Goal: Task Accomplishment & Management: Manage account settings

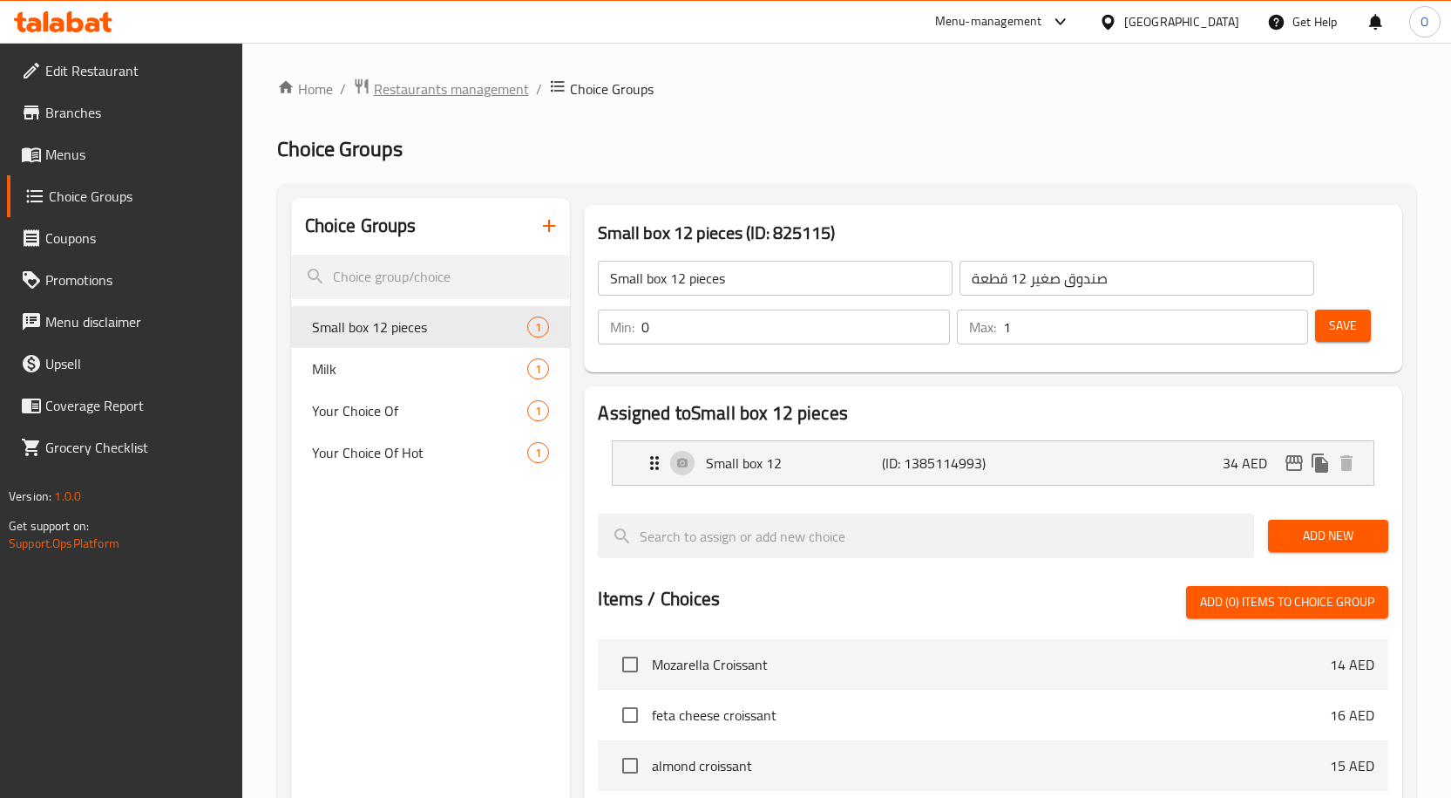
click at [472, 87] on span "Restaurants management" at bounding box center [451, 88] width 155 height 21
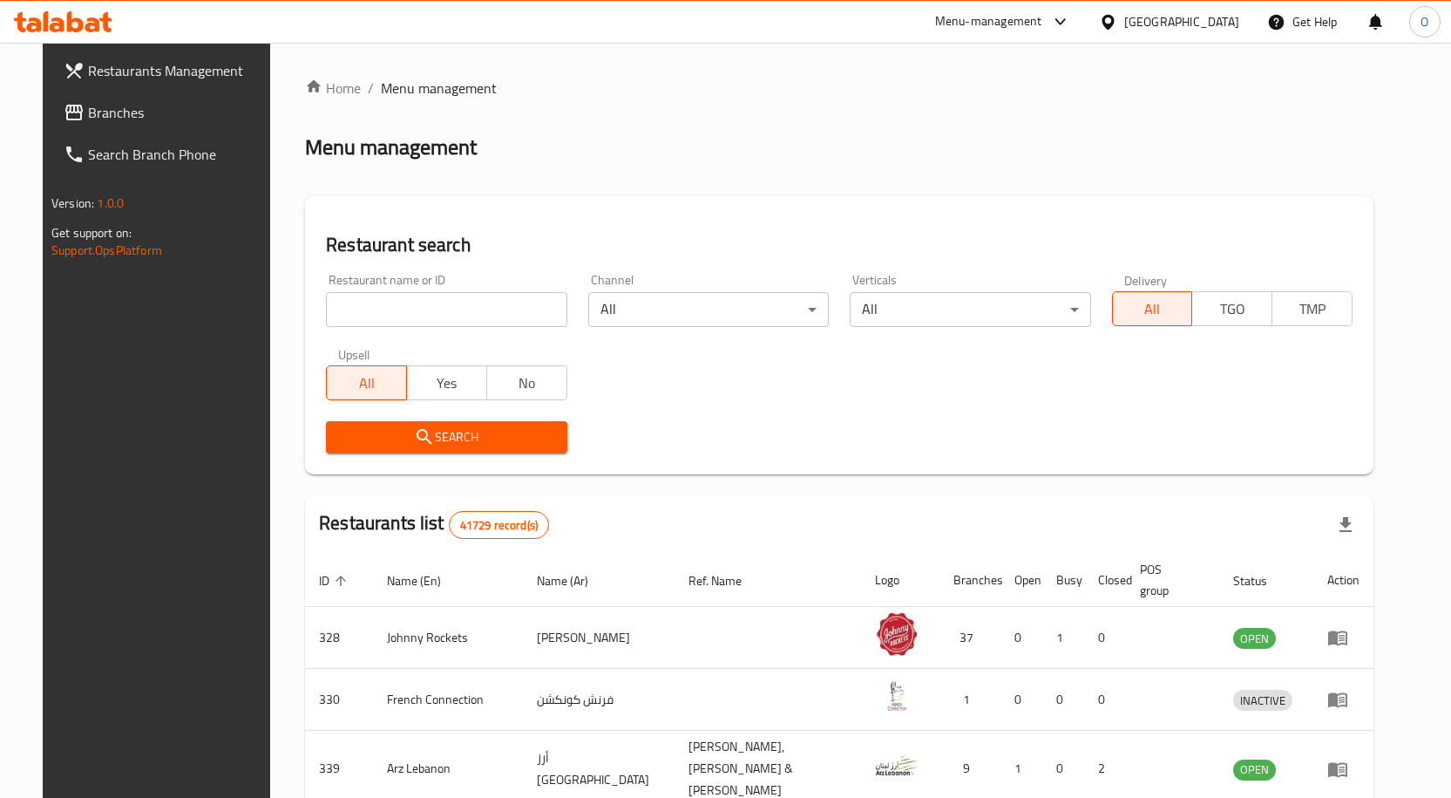
click at [88, 113] on span "Branches" at bounding box center [179, 112] width 183 height 21
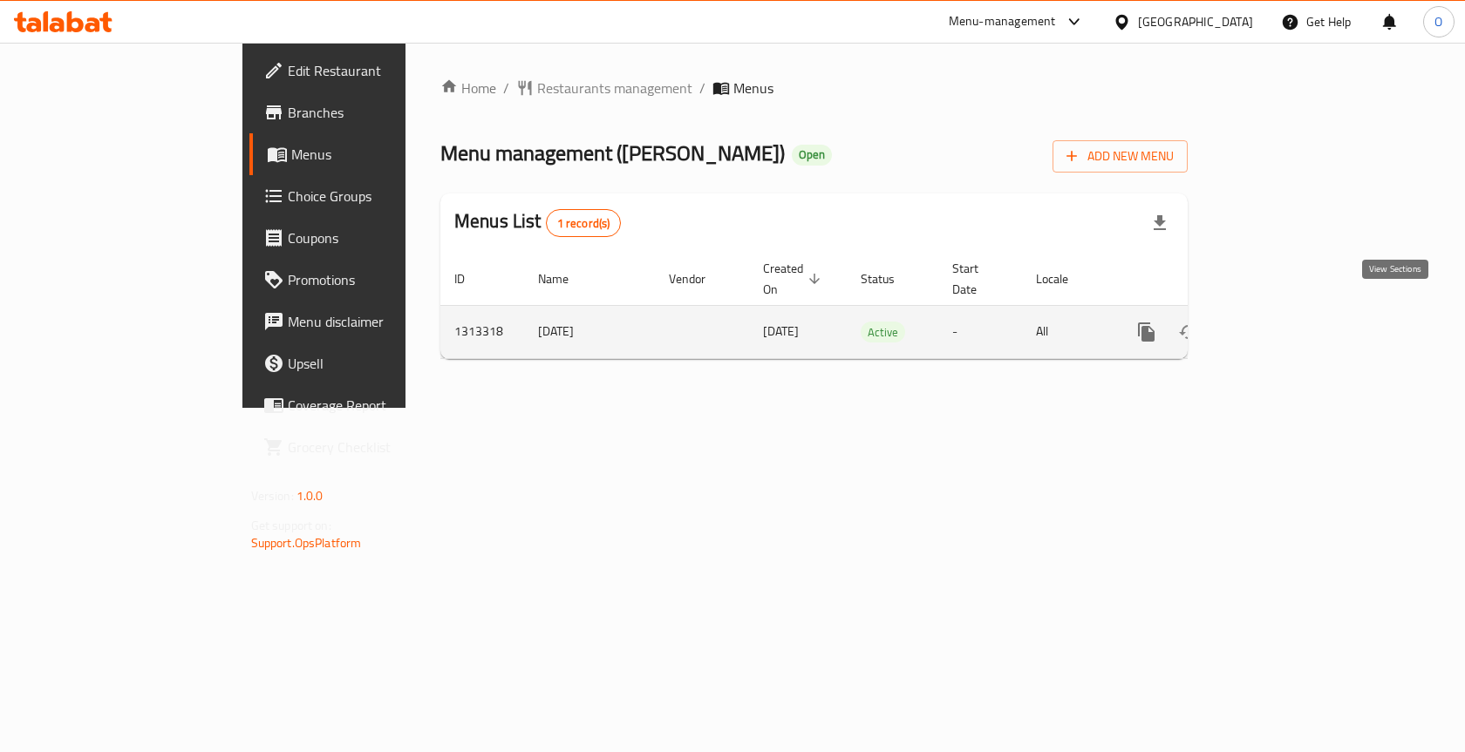
click at [1293, 311] on link "enhanced table" at bounding box center [1272, 332] width 42 height 42
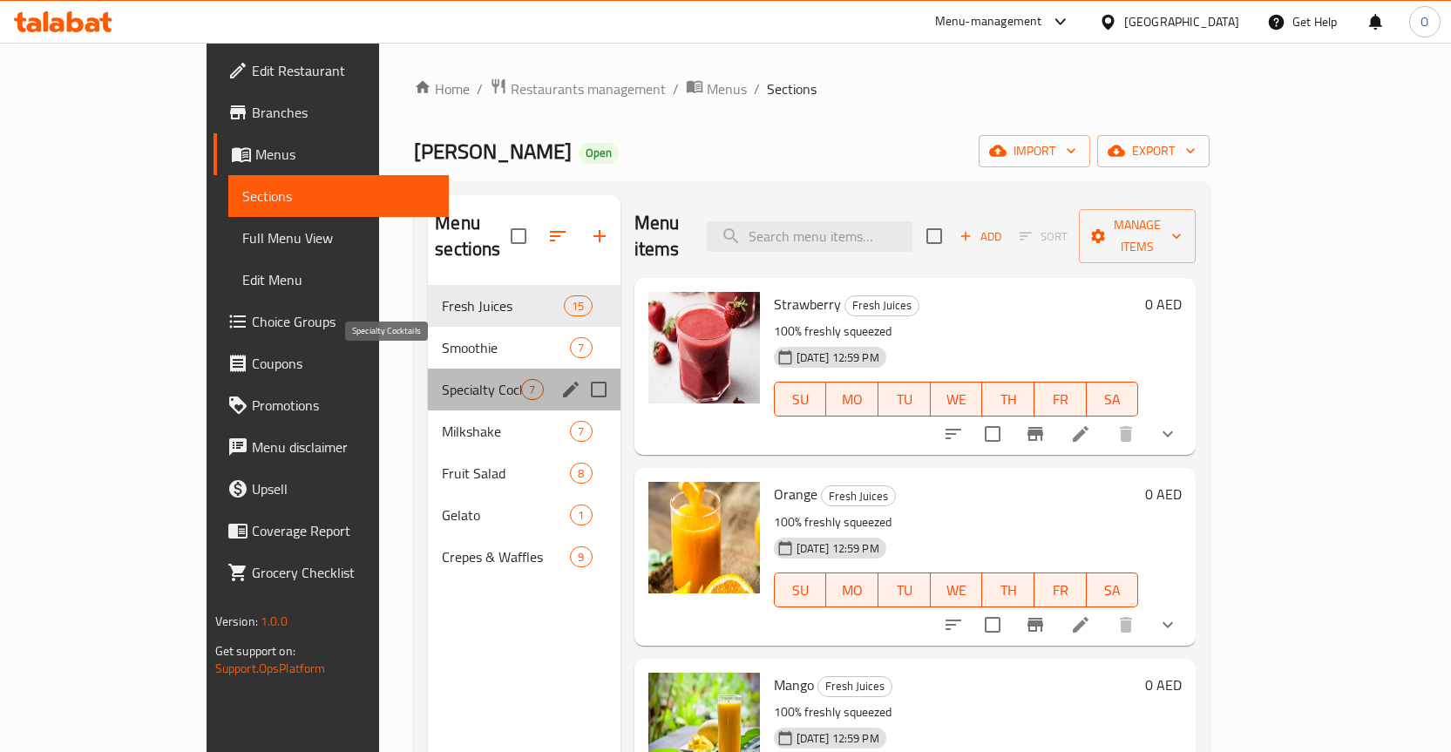
click at [442, 379] on span "Specialty Cocktails" at bounding box center [481, 389] width 79 height 21
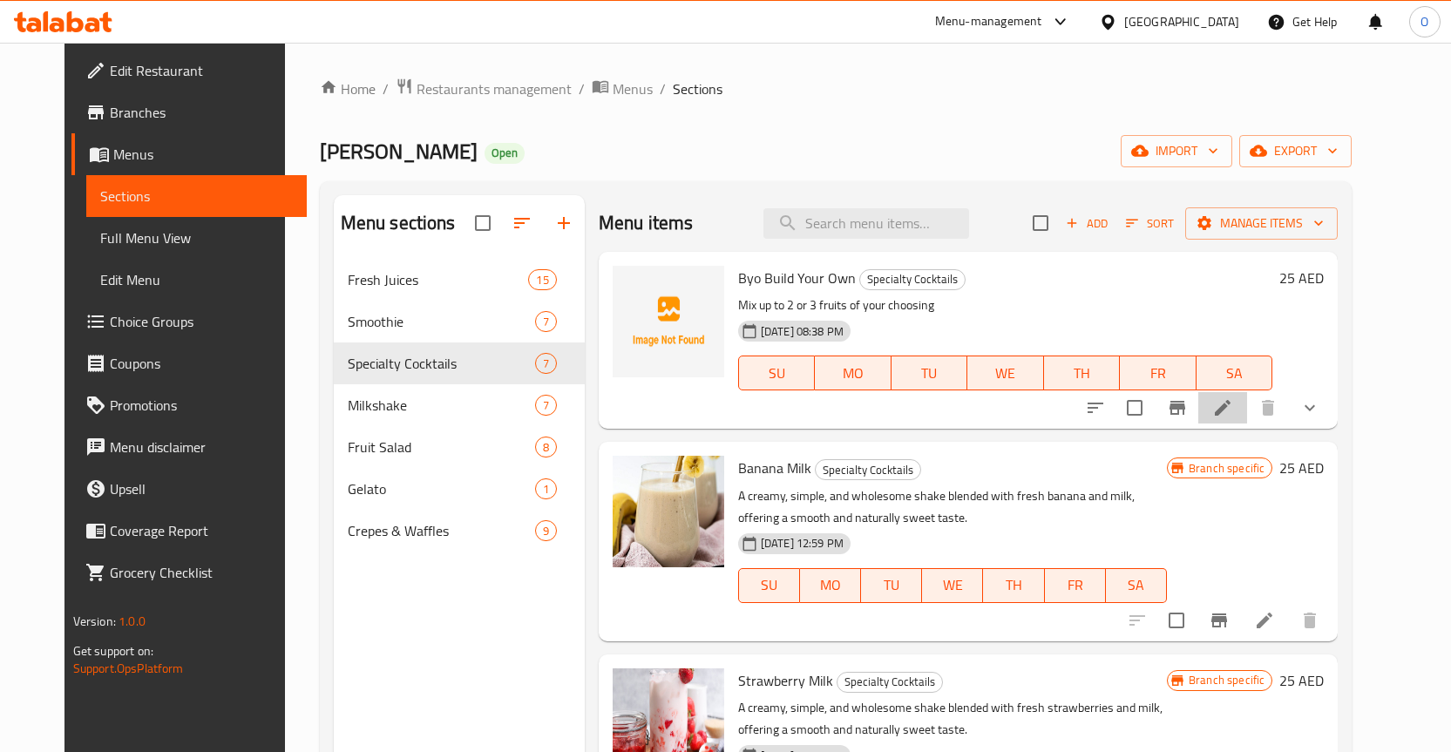
click at [1231, 404] on icon at bounding box center [1223, 408] width 16 height 16
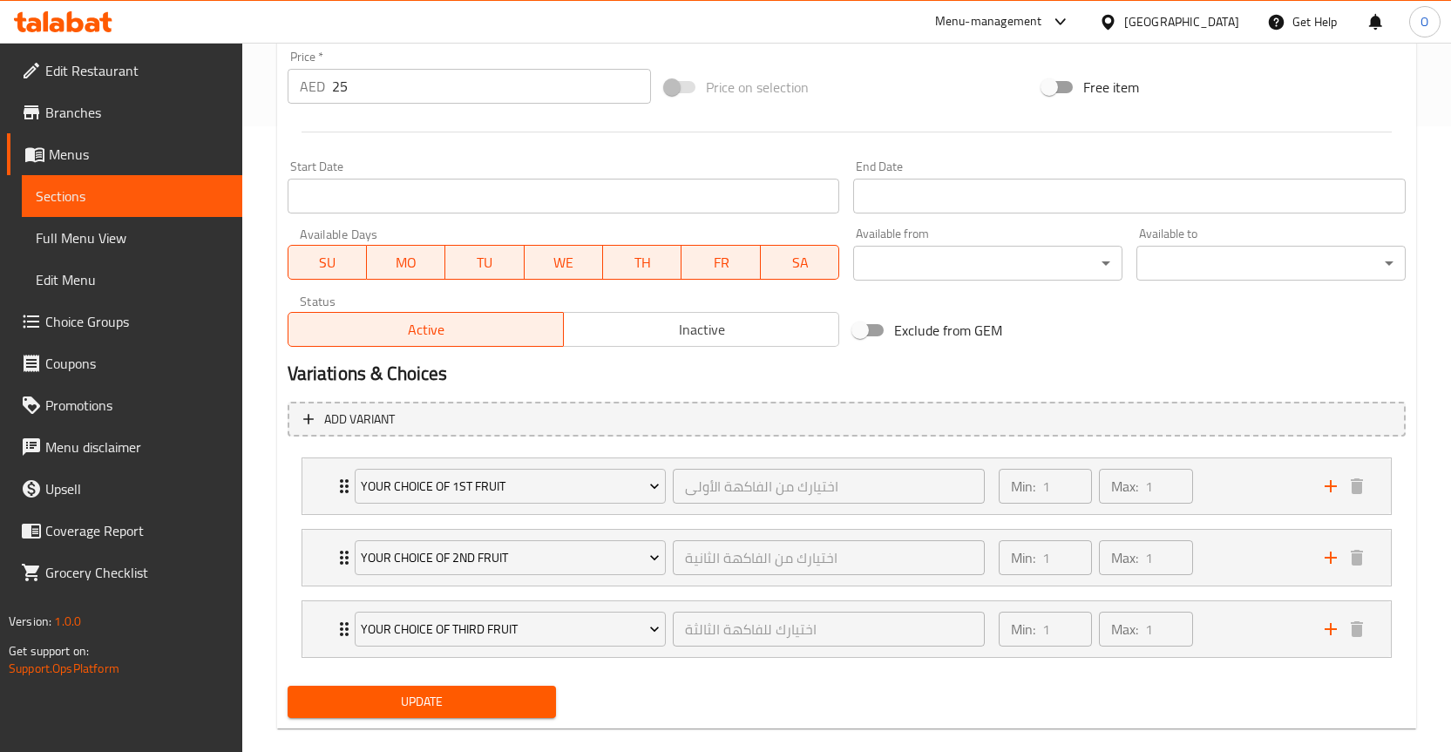
scroll to position [651, 0]
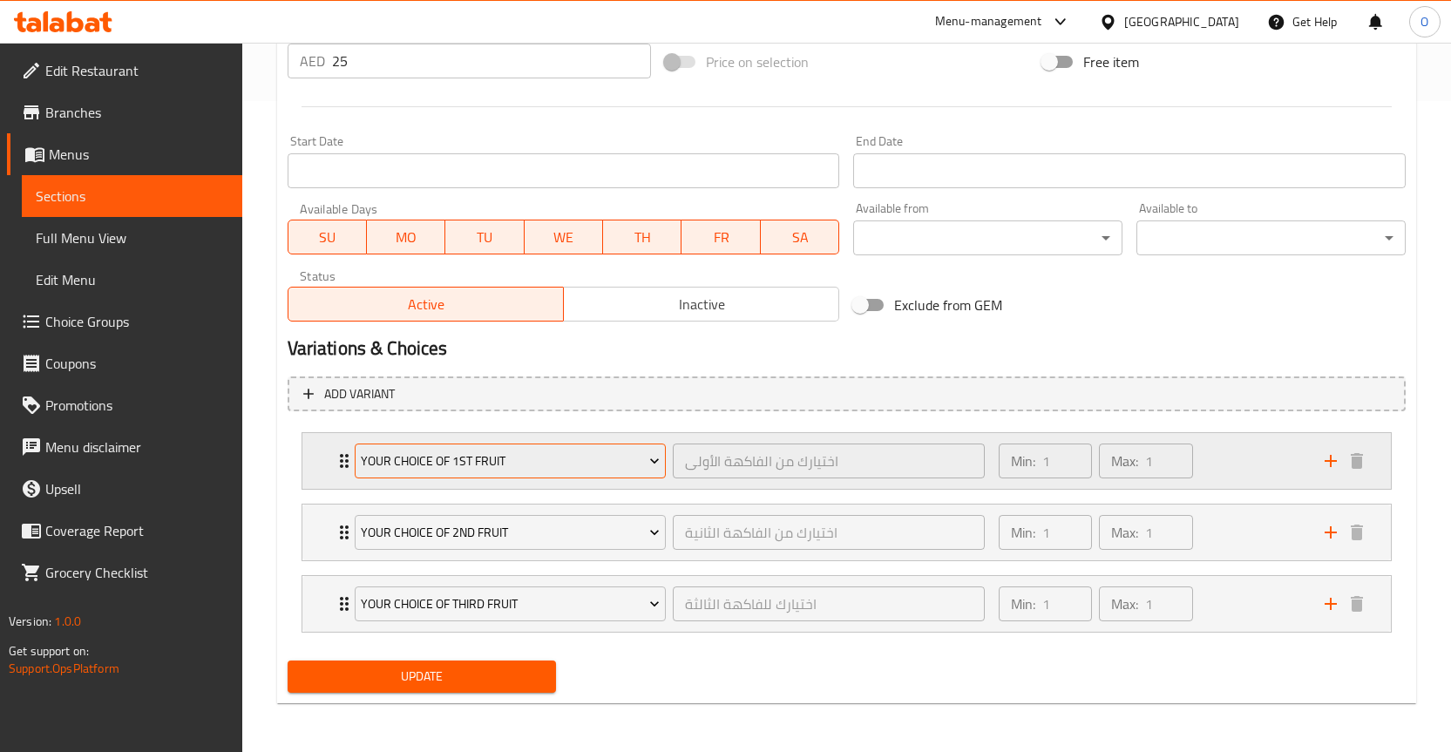
click at [651, 459] on icon "Expand" at bounding box center [654, 461] width 9 height 5
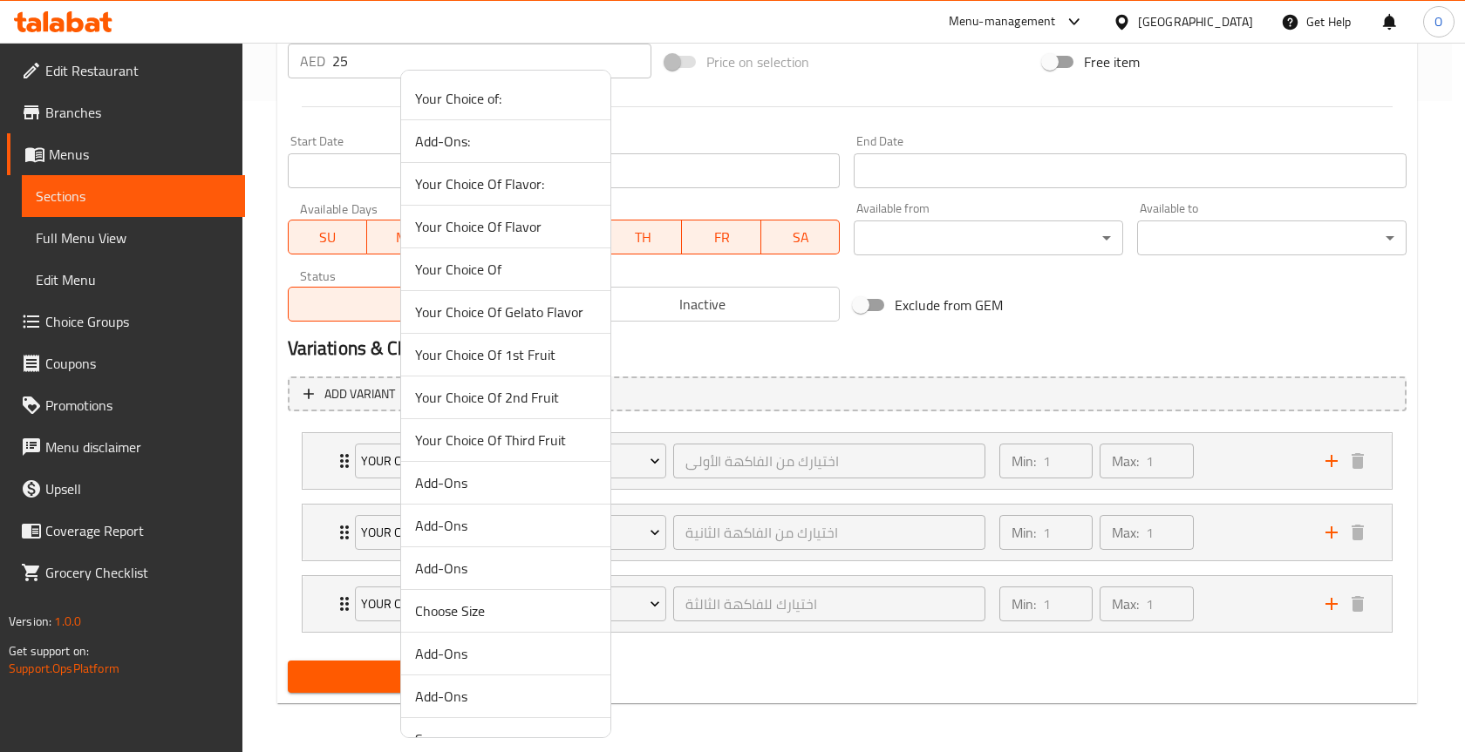
click at [690, 425] on div at bounding box center [732, 376] width 1465 height 752
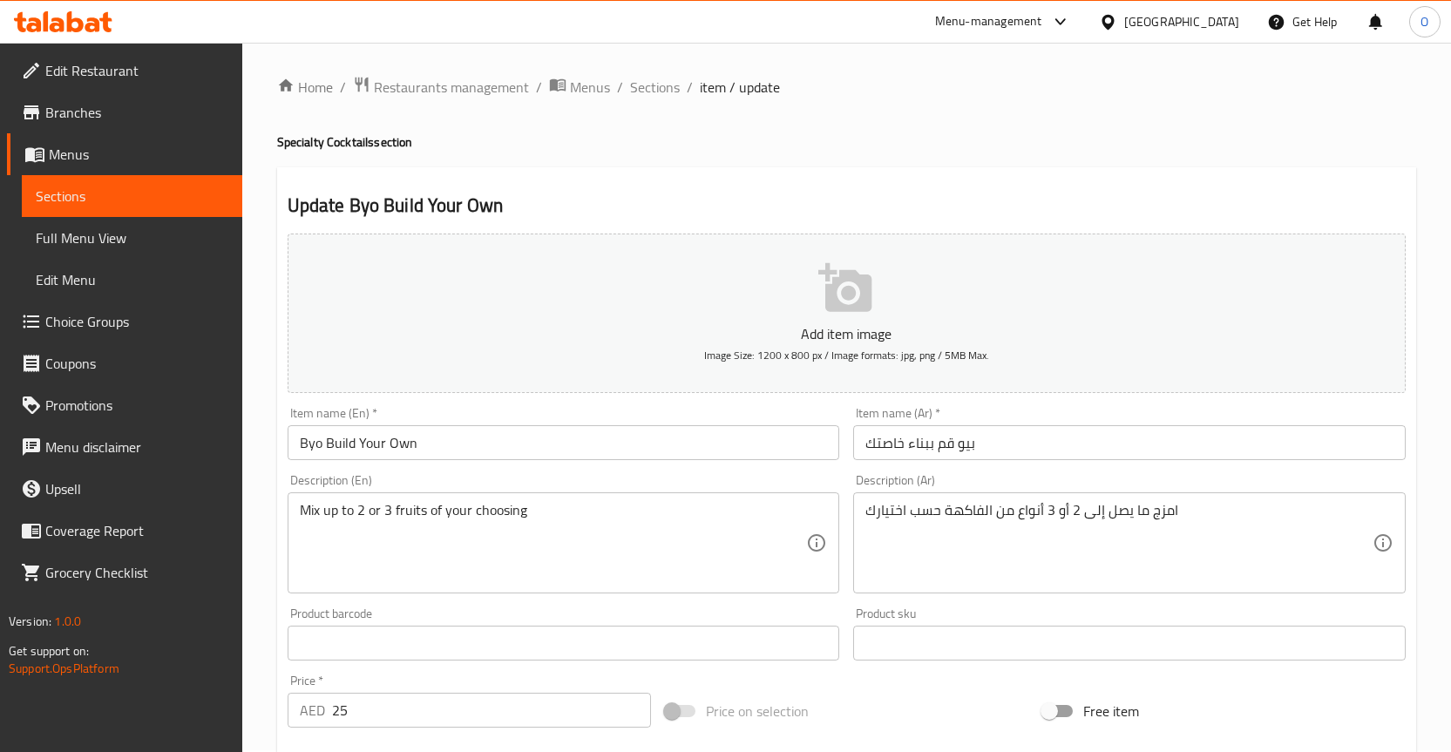
scroll to position [0, 0]
click at [112, 323] on span "Choice Groups" at bounding box center [136, 321] width 183 height 21
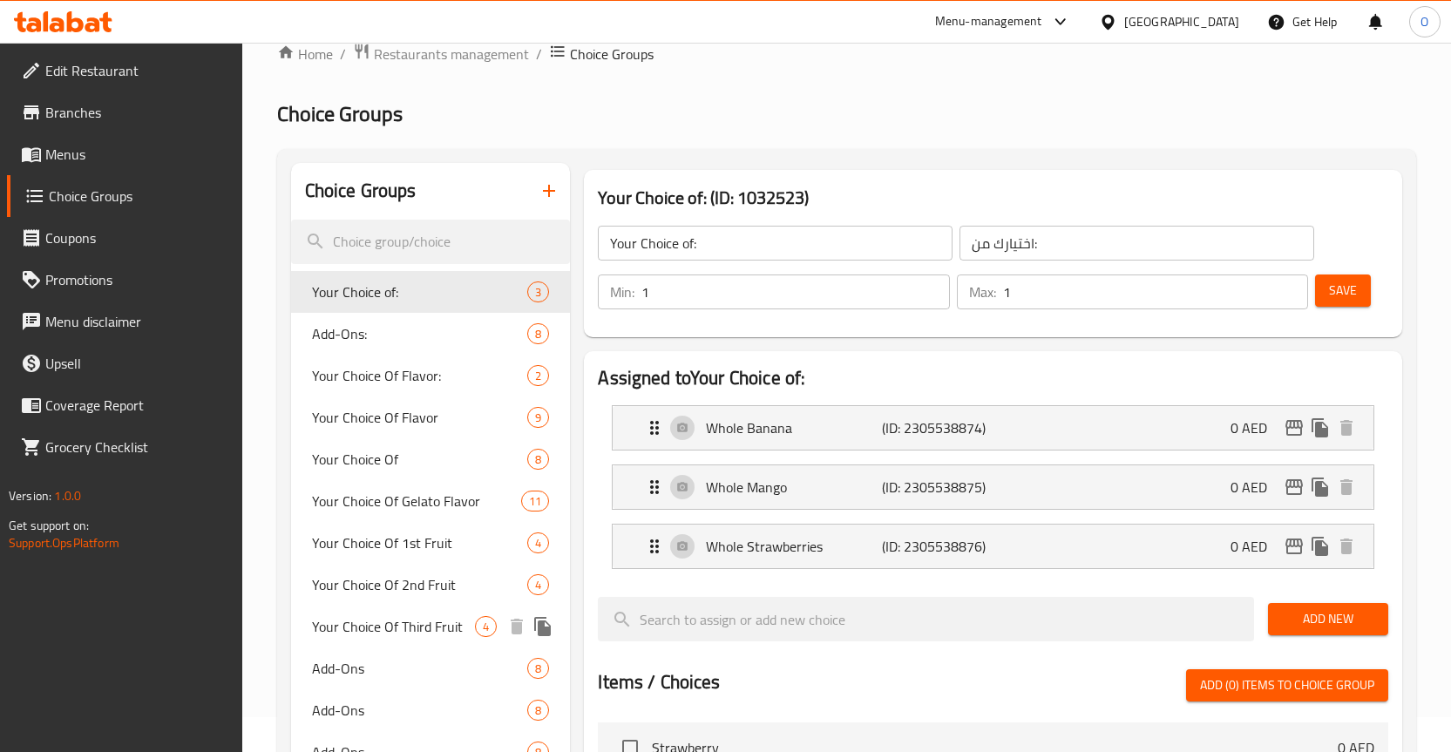
scroll to position [31, 0]
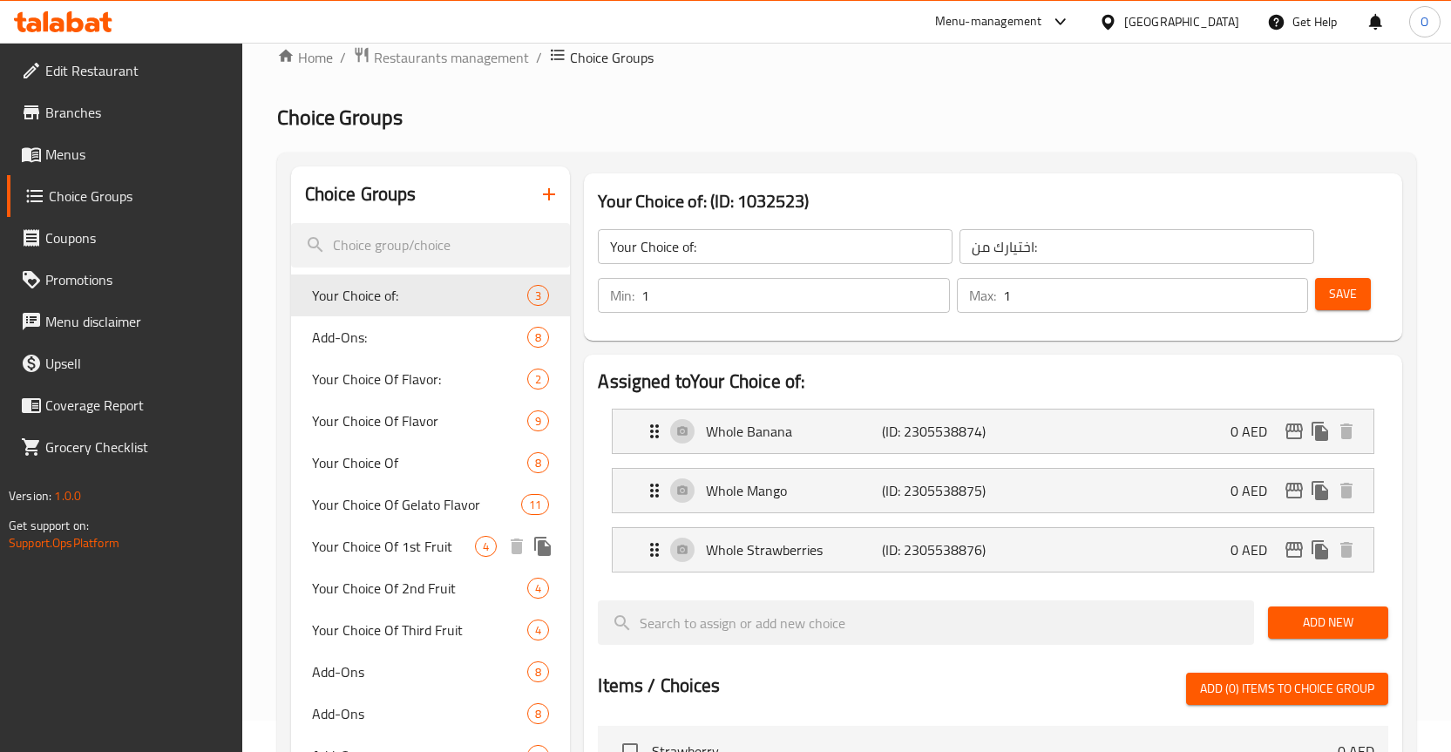
click at [449, 551] on span "Your Choice Of 1st Fruit" at bounding box center [394, 546] width 164 height 21
type input "Your Choice Of 1st Fruit"
type input "اختيارك من الفاكهة الأولى"
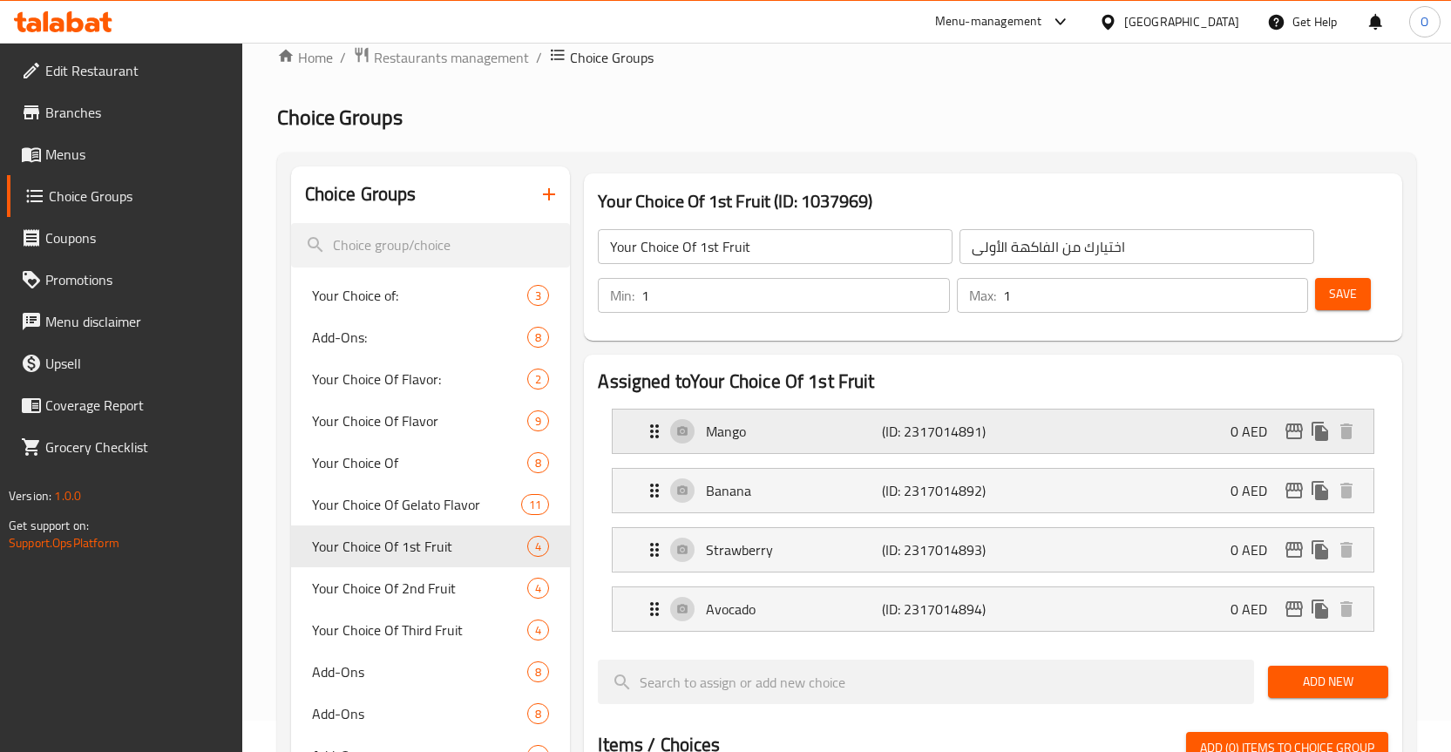
click at [751, 426] on p "Mango" at bounding box center [794, 431] width 176 height 21
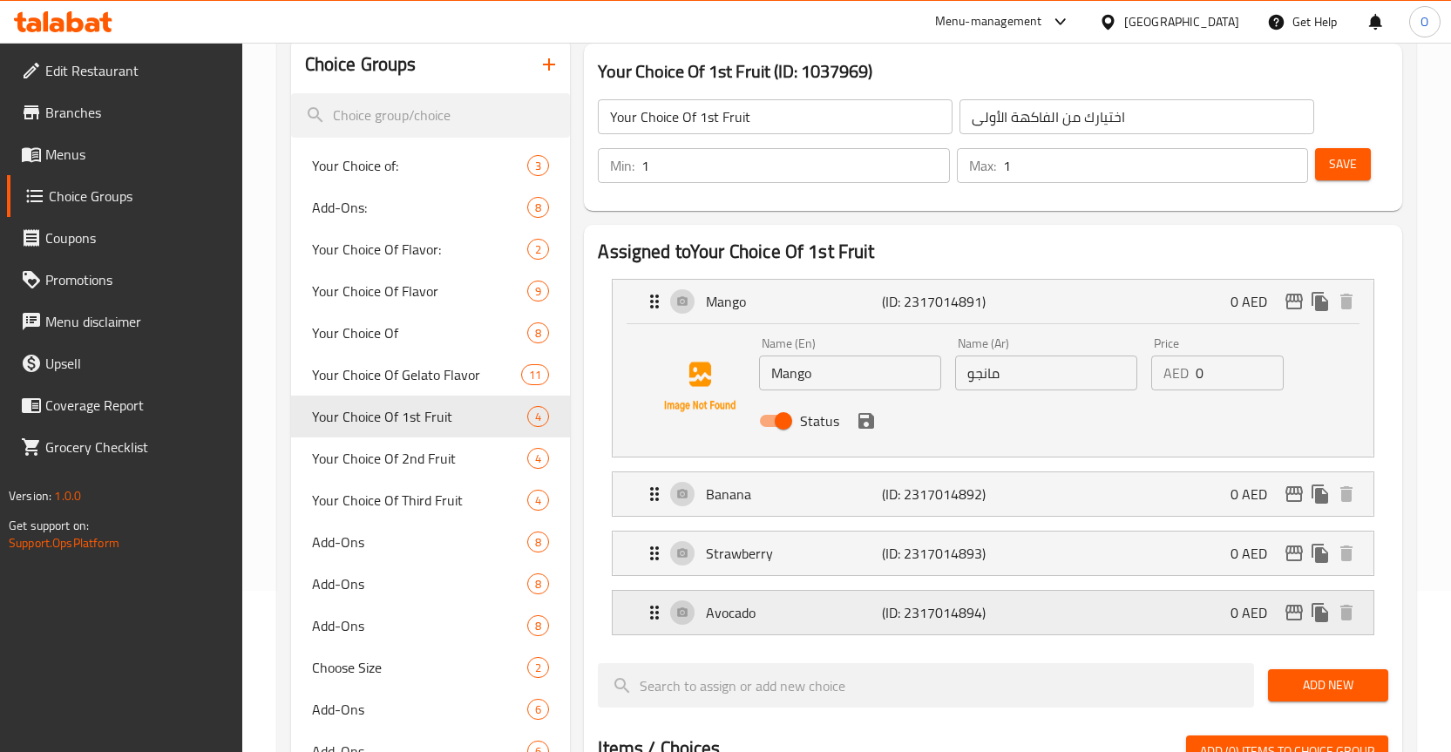
scroll to position [206, 0]
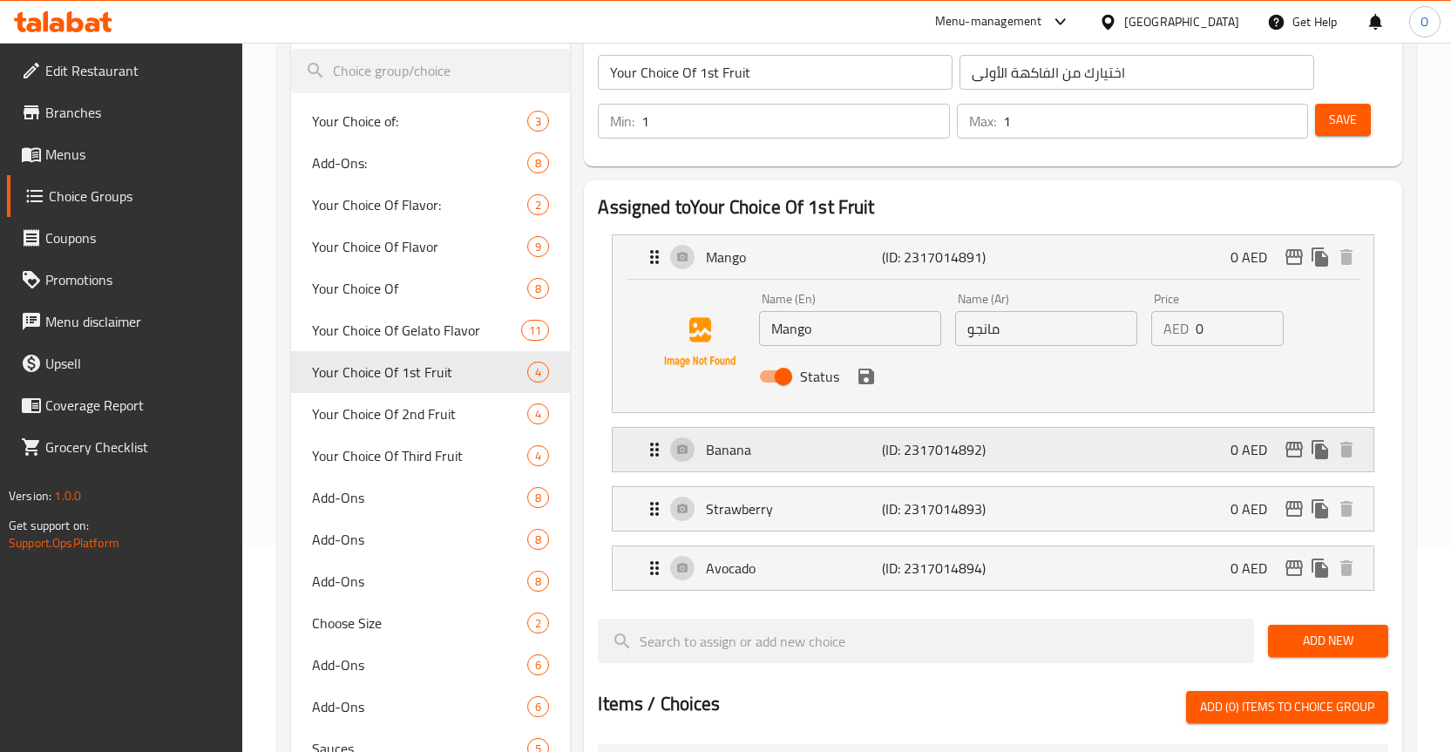
click at [762, 451] on p "Banana" at bounding box center [794, 449] width 176 height 21
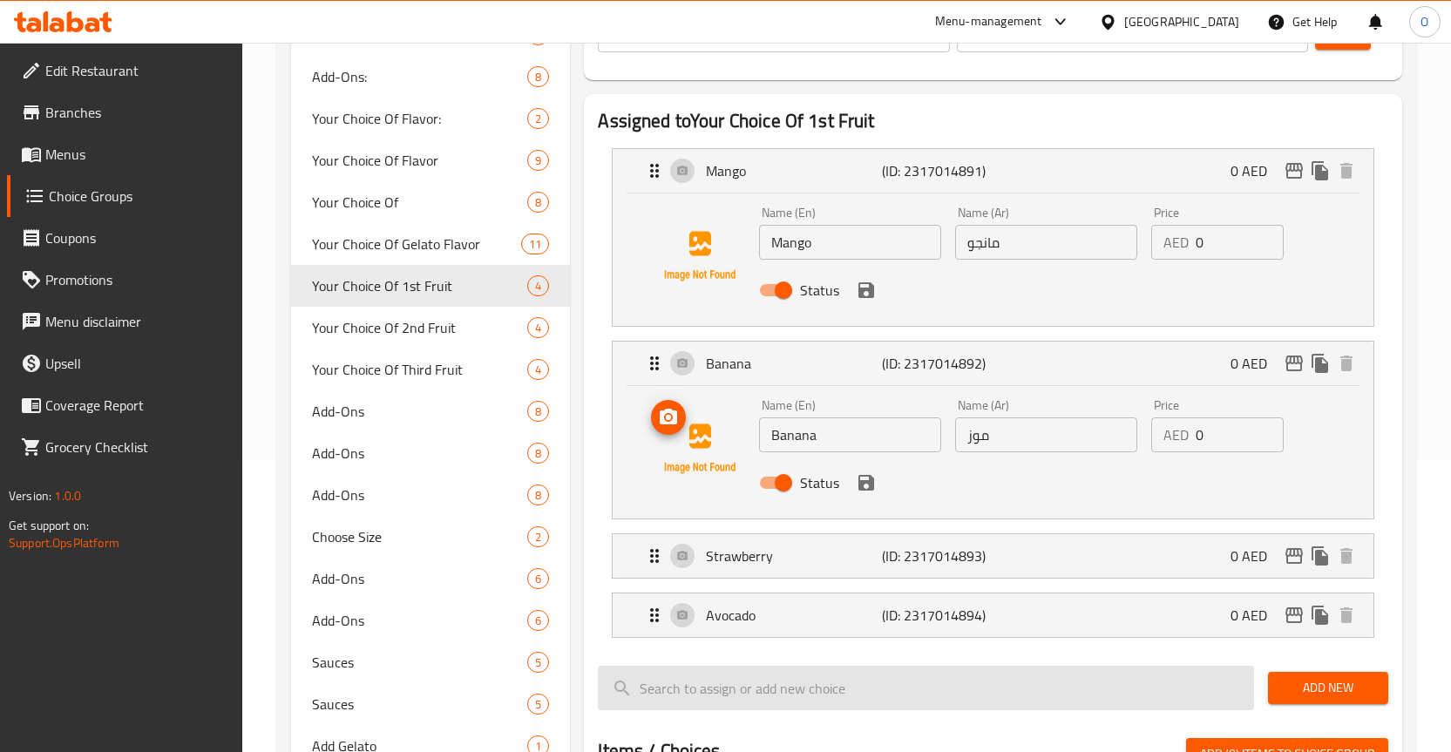
scroll to position [467, 0]
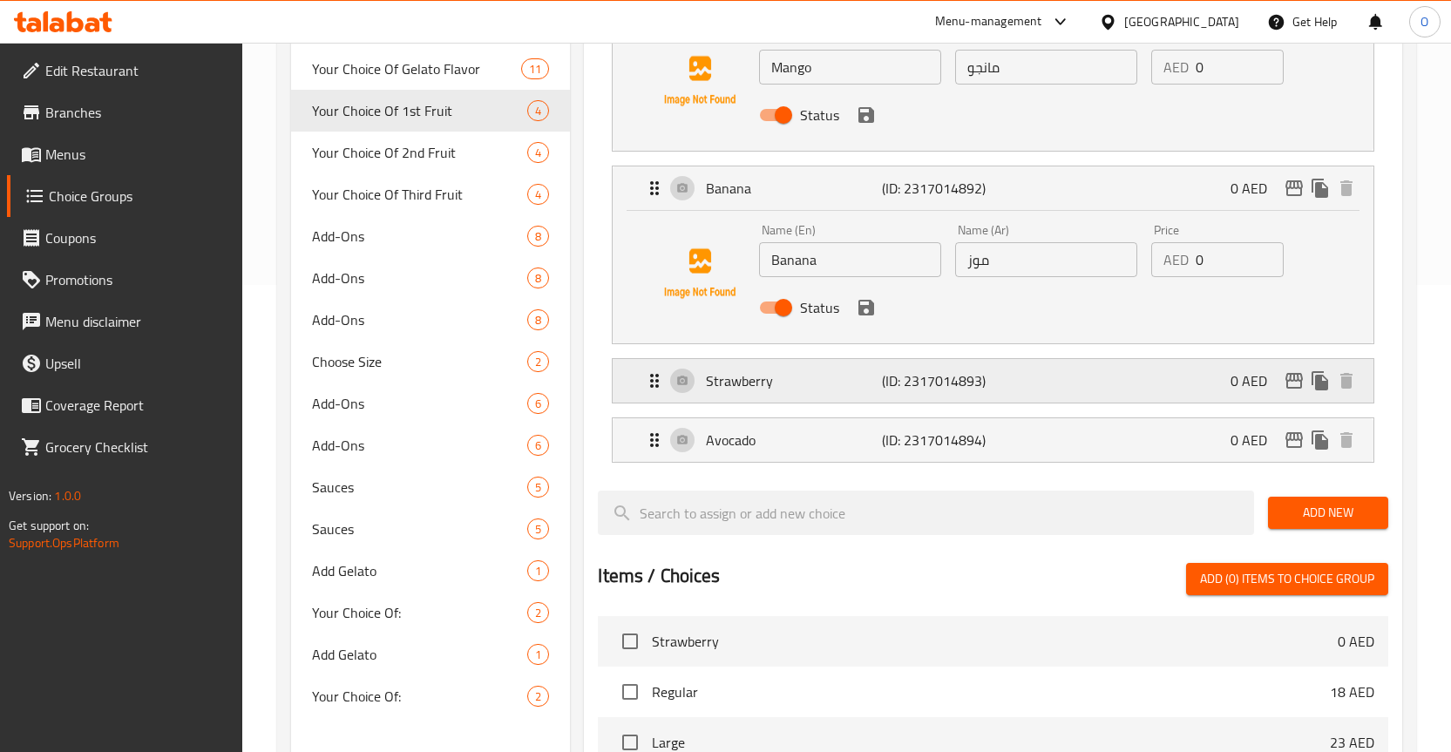
click at [766, 398] on div "Strawberry (ID: 2317014893) 0 AED" at bounding box center [998, 381] width 709 height 44
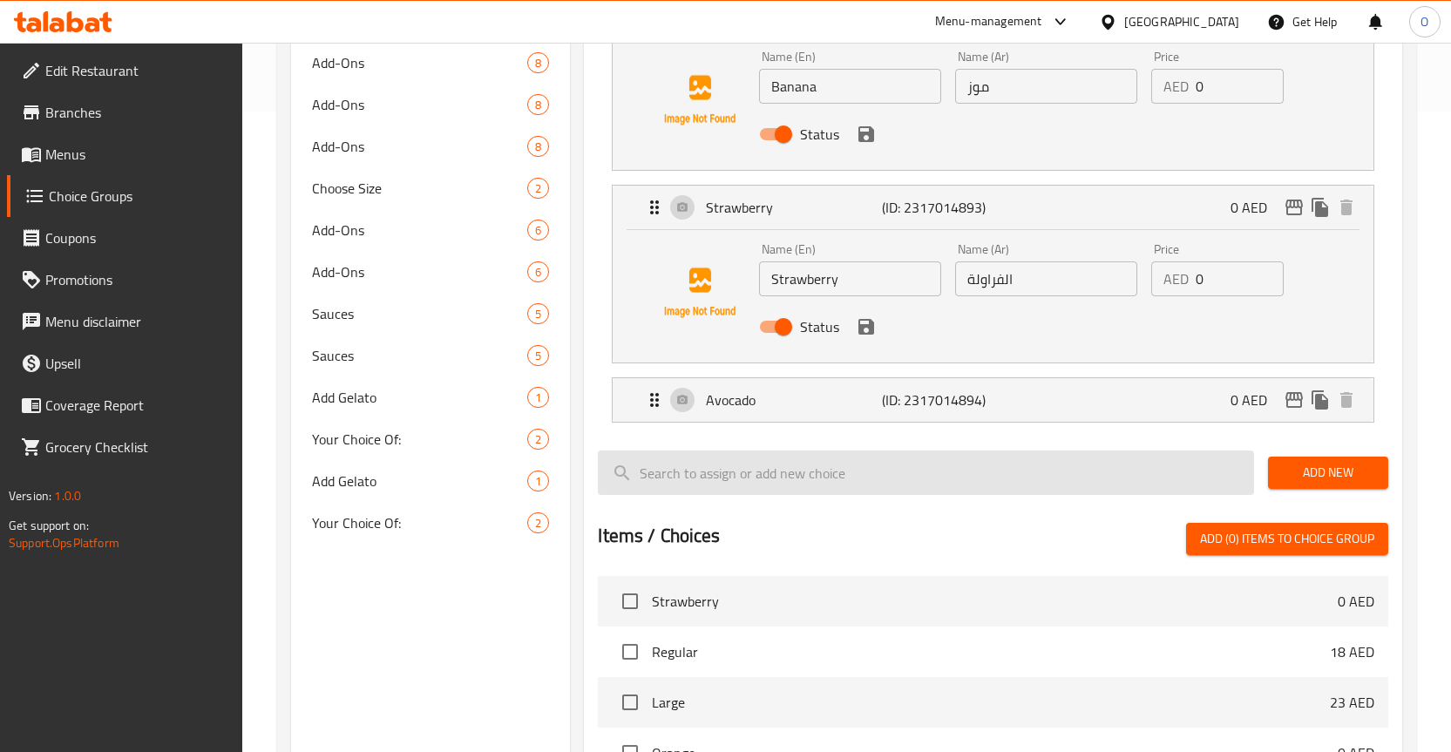
scroll to position [642, 0]
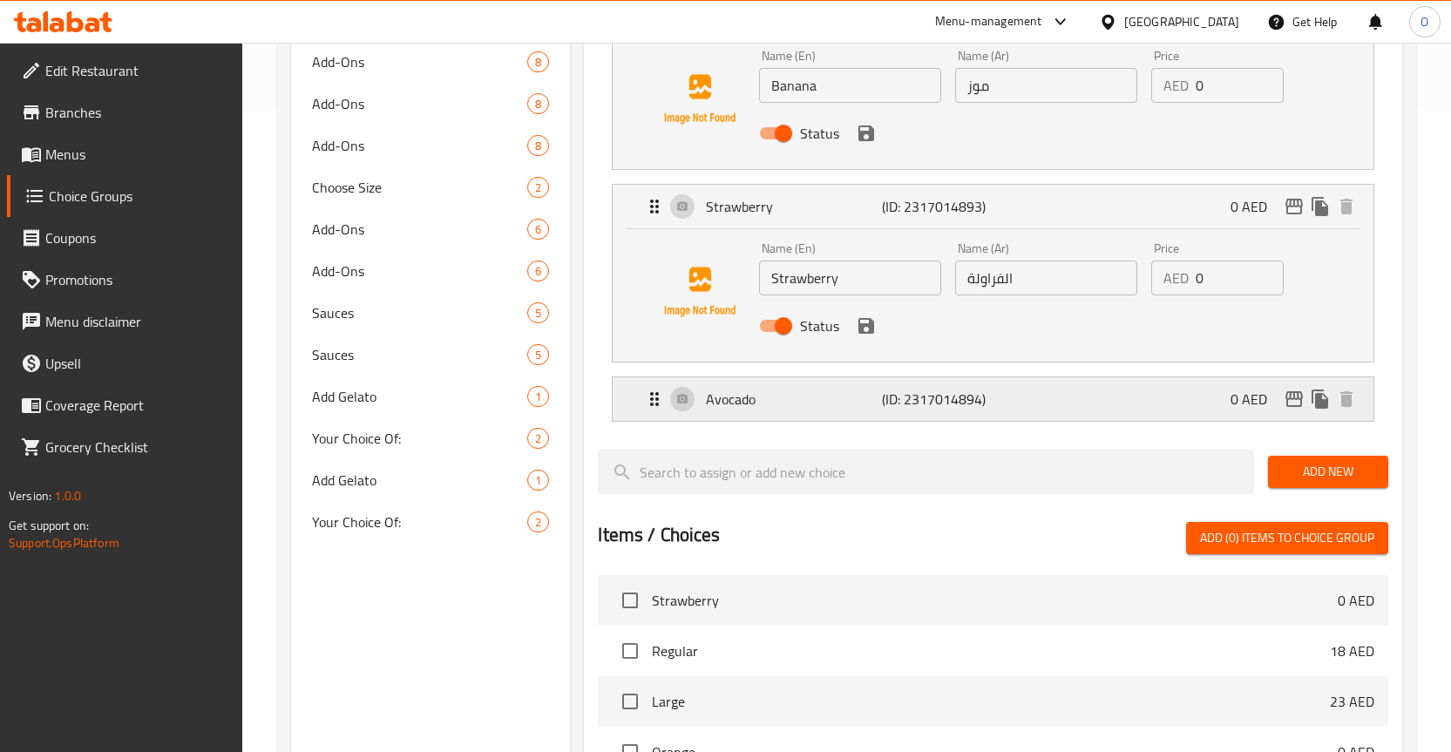
click at [771, 413] on div "Avocado (ID: 2317014894) 0 AED" at bounding box center [998, 399] width 709 height 44
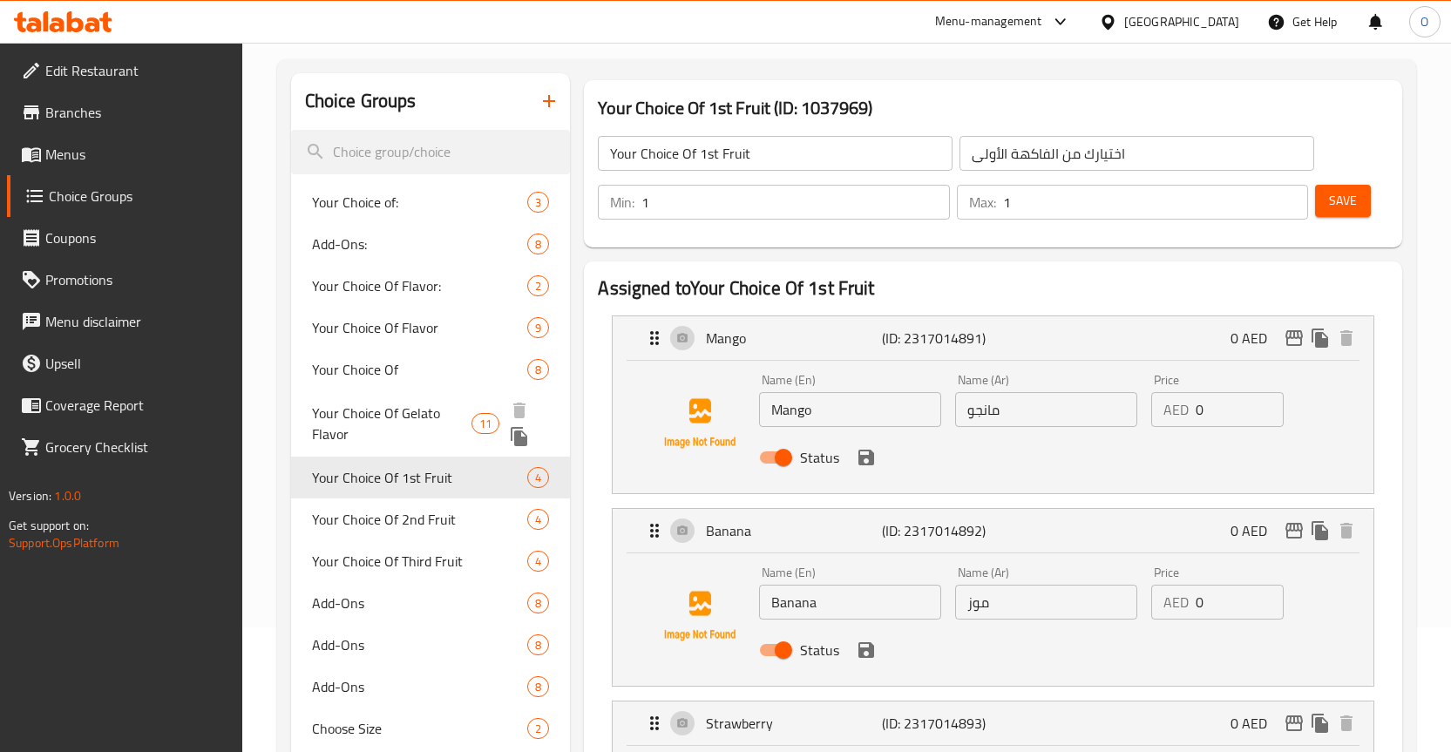
scroll to position [119, 0]
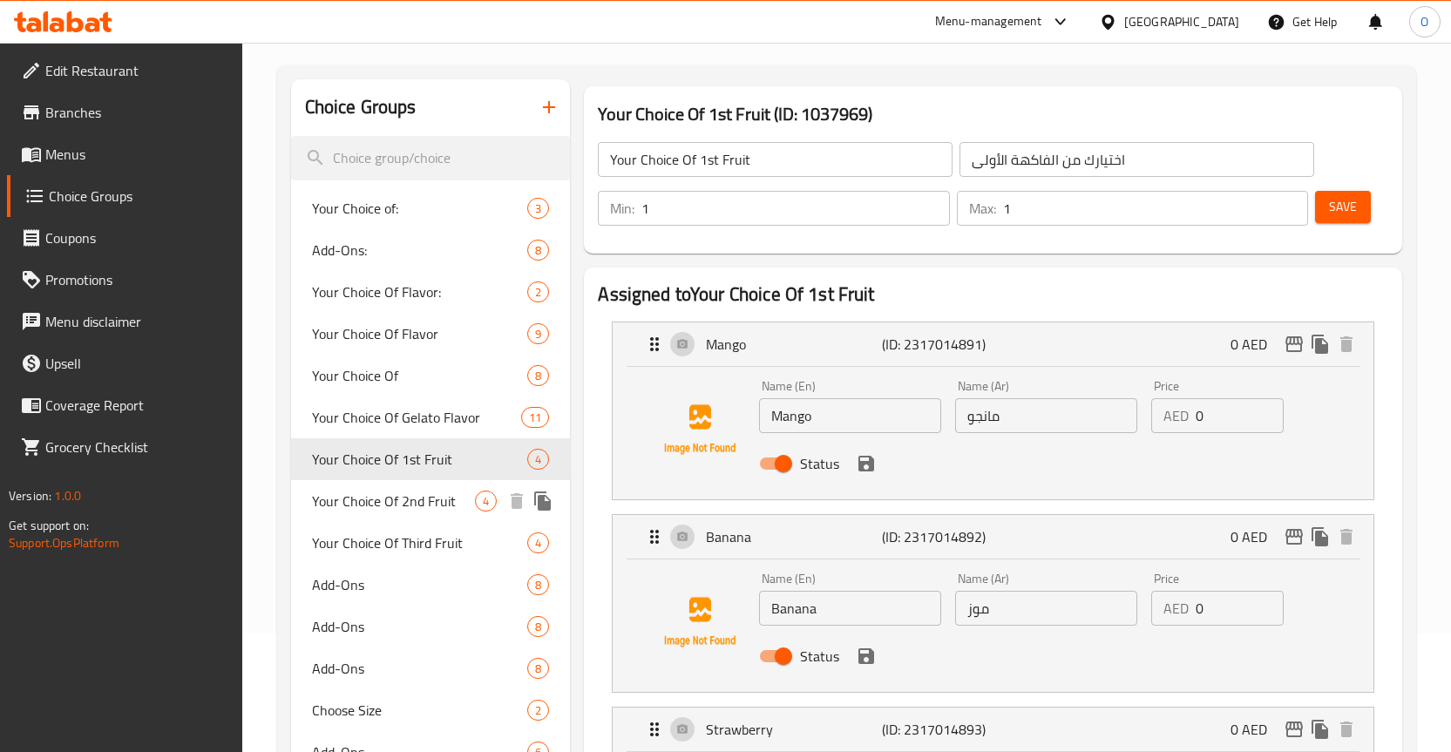
click at [437, 507] on span "Your Choice Of 2nd Fruit" at bounding box center [394, 501] width 164 height 21
type input "Your Choice Of 2nd Fruit"
type input "اختيارك من الفاكهة الثانية"
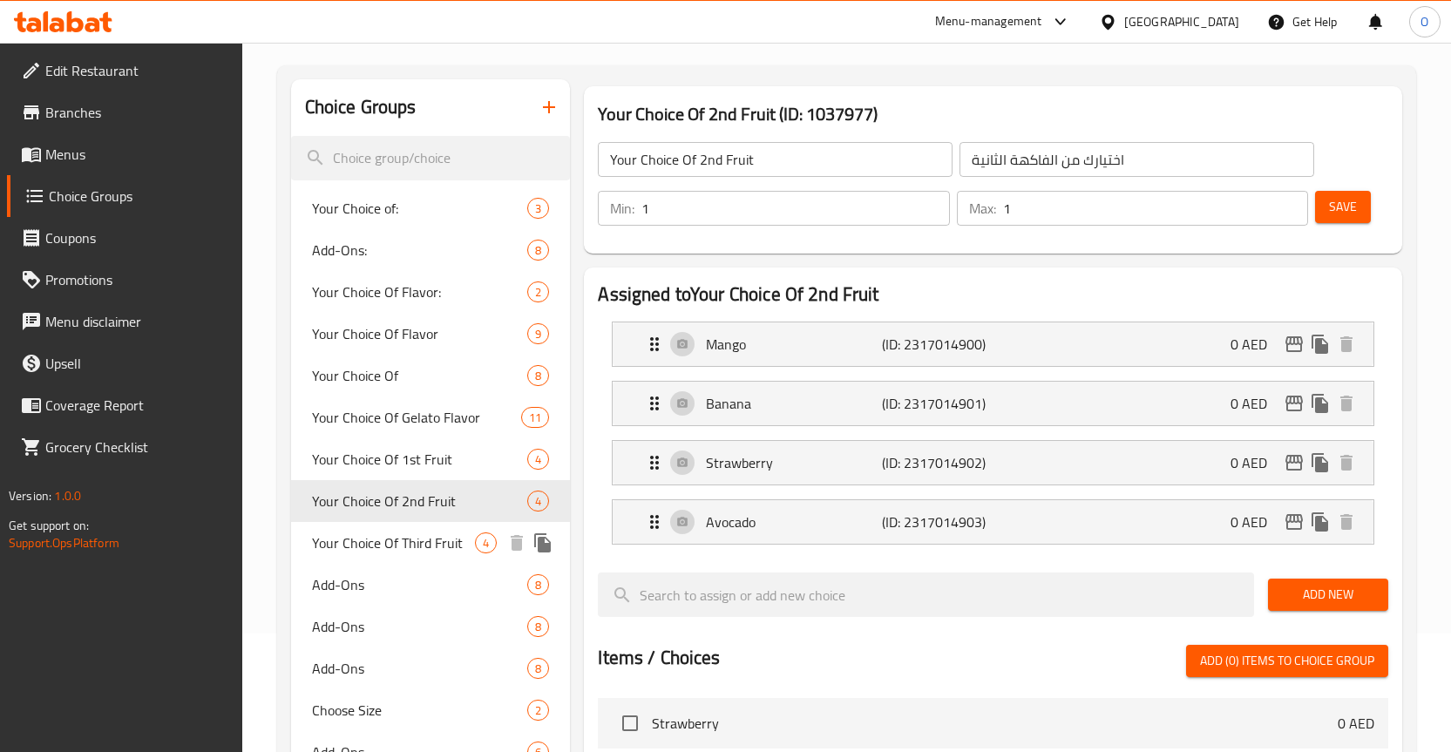
click at [416, 542] on span "Your Choice Of Third Fruit" at bounding box center [394, 543] width 164 height 21
type input "Your Choice Of Third Fruit"
type input "اختيارك للفاكهة الثالثة"
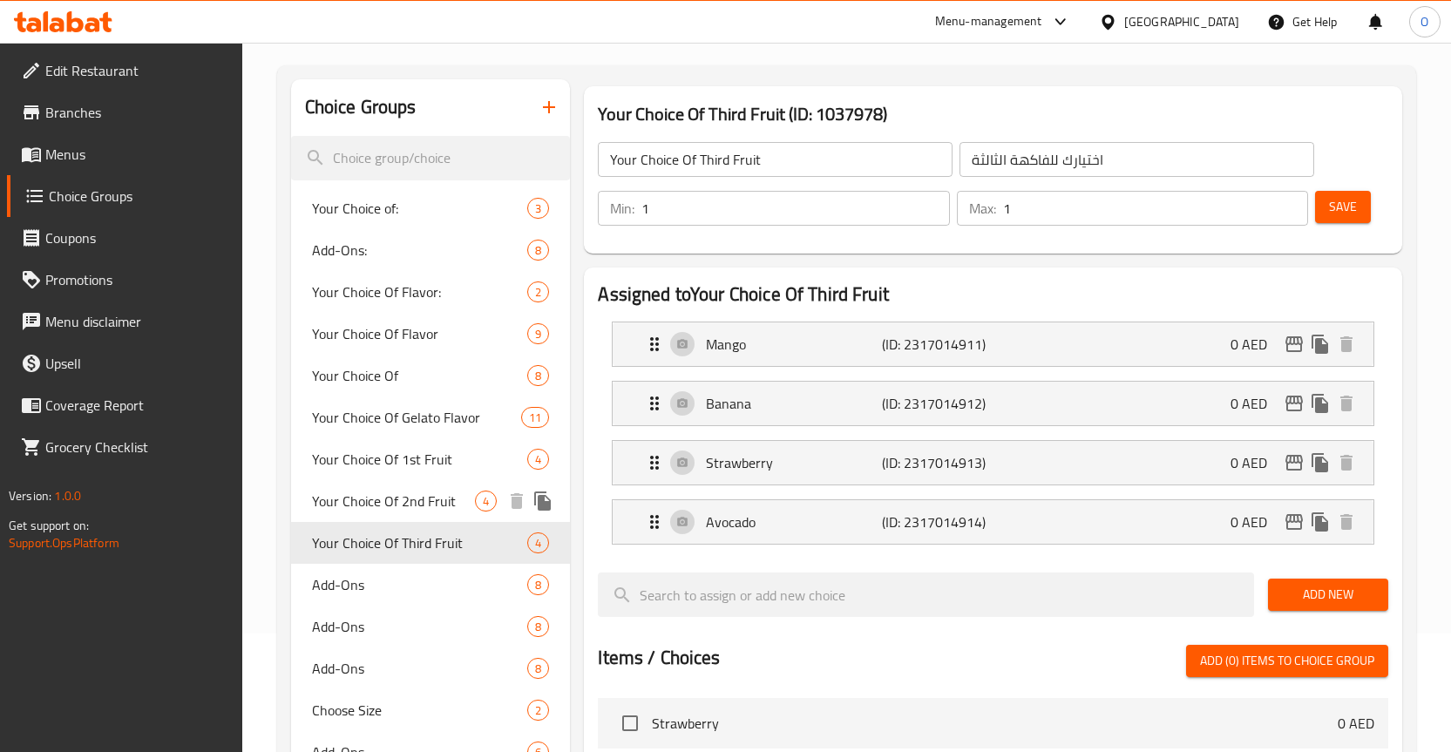
click at [428, 503] on span "Your Choice Of 2nd Fruit" at bounding box center [394, 501] width 164 height 21
type input "Your Choice Of 2nd Fruit"
type input "اختيارك من الفاكهة الثانية"
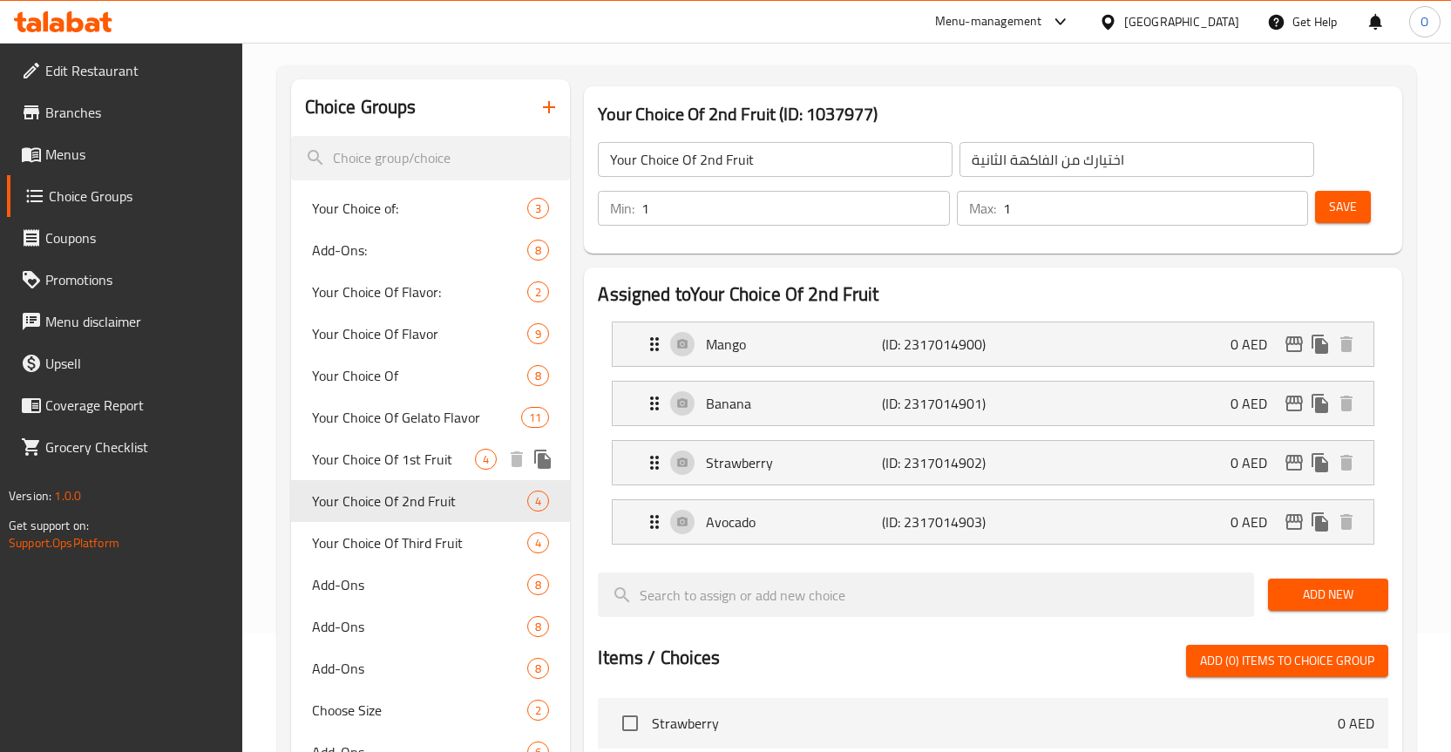
click at [430, 465] on span "Your Choice Of 1st Fruit" at bounding box center [394, 459] width 164 height 21
type input "Your Choice Of 1st Fruit"
type input "اختيارك من الفاكهة الأولى"
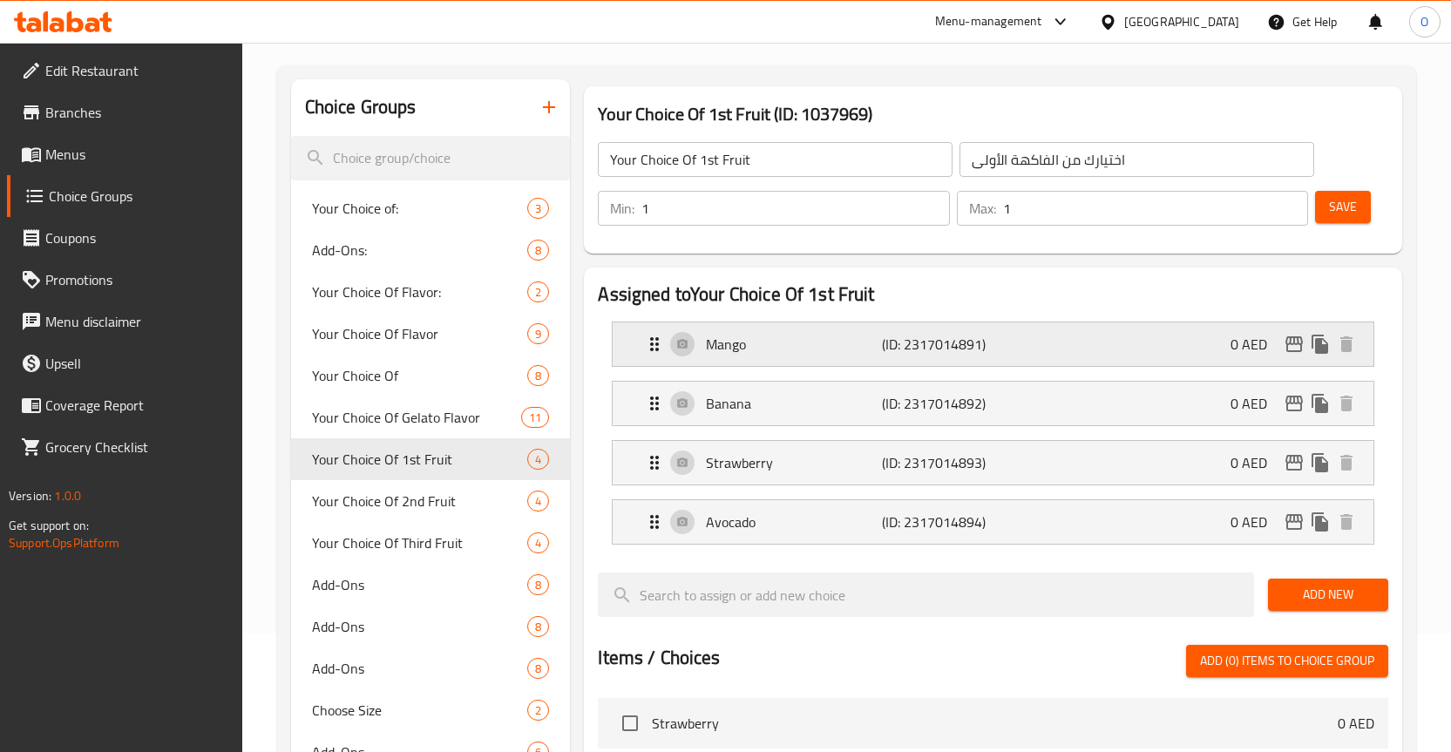
click at [724, 339] on p "Mango" at bounding box center [794, 344] width 176 height 21
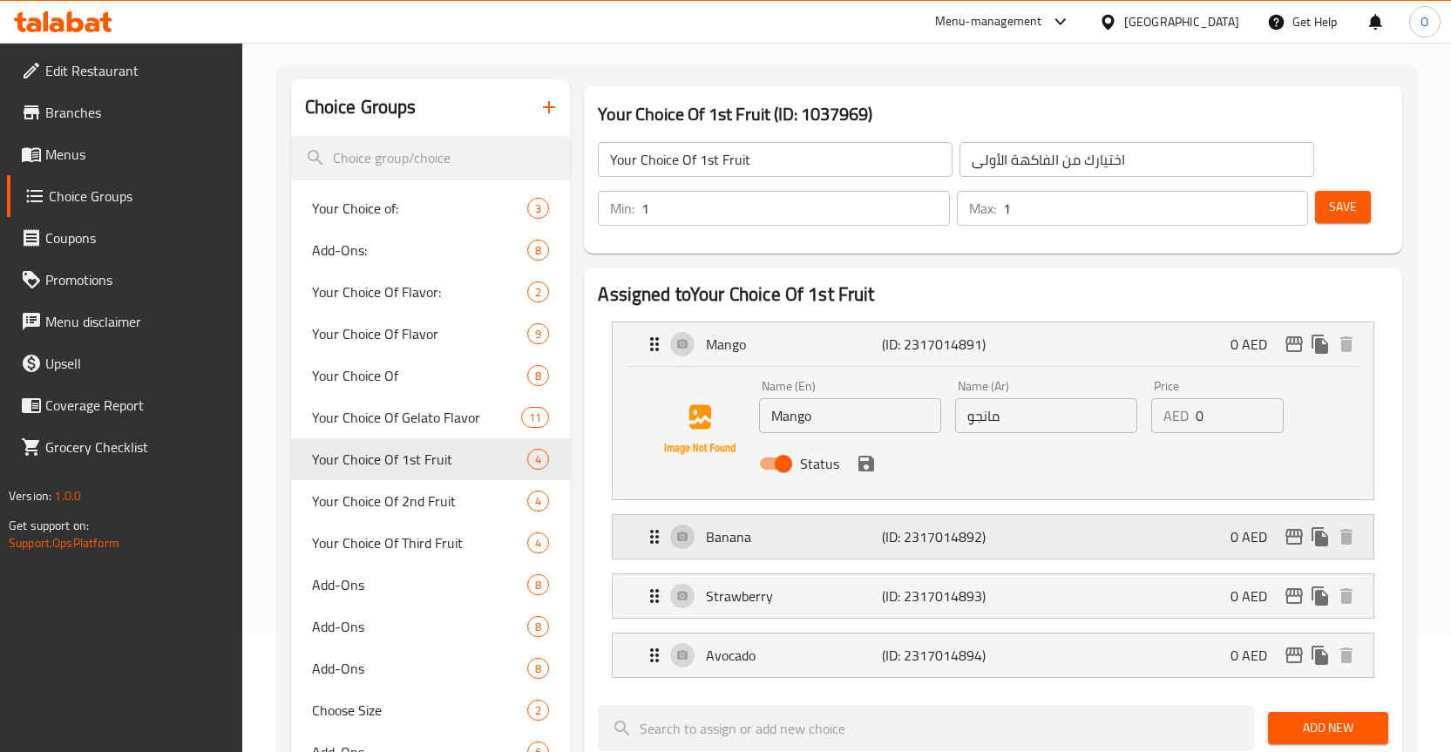
click at [742, 542] on p "Banana" at bounding box center [794, 537] width 176 height 21
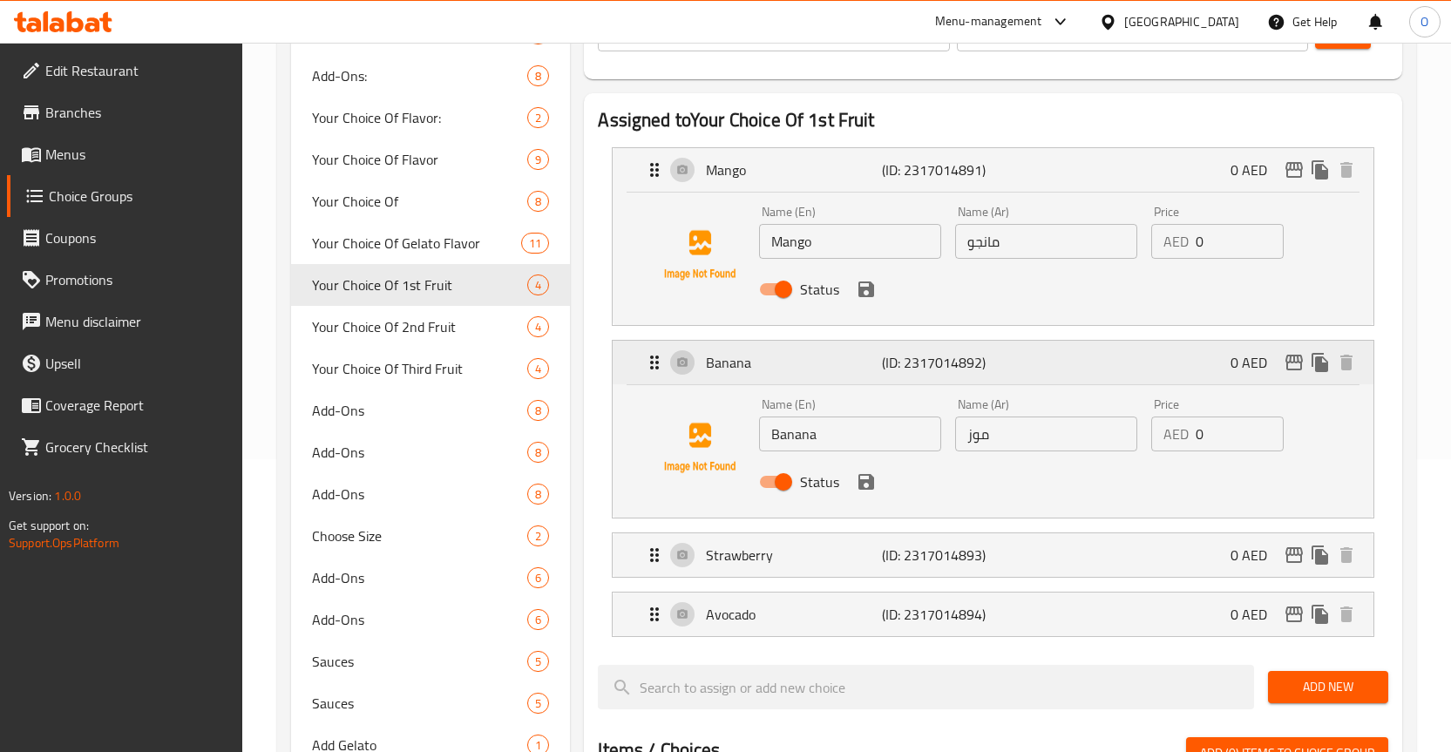
click at [742, 545] on p "Strawberry" at bounding box center [794, 555] width 176 height 21
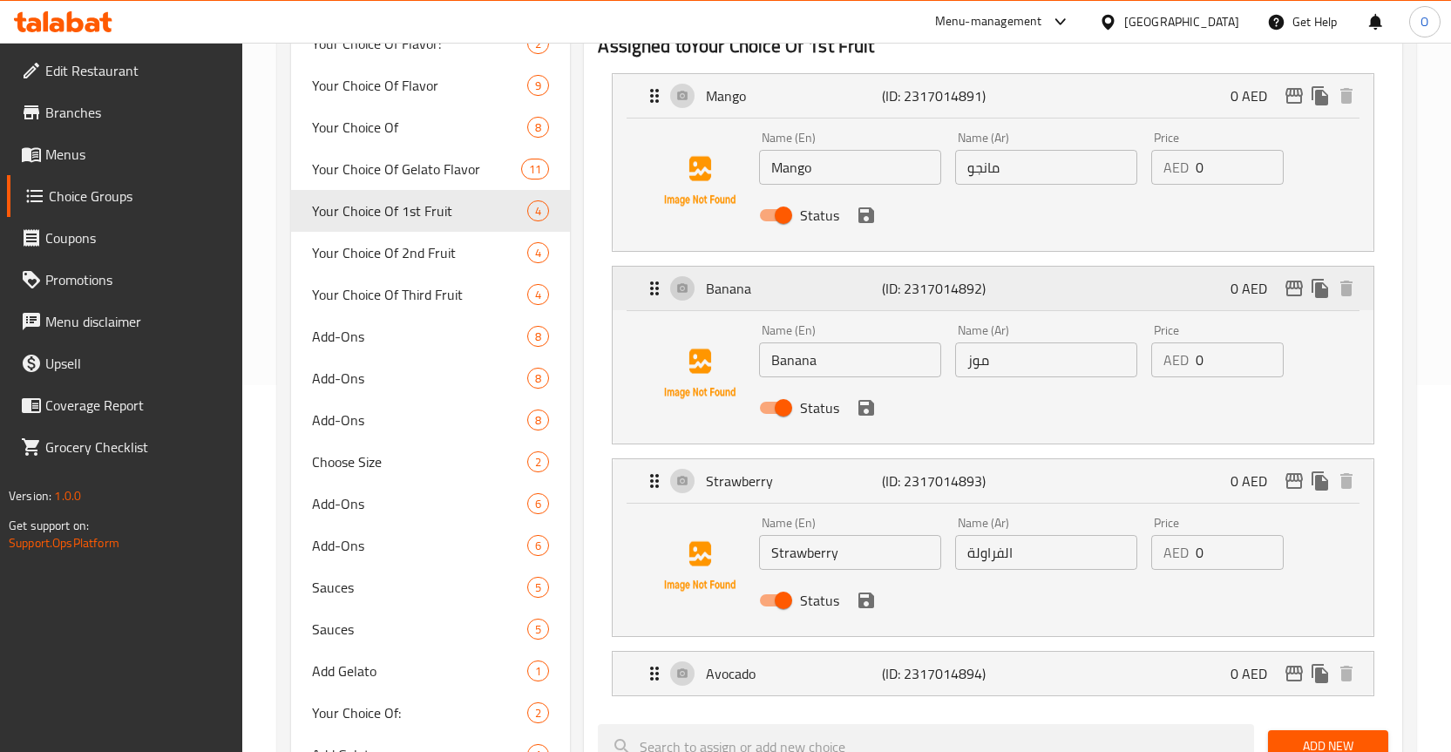
scroll to position [467, 0]
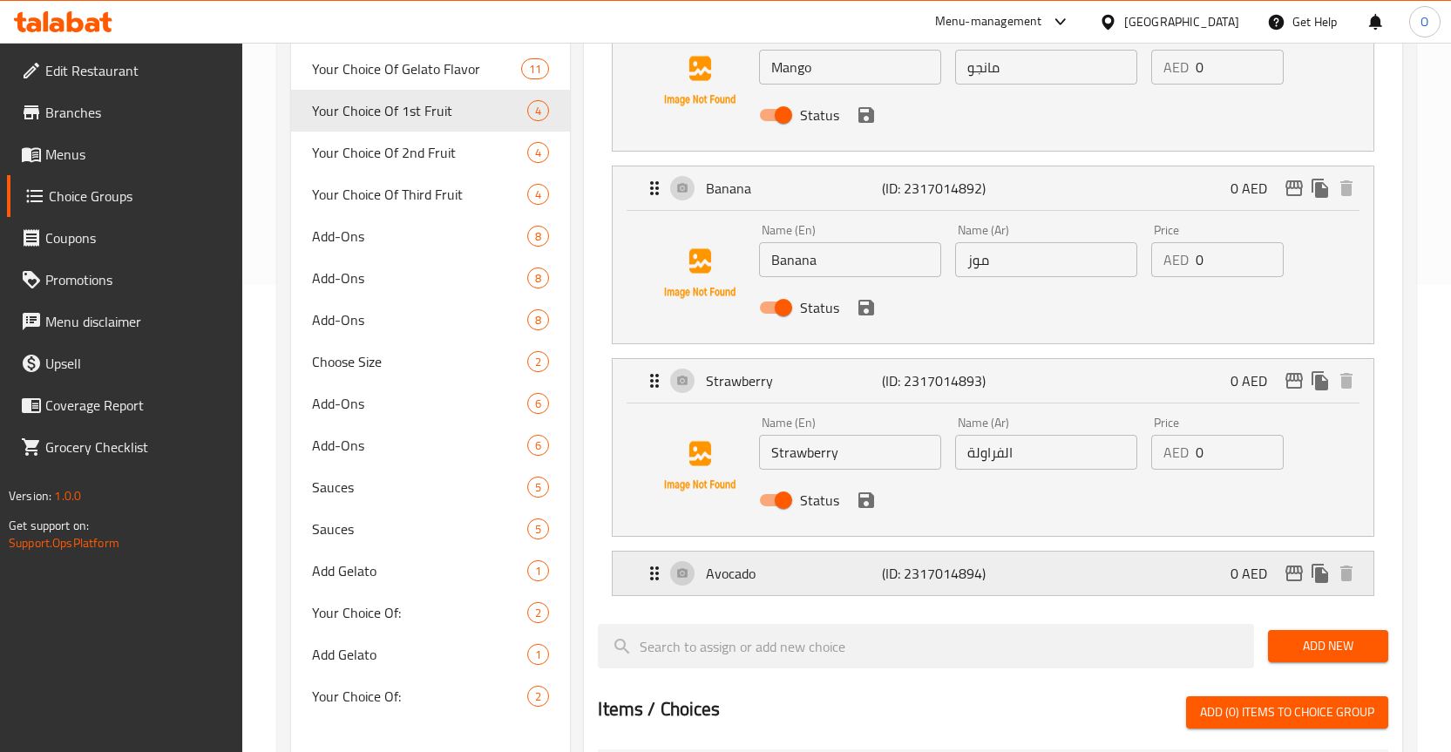
click at [712, 583] on p "Avocado" at bounding box center [794, 573] width 176 height 21
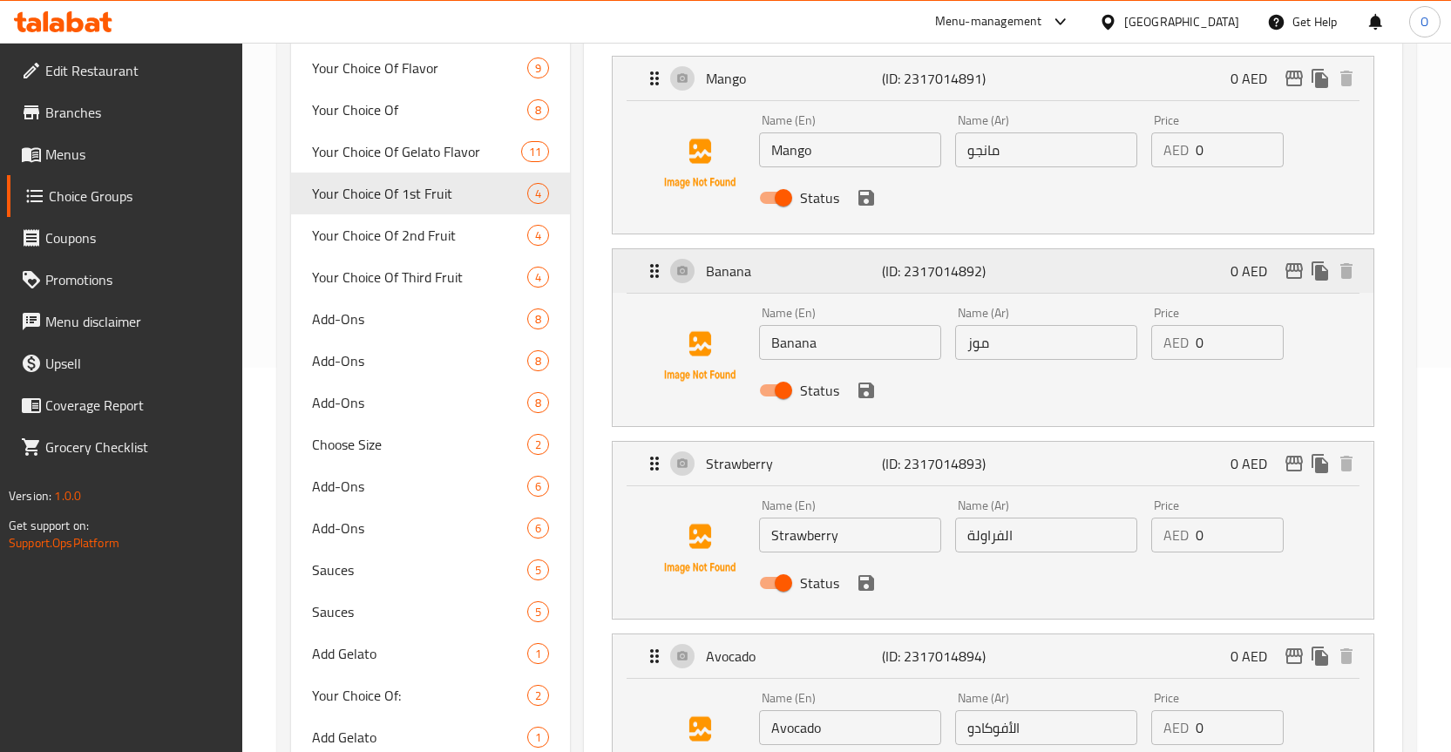
scroll to position [293, 0]
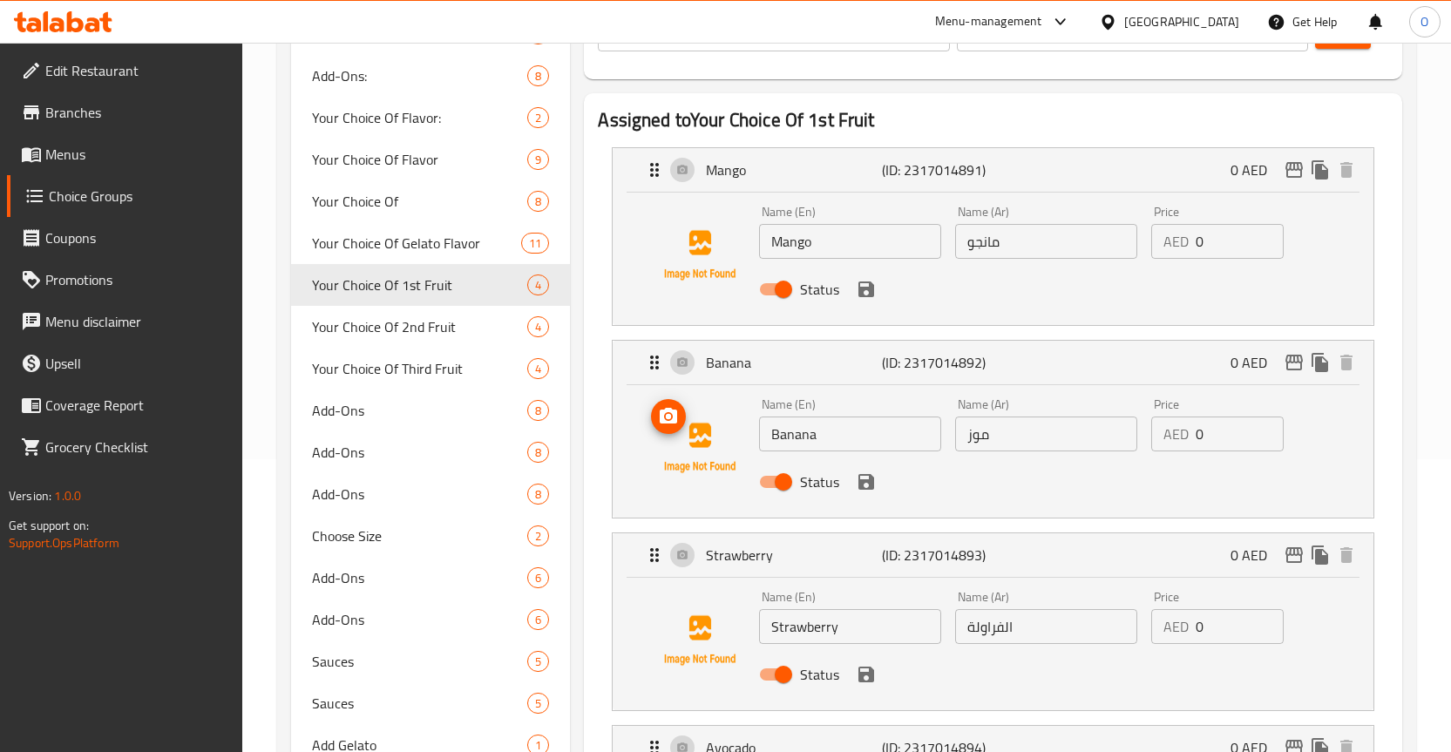
click at [705, 446] on img at bounding box center [700, 448] width 112 height 112
click at [675, 173] on div "Mango (ID: 2317014891) 0 AED" at bounding box center [998, 170] width 709 height 44
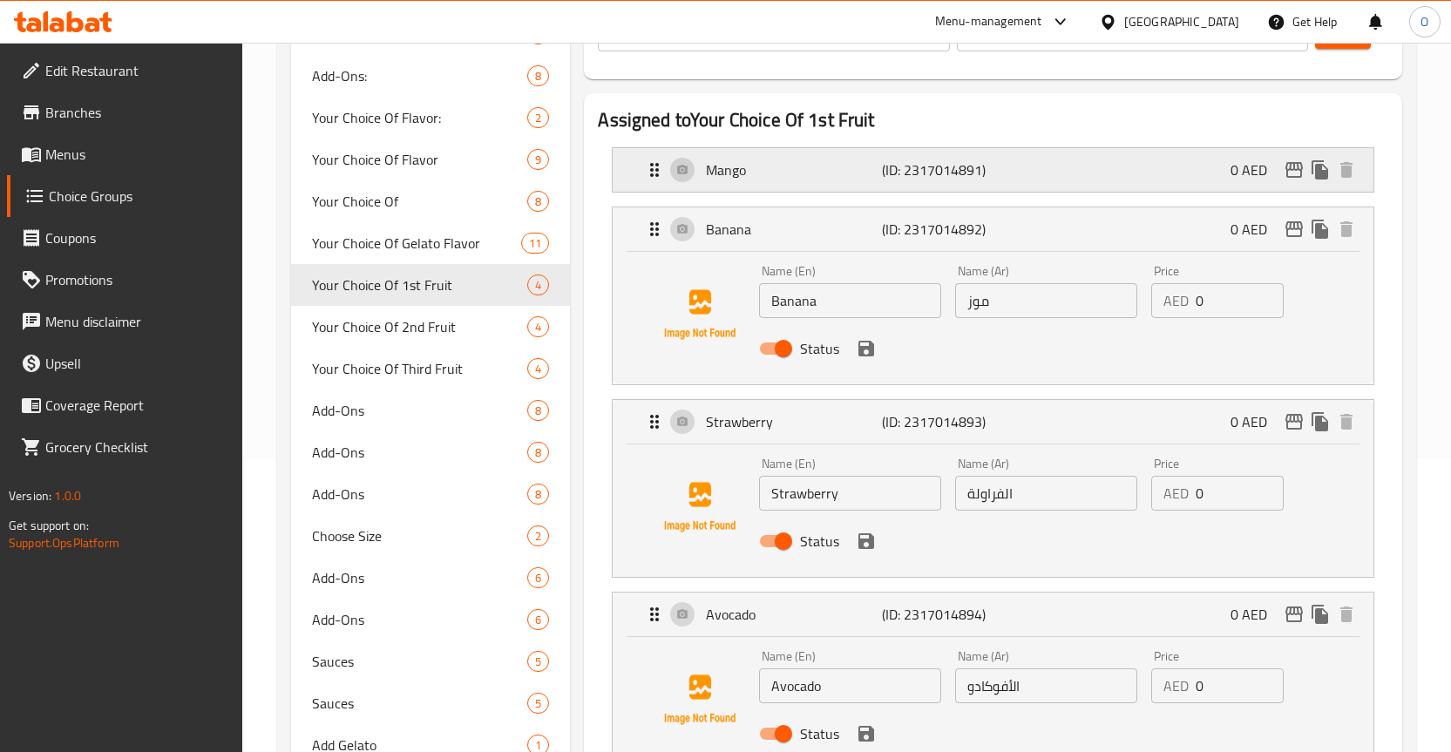
click at [675, 173] on div "Mango (ID: 2317014891) 0 AED" at bounding box center [998, 170] width 709 height 44
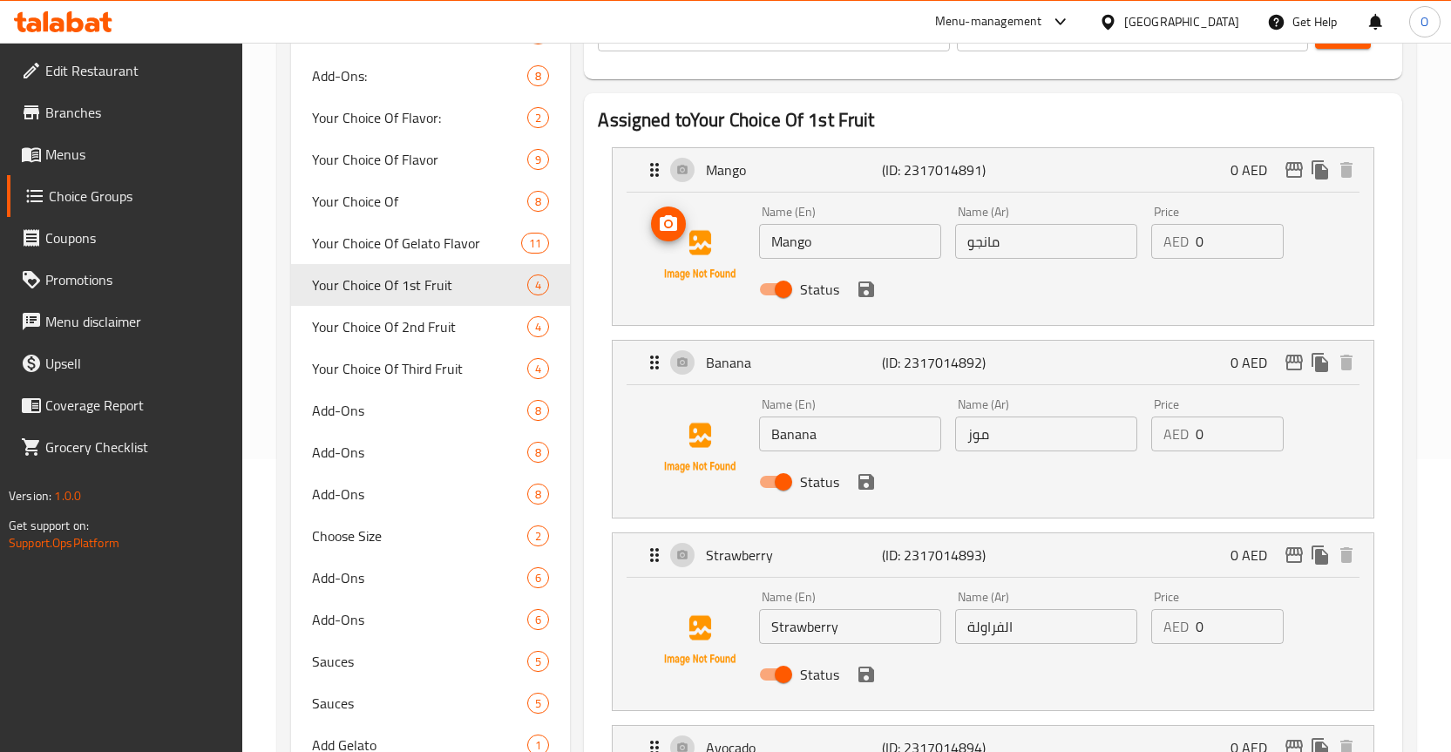
click at [712, 266] on img at bounding box center [700, 256] width 112 height 112
click at [415, 330] on span "Your Choice Of 2nd Fruit" at bounding box center [394, 326] width 164 height 21
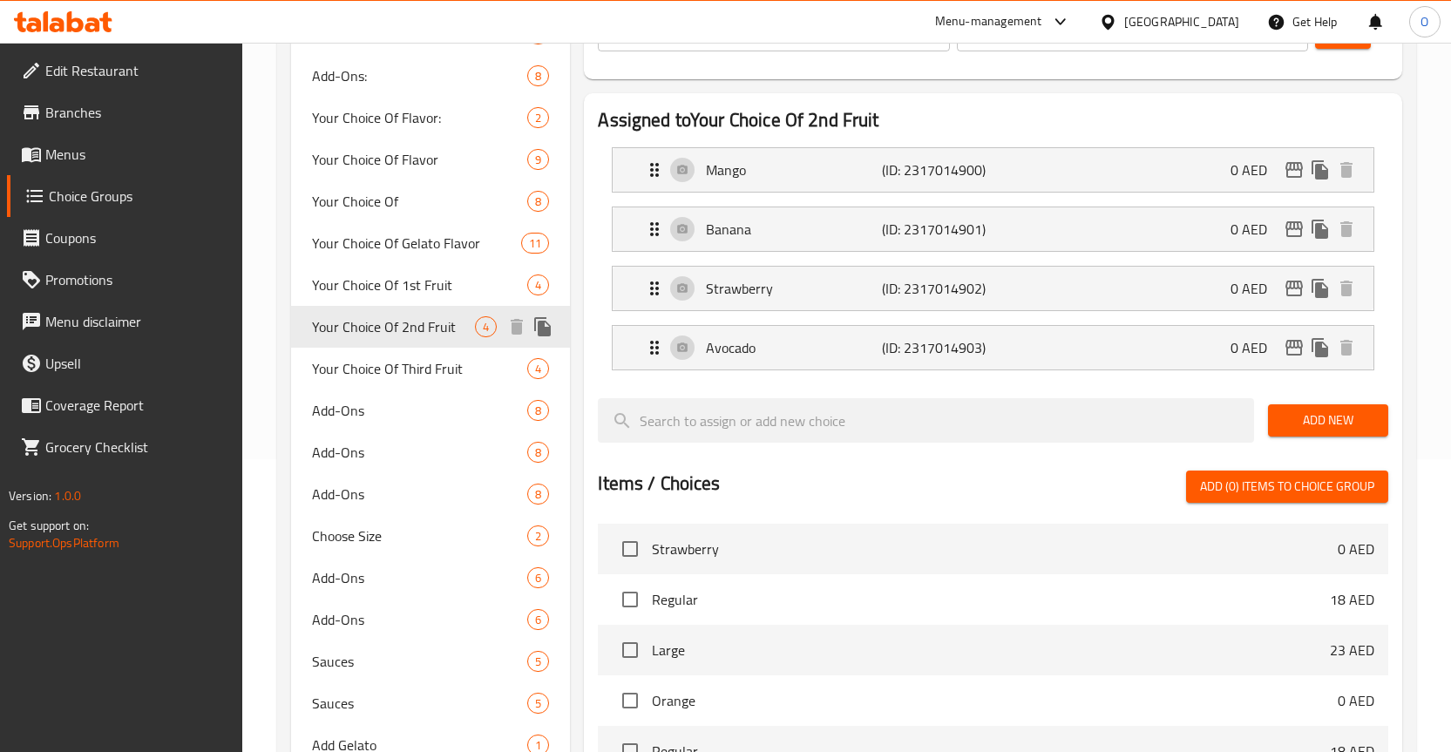
type input "Your Choice Of 2nd Fruit"
type input "اختيارك من الفاكهة الثانية"
click at [427, 360] on span "Your Choice Of Third Fruit" at bounding box center [394, 368] width 164 height 21
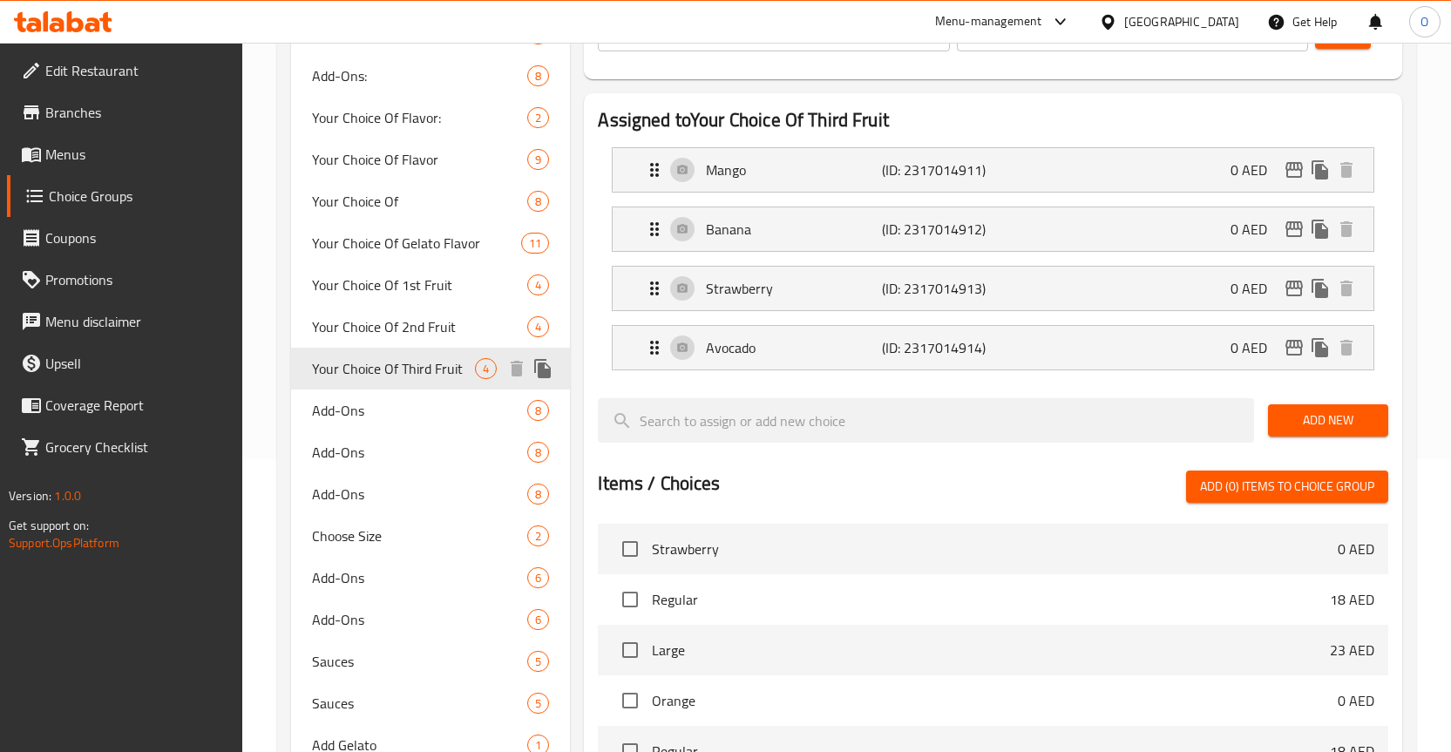
type input "Your Choice Of Third Fruit"
type input "اختيارك للفاكهة الثالثة"
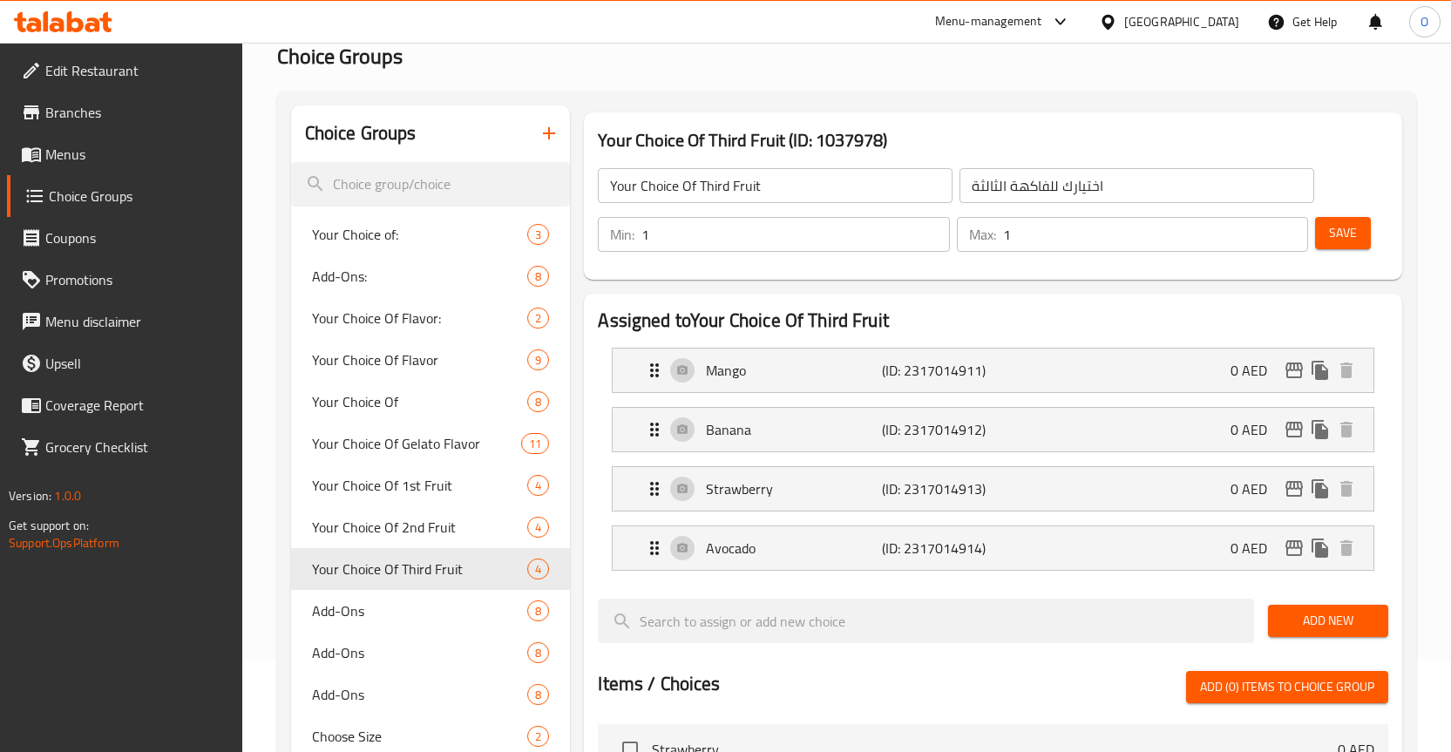
scroll to position [31, 0]
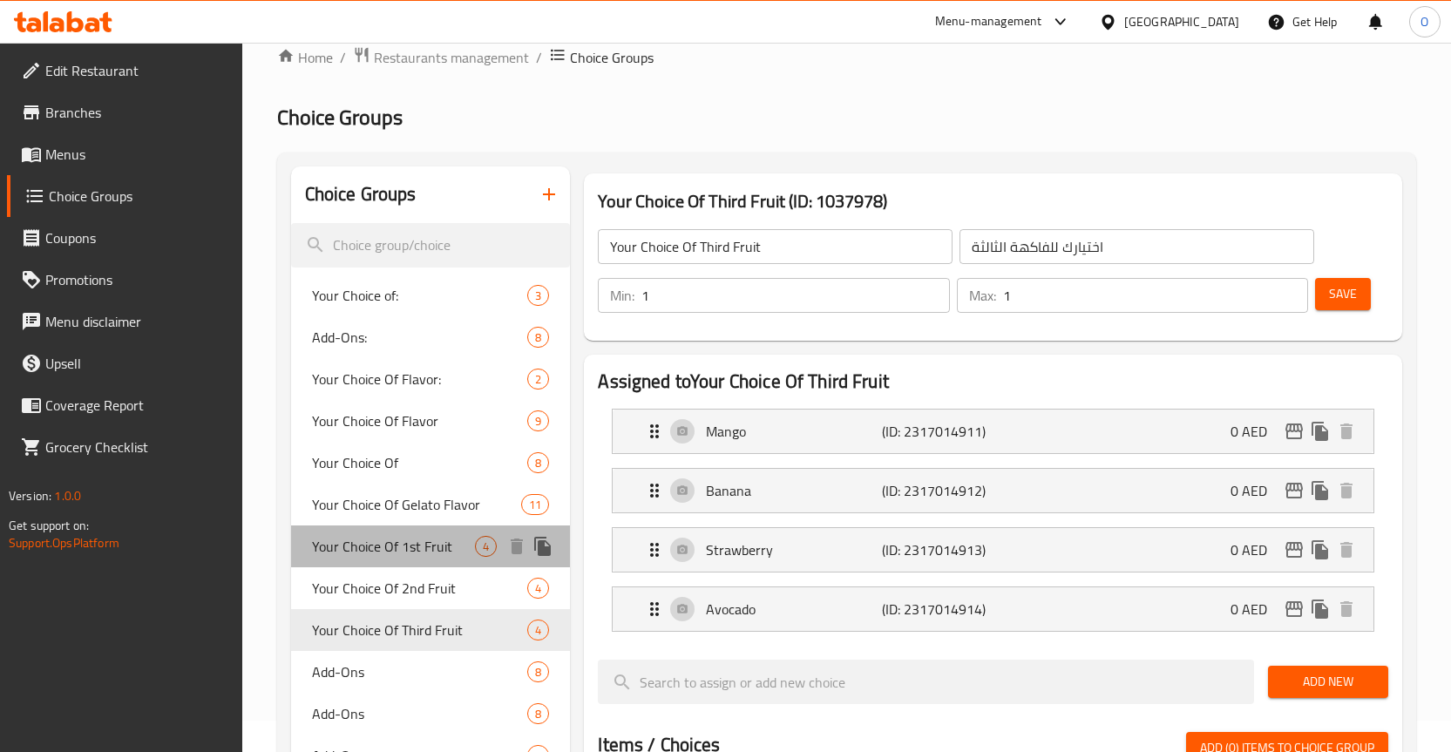
click at [417, 550] on span "Your Choice Of 1st Fruit" at bounding box center [394, 546] width 164 height 21
type input "Your Choice Of 1st Fruit"
type input "اختيارك من الفاكهة الأولى"
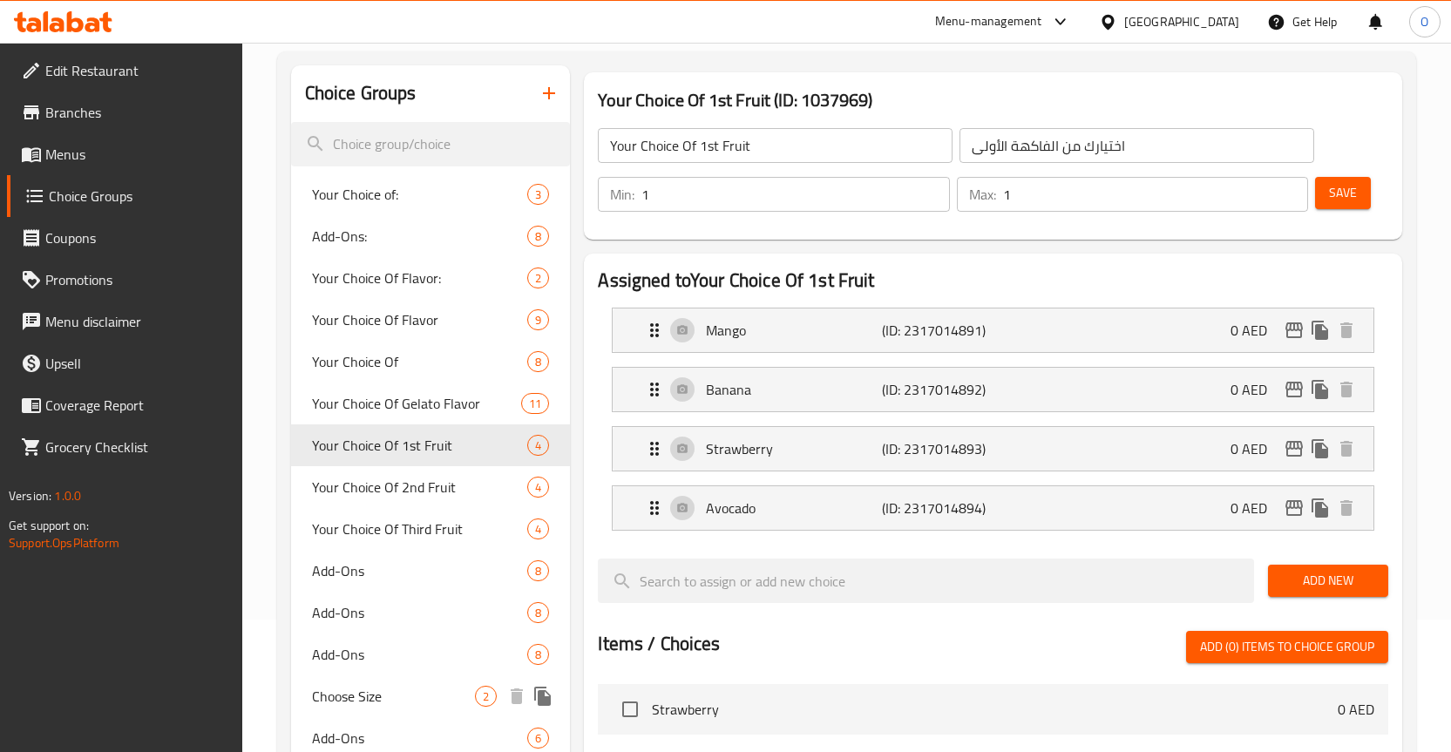
scroll to position [91, 0]
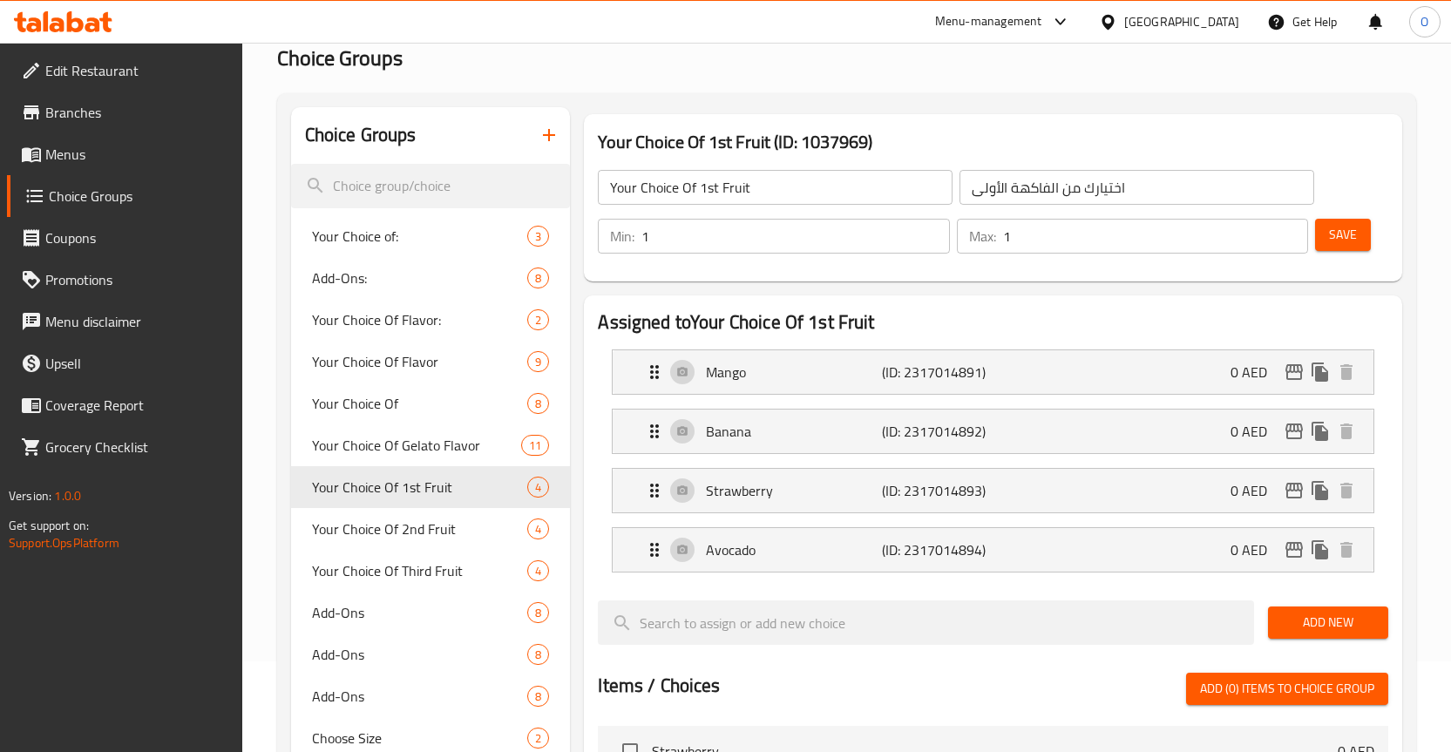
click at [84, 163] on span "Menus" at bounding box center [136, 154] width 183 height 21
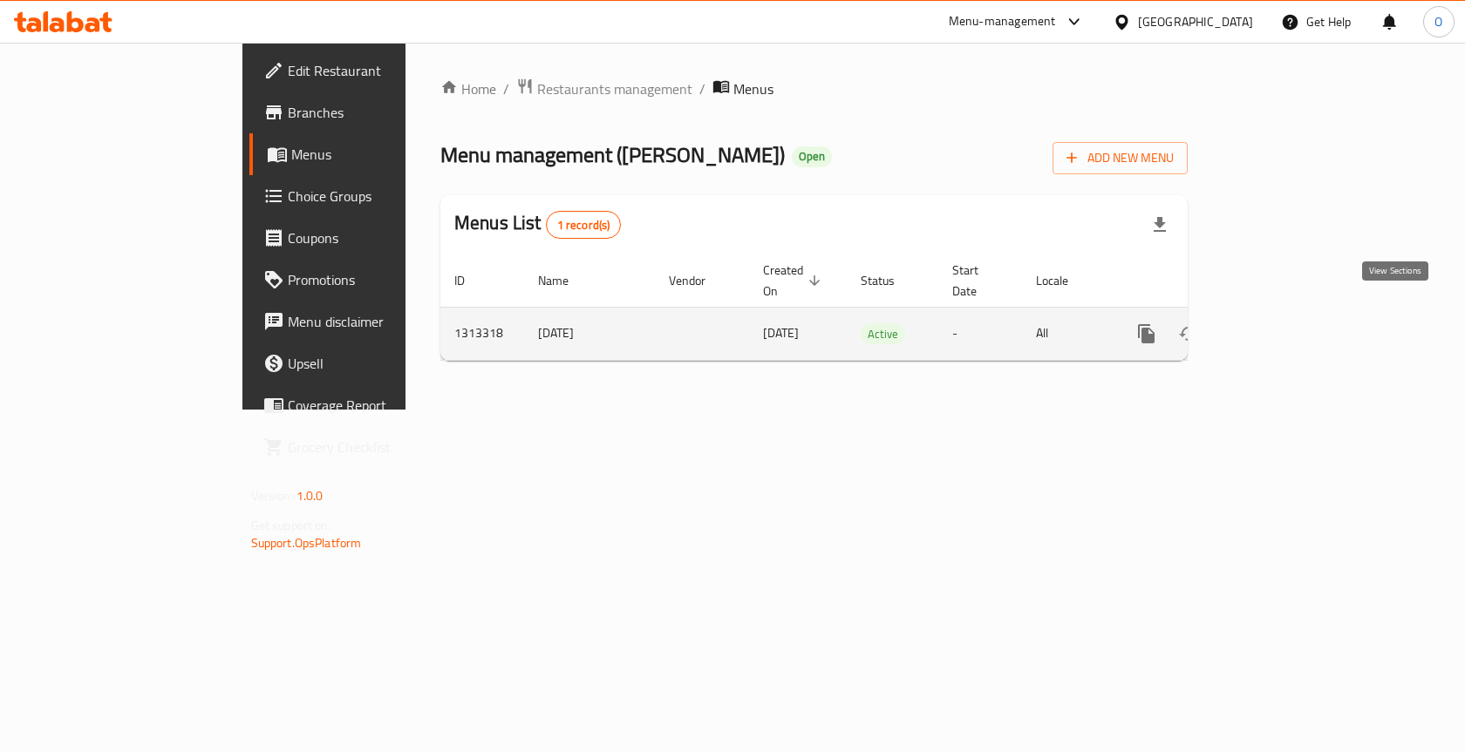
click at [1280, 326] on icon "enhanced table" at bounding box center [1272, 334] width 16 height 16
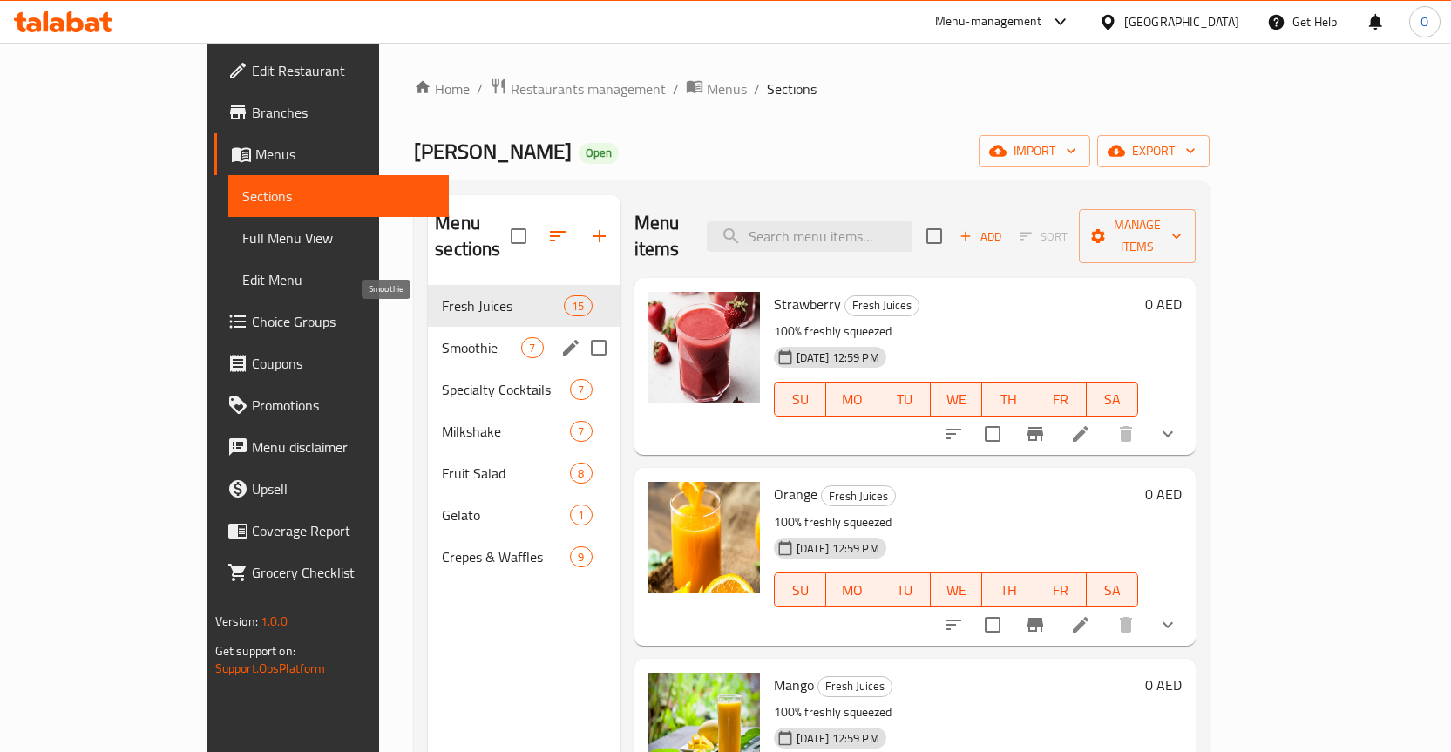
click at [442, 337] on span "Smoothie" at bounding box center [481, 347] width 79 height 21
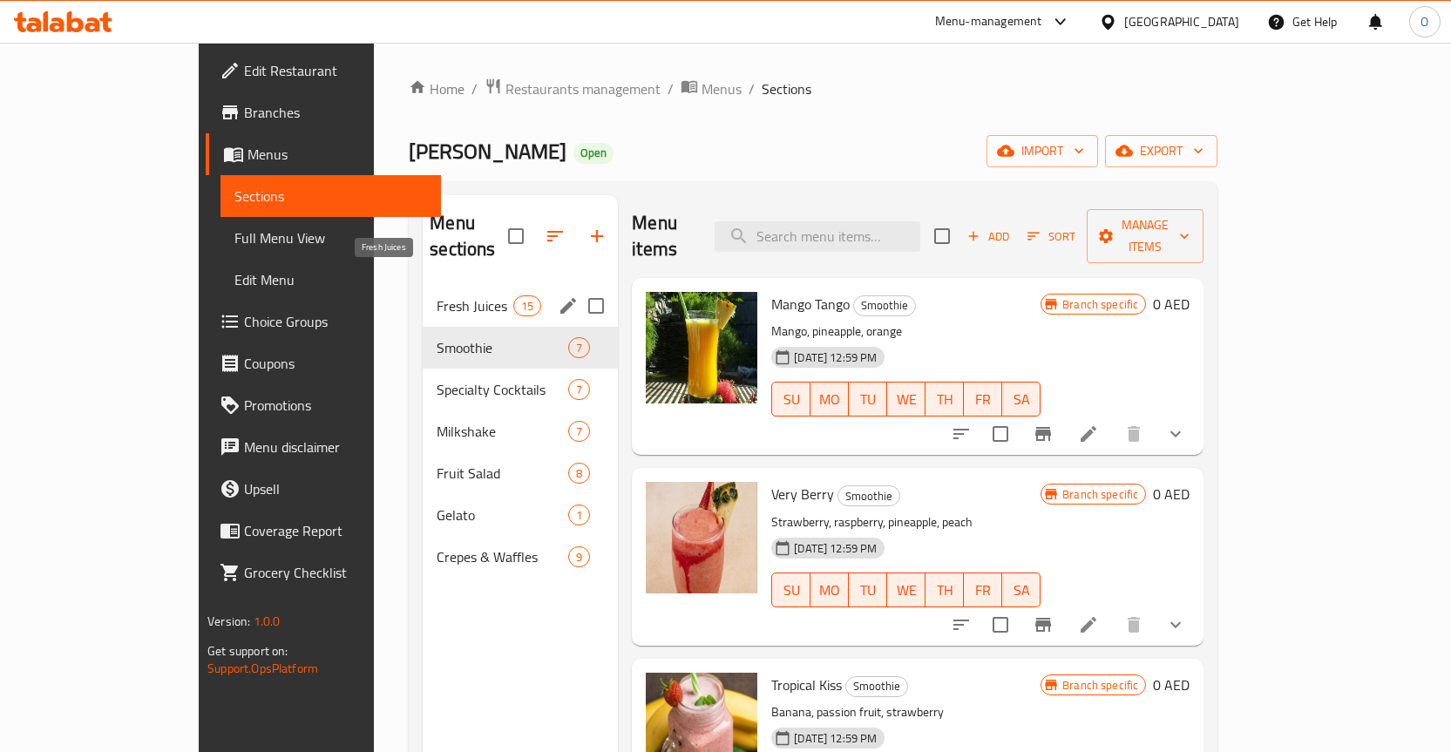
click at [437, 296] on span "Fresh Juices" at bounding box center [475, 306] width 77 height 21
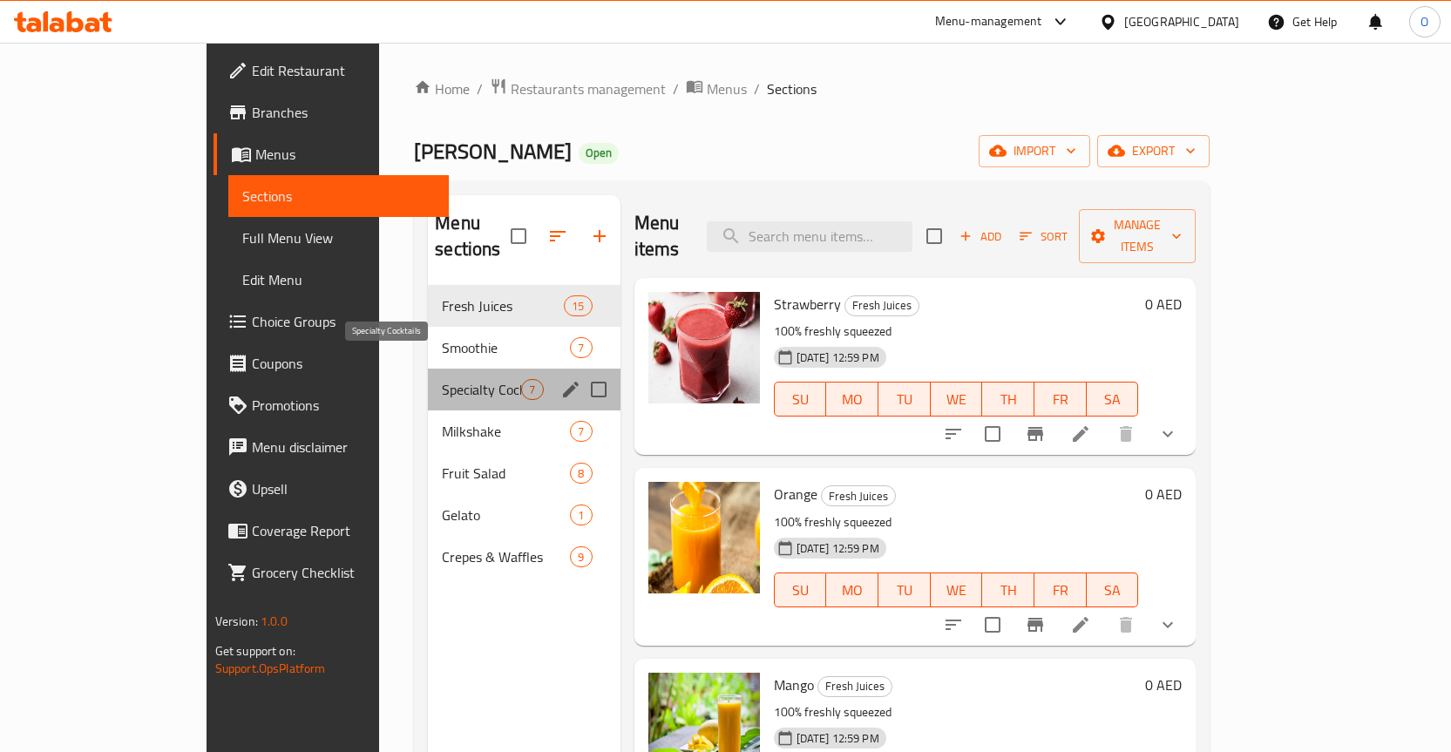
click at [442, 379] on span "Specialty Cocktails" at bounding box center [481, 389] width 79 height 21
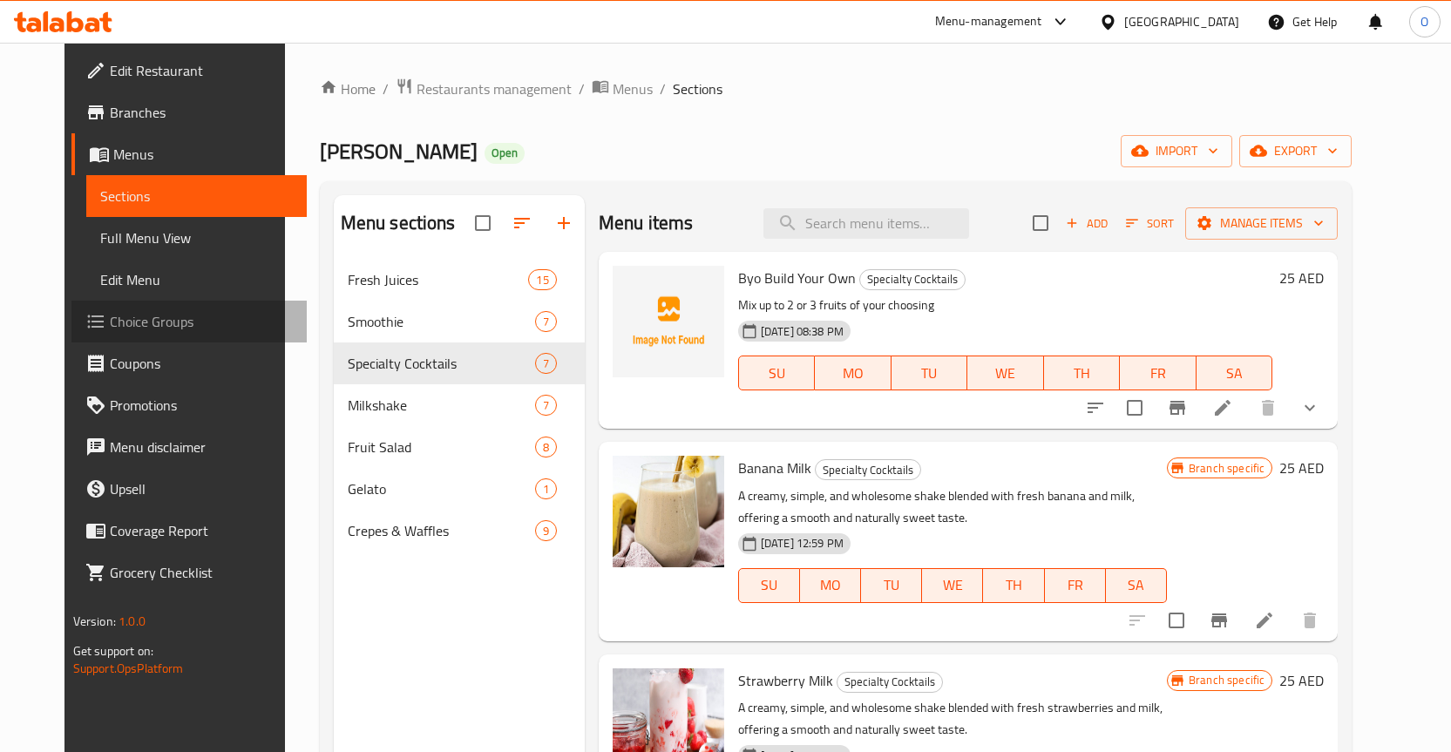
click at [110, 319] on span "Choice Groups" at bounding box center [201, 321] width 183 height 21
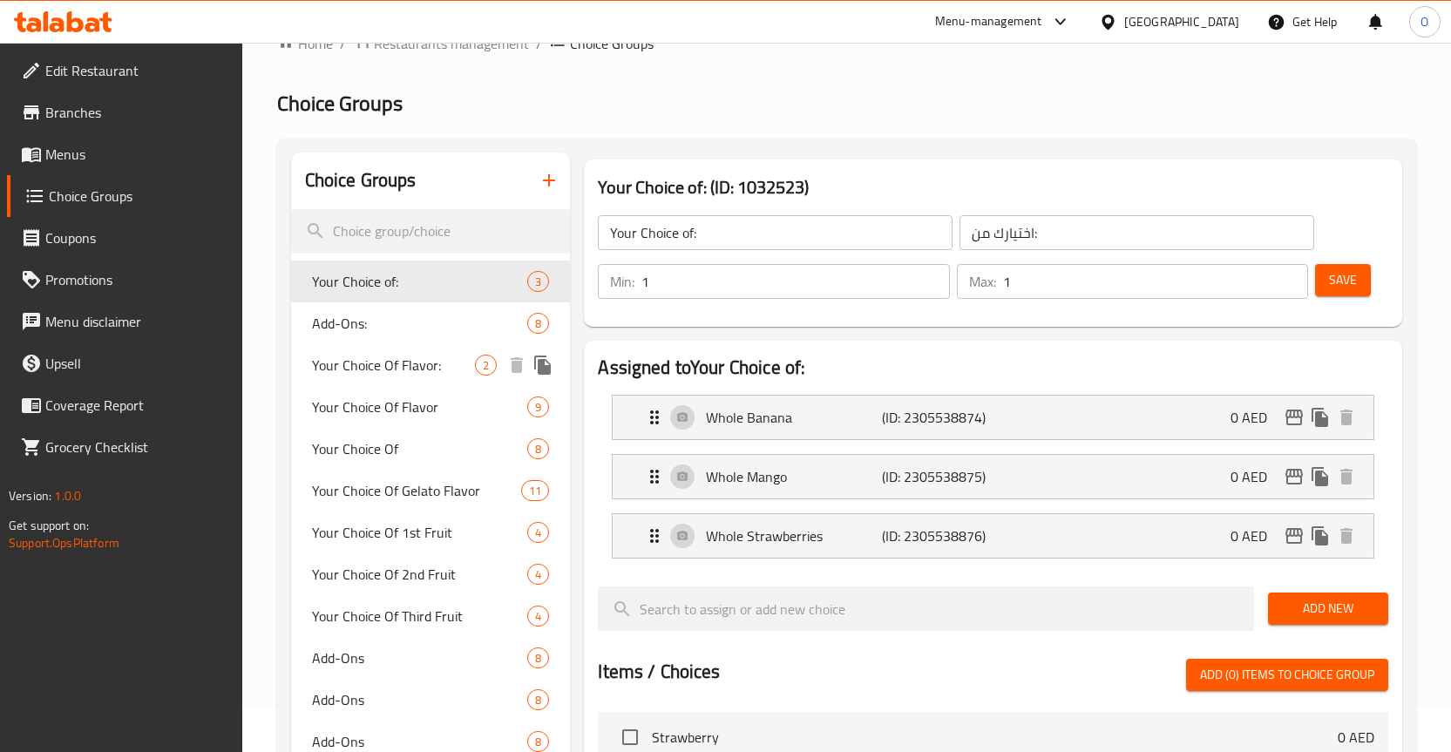
scroll to position [87, 0]
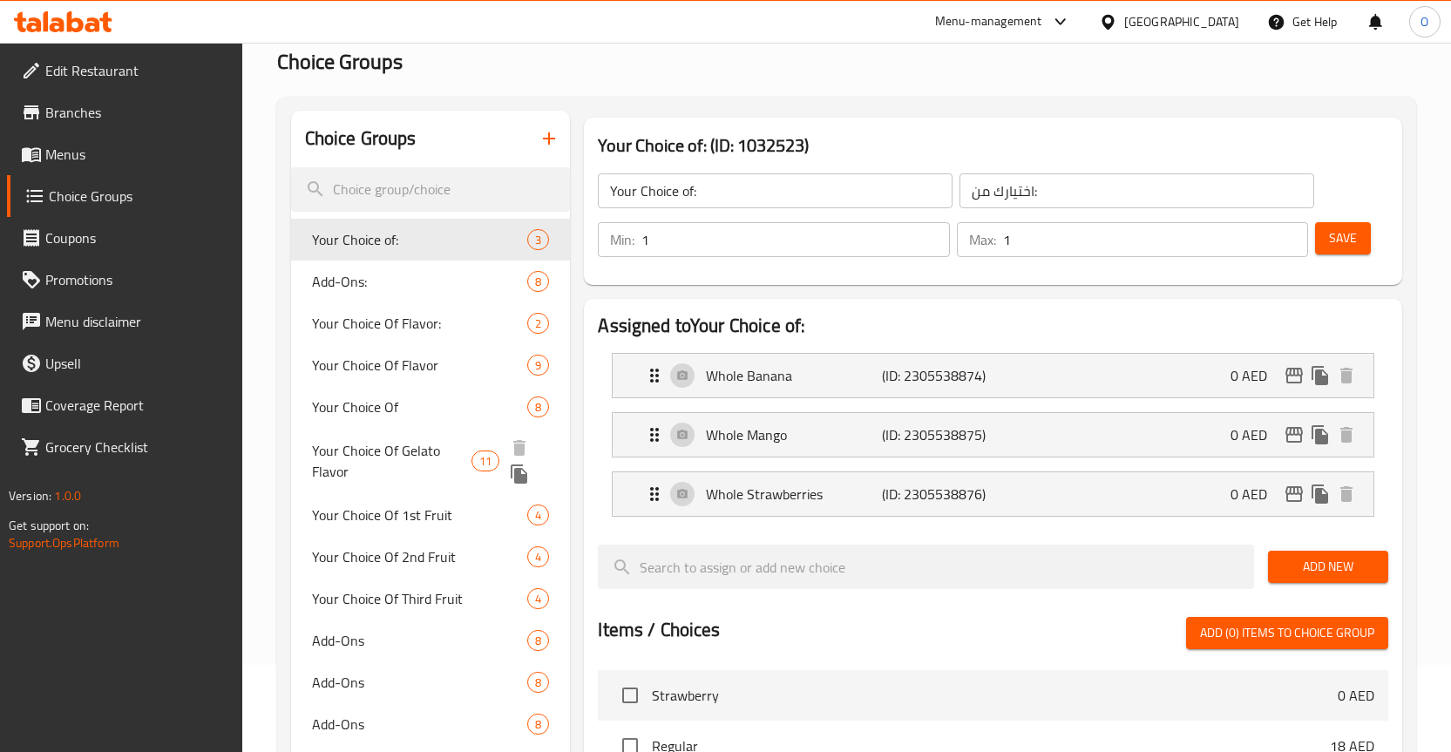
click at [418, 447] on span "Your Choice Of Gelato Flavor" at bounding box center [392, 461] width 160 height 42
type input "Your Choice Of Gelato Flavor"
type input "اختيارك من نكهة الجيلاتو"
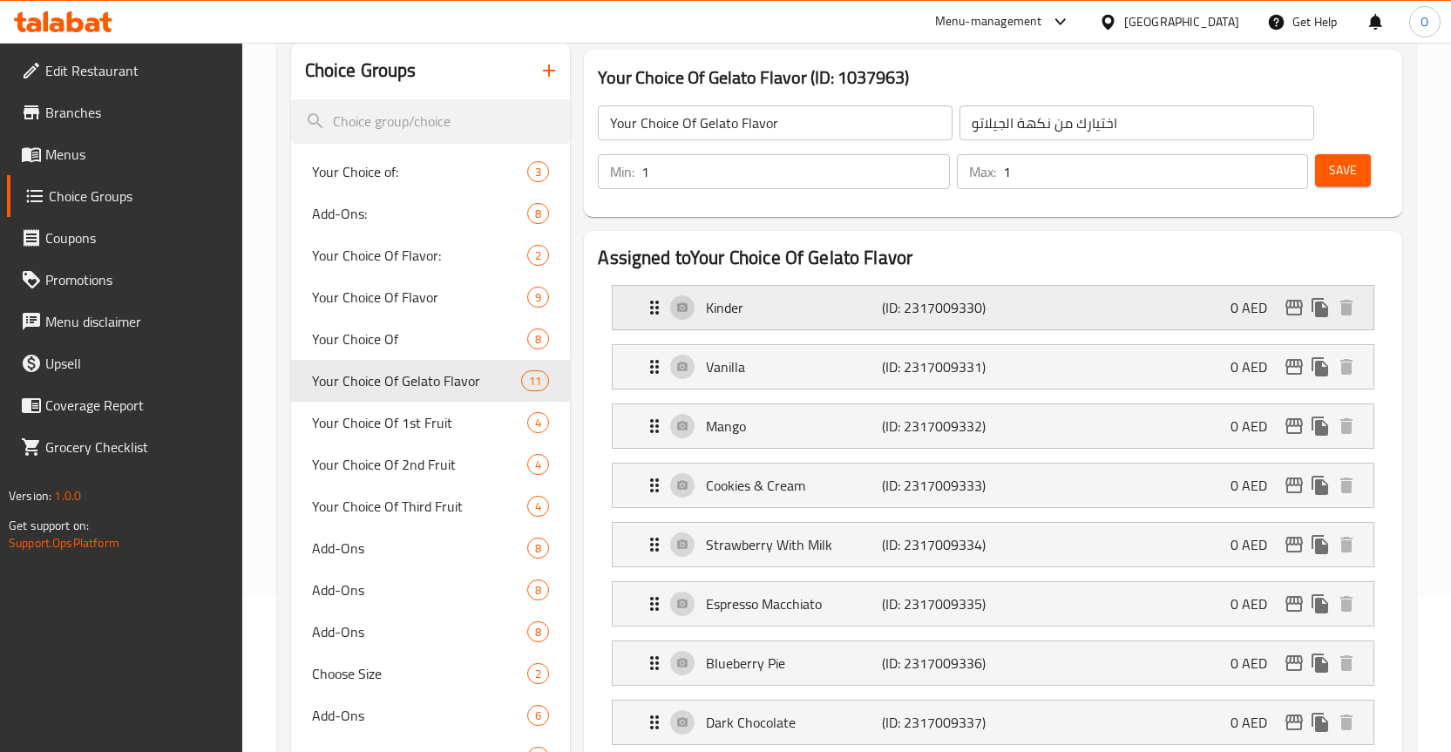
scroll to position [262, 0]
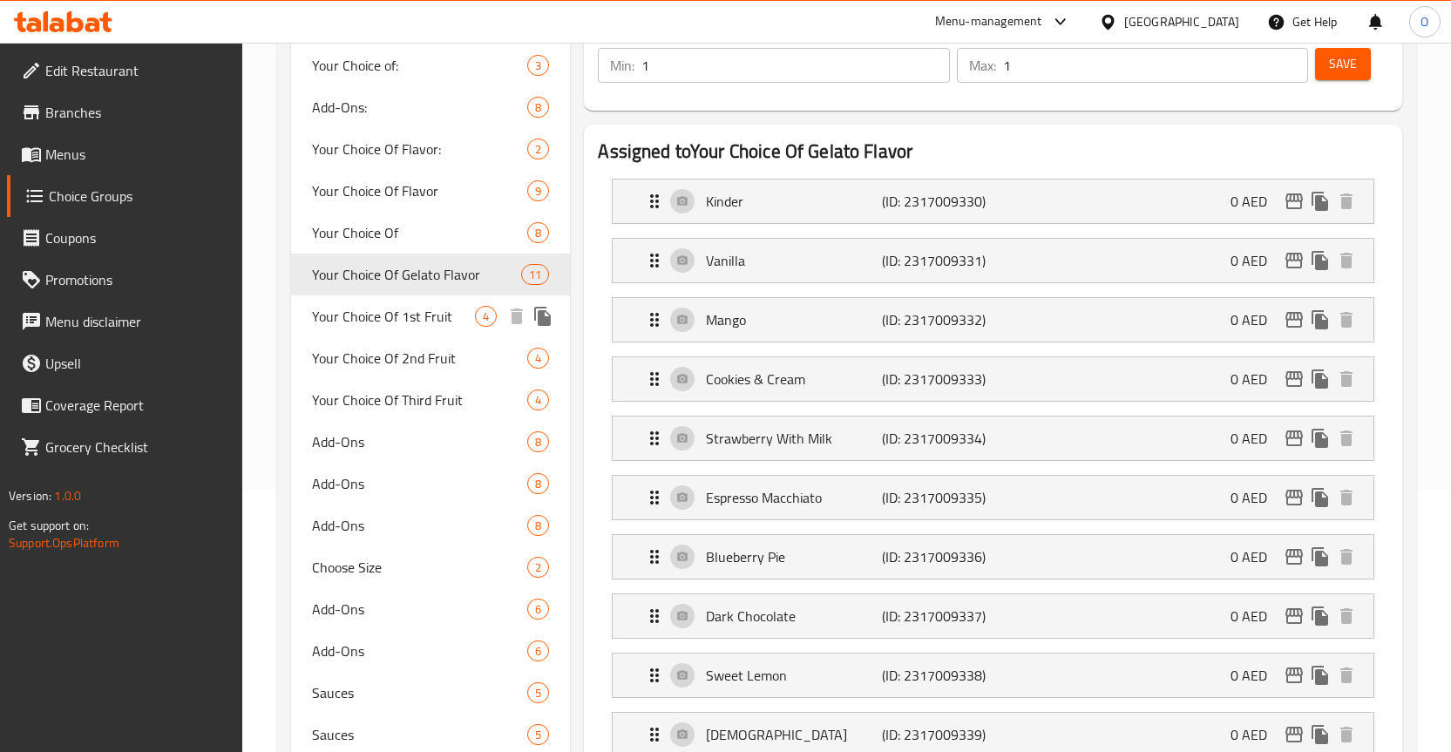
click at [404, 307] on span "Your Choice Of 1st Fruit" at bounding box center [394, 316] width 164 height 21
type input "Your Choice Of 1st Fruit"
type input "اختيارك من الفاكهة الأولى"
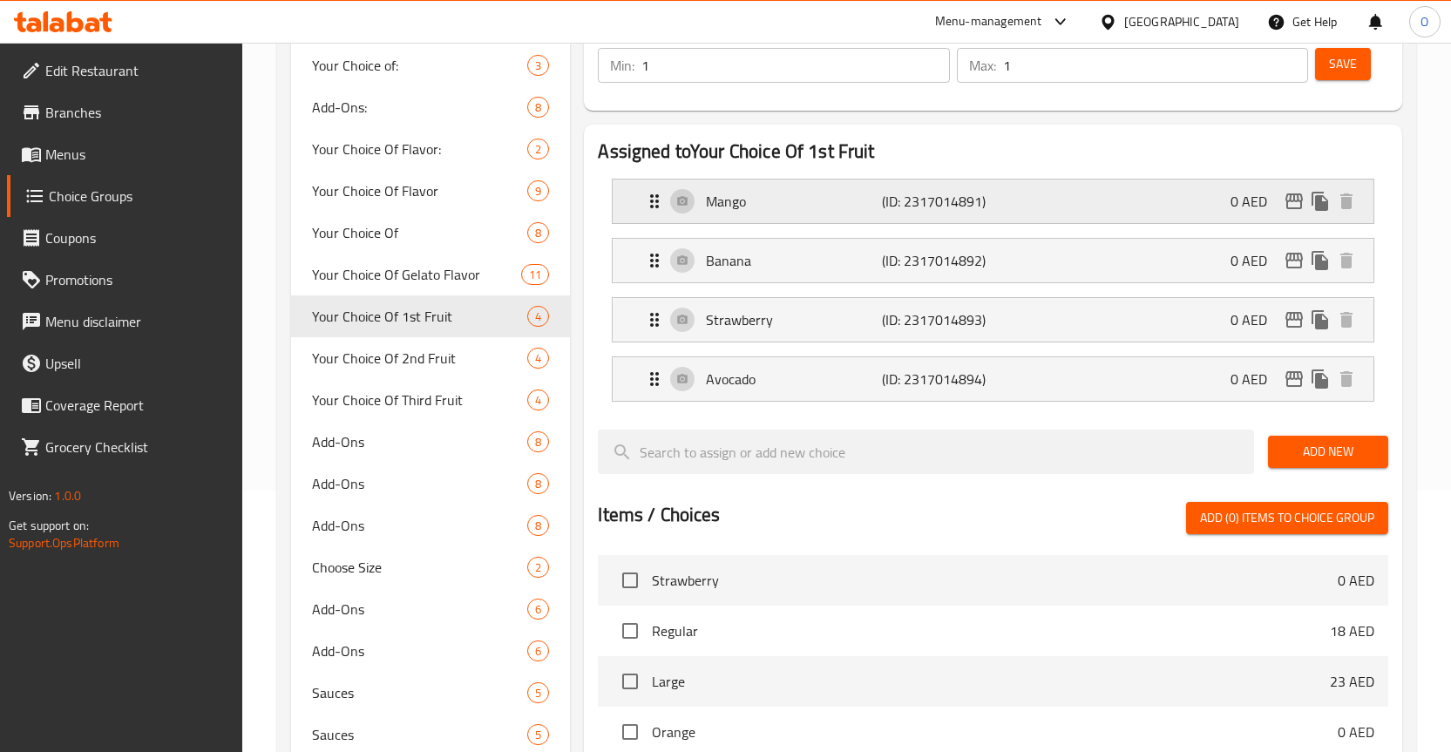
click at [683, 209] on div "Mango (ID: 2317014891) 0 AED" at bounding box center [998, 202] width 709 height 44
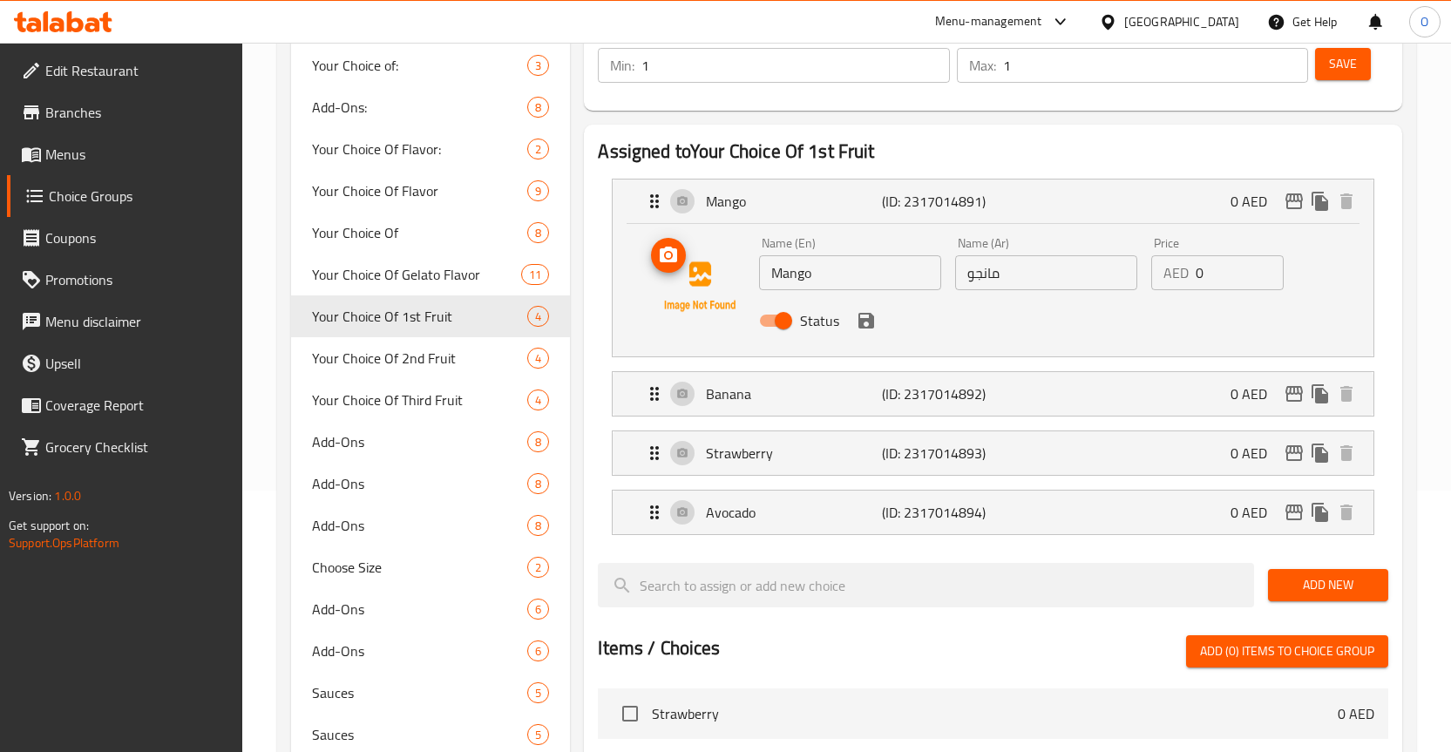
click at [715, 277] on img at bounding box center [700, 287] width 112 height 112
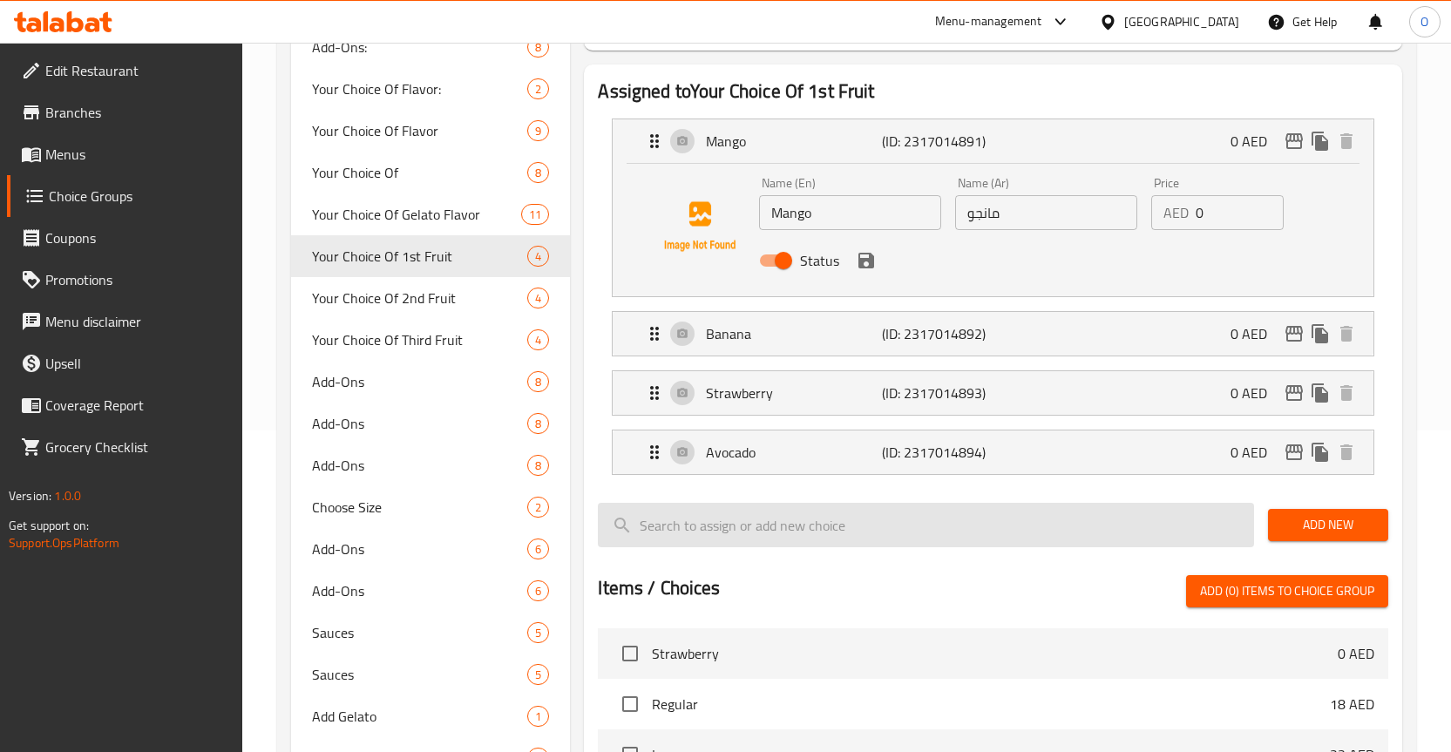
scroll to position [349, 0]
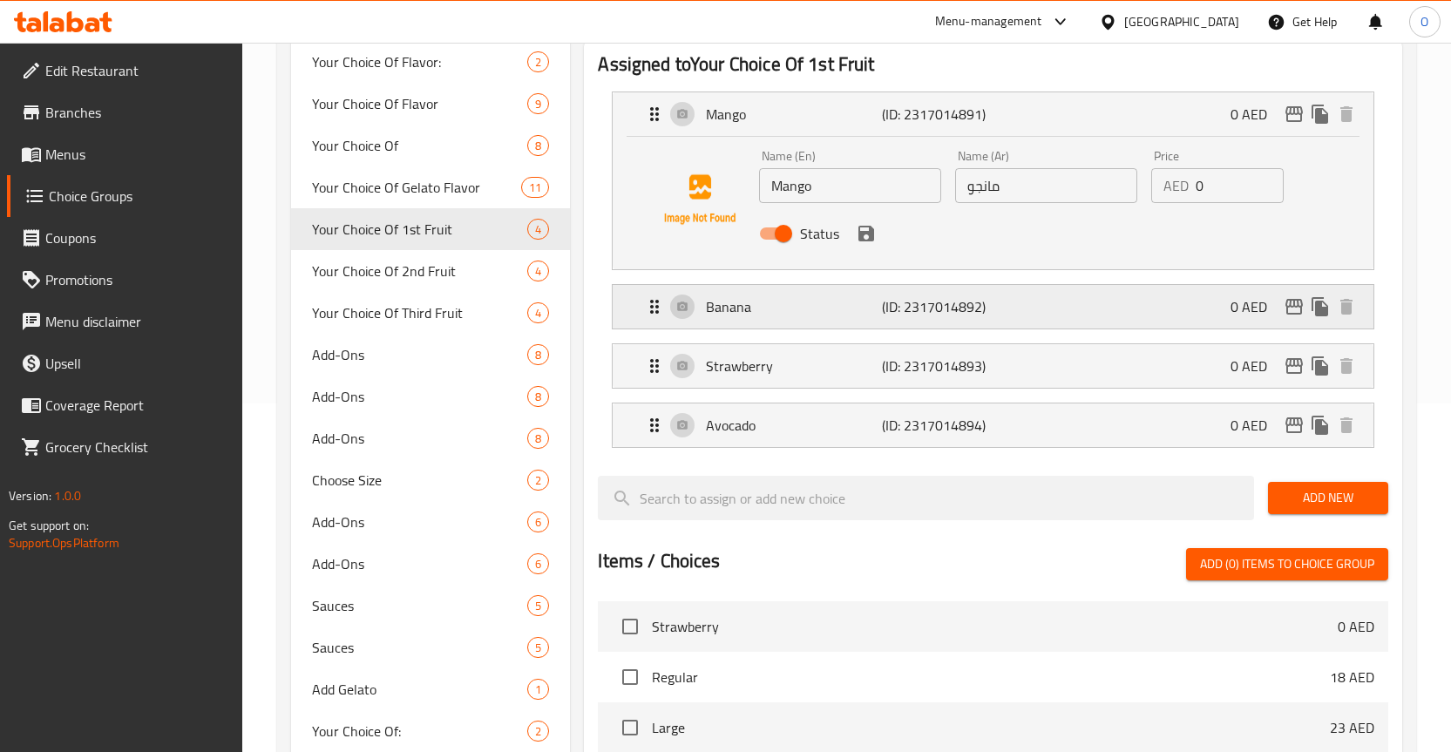
click at [731, 310] on p "Banana" at bounding box center [794, 306] width 176 height 21
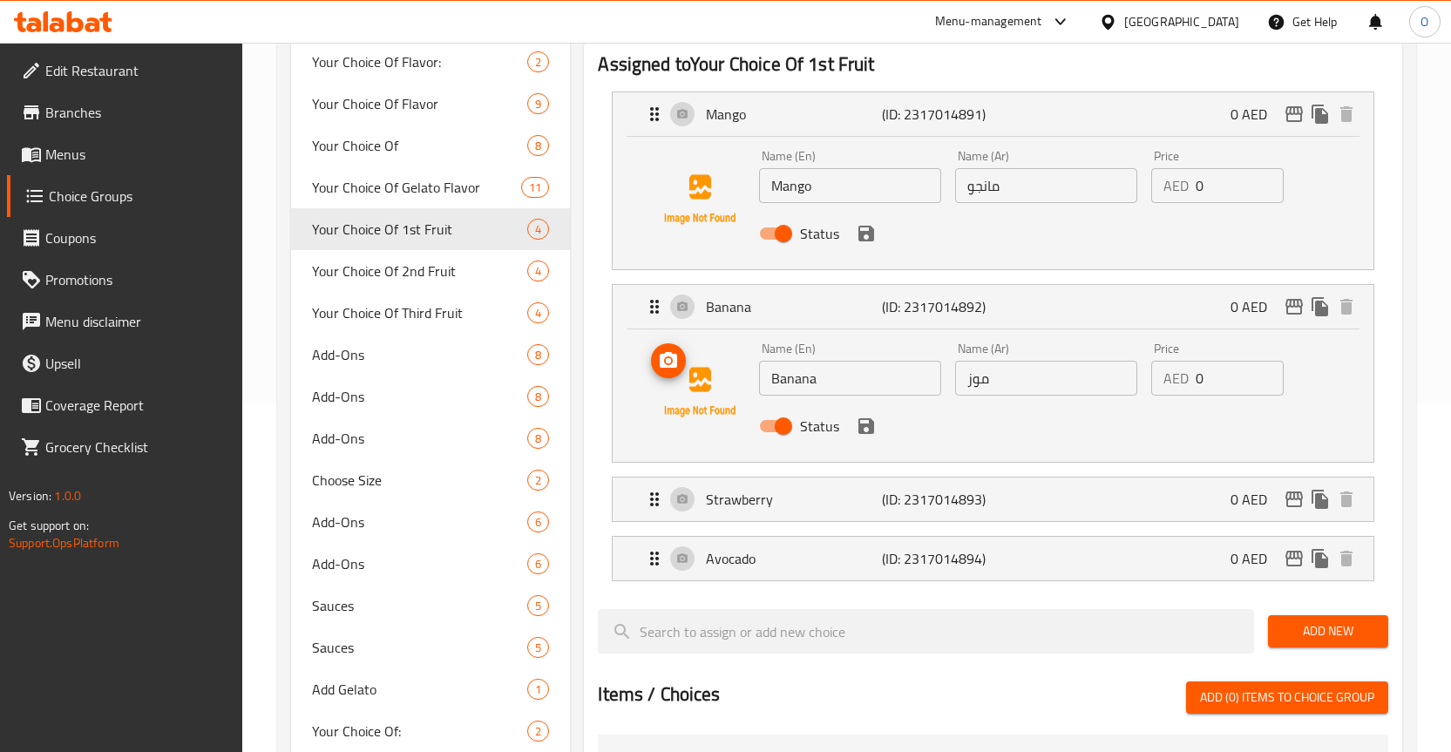
click at [704, 376] on img at bounding box center [700, 393] width 112 height 112
click at [379, 354] on span "Add-Ons" at bounding box center [394, 354] width 164 height 21
type input "Add-Ons"
type input "الإضافات"
type input "0"
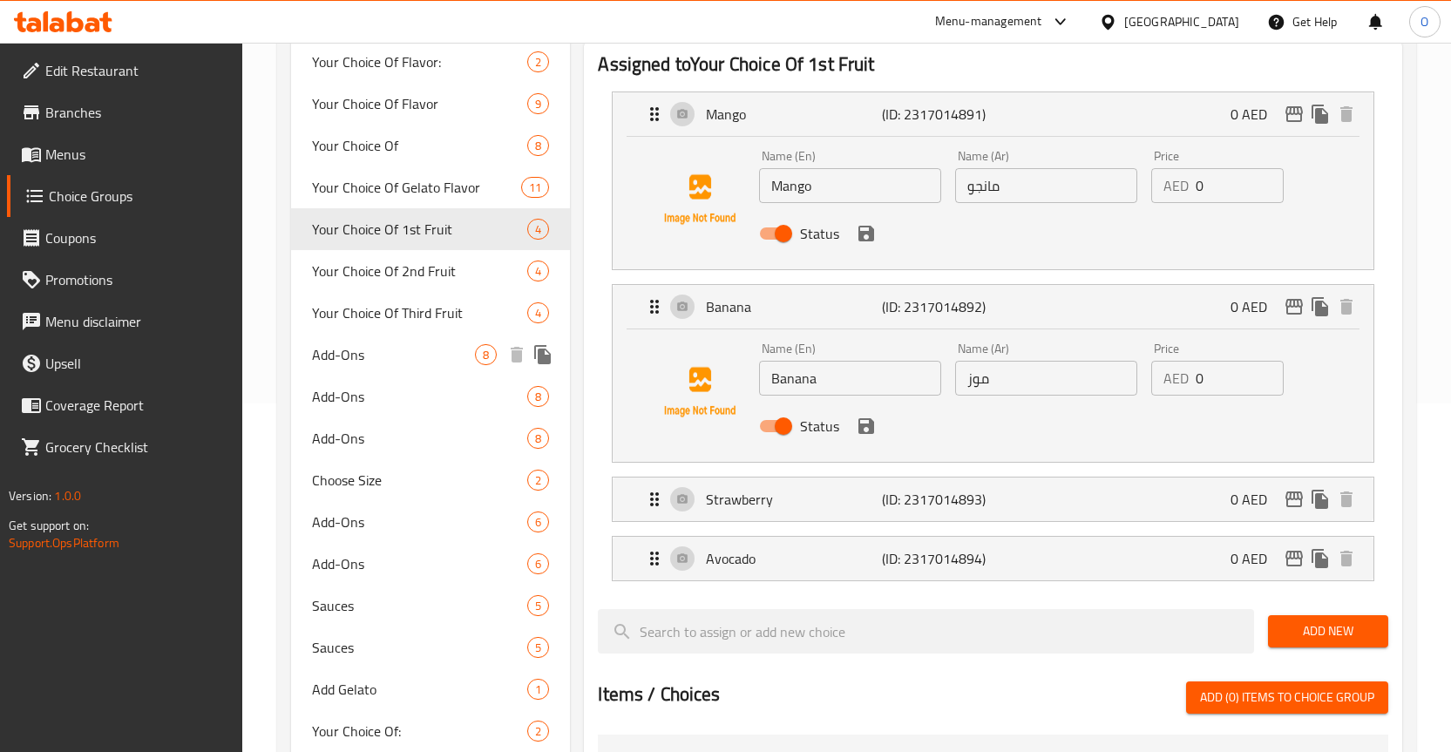
type input "0"
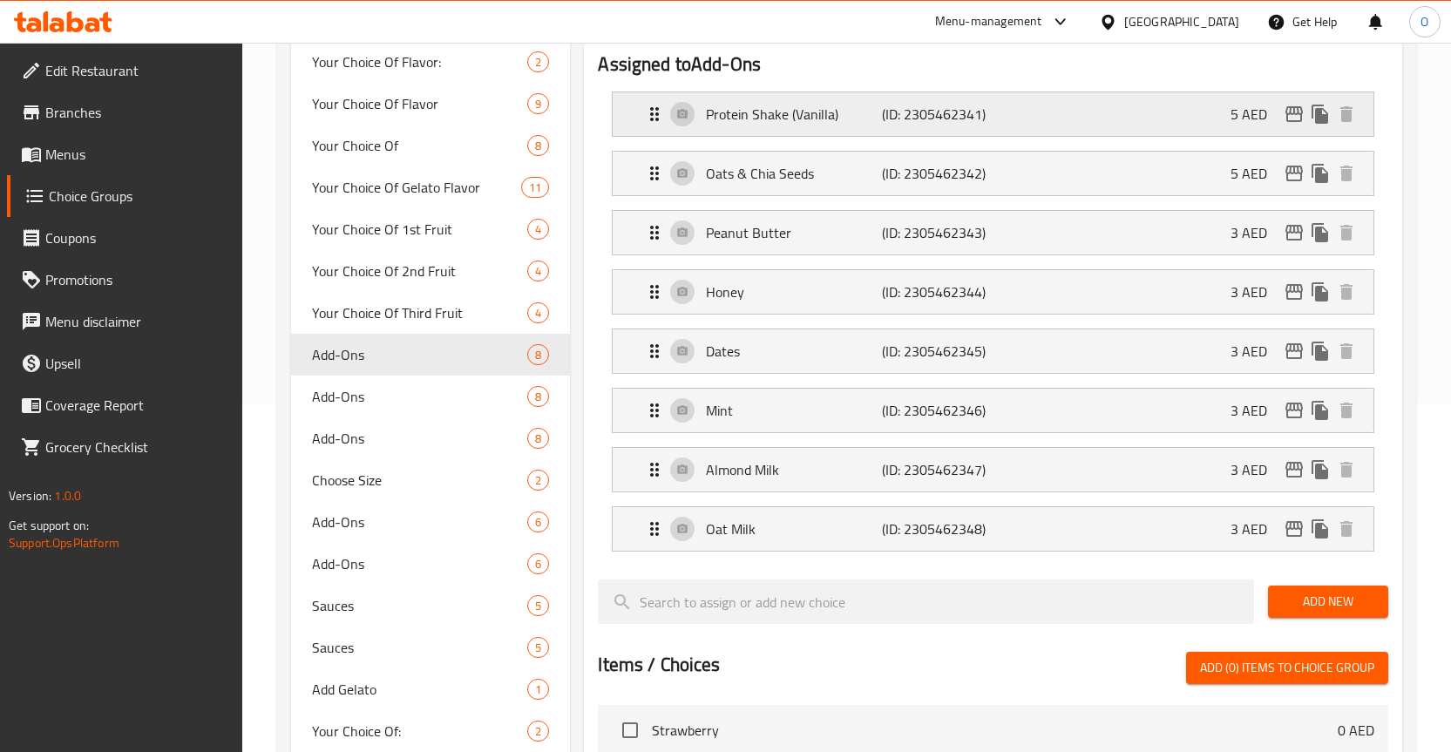
click at [792, 117] on p "Protein Shake (Vanilla)" at bounding box center [794, 114] width 176 height 21
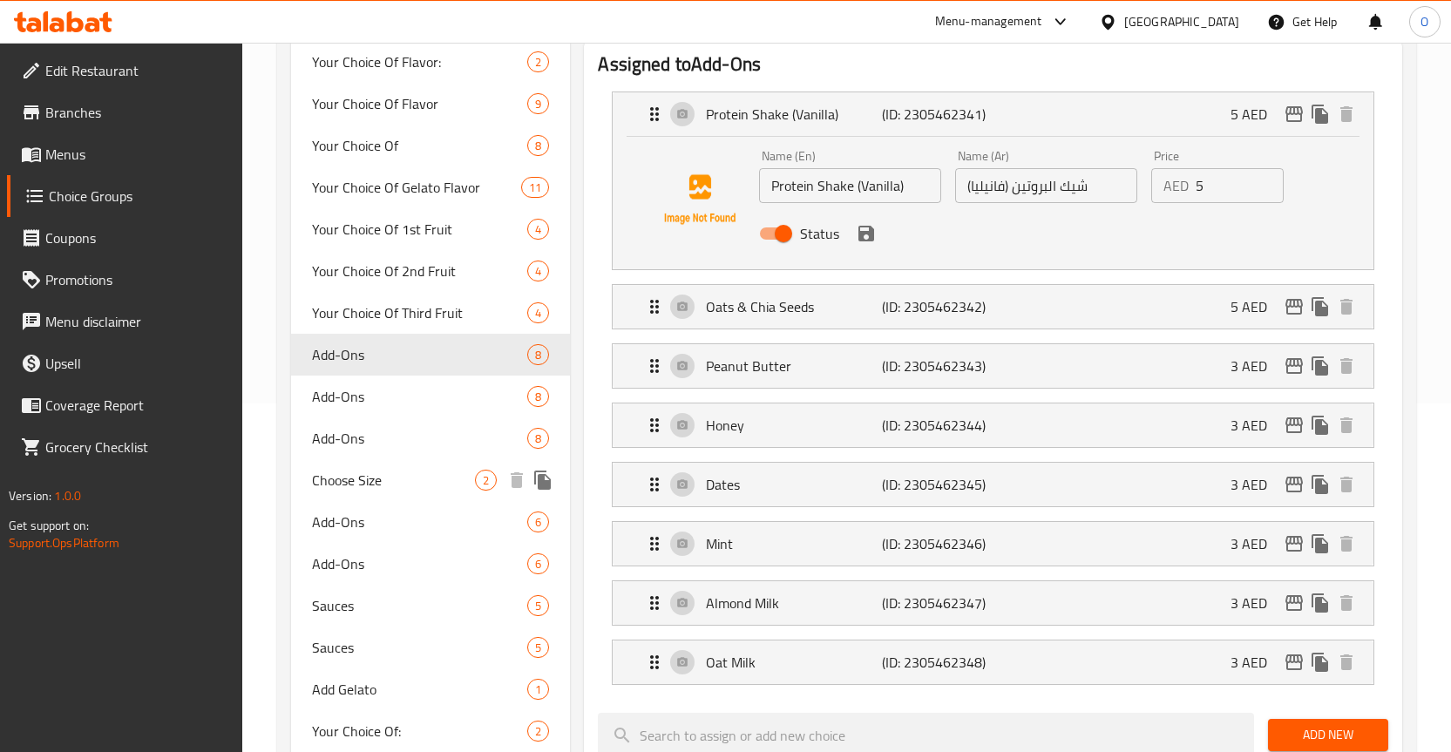
click at [390, 477] on span "Choose Size" at bounding box center [394, 480] width 164 height 21
type input "Choose Size"
type input "اختر الحجم"
type input "1"
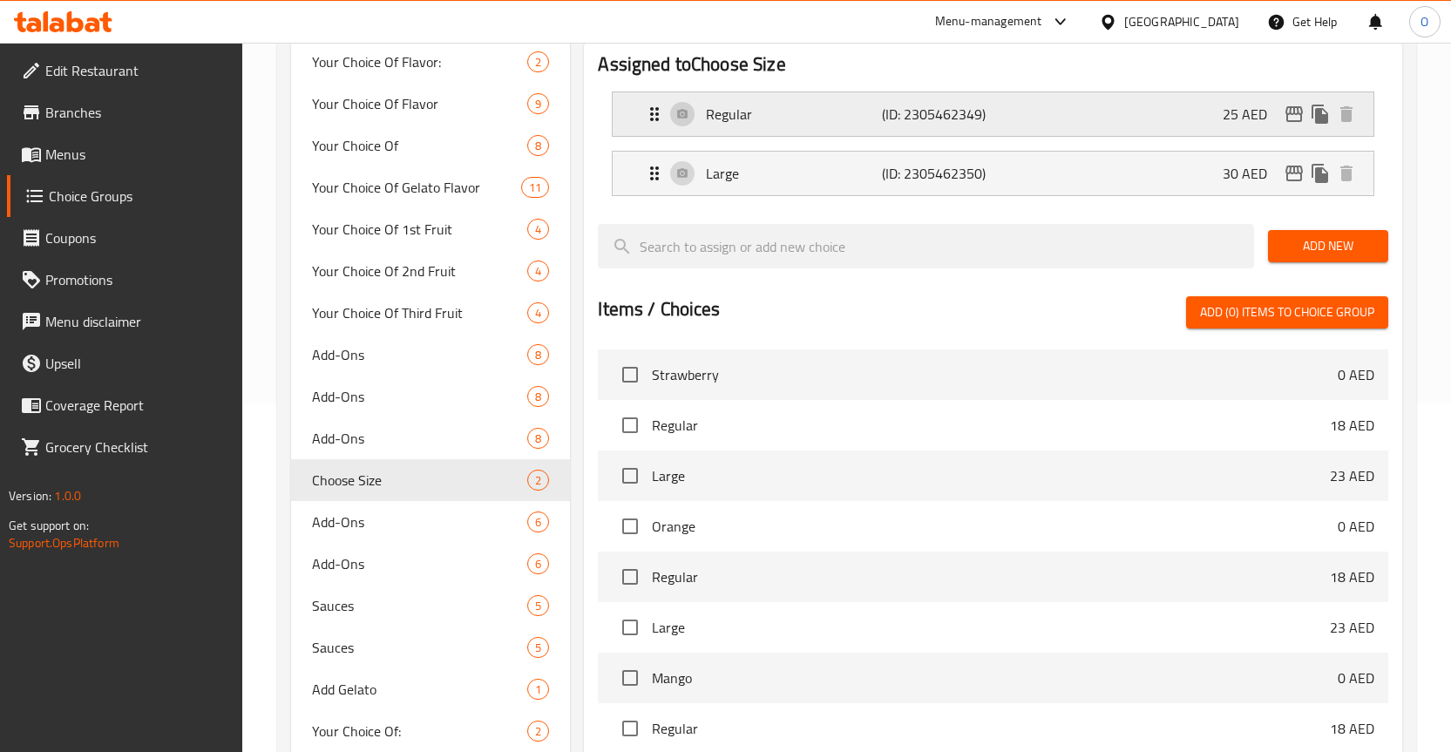
click at [740, 121] on p "Regular" at bounding box center [794, 114] width 176 height 21
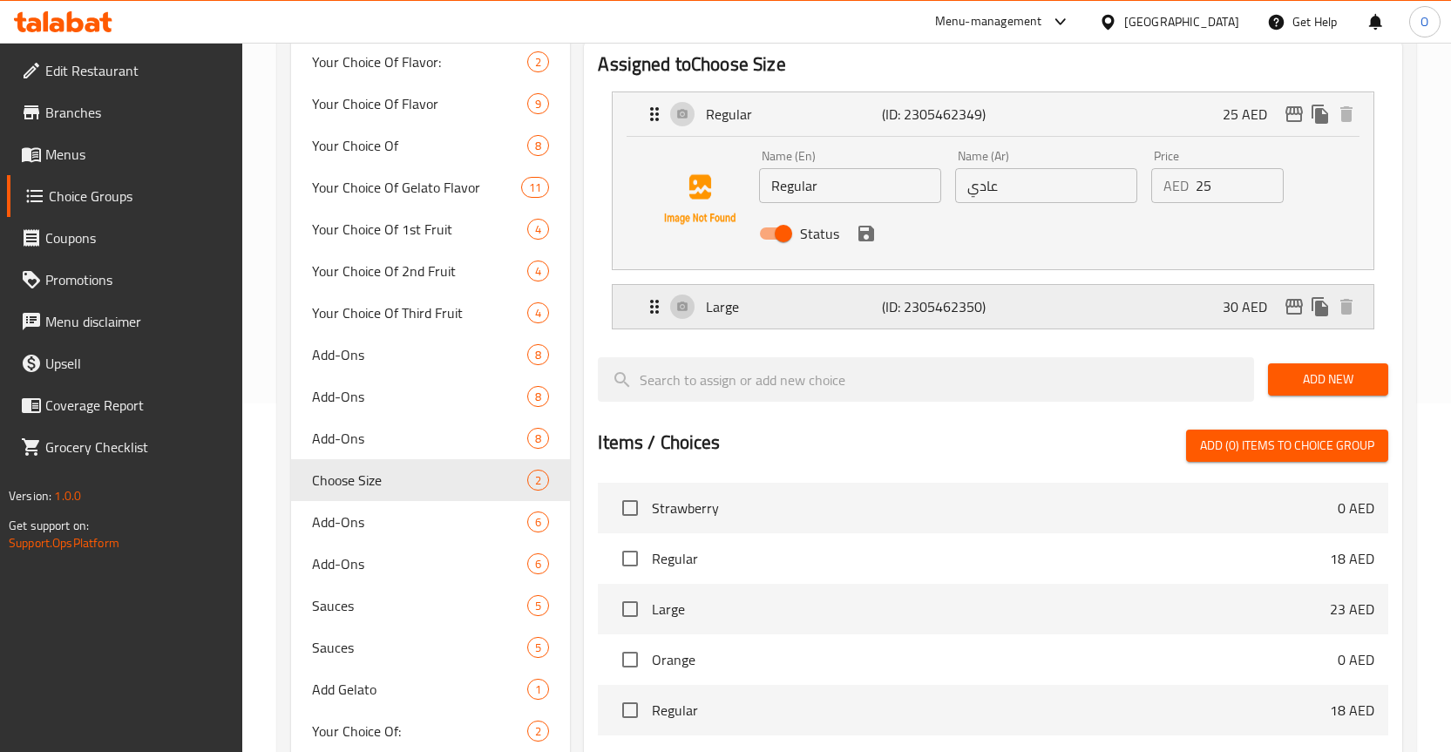
click at [744, 312] on p "Large" at bounding box center [794, 306] width 176 height 21
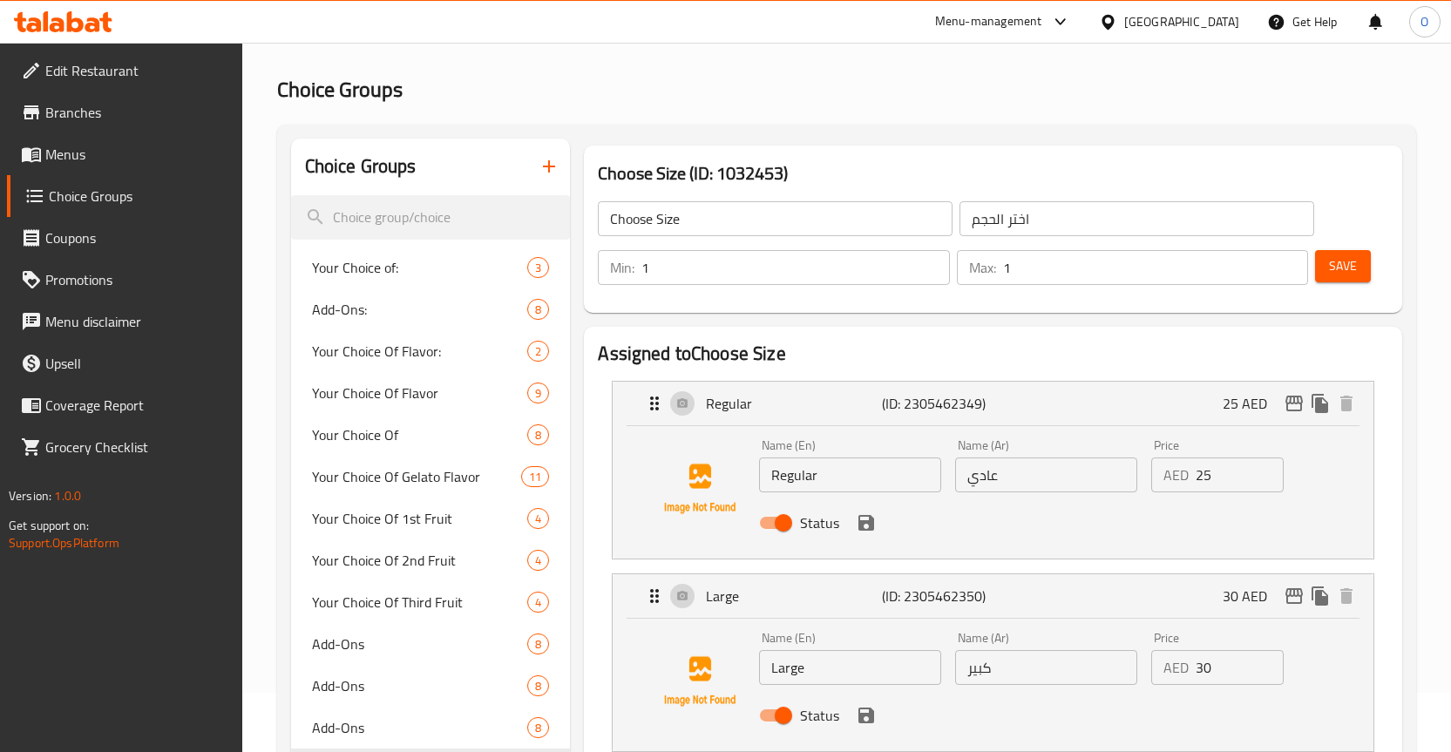
scroll to position [0, 0]
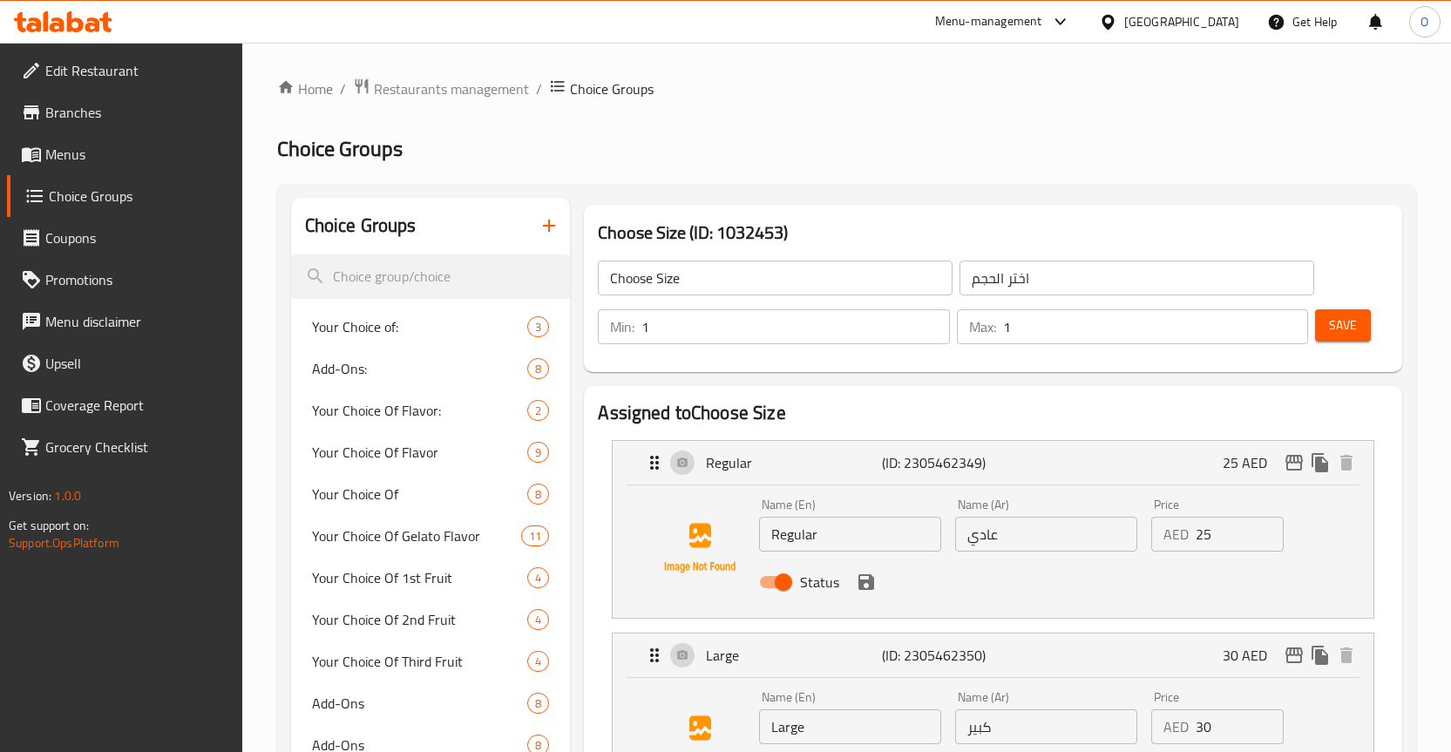
click at [119, 164] on span "Menus" at bounding box center [136, 154] width 183 height 21
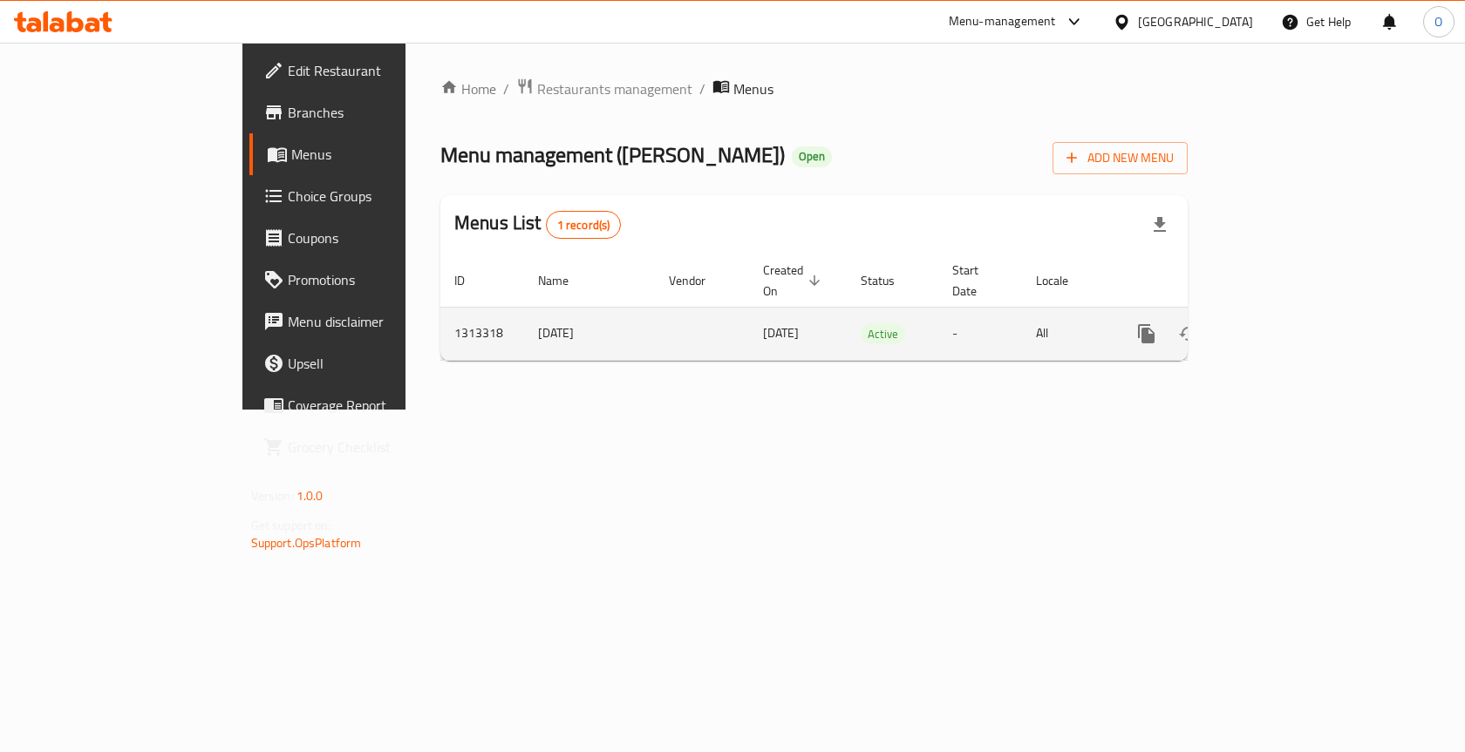
click at [1282, 323] on icon "enhanced table" at bounding box center [1271, 333] width 21 height 21
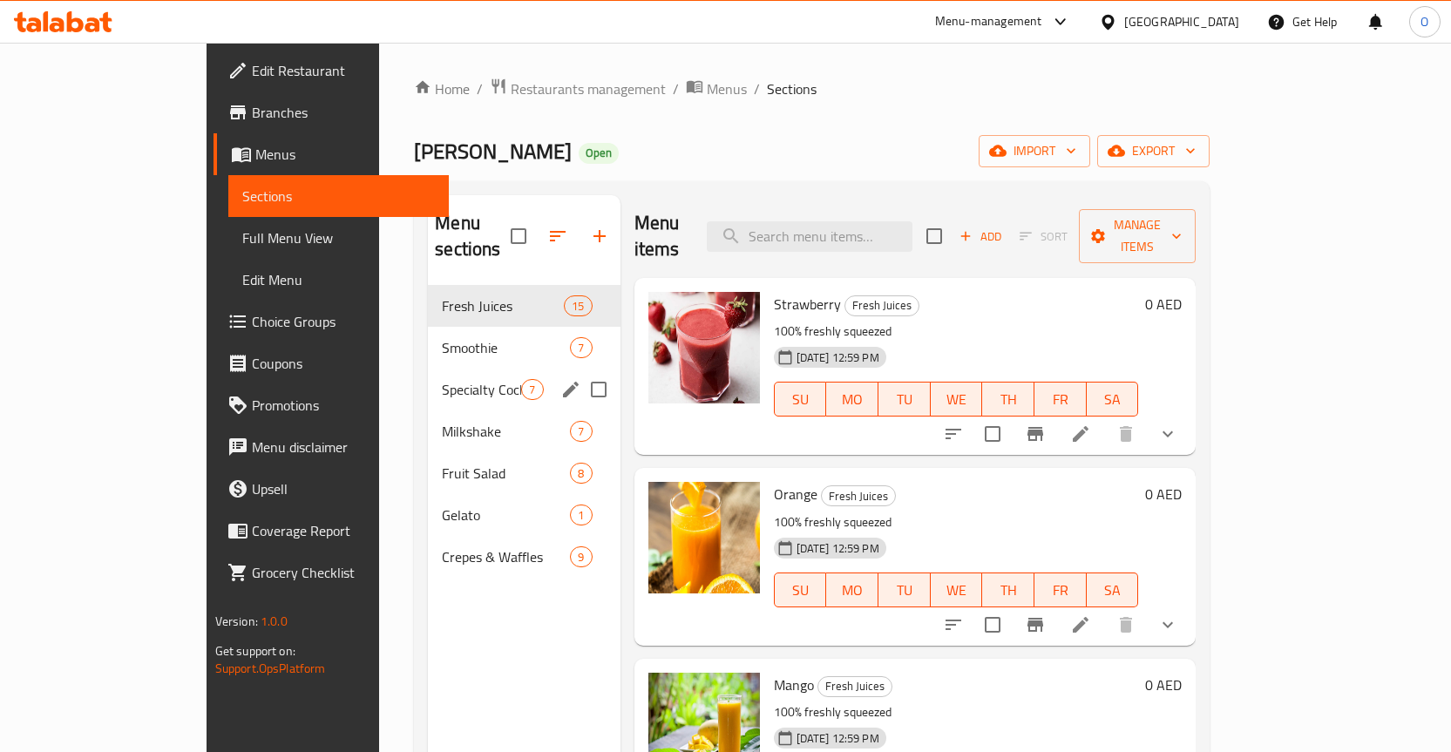
click at [442, 379] on span "Specialty Cocktails" at bounding box center [481, 389] width 79 height 21
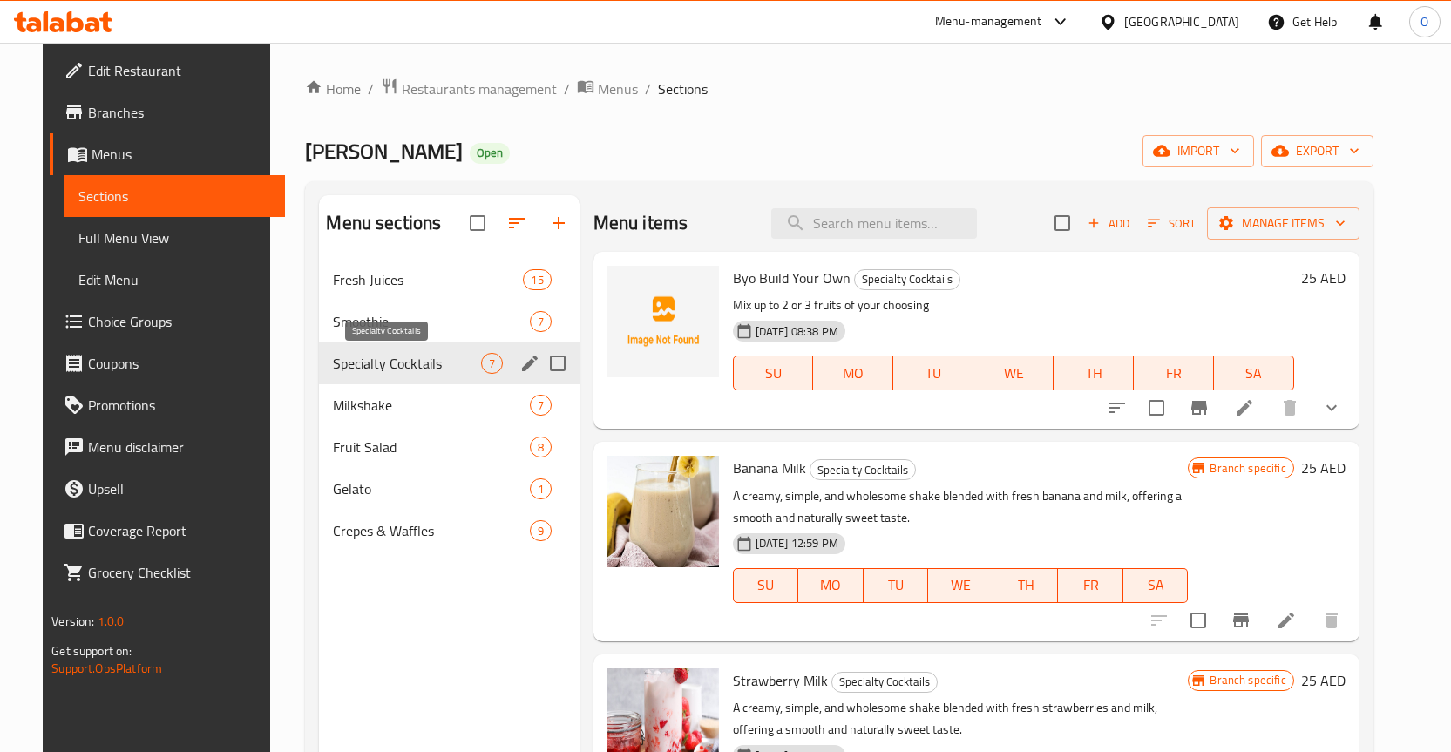
click at [353, 363] on span "Specialty Cocktails" at bounding box center [406, 363] width 147 height 21
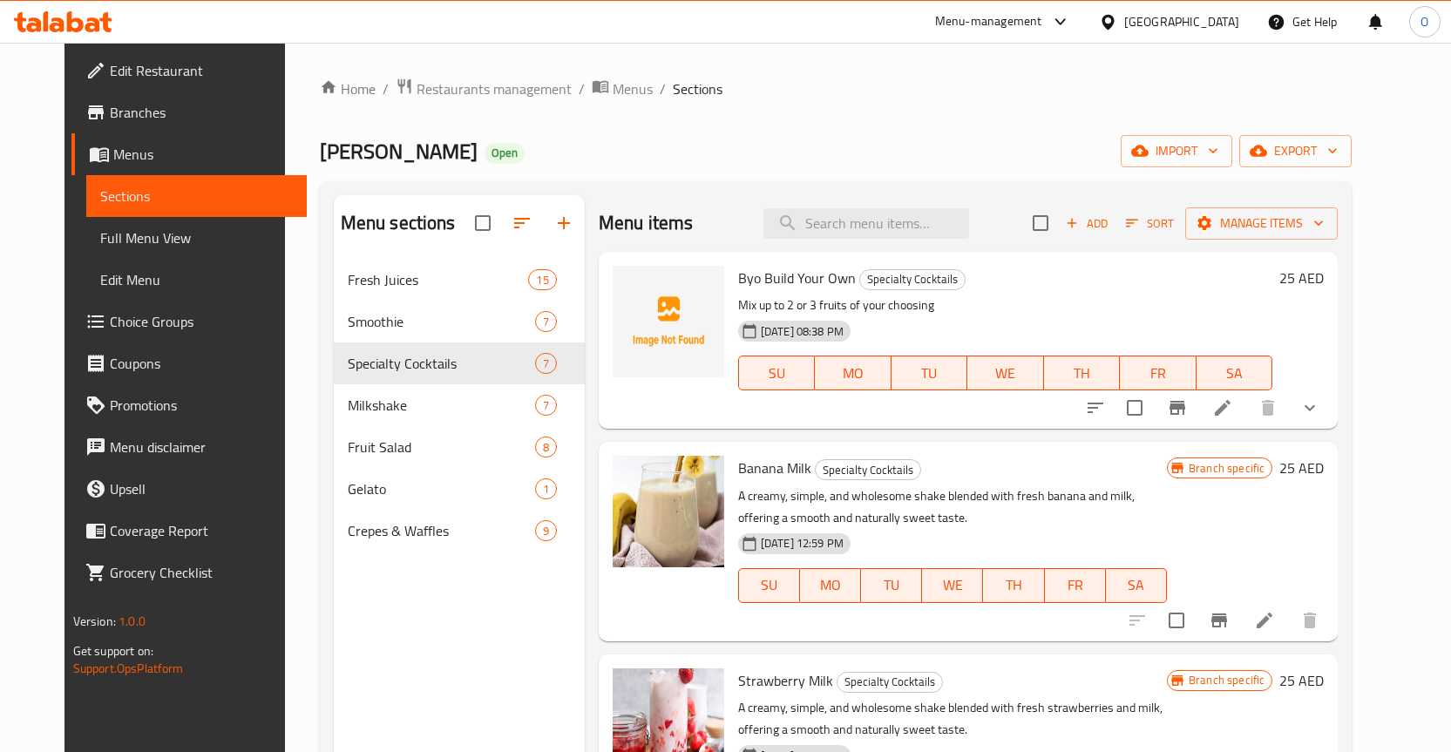
click at [1231, 404] on icon at bounding box center [1223, 408] width 16 height 16
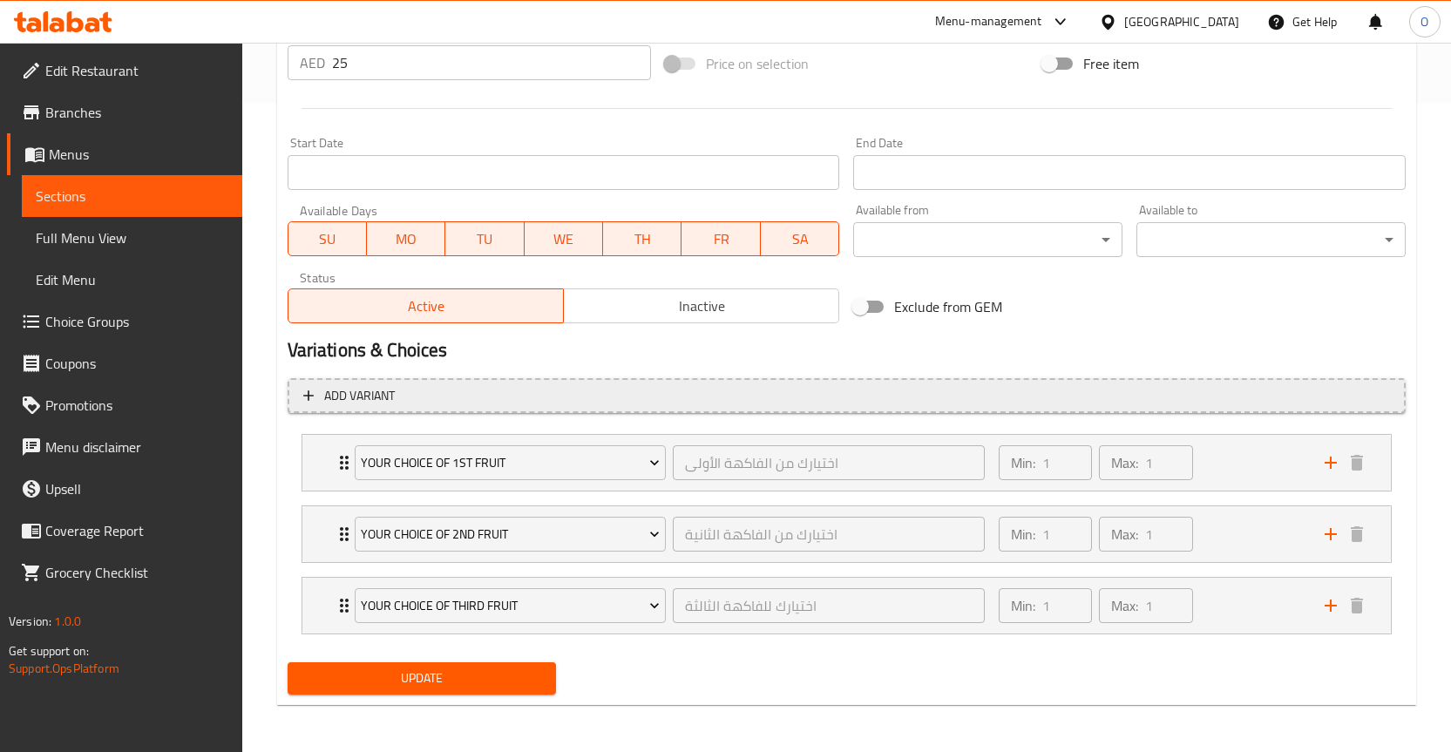
scroll to position [651, 0]
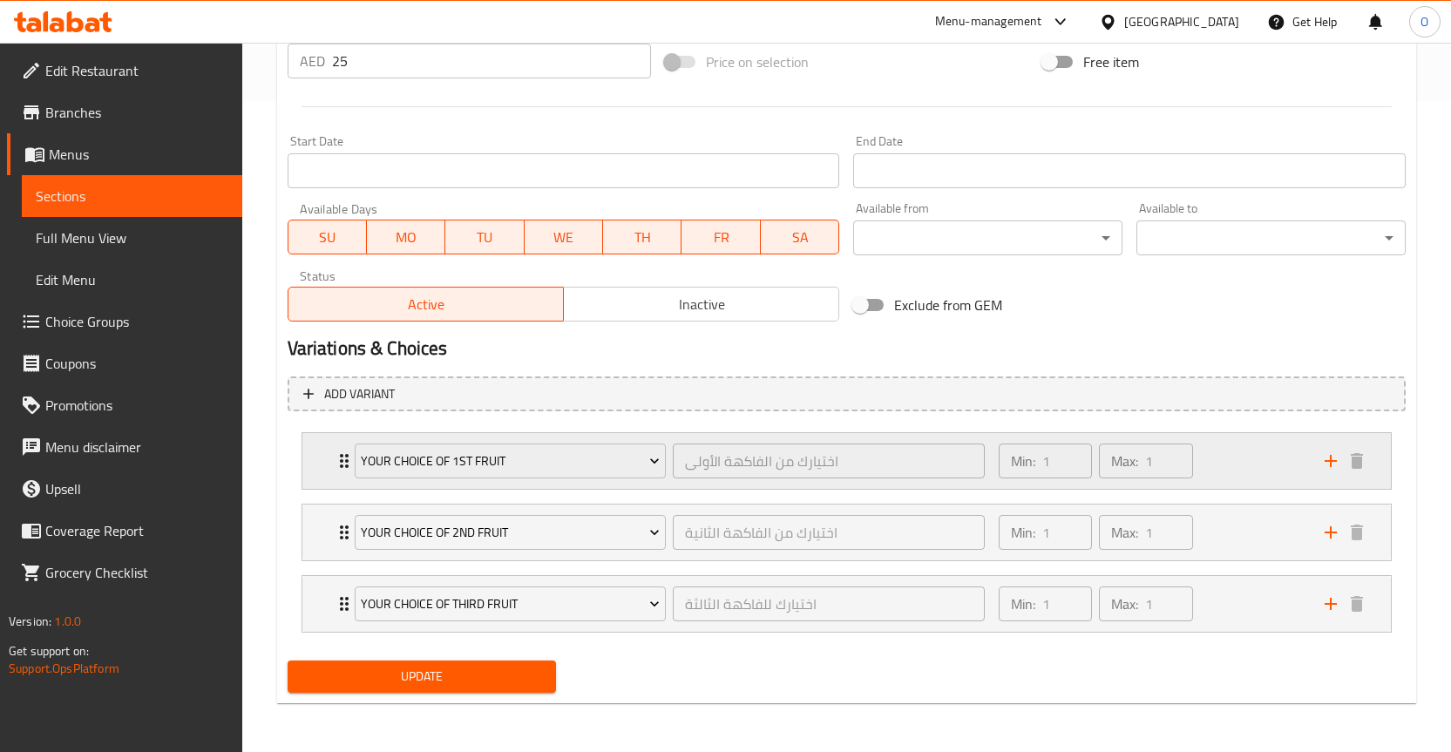
click at [317, 466] on div "Your Choice Of 1st Fruit اختيارك من الفاكهة الأولى ​ Min: 1 ​ Max: 1 ​" at bounding box center [847, 461] width 1089 height 56
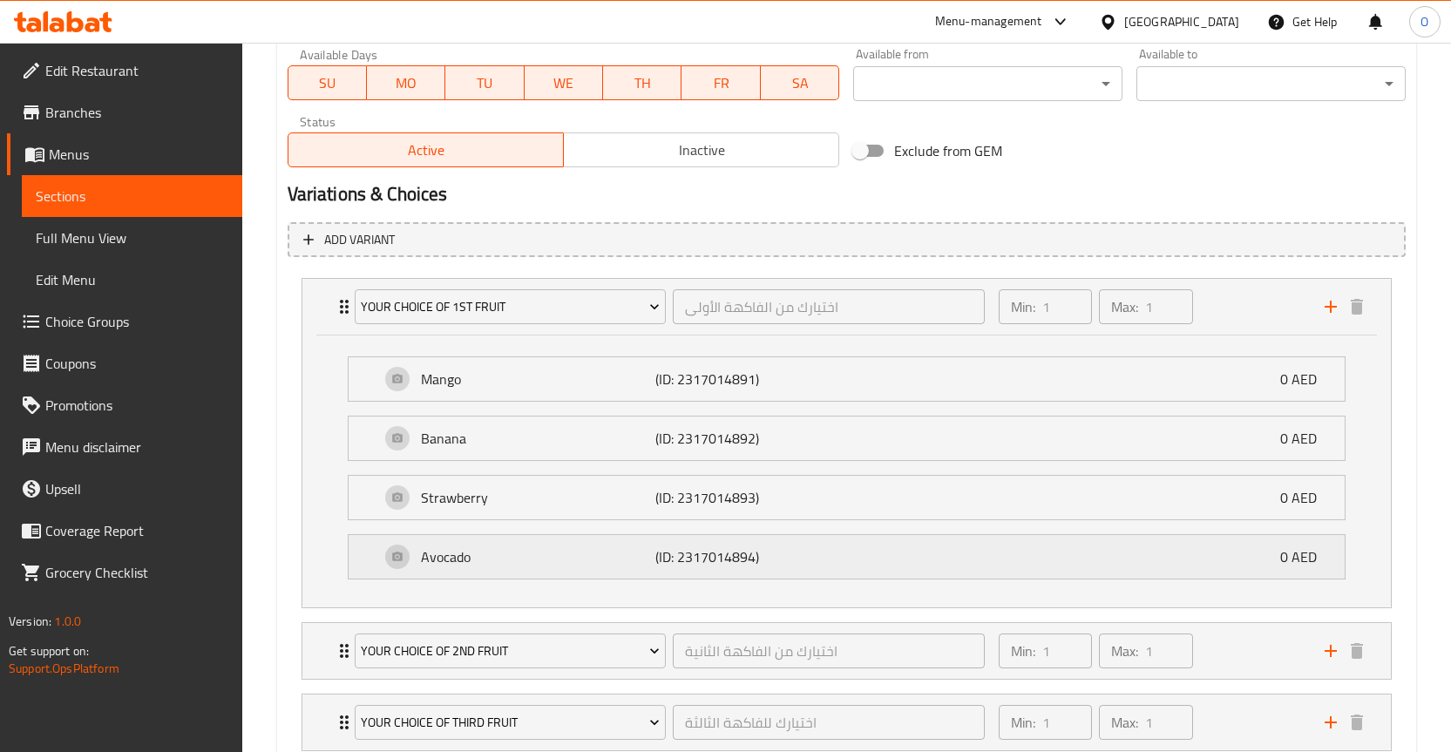
scroll to position [826, 0]
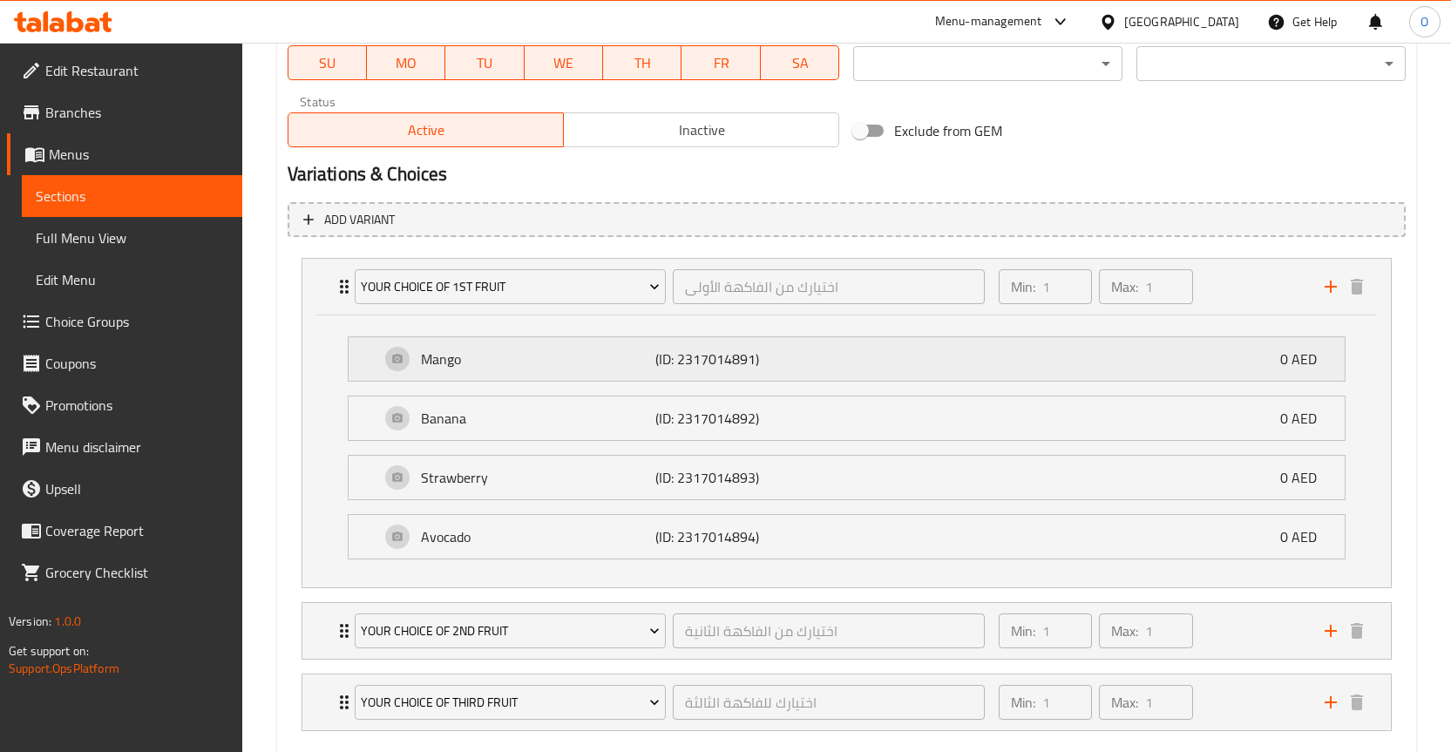
click at [479, 366] on p "Mango" at bounding box center [538, 359] width 235 height 21
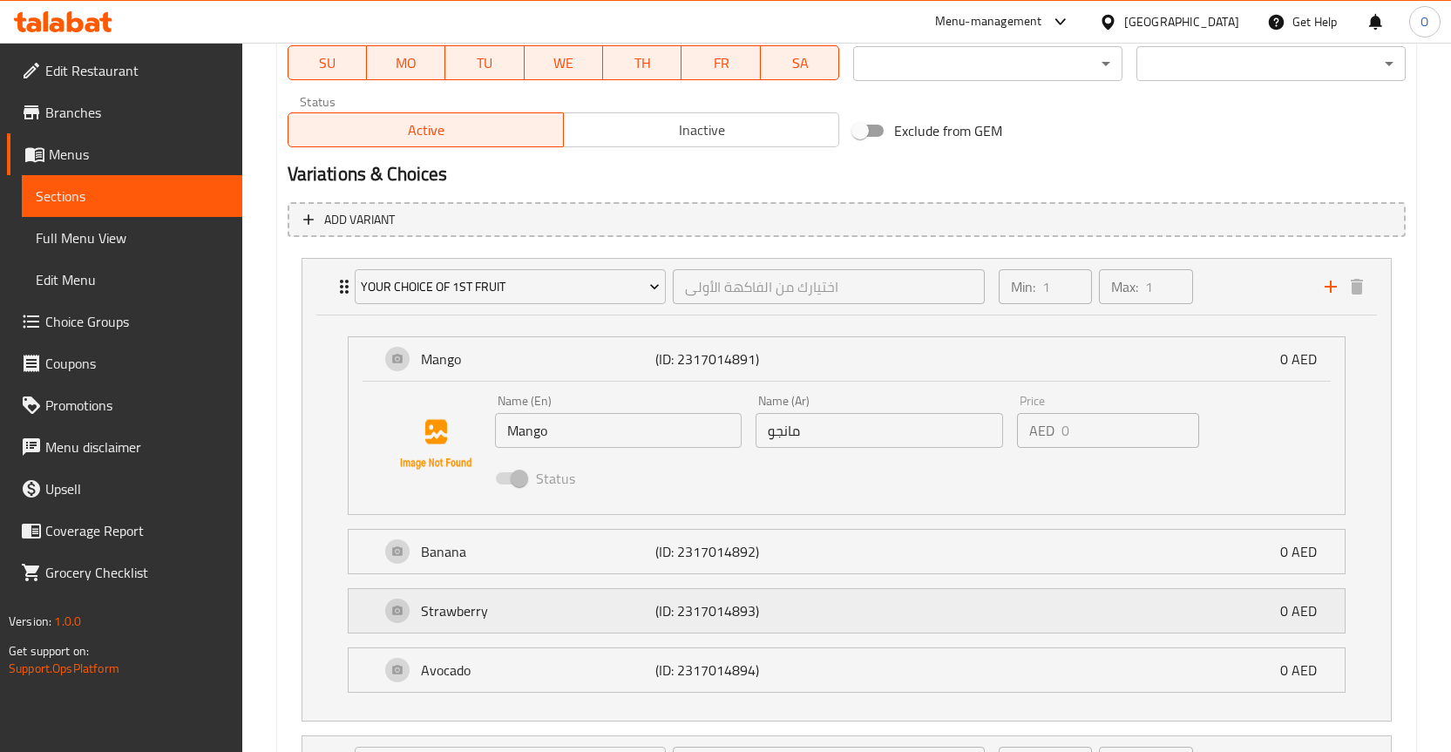
click at [399, 613] on div "Strawberry (ID: 2317014893) 0 AED" at bounding box center [852, 611] width 944 height 44
click at [411, 671] on img at bounding box center [436, 697] width 112 height 112
click at [398, 661] on img at bounding box center [436, 697] width 112 height 112
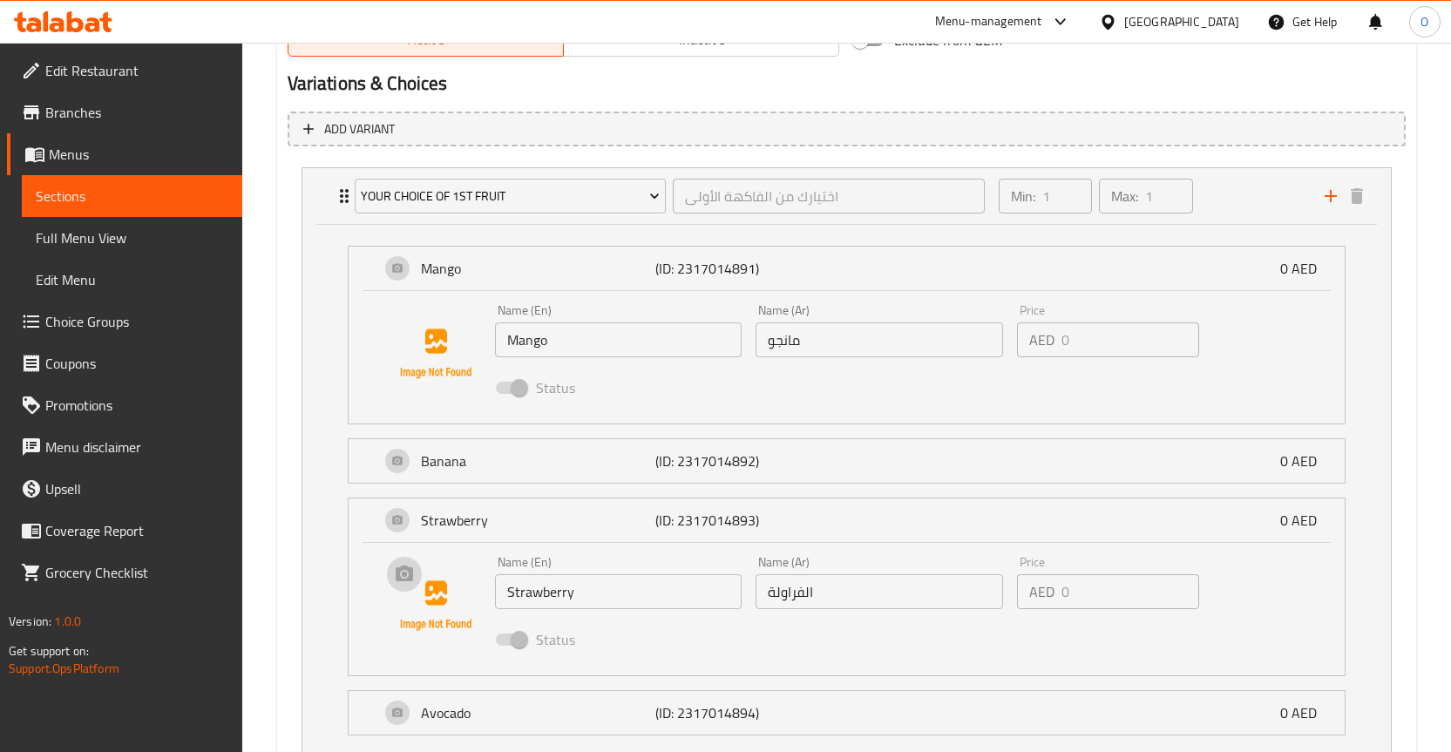
scroll to position [1000, 0]
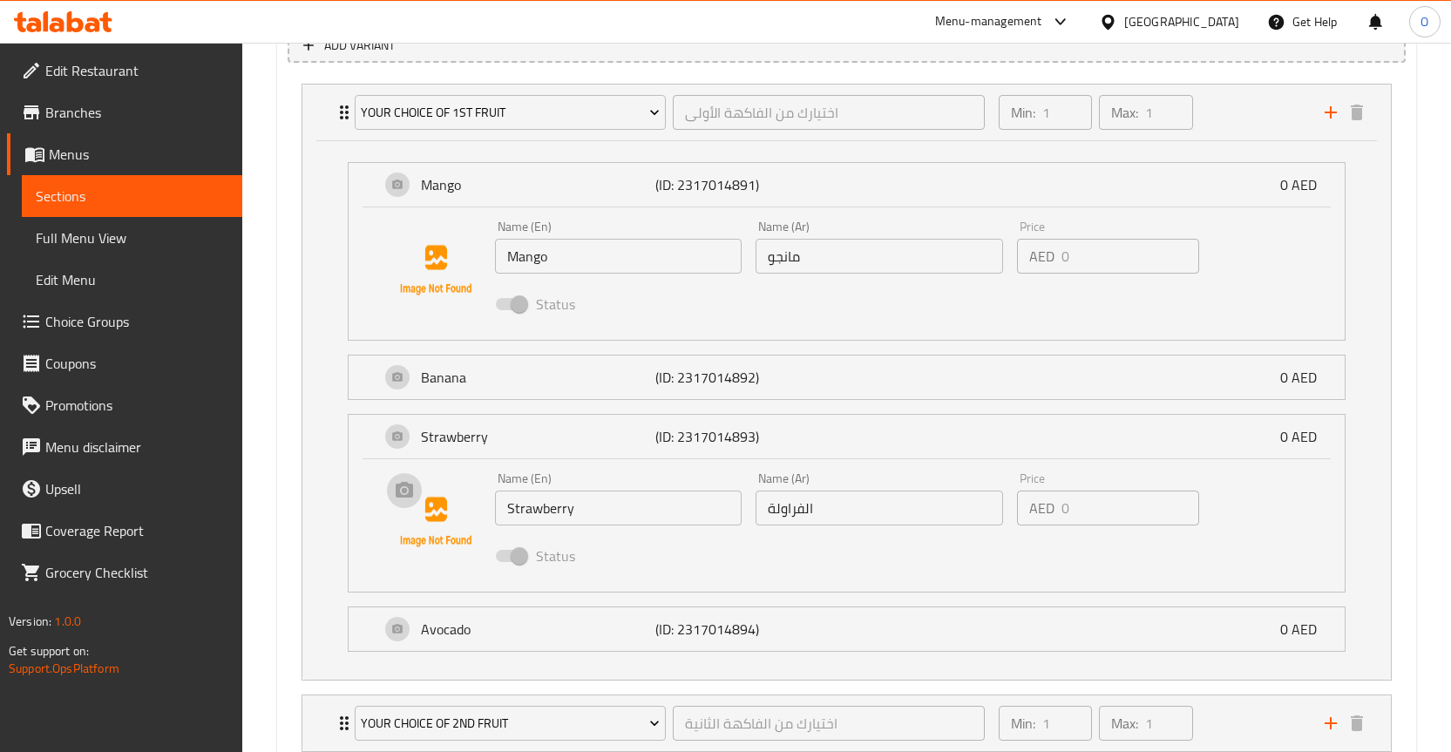
click at [399, 494] on img at bounding box center [436, 522] width 112 height 112
click at [425, 497] on img at bounding box center [436, 522] width 112 height 112
click at [391, 506] on img at bounding box center [436, 522] width 112 height 112
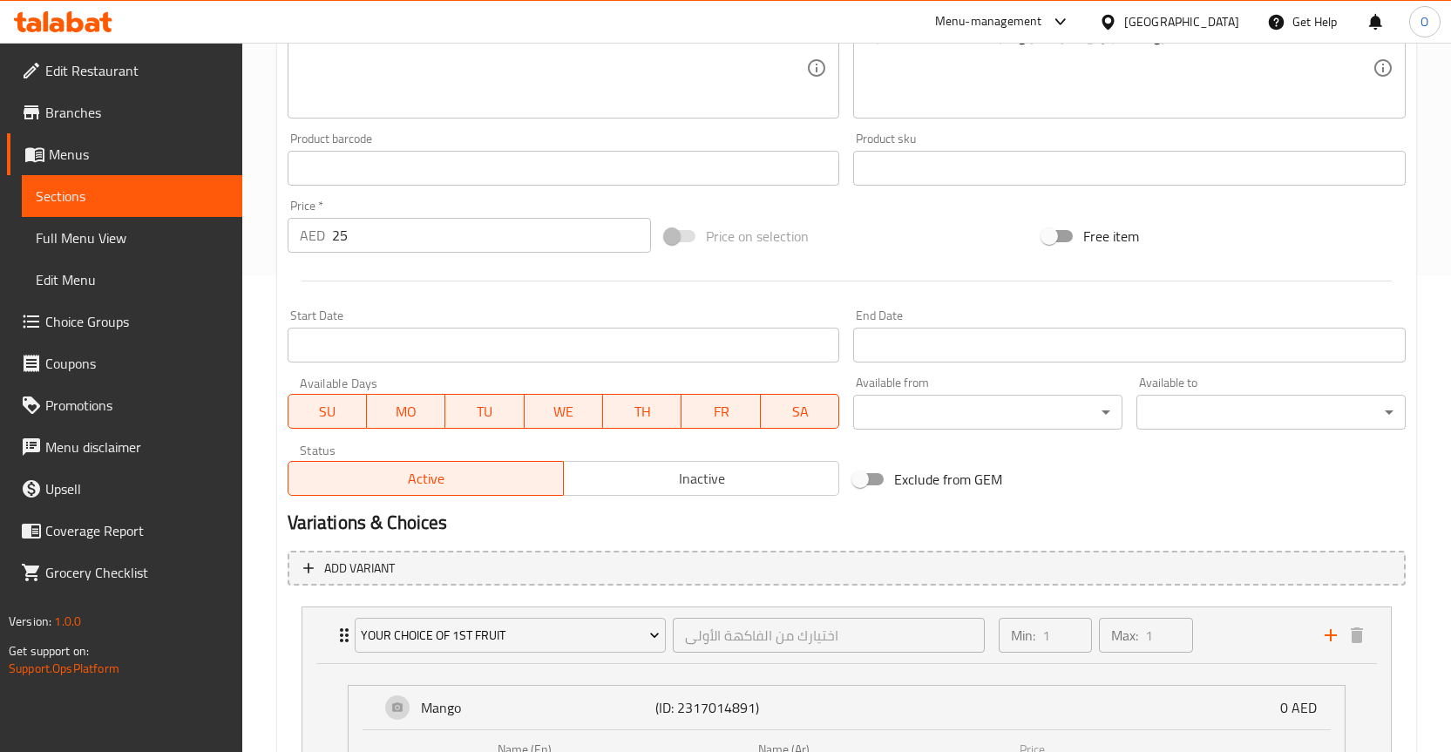
drag, startPoint x: 58, startPoint y: 318, endPoint x: 133, endPoint y: 339, distance: 77.0
click at [58, 318] on span "Choice Groups" at bounding box center [136, 321] width 183 height 21
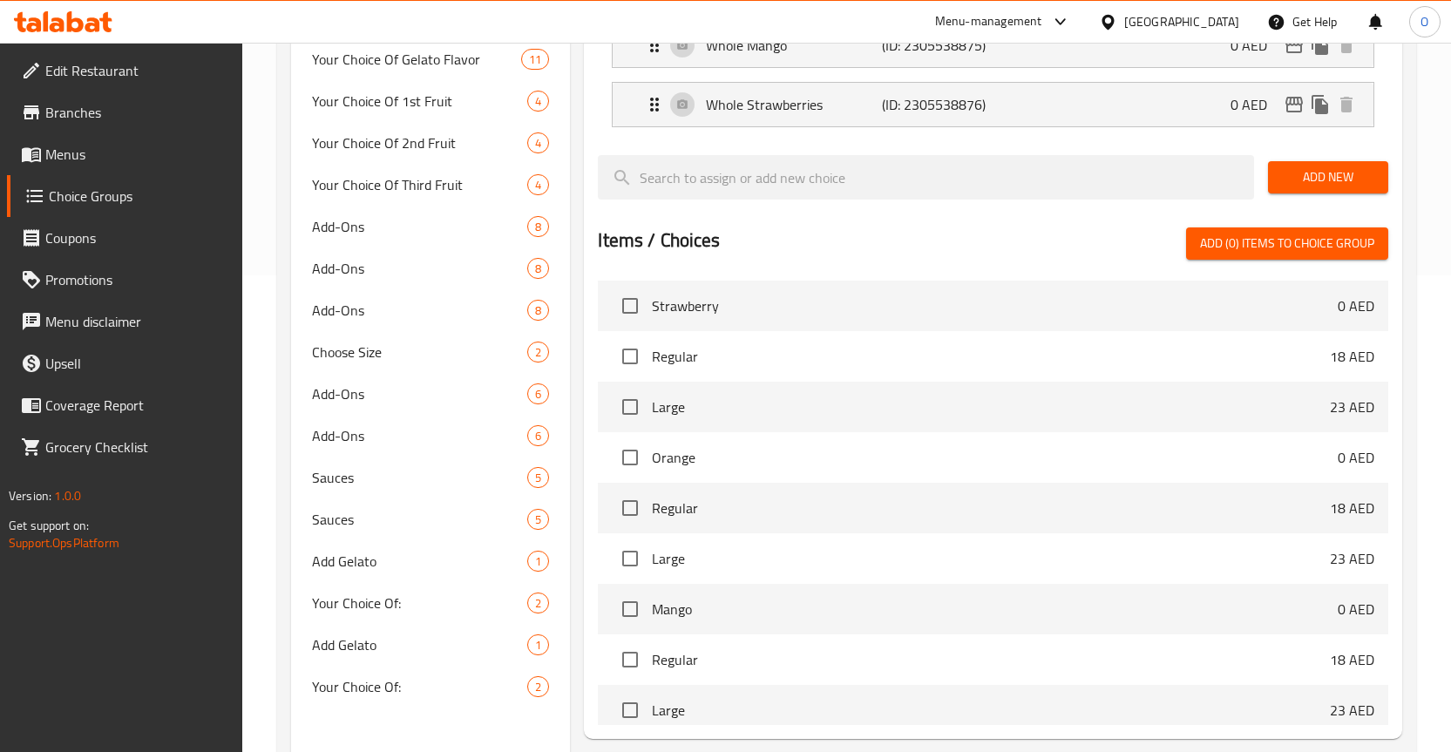
scroll to position [247, 0]
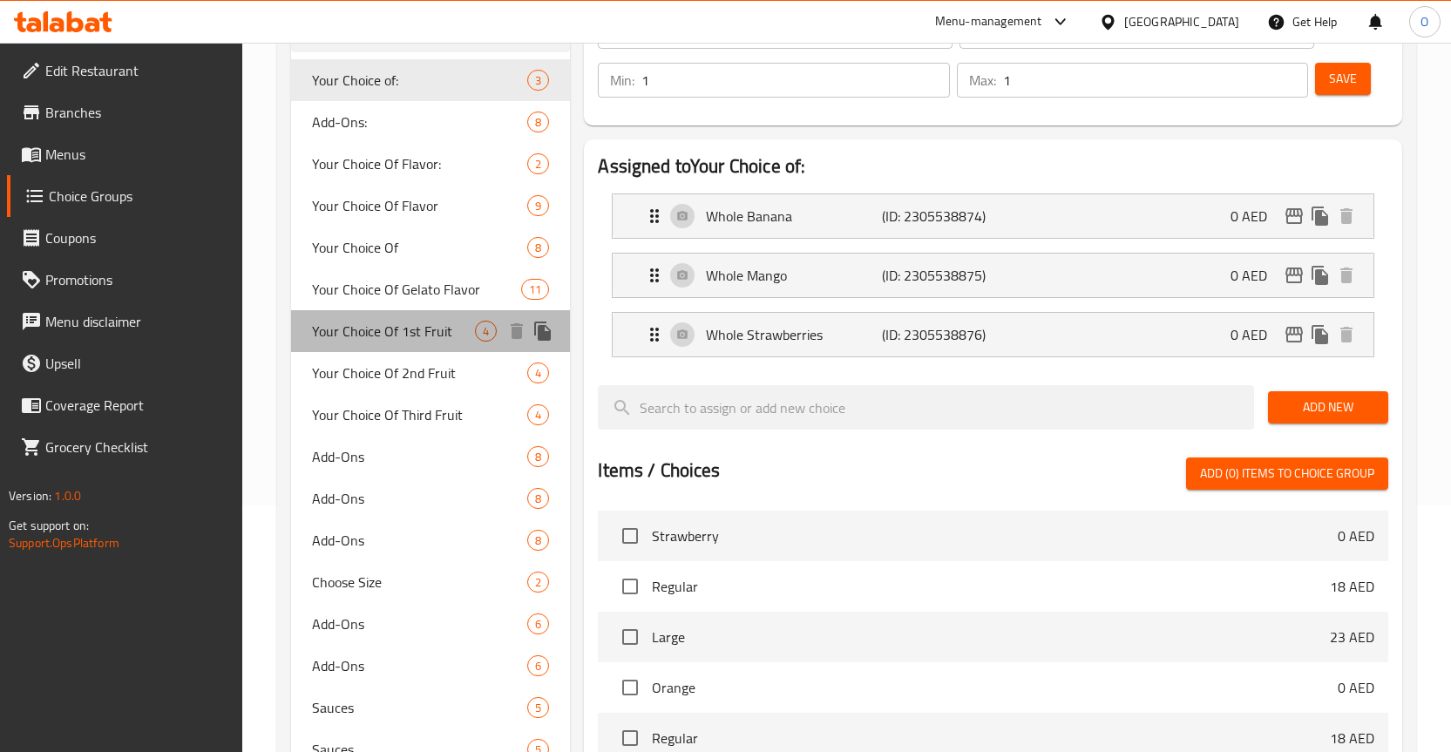
click at [420, 326] on span "Your Choice Of 1st Fruit" at bounding box center [394, 331] width 164 height 21
type input "Your Choice Of 1st Fruit"
type input "اختيارك من الفاكهة الأولى"
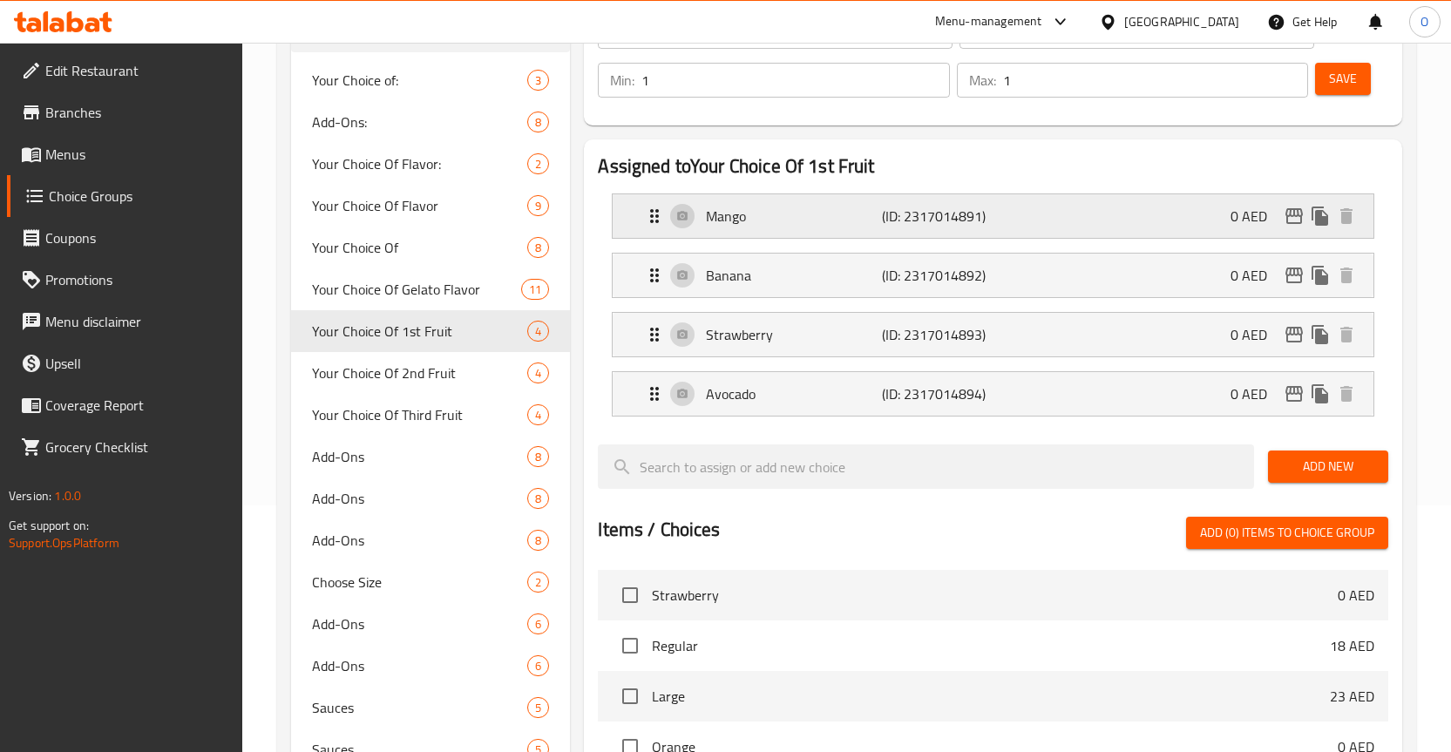
click at [679, 214] on div "Mango (ID: 2317014891) 0 AED" at bounding box center [998, 216] width 709 height 44
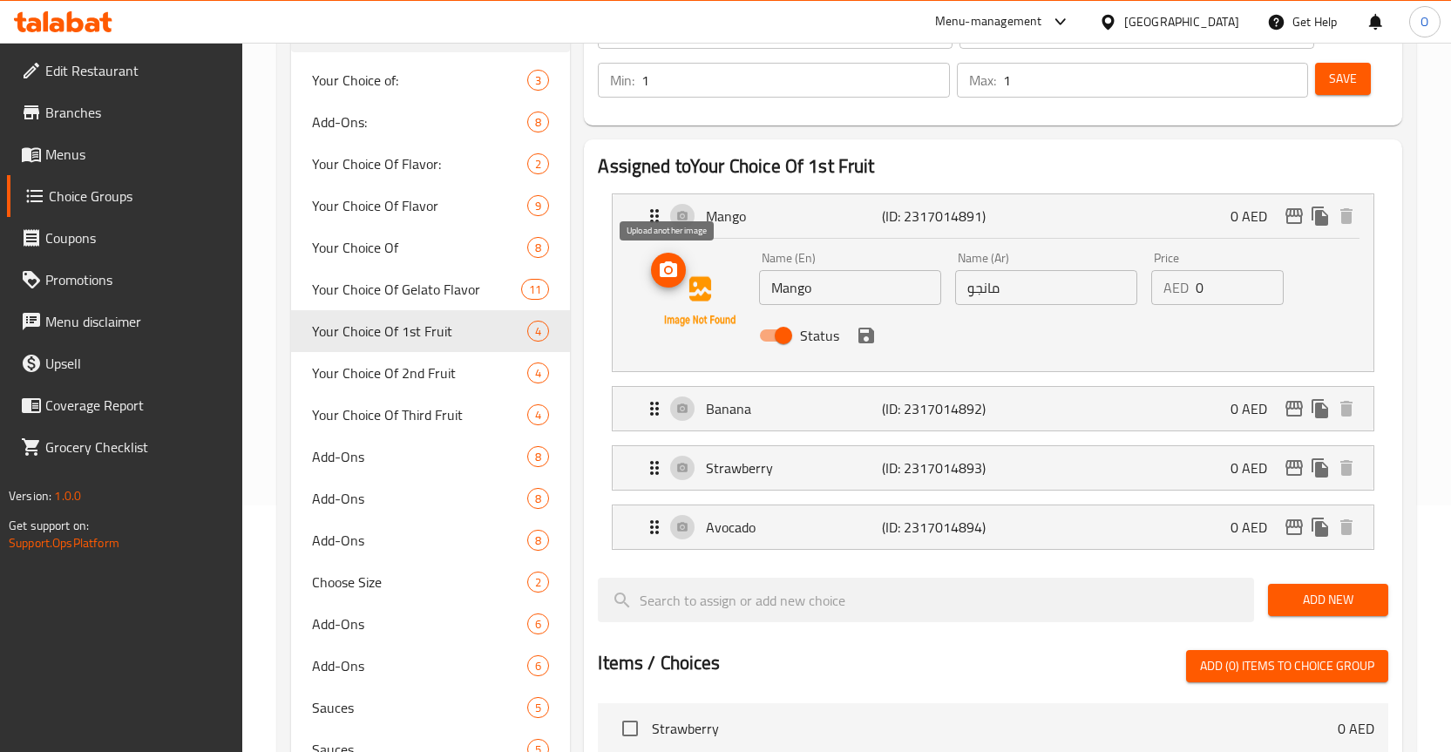
click at [673, 277] on icon "upload picture" at bounding box center [668, 270] width 17 height 16
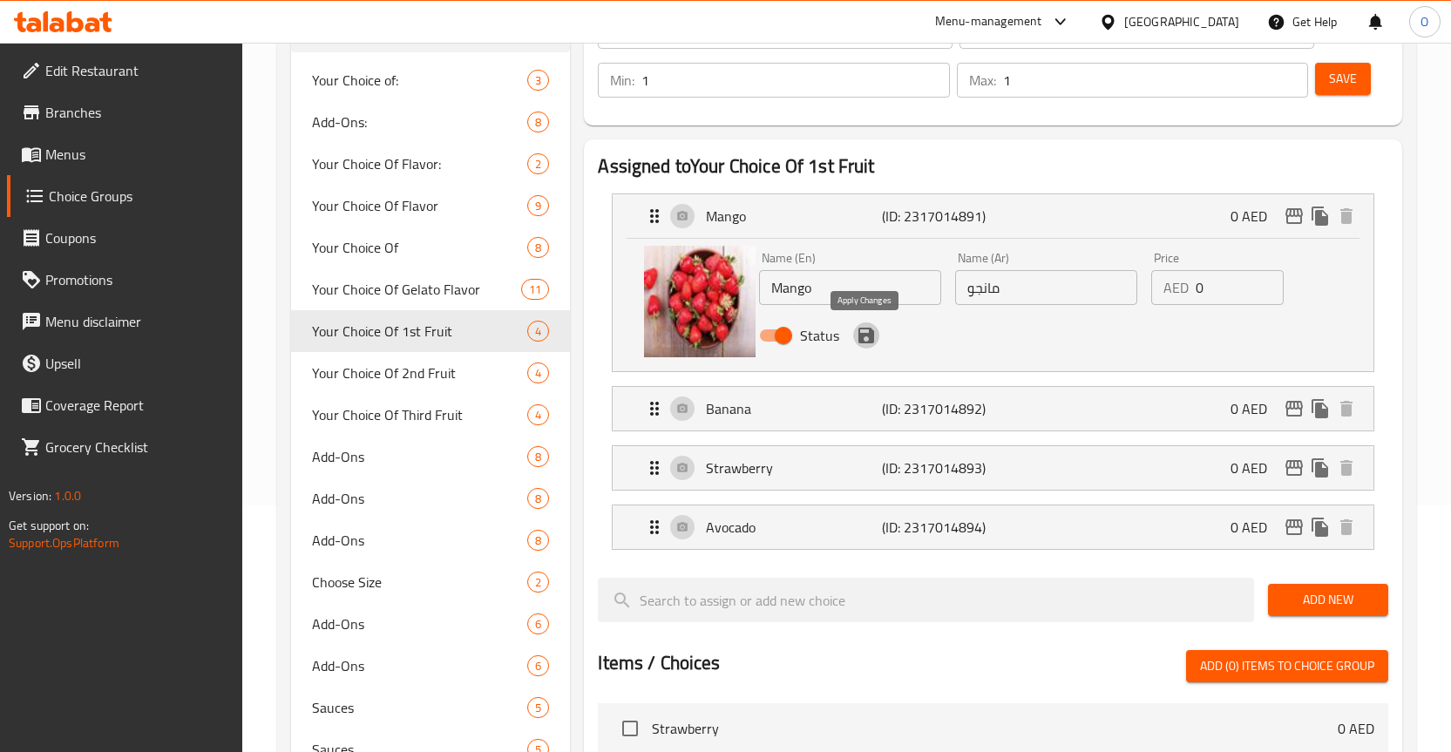
click at [863, 337] on icon "save" at bounding box center [867, 336] width 16 height 16
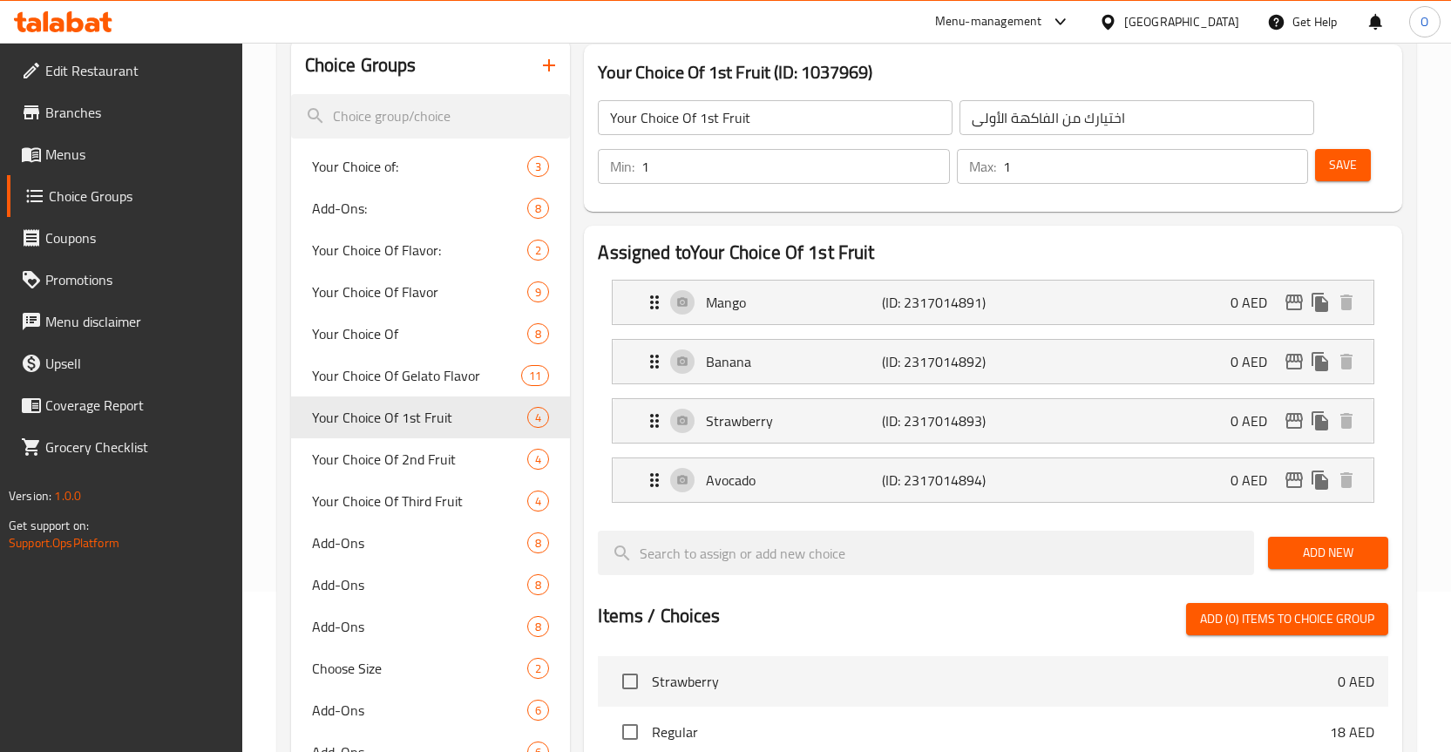
scroll to position [160, 0]
click at [1346, 162] on span "Save" at bounding box center [1343, 166] width 28 height 22
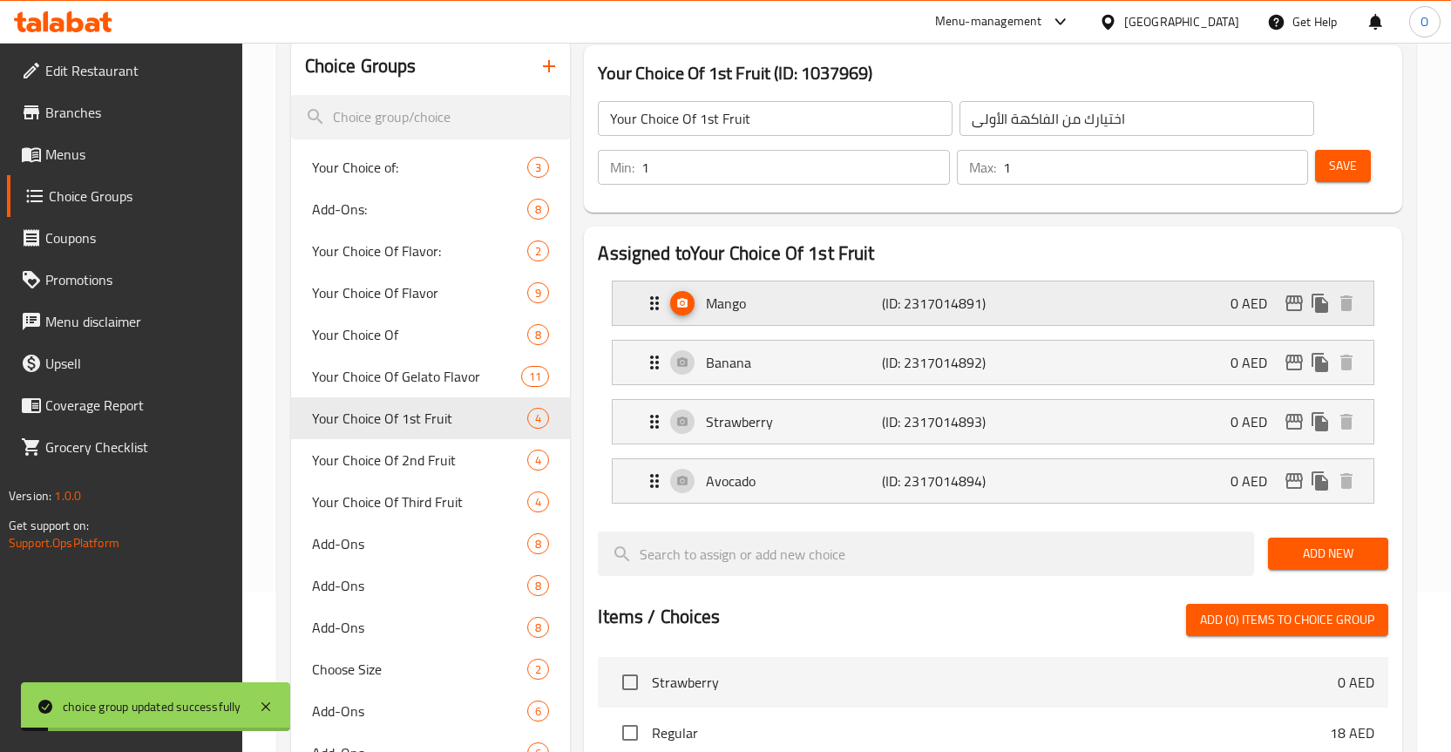
click at [730, 309] on p "Mango" at bounding box center [794, 303] width 176 height 21
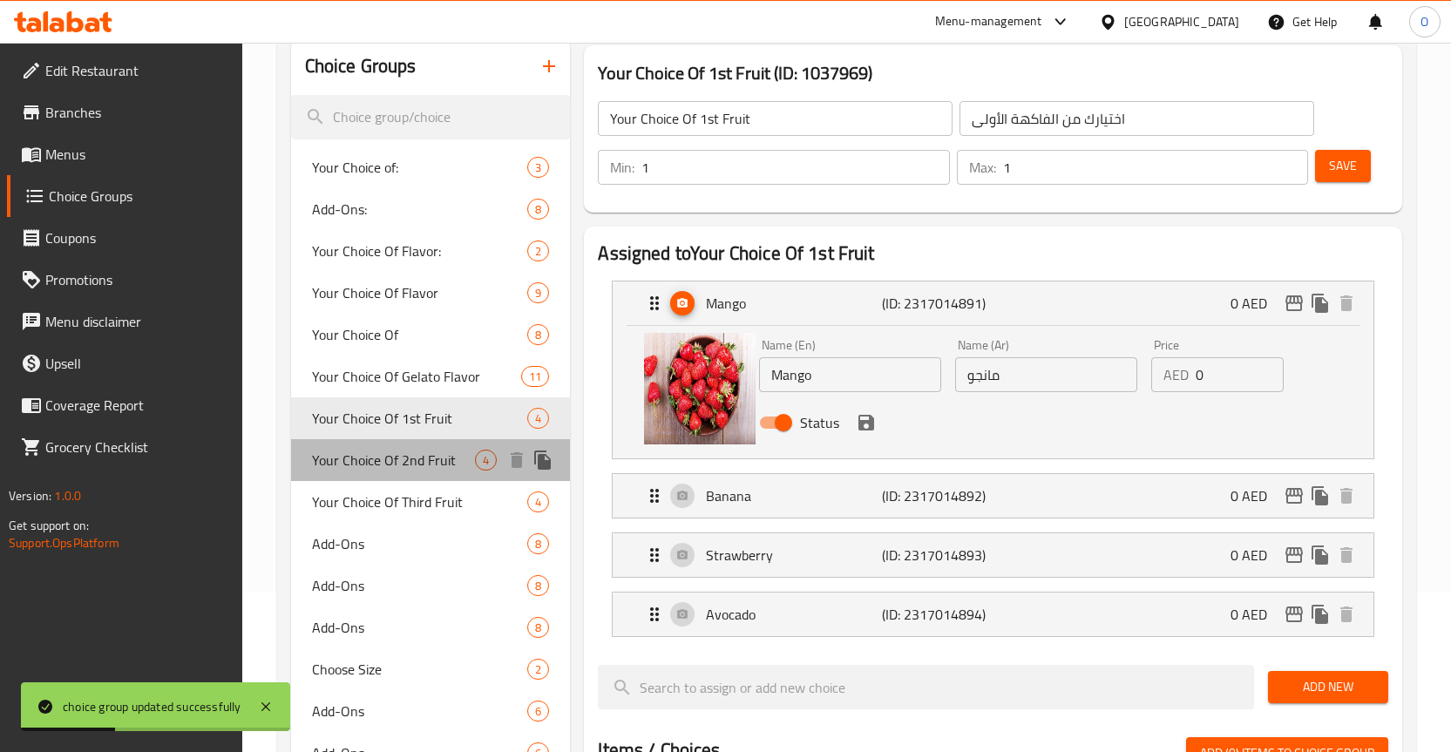
click at [400, 453] on span "Your Choice Of 2nd Fruit" at bounding box center [394, 460] width 164 height 21
type input "Your Choice Of 2nd Fruit"
type input "اختيارك من الفاكهة الثانية"
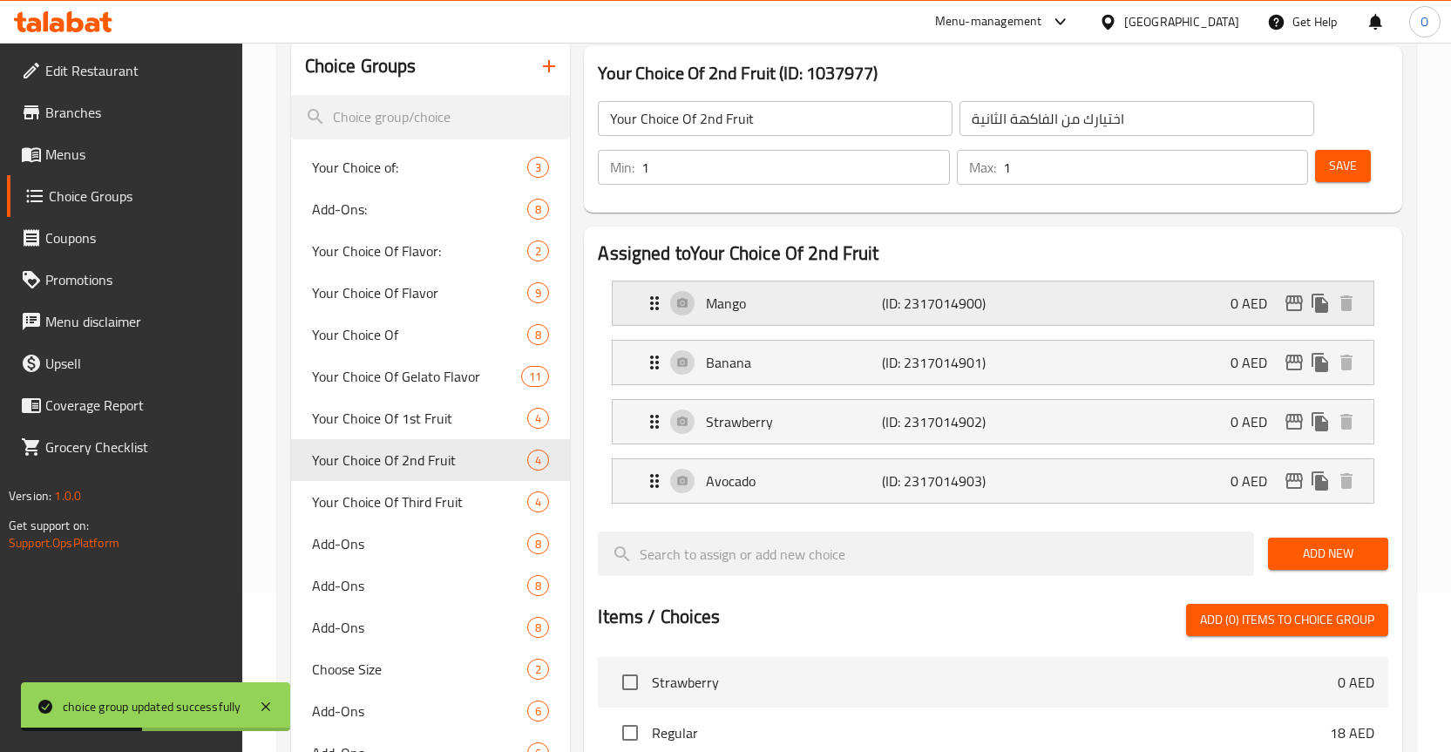
click at [683, 292] on div "Mango (ID: 2317014900) 0 AED" at bounding box center [998, 304] width 709 height 44
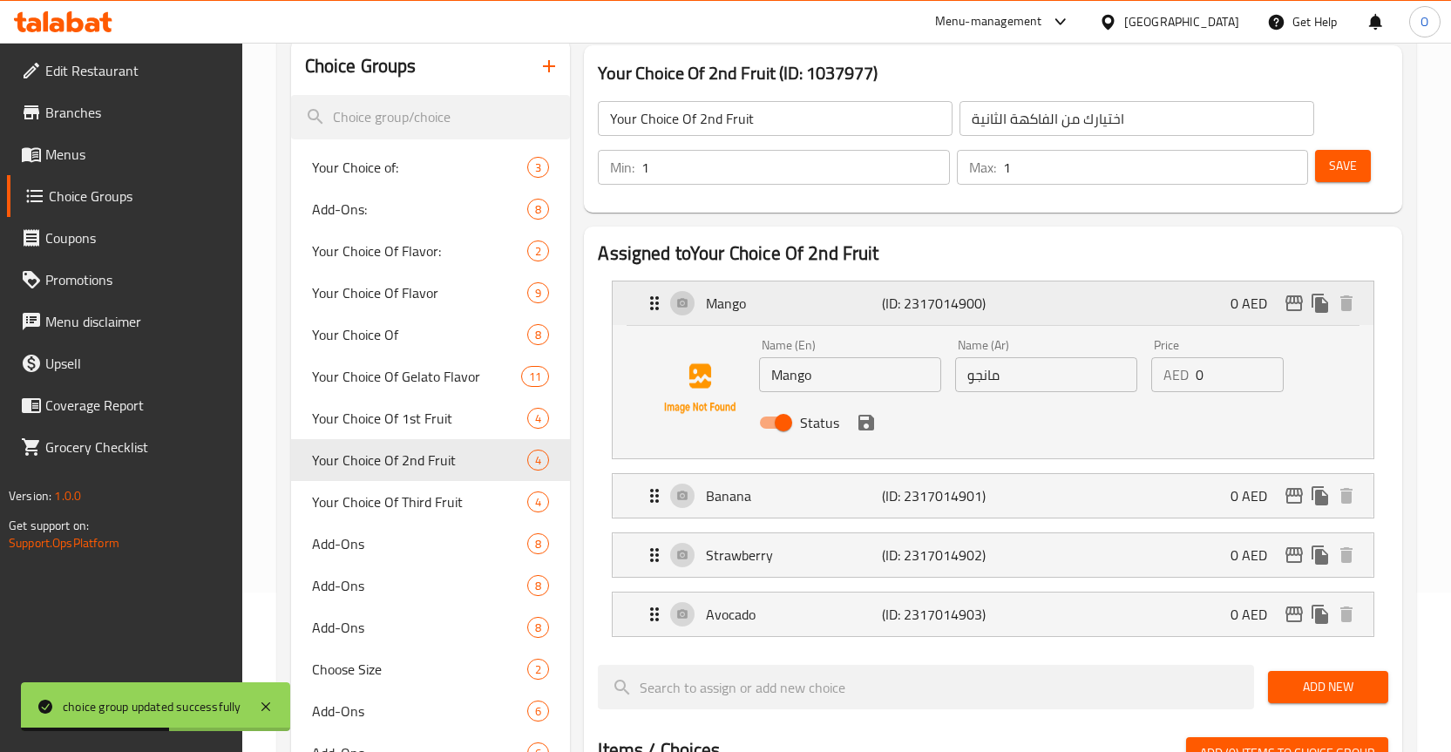
click at [685, 299] on div "Mango (ID: 2317014900) 0 AED" at bounding box center [998, 304] width 709 height 44
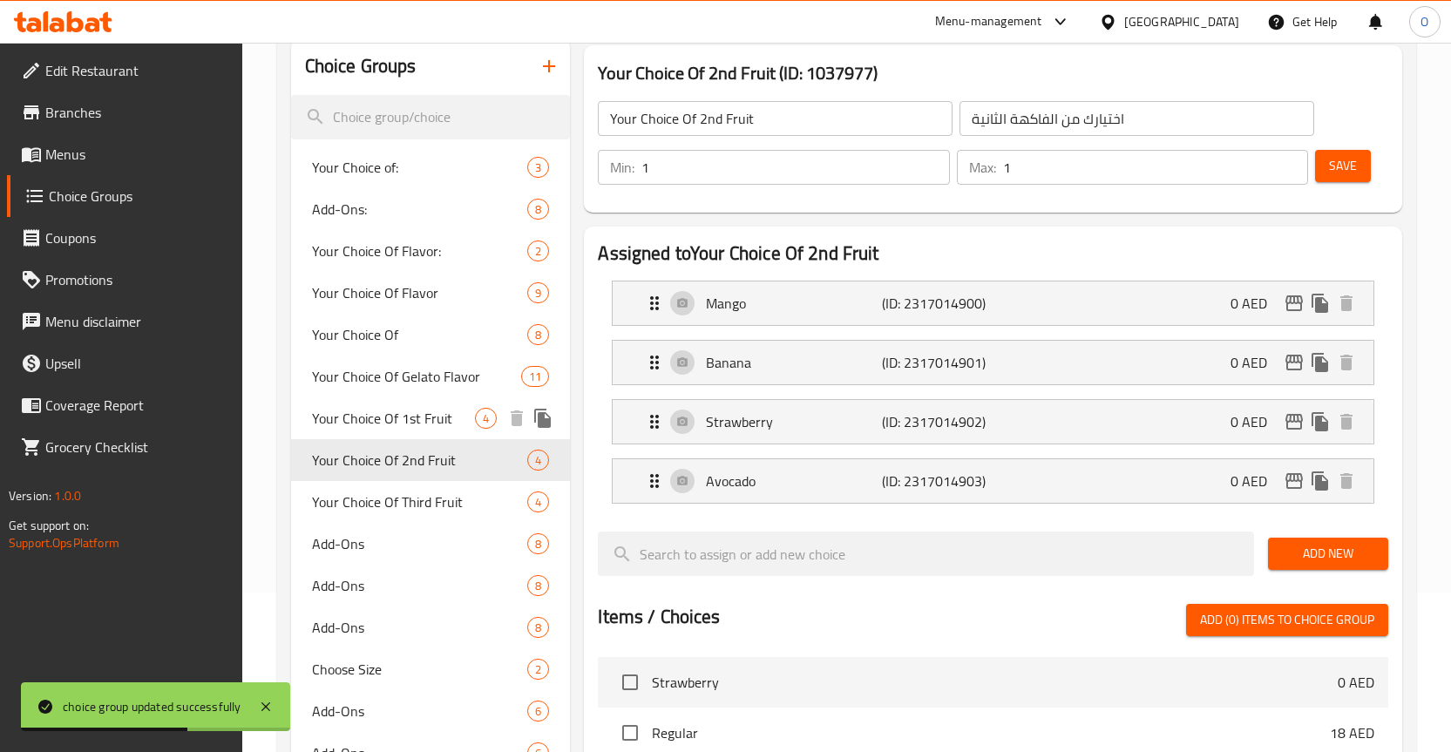
click at [403, 421] on span "Your Choice Of 1st Fruit" at bounding box center [394, 418] width 164 height 21
type input "Your Choice Of 1st Fruit"
type input "اختيارك من الفاكهة الأولى"
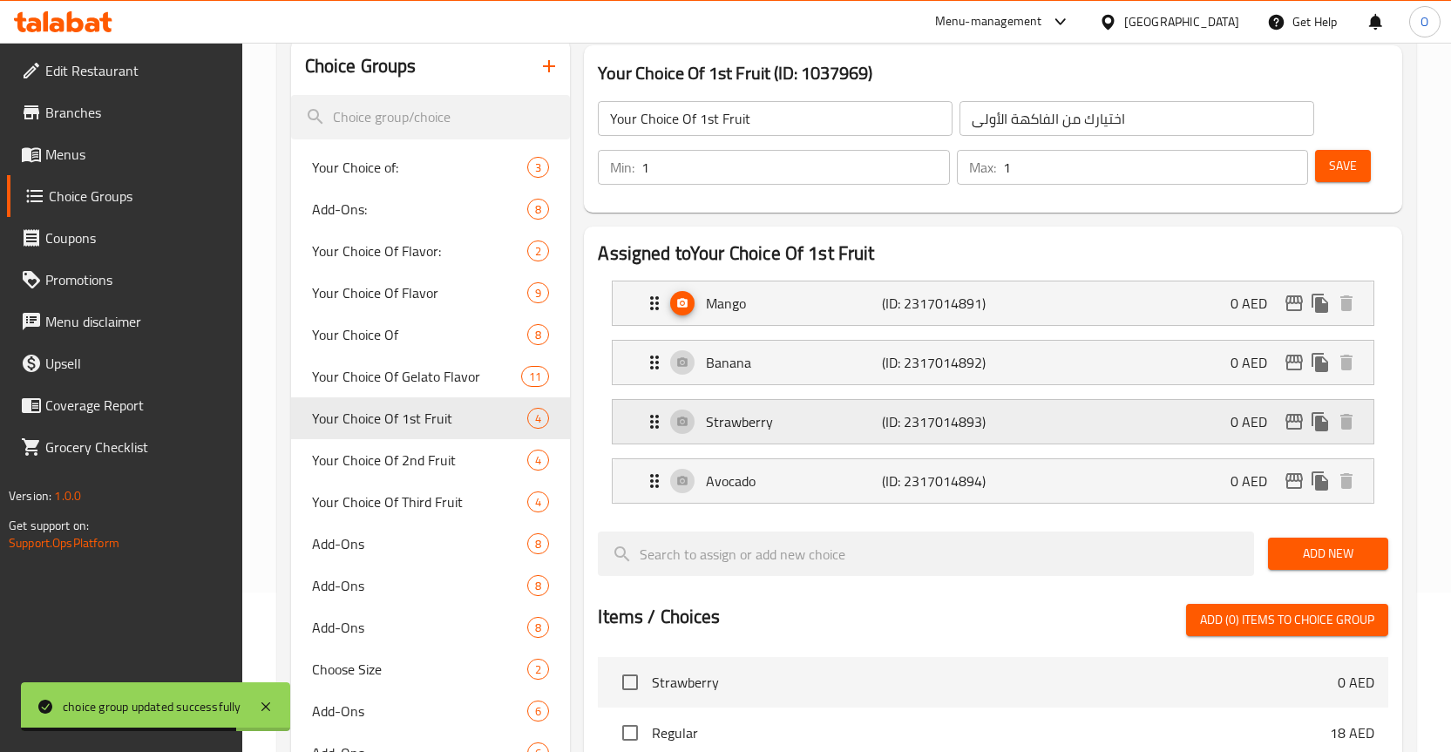
click at [687, 425] on div "Strawberry (ID: 2317014893) 0 AED" at bounding box center [998, 422] width 709 height 44
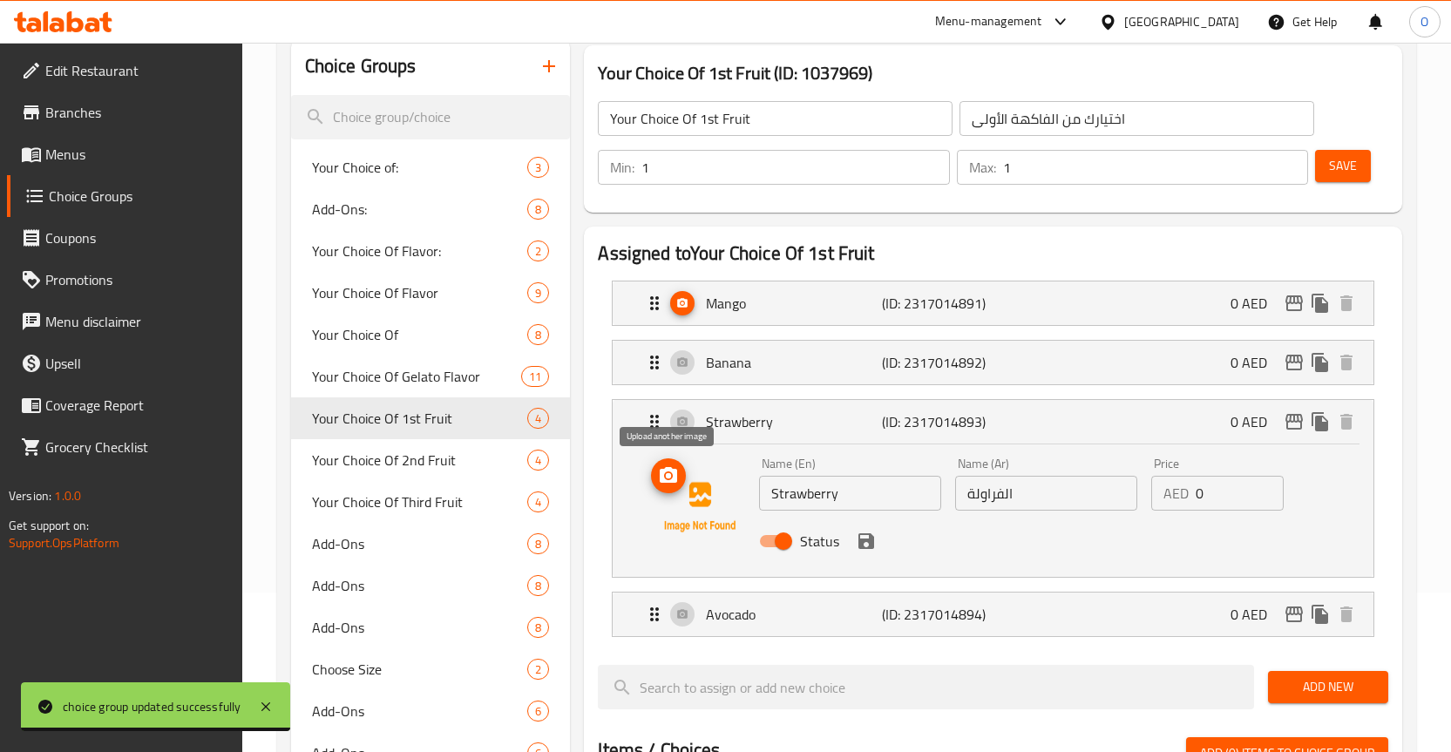
click at [676, 481] on icon "upload picture" at bounding box center [668, 475] width 17 height 16
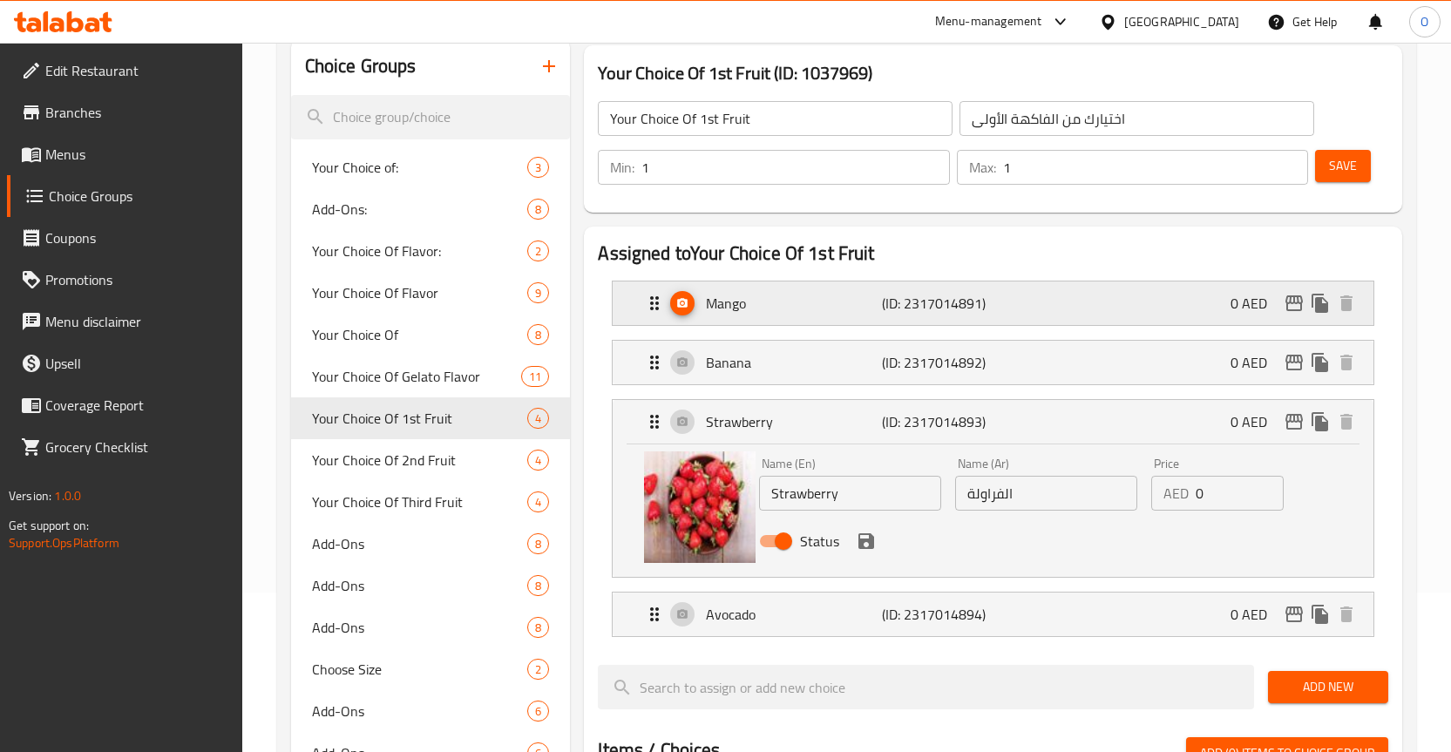
click at [682, 303] on circle "Expand" at bounding box center [682, 303] width 3 height 3
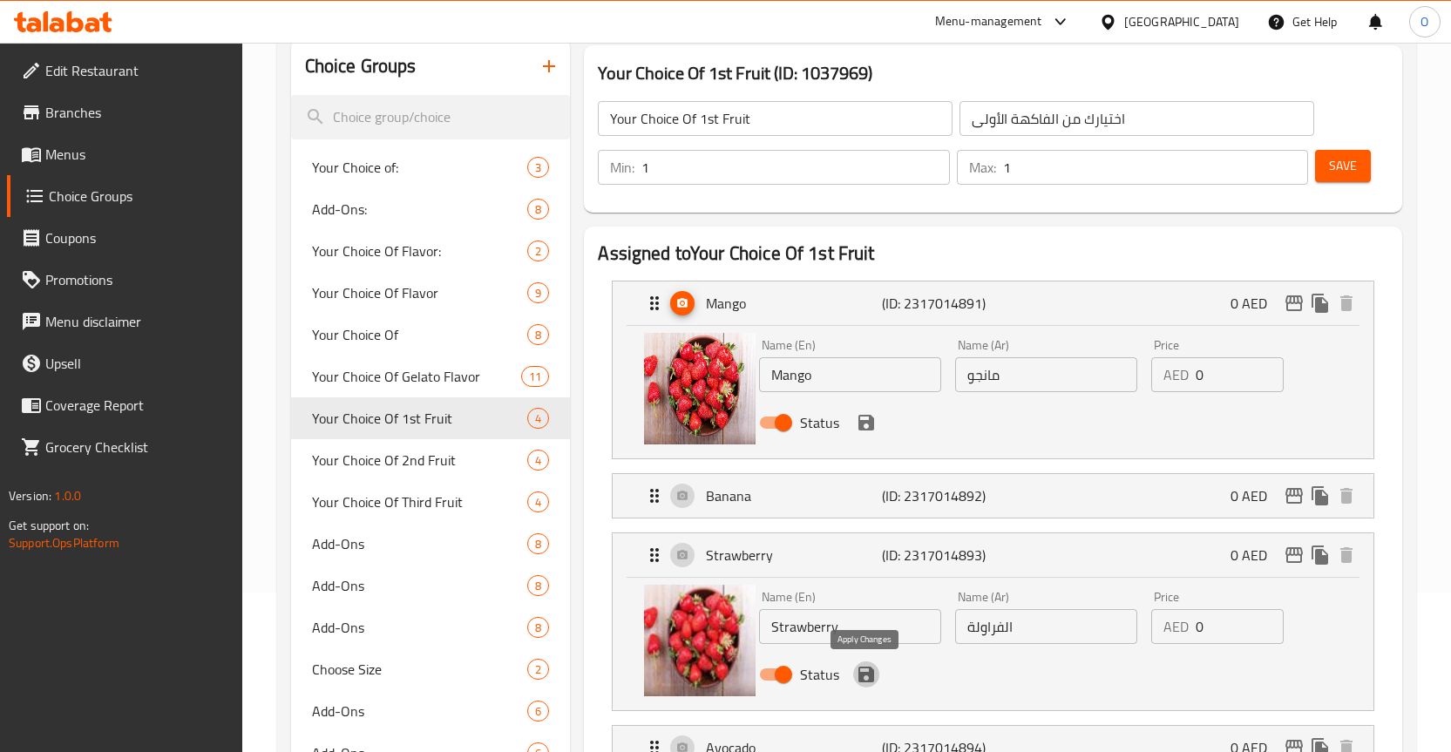
click at [873, 681] on icon "save" at bounding box center [867, 675] width 16 height 16
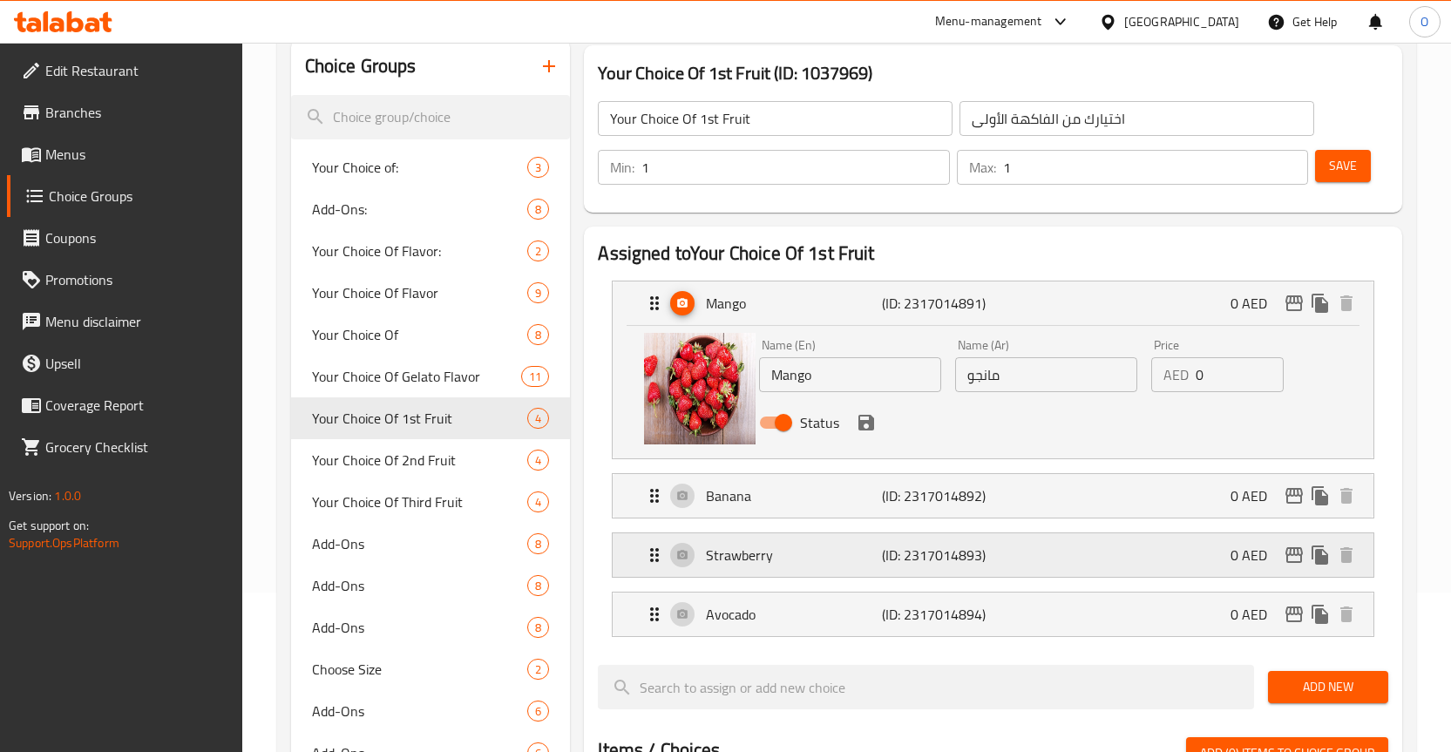
click at [824, 554] on p "Strawberry" at bounding box center [794, 555] width 176 height 21
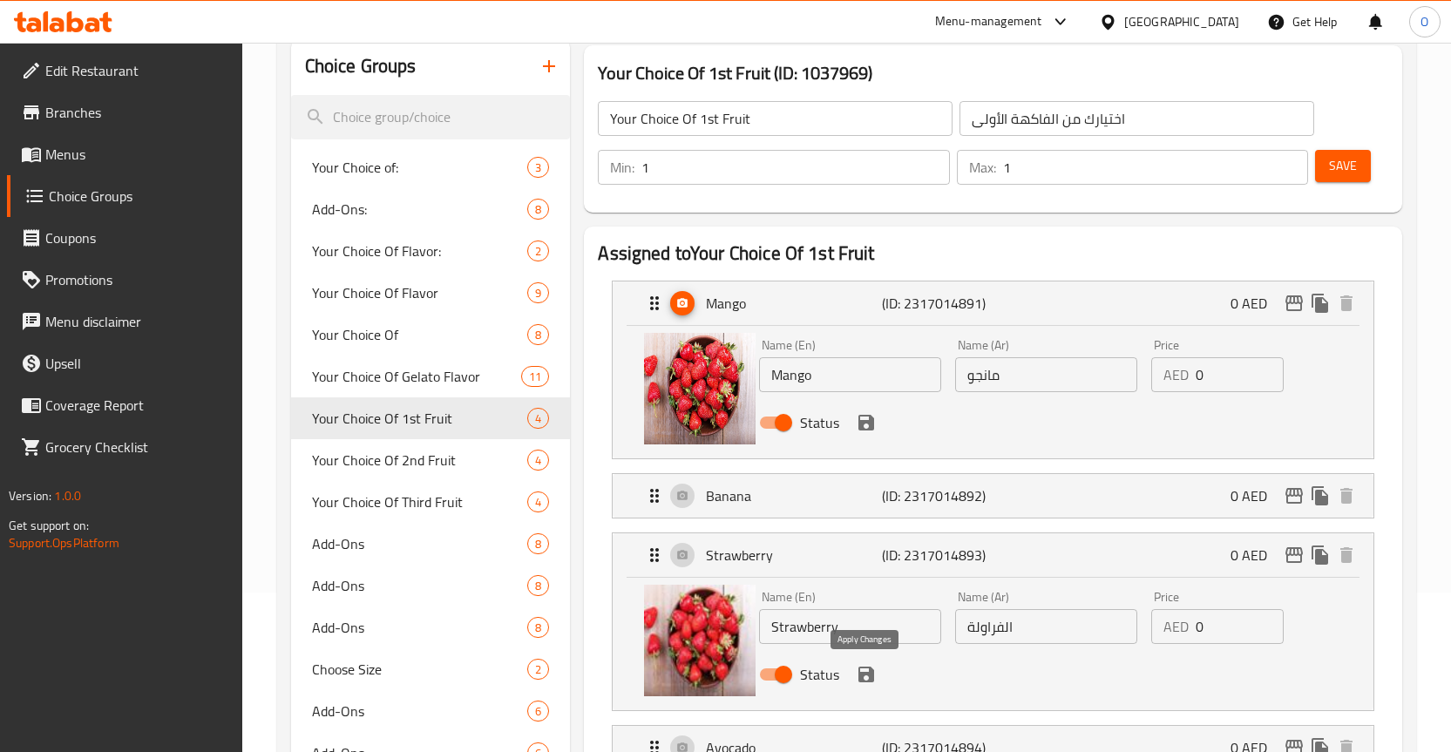
click at [867, 673] on icon "save" at bounding box center [867, 675] width 16 height 16
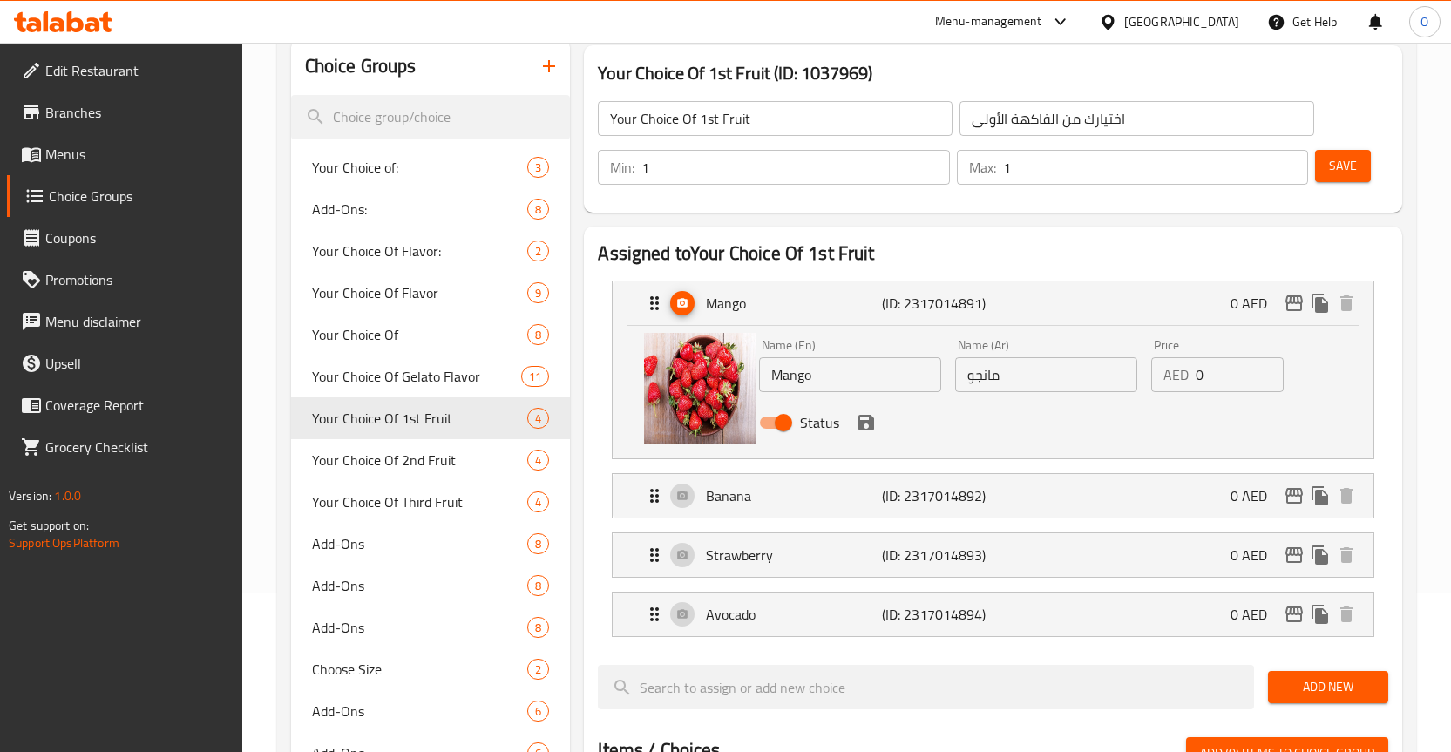
click at [1314, 157] on div "Save" at bounding box center [1345, 167] width 66 height 42
click at [1327, 166] on button "Save" at bounding box center [1343, 166] width 56 height 32
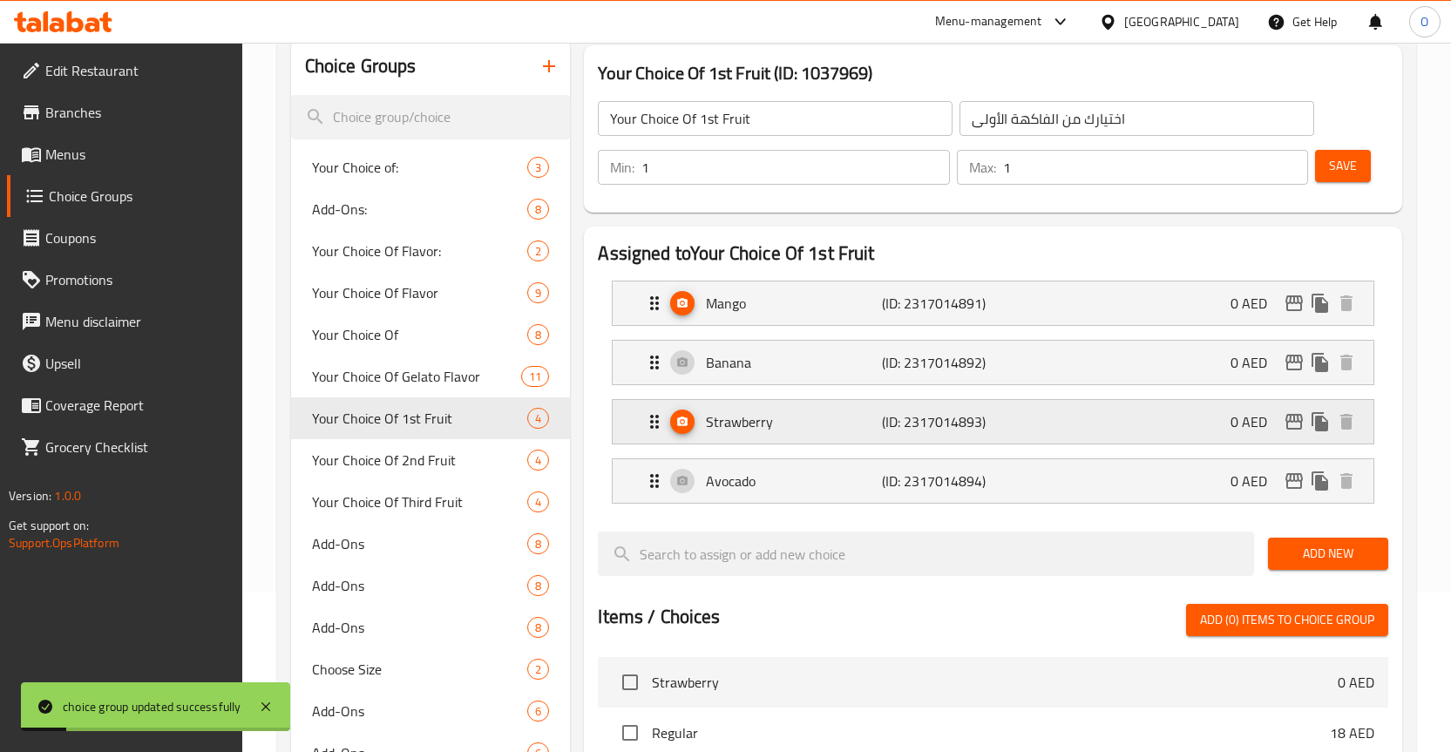
click at [743, 426] on p "Strawberry" at bounding box center [794, 421] width 176 height 21
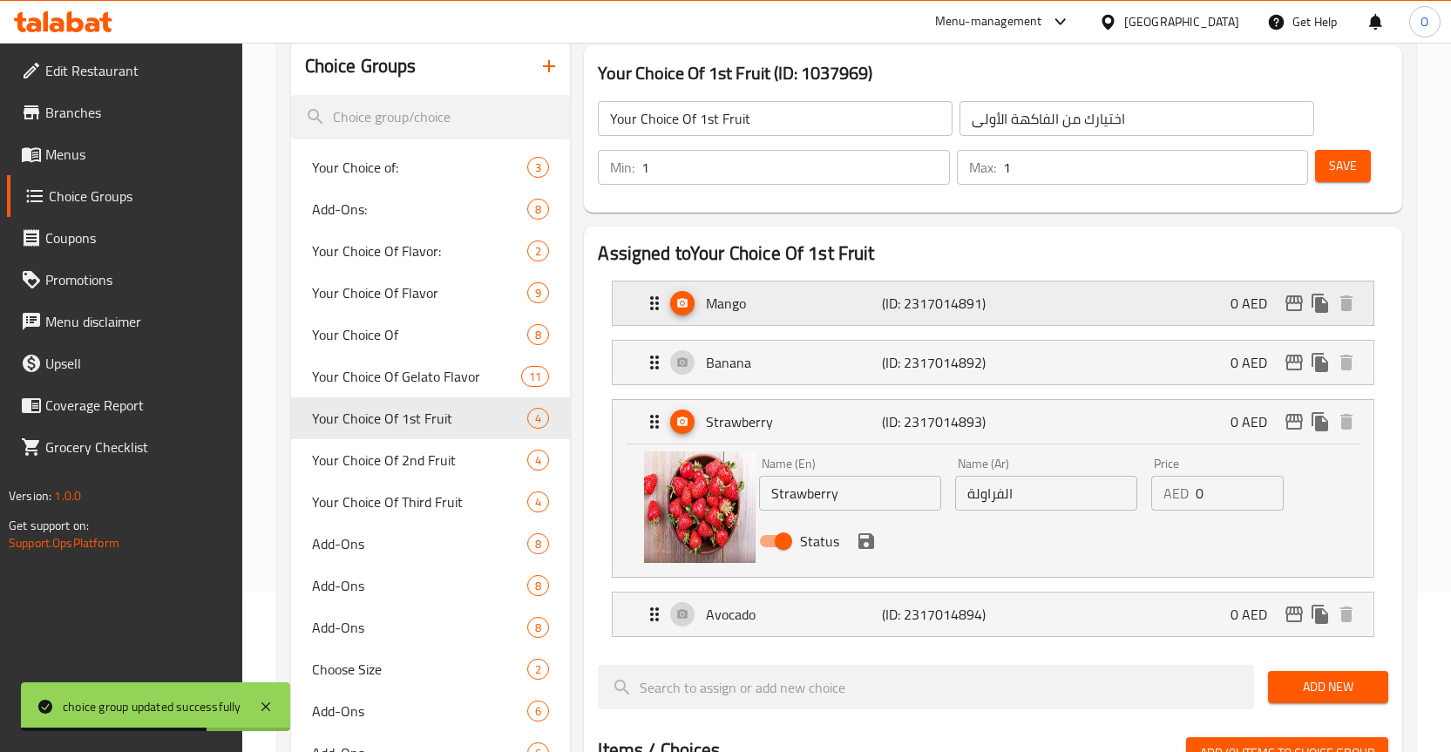
click at [687, 295] on button "Expand" at bounding box center [682, 303] width 24 height 24
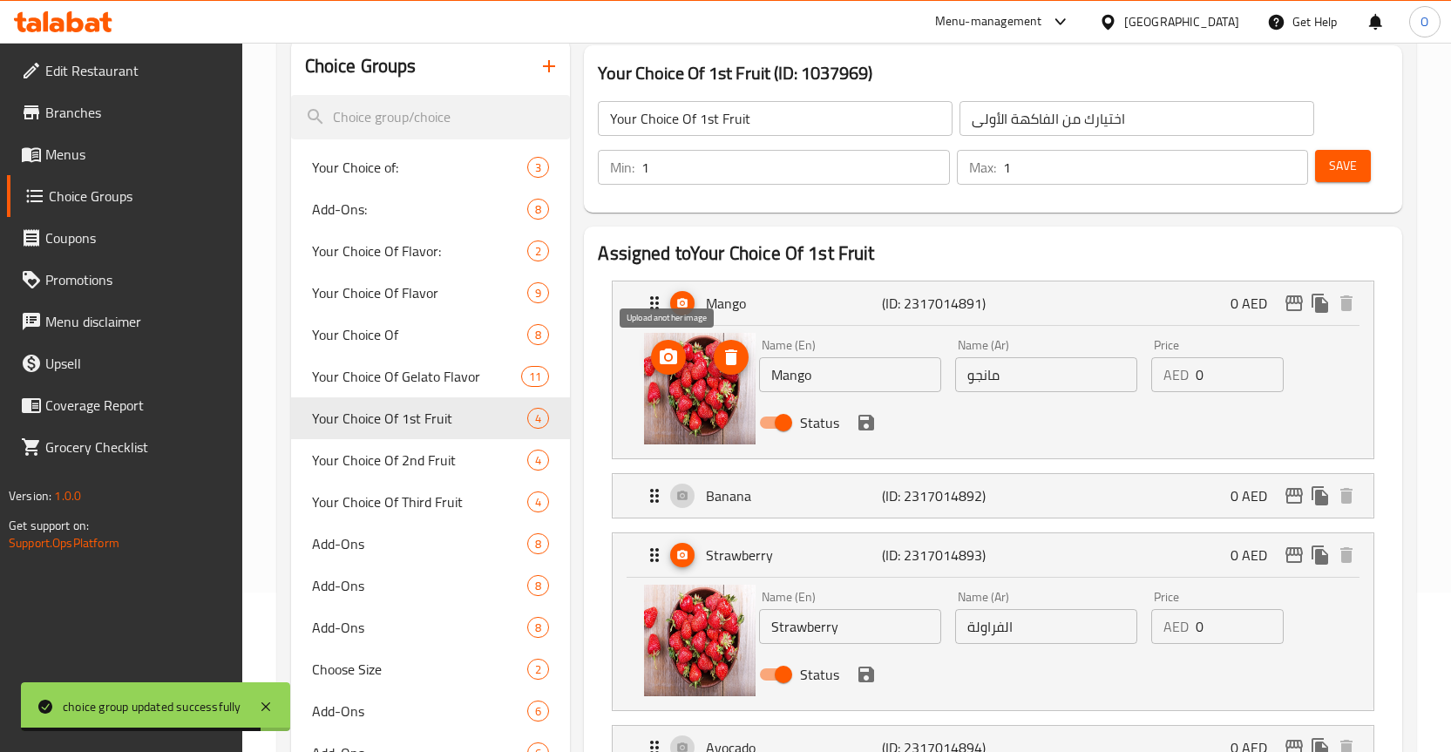
click at [663, 354] on icon "upload picture" at bounding box center [668, 357] width 17 height 16
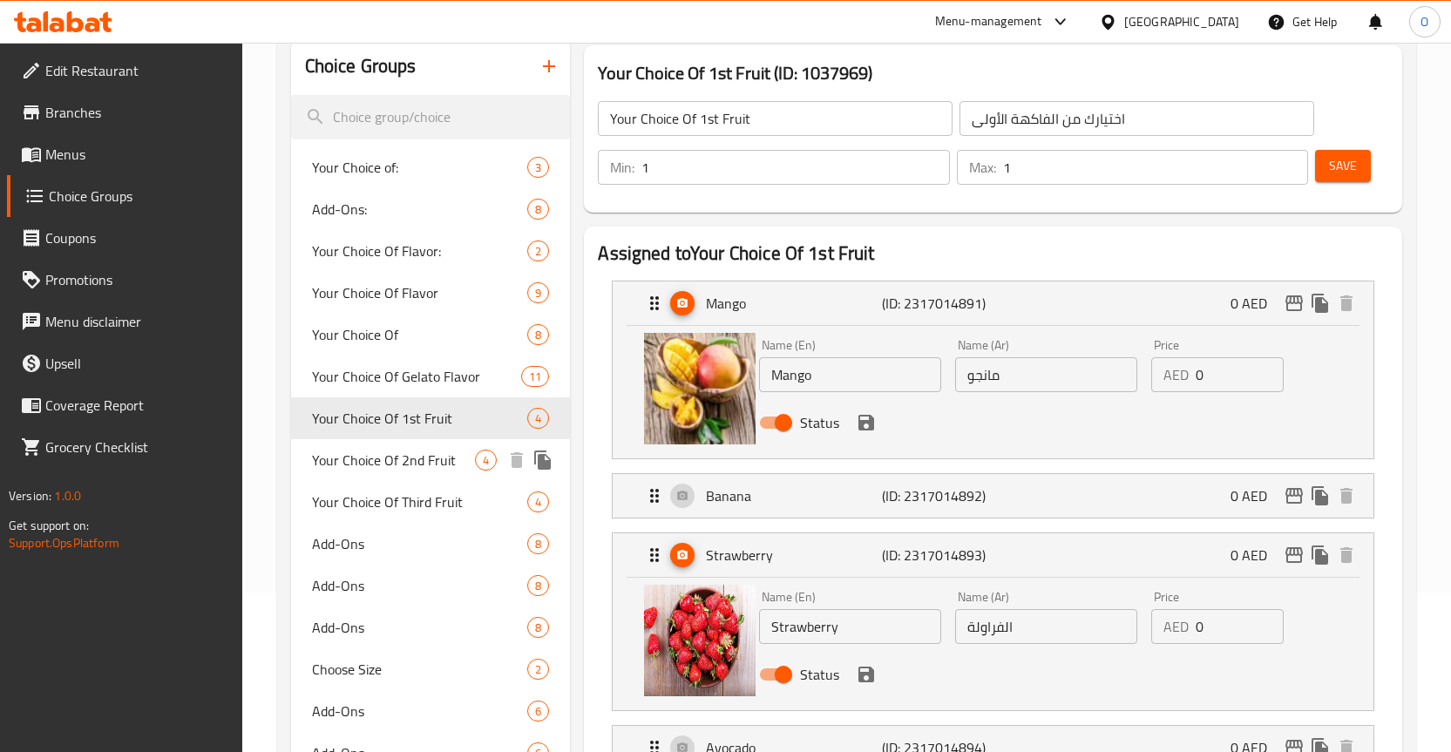
click at [411, 462] on span "Your Choice Of 2nd Fruit" at bounding box center [394, 460] width 164 height 21
type input "Your Choice Of 2nd Fruit"
type input "اختيارك من الفاكهة الثانية"
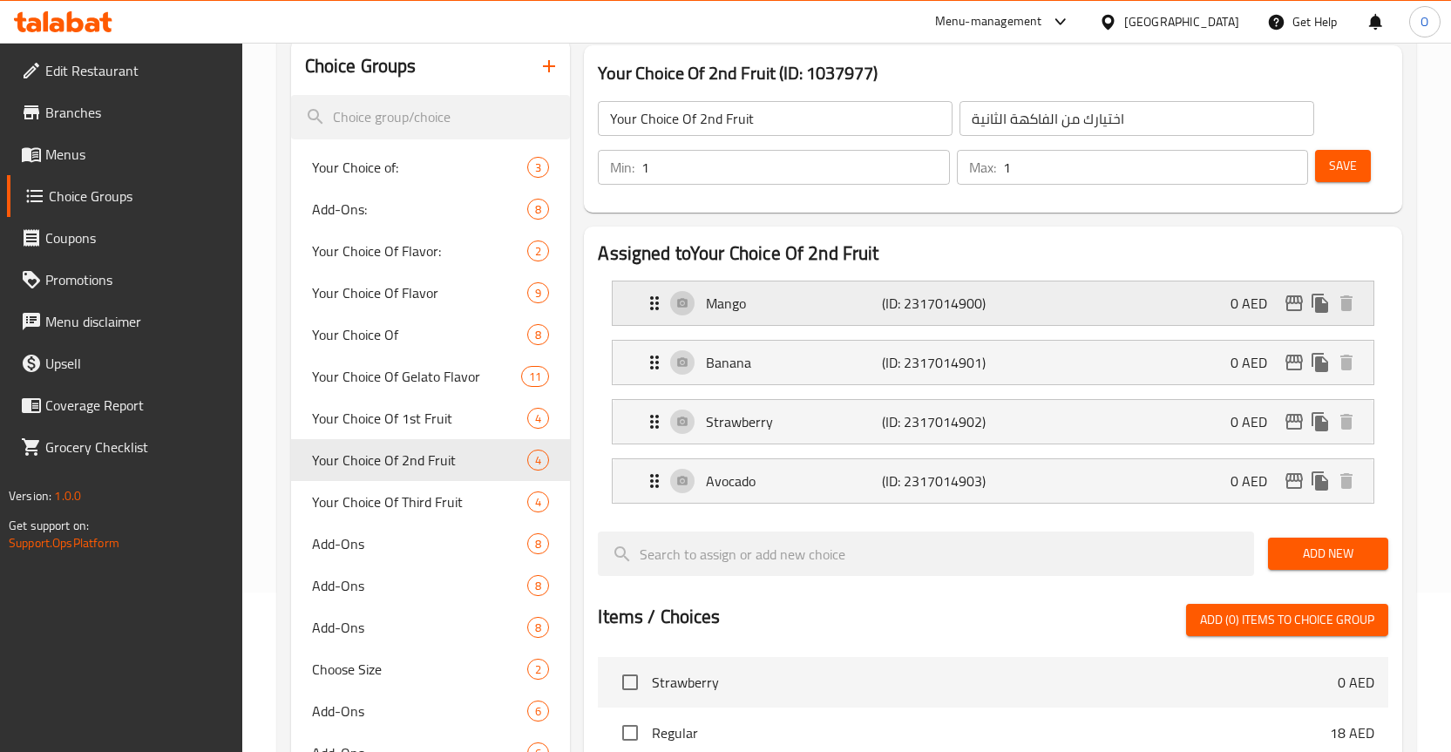
click at [706, 305] on p "Mango" at bounding box center [794, 303] width 176 height 21
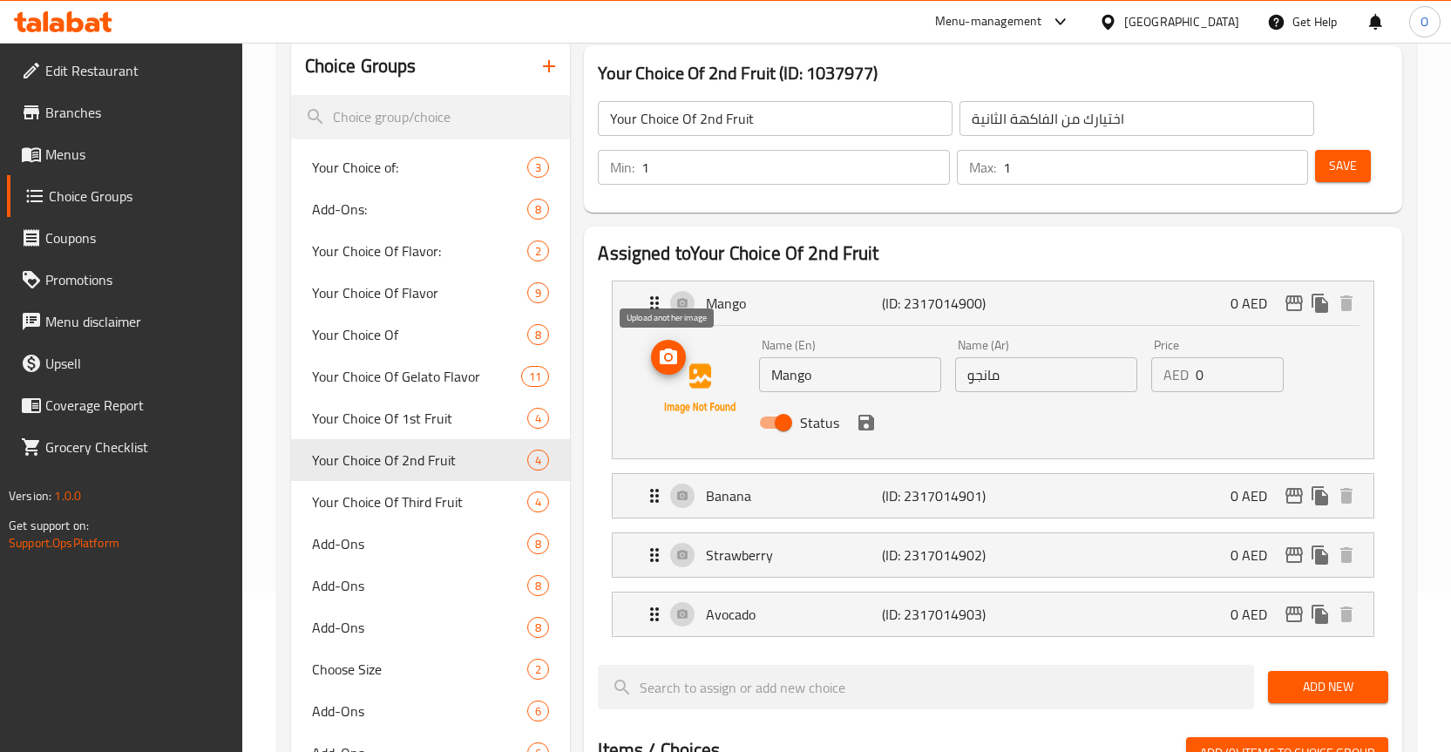
click at [663, 354] on icon "upload picture" at bounding box center [668, 357] width 17 height 16
click at [722, 550] on p "Strawberry" at bounding box center [794, 555] width 176 height 21
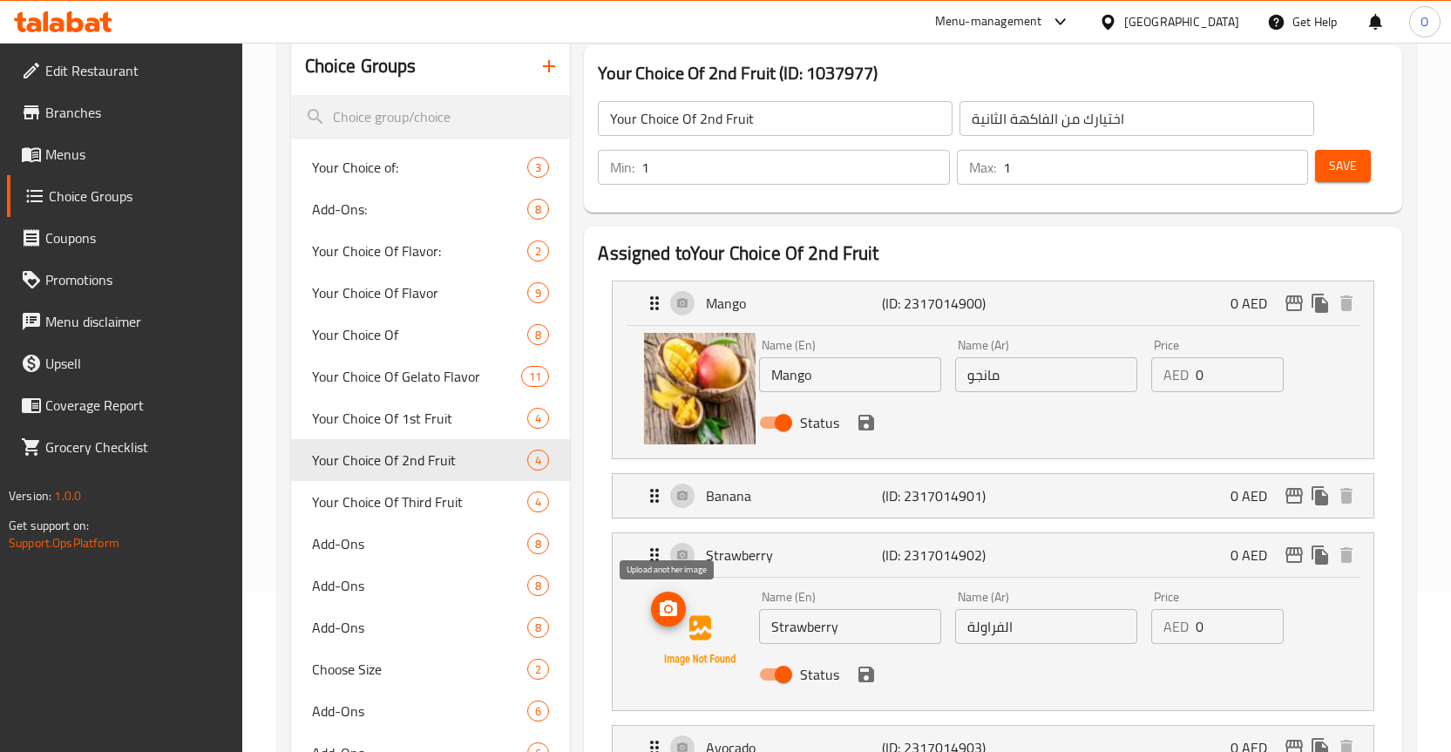
click at [663, 610] on icon "upload picture" at bounding box center [668, 609] width 17 height 16
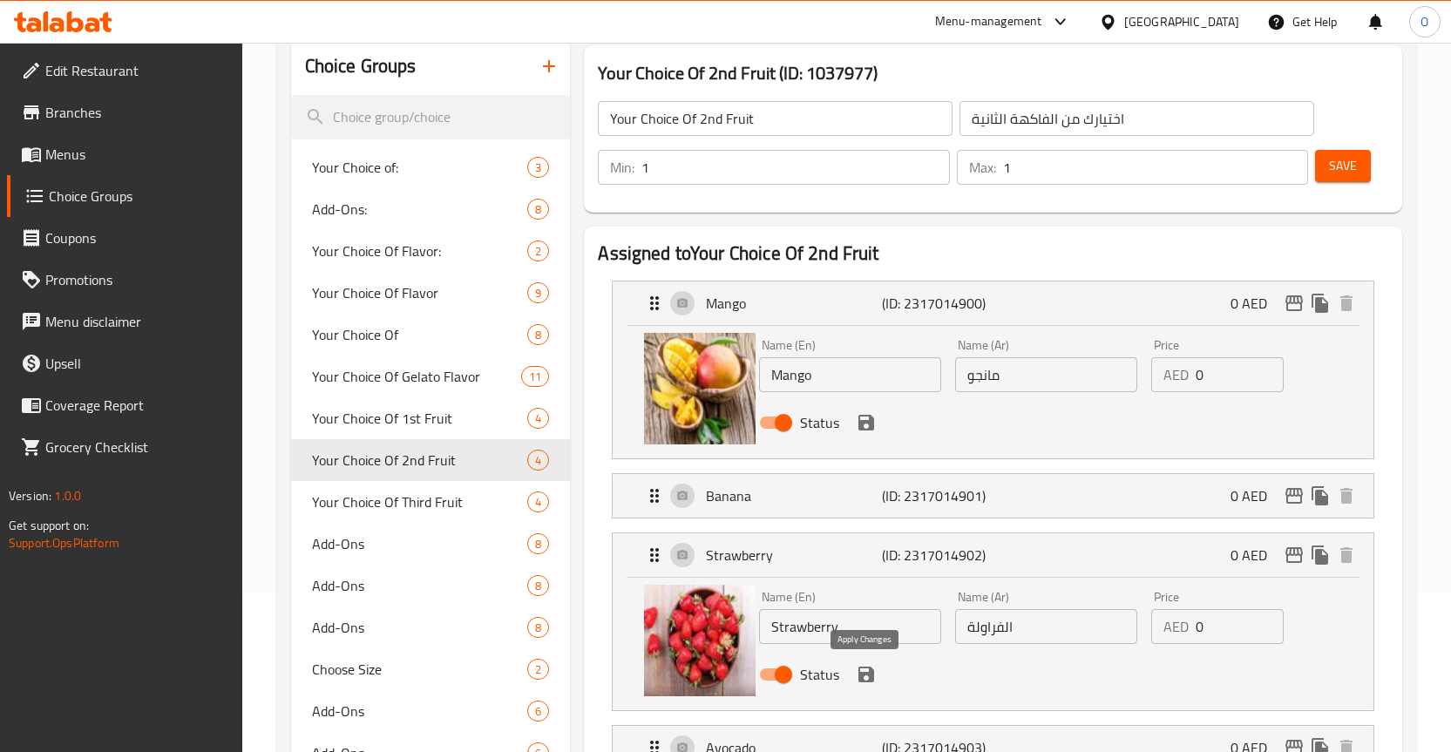
click at [865, 676] on icon "save" at bounding box center [866, 674] width 21 height 21
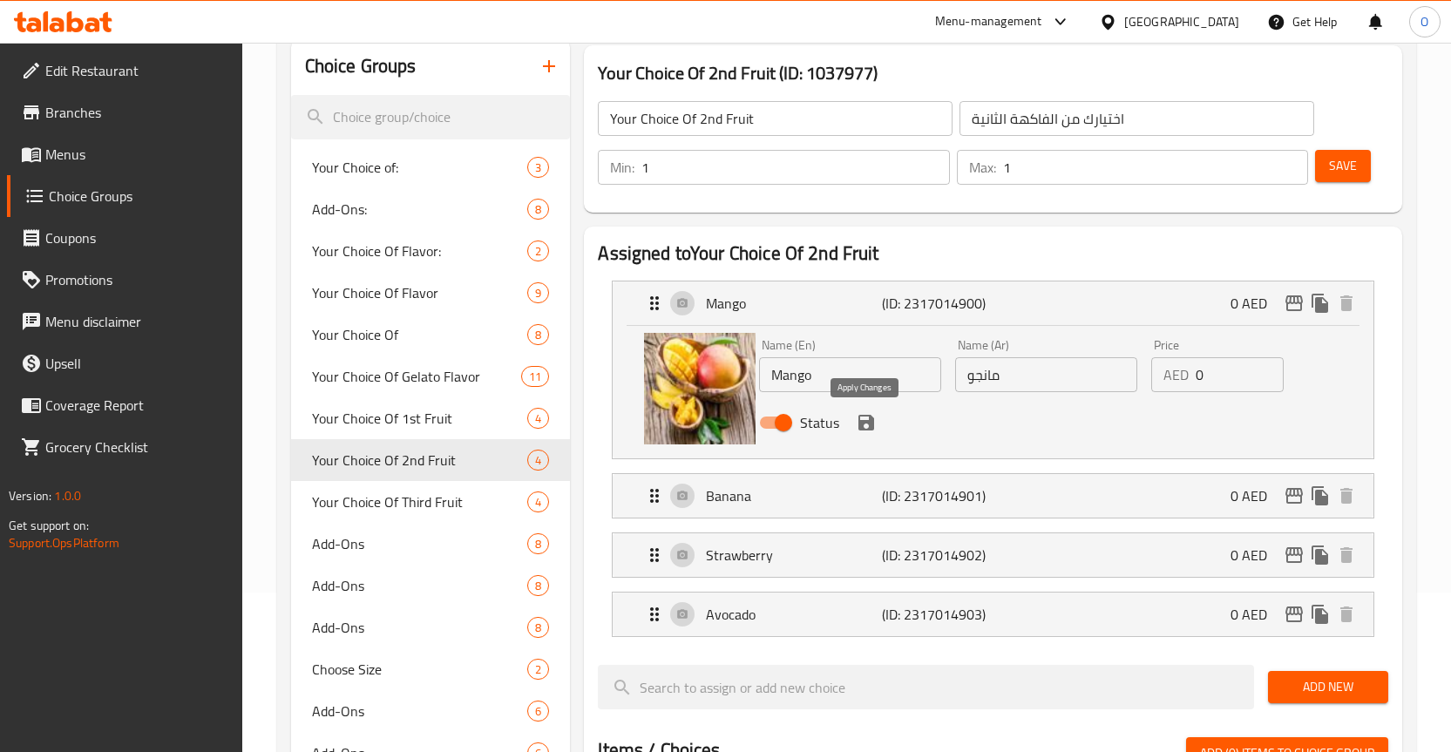
click at [866, 415] on icon "save" at bounding box center [867, 423] width 16 height 16
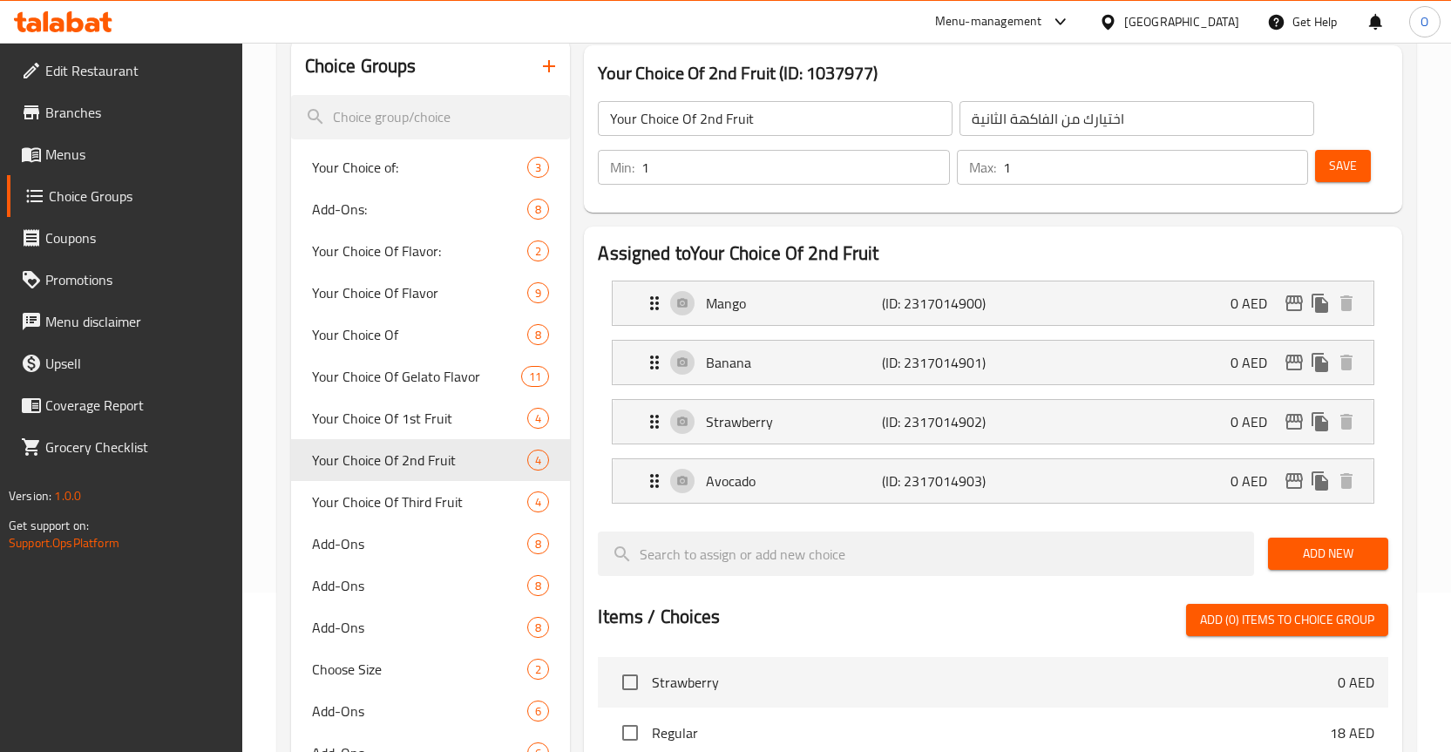
click at [1350, 162] on span "Save" at bounding box center [1343, 166] width 28 height 22
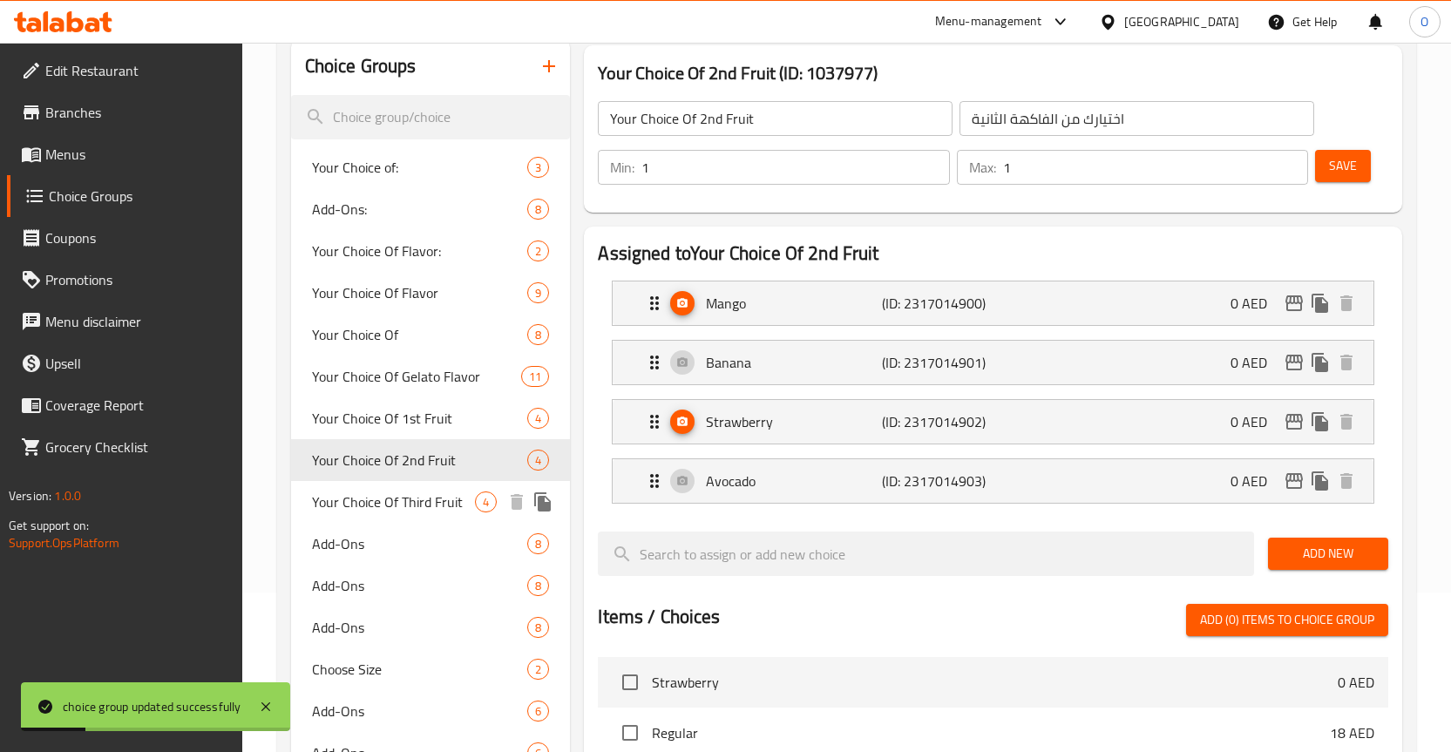
click at [425, 500] on span "Your Choice Of Third Fruit" at bounding box center [394, 502] width 164 height 21
type input "Your Choice Of Third Fruit"
type input "اختيارك للفاكهة الثالثة"
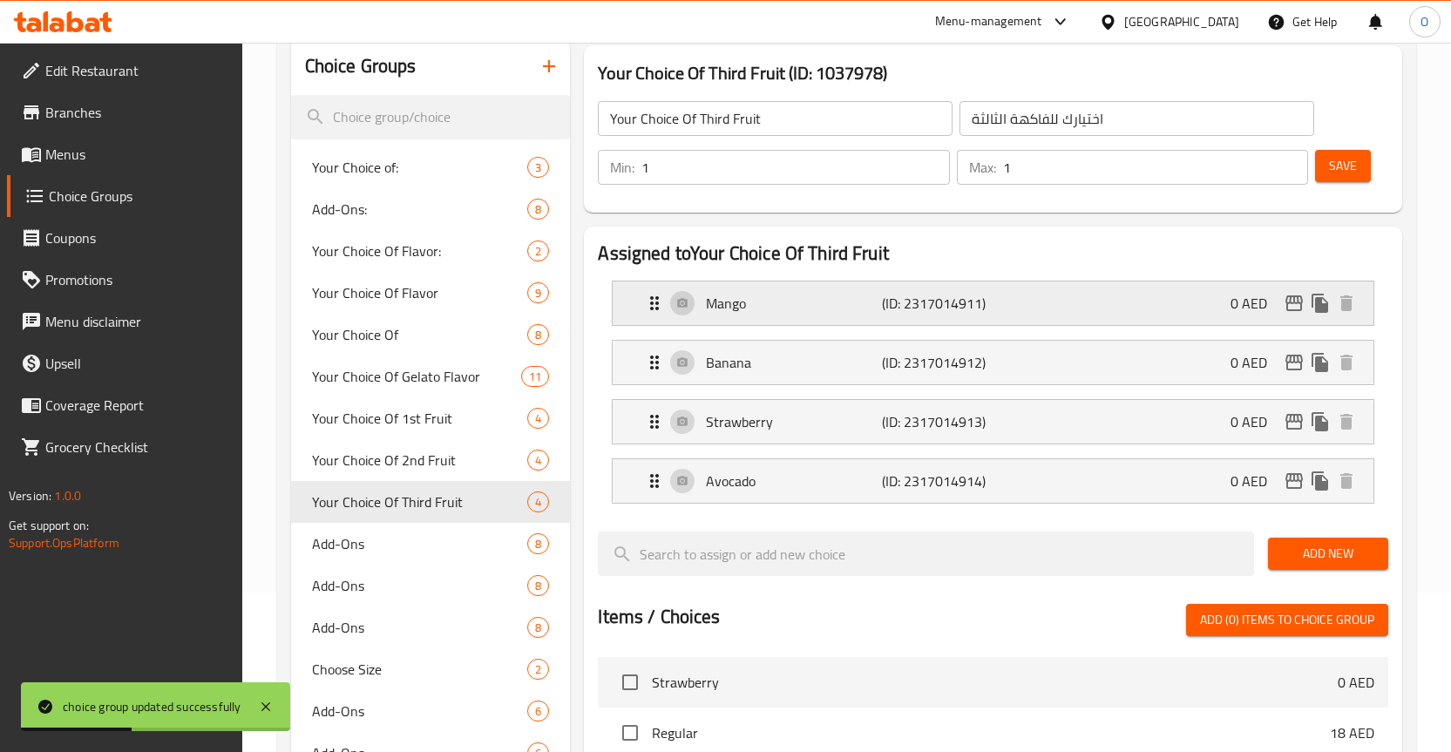
click at [725, 306] on p "Mango" at bounding box center [794, 303] width 176 height 21
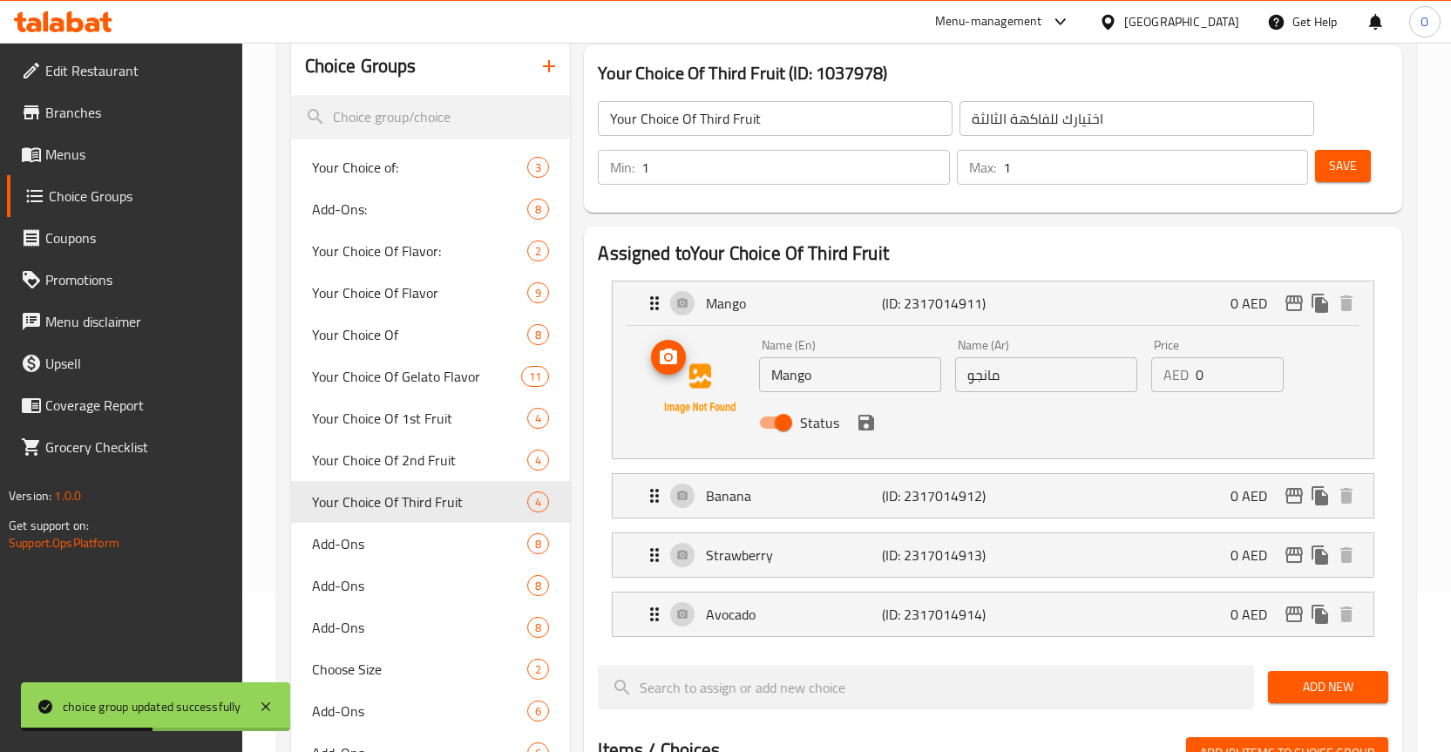
click at [676, 361] on icon "upload picture" at bounding box center [668, 357] width 17 height 16
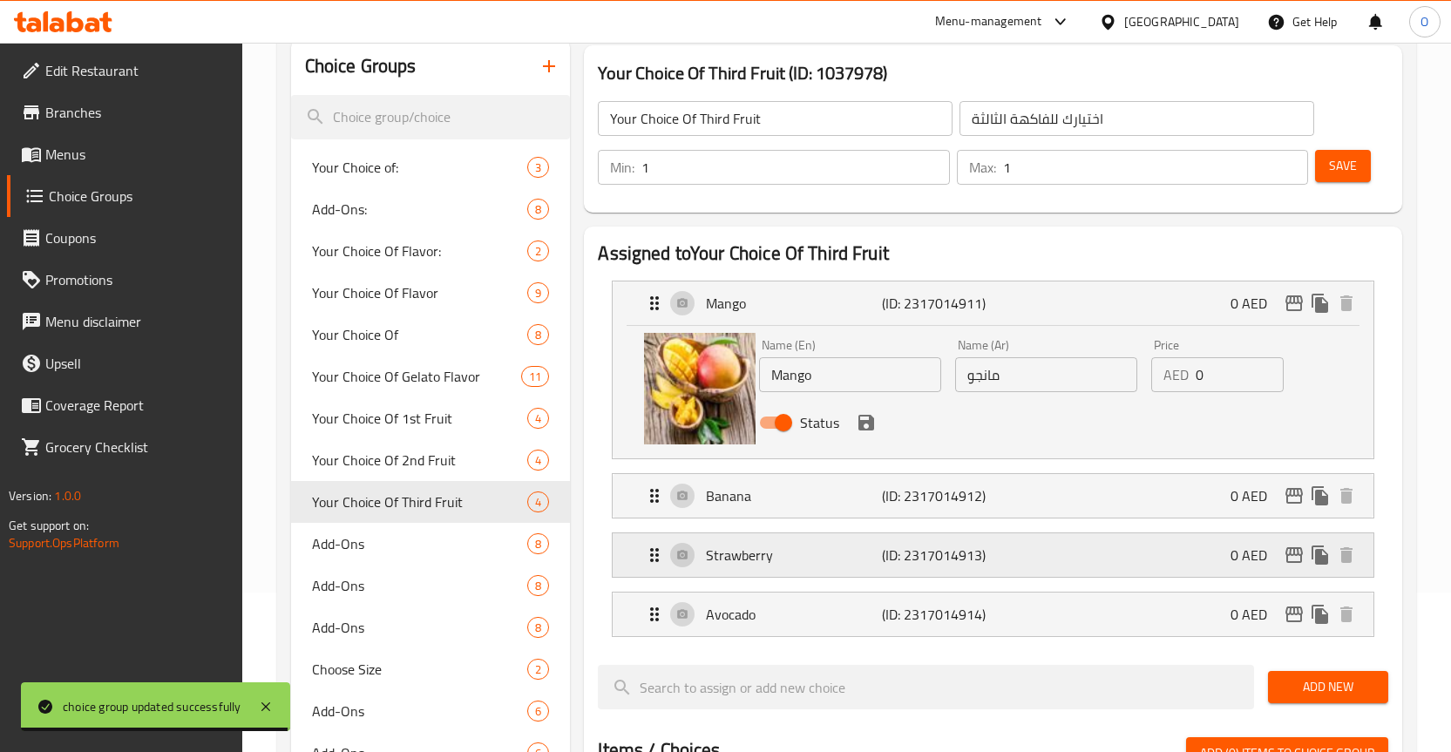
click at [688, 554] on div "Strawberry (ID: 2317014913) 0 AED" at bounding box center [998, 556] width 709 height 44
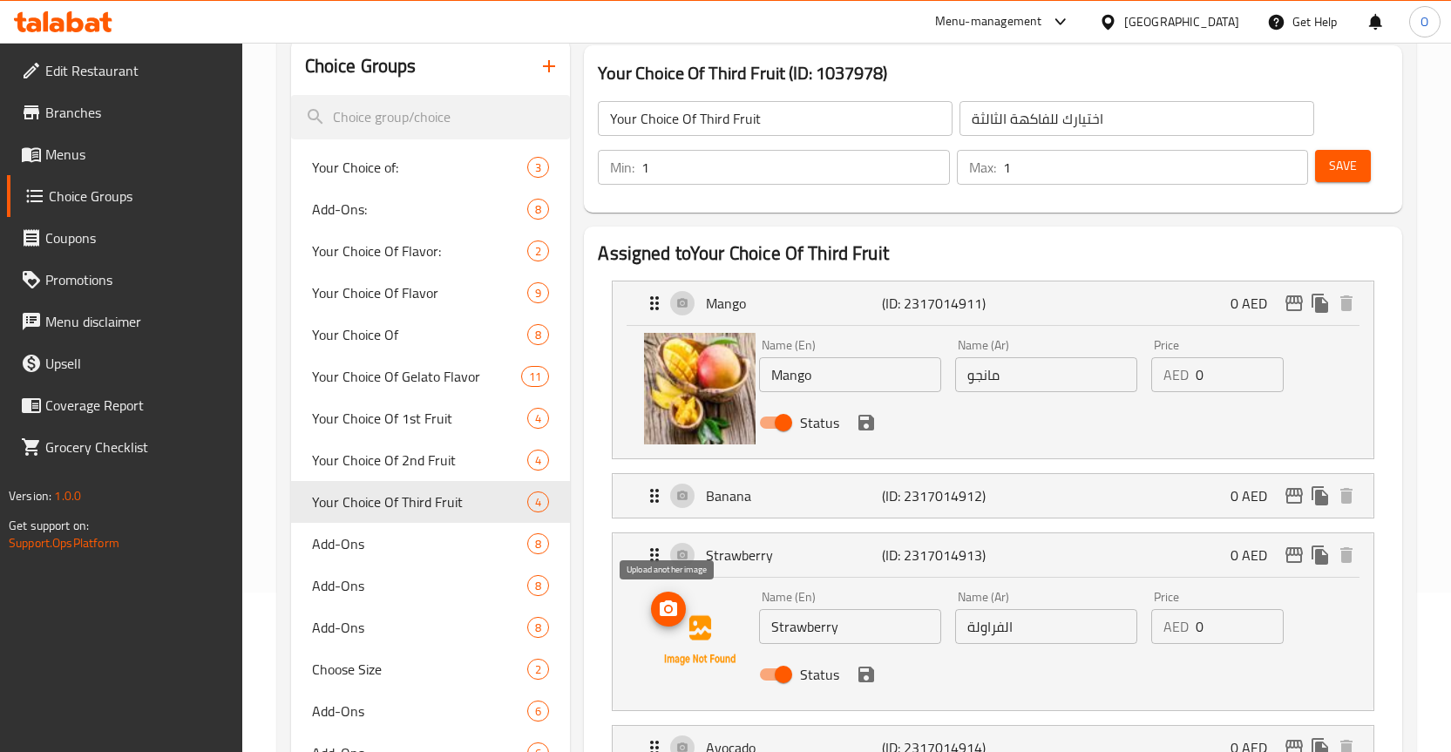
click at [674, 608] on icon "upload picture" at bounding box center [668, 609] width 17 height 16
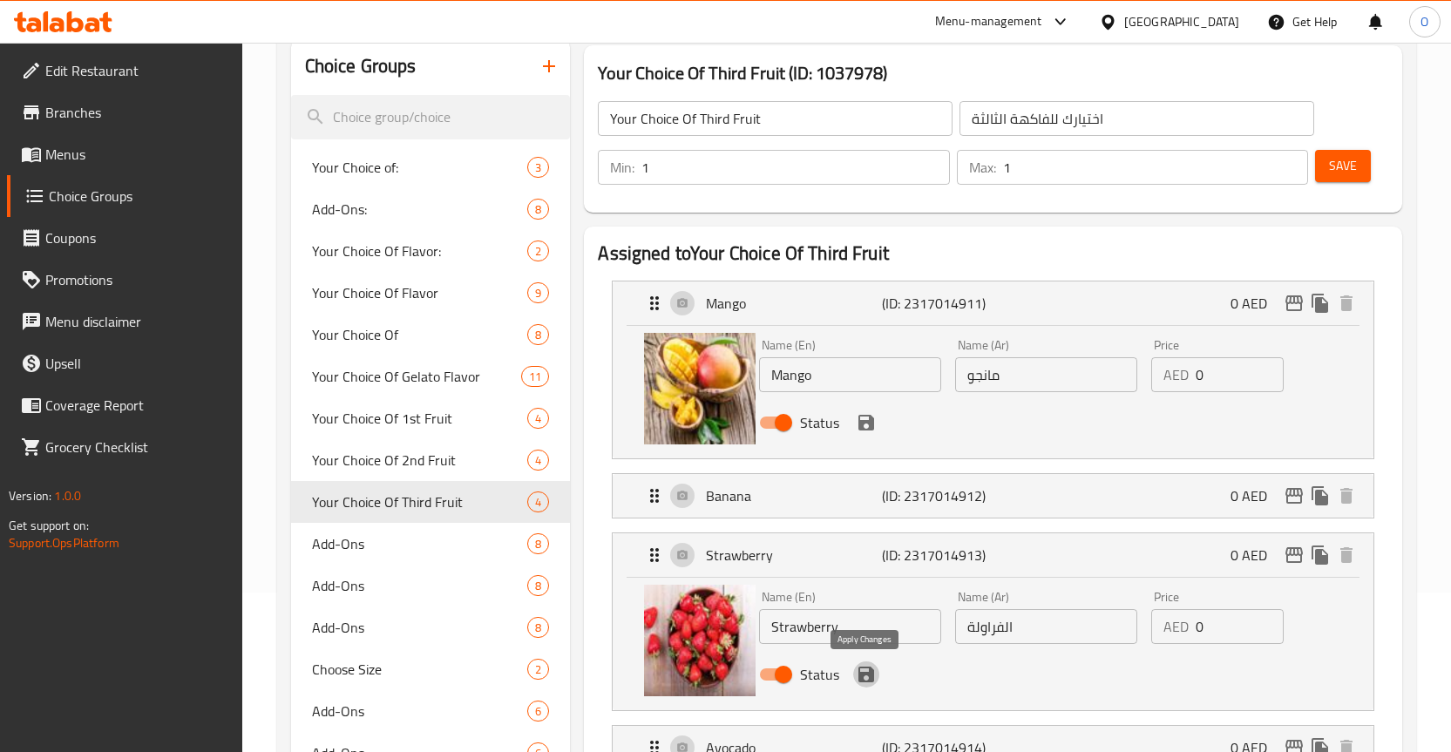
click at [866, 673] on icon "save" at bounding box center [867, 675] width 16 height 16
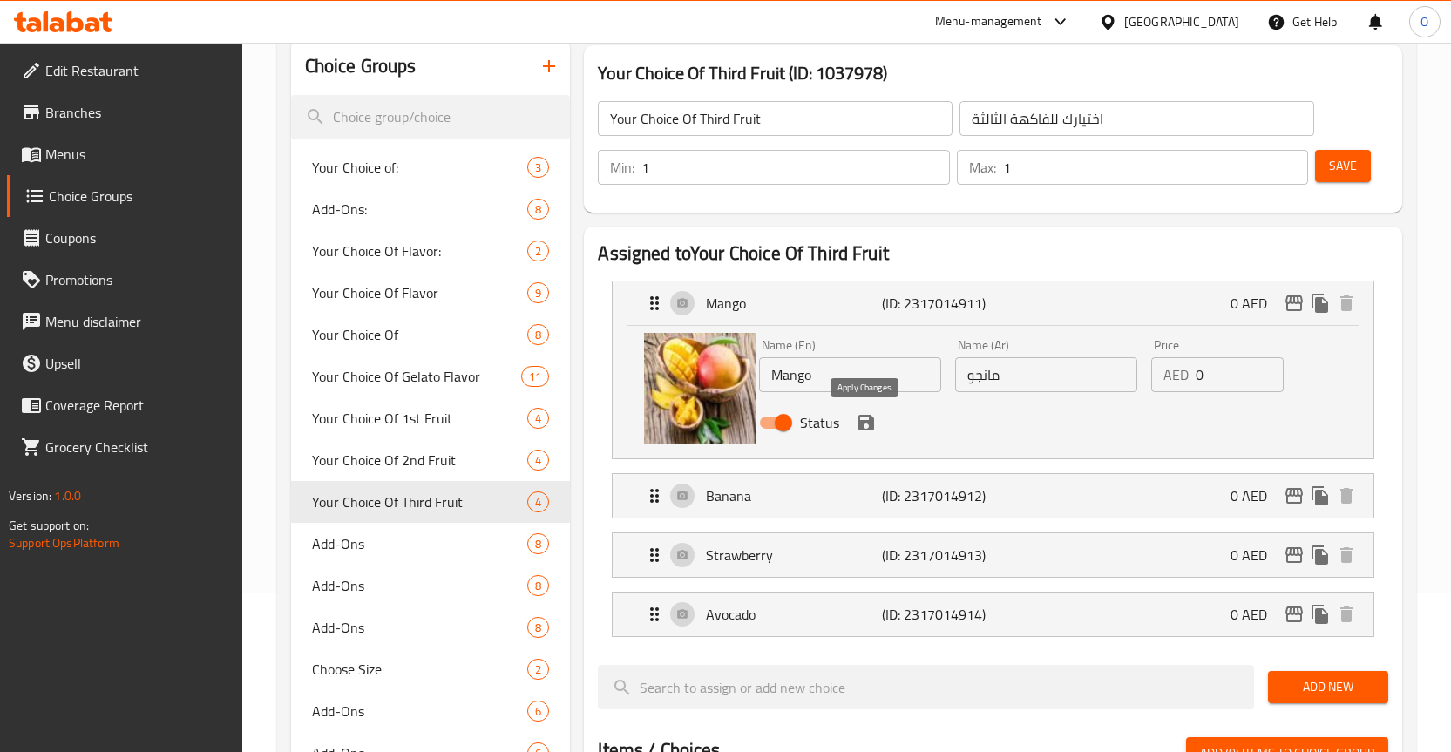
click at [867, 422] on icon "save" at bounding box center [867, 423] width 16 height 16
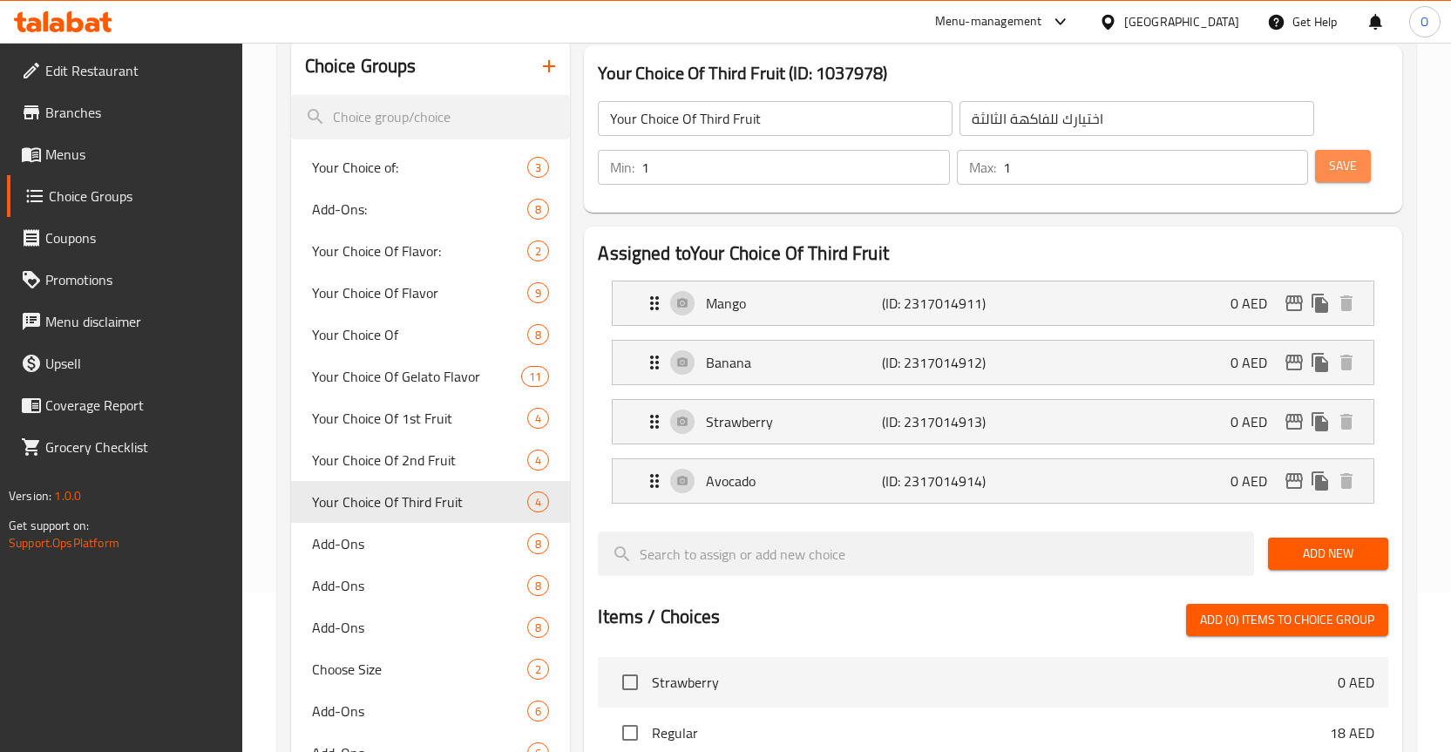
click at [1356, 170] on span "Save" at bounding box center [1343, 166] width 28 height 22
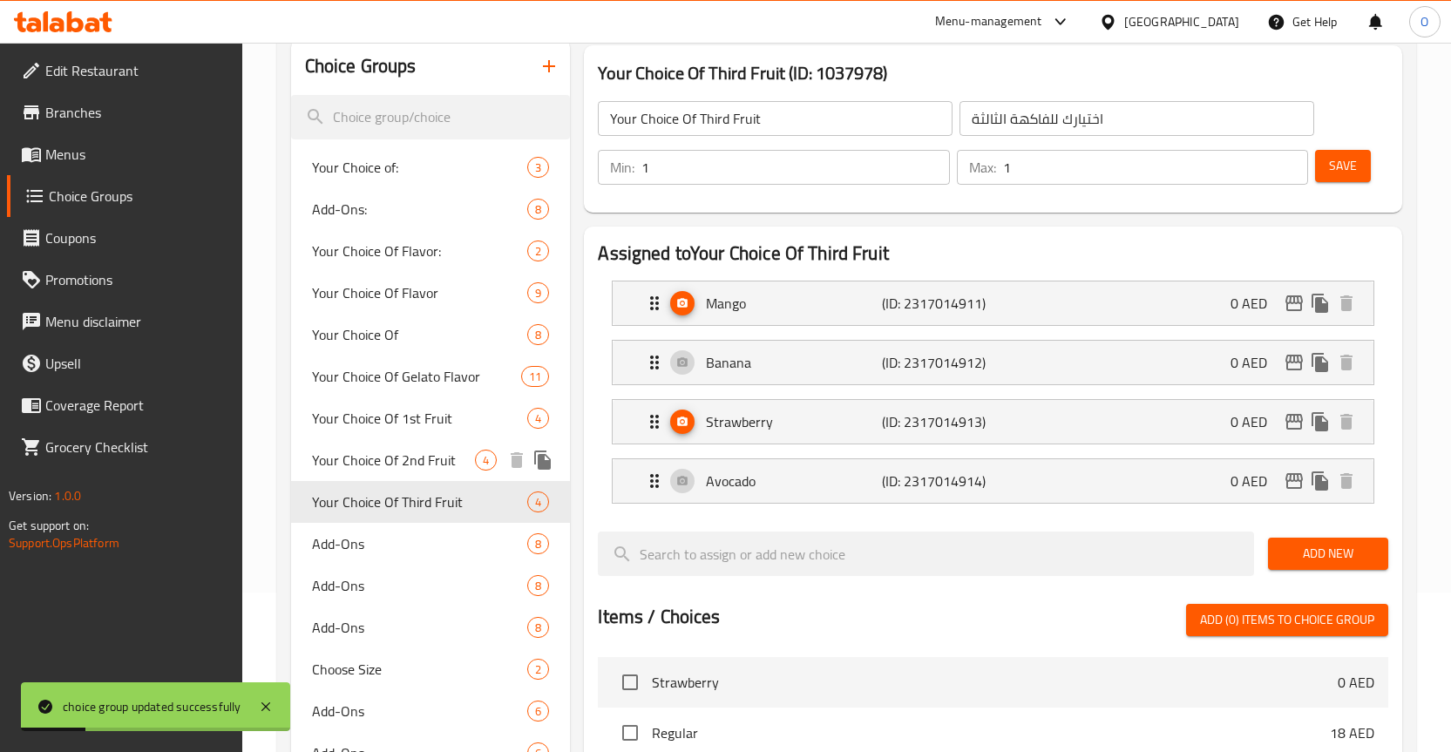
click at [440, 454] on span "Your Choice Of 2nd Fruit" at bounding box center [394, 460] width 164 height 21
type input "Your Choice Of 2nd Fruit"
type input "اختيارك من الفاكهة الثانية"
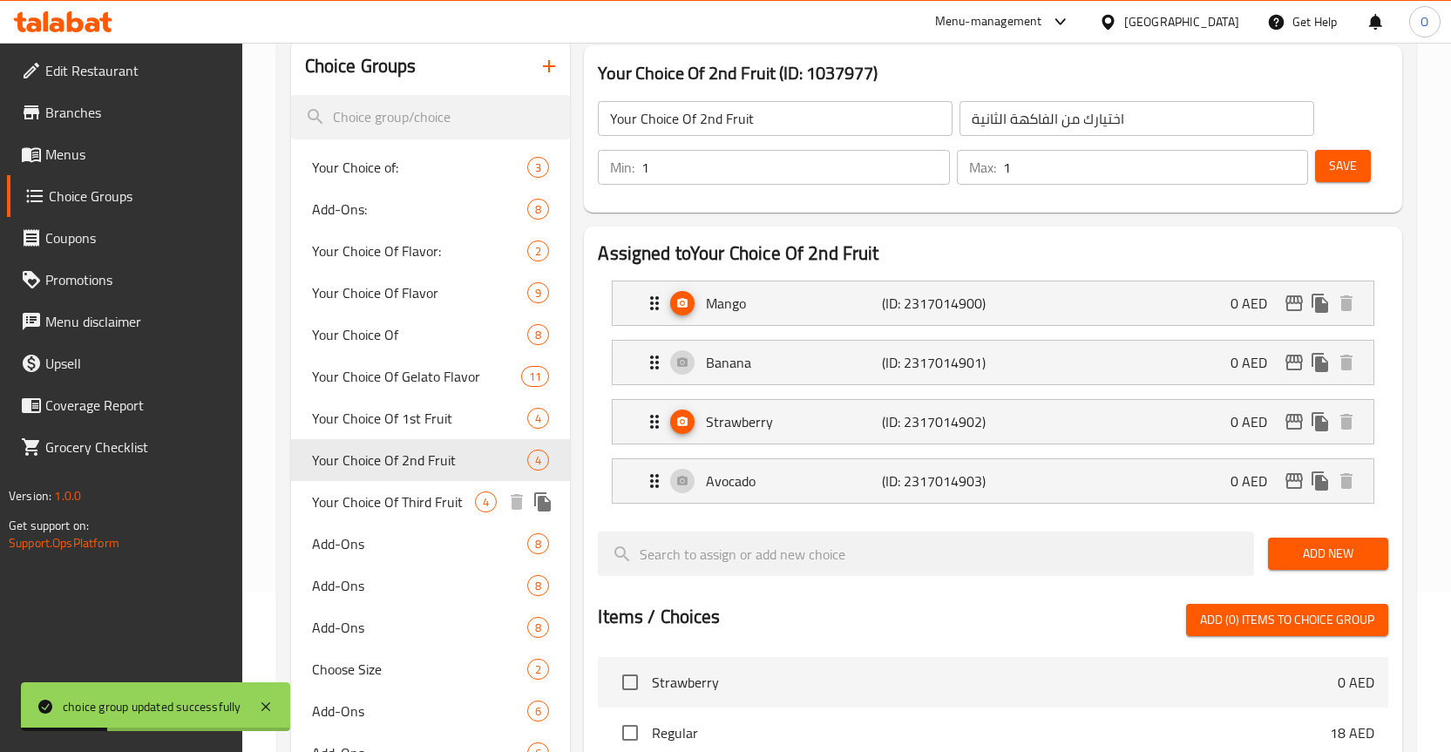
click at [418, 486] on div "Your Choice Of Third Fruit 4" at bounding box center [431, 502] width 280 height 42
type input "Your Choice Of Third Fruit"
type input "اختيارك للفاكهة الثالثة"
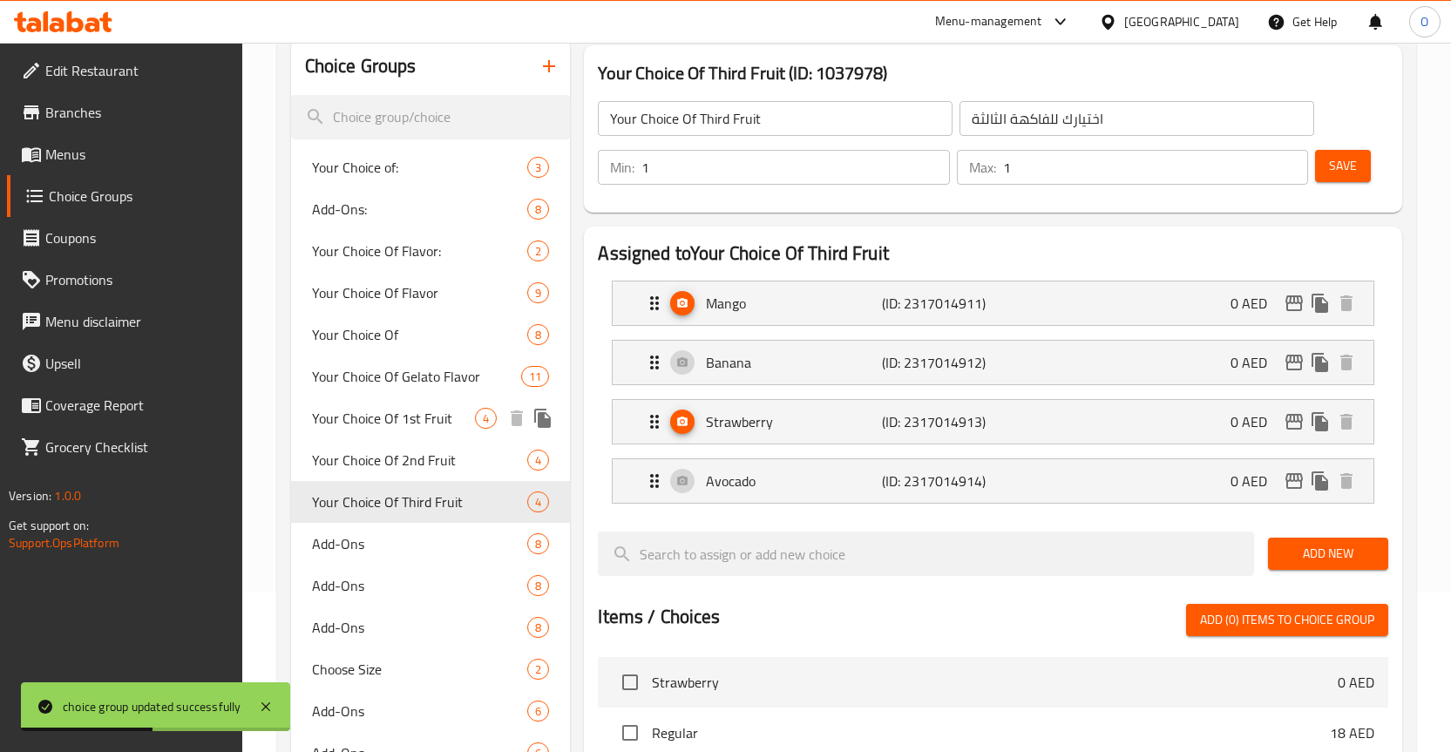
click at [445, 419] on span "Your Choice Of 1st Fruit" at bounding box center [394, 418] width 164 height 21
type input "Your Choice Of 1st Fruit"
type input "اختيارك من الفاكهة الأولى"
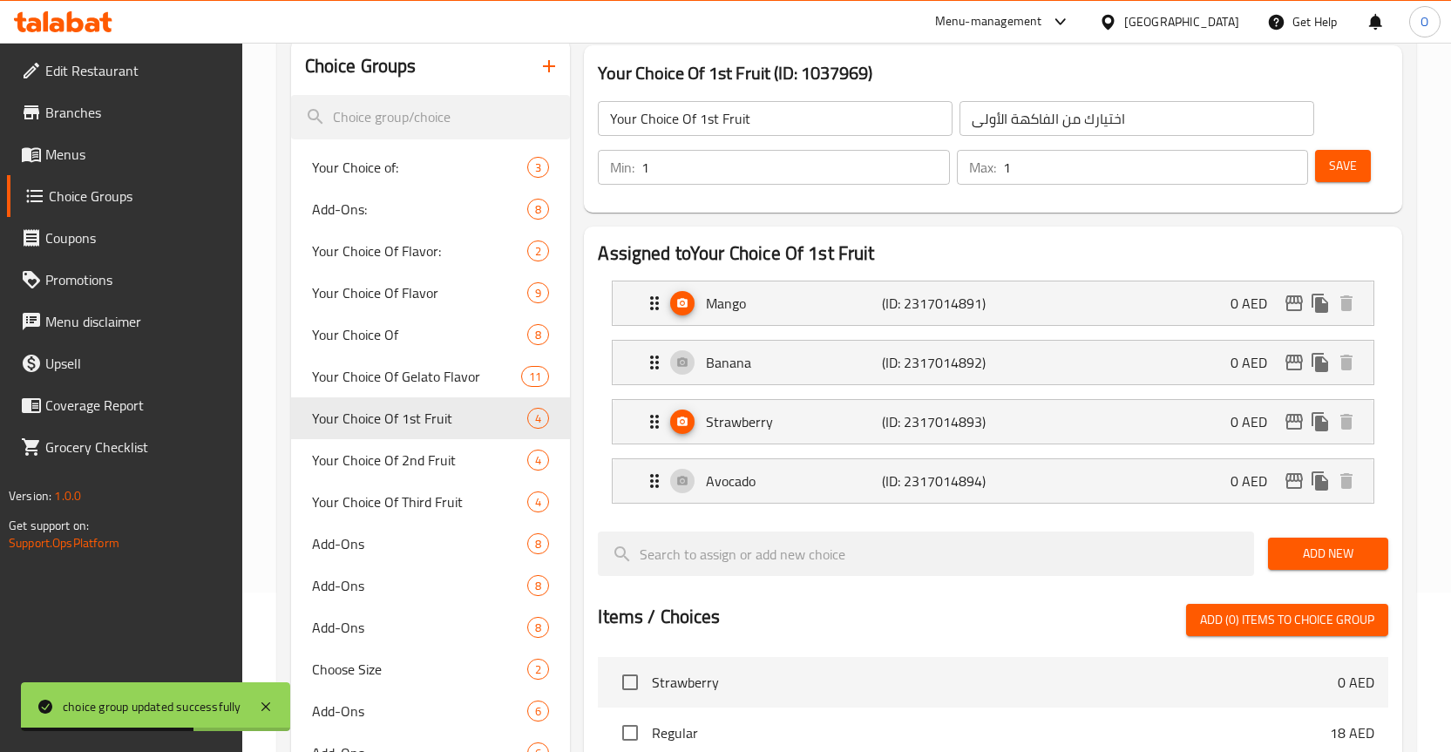
click at [776, 326] on li "Mango (ID: 2317014891) 0 AED Name (En) Mango Name (En) Name (Ar) مانجو Name (Ar…" at bounding box center [993, 303] width 791 height 59
click at [795, 304] on p "Mango" at bounding box center [794, 303] width 176 height 21
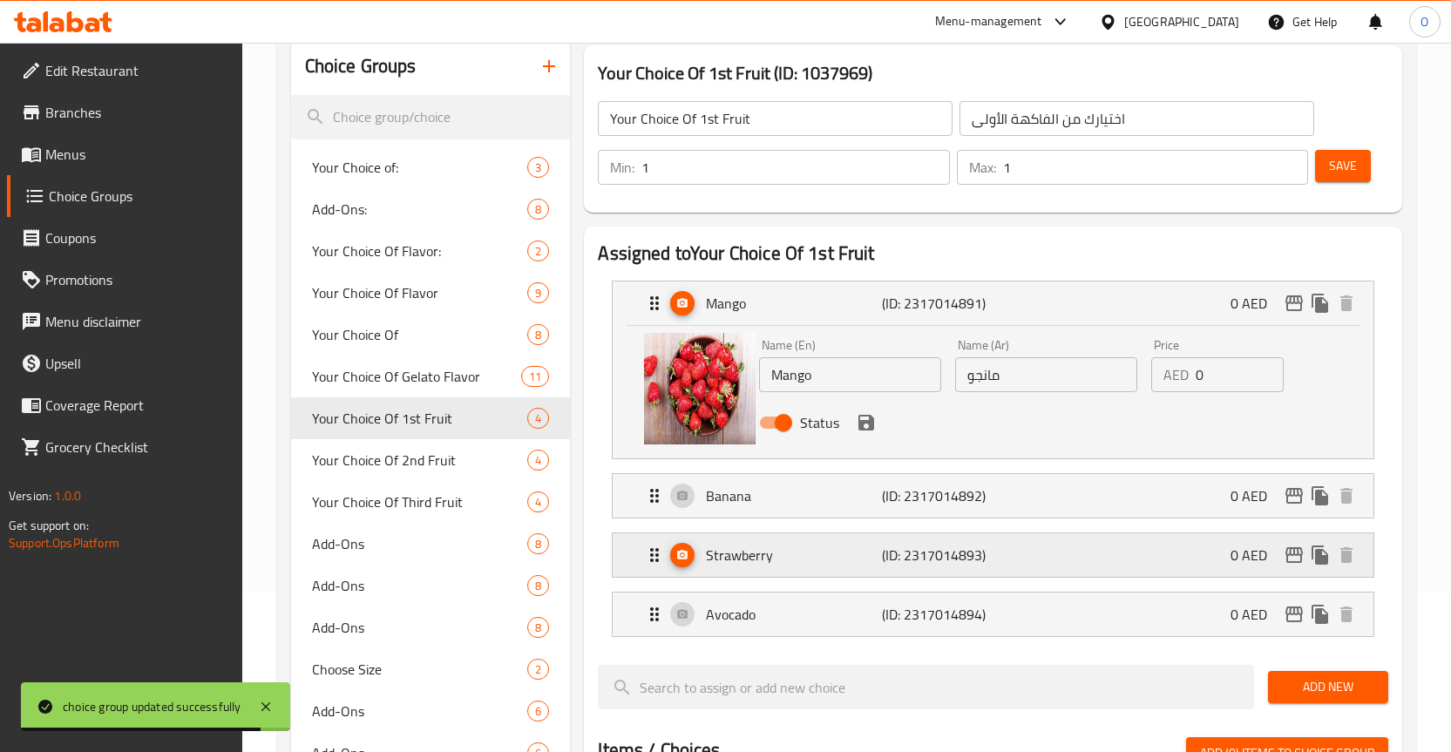
click at [752, 554] on p "Strawberry" at bounding box center [794, 555] width 176 height 21
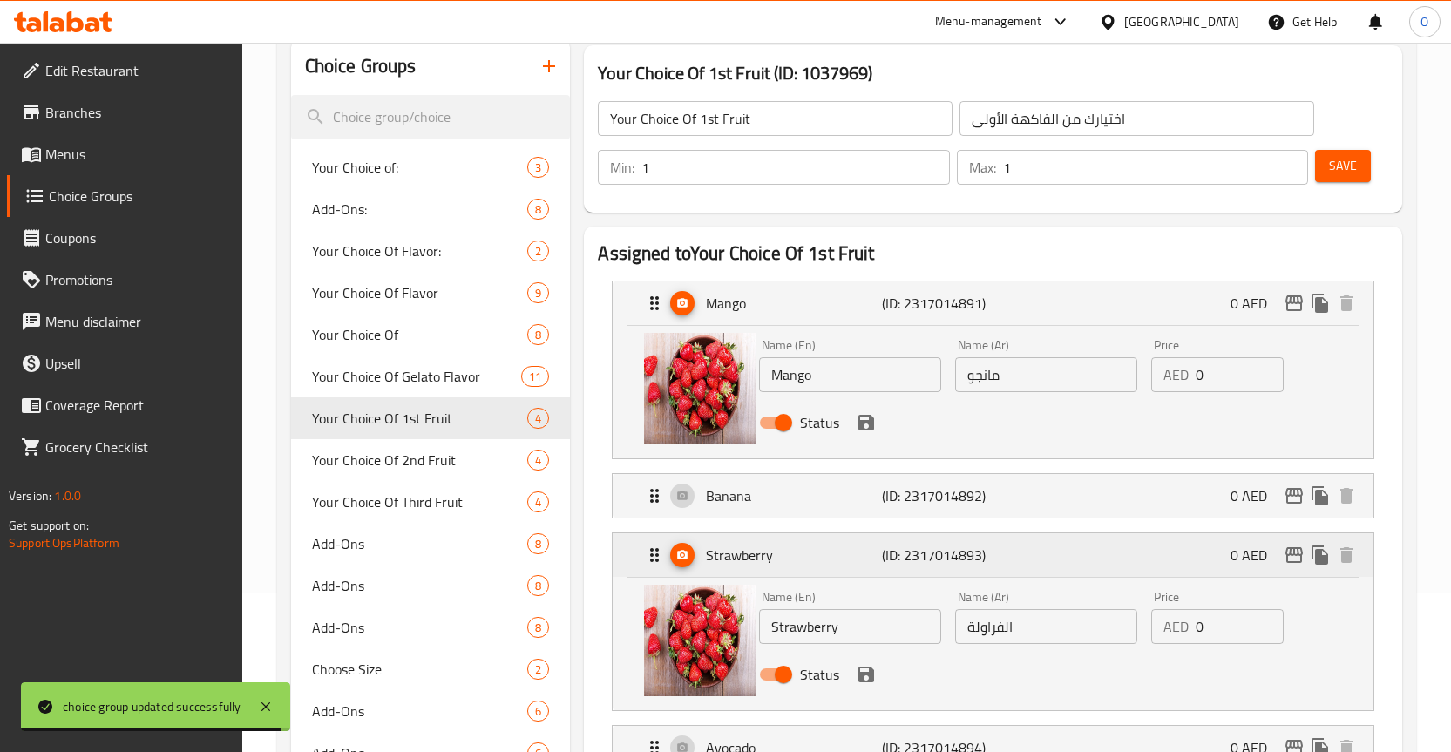
click at [765, 554] on p "Strawberry" at bounding box center [794, 555] width 176 height 21
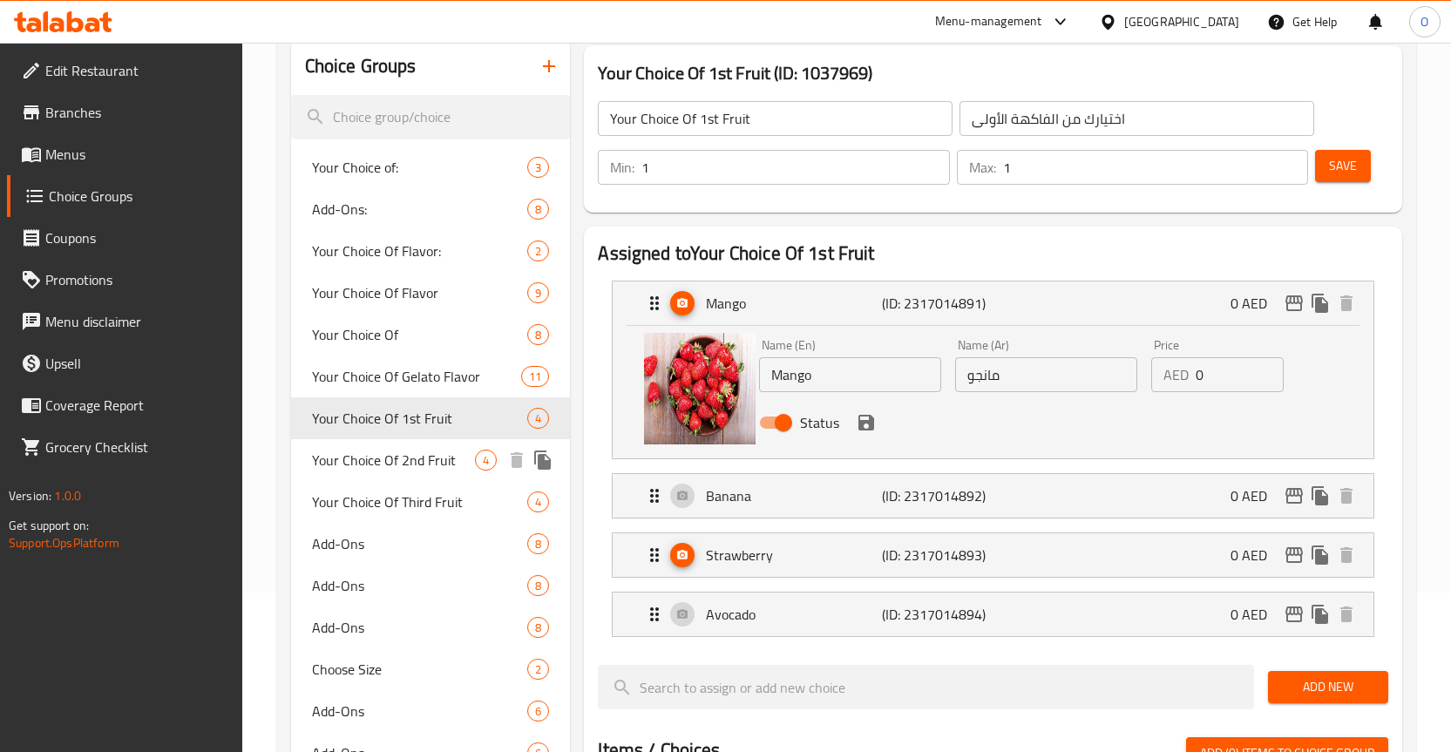
click at [437, 464] on span "Your Choice Of 2nd Fruit" at bounding box center [394, 460] width 164 height 21
type input "Your Choice Of 2nd Fruit"
type input "اختيارك من الفاكهة الثانية"
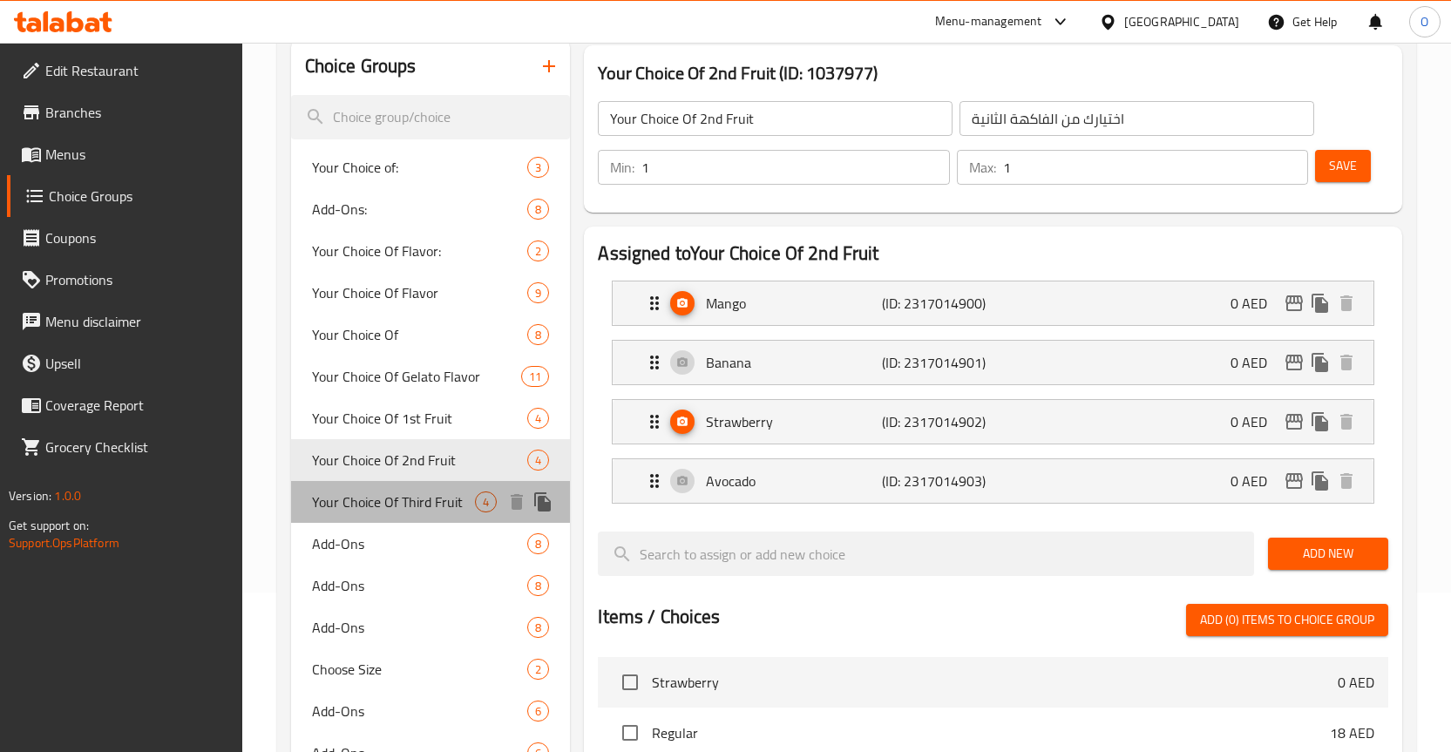
click at [426, 486] on div "Your Choice Of Third Fruit 4" at bounding box center [431, 502] width 280 height 42
type input "Your Choice Of Third Fruit"
type input "اختيارك للفاكهة الثالثة"
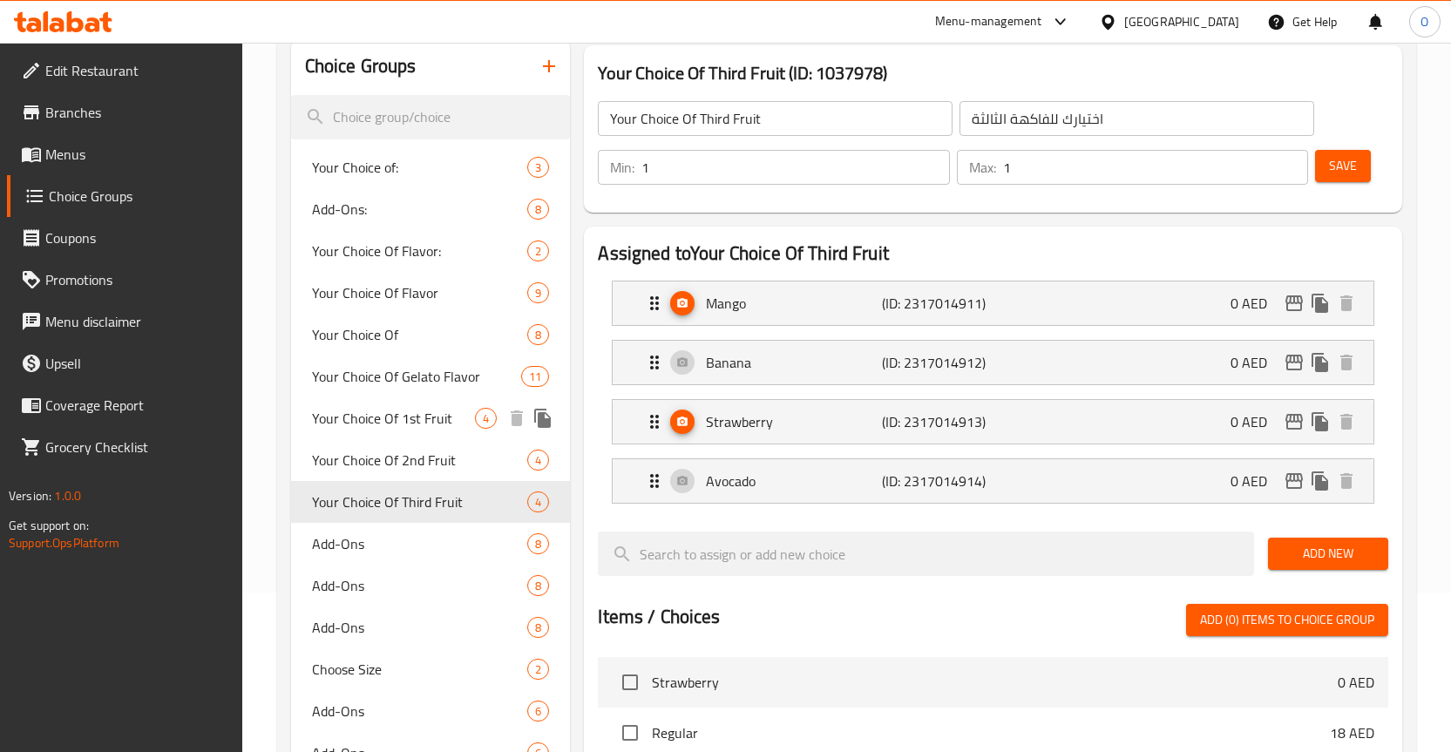
click at [351, 408] on span "Your Choice Of 1st Fruit" at bounding box center [394, 418] width 164 height 21
type input "Your Choice Of 1st Fruit"
type input "اختيارك من الفاكهة الأولى"
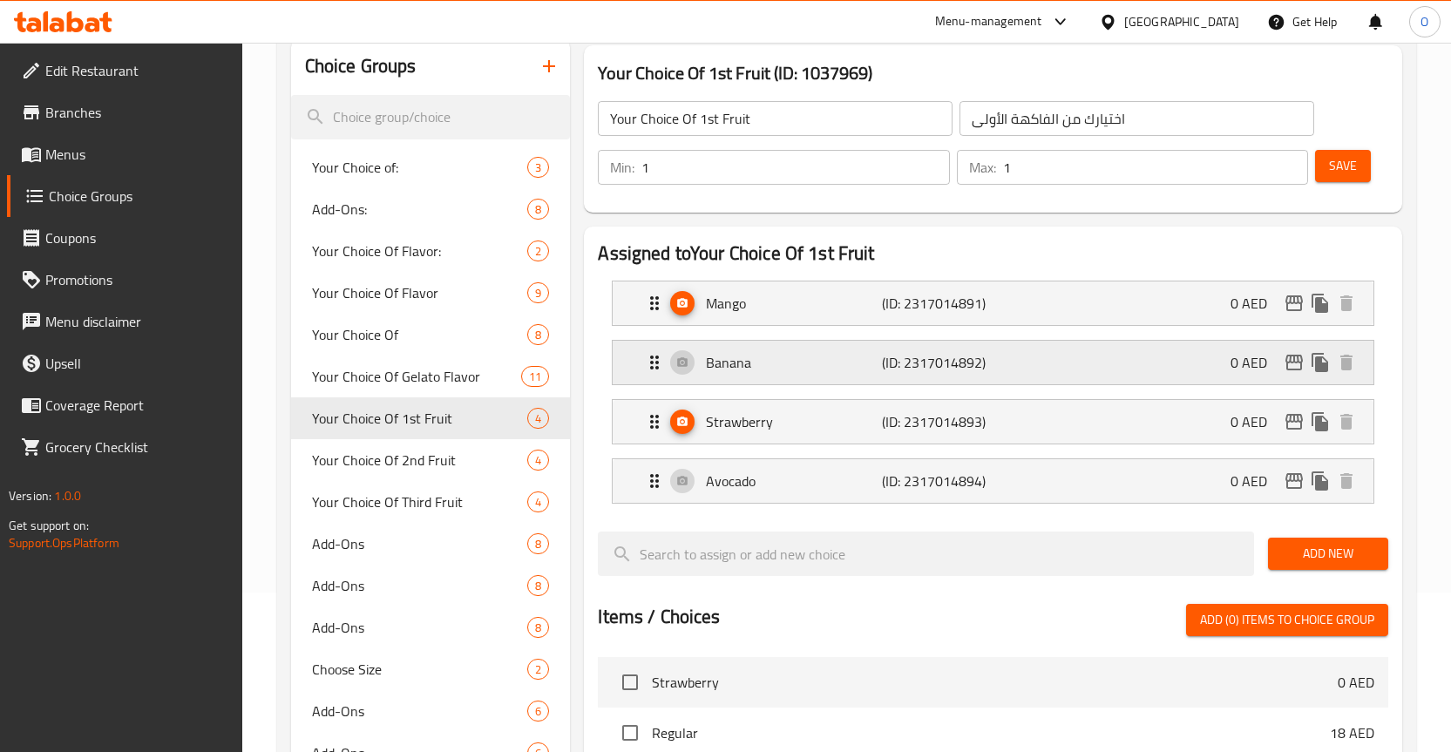
click at [719, 359] on p "Banana" at bounding box center [794, 362] width 176 height 21
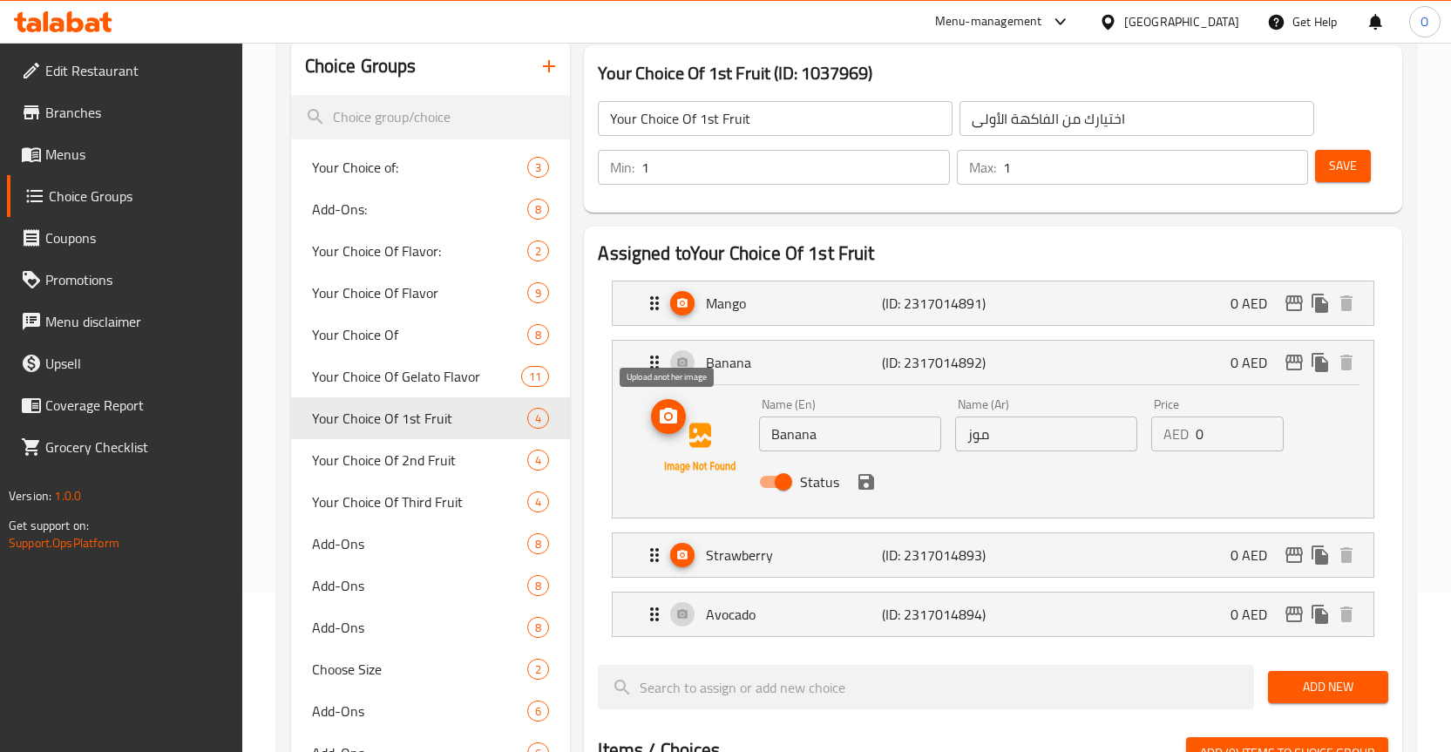
click at [675, 420] on icon "upload picture" at bounding box center [668, 416] width 17 height 16
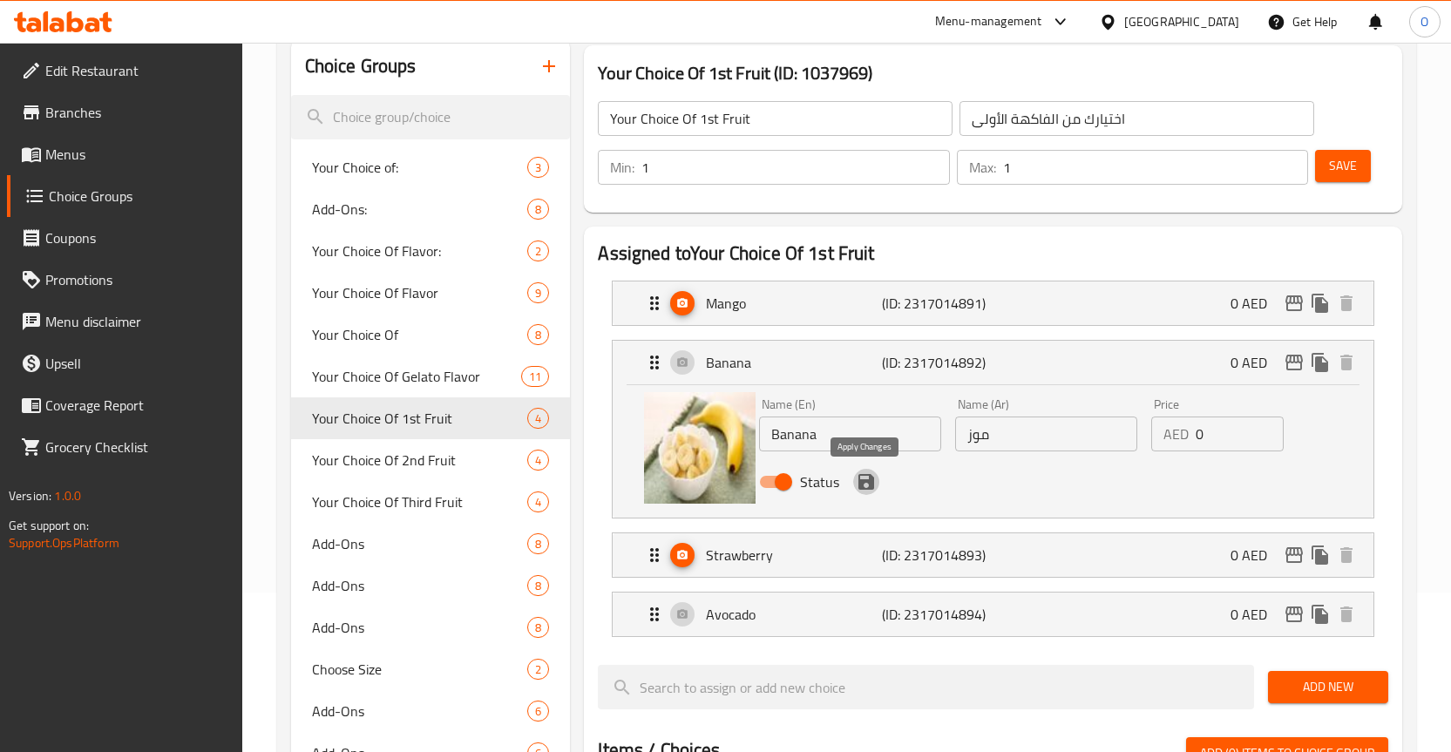
click at [868, 479] on icon "save" at bounding box center [867, 482] width 16 height 16
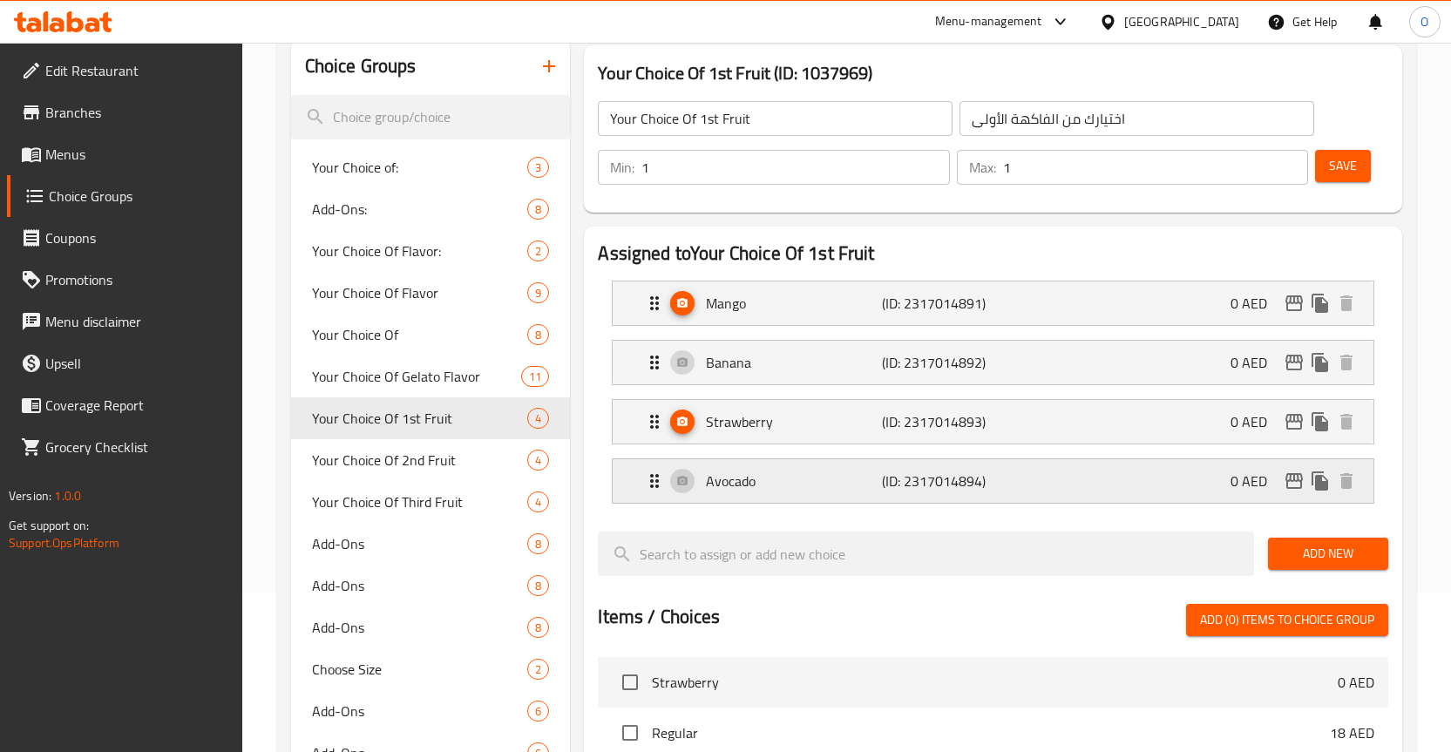
click at [695, 474] on div "Avocado (ID: 2317014894) 0 AED" at bounding box center [998, 481] width 709 height 44
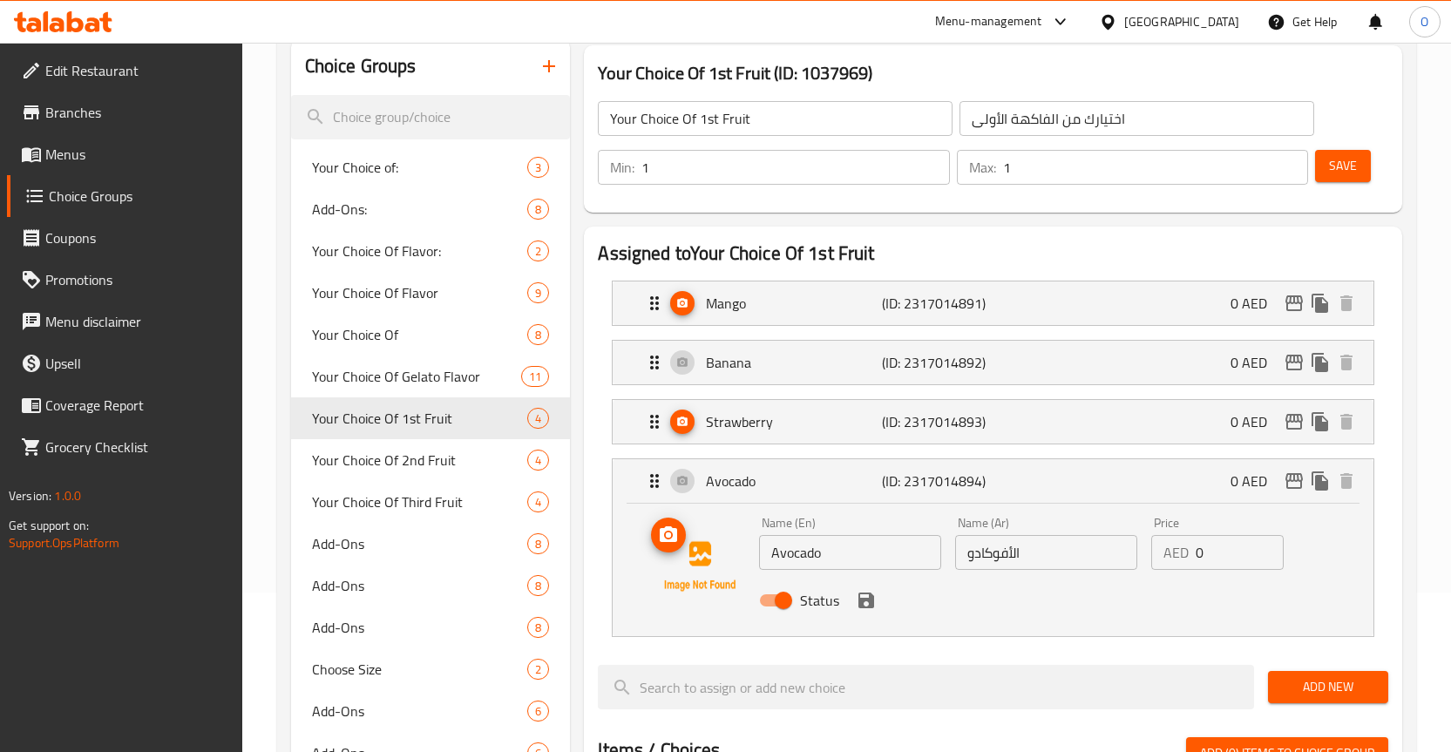
click at [671, 526] on icon "upload picture" at bounding box center [668, 535] width 21 height 21
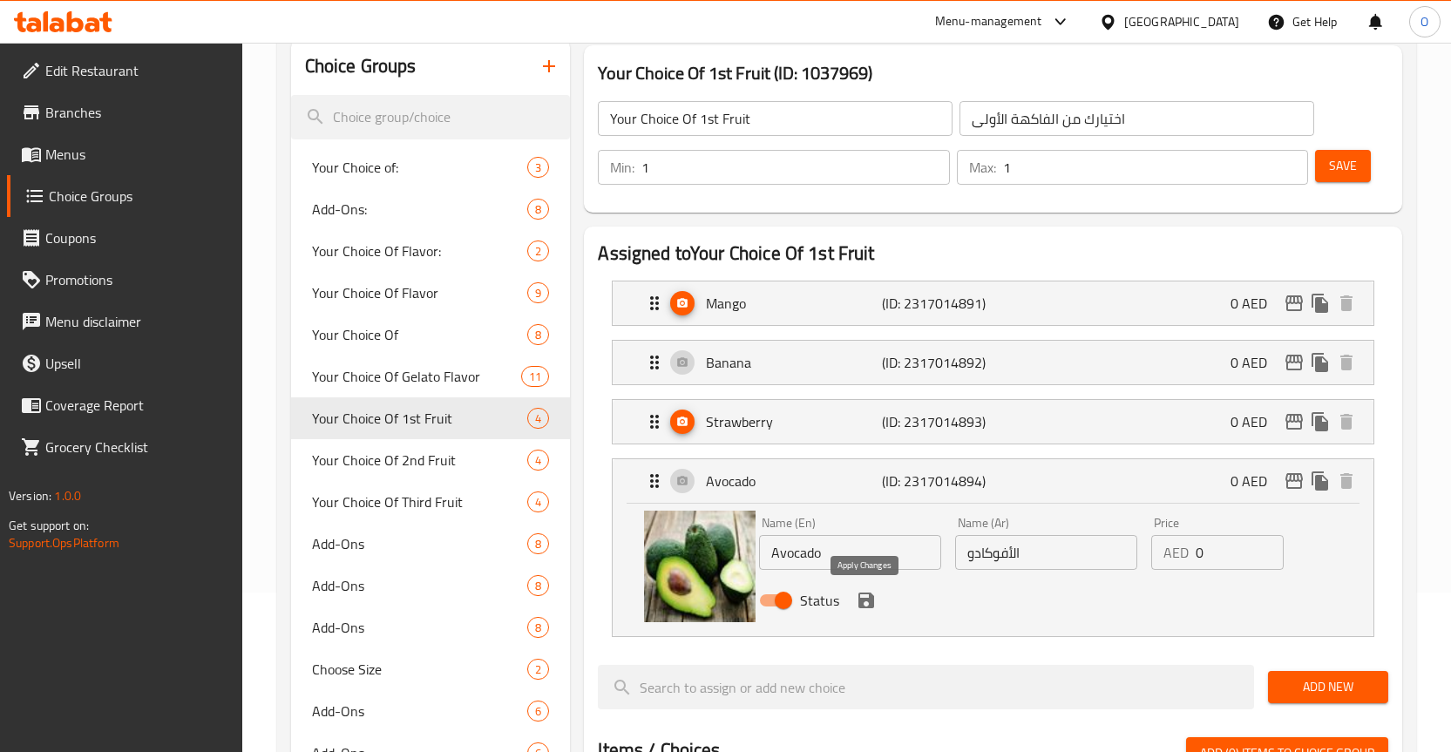
click at [868, 604] on icon "save" at bounding box center [866, 600] width 21 height 21
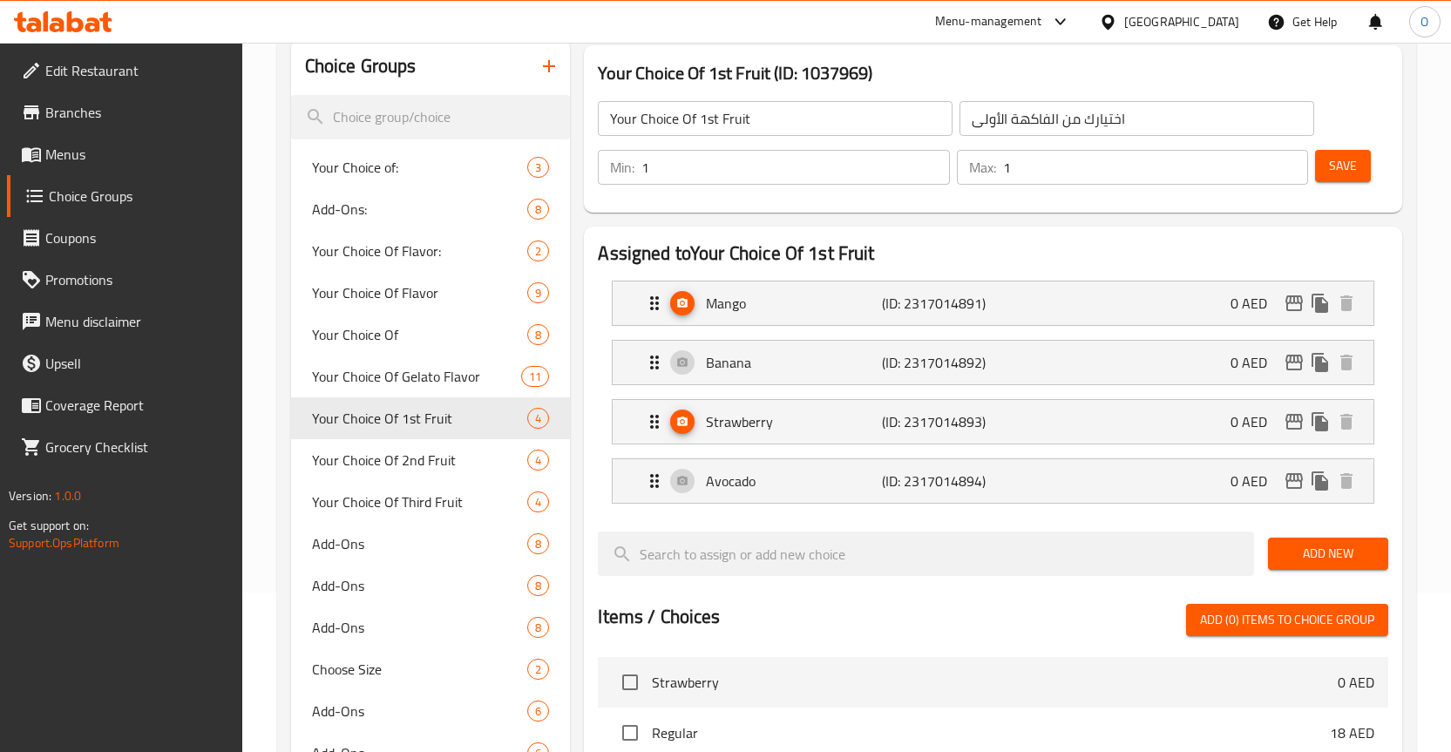
click at [1354, 165] on span "Save" at bounding box center [1343, 166] width 28 height 22
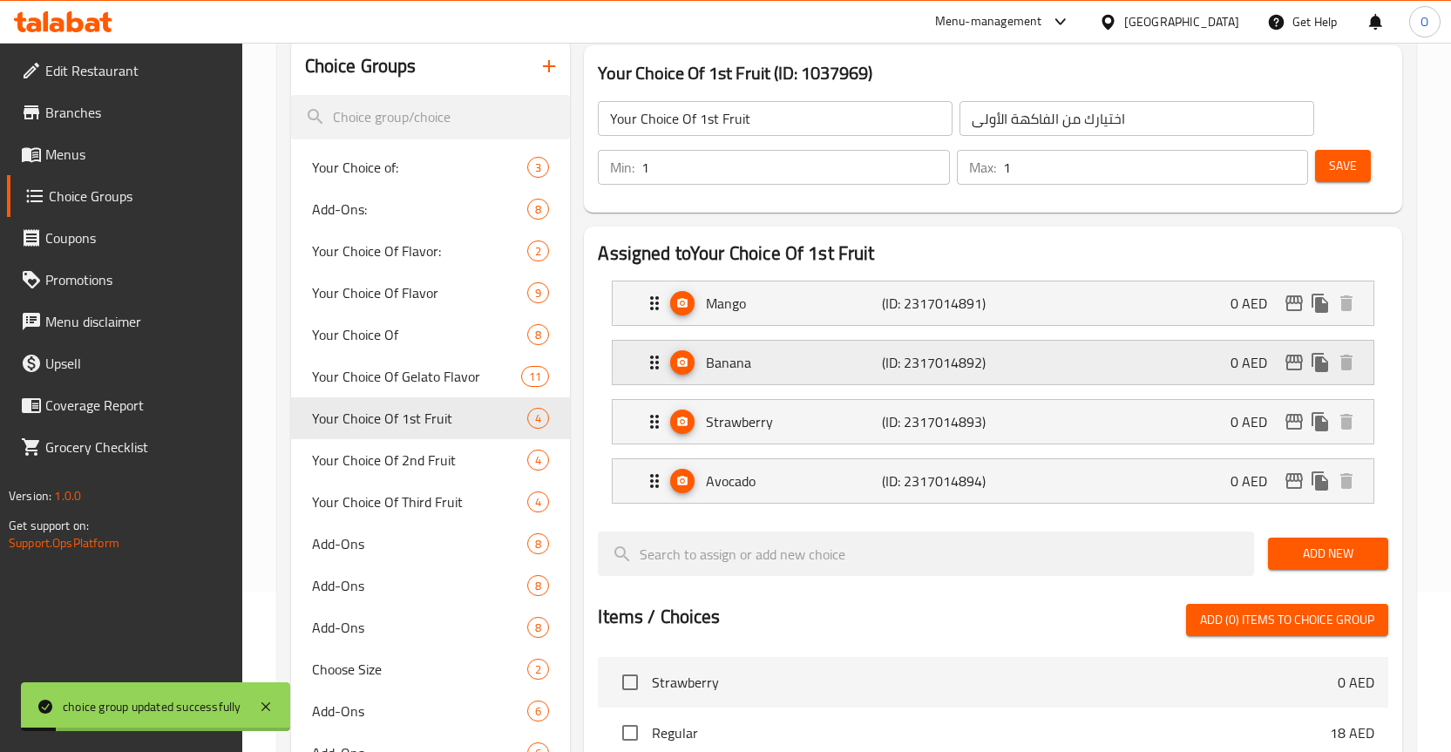
click at [761, 370] on p "Banana" at bounding box center [794, 362] width 176 height 21
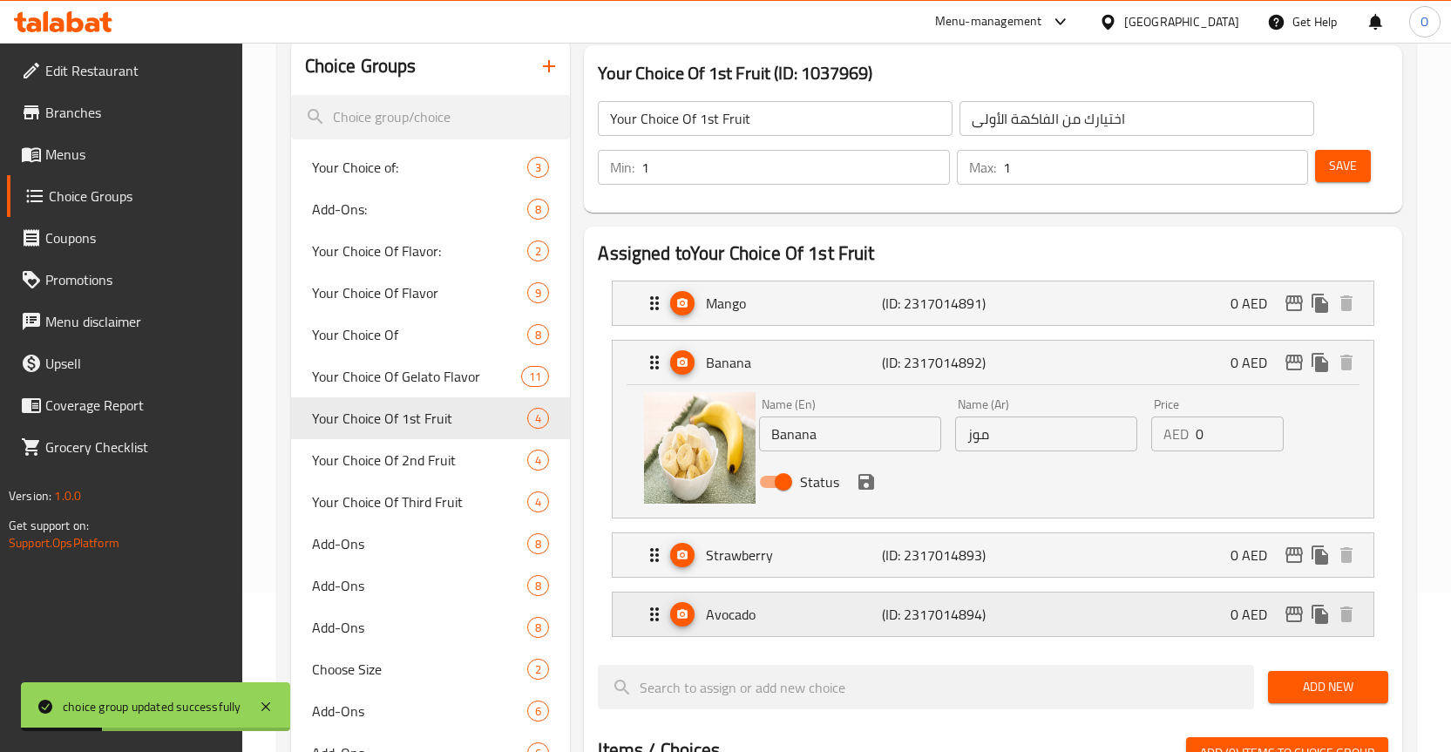
click at [755, 608] on p "Avocado" at bounding box center [794, 614] width 176 height 21
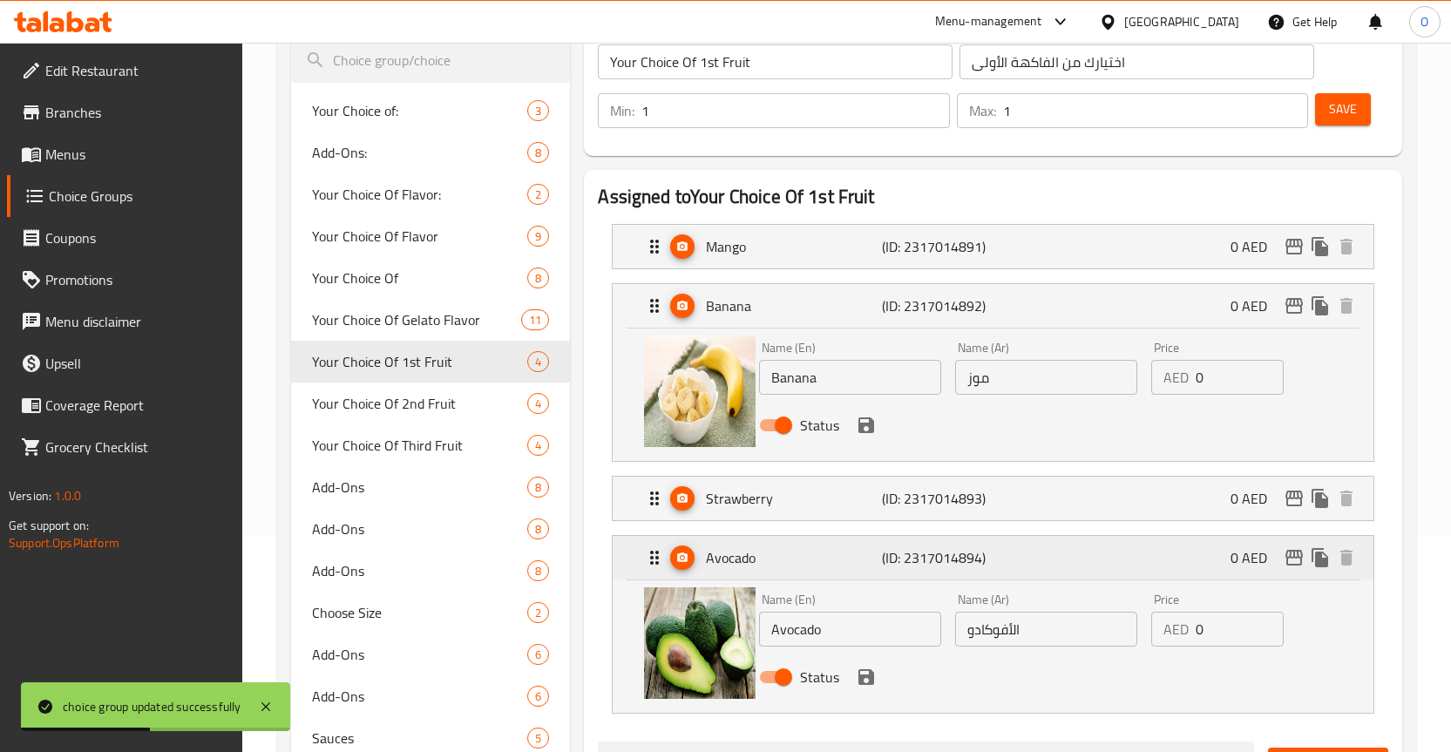
scroll to position [247, 0]
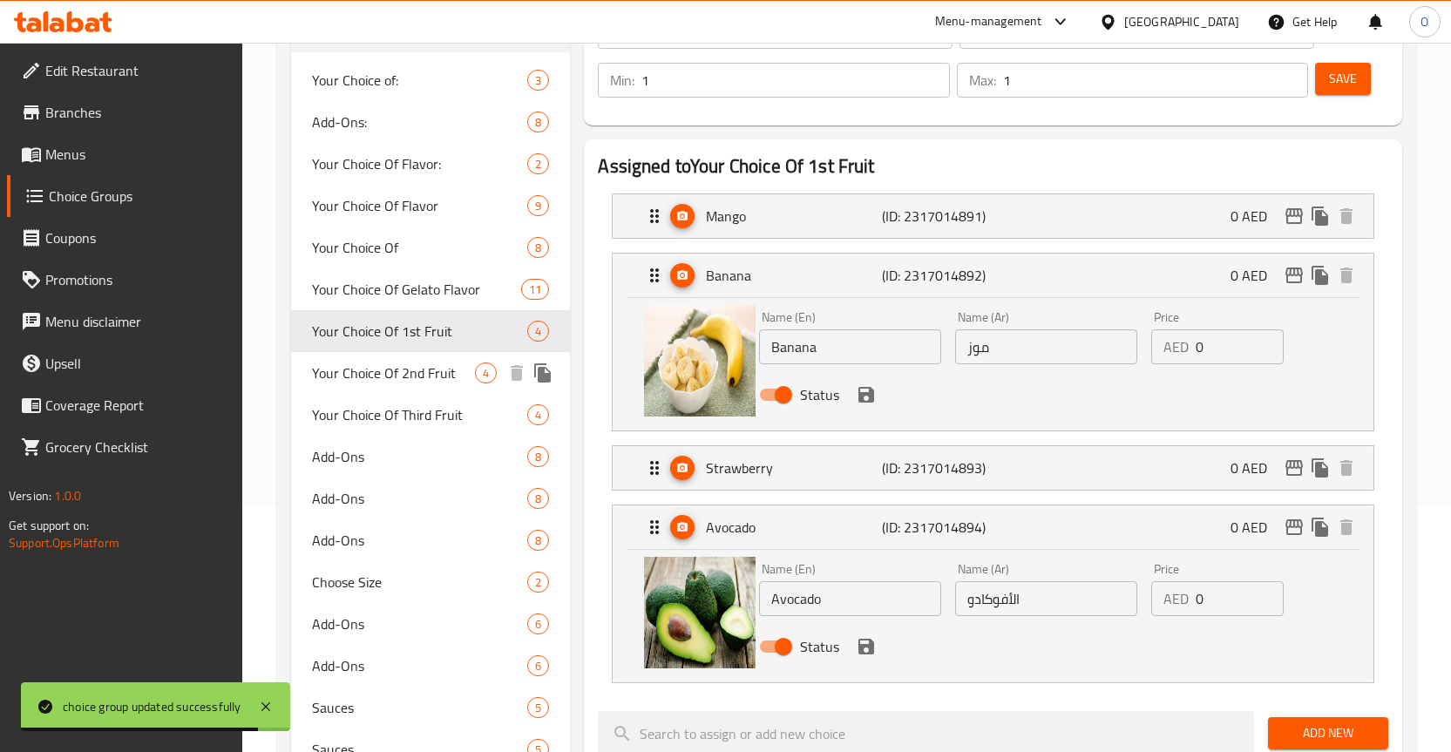
click at [424, 368] on span "Your Choice Of 2nd Fruit" at bounding box center [394, 373] width 164 height 21
type input "Your Choice Of 2nd Fruit"
type input "اختيارك من الفاكهة الثانية"
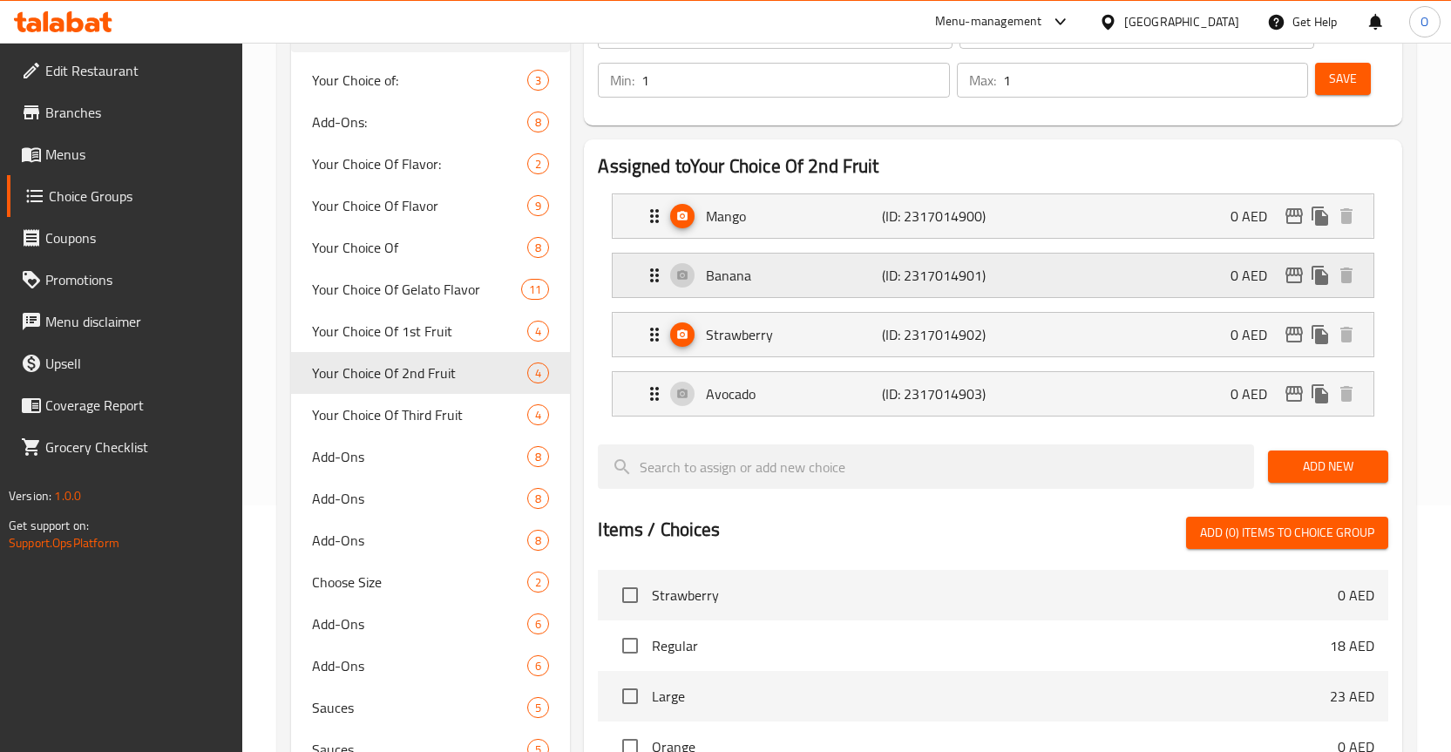
click at [712, 275] on p "Banana" at bounding box center [794, 275] width 176 height 21
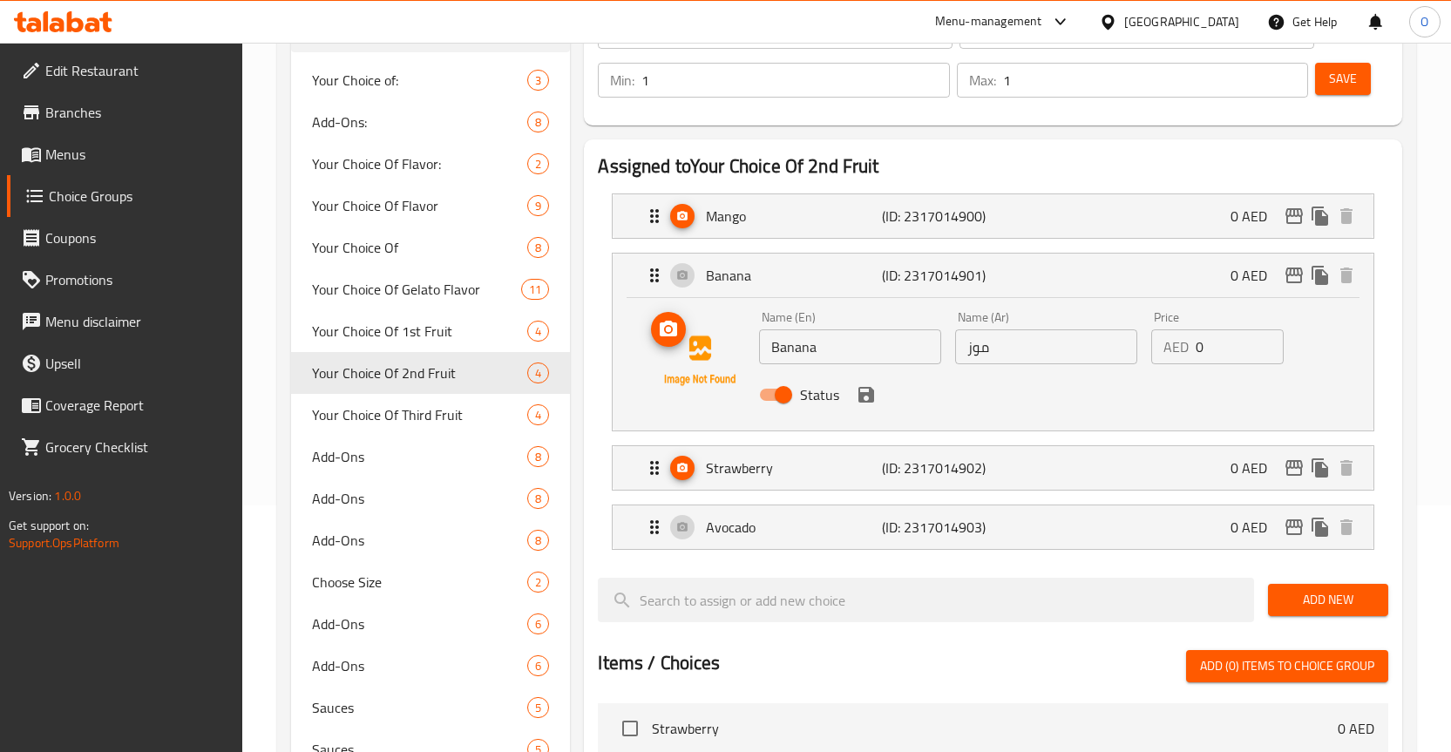
click at [659, 332] on icon "upload picture" at bounding box center [668, 329] width 21 height 21
click at [720, 527] on p "Avocado" at bounding box center [794, 527] width 176 height 21
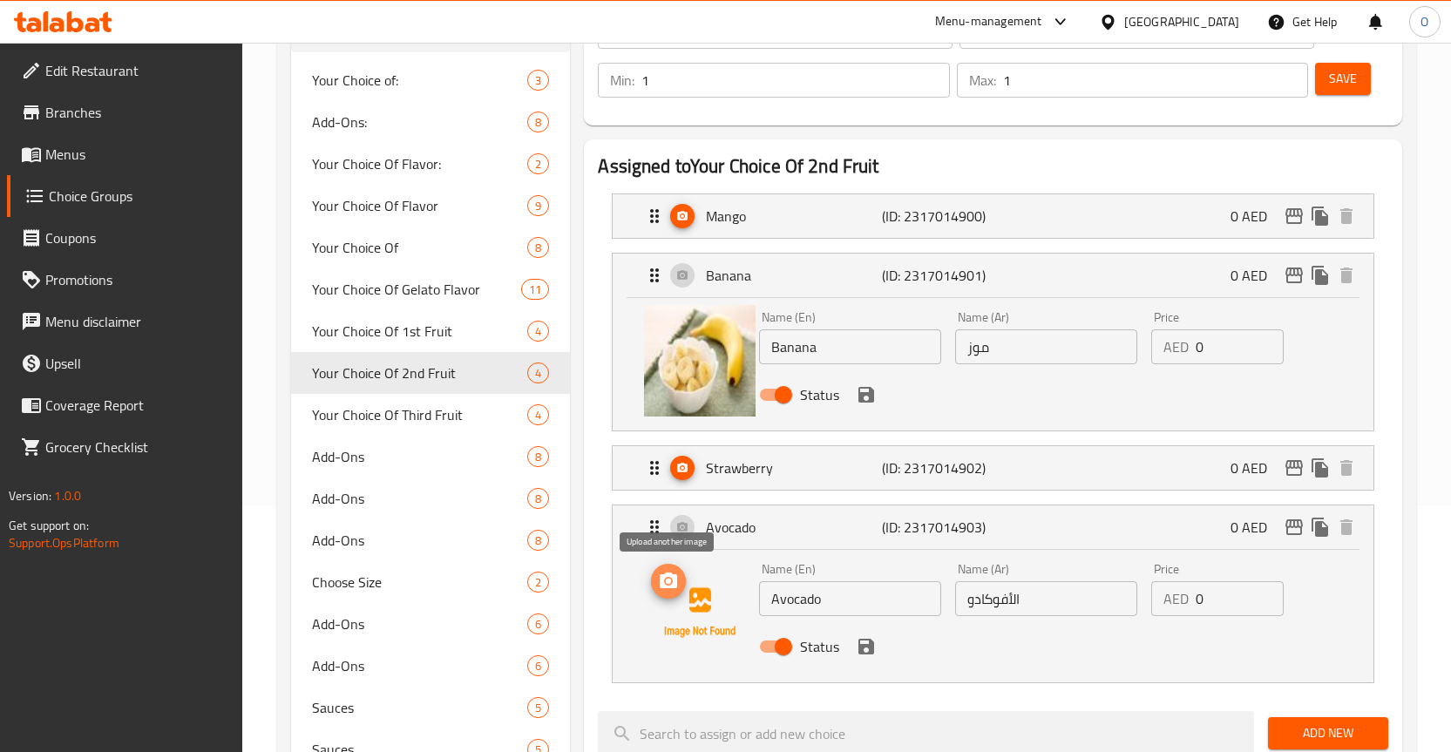
click at [670, 579] on icon "upload picture" at bounding box center [668, 581] width 21 height 21
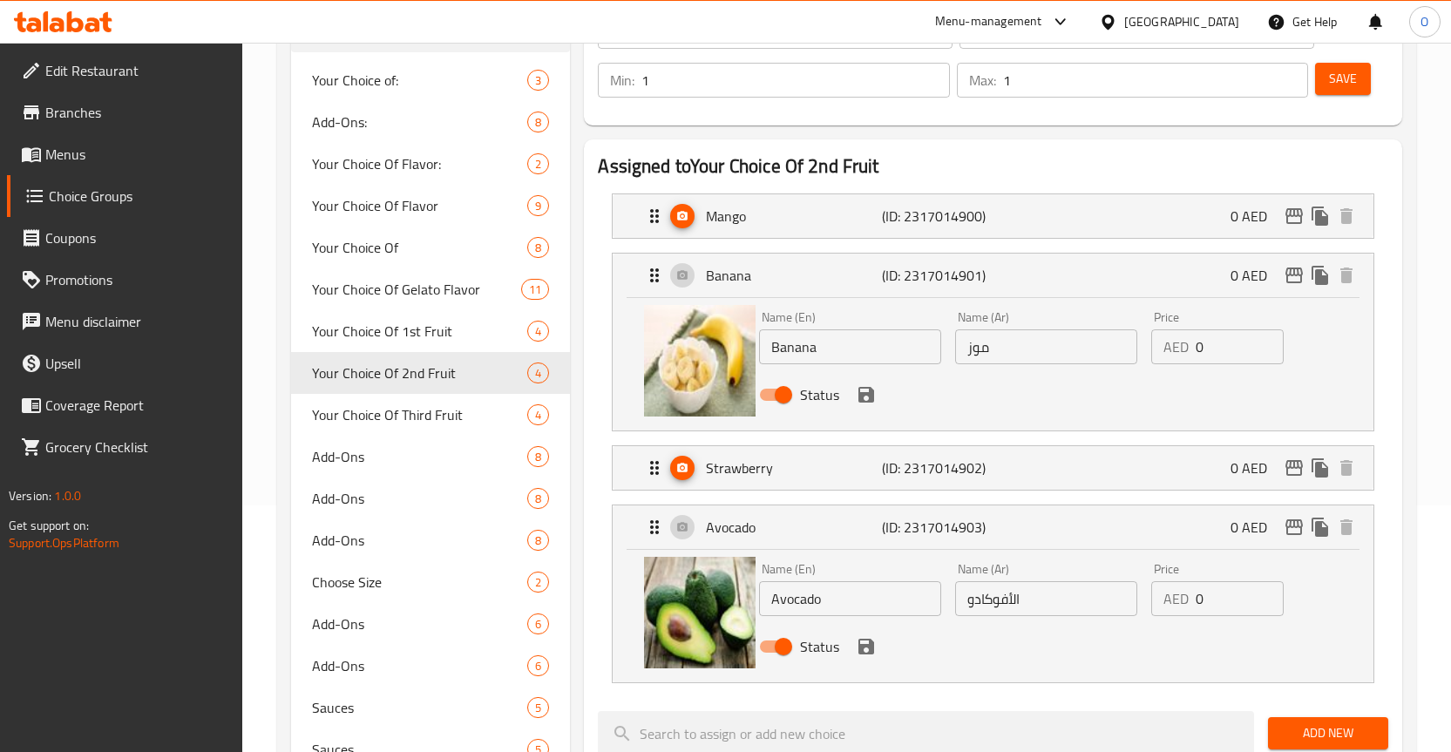
click at [1343, 85] on span "Save" at bounding box center [1343, 79] width 28 height 22
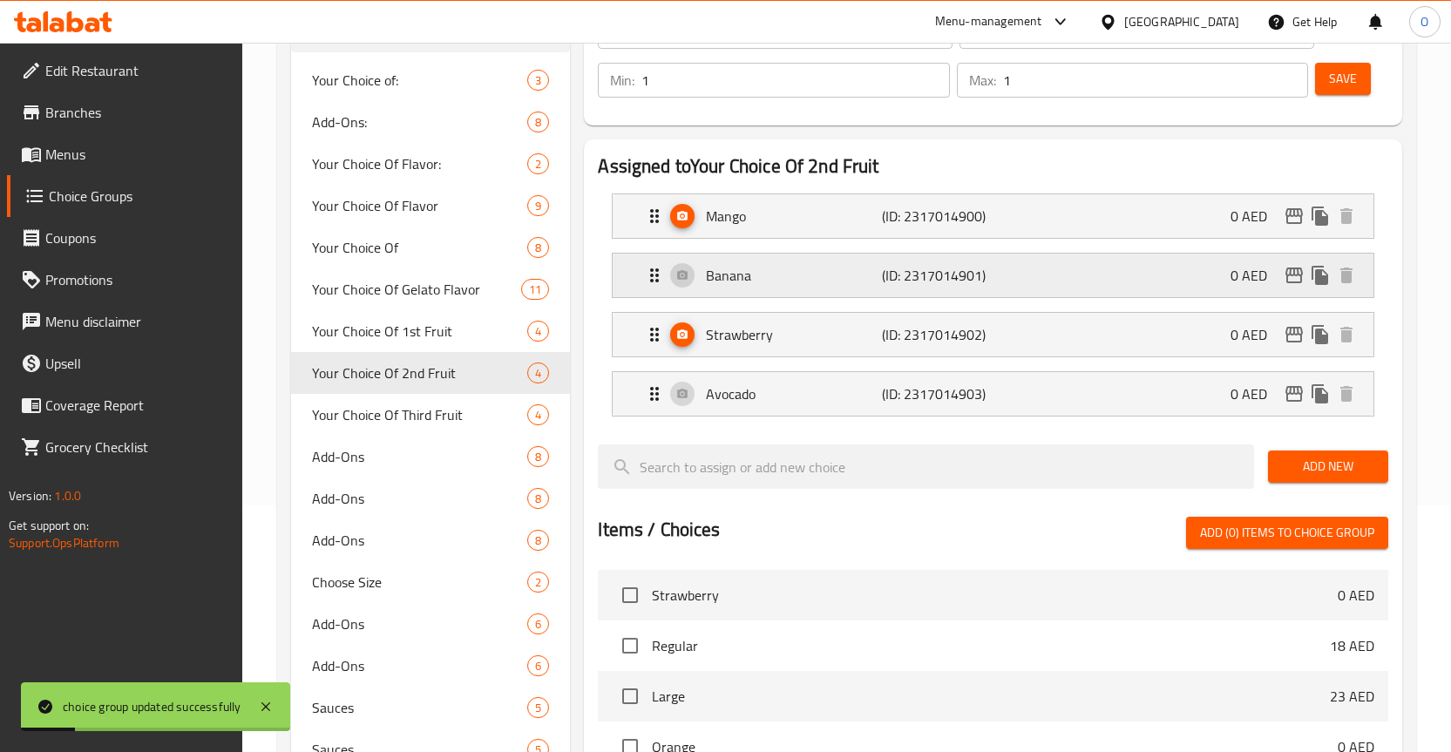
click at [765, 284] on p "Banana" at bounding box center [794, 275] width 176 height 21
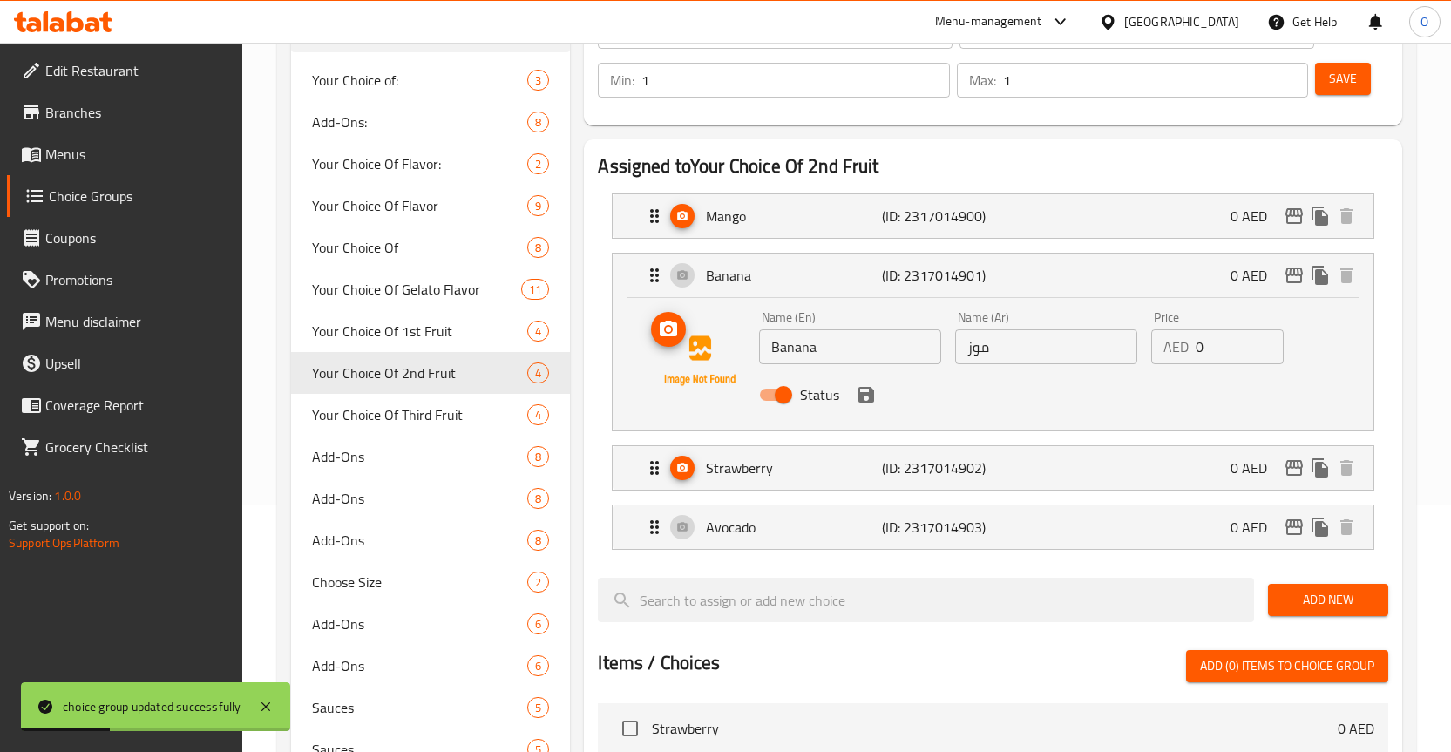
click at [675, 338] on icon "upload picture" at bounding box center [668, 329] width 21 height 21
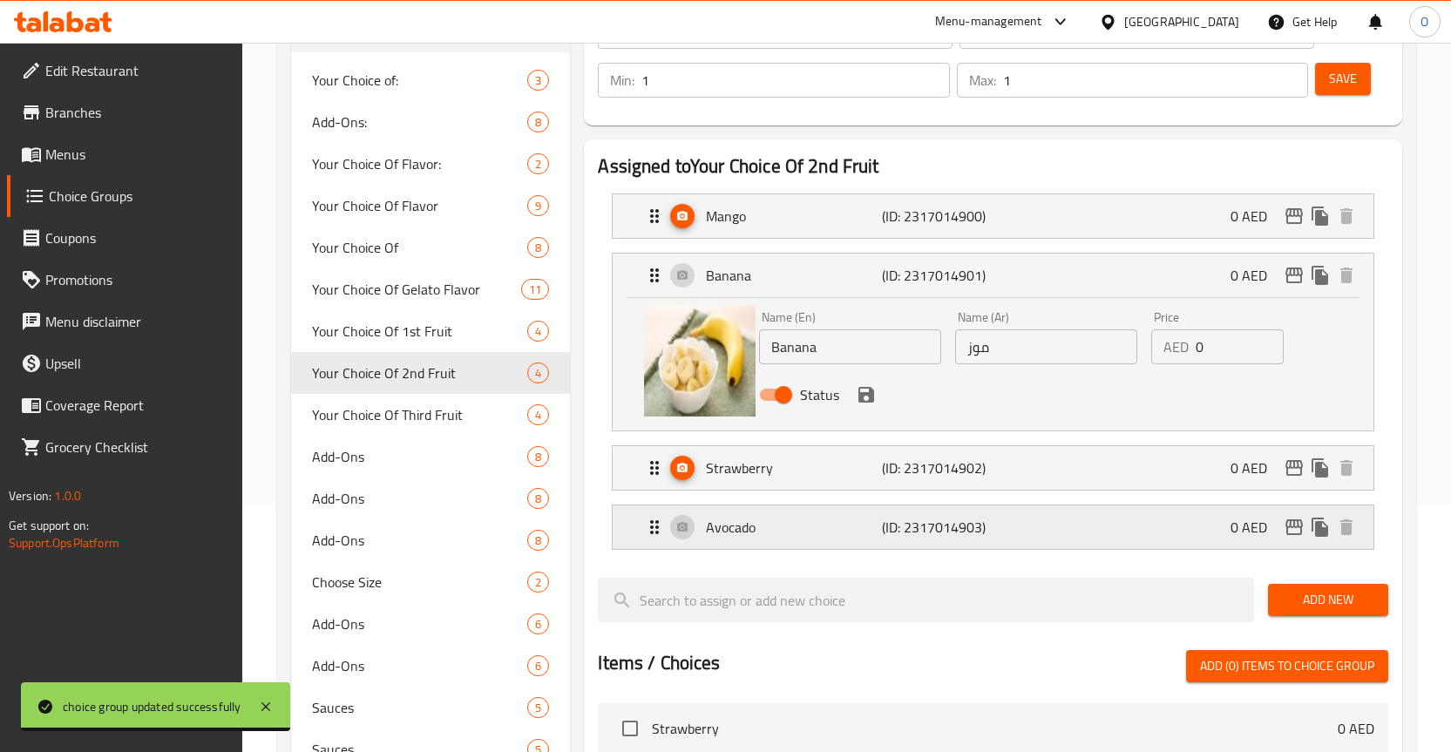
click at [731, 537] on p "Avocado" at bounding box center [794, 527] width 176 height 21
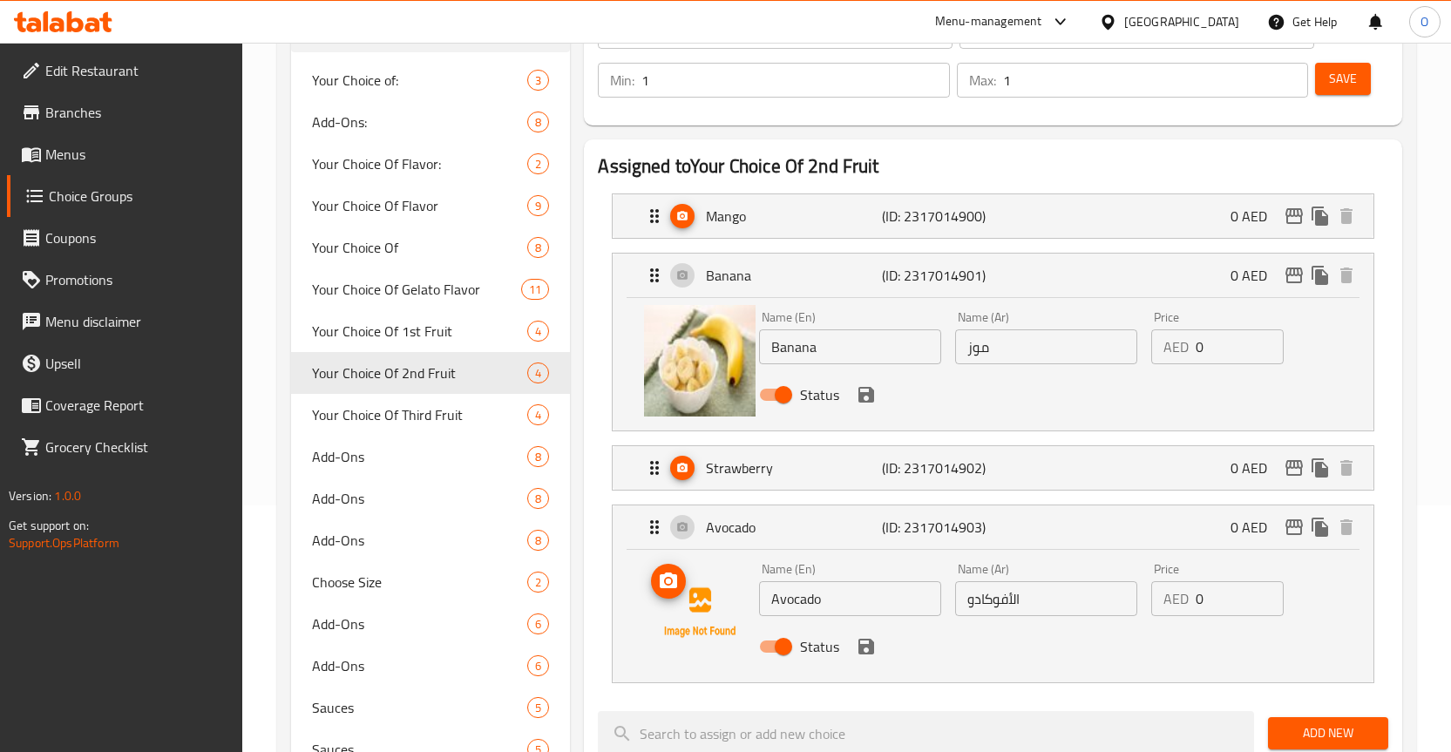
click at [670, 578] on icon "upload picture" at bounding box center [668, 581] width 21 height 21
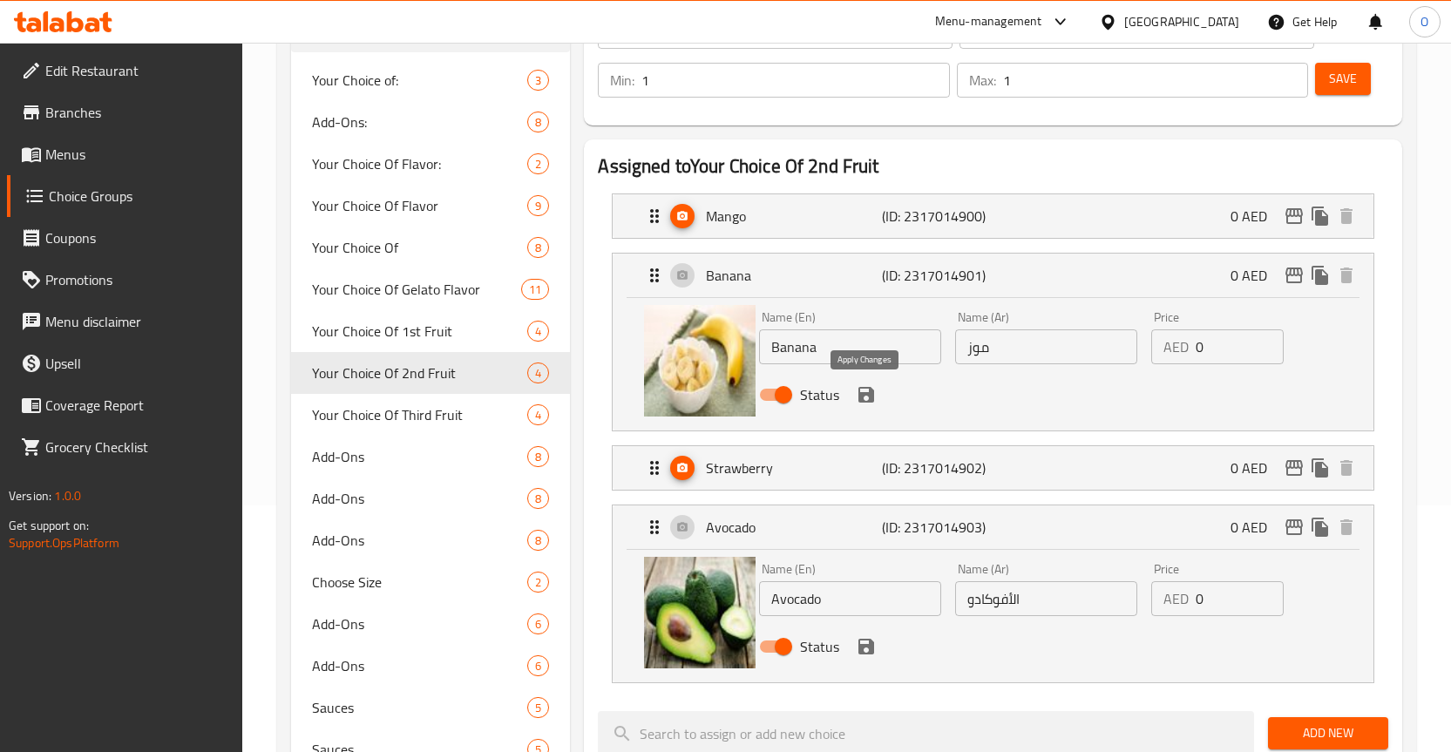
click at [865, 399] on icon "save" at bounding box center [866, 394] width 21 height 21
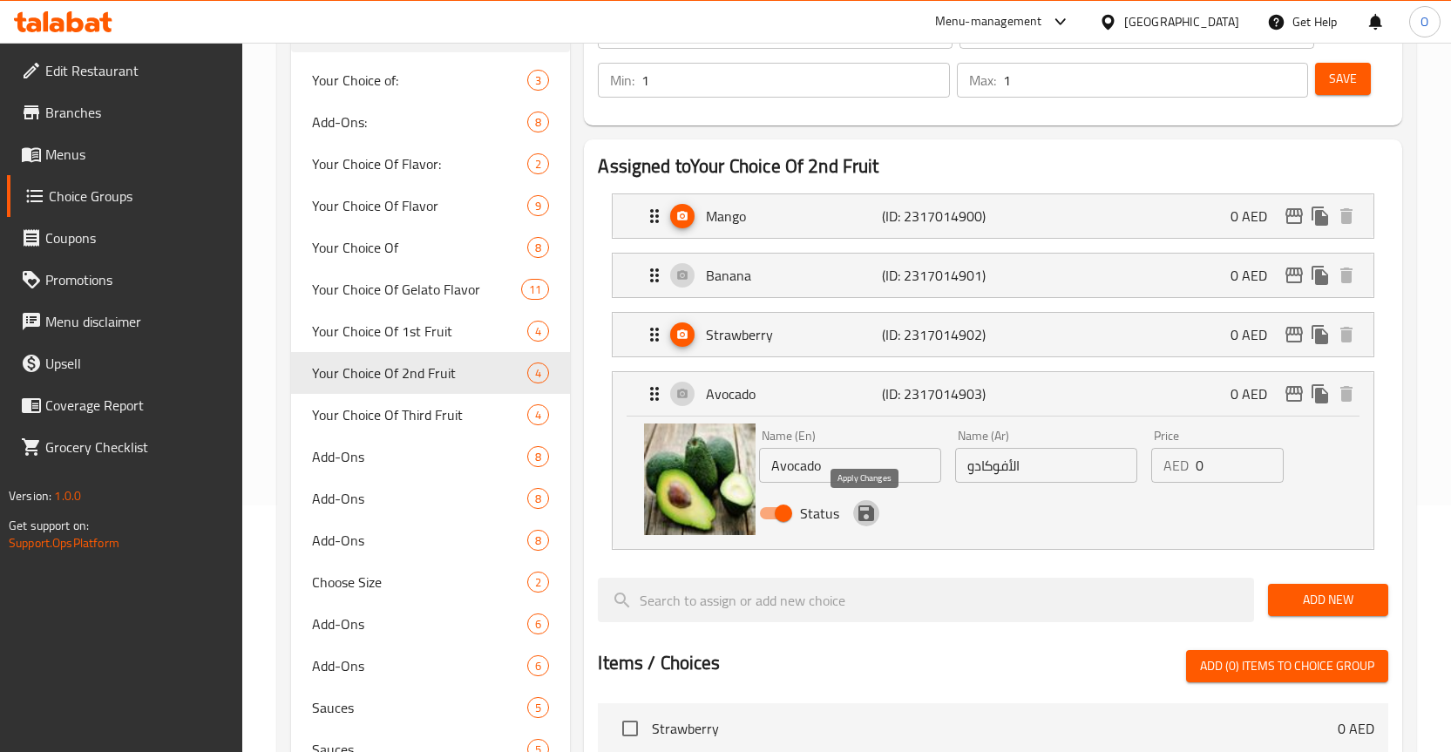
click at [867, 511] on icon "save" at bounding box center [867, 514] width 16 height 16
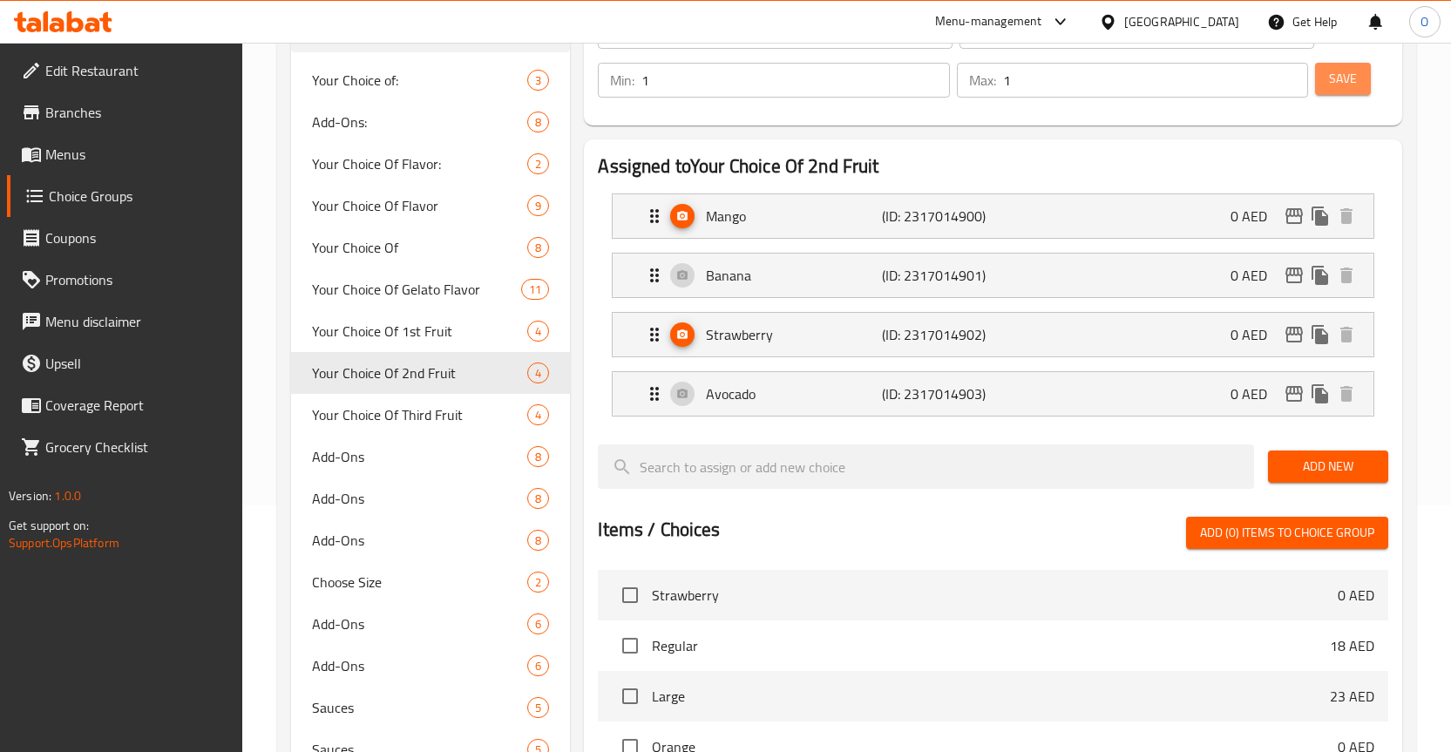
click at [1348, 71] on span "Save" at bounding box center [1343, 79] width 28 height 22
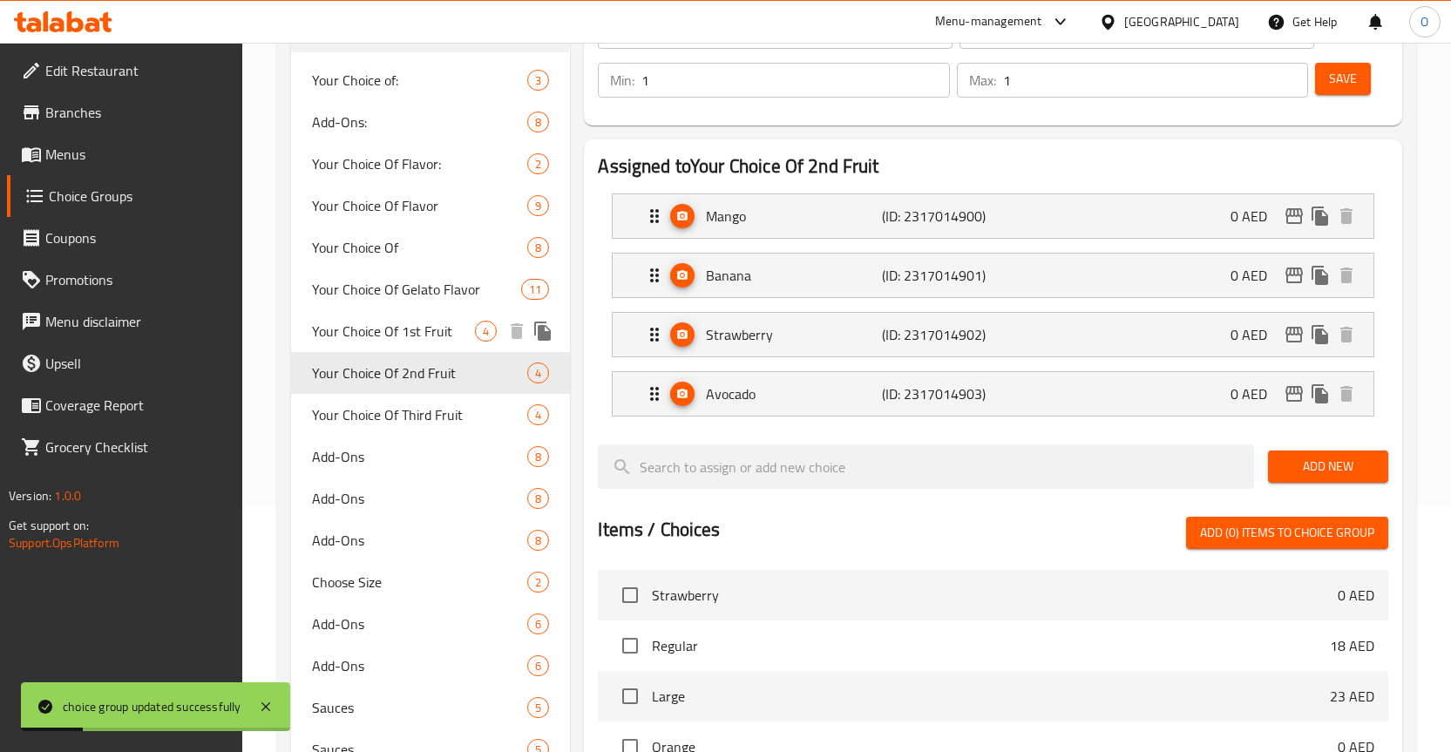
click at [416, 334] on span "Your Choice Of 1st Fruit" at bounding box center [394, 331] width 164 height 21
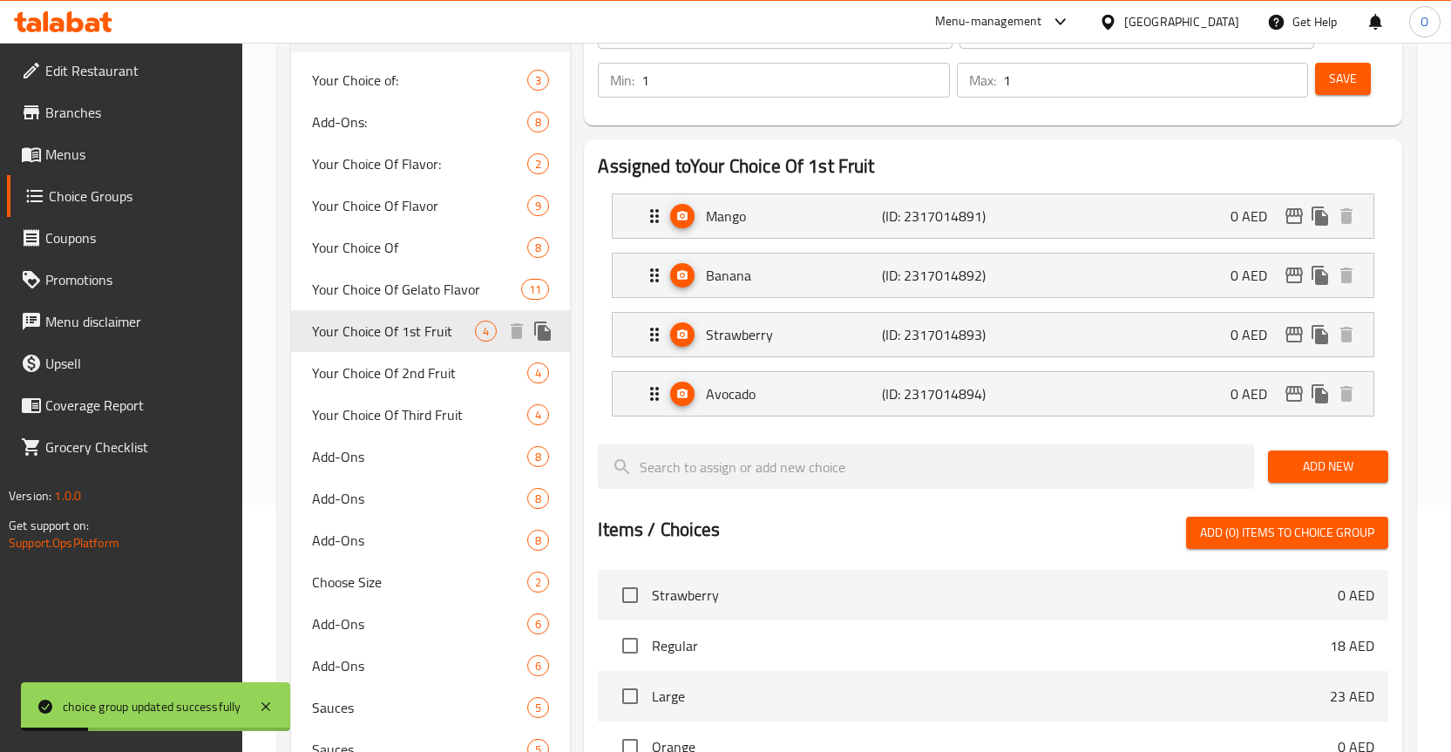
type input "Your Choice Of 1st Fruit"
type input "اختيارك من الفاكهة الأولى"
click at [415, 364] on span "Your Choice Of 2nd Fruit" at bounding box center [394, 373] width 164 height 21
type input "Your Choice Of 2nd Fruit"
type input "اختيارك من الفاكهة الثانية"
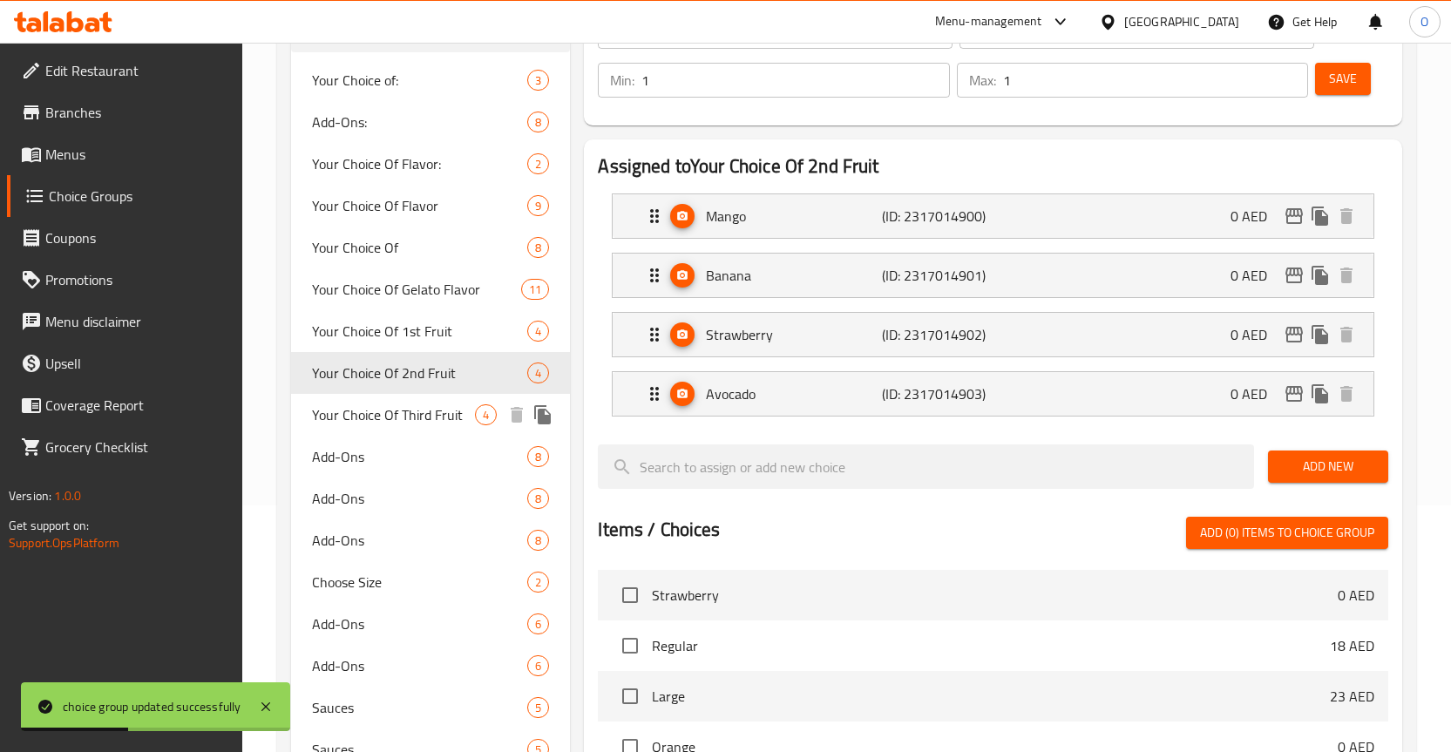
click at [422, 417] on span "Your Choice Of Third Fruit" at bounding box center [394, 414] width 164 height 21
type input "Your Choice Of Third Fruit"
type input "اختيارك للفاكهة الثالثة"
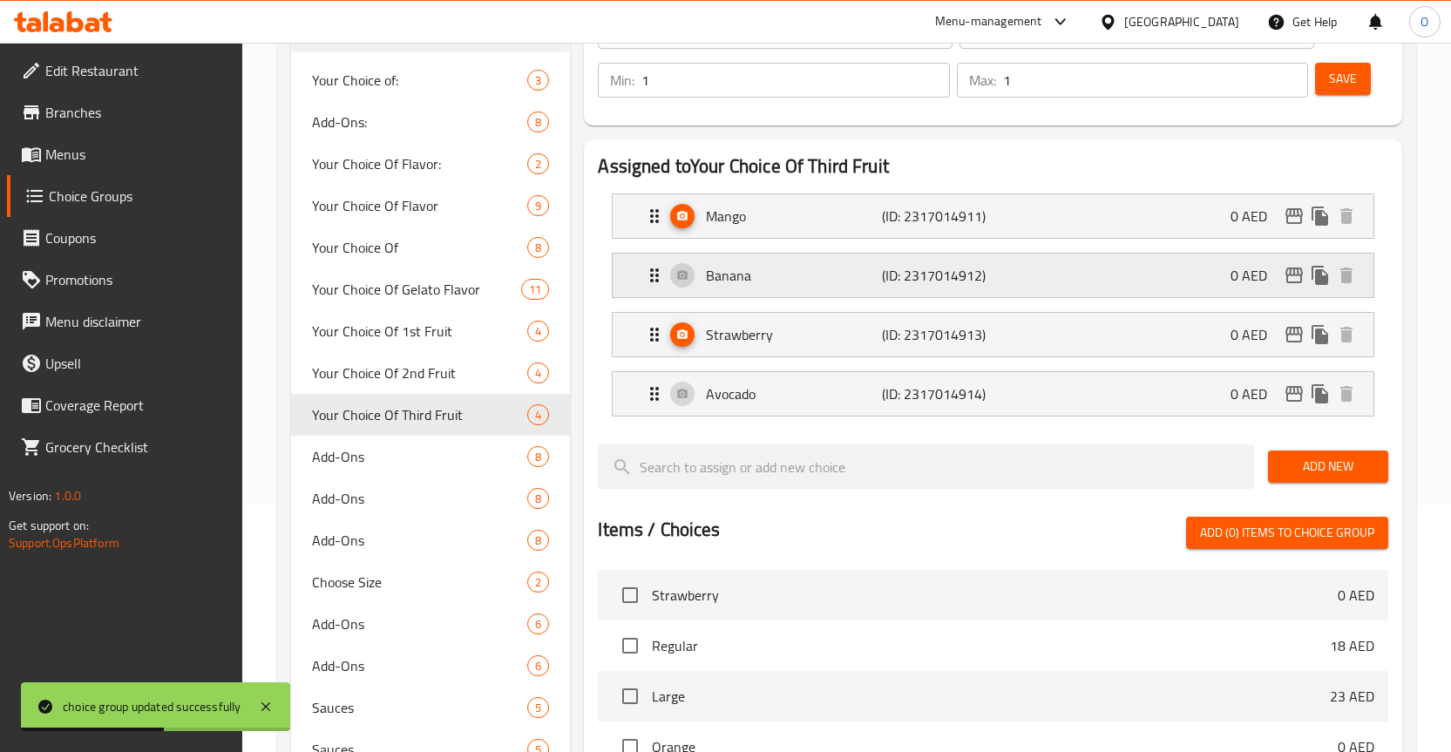
click at [719, 271] on p "Banana" at bounding box center [794, 275] width 176 height 21
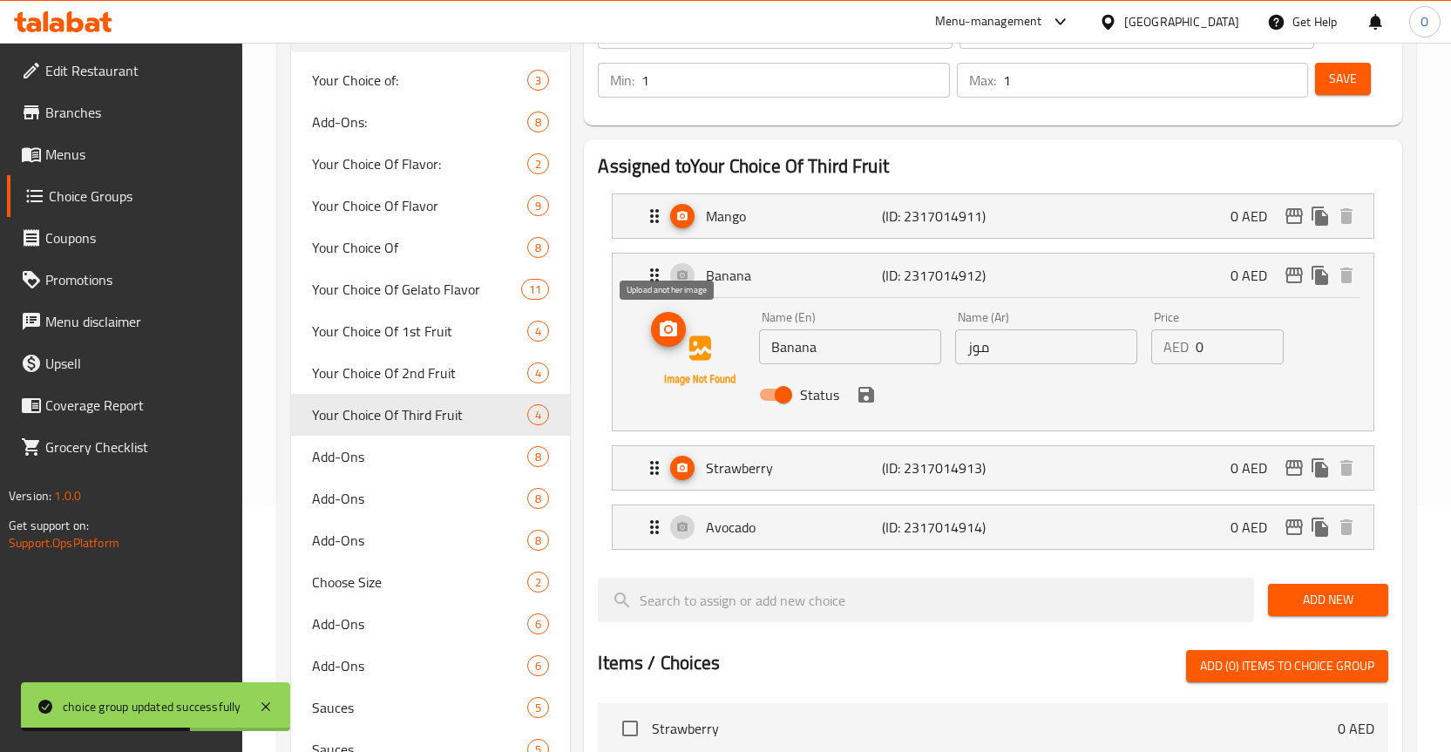
click at [663, 328] on icon "upload picture" at bounding box center [668, 329] width 17 height 16
click at [683, 530] on div "Avocado (ID: 2317014914) 0 AED" at bounding box center [998, 528] width 709 height 44
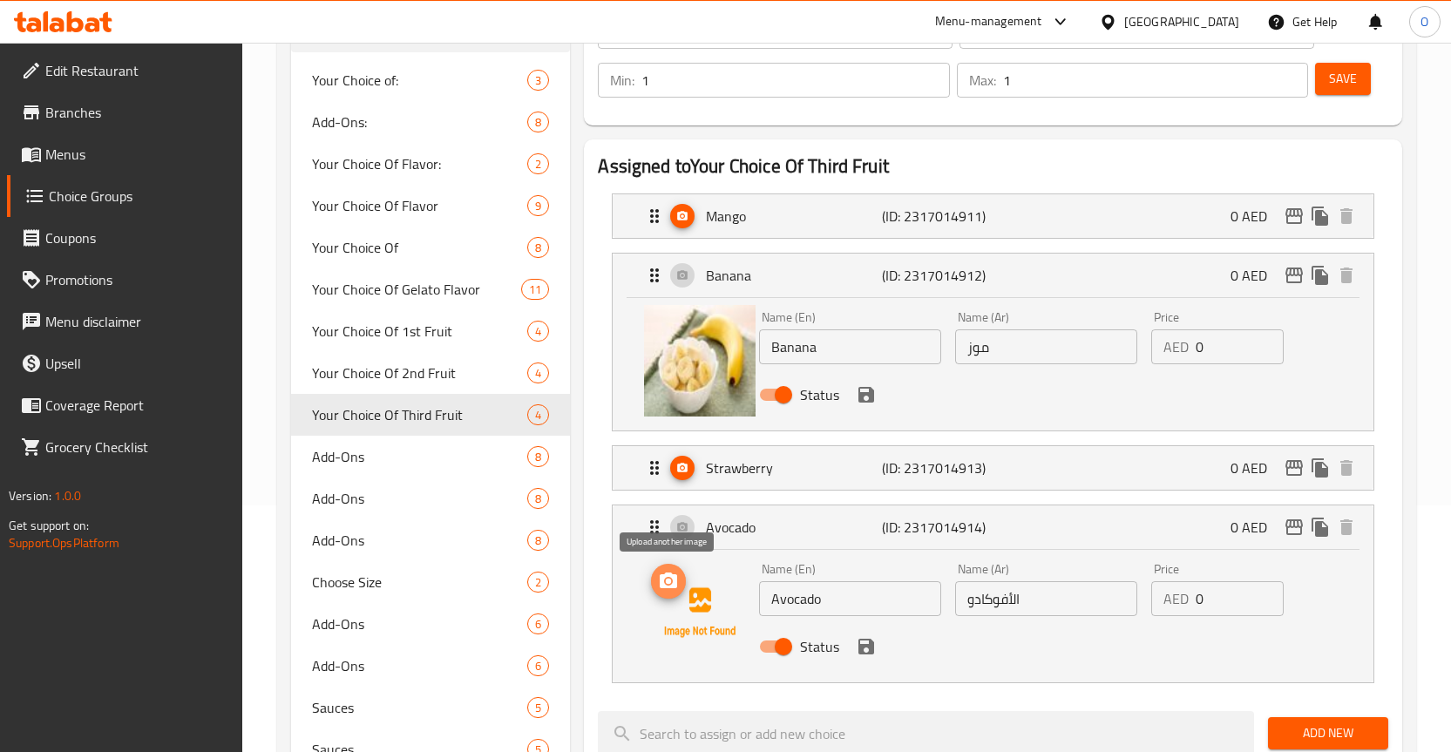
click at [677, 585] on icon "upload picture" at bounding box center [668, 581] width 17 height 16
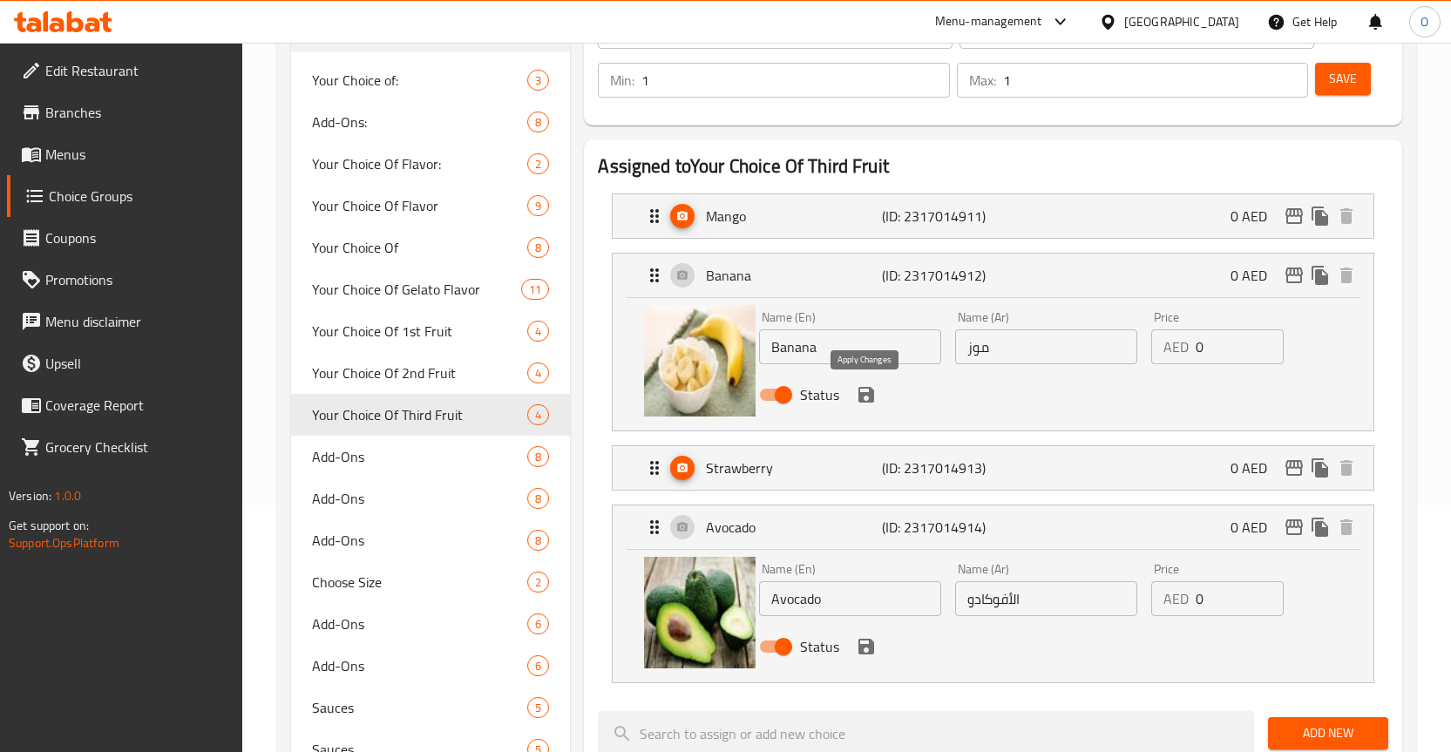
click at [869, 391] on icon "save" at bounding box center [867, 395] width 16 height 16
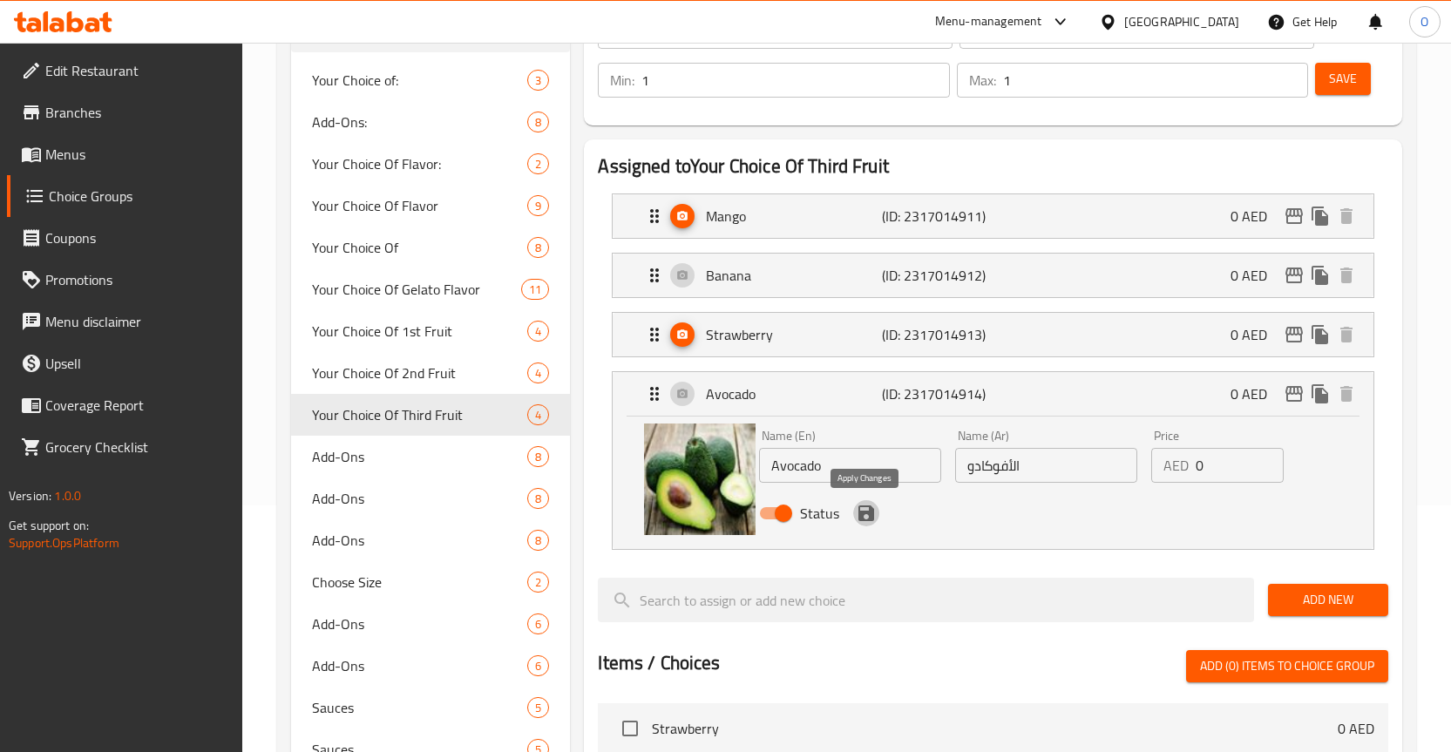
click at [867, 514] on icon "save" at bounding box center [867, 514] width 16 height 16
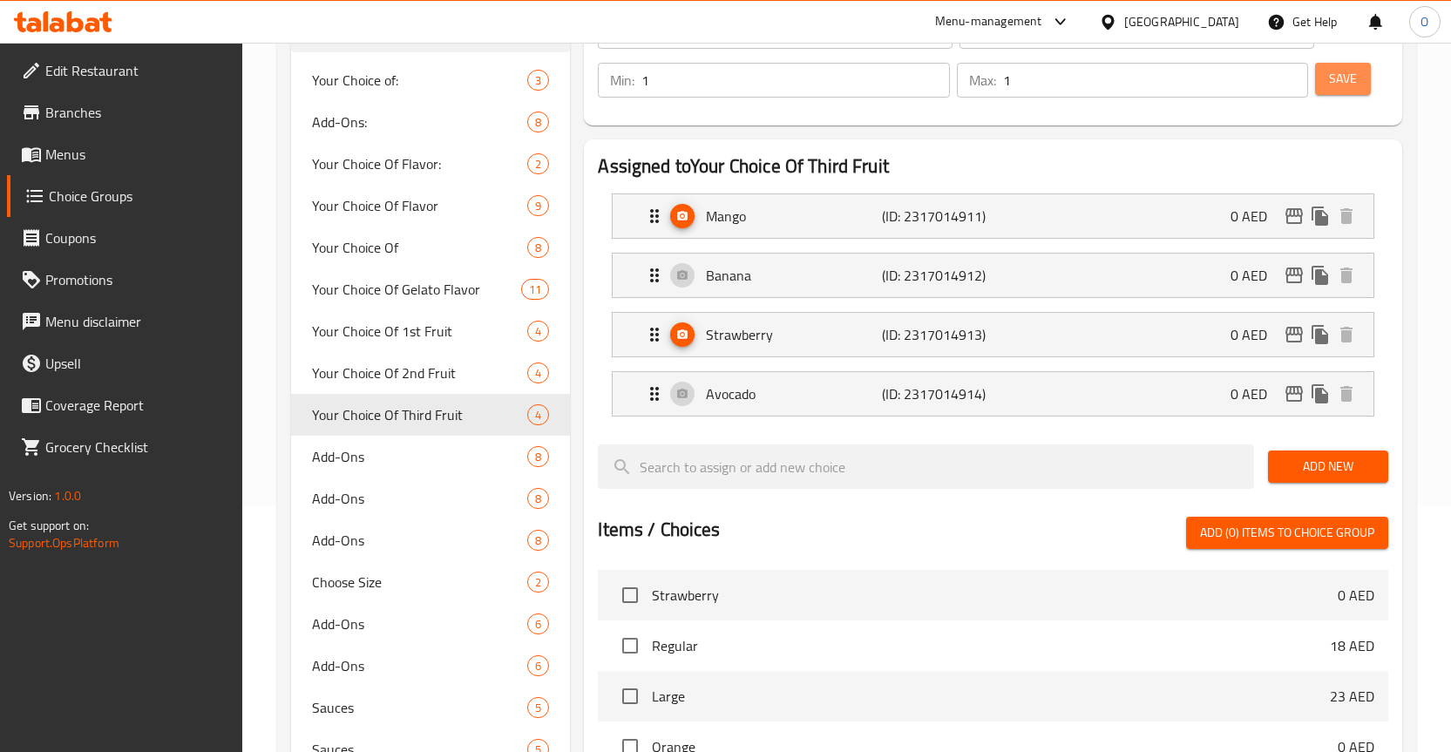
click at [1357, 77] on span "Save" at bounding box center [1343, 79] width 28 height 22
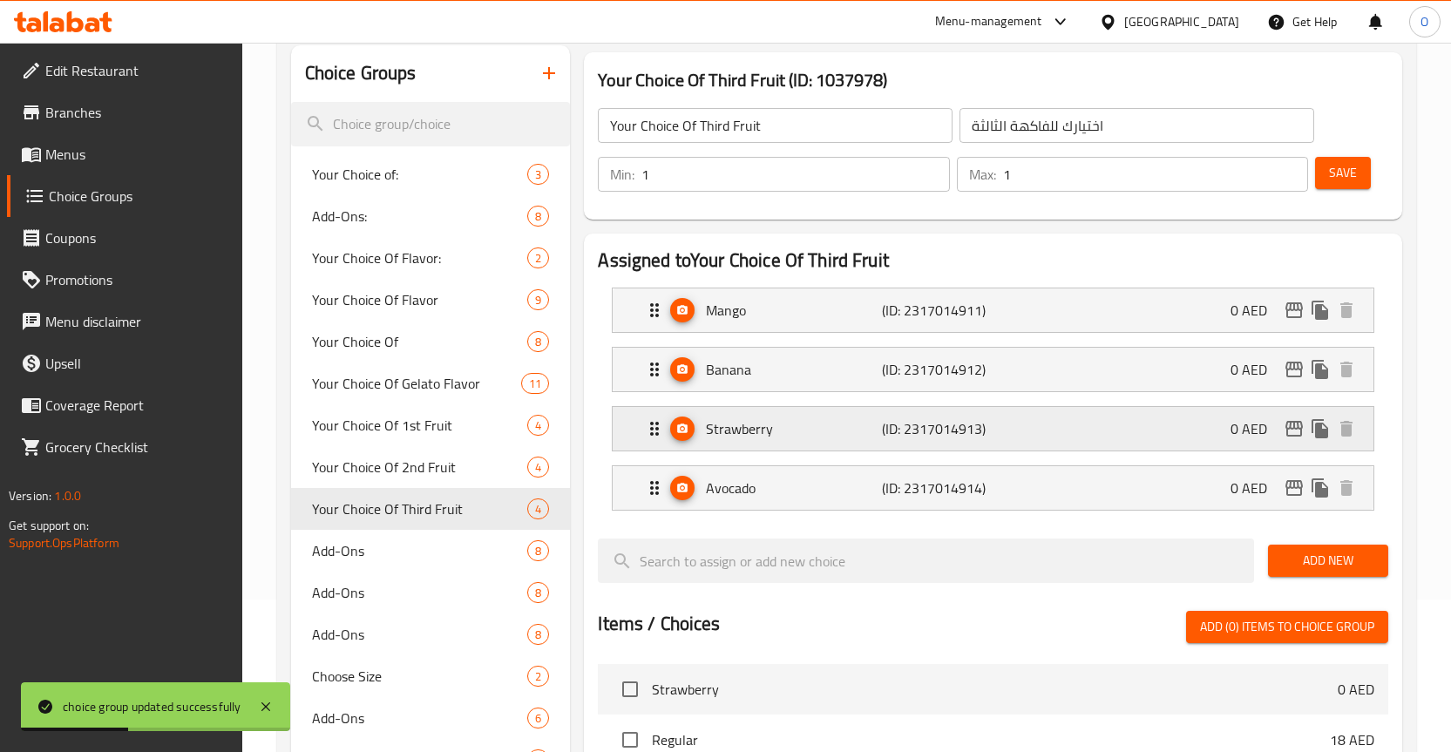
scroll to position [0, 0]
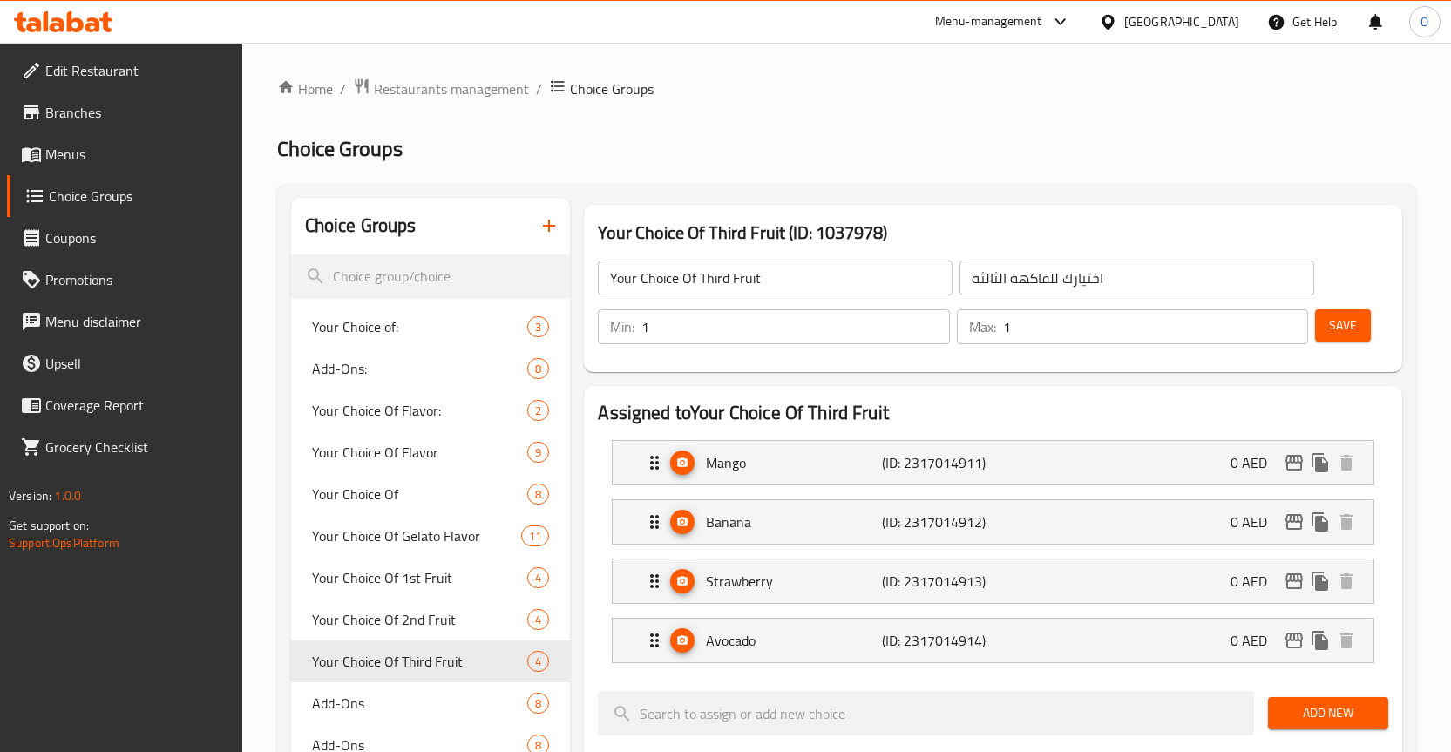
click at [132, 158] on span "Menus" at bounding box center [136, 154] width 183 height 21
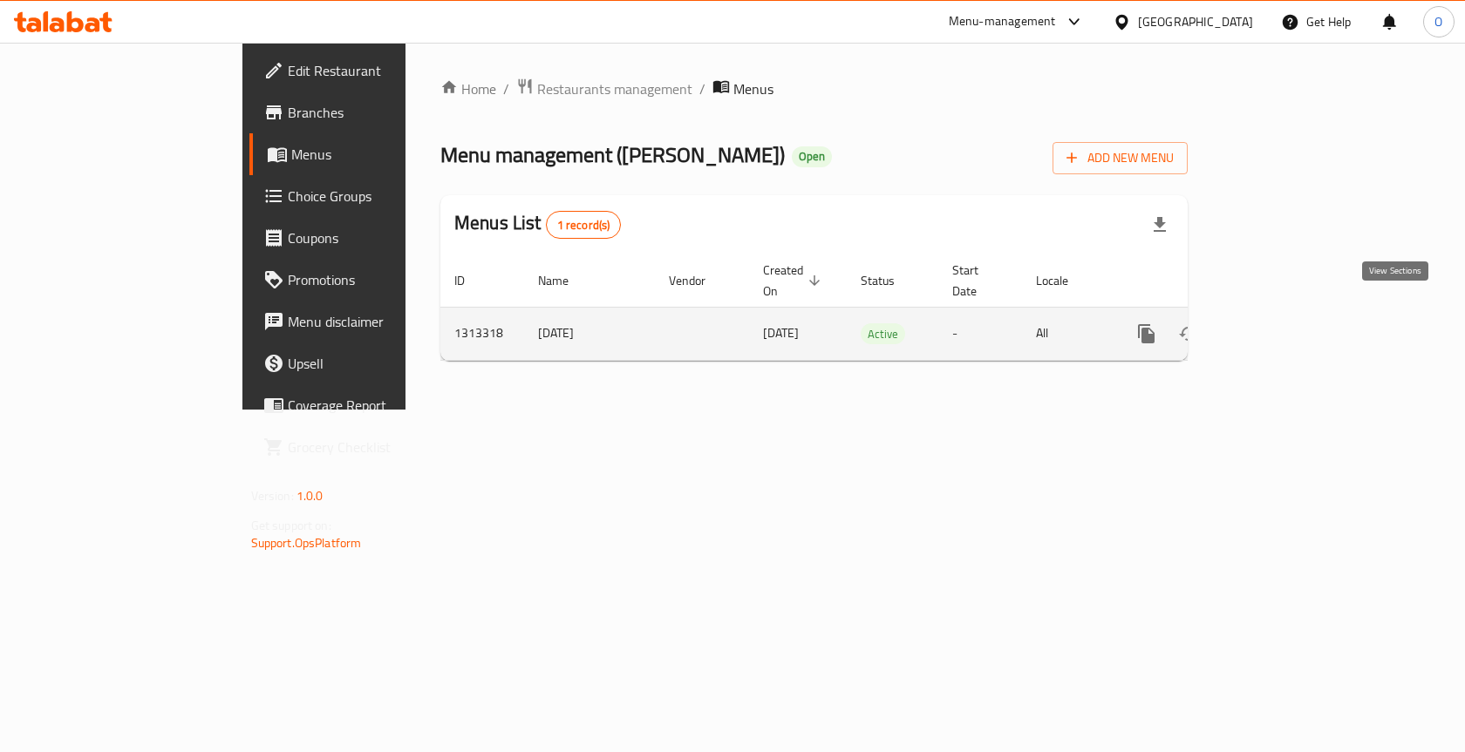
click at [1282, 323] on icon "enhanced table" at bounding box center [1271, 333] width 21 height 21
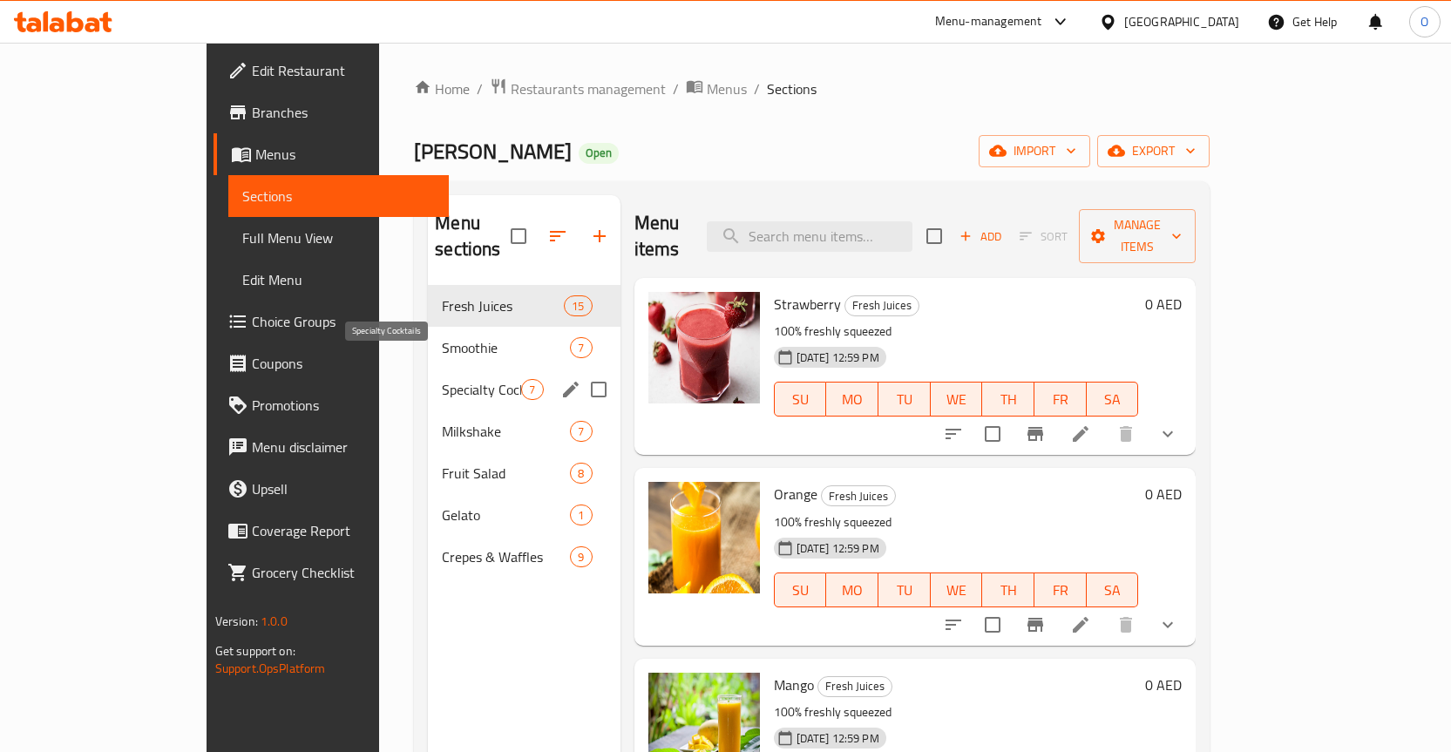
click at [442, 379] on span "Specialty Cocktails" at bounding box center [481, 389] width 79 height 21
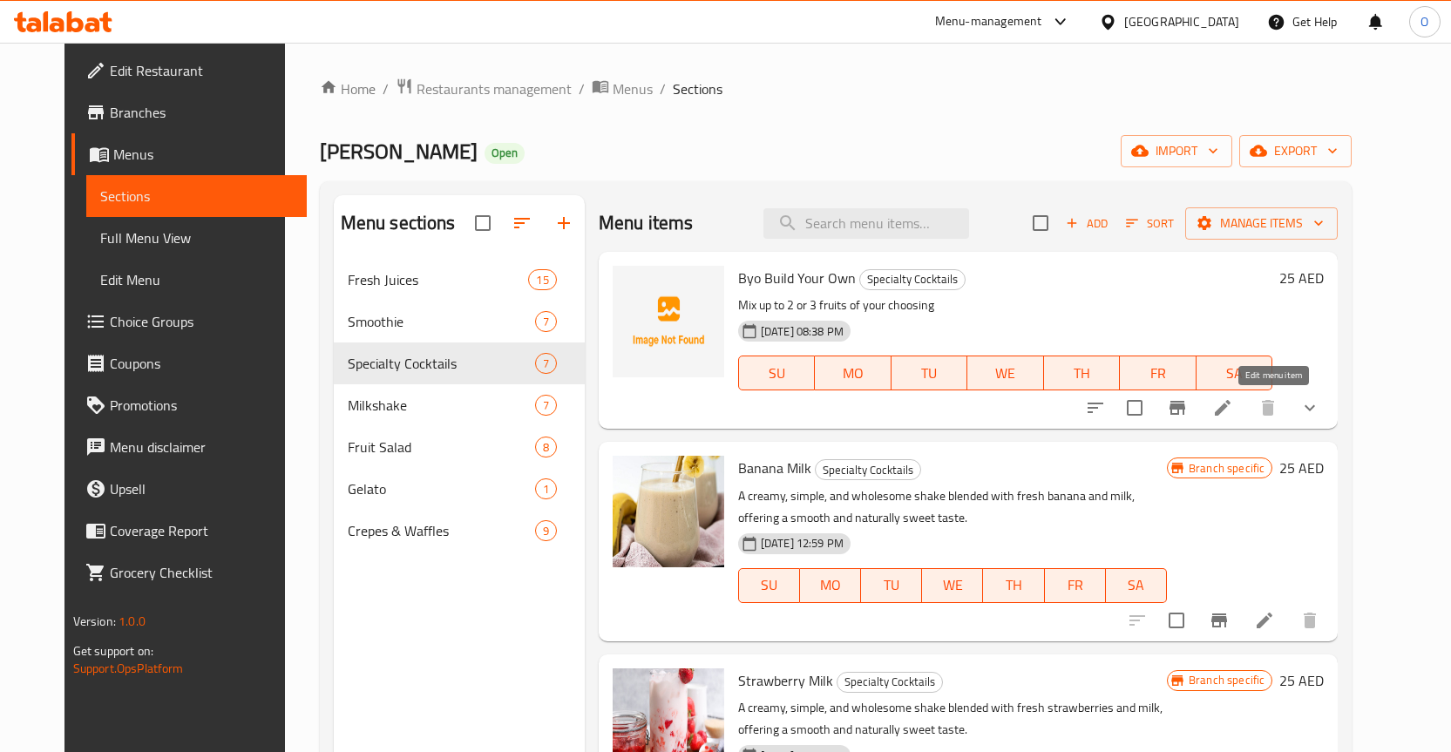
click at [1247, 403] on li at bounding box center [1223, 407] width 49 height 31
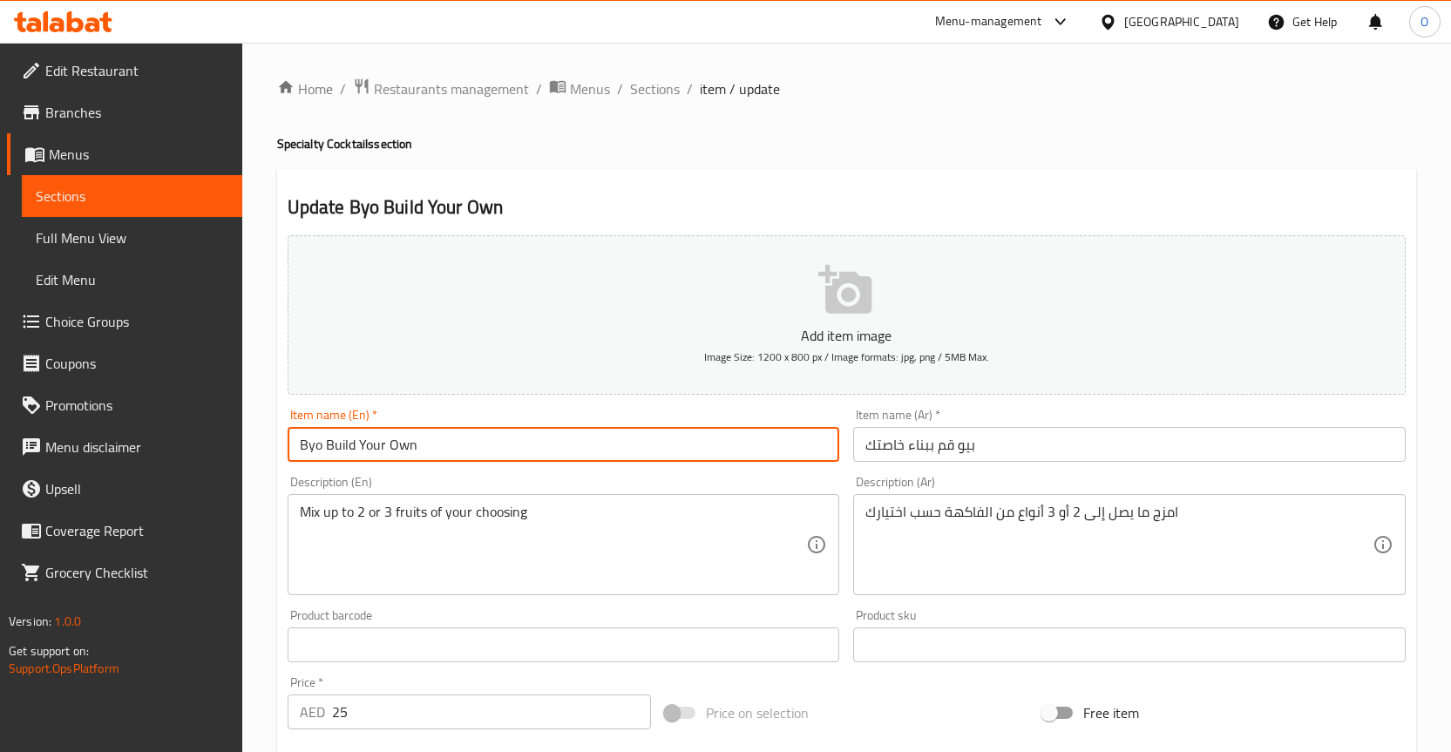
drag, startPoint x: 322, startPoint y: 444, endPoint x: 290, endPoint y: 444, distance: 31.4
click at [290, 444] on input "Byo Build Your Own" at bounding box center [564, 444] width 553 height 35
type input "Build Your Own"
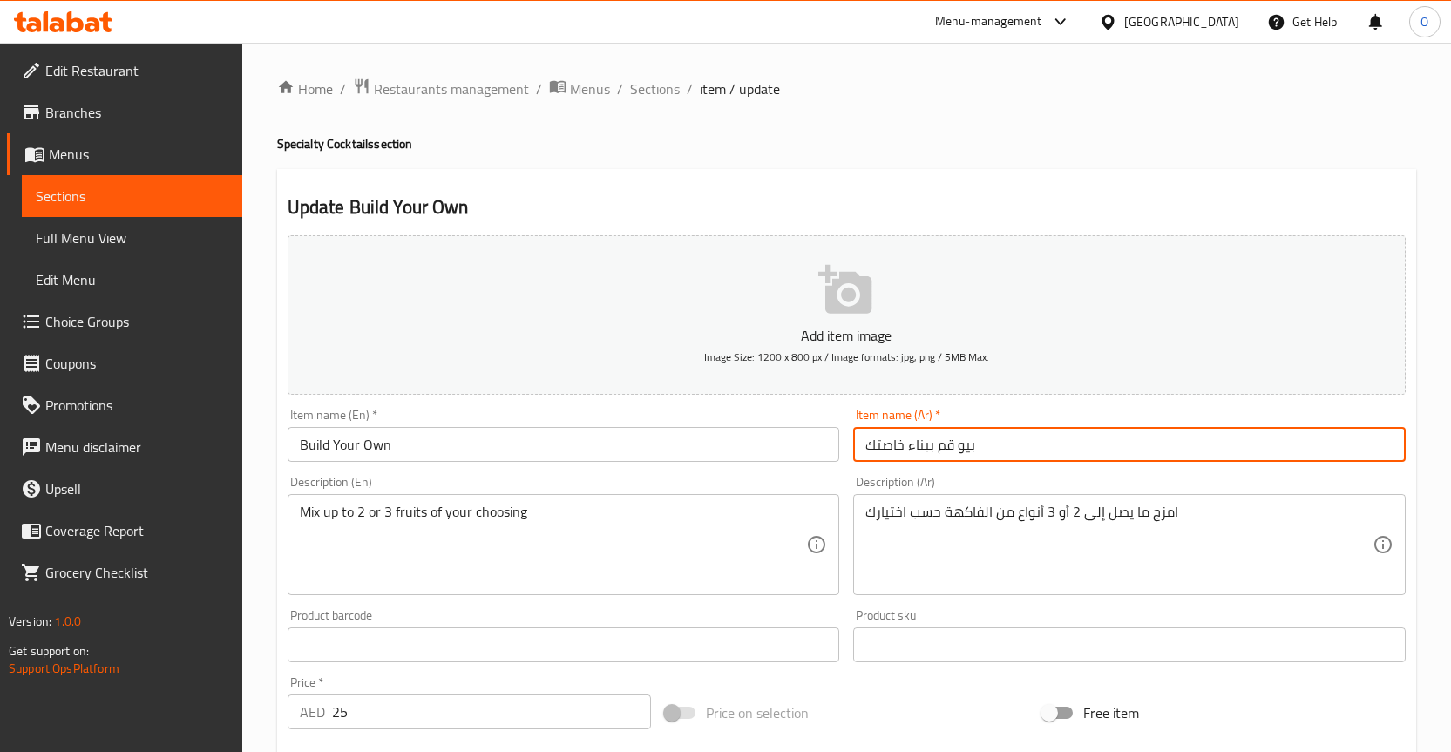
drag, startPoint x: 957, startPoint y: 449, endPoint x: 993, endPoint y: 447, distance: 35.8
click at [993, 447] on input "بيو قم ببناء خاصتك" at bounding box center [1129, 444] width 553 height 35
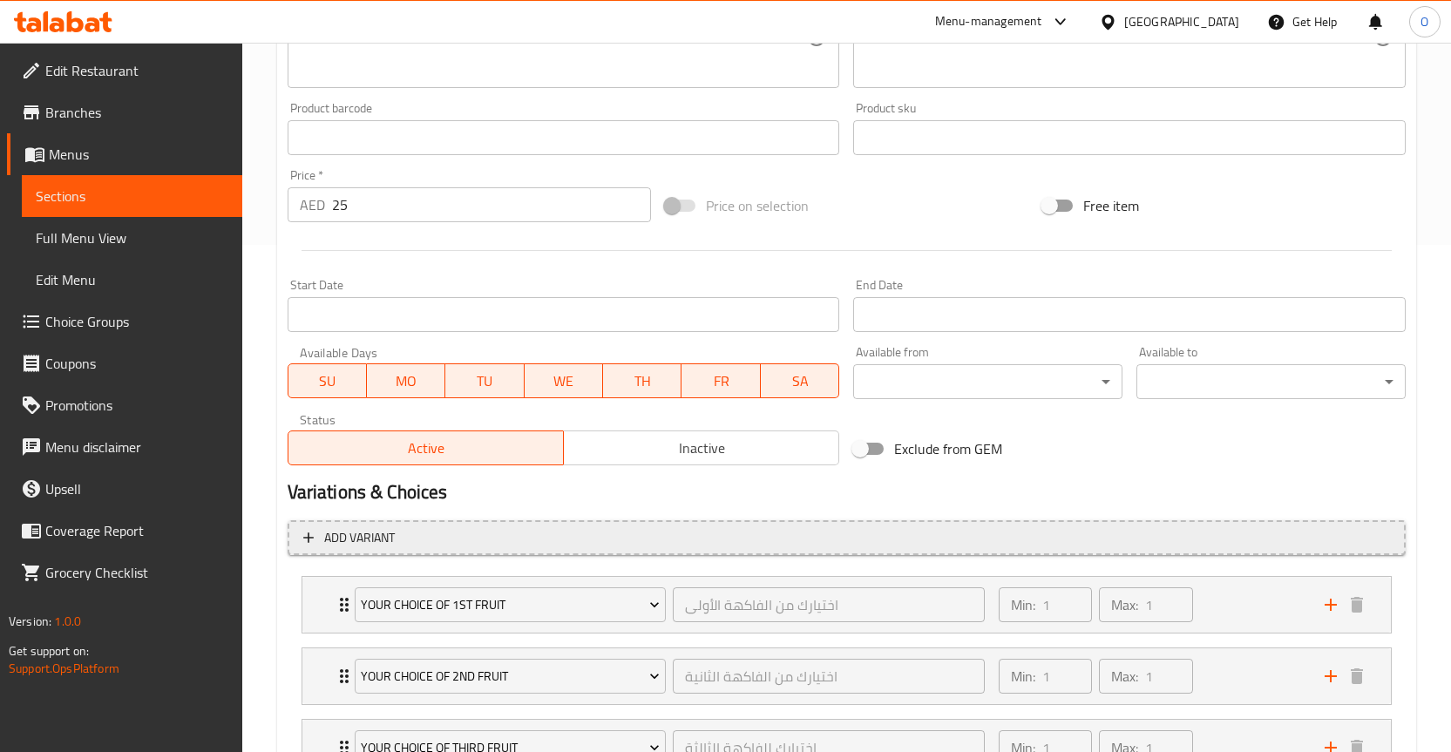
scroll to position [651, 0]
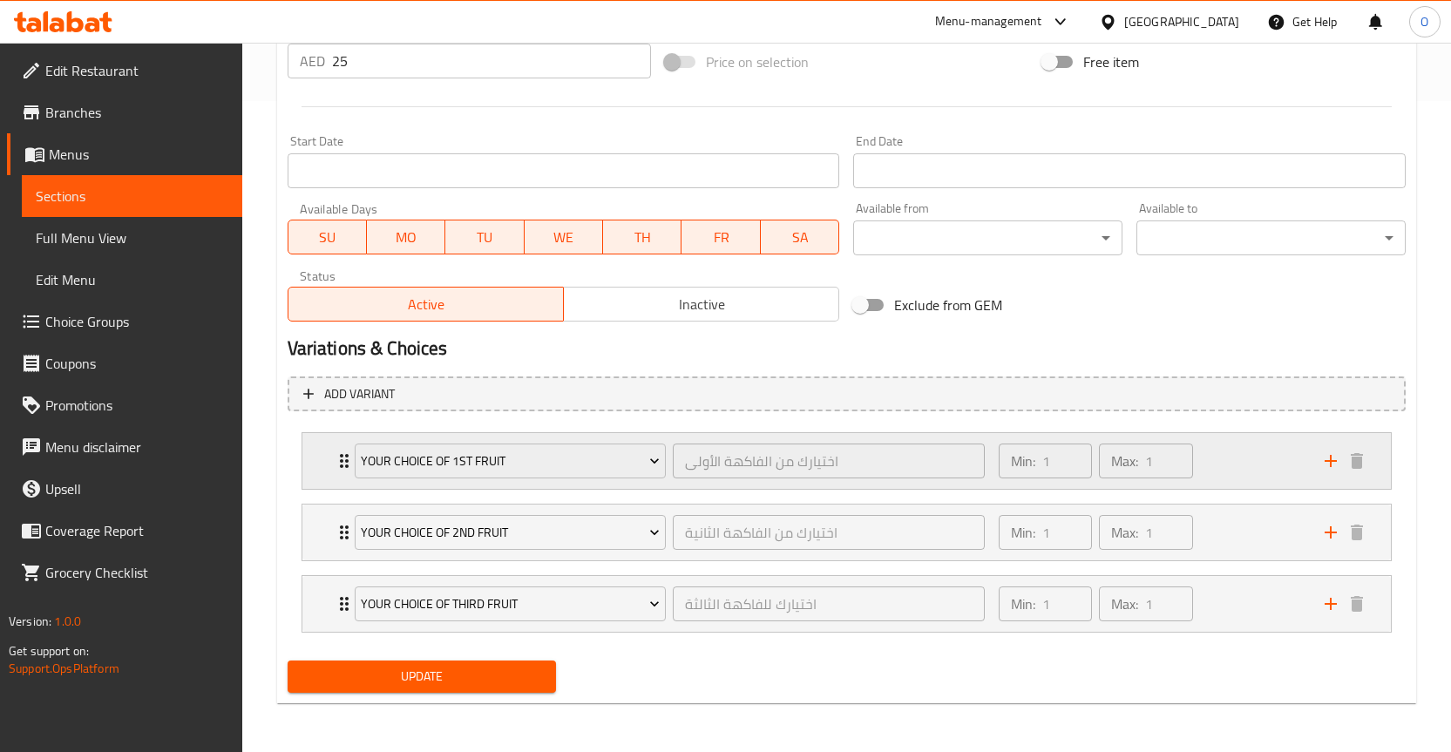
click at [305, 451] on div "Your Choice Of 1st Fruit اختيارك من الفاكهة الأولى ​ Min: 1 ​ Max: 1 ​" at bounding box center [847, 461] width 1089 height 56
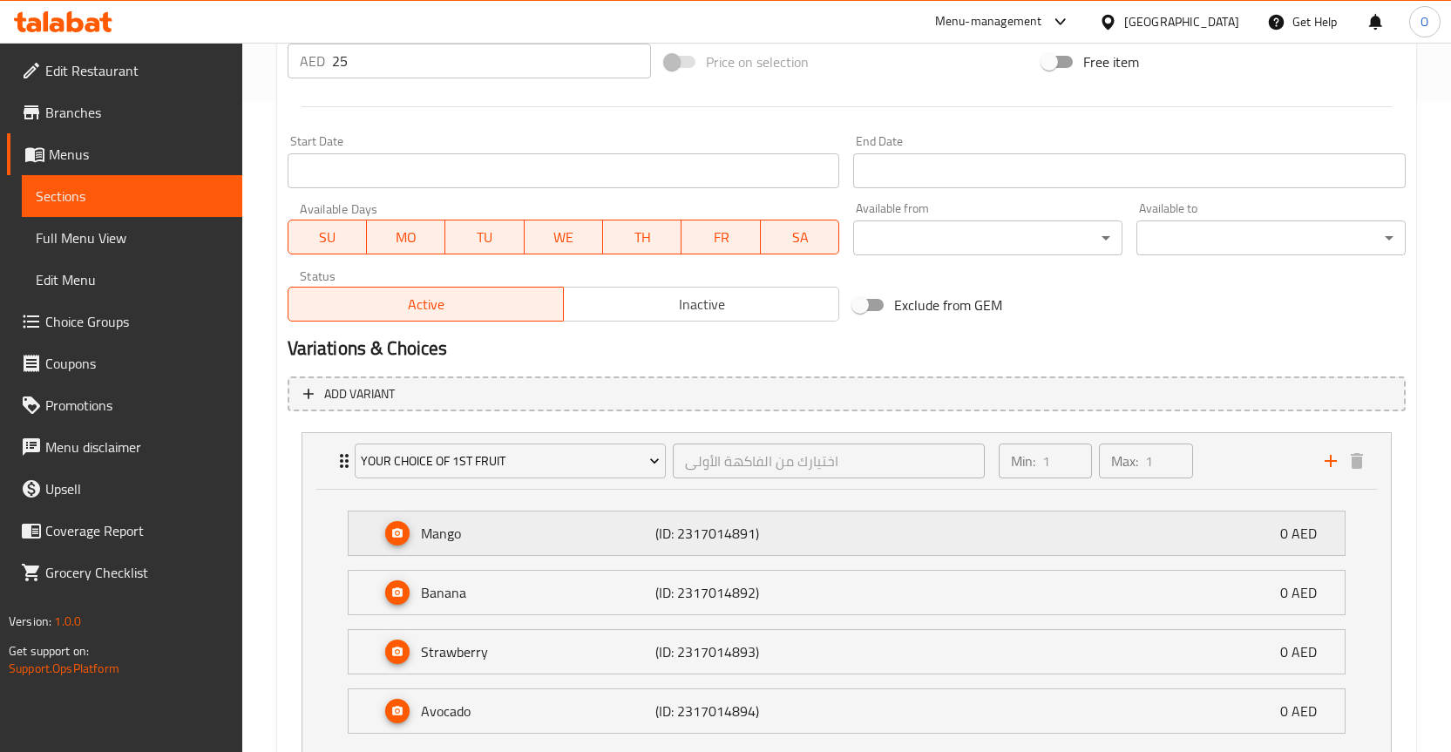
click at [513, 525] on p "Mango" at bounding box center [538, 533] width 235 height 21
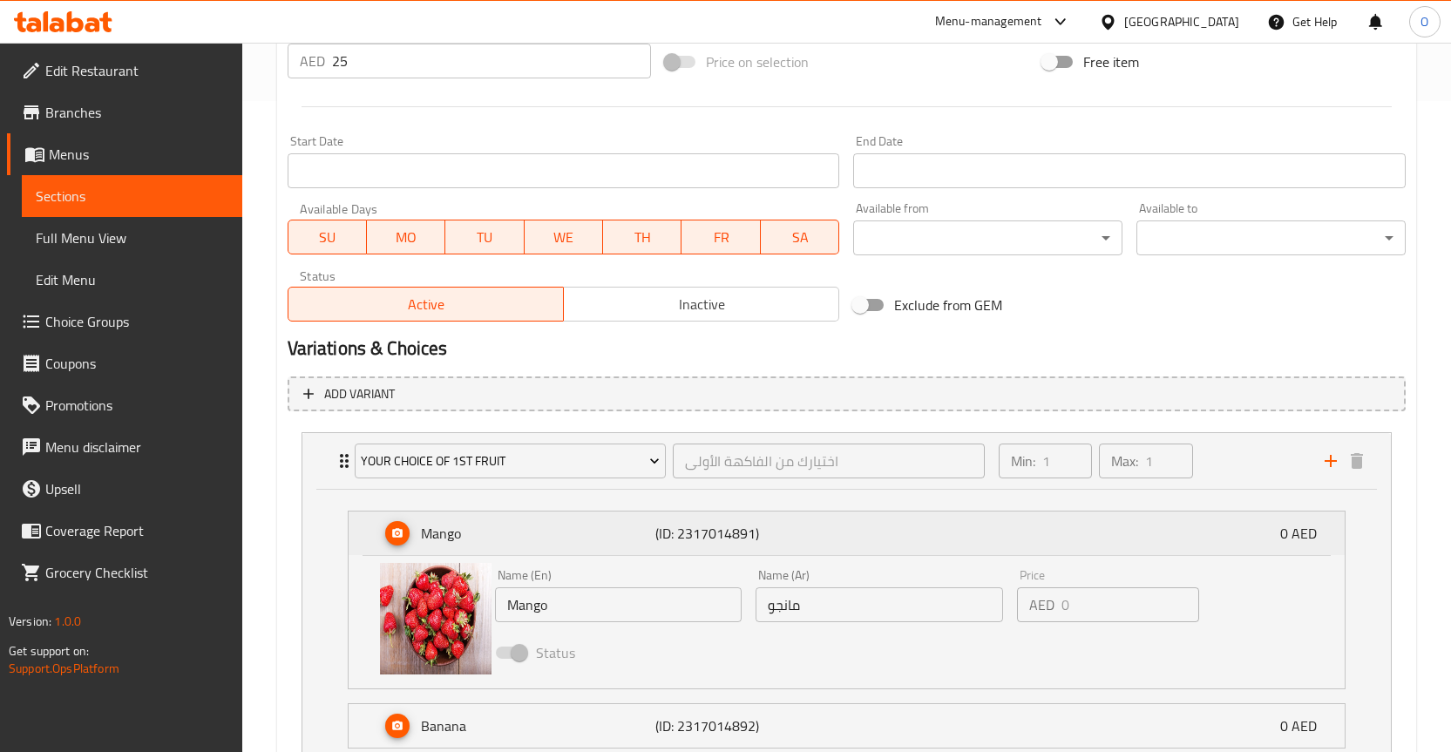
click at [513, 525] on p "Mango" at bounding box center [538, 533] width 235 height 21
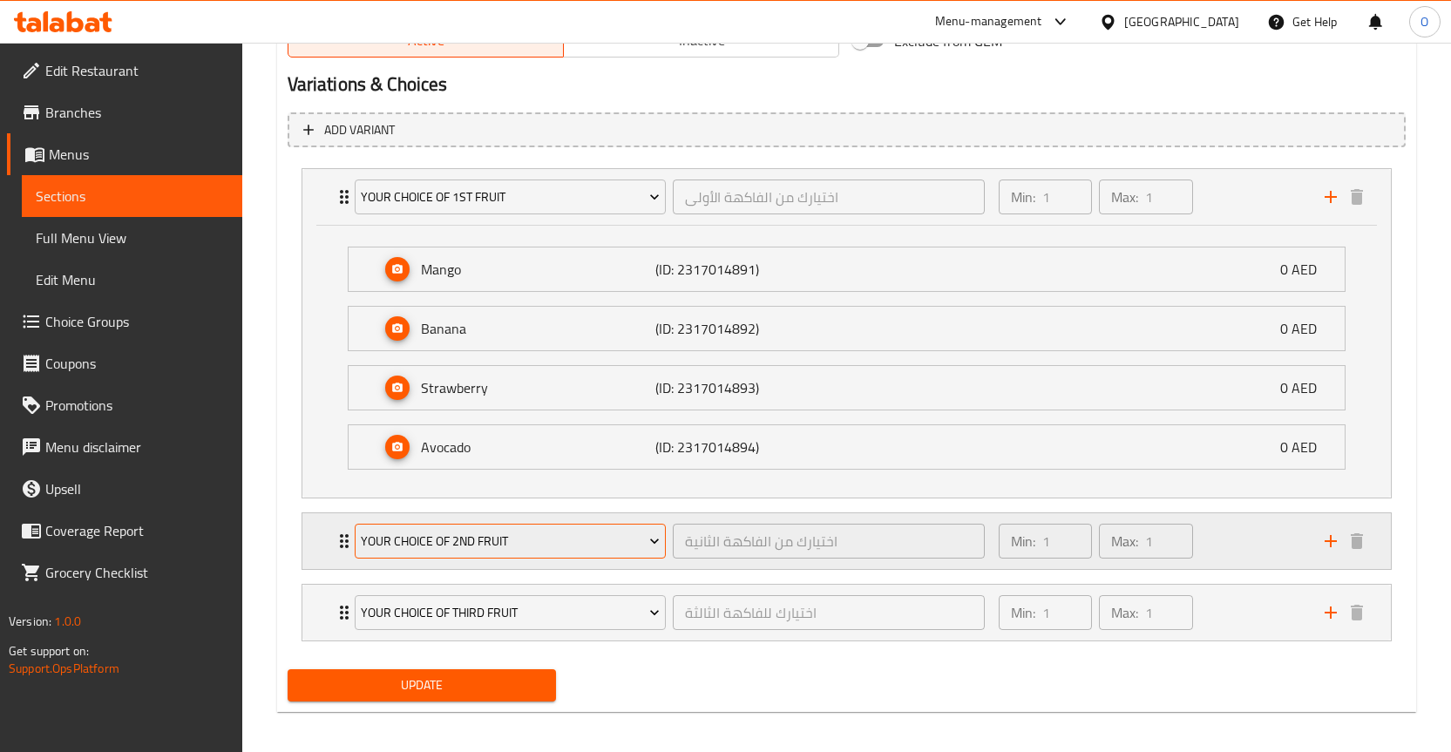
scroll to position [924, 0]
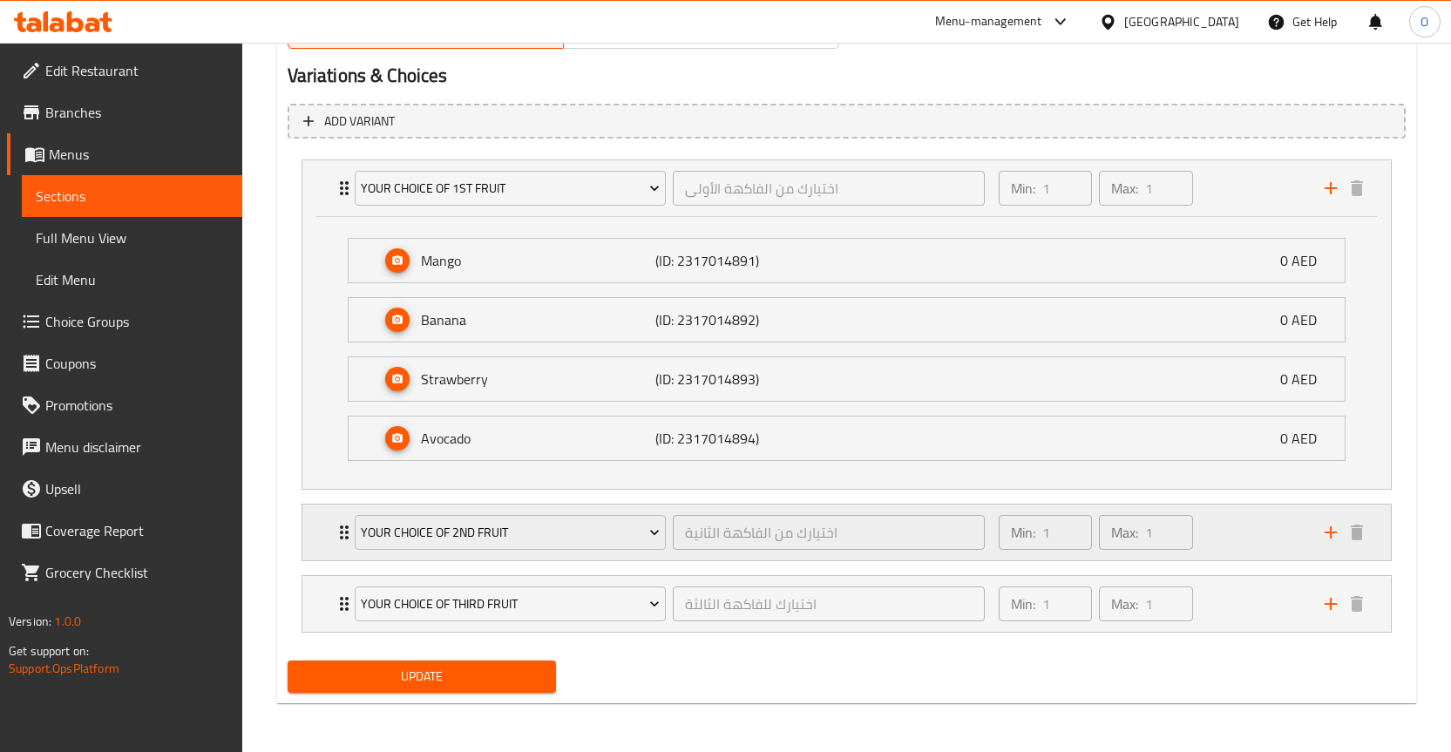
click at [314, 528] on div "Your Choice Of 2nd Fruit اختيارك من الفاكهة الثانية ​ Min: 1 ​ Max: 1 ​" at bounding box center [847, 533] width 1089 height 56
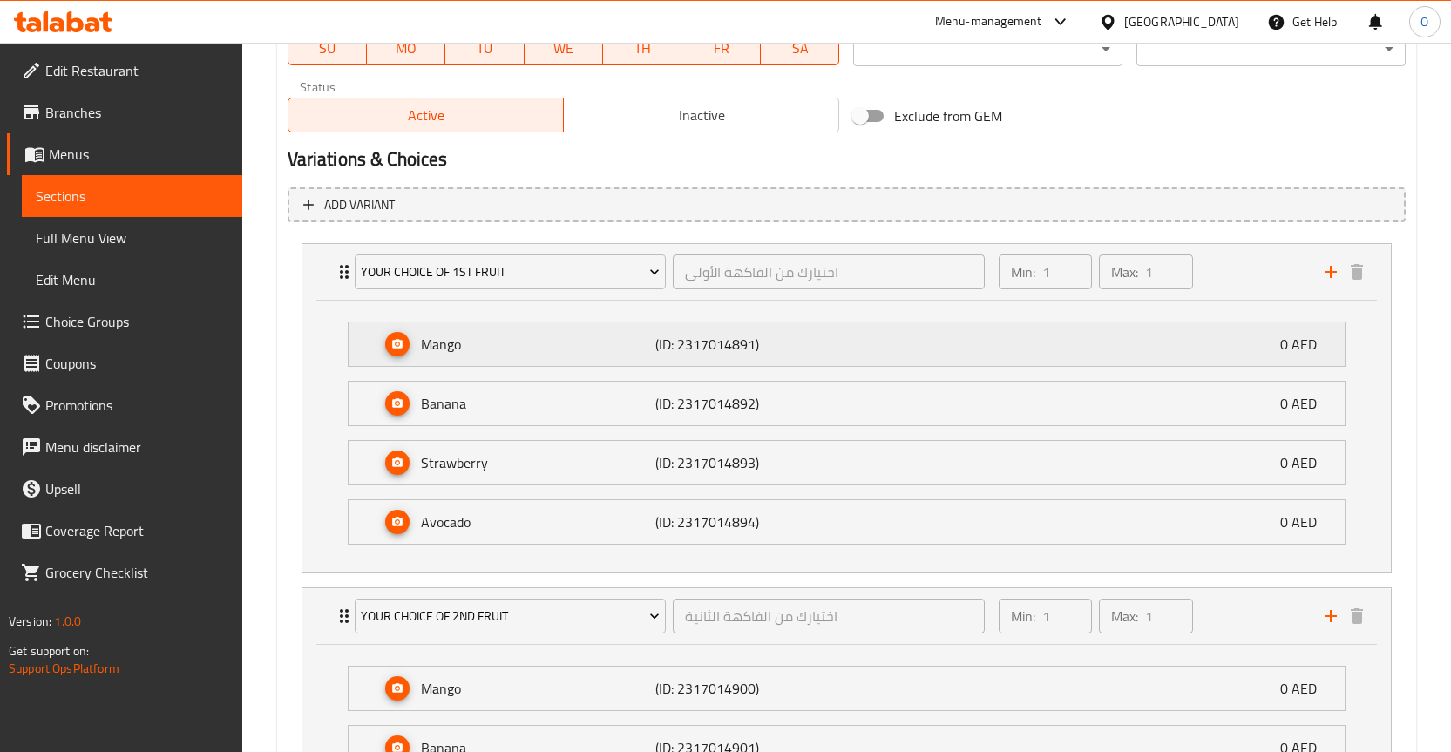
scroll to position [837, 0]
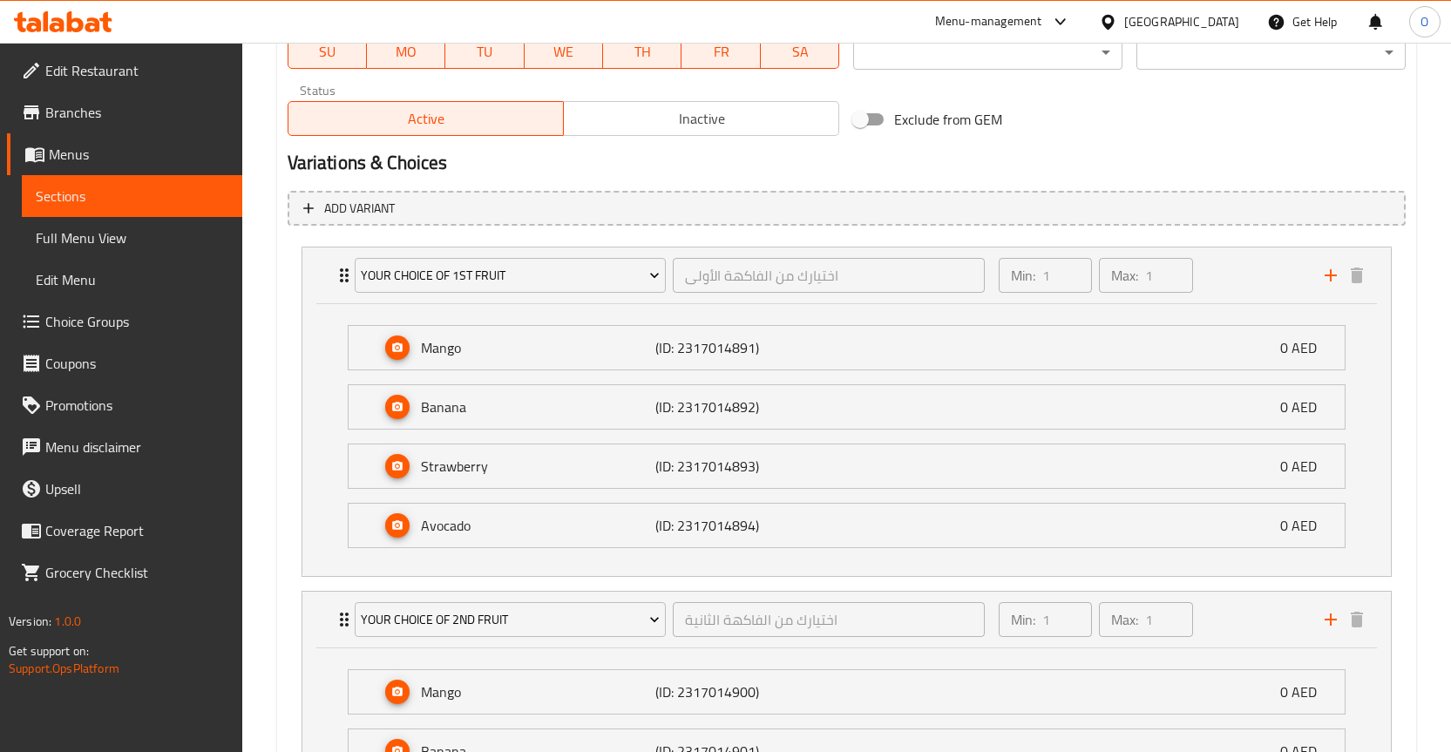
click at [334, 338] on li "Mango (ID: 2317014891) 0 AED Name (En) Mango Name (En) Name (Ar) مانجو Name (Ar…" at bounding box center [847, 347] width 1026 height 59
click at [529, 357] on p "Mango" at bounding box center [538, 347] width 235 height 21
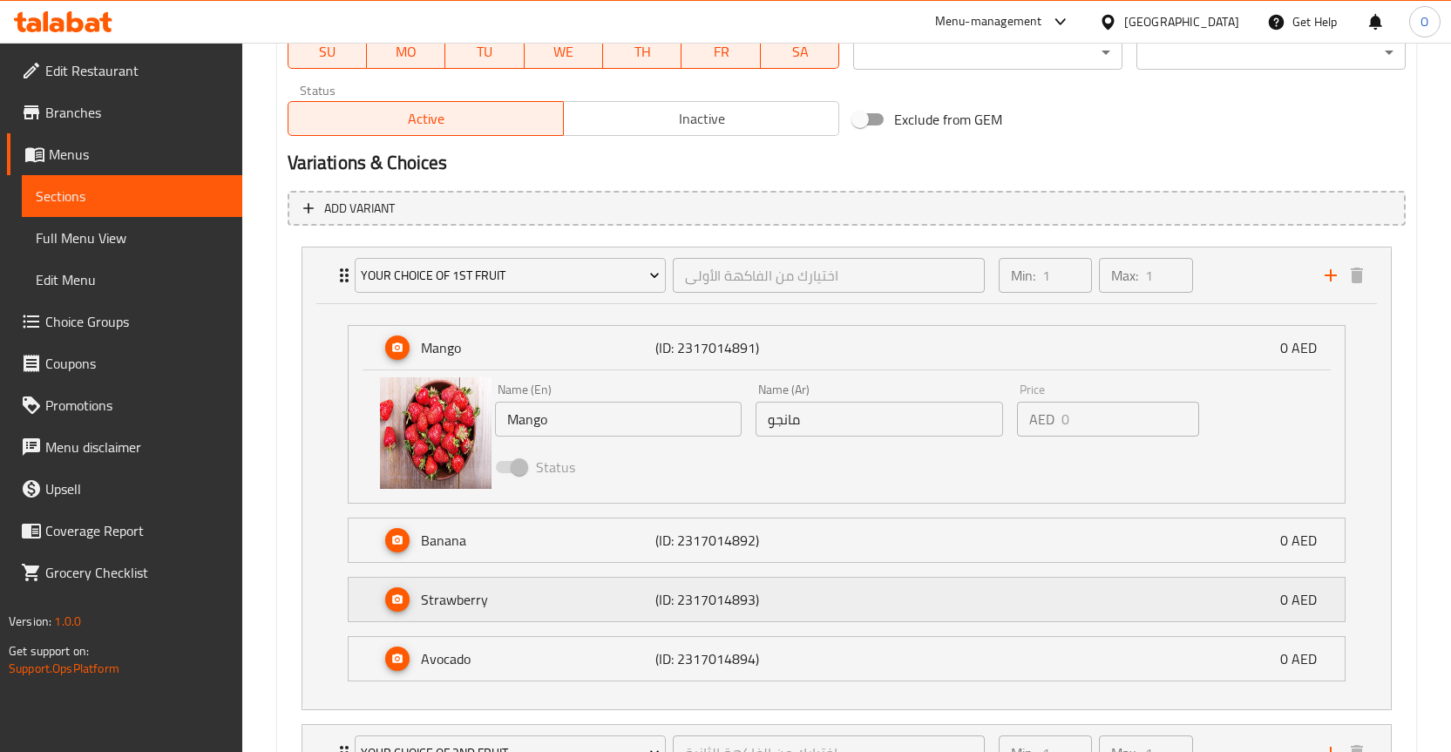
click at [478, 600] on p "Strawberry" at bounding box center [538, 599] width 235 height 21
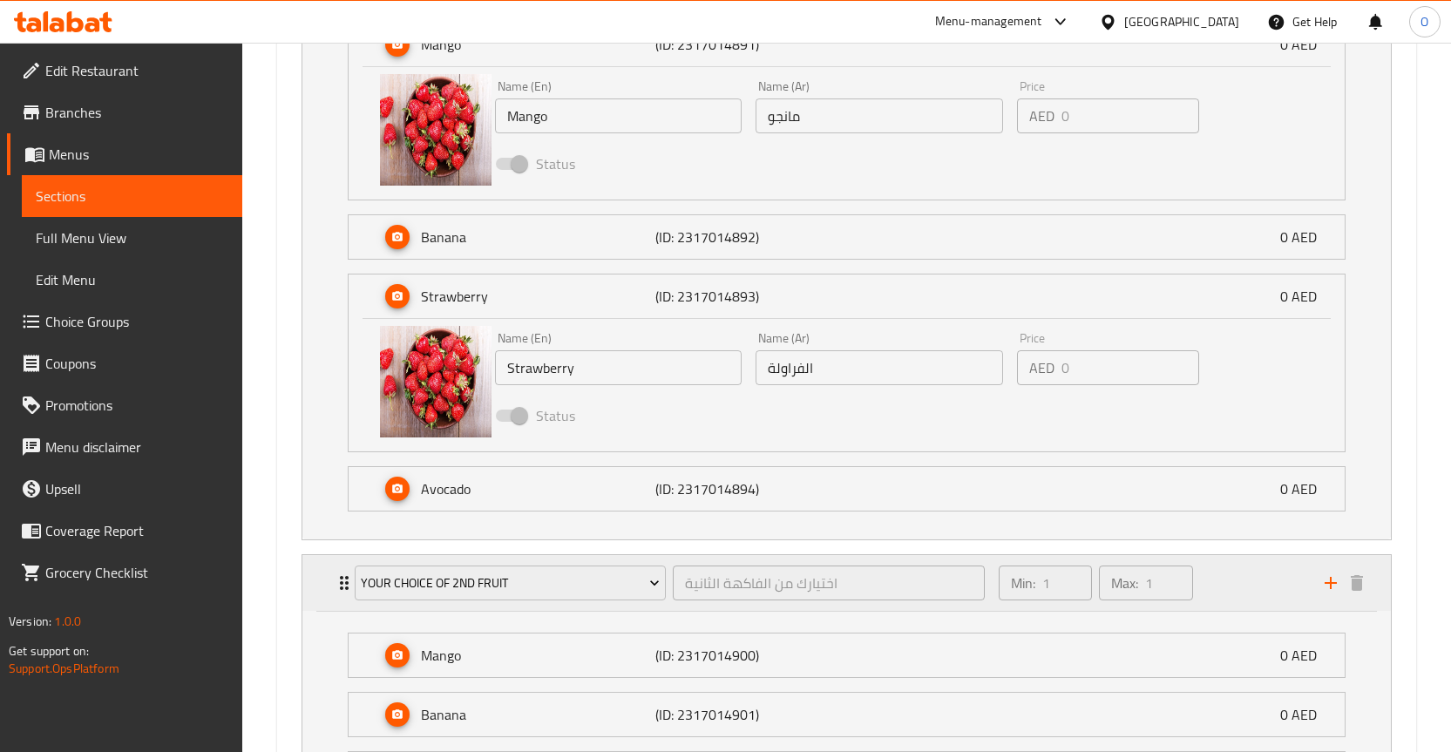
scroll to position [1186, 0]
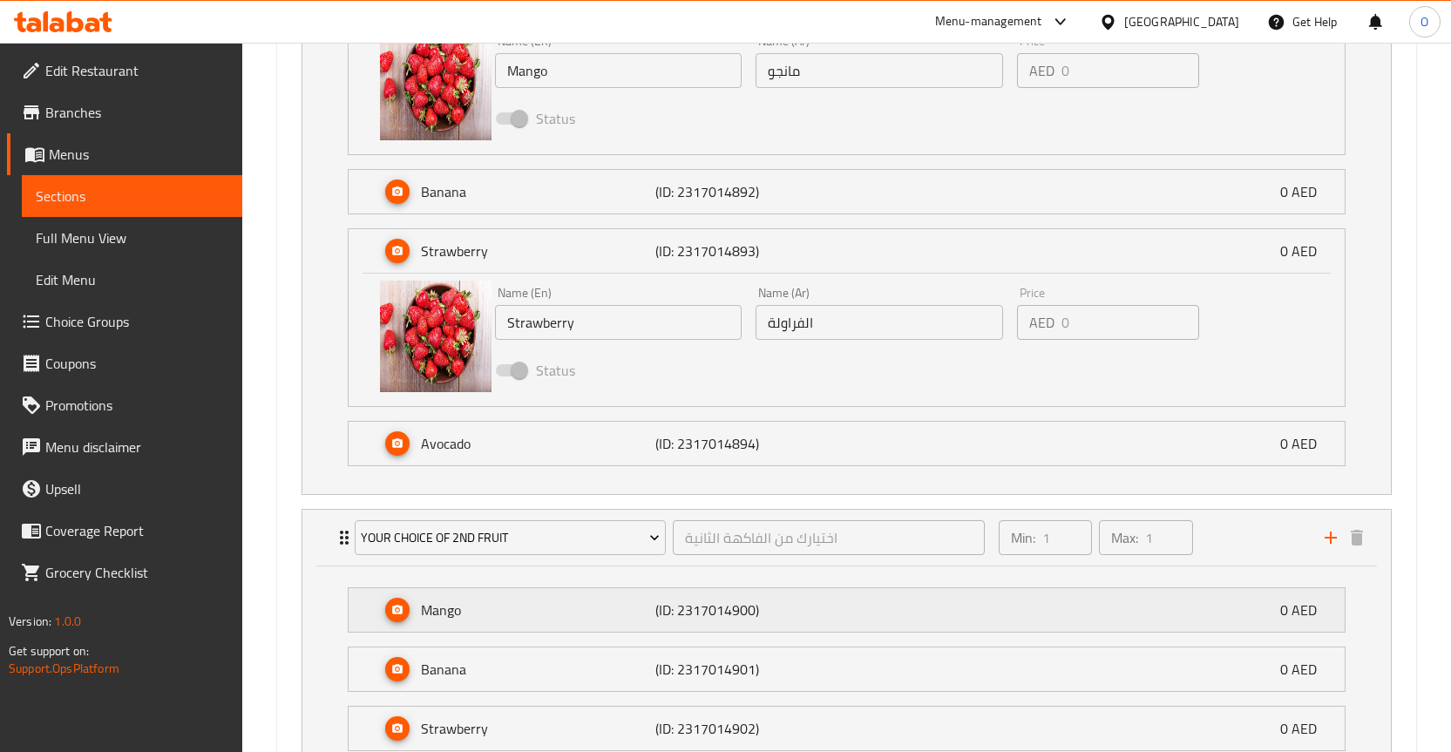
click at [458, 603] on p "Mango" at bounding box center [538, 610] width 235 height 21
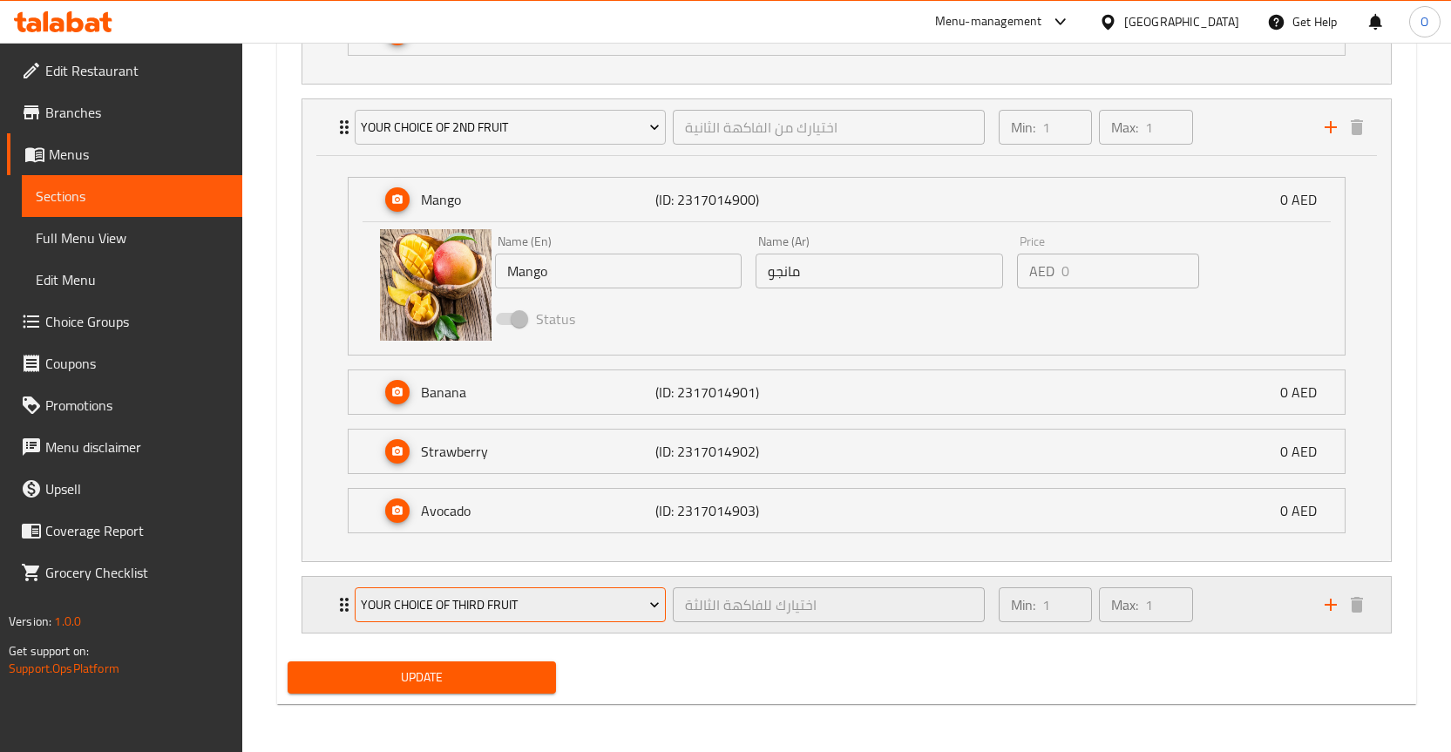
scroll to position [1597, 0]
click at [326, 597] on div "Your Choice Of Third Fruit اختيارك للفاكهة الثالثة ​ Min: 1 ​ Max: 1 ​" at bounding box center [847, 604] width 1089 height 56
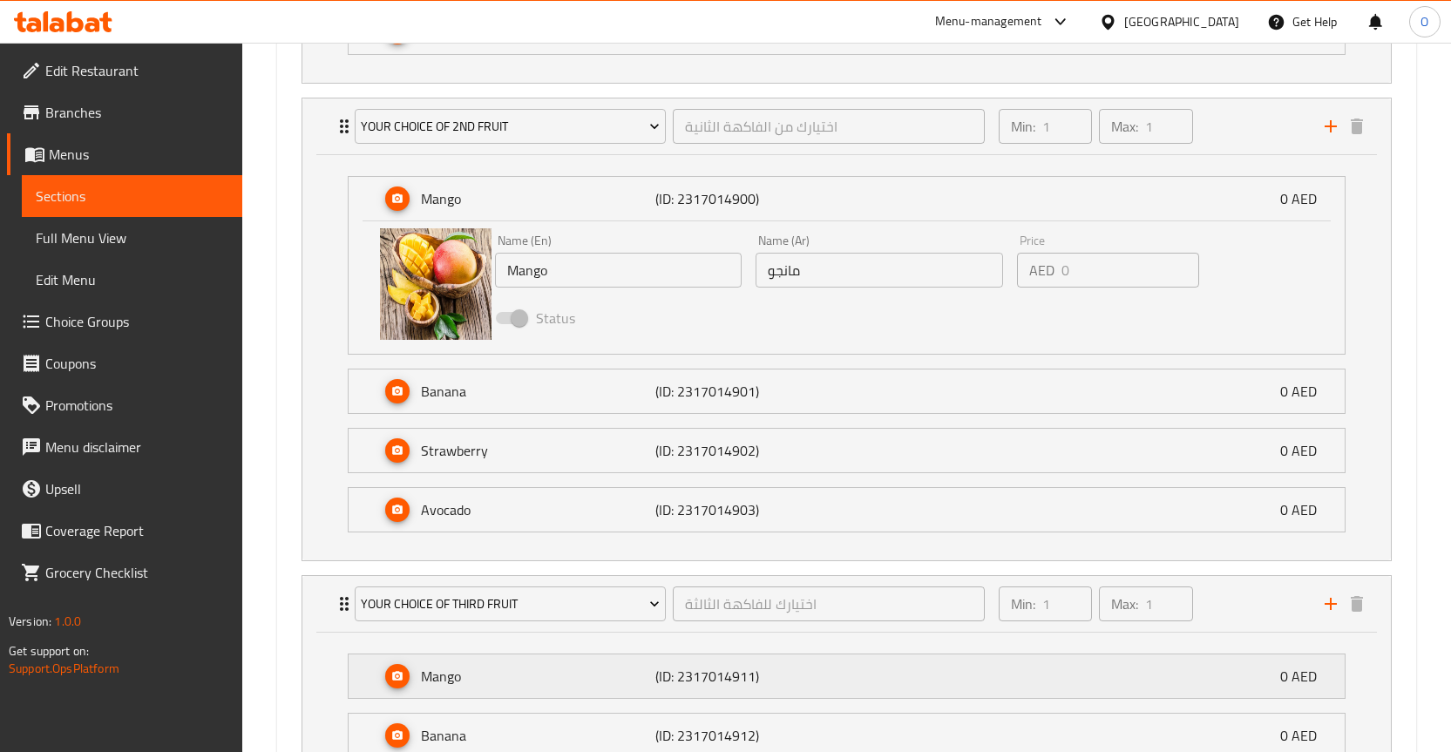
click at [477, 673] on p "Mango" at bounding box center [538, 676] width 235 height 21
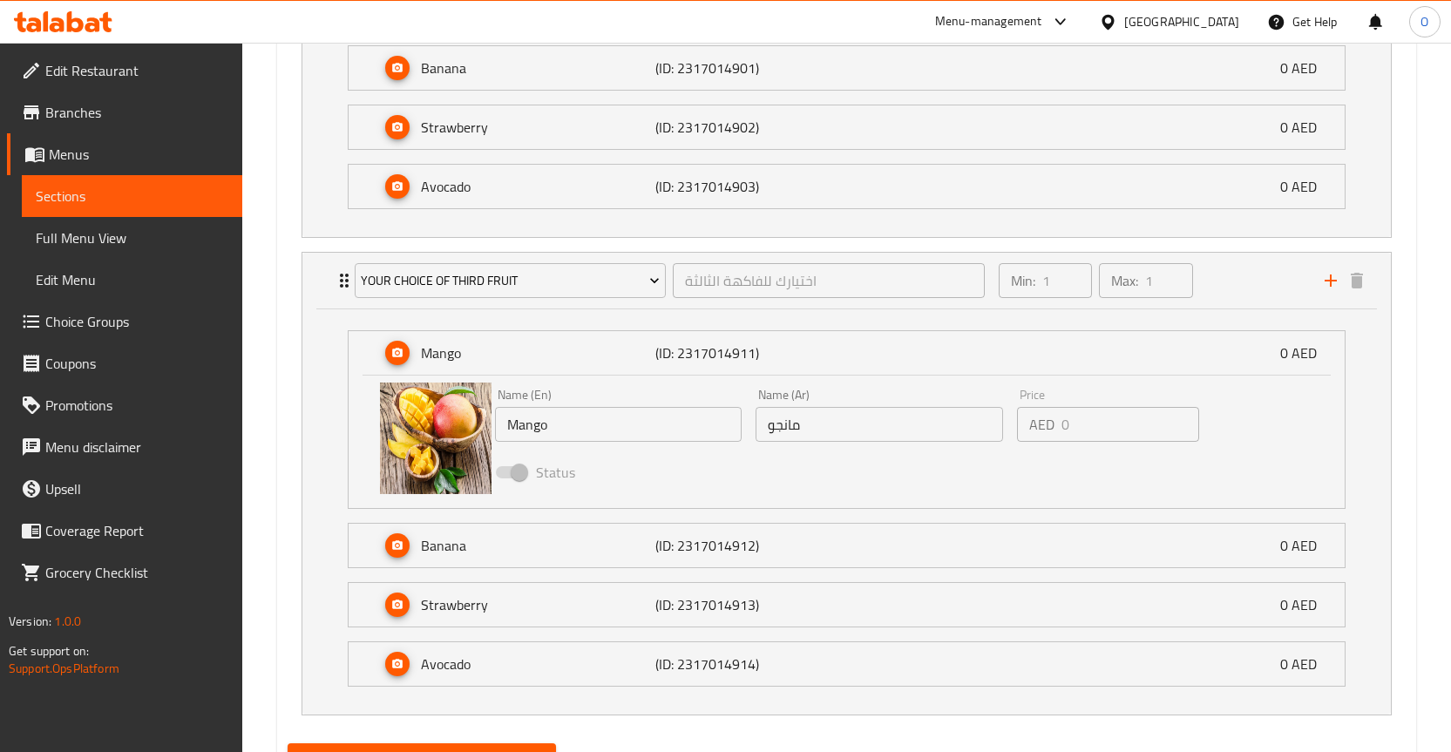
scroll to position [1946, 0]
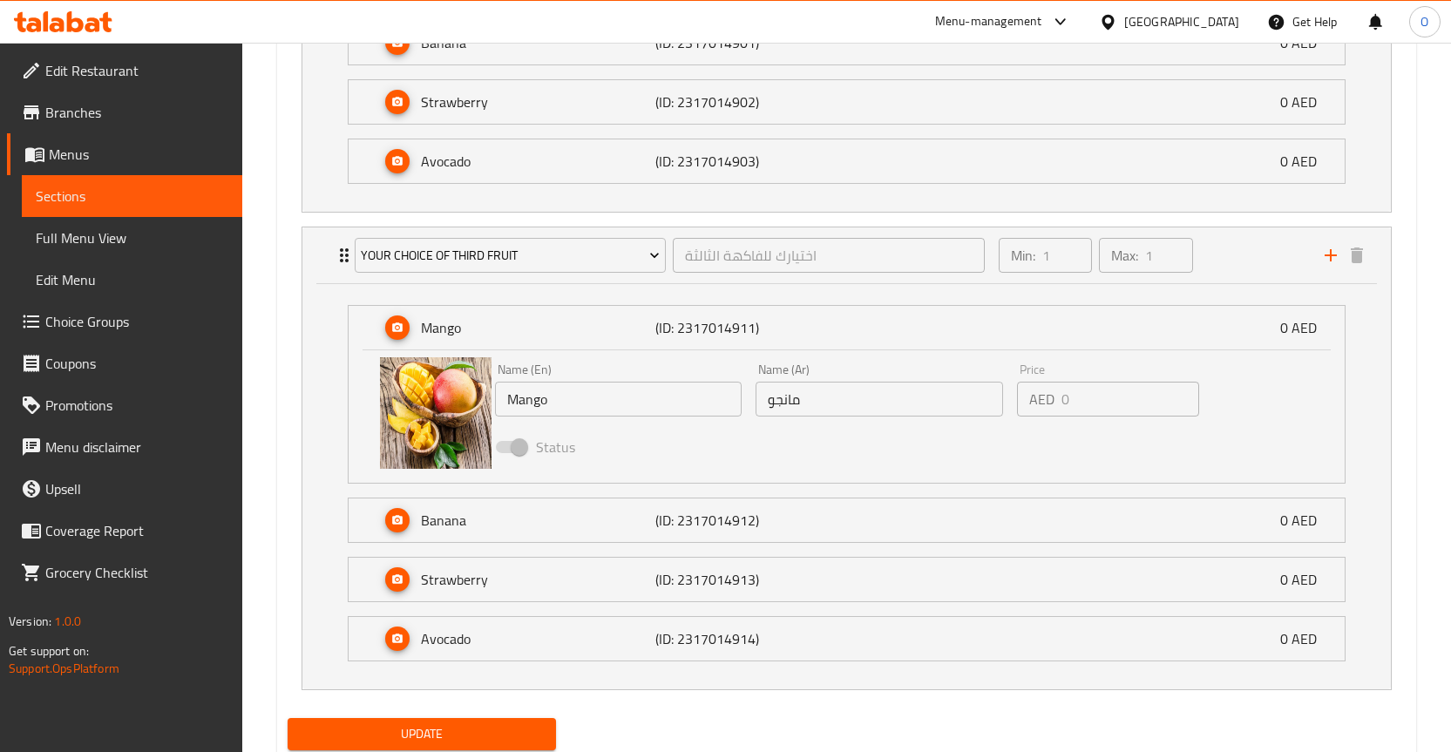
type input "قم ببناء خاصتك"
click at [97, 317] on span "Choice Groups" at bounding box center [136, 321] width 183 height 21
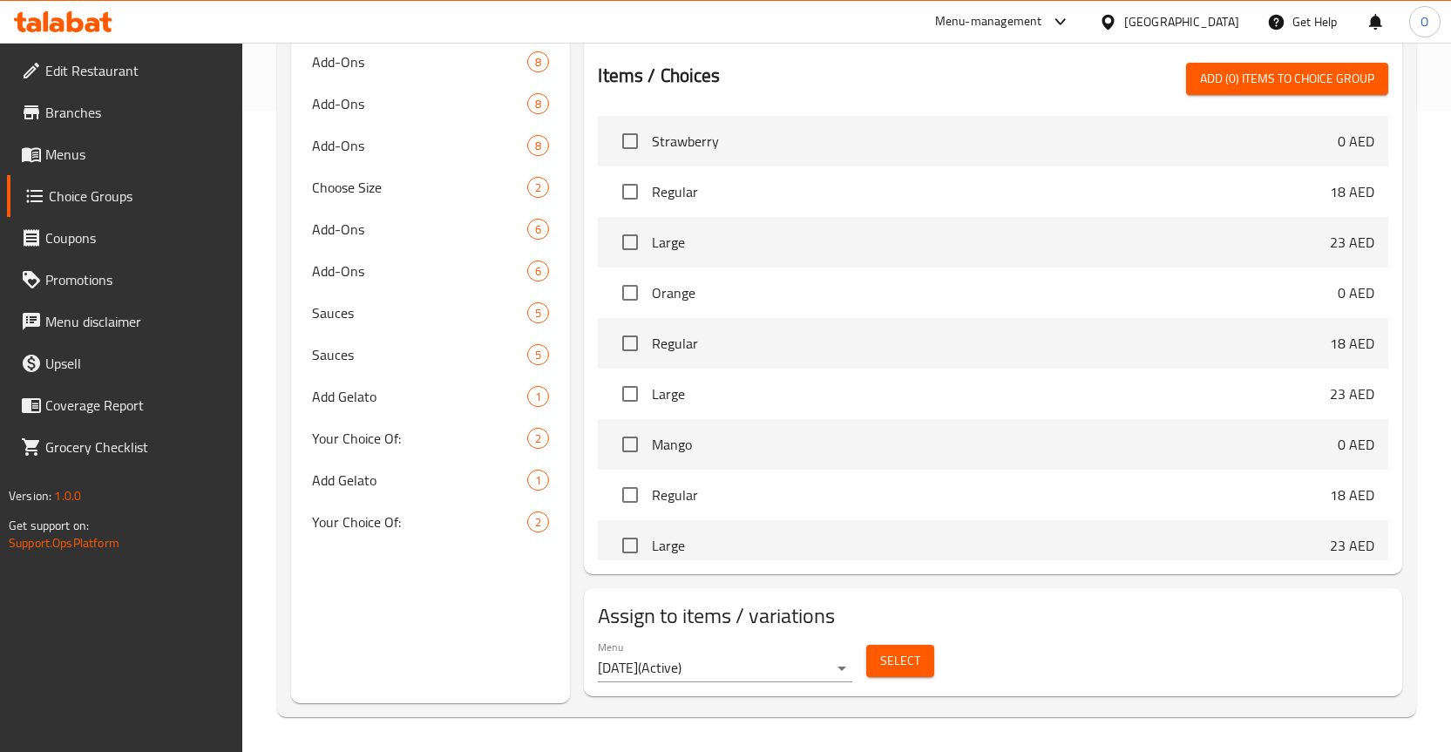
scroll to position [247, 0]
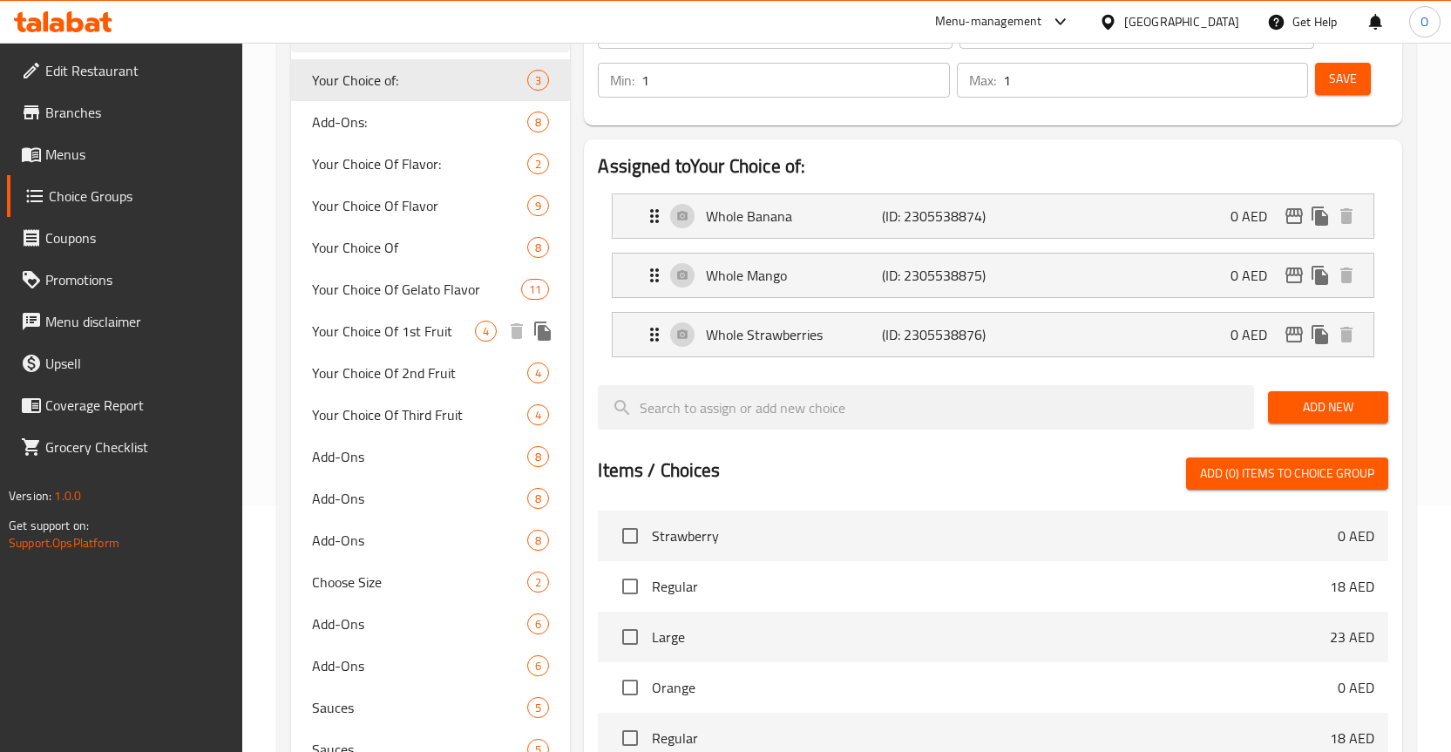
click at [416, 334] on span "Your Choice Of 1st Fruit" at bounding box center [394, 331] width 164 height 21
type input "Your Choice Of 1st Fruit"
type input "اختيارك من الفاكهة الأولى"
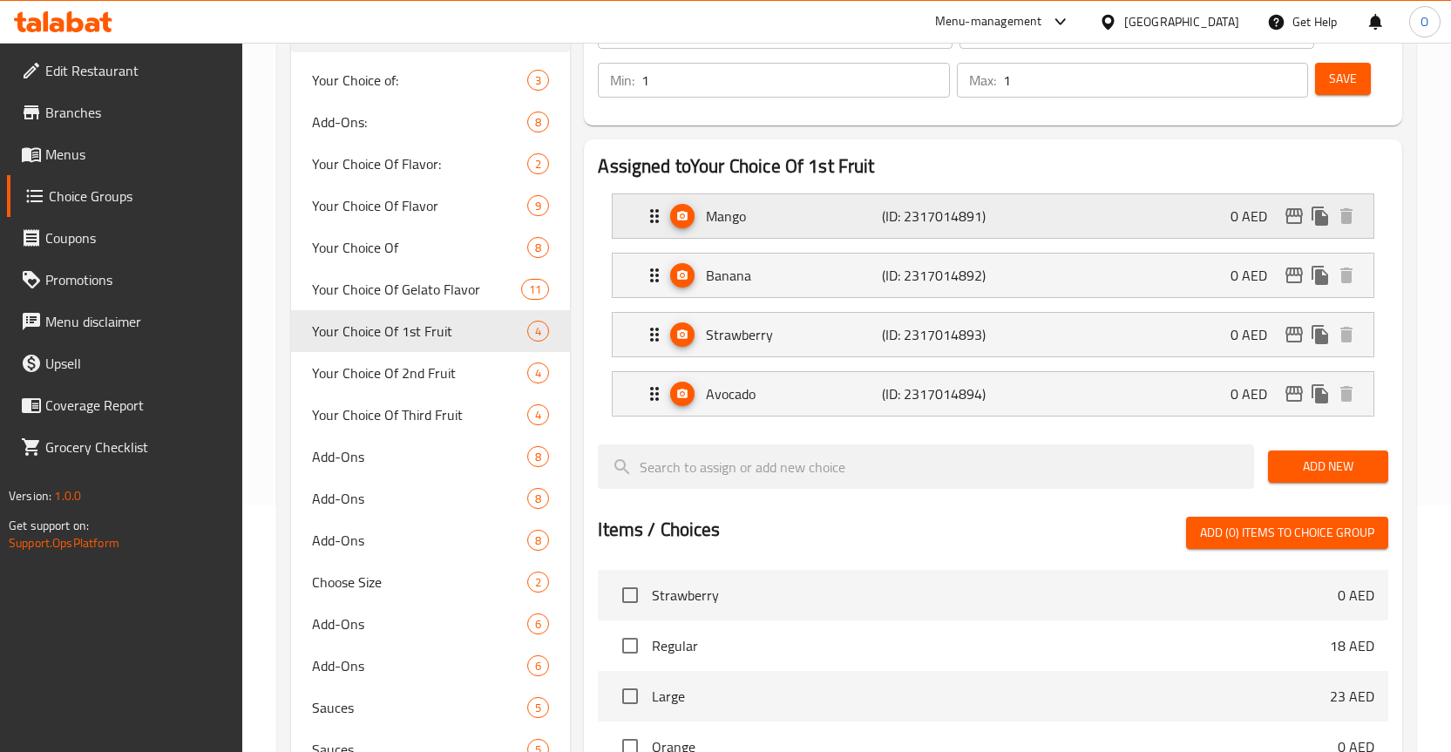
click at [710, 216] on p "Mango" at bounding box center [794, 216] width 176 height 21
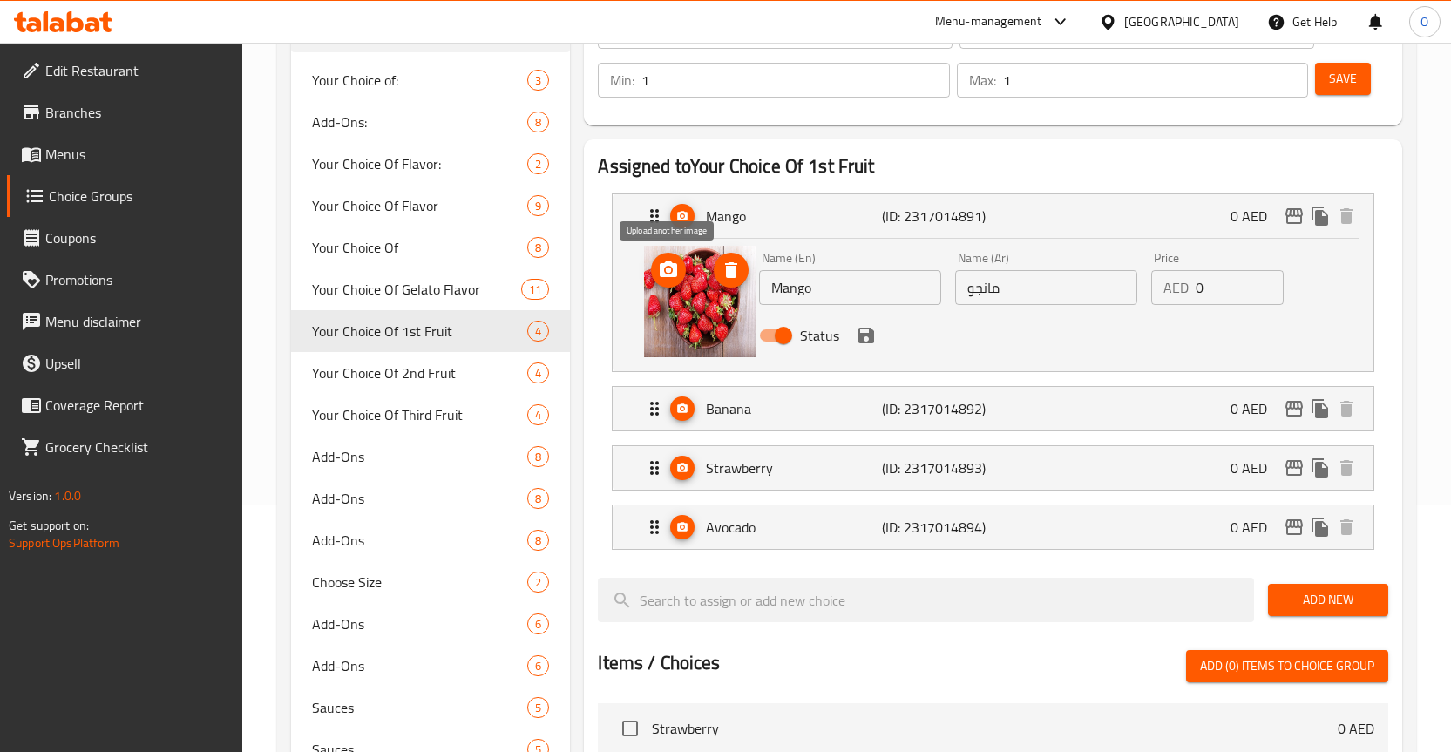
click at [673, 275] on icon "upload picture" at bounding box center [668, 270] width 17 height 16
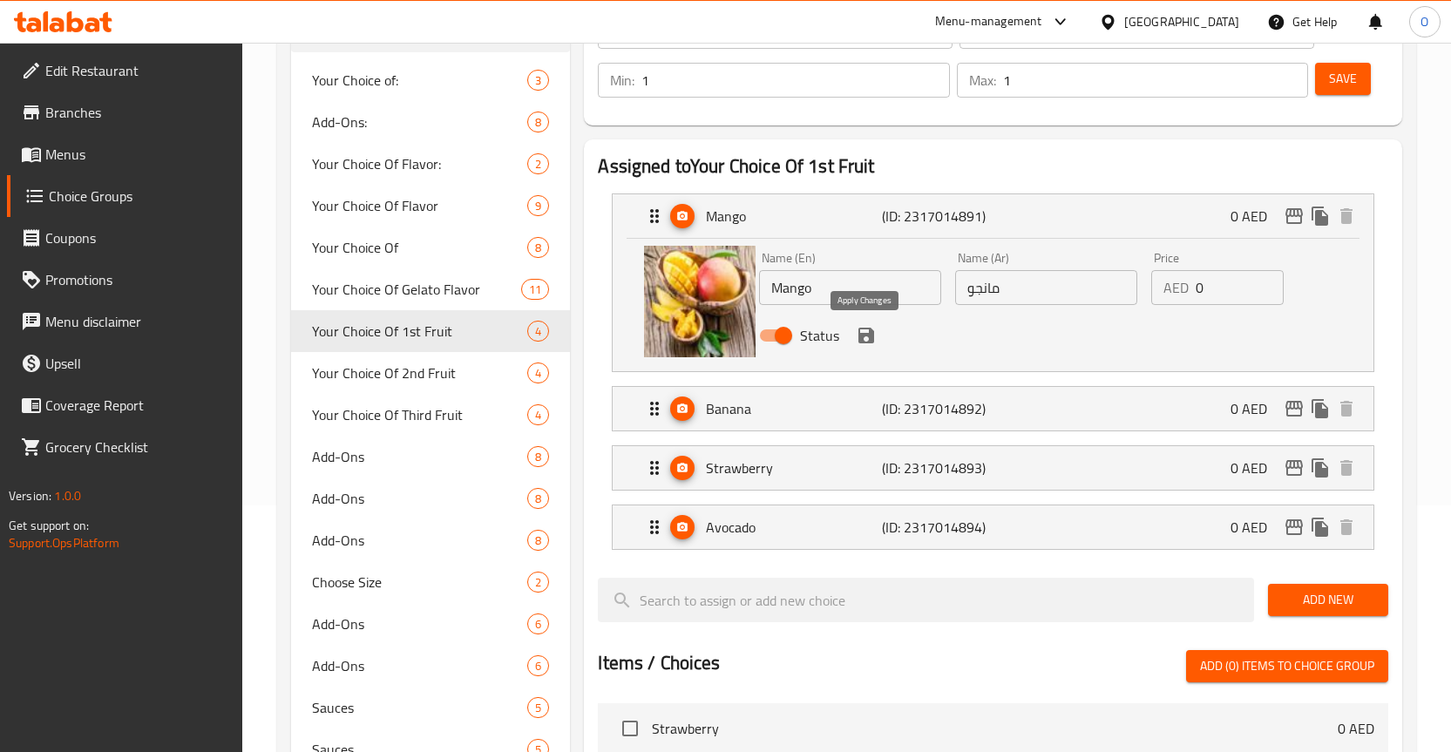
click at [872, 335] on icon "save" at bounding box center [867, 336] width 16 height 16
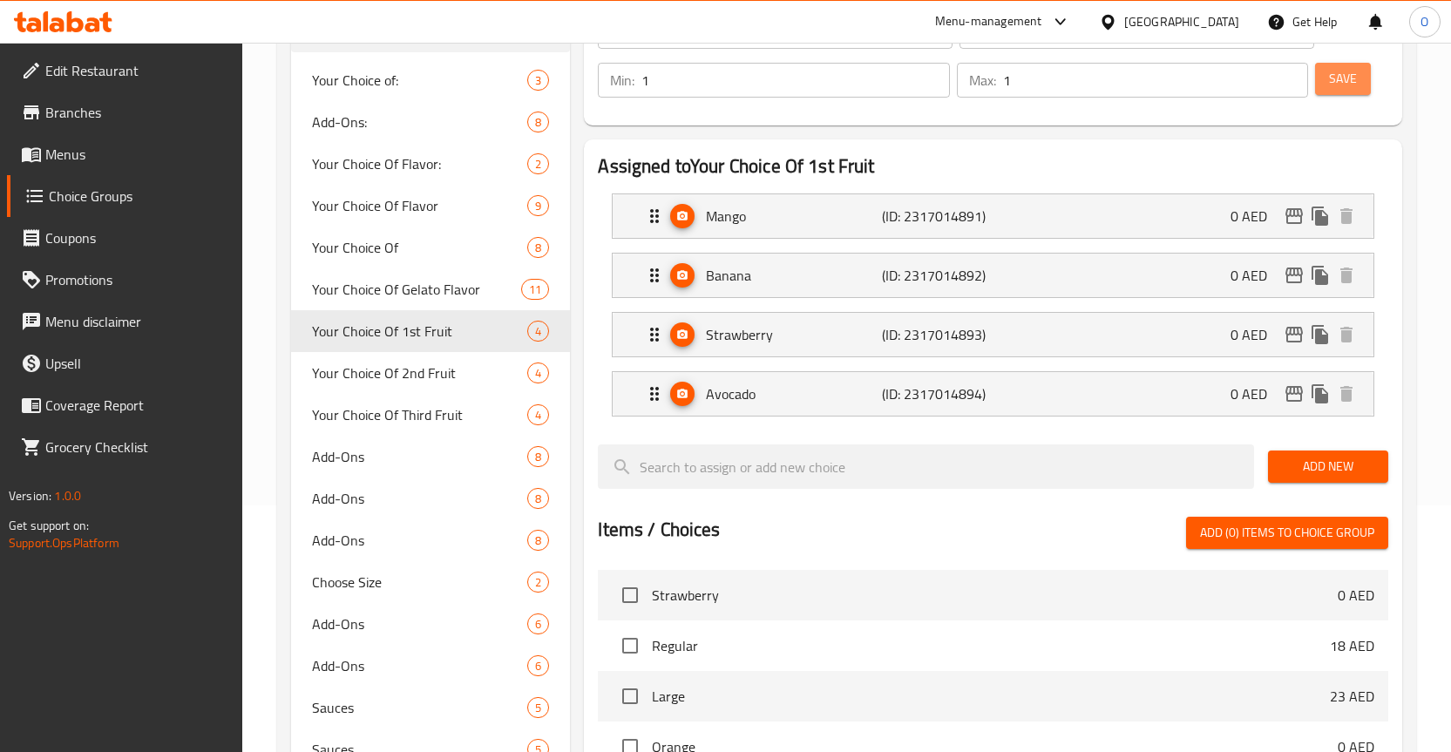
drag, startPoint x: 1336, startPoint y: 81, endPoint x: 1313, endPoint y: 108, distance: 35.8
click at [1337, 81] on span "Save" at bounding box center [1343, 79] width 28 height 22
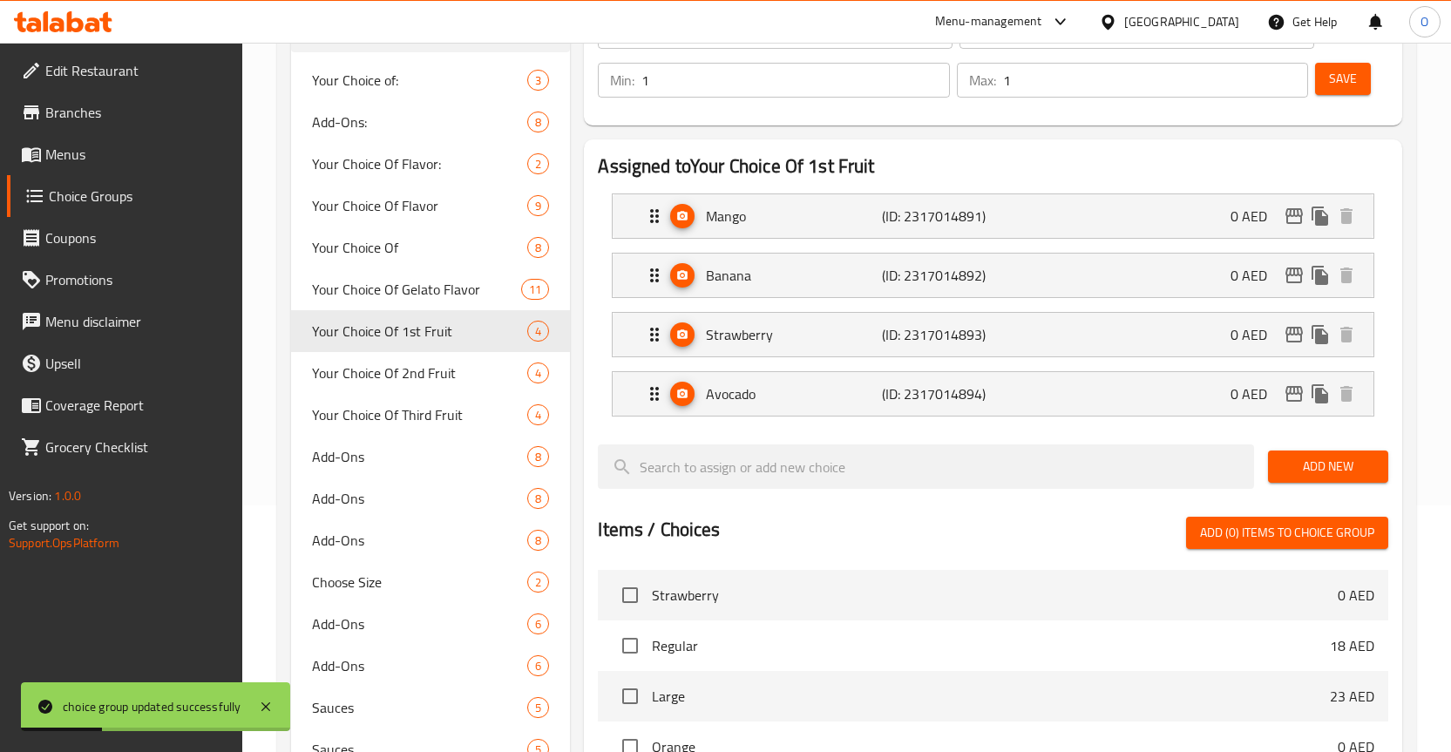
drag, startPoint x: 62, startPoint y: 146, endPoint x: 218, endPoint y: 178, distance: 159.3
click at [62, 146] on span "Menus" at bounding box center [136, 154] width 183 height 21
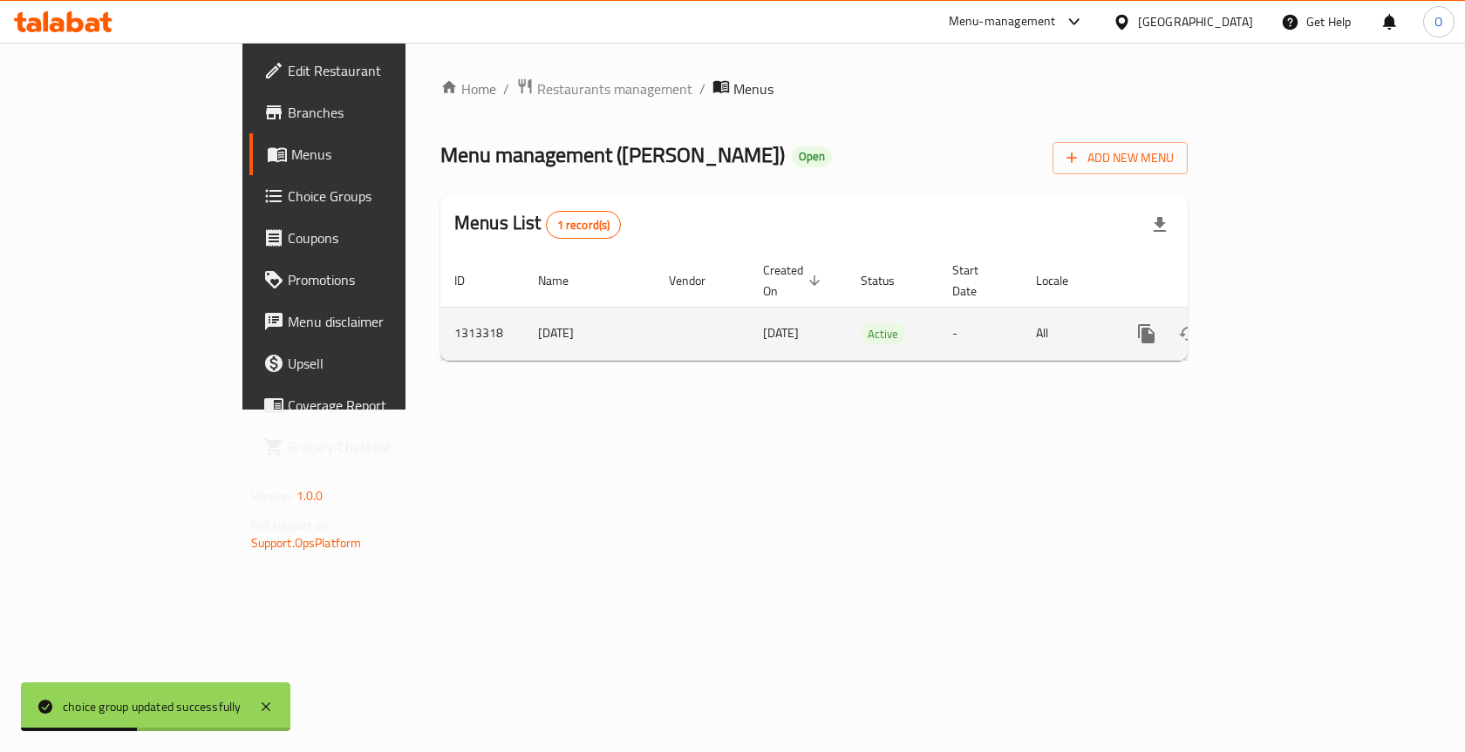
click at [1282, 323] on icon "enhanced table" at bounding box center [1271, 333] width 21 height 21
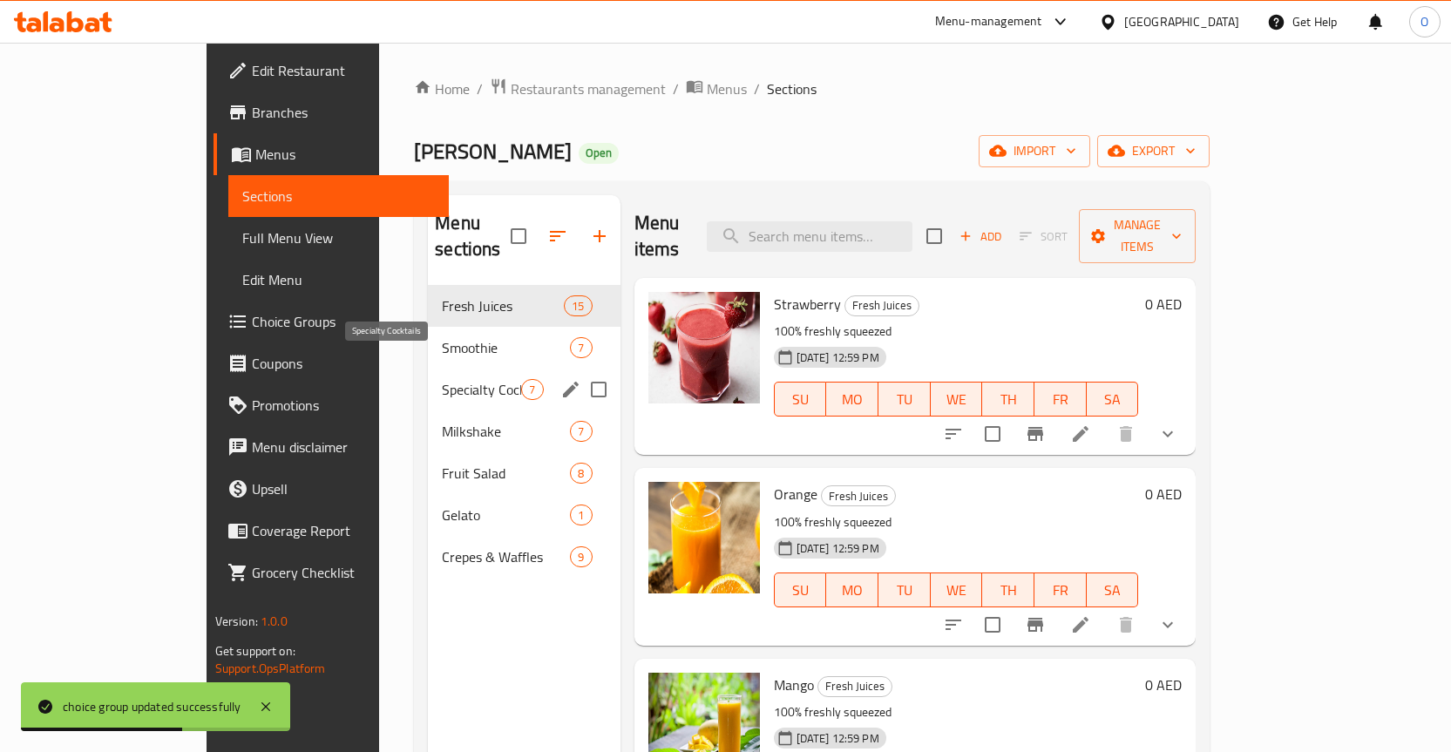
click at [442, 379] on span "Specialty Cocktails" at bounding box center [481, 389] width 79 height 21
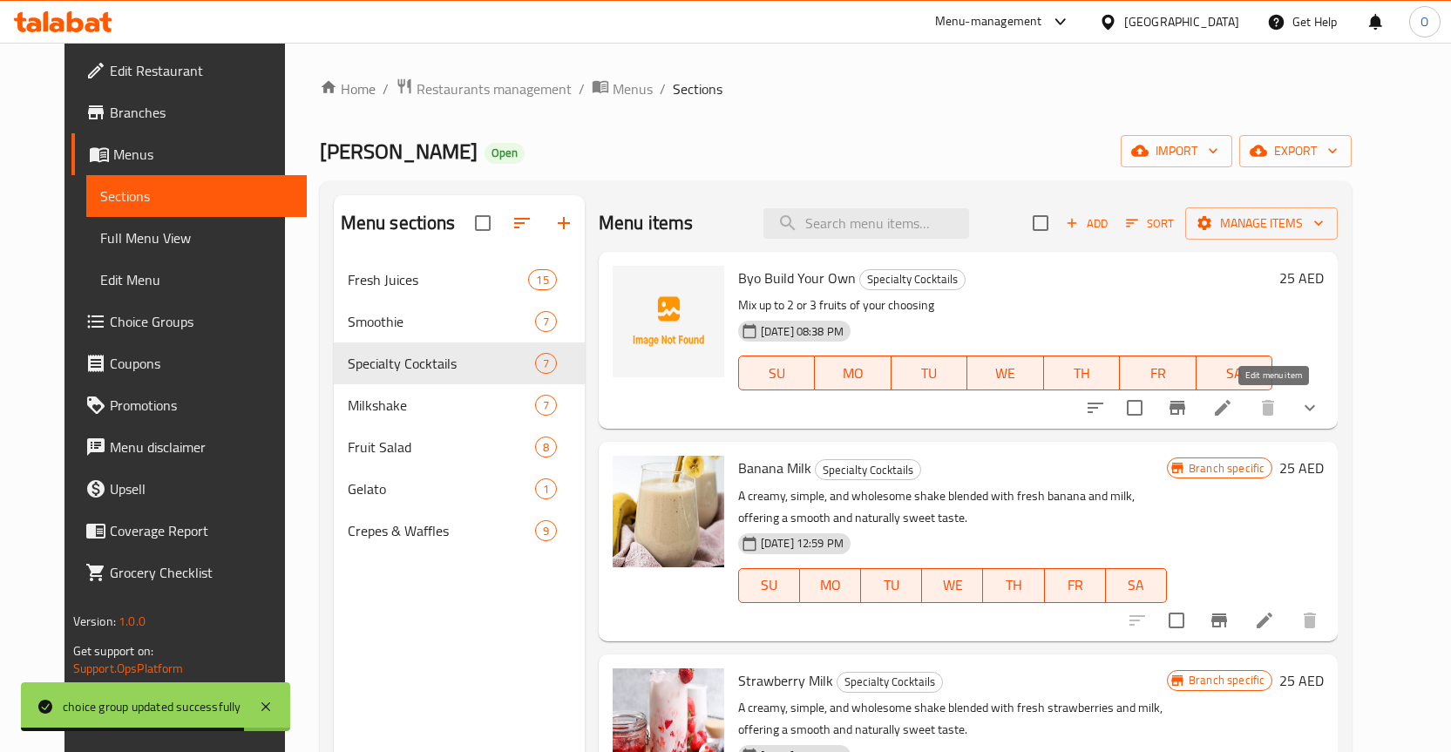
click at [1234, 406] on icon at bounding box center [1223, 408] width 21 height 21
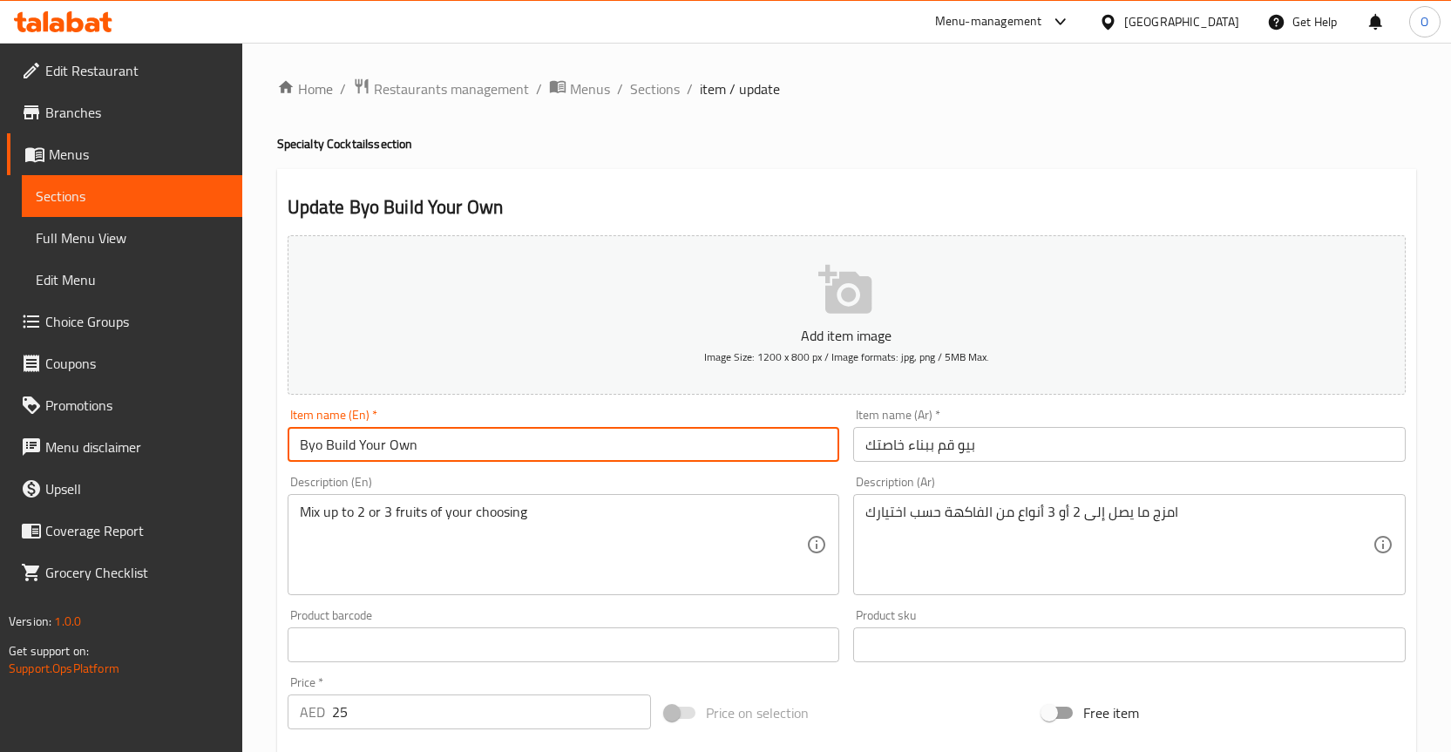
drag, startPoint x: 320, startPoint y: 446, endPoint x: 241, endPoint y: 440, distance: 79.6
click at [241, 440] on div "Edit Restaurant Branches Menus Sections Full Menu View Edit Menu Choice Groups …" at bounding box center [725, 723] width 1451 height 1361
type input "Build Your Own"
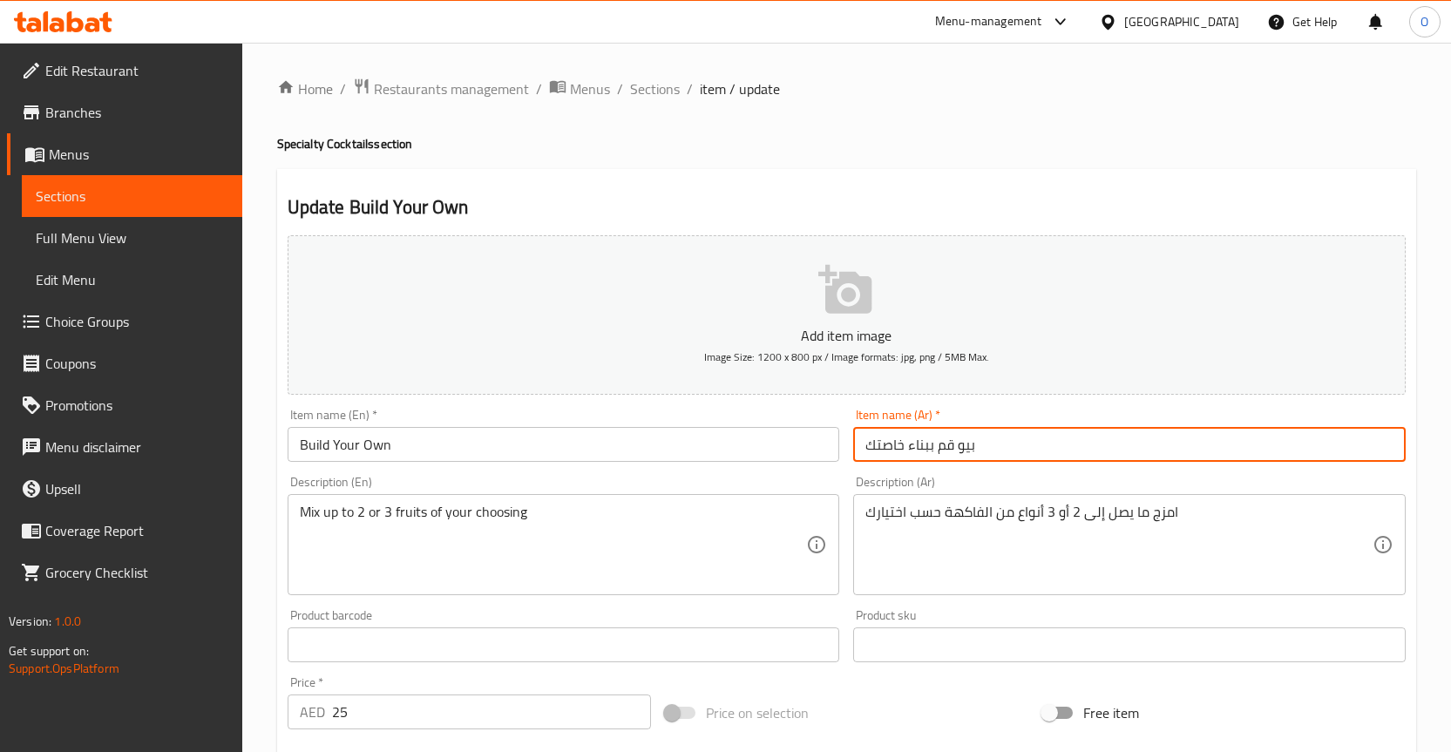
drag, startPoint x: 959, startPoint y: 445, endPoint x: 1021, endPoint y: 445, distance: 61.9
click at [1021, 445] on input "بيو قم ببناء خاصتك" at bounding box center [1129, 444] width 553 height 35
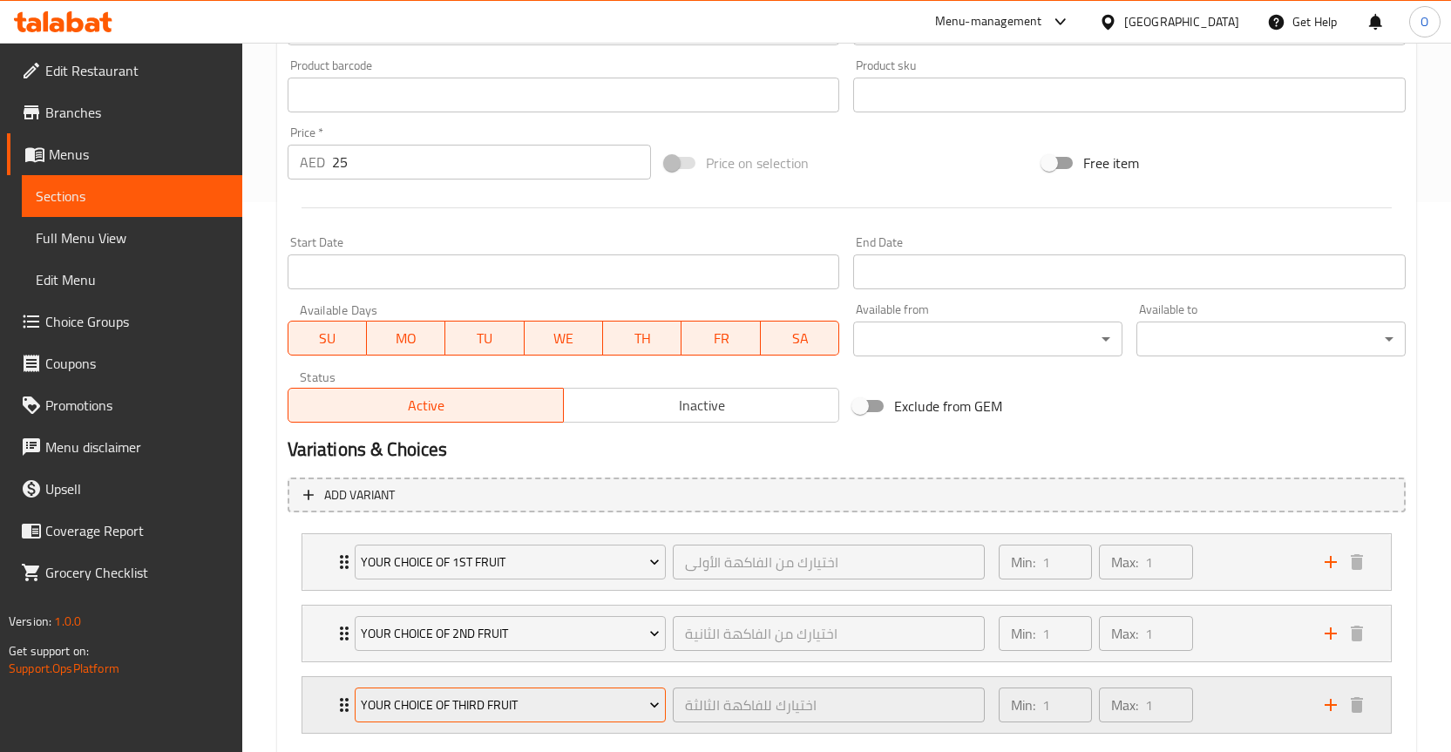
scroll to position [610, 0]
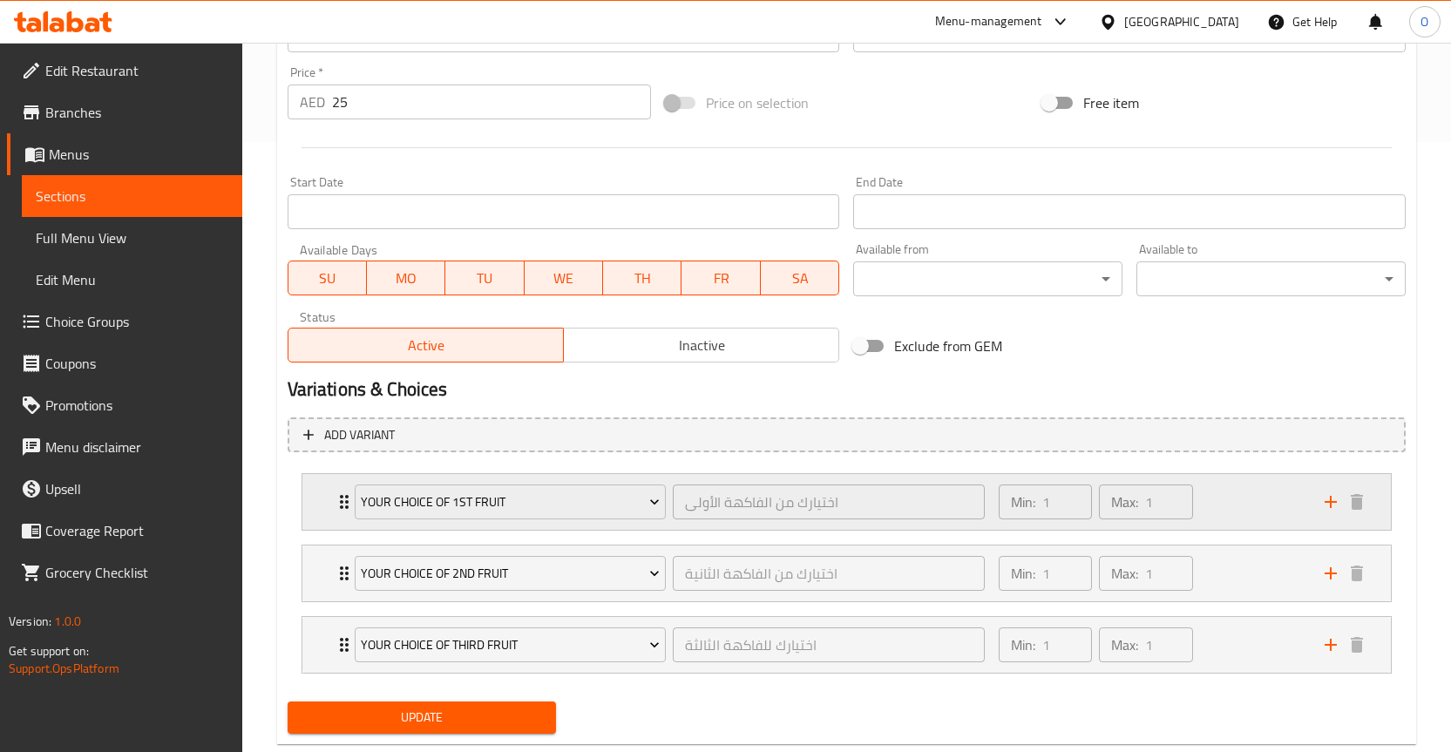
click at [314, 506] on div "Your Choice Of 1st Fruit اختيارك من الفاكهة الأولى ​ Min: 1 ​ Max: 1 ​" at bounding box center [847, 502] width 1089 height 56
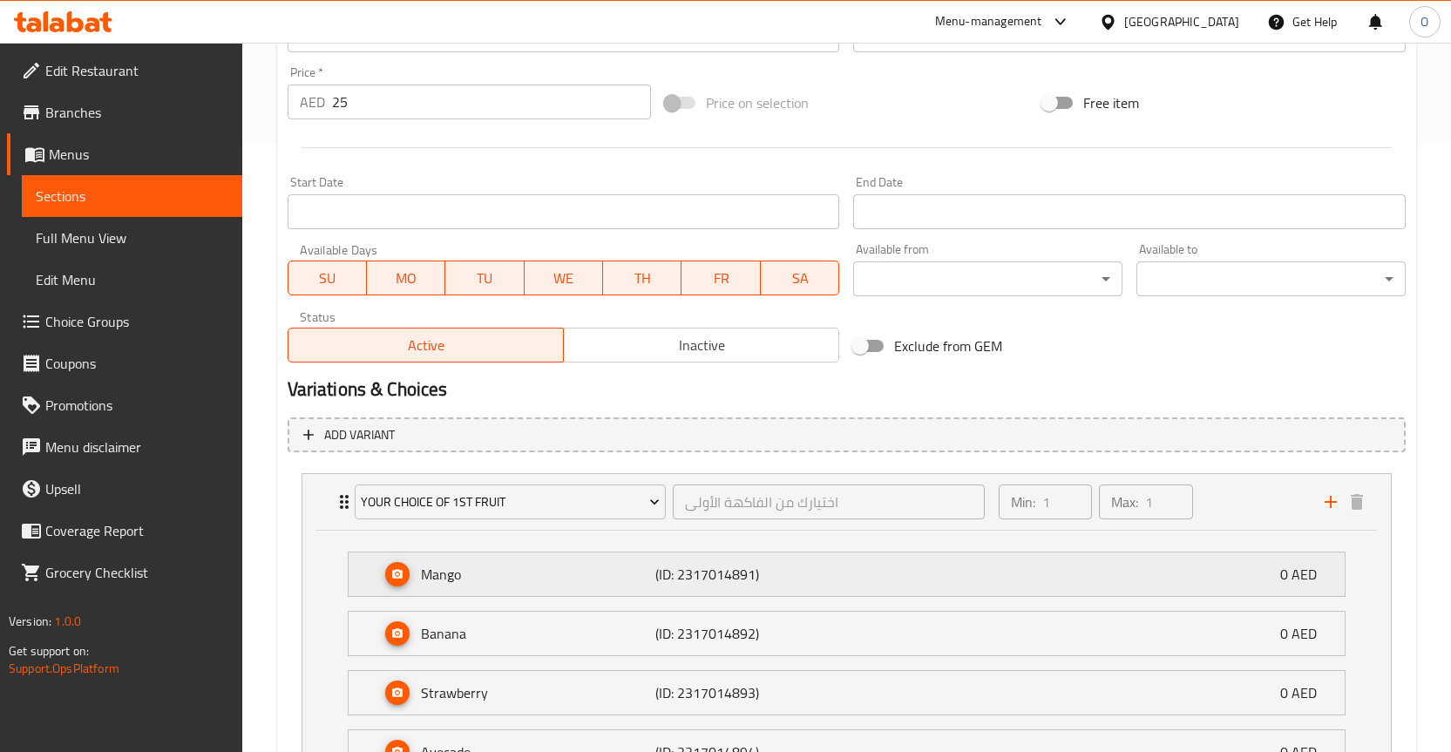
click at [489, 577] on p "Mango" at bounding box center [538, 574] width 235 height 21
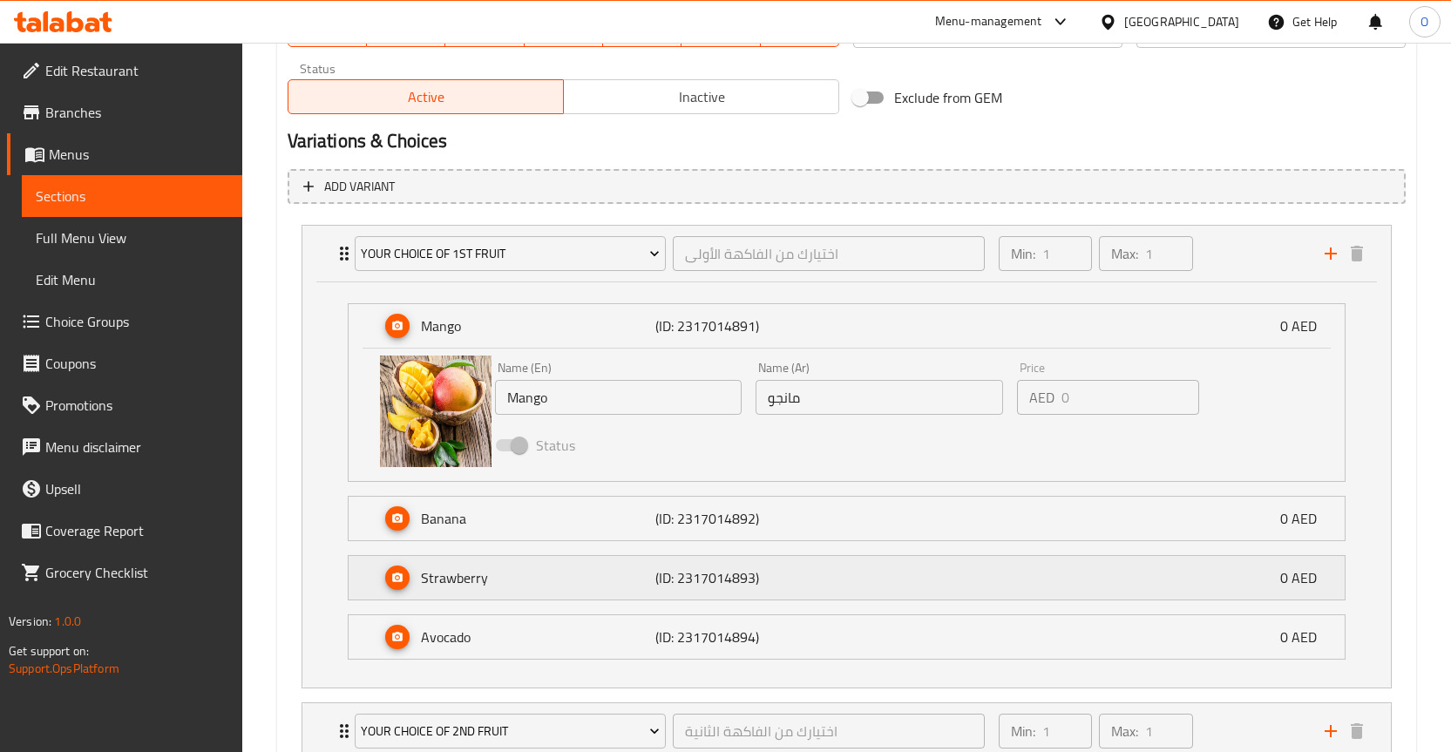
scroll to position [872, 0]
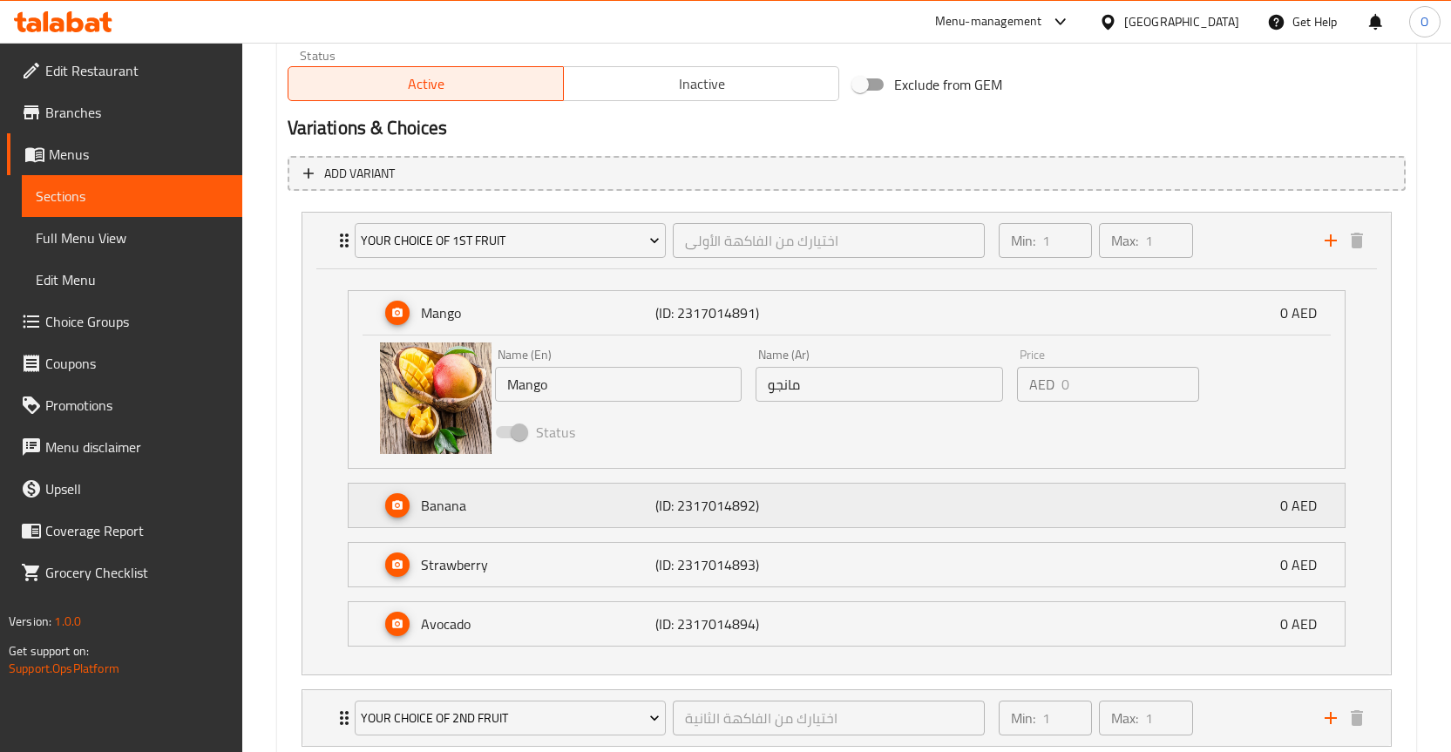
click at [546, 500] on p "Banana" at bounding box center [538, 505] width 235 height 21
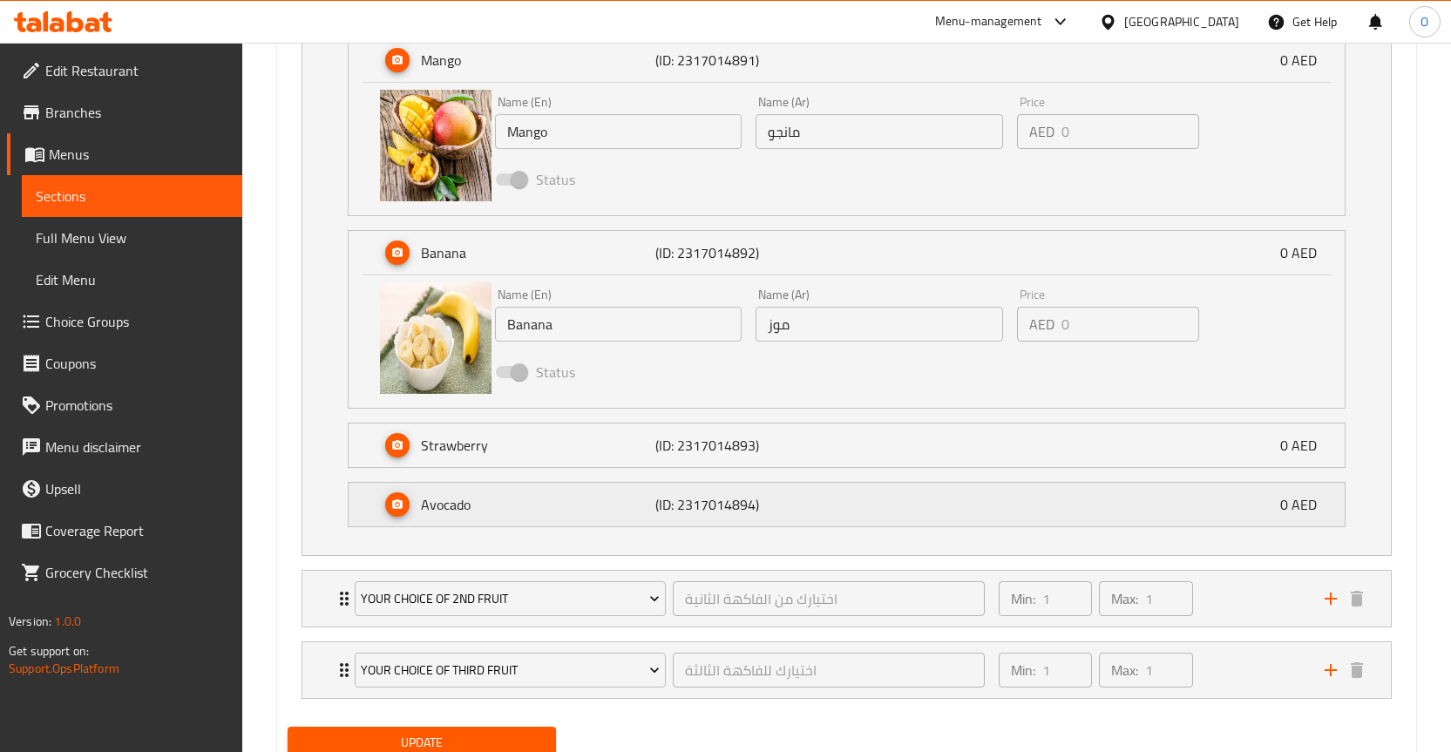
scroll to position [1133, 0]
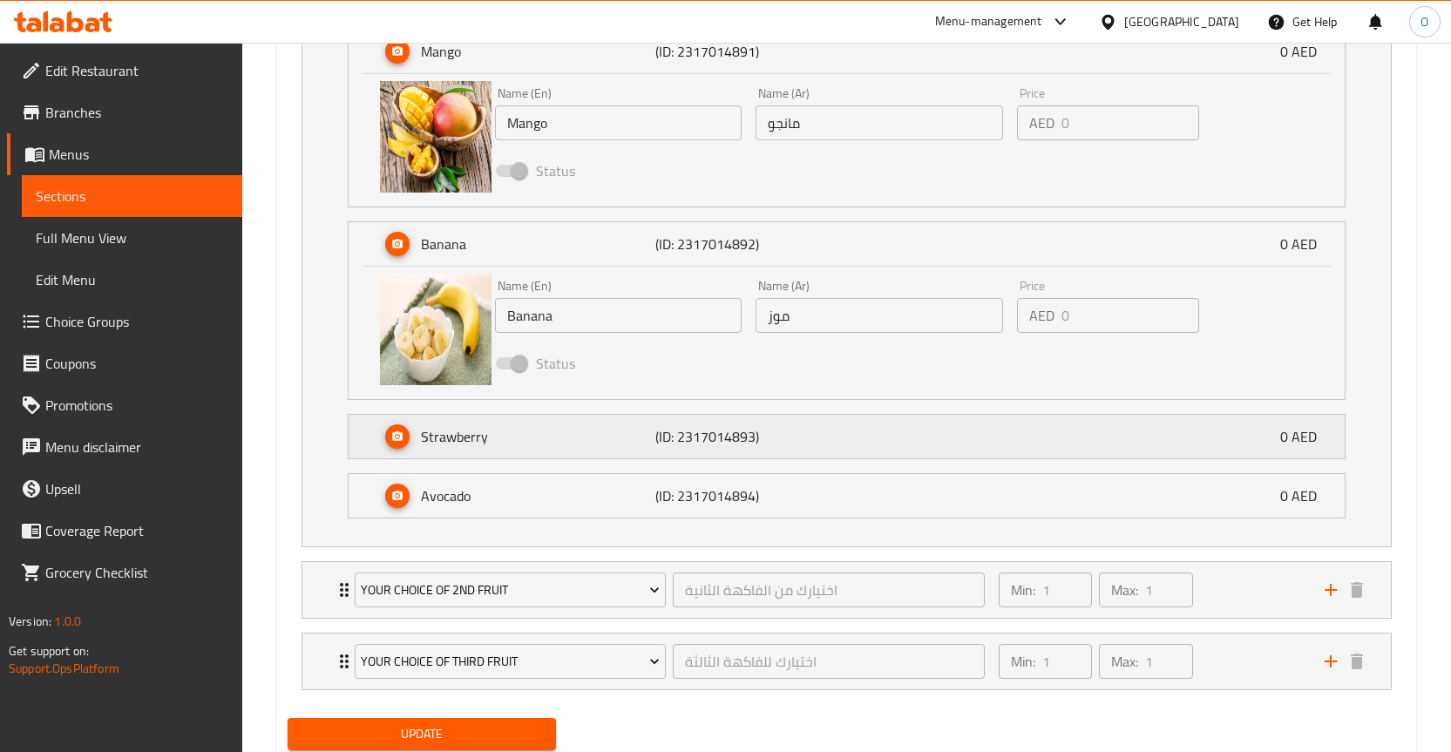
click at [523, 421] on div "Strawberry (ID: 2317014893) 0 AED" at bounding box center [852, 437] width 944 height 44
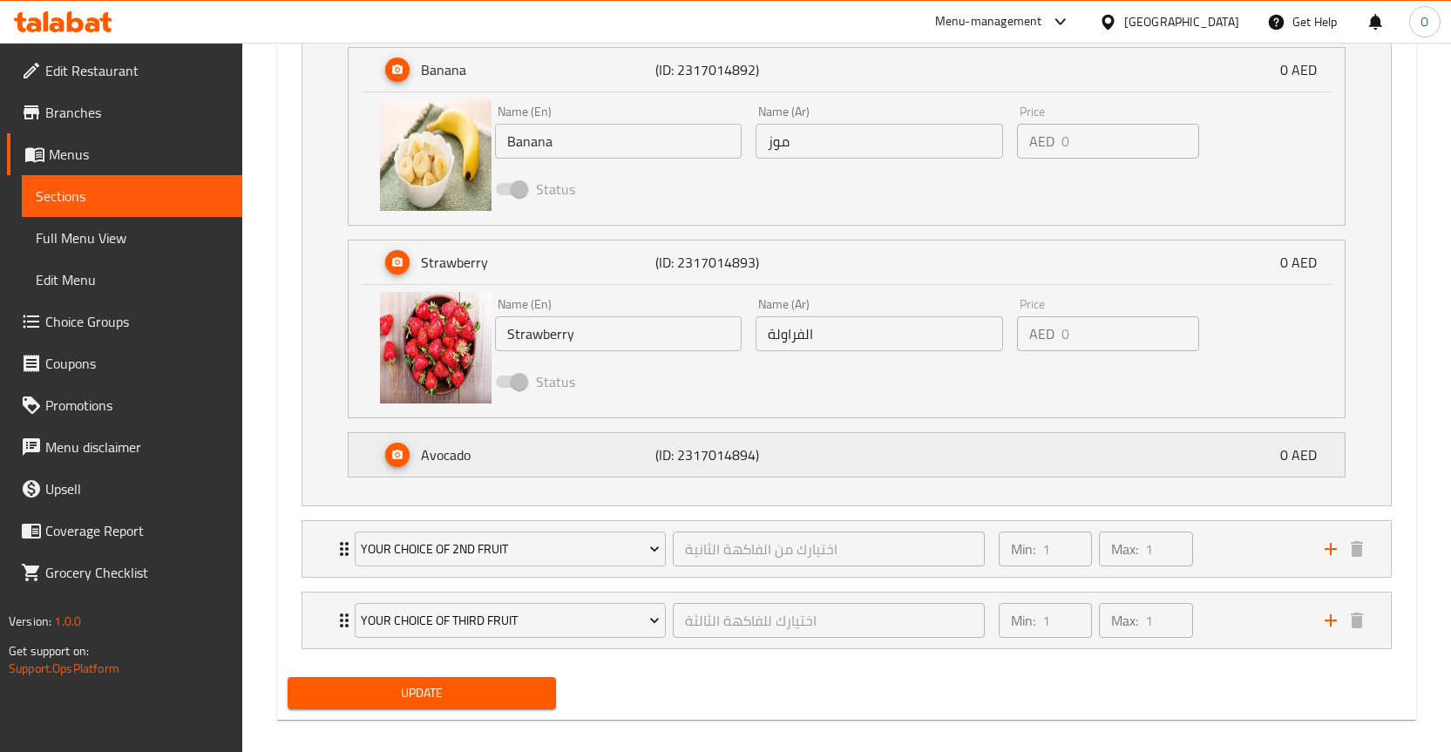
click at [500, 458] on p "Avocado" at bounding box center [538, 455] width 235 height 21
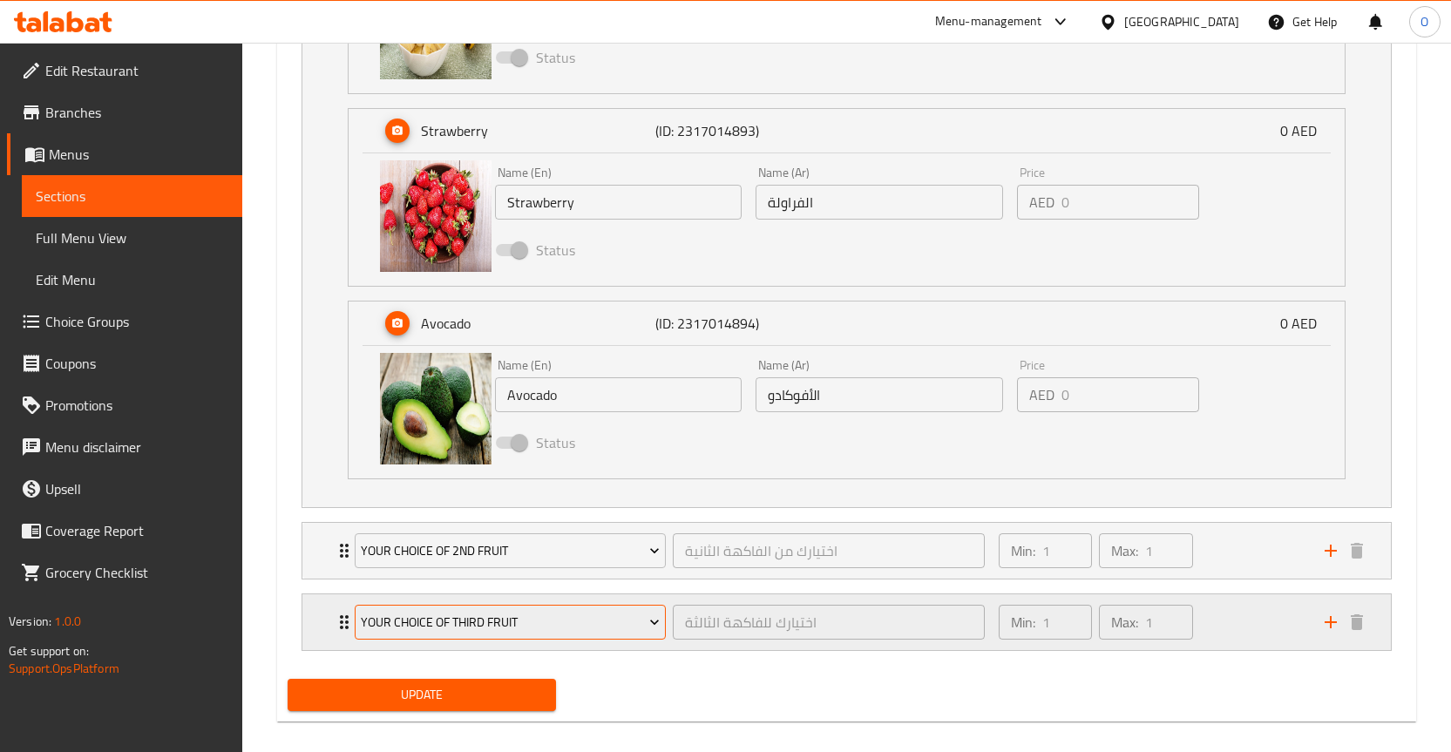
scroll to position [1458, 0]
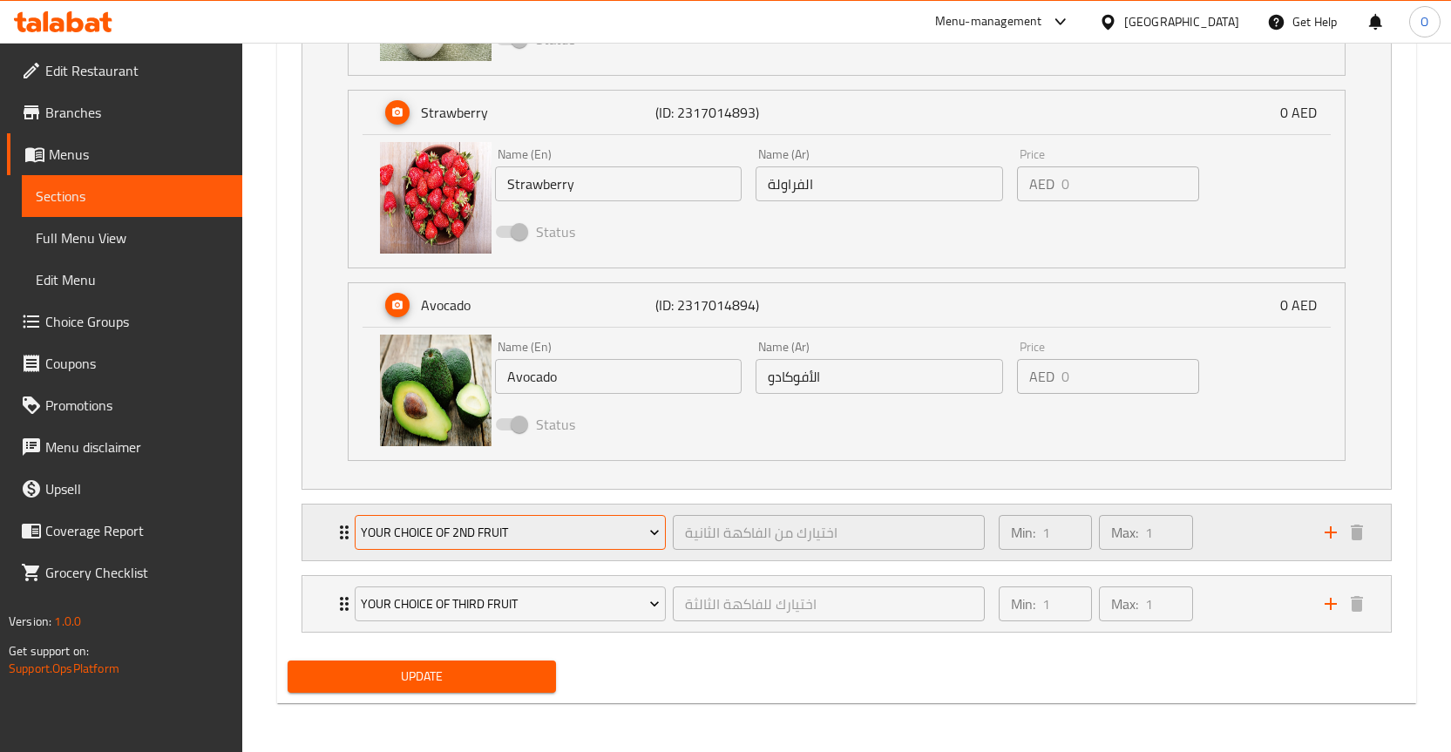
type input "قم ببناء خاصتك"
click at [514, 527] on span "Your Choice Of 2nd Fruit" at bounding box center [510, 533] width 299 height 22
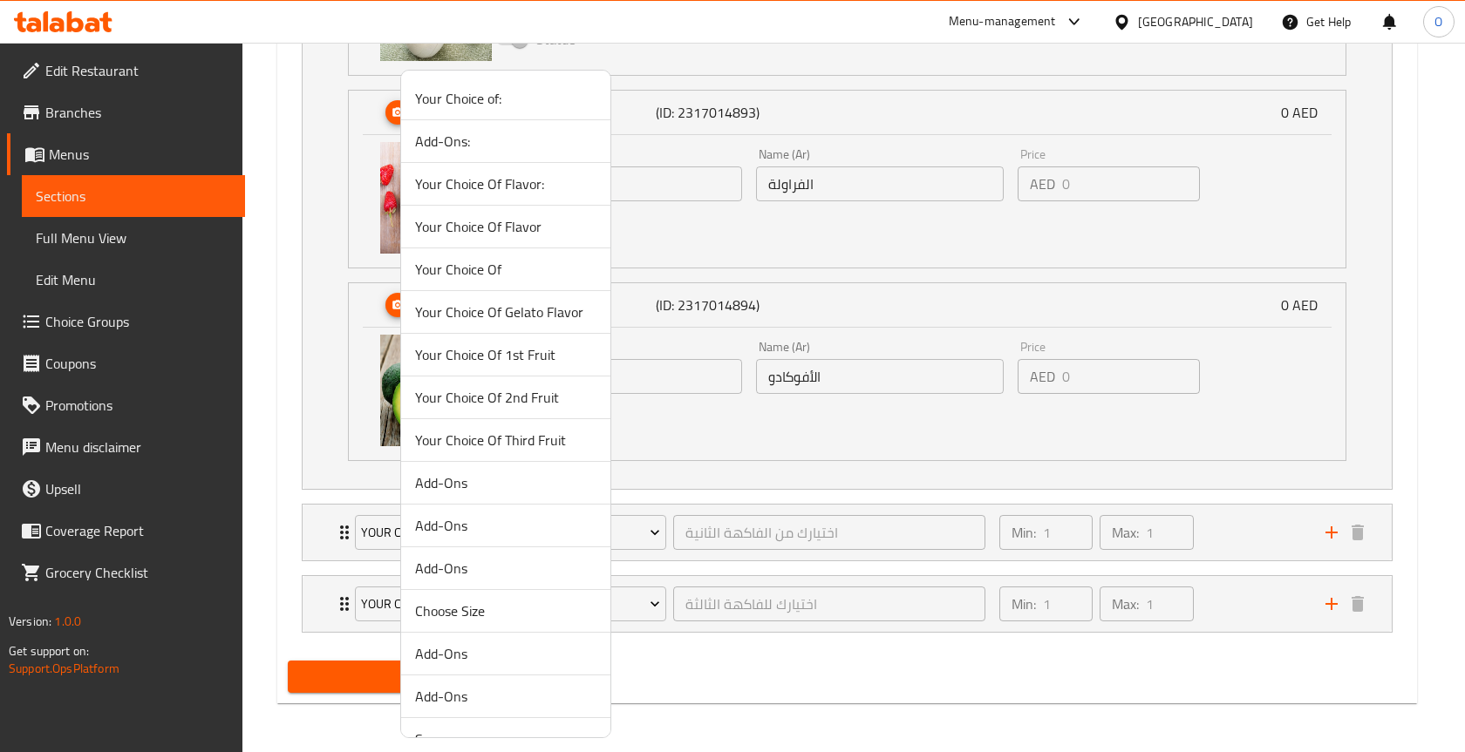
click at [272, 508] on div at bounding box center [732, 376] width 1465 height 752
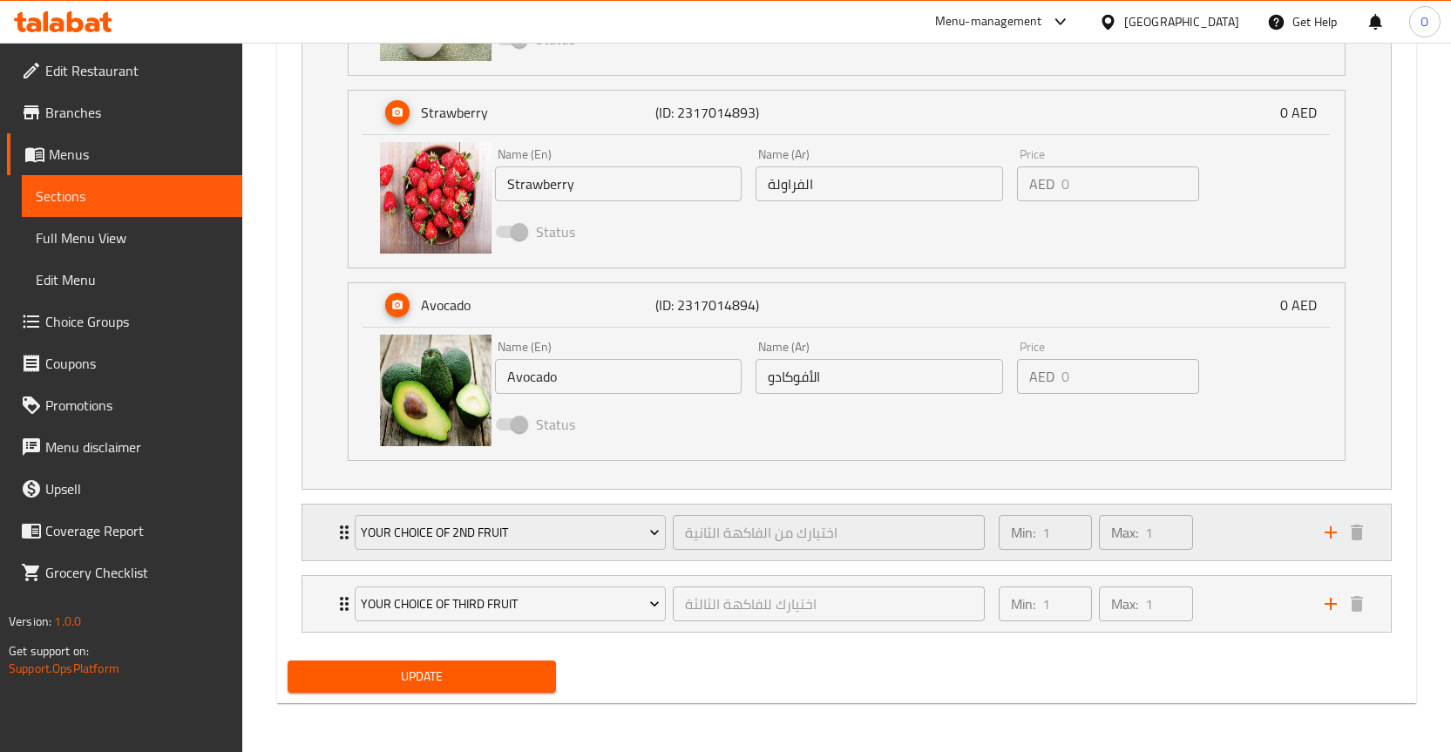
click at [325, 533] on div "Your Choice Of 2nd Fruit اختيارك من الفاكهة الثانية ​ Min: 1 ​ Max: 1 ​" at bounding box center [847, 533] width 1089 height 56
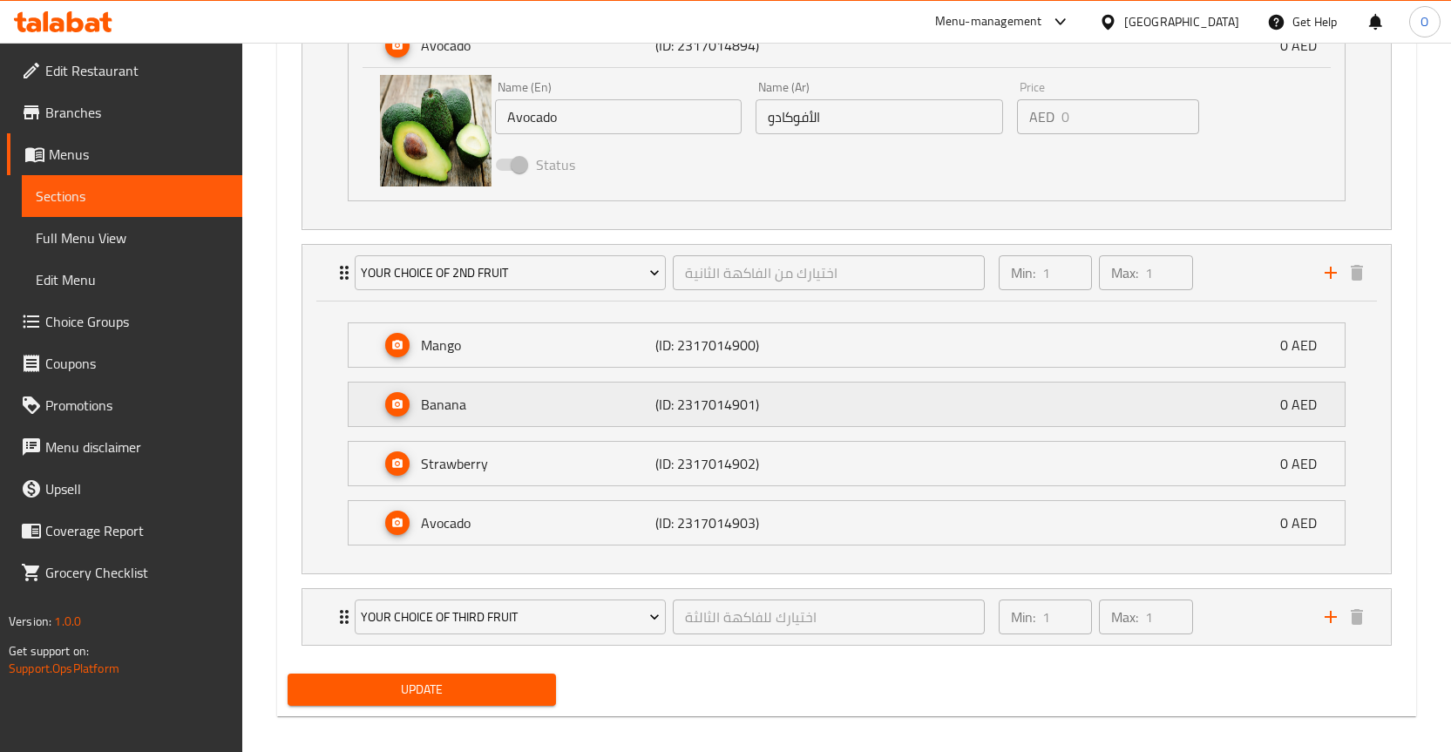
scroll to position [1730, 0]
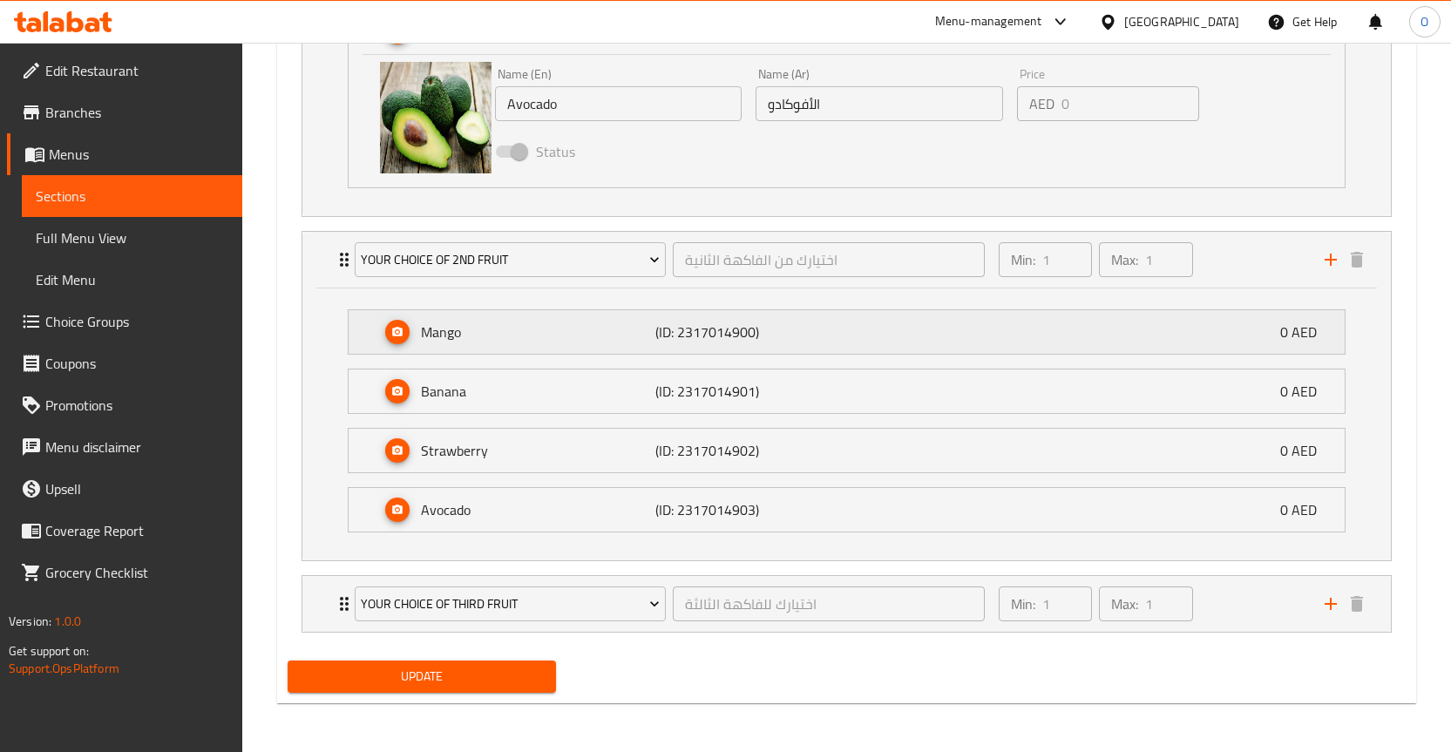
click at [481, 343] on div "Mango (ID: 2317014900) 0 AED" at bounding box center [852, 332] width 944 height 44
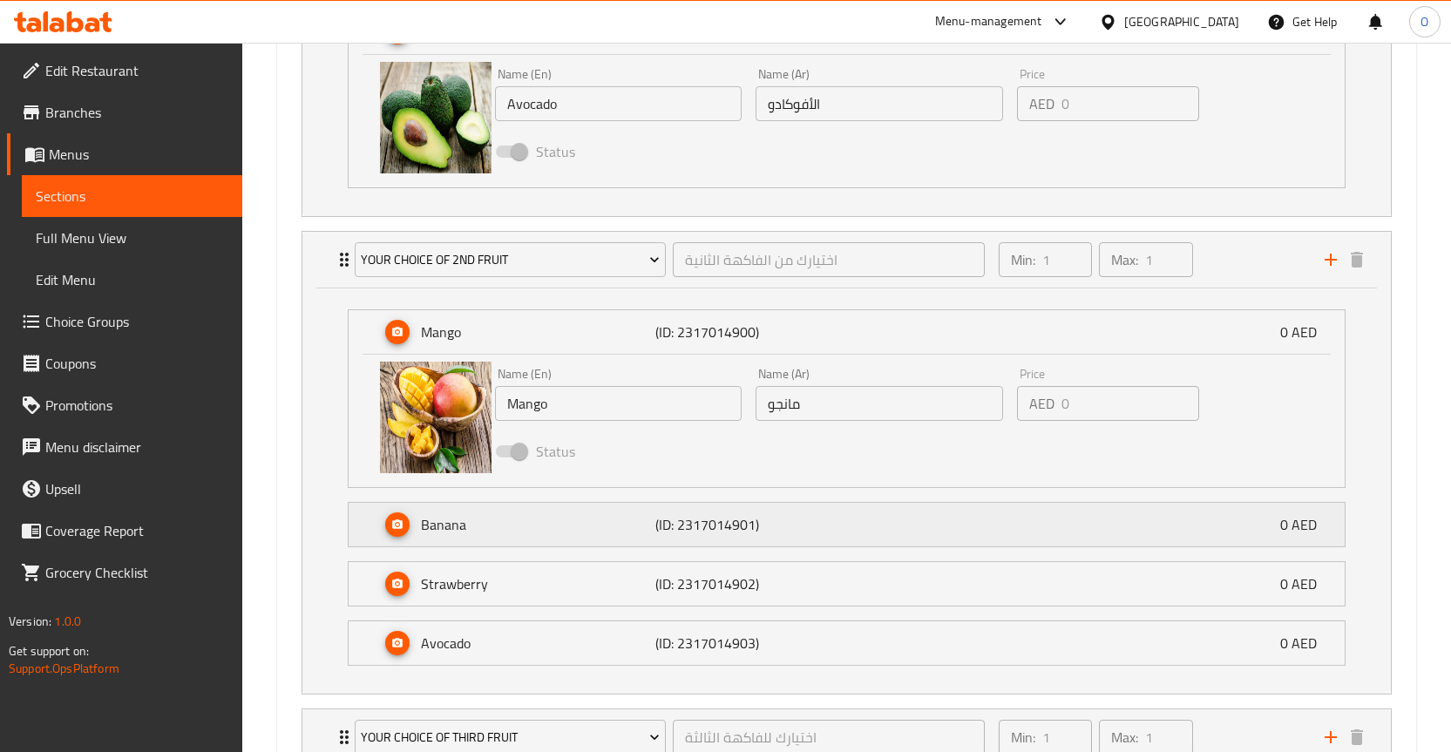
click at [511, 534] on p "Banana" at bounding box center [538, 524] width 235 height 21
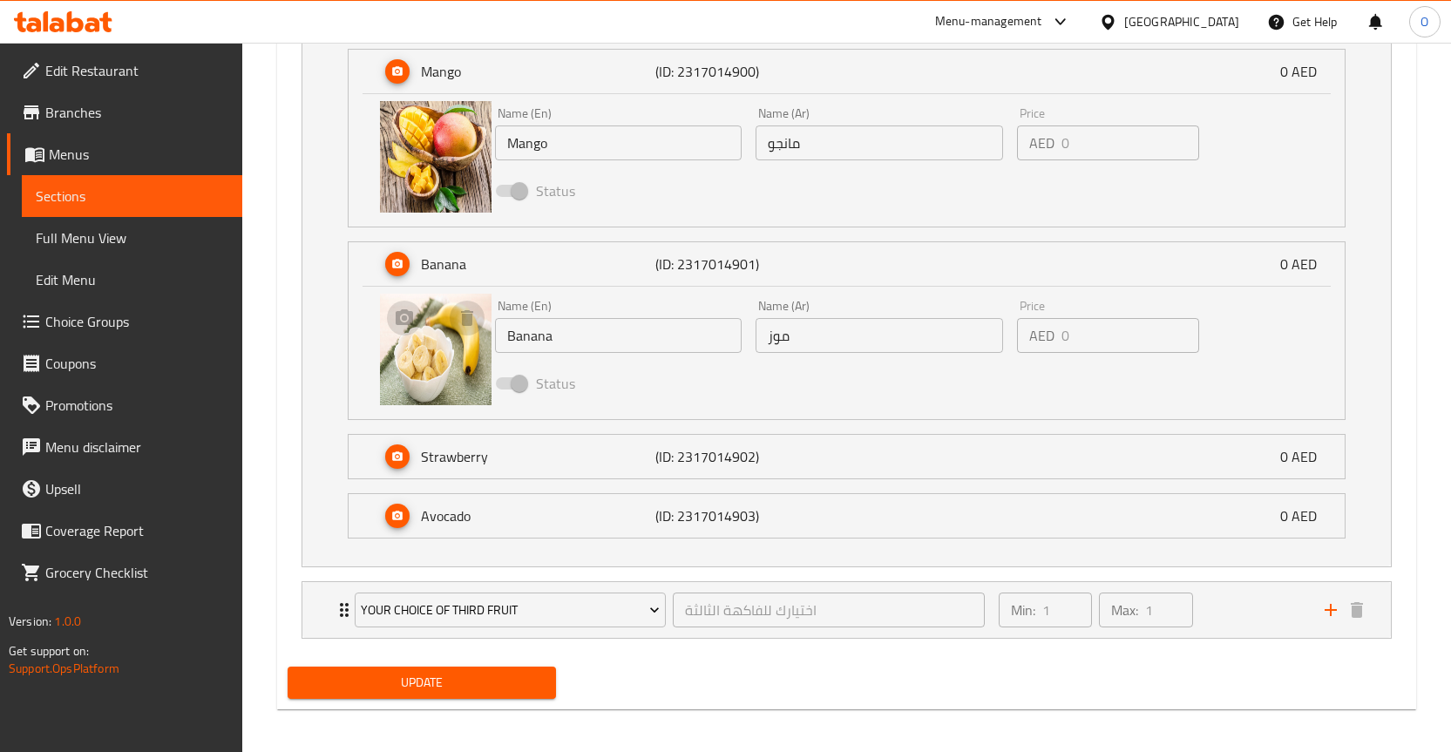
scroll to position [1992, 0]
click at [516, 460] on p "Strawberry" at bounding box center [538, 455] width 235 height 21
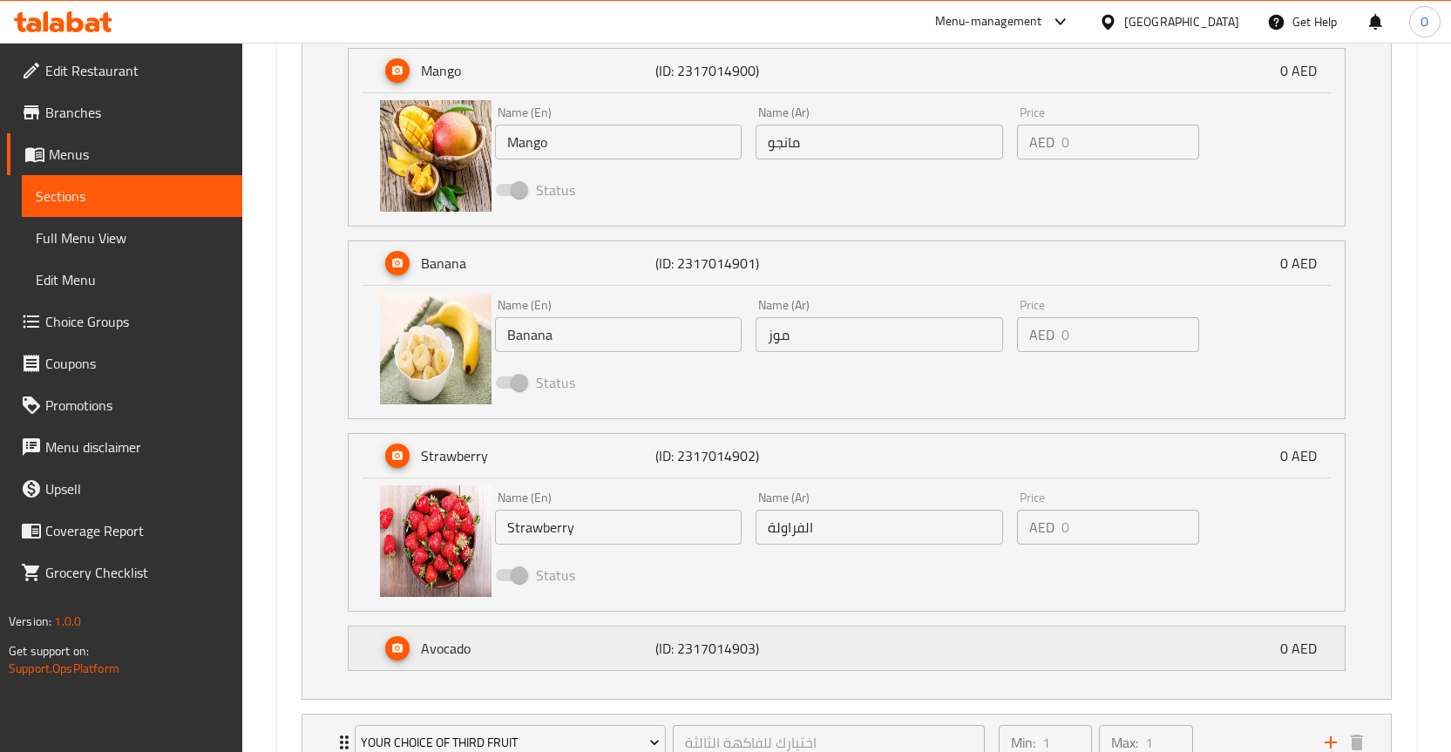
click at [506, 641] on p "Avocado" at bounding box center [538, 648] width 235 height 21
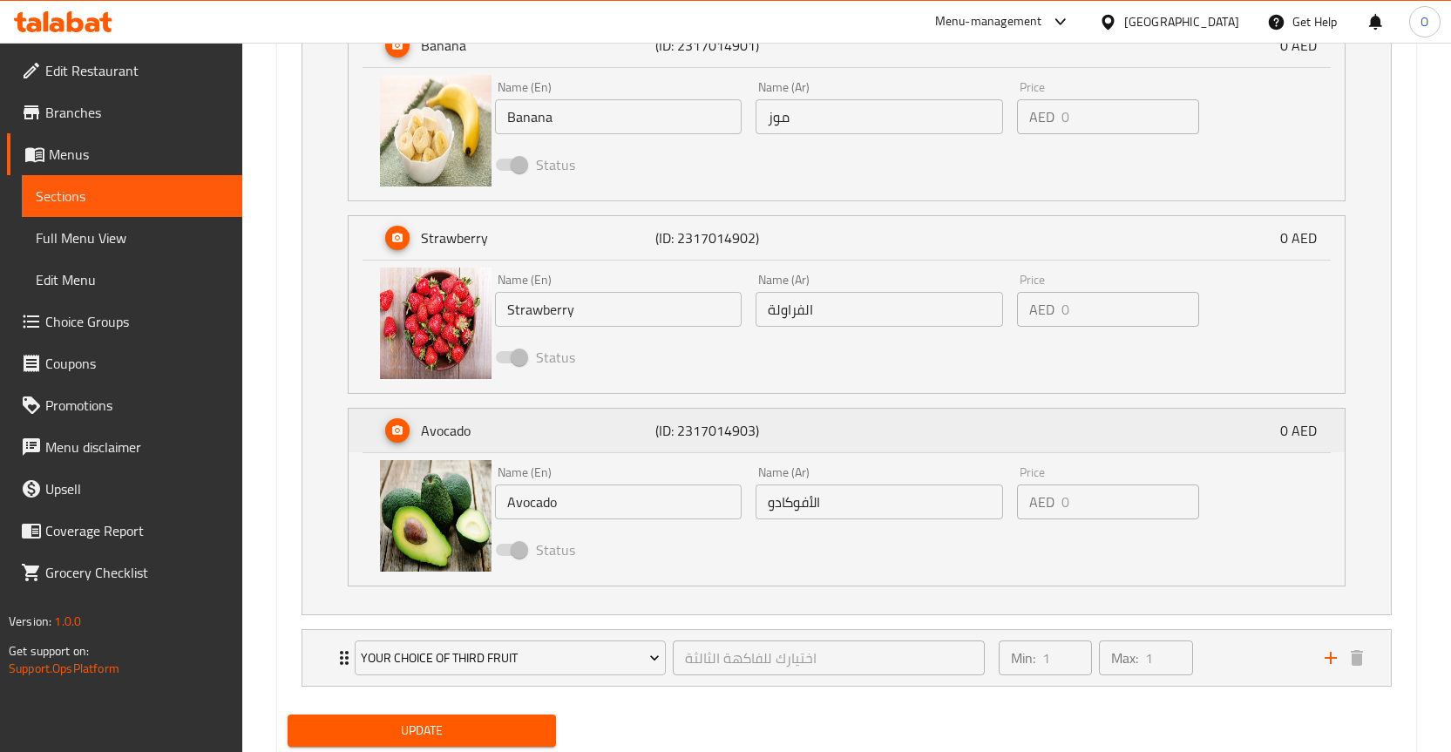
scroll to position [2264, 0]
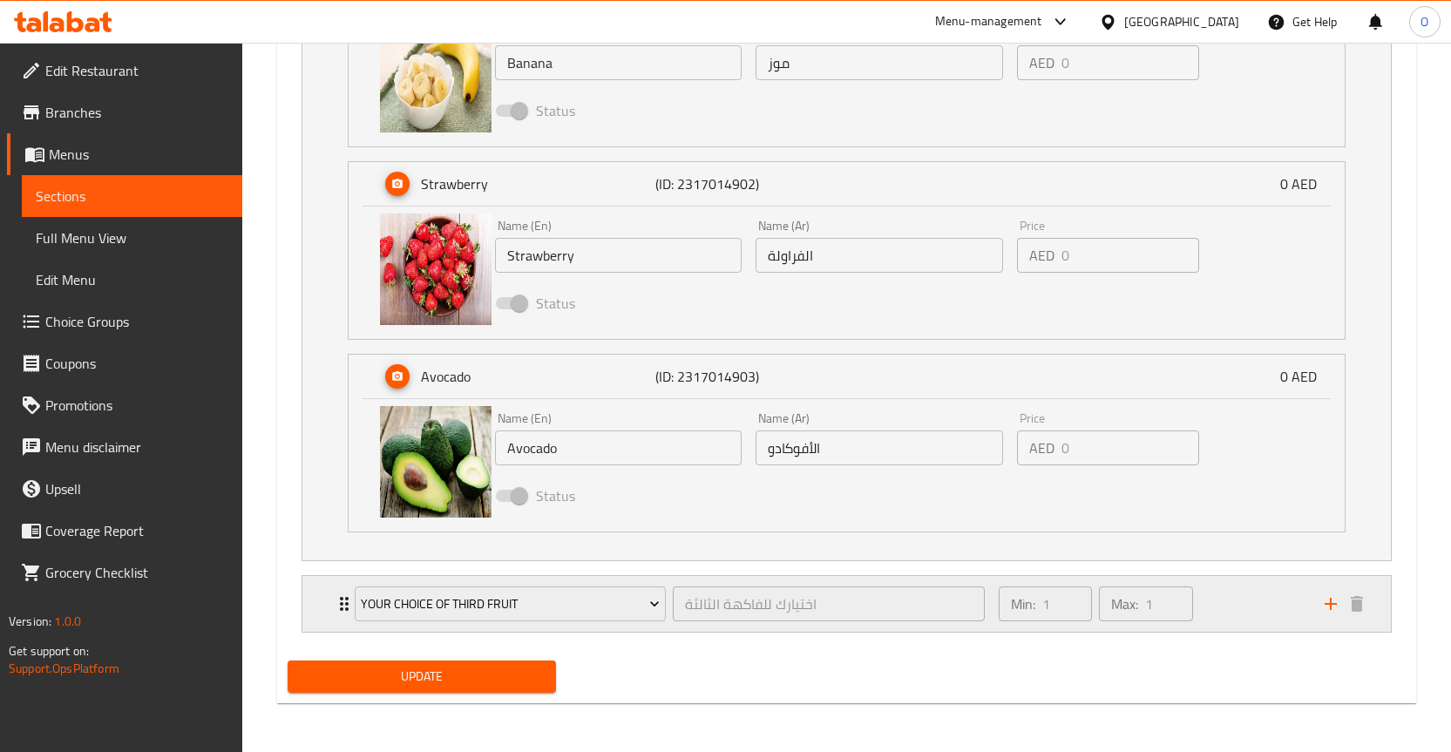
click at [334, 605] on icon "Expand" at bounding box center [344, 604] width 21 height 21
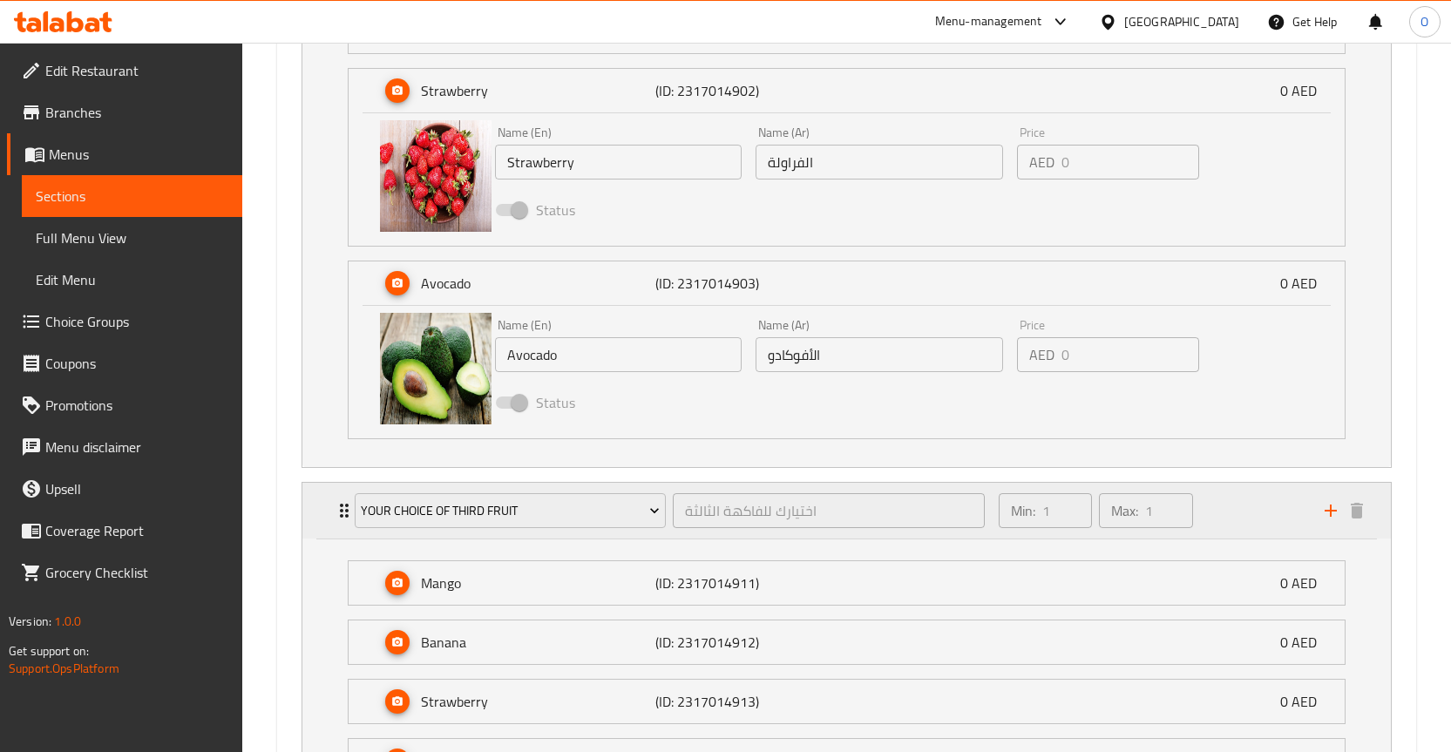
scroll to position [2526, 0]
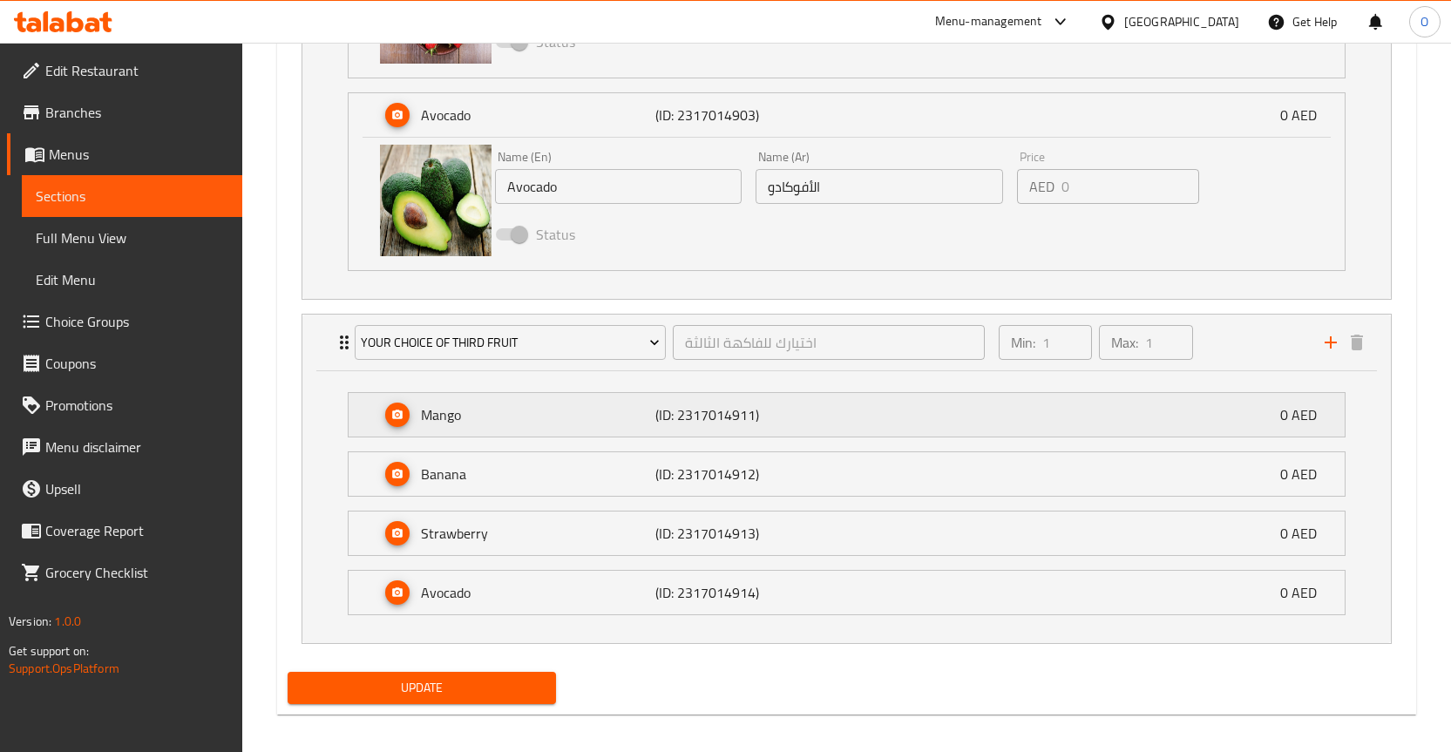
click at [485, 406] on p "Mango" at bounding box center [538, 414] width 235 height 21
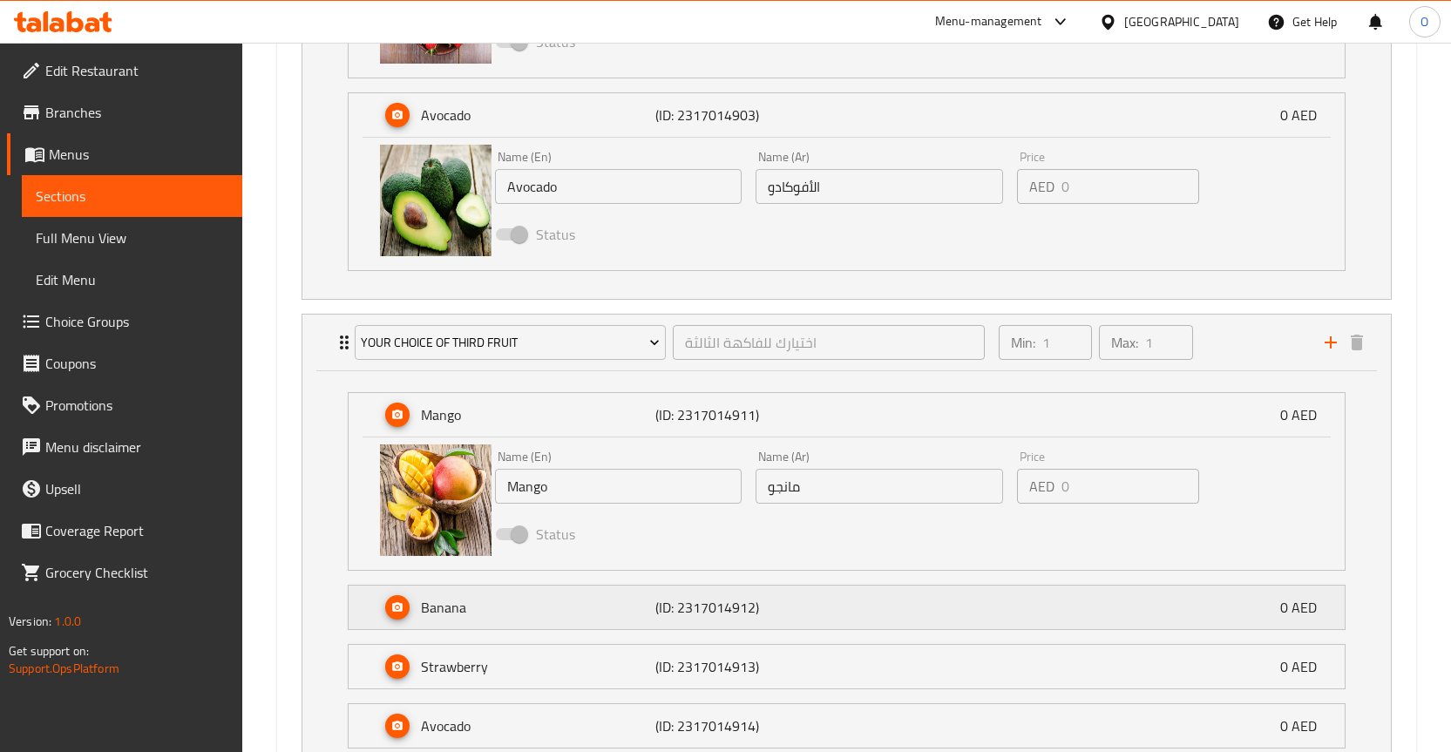
click at [487, 607] on p "Banana" at bounding box center [538, 607] width 235 height 21
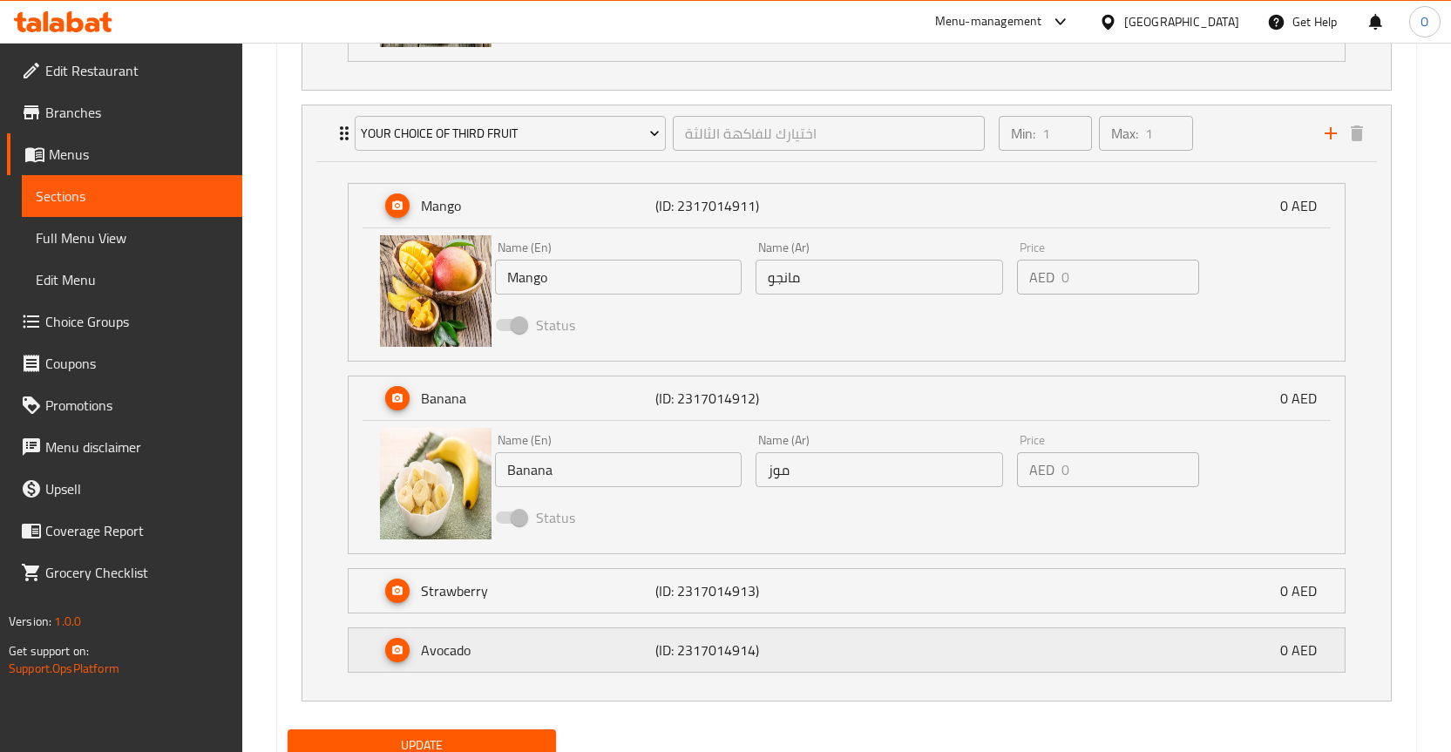
scroll to position [2804, 0]
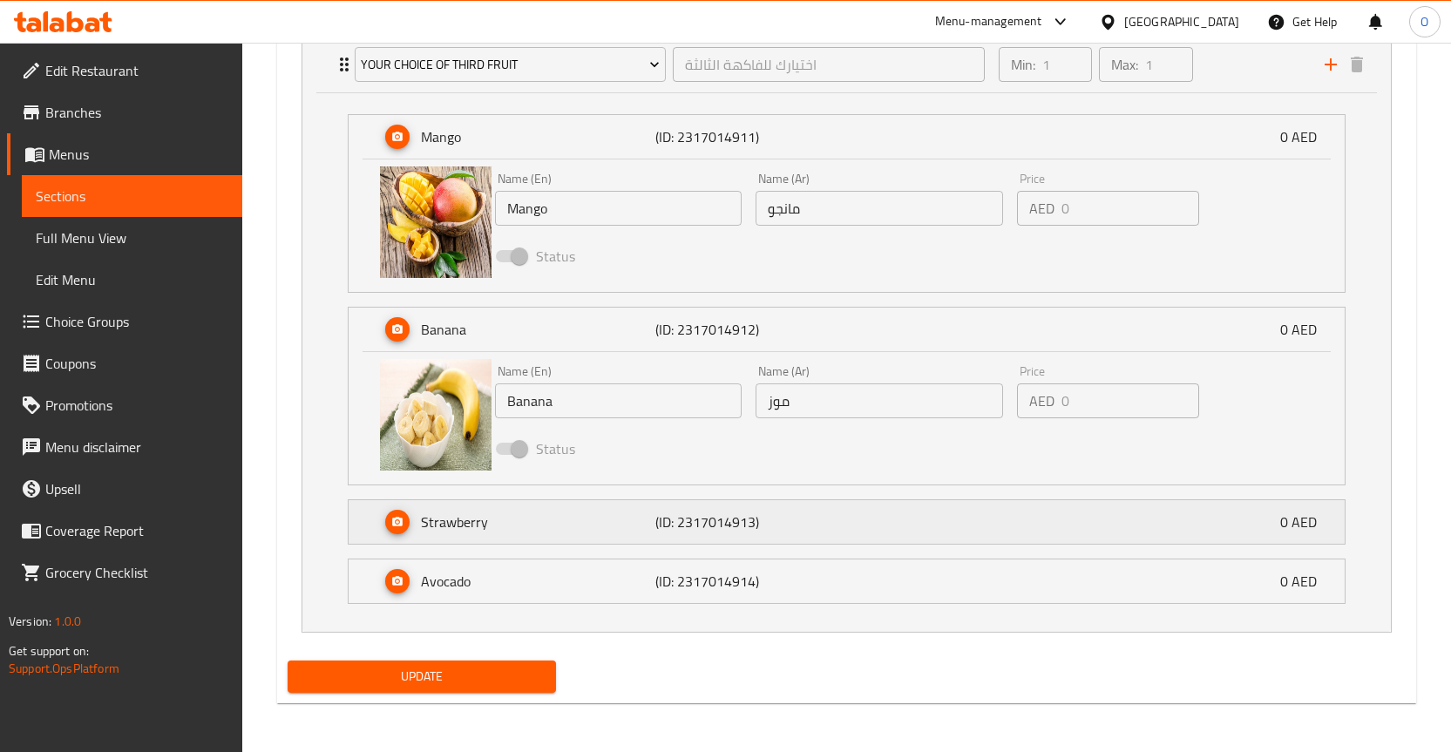
click at [521, 520] on p "Strawberry" at bounding box center [538, 522] width 235 height 21
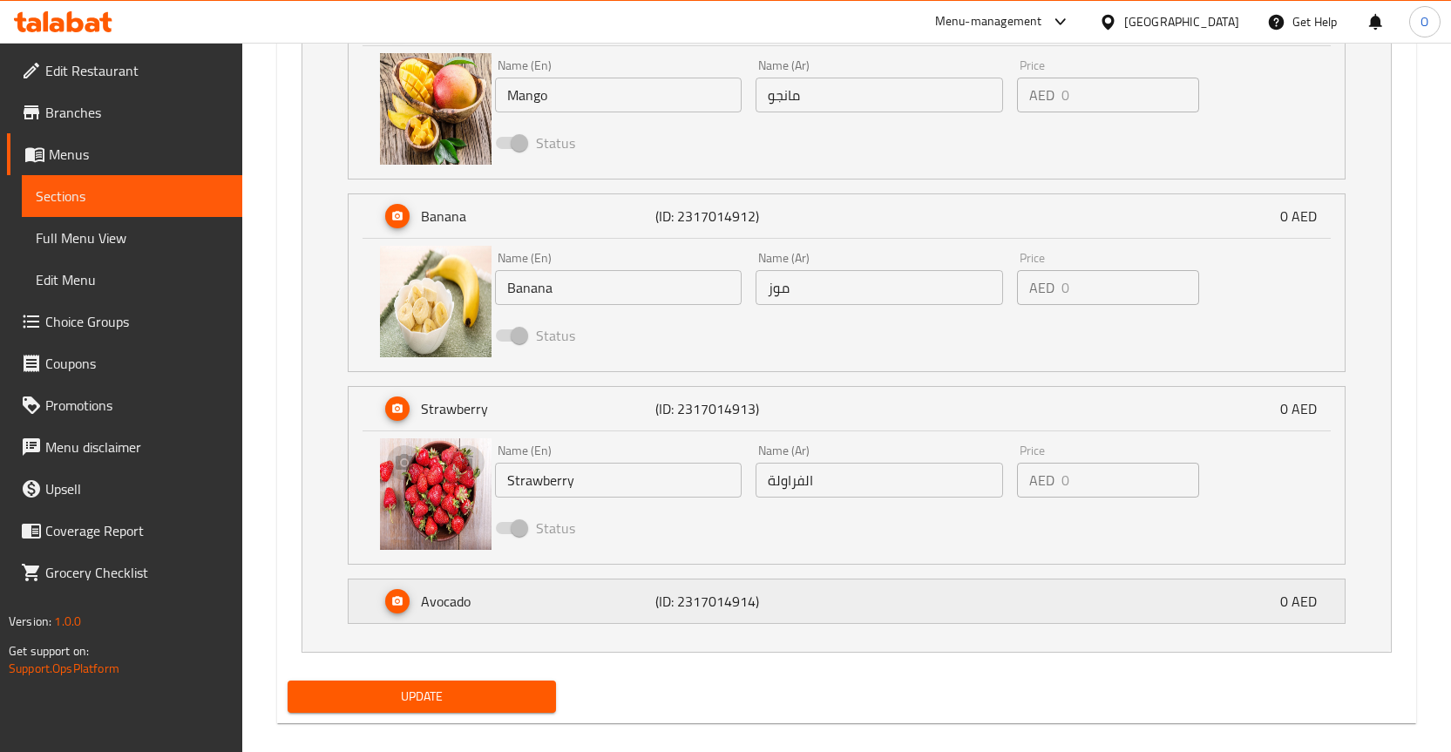
scroll to position [2937, 0]
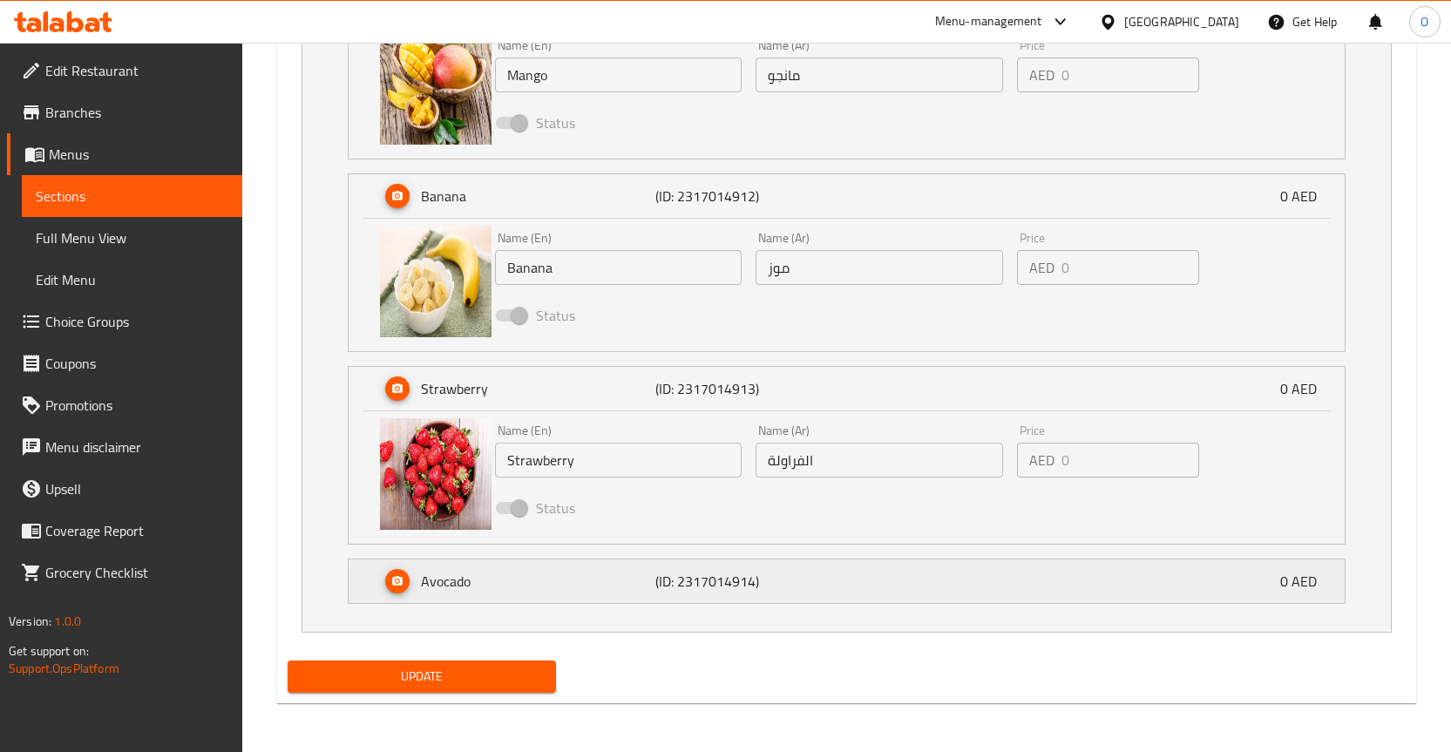
click at [479, 582] on p "Avocado" at bounding box center [538, 581] width 235 height 21
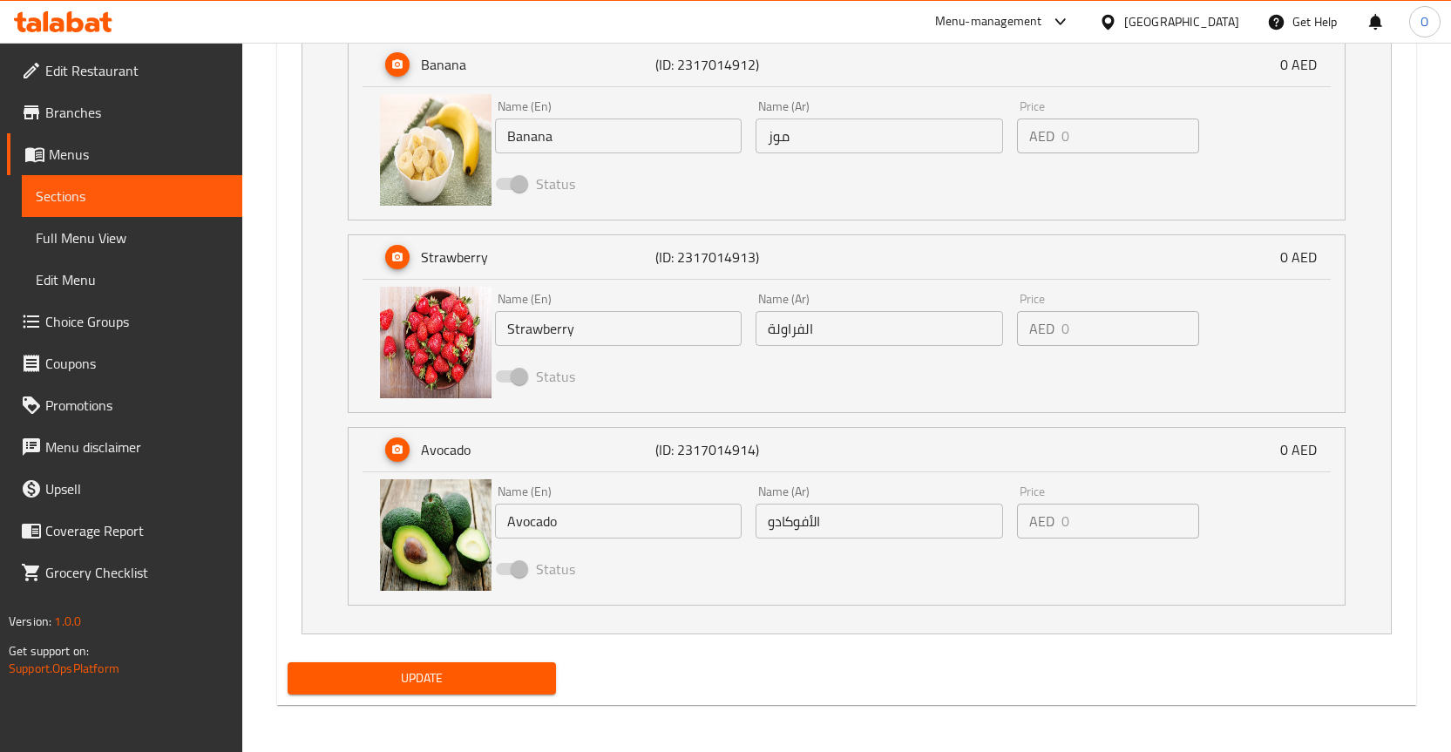
scroll to position [3070, 0]
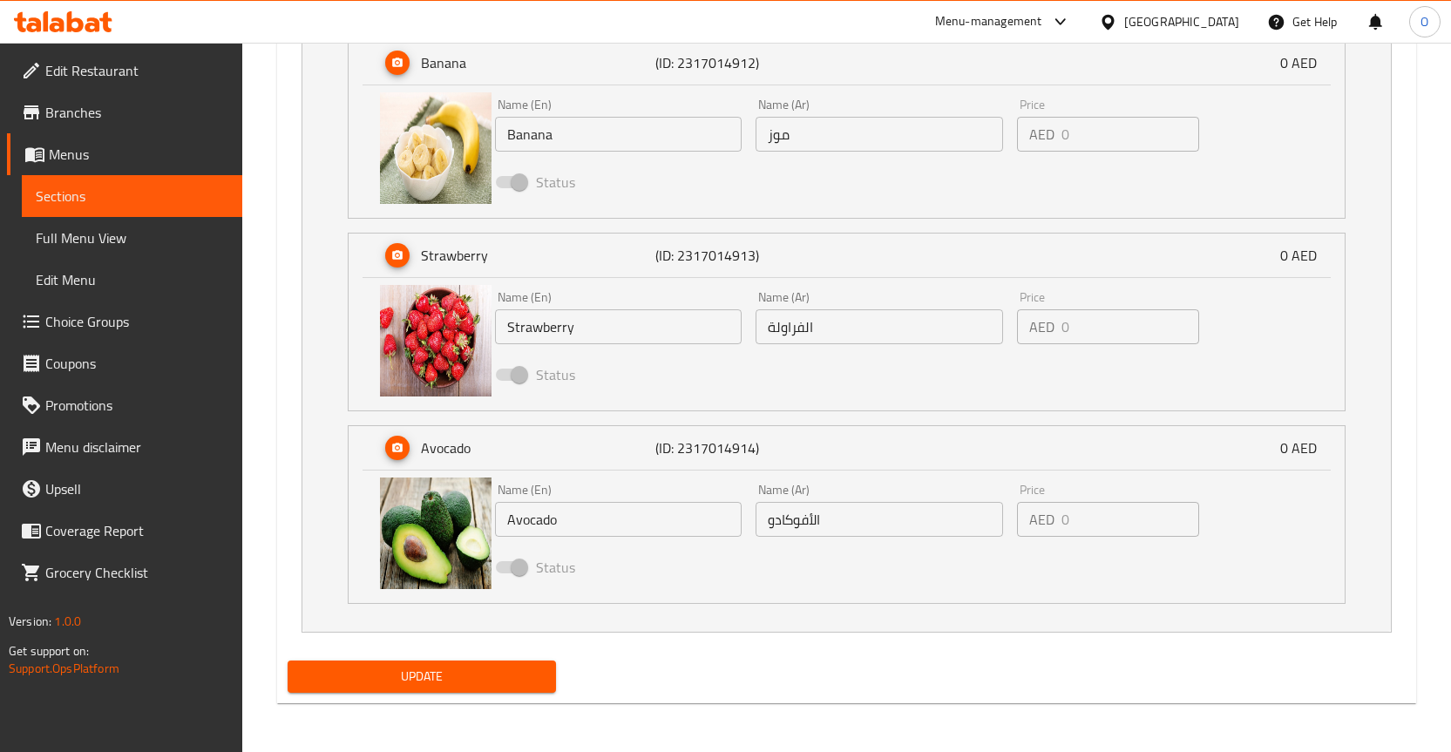
click at [486, 692] on button "Update" at bounding box center [422, 677] width 269 height 32
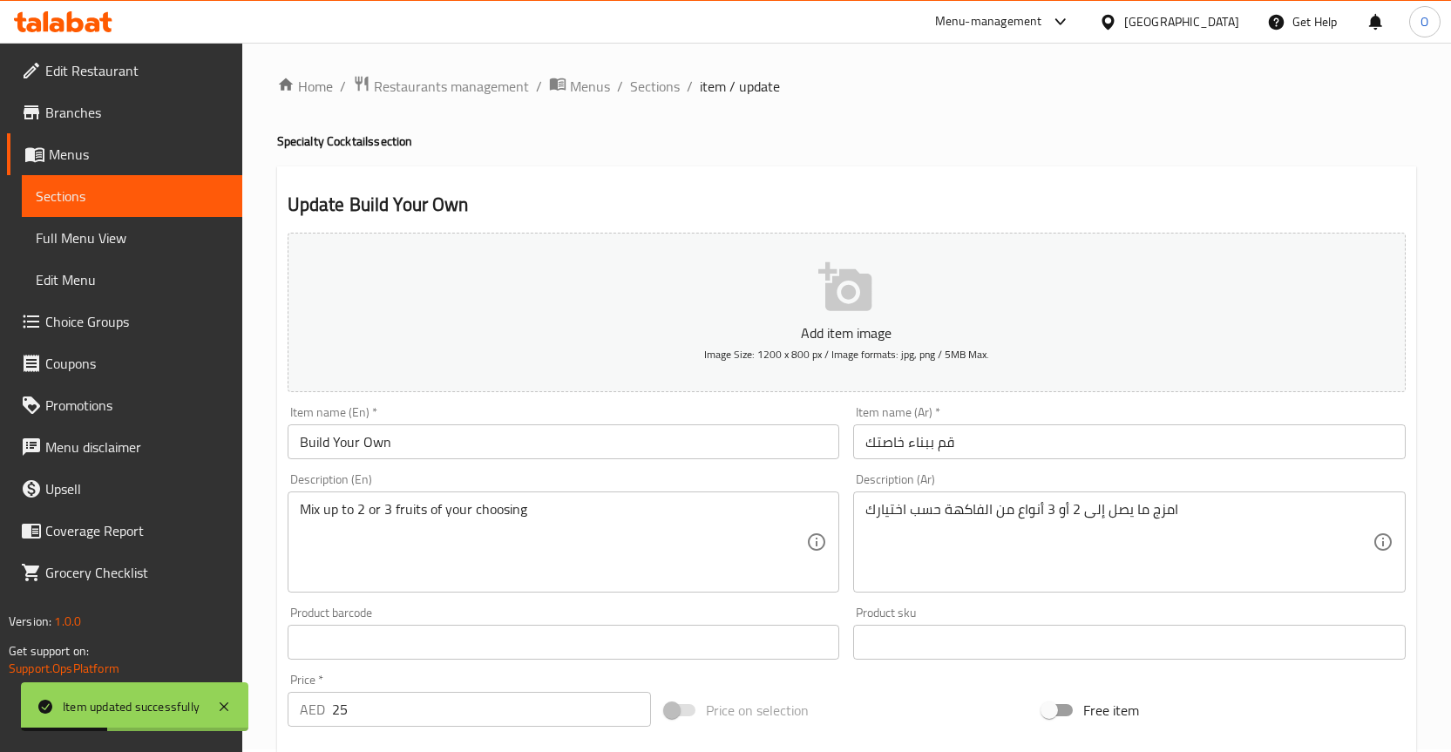
scroll to position [0, 0]
click at [122, 303] on link "Choice Groups" at bounding box center [124, 322] width 235 height 42
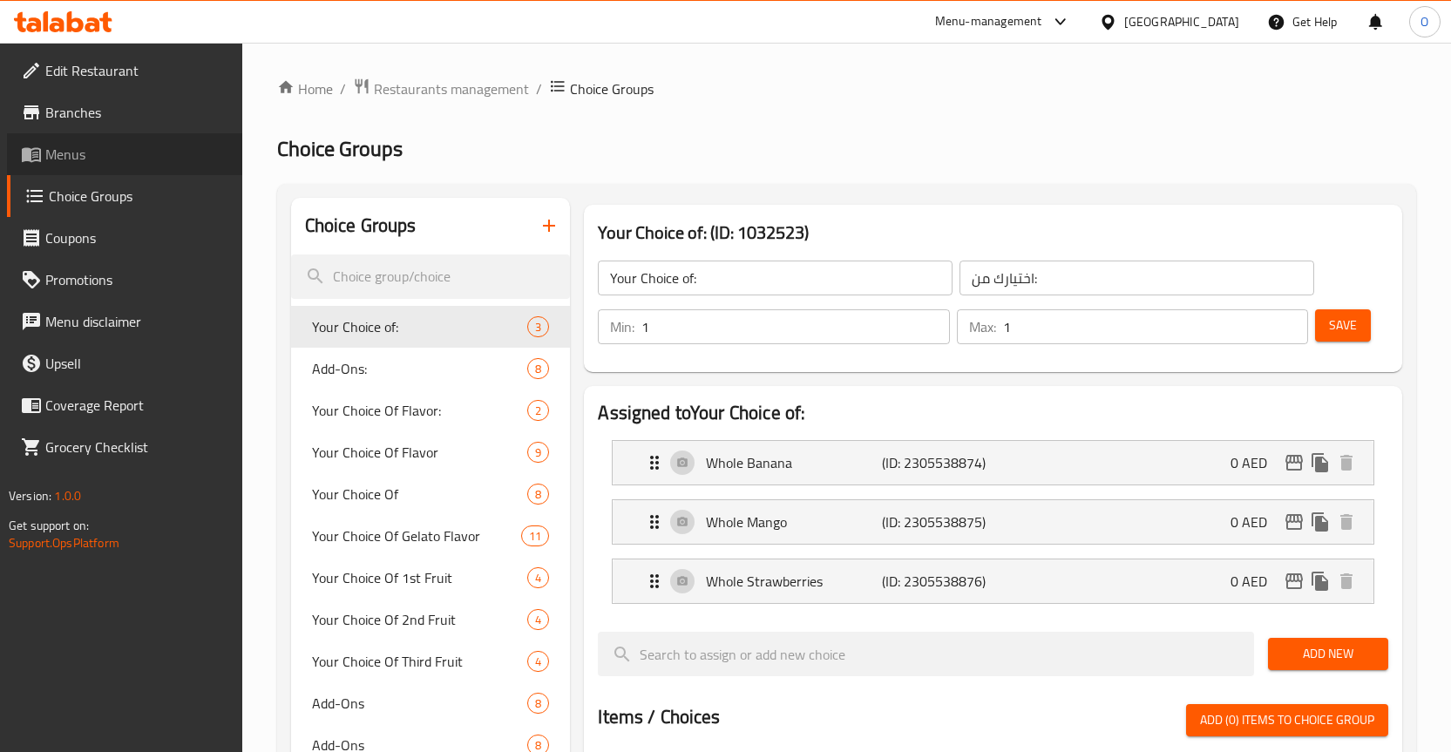
click at [80, 165] on span "Menus" at bounding box center [136, 154] width 183 height 21
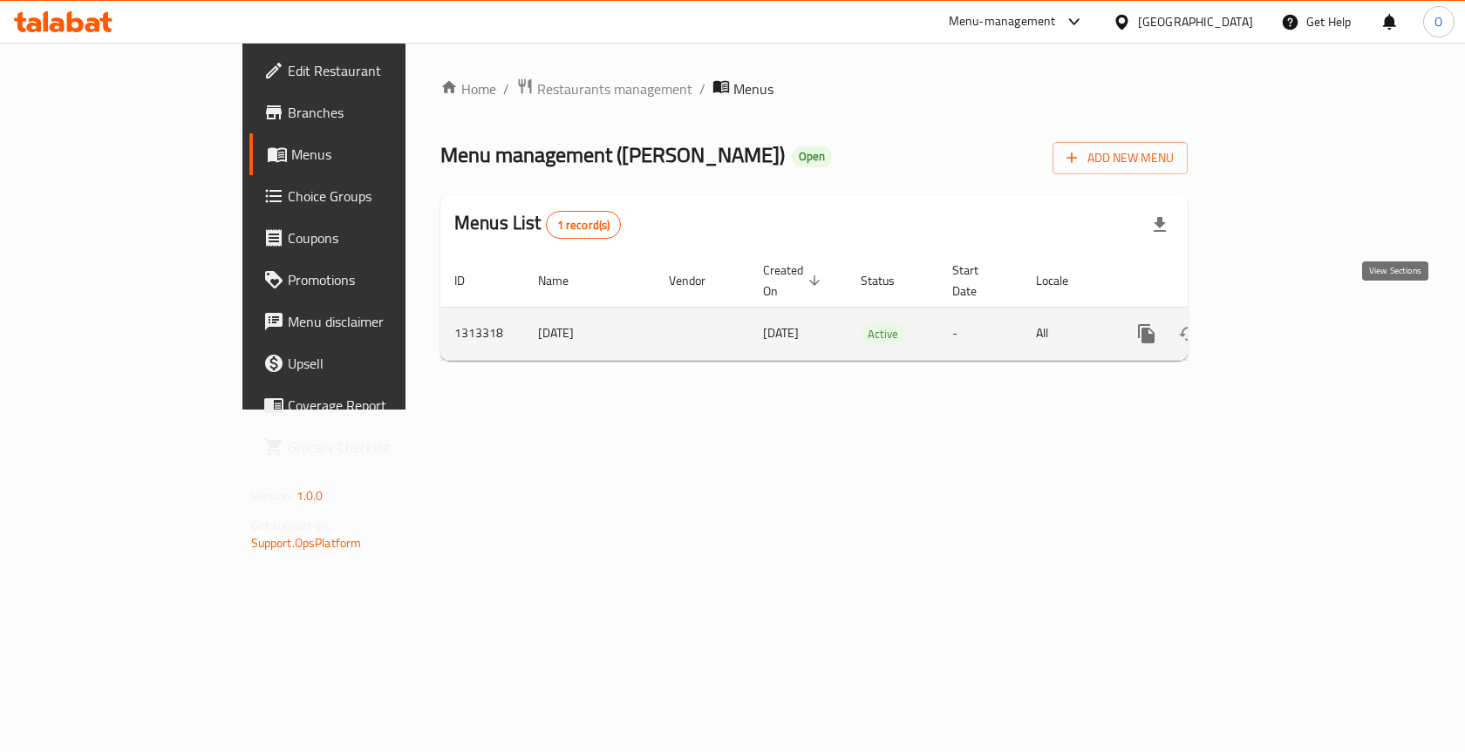
click at [1282, 323] on icon "enhanced table" at bounding box center [1271, 333] width 21 height 21
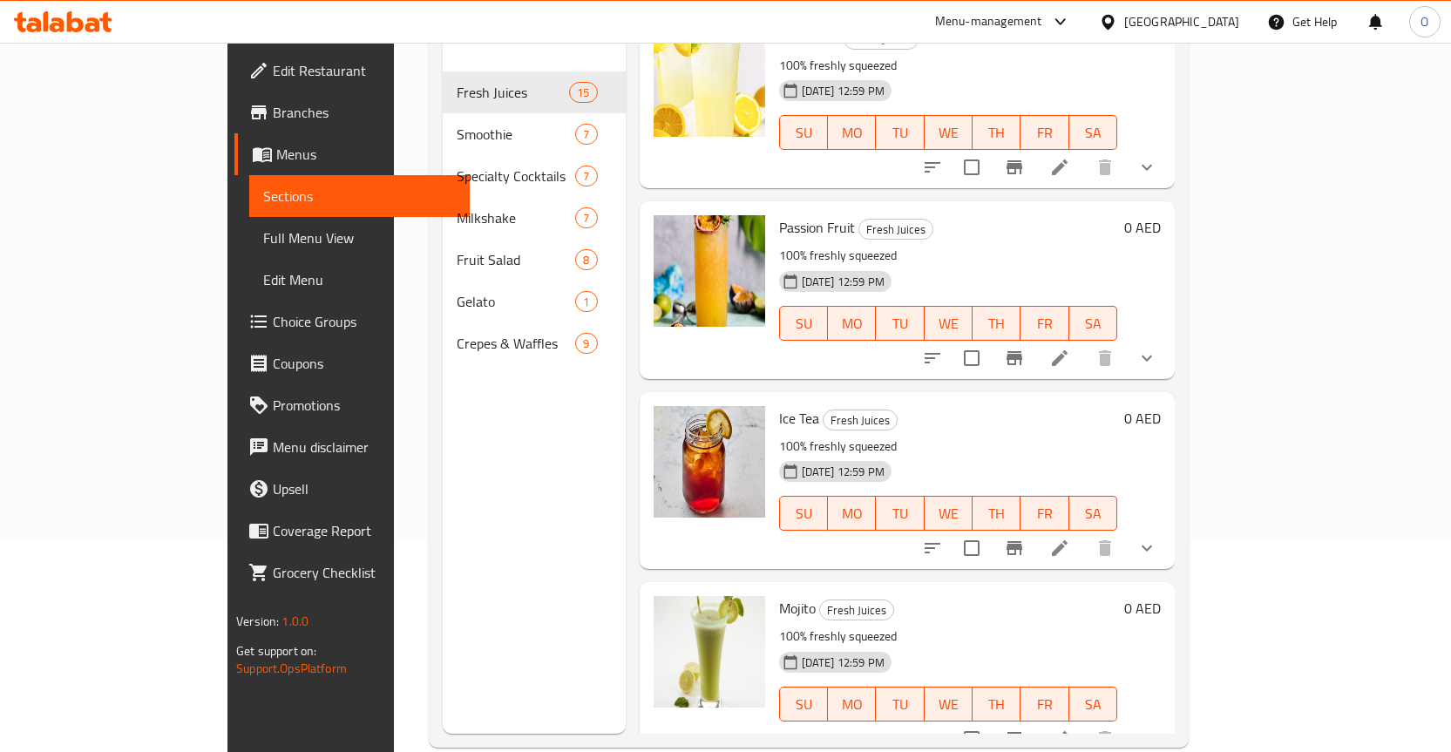
scroll to position [244, 0]
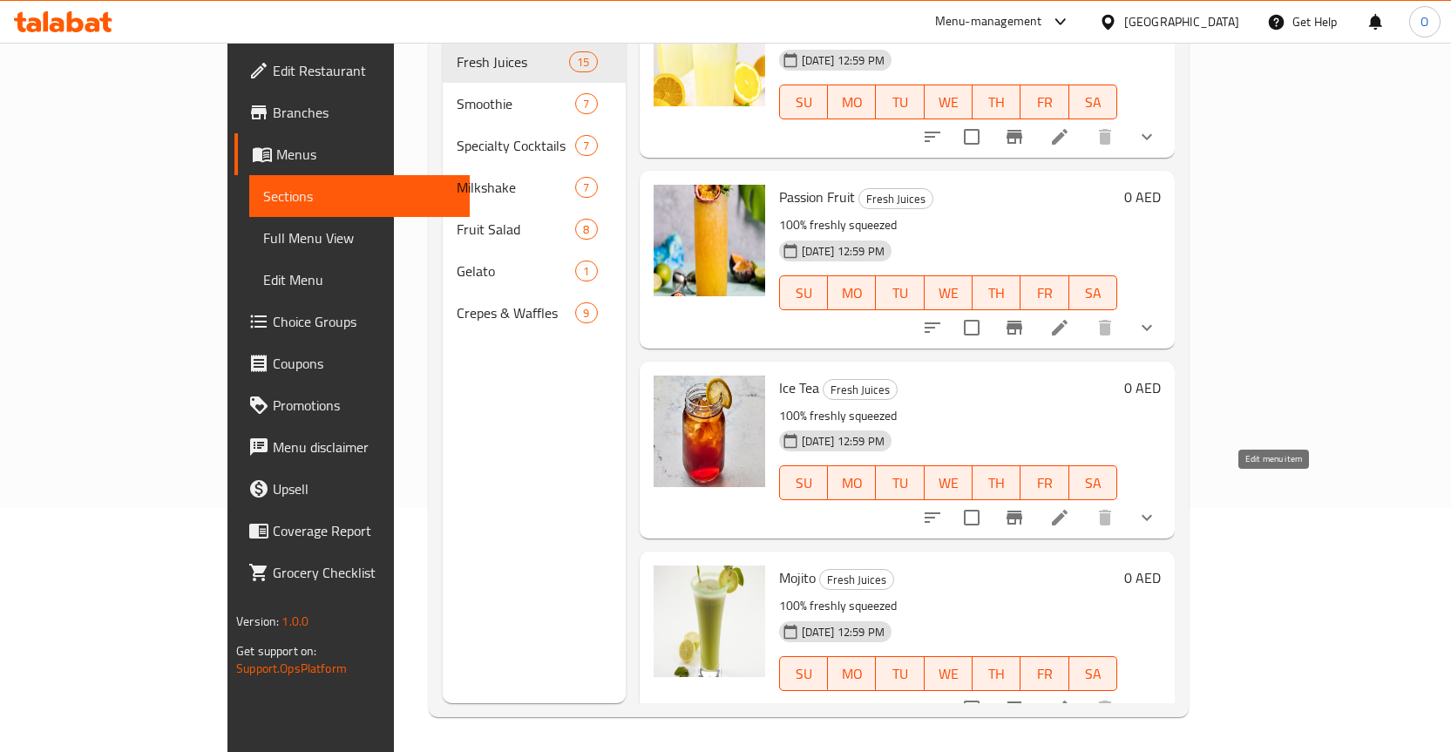
click at [1071, 507] on icon at bounding box center [1060, 517] width 21 height 21
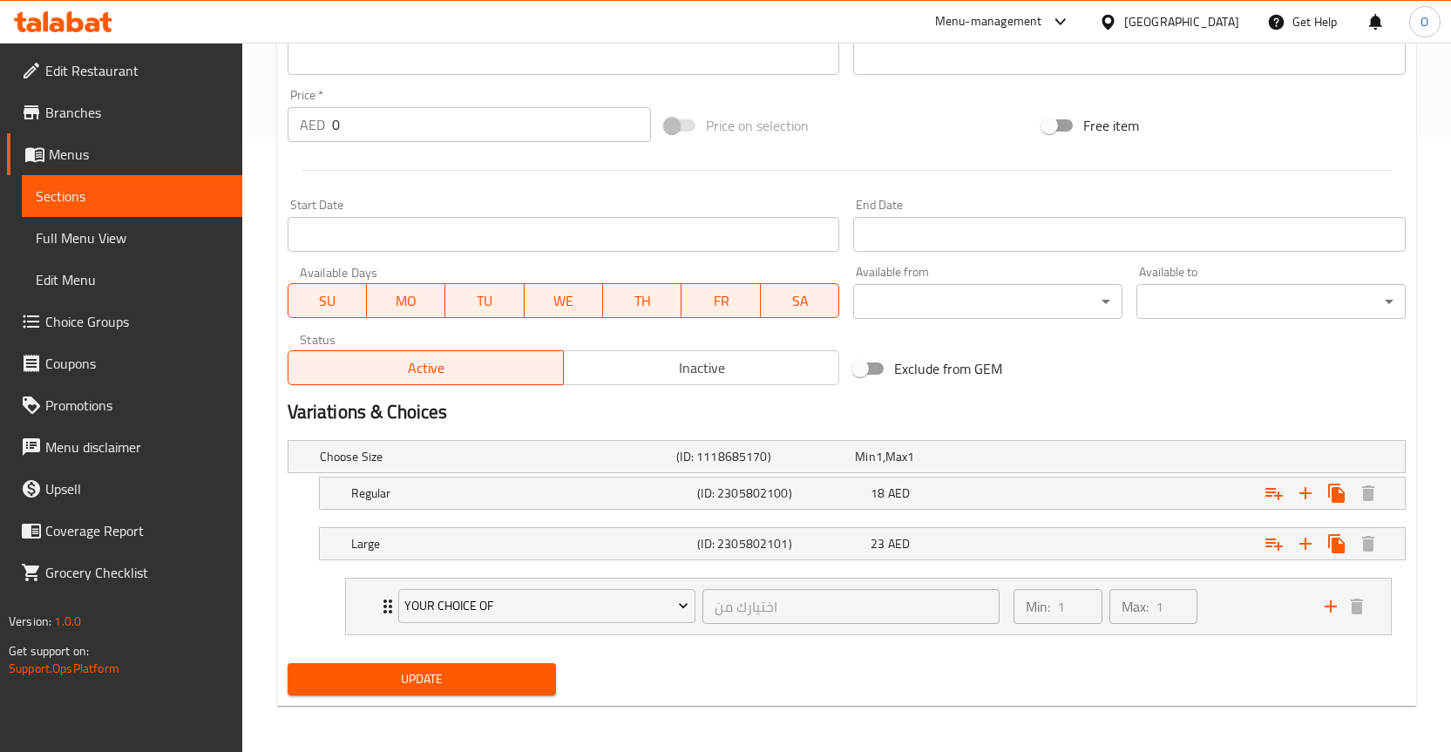
scroll to position [615, 0]
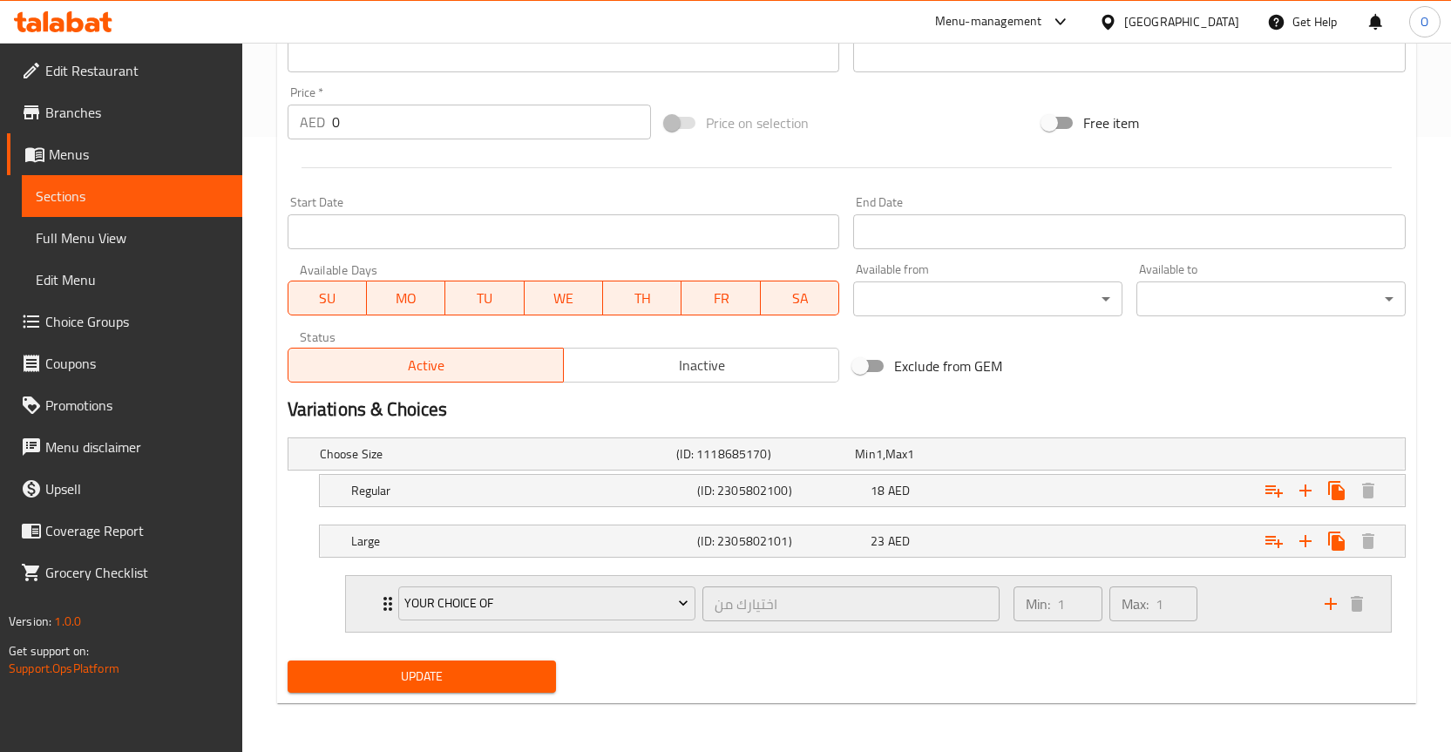
click at [371, 596] on div "Your Choice Of اختيارك من ​ Min: 1 ​ Max: 1 ​" at bounding box center [868, 604] width 1045 height 56
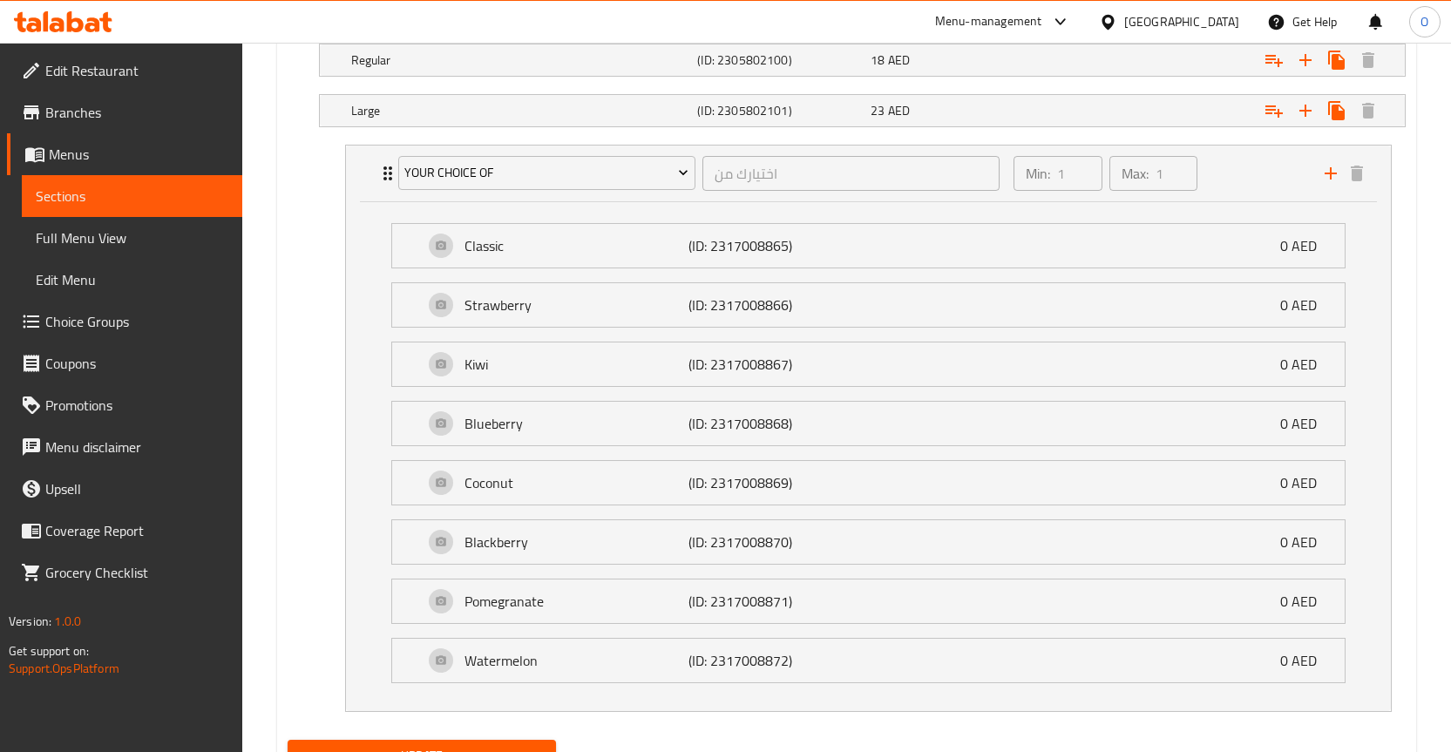
scroll to position [1125, 0]
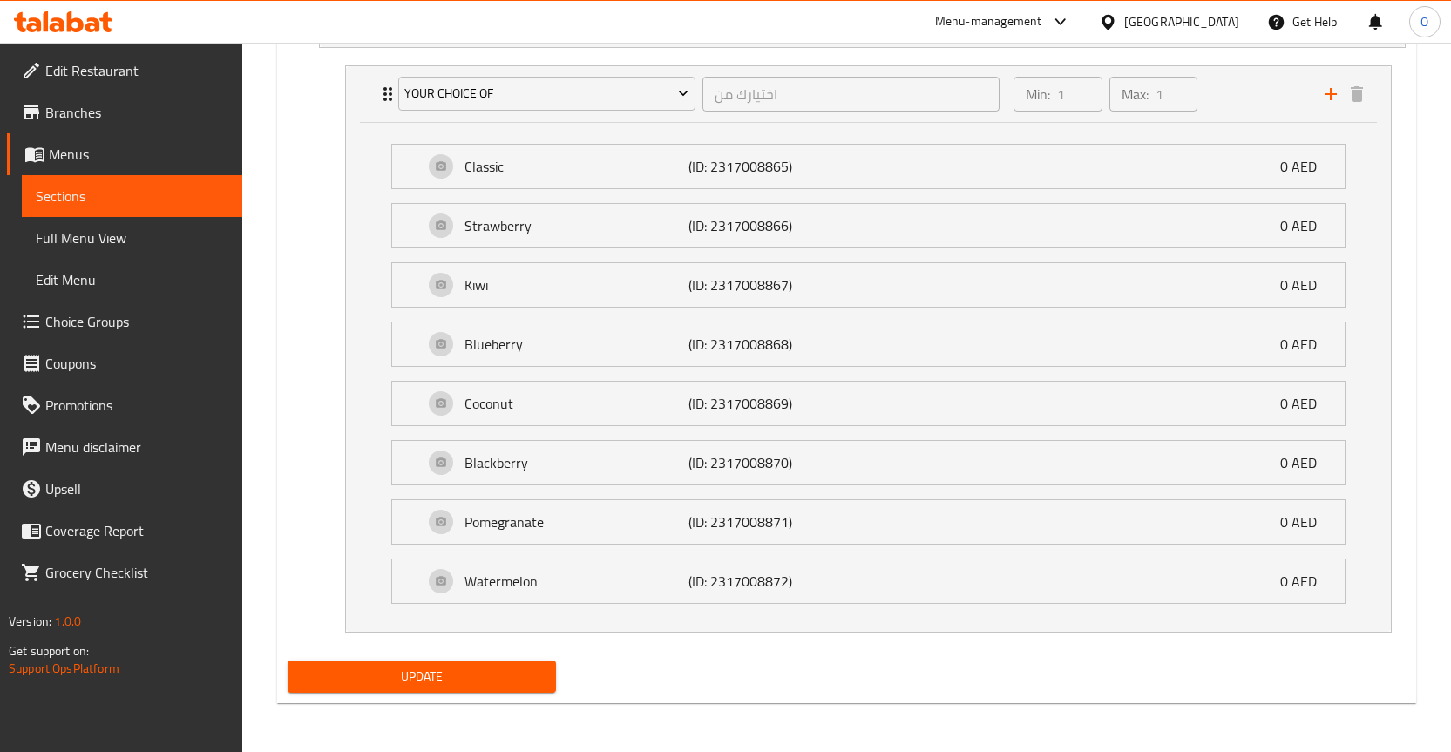
click at [120, 327] on span "Choice Groups" at bounding box center [136, 321] width 183 height 21
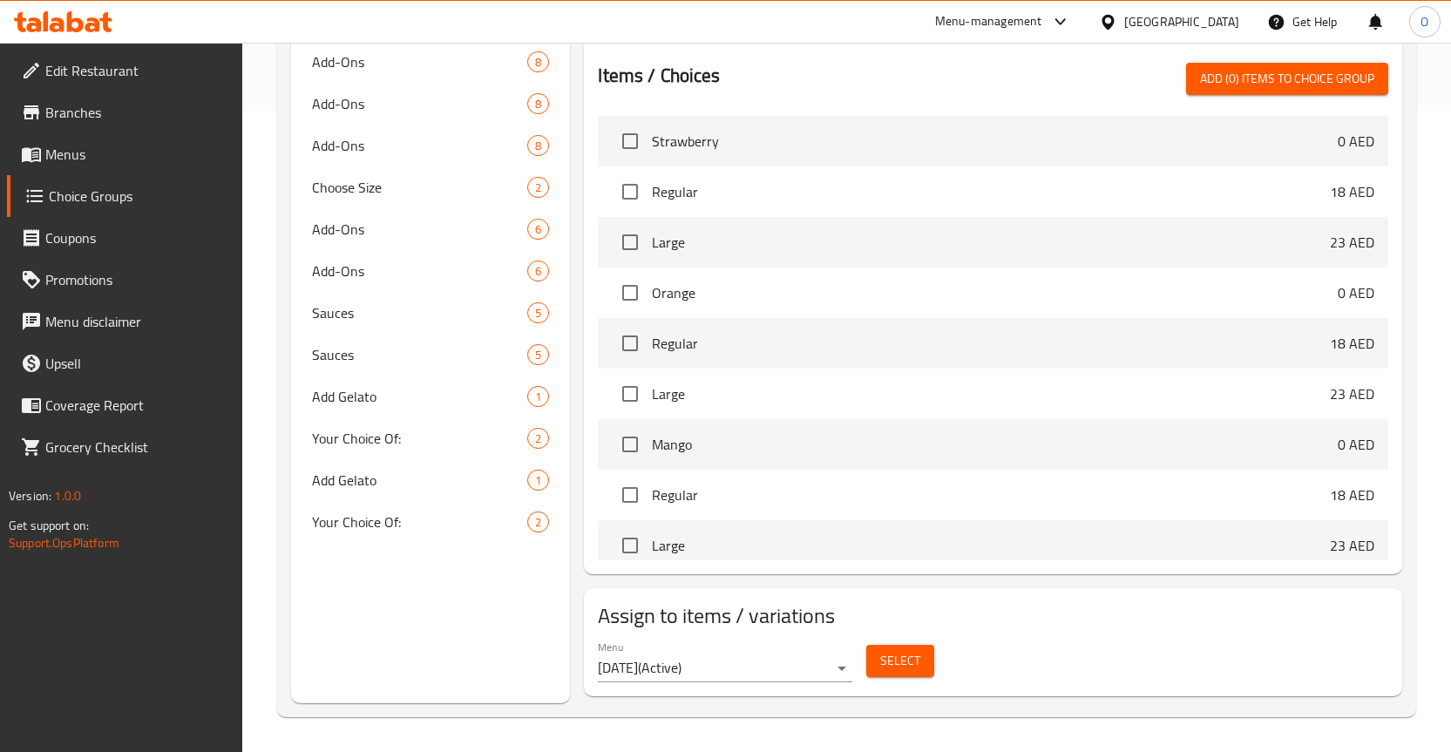
scroll to position [247, 0]
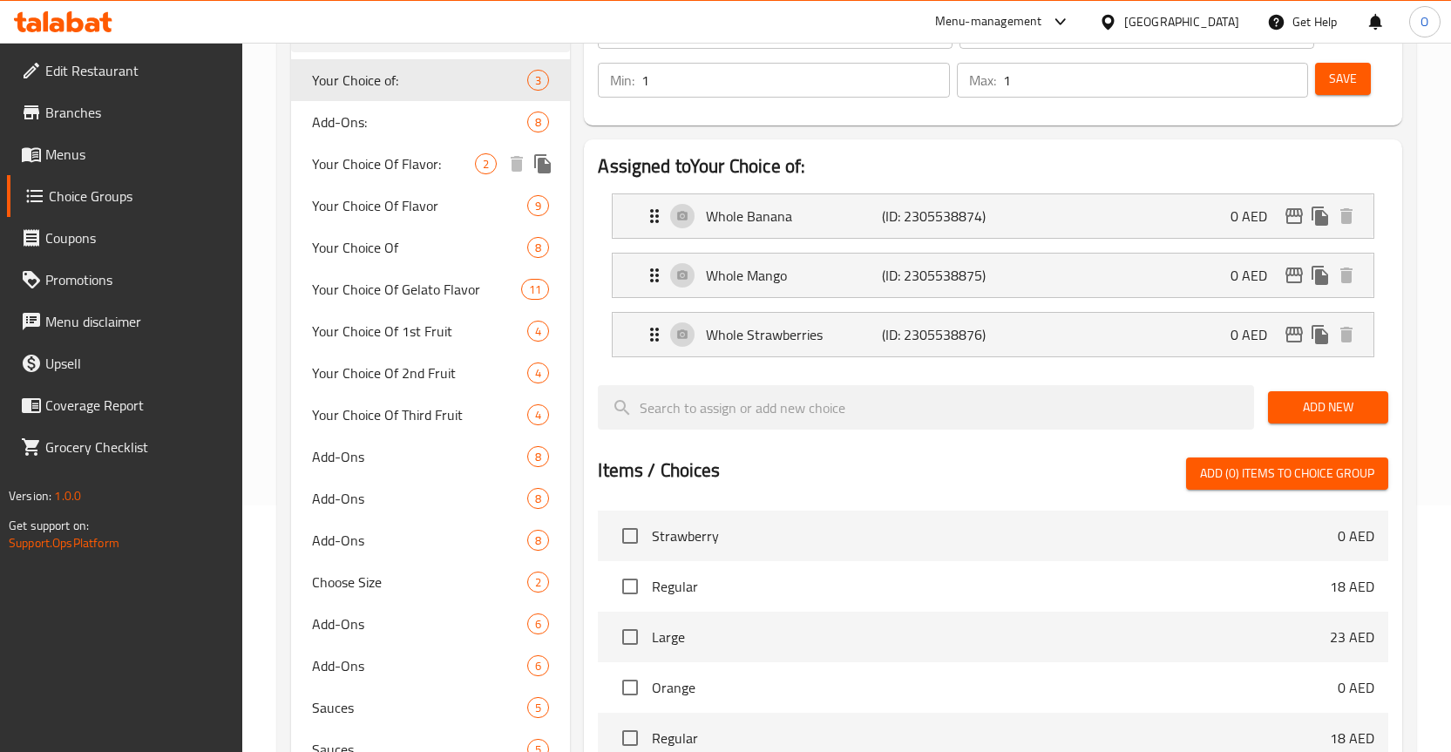
click at [406, 166] on span "Your Choice Of Flavor:" at bounding box center [394, 163] width 164 height 21
type input "Your Choice Of Flavor:"
type input "اختيارك من النكهة:"
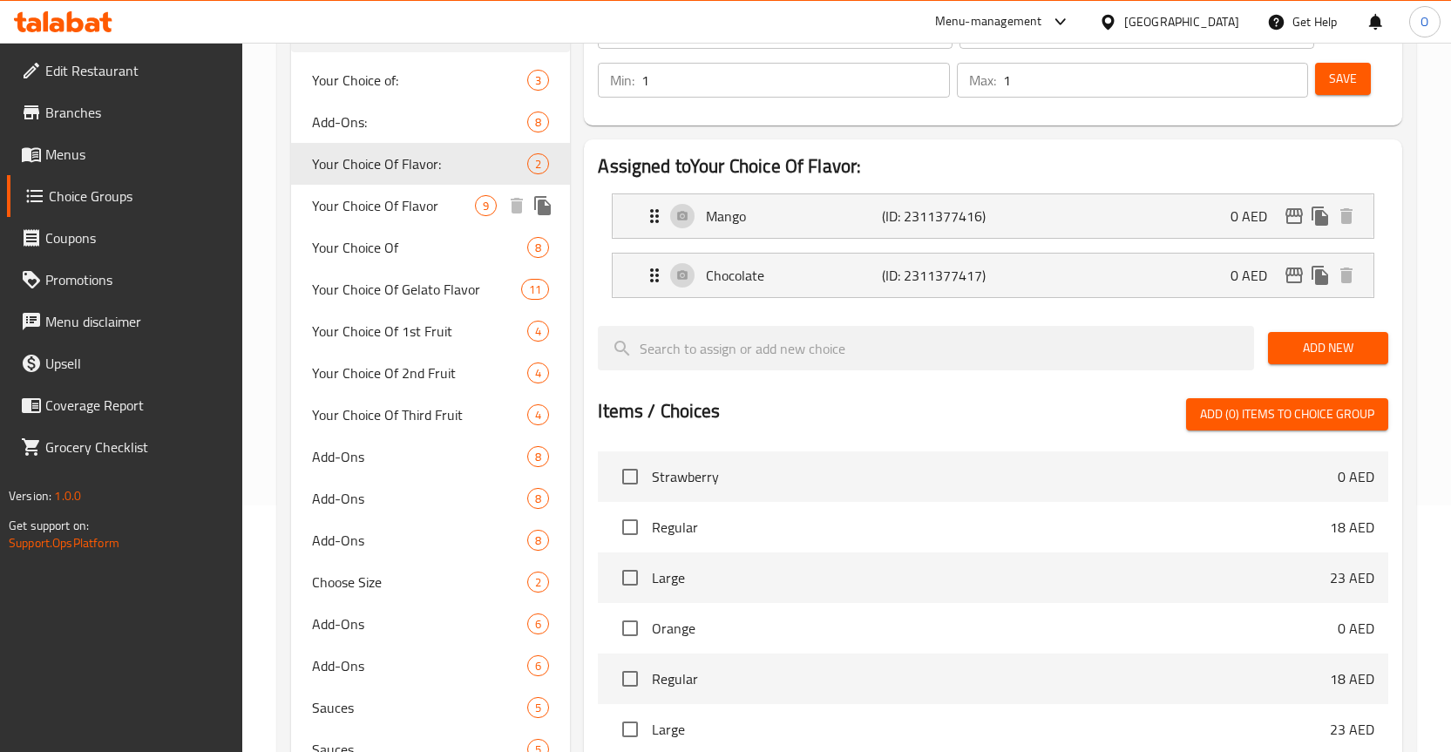
click at [374, 209] on span "Your Choice Of Flavor" at bounding box center [394, 205] width 164 height 21
type input "Your Choice Of Flavor"
type input "اختيارك للنكهة"
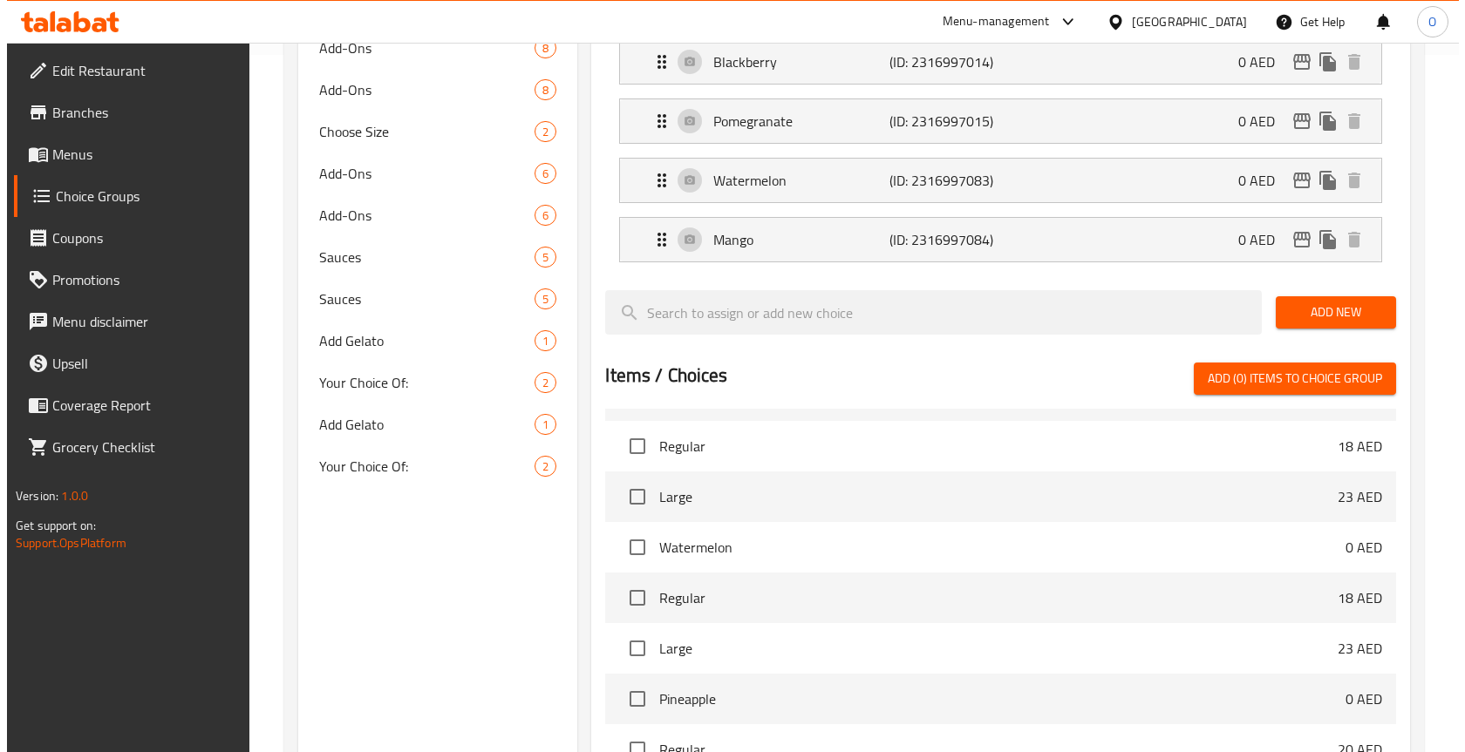
scroll to position [997, 0]
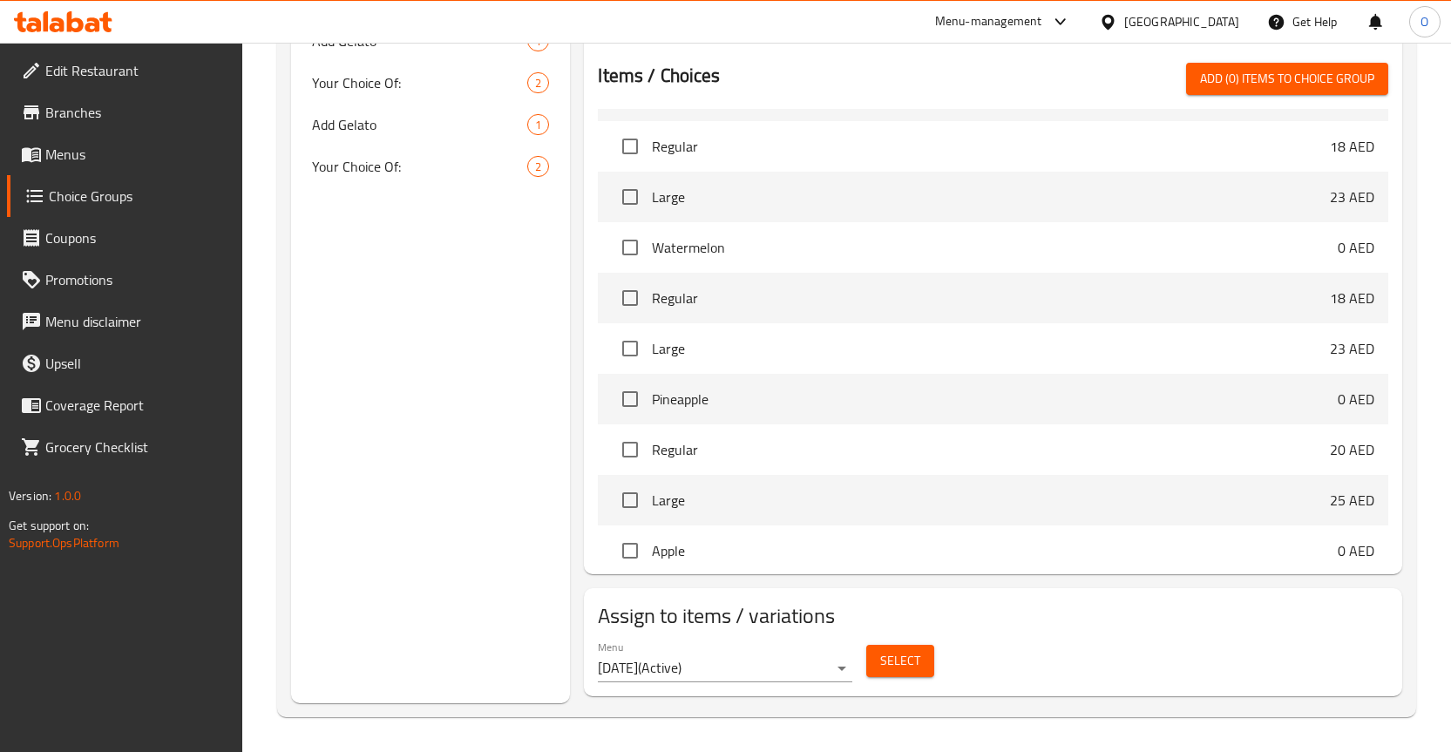
click at [889, 665] on span "Select" at bounding box center [900, 661] width 40 height 22
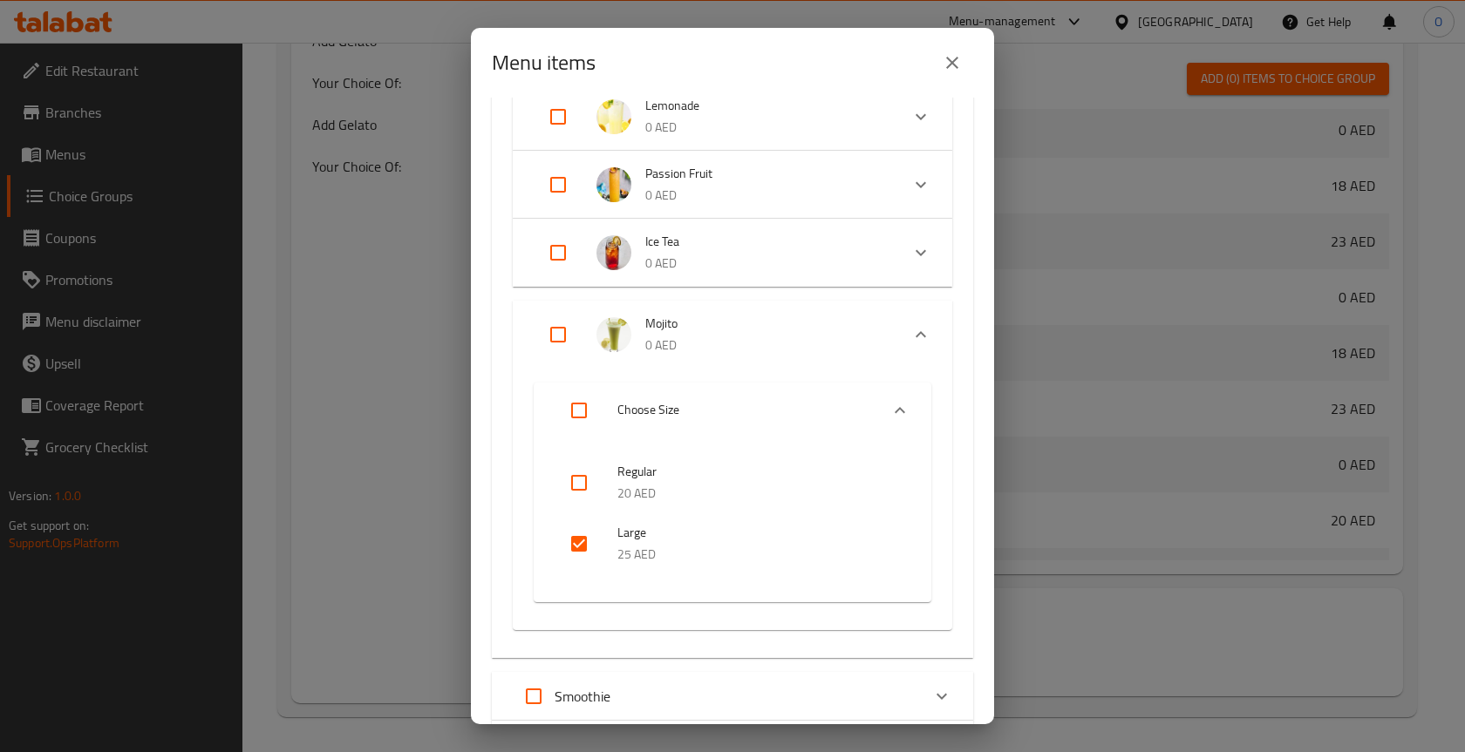
scroll to position [872, 0]
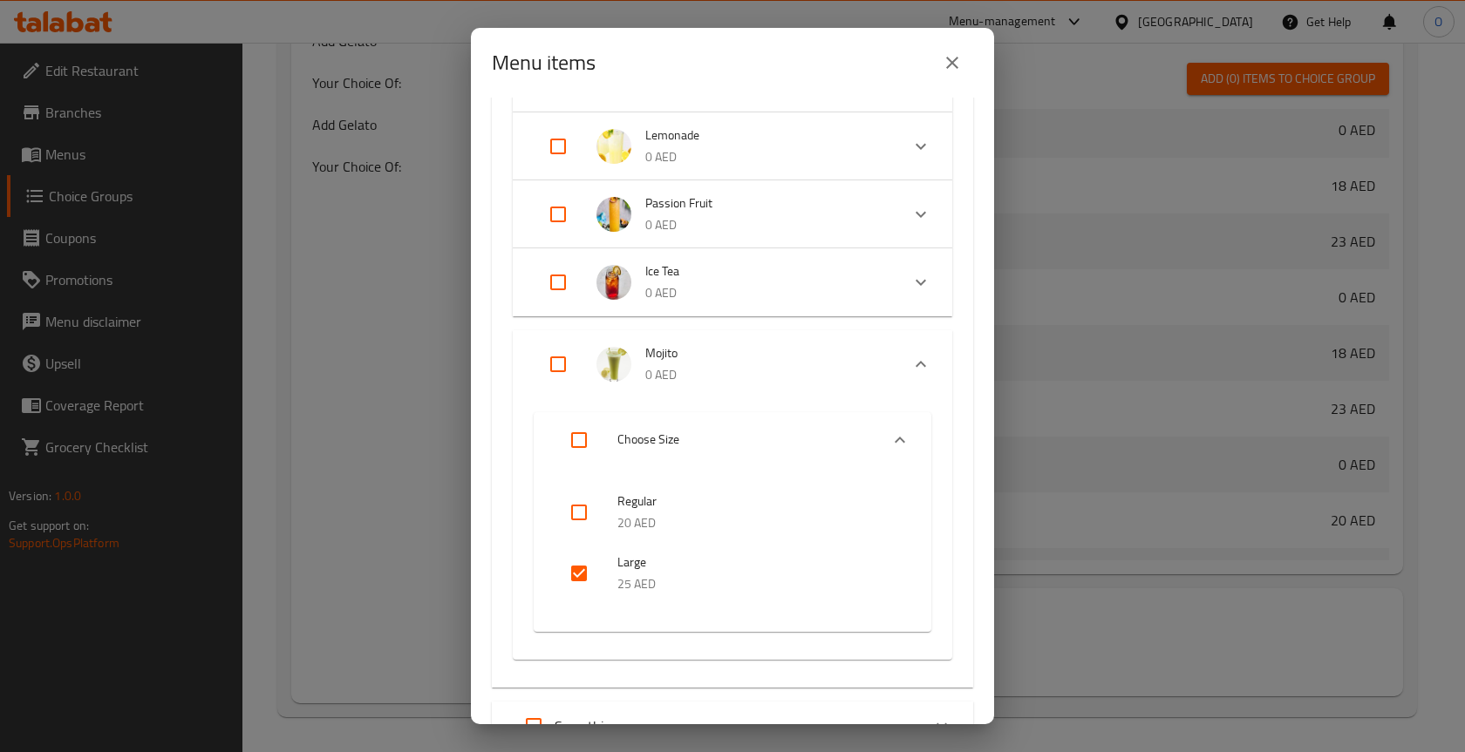
click at [711, 268] on span "Ice Tea" at bounding box center [765, 272] width 241 height 22
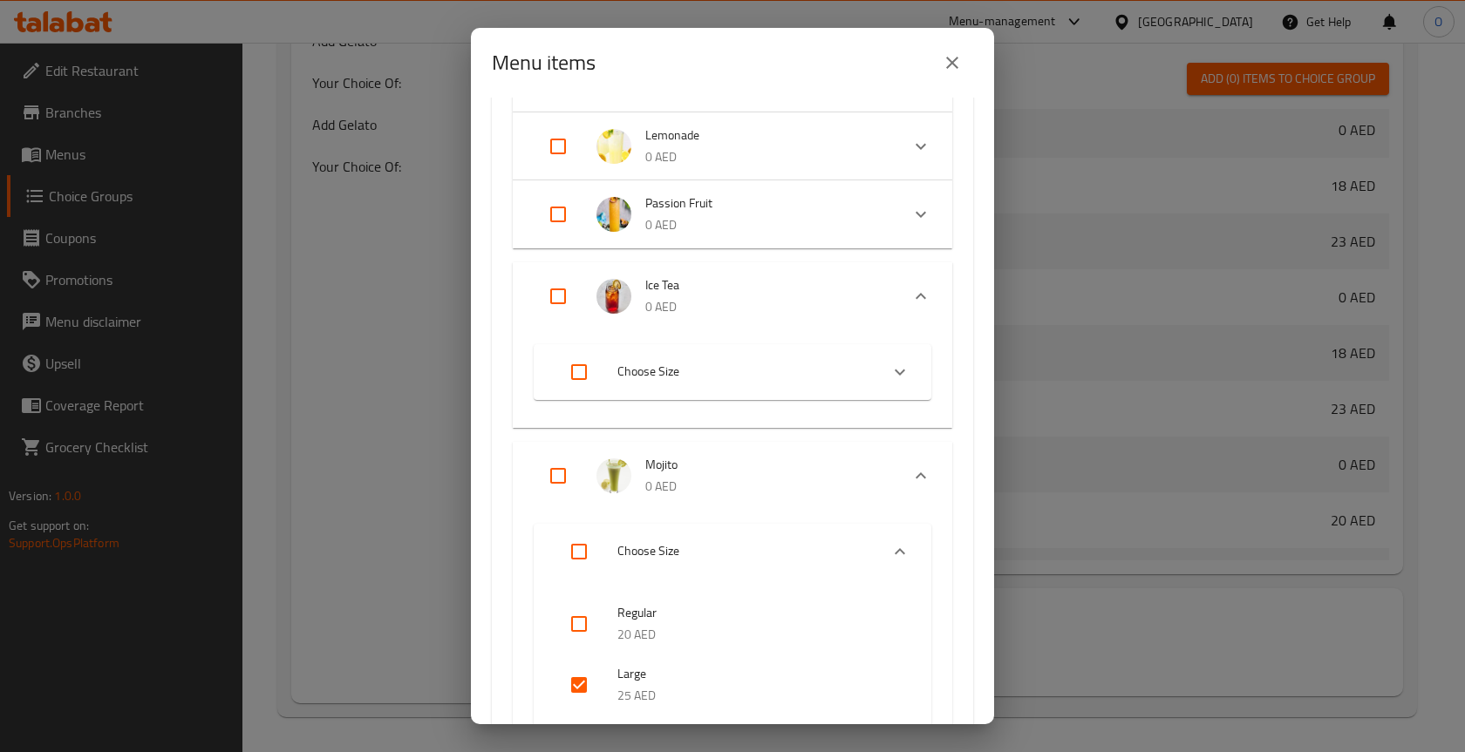
click at [562, 292] on input "Expand" at bounding box center [558, 296] width 42 height 42
checkbox input "true"
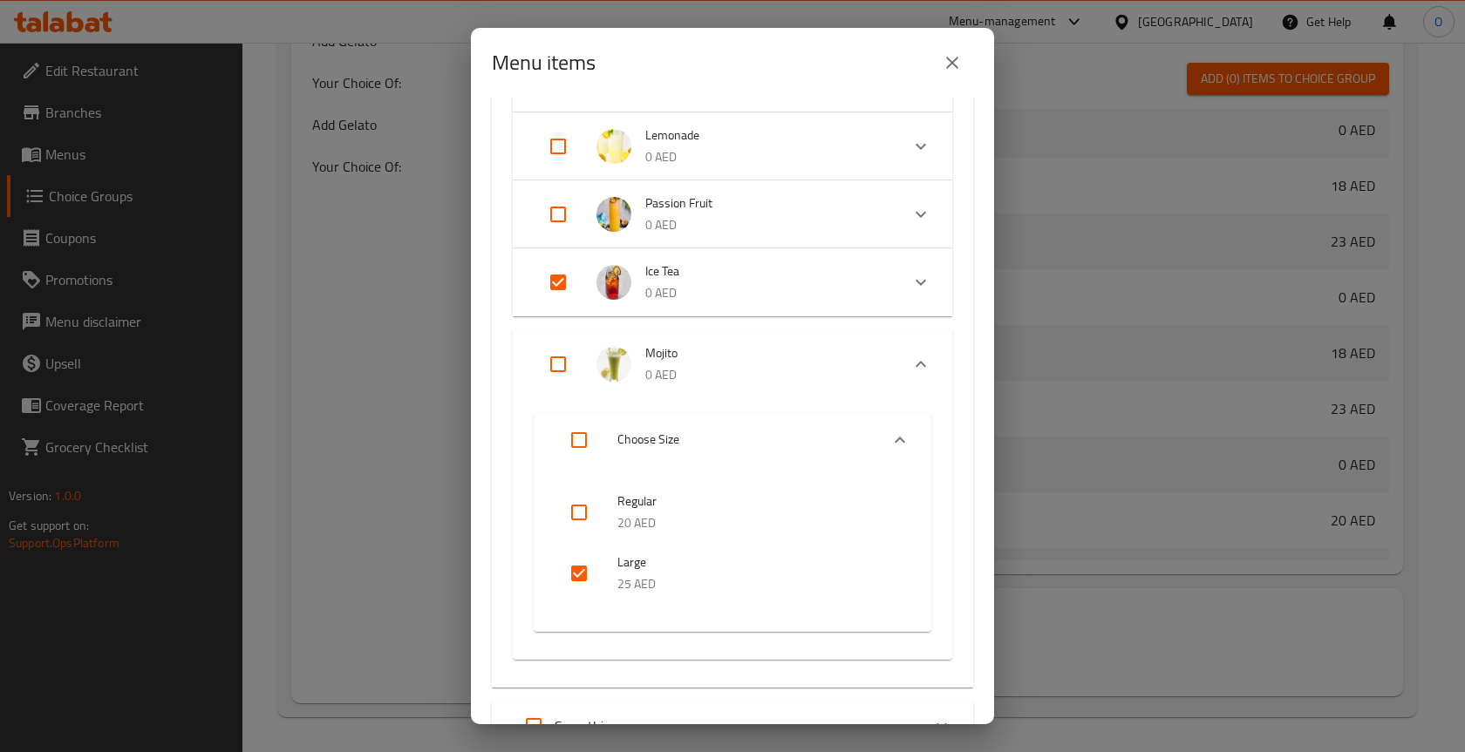
click at [578, 575] on input "checkbox" at bounding box center [579, 574] width 42 height 42
checkbox input "false"
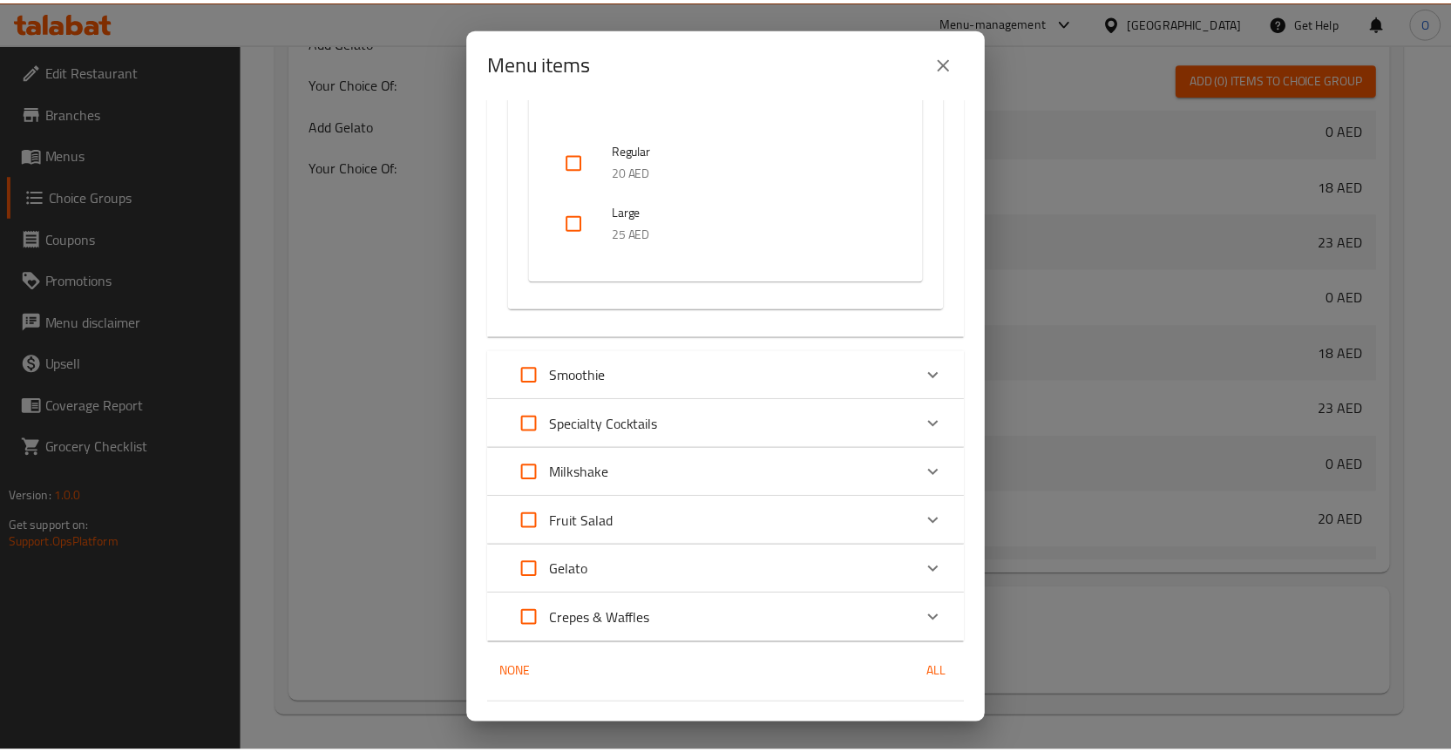
scroll to position [1263, 0]
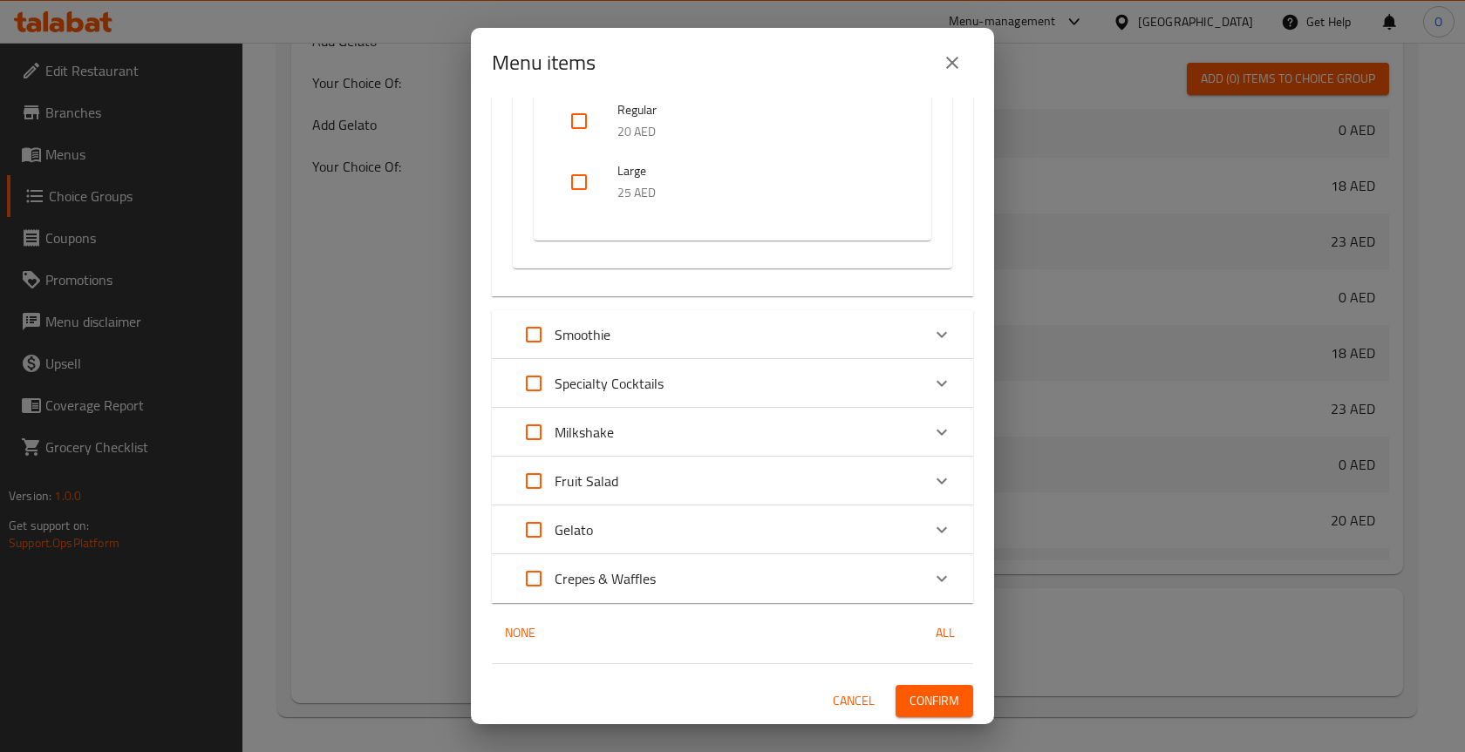
click at [935, 695] on span "Confirm" at bounding box center [934, 701] width 50 height 22
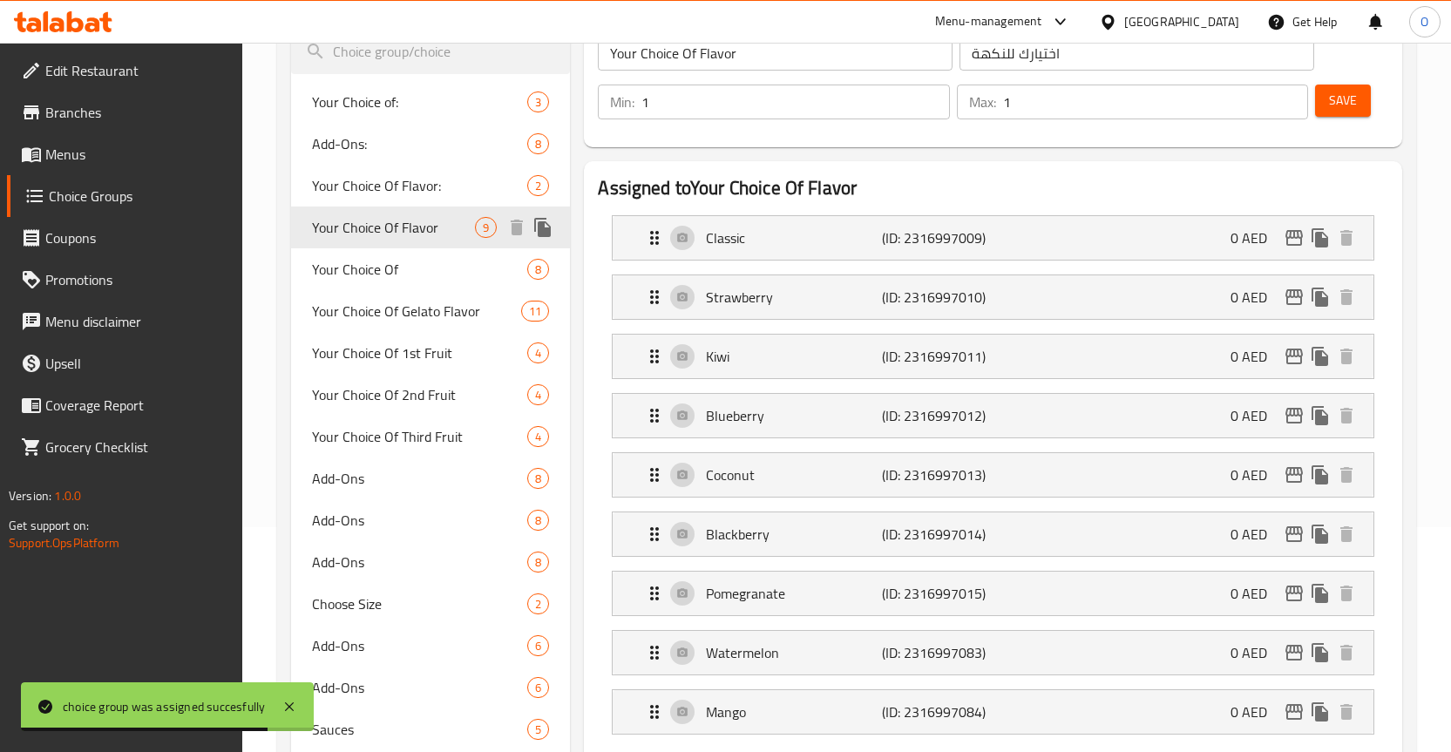
scroll to position [213, 0]
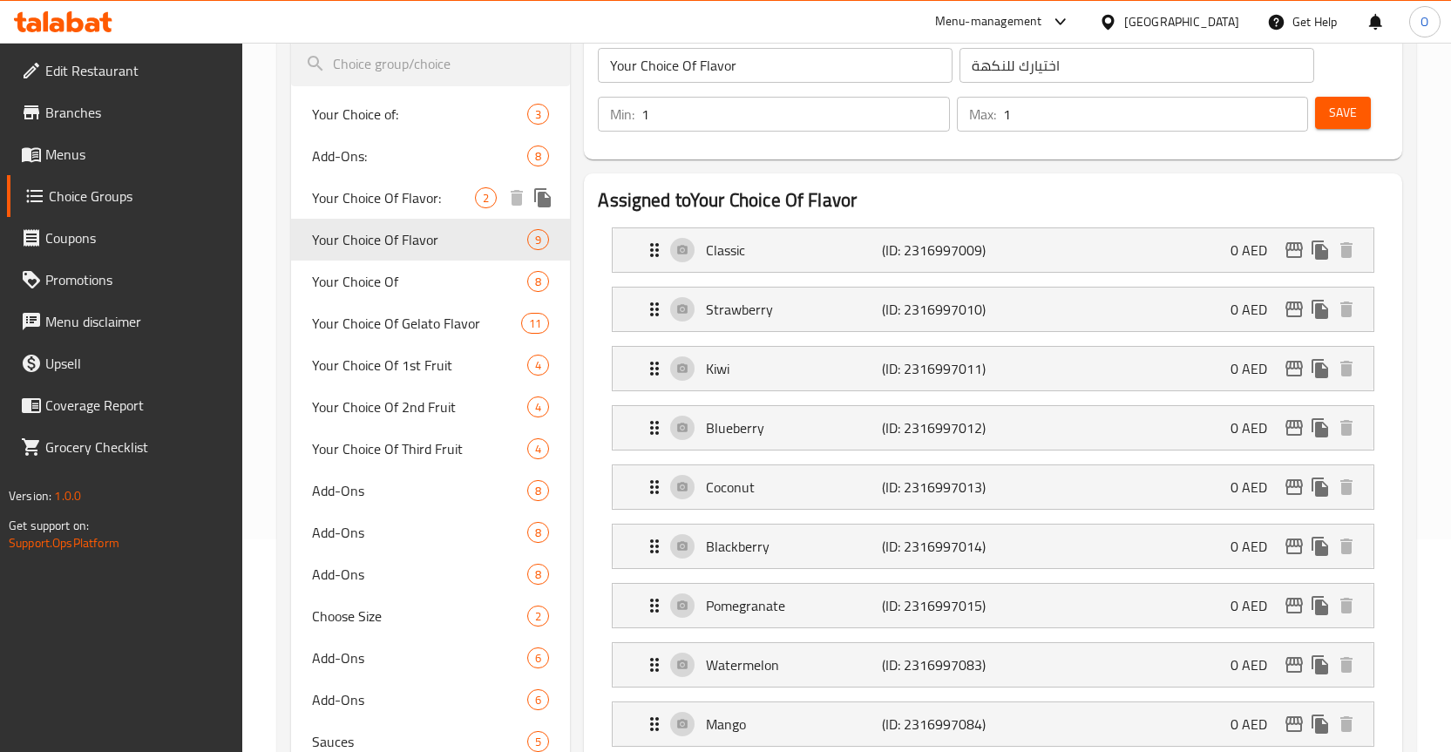
click at [436, 201] on span "Your Choice Of Flavor:" at bounding box center [394, 197] width 164 height 21
type input "Your Choice Of Flavor:"
type input "اختيارك من النكهة:"
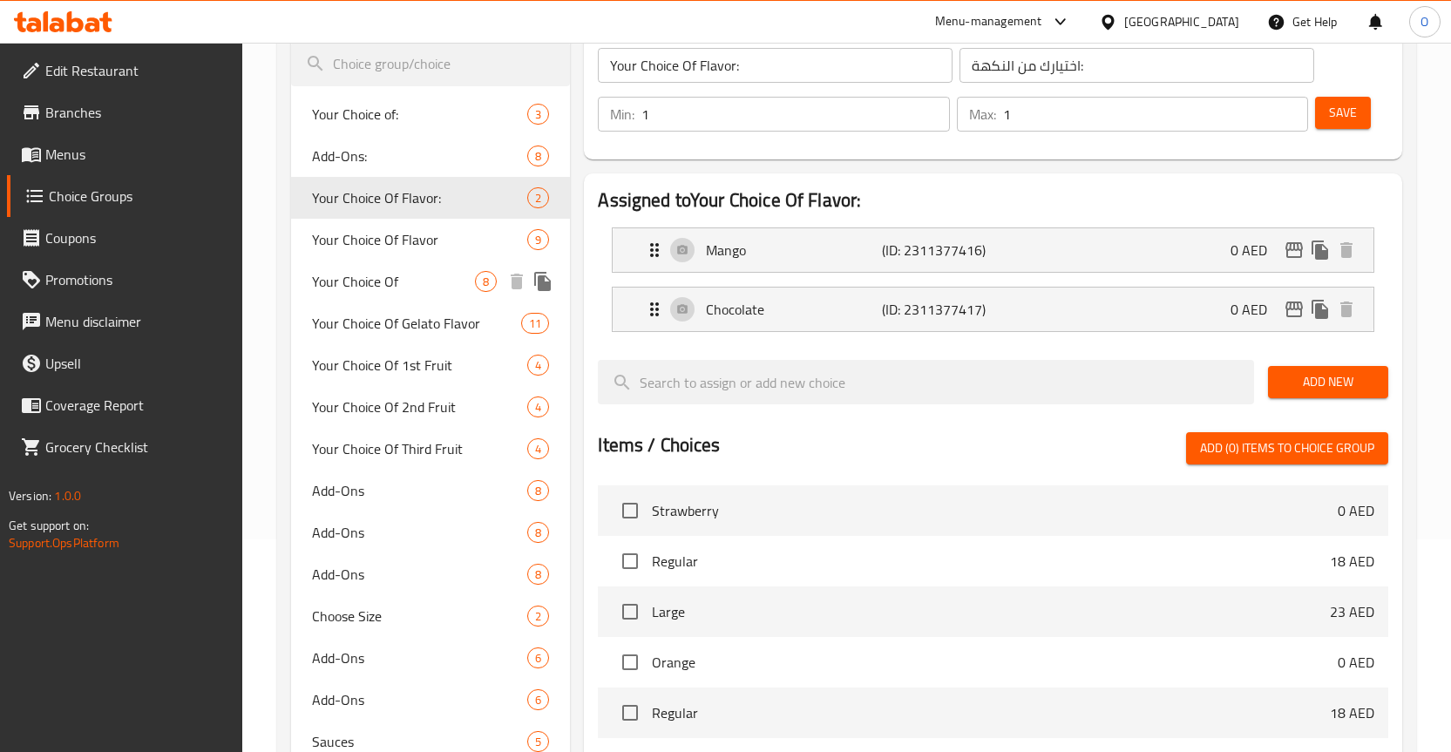
click at [412, 289] on span "Your Choice Of" at bounding box center [394, 281] width 164 height 21
type input "Your Choice Of"
type input "اختيارك من"
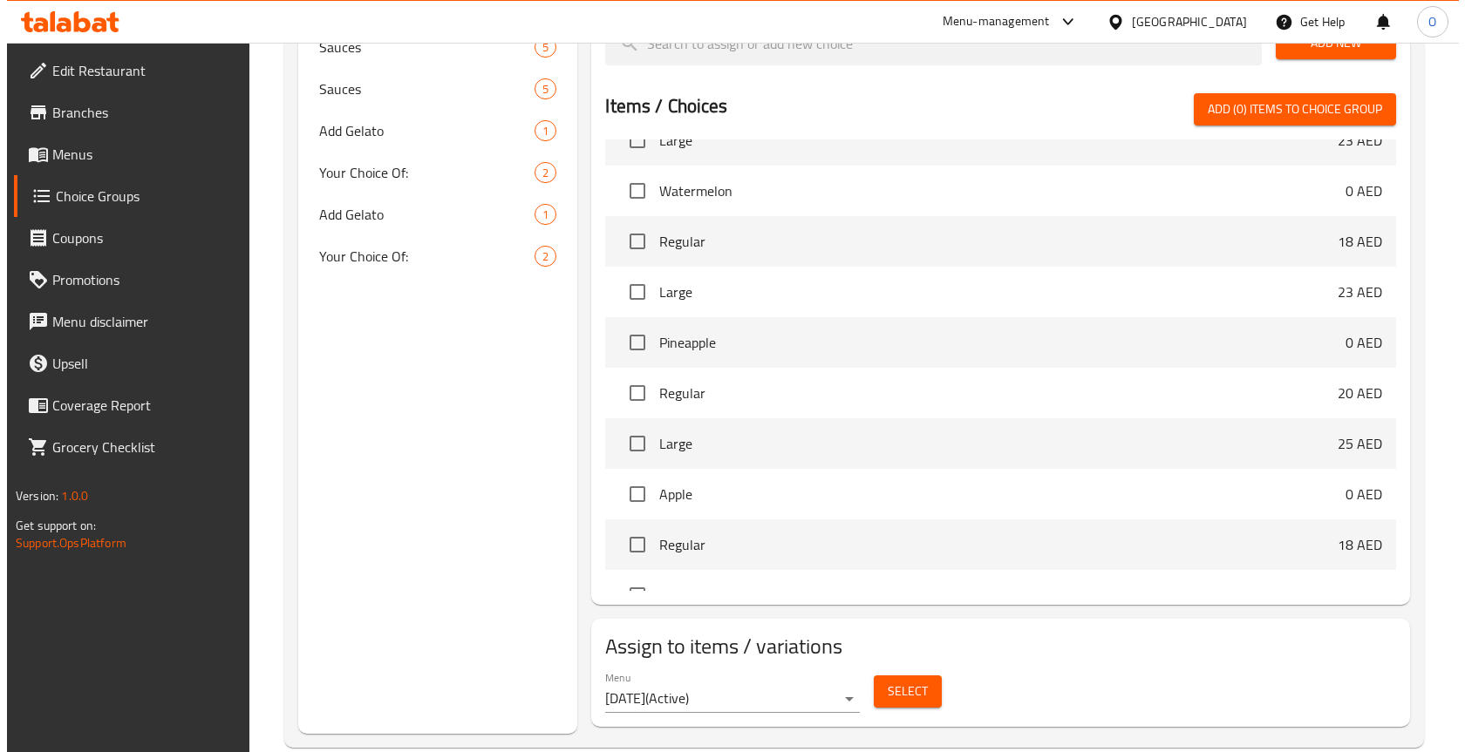
scroll to position [938, 0]
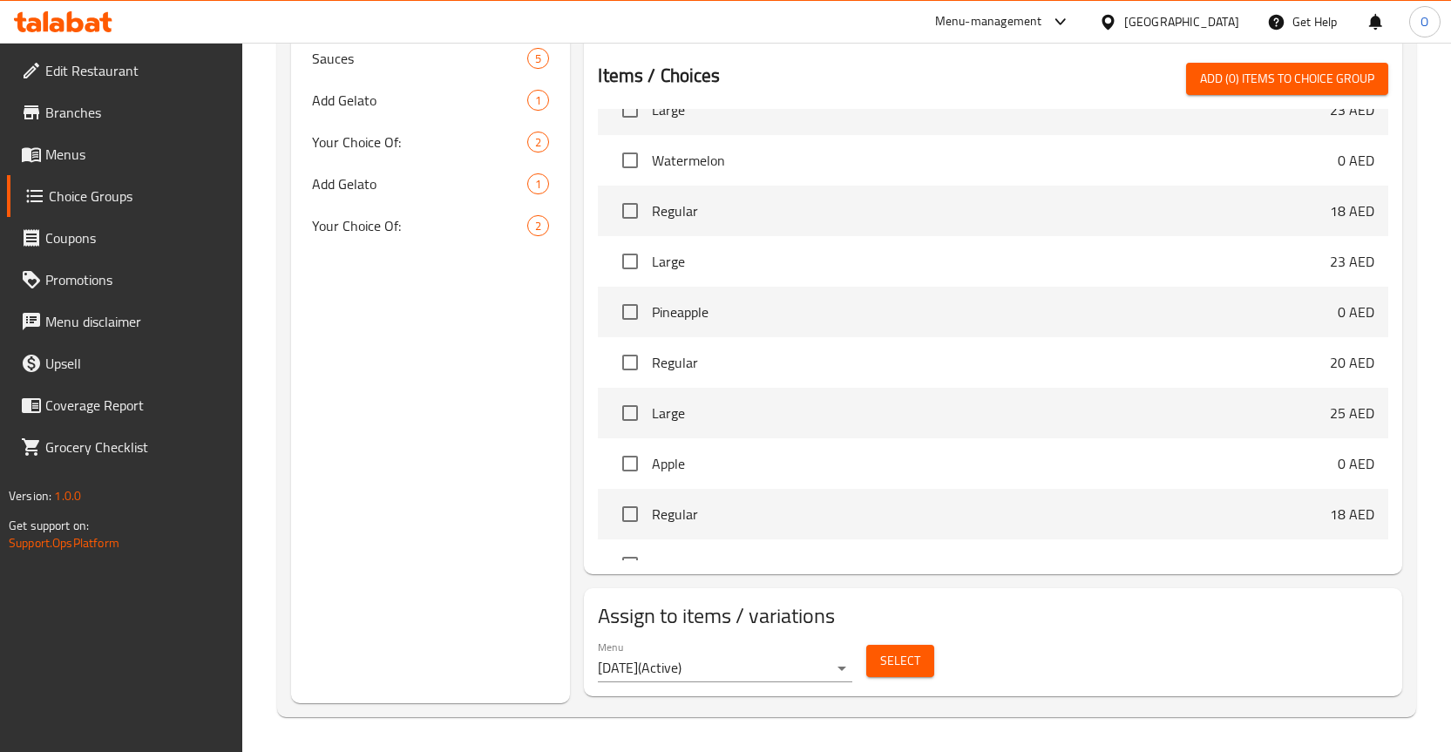
click at [908, 663] on span "Select" at bounding box center [900, 661] width 40 height 22
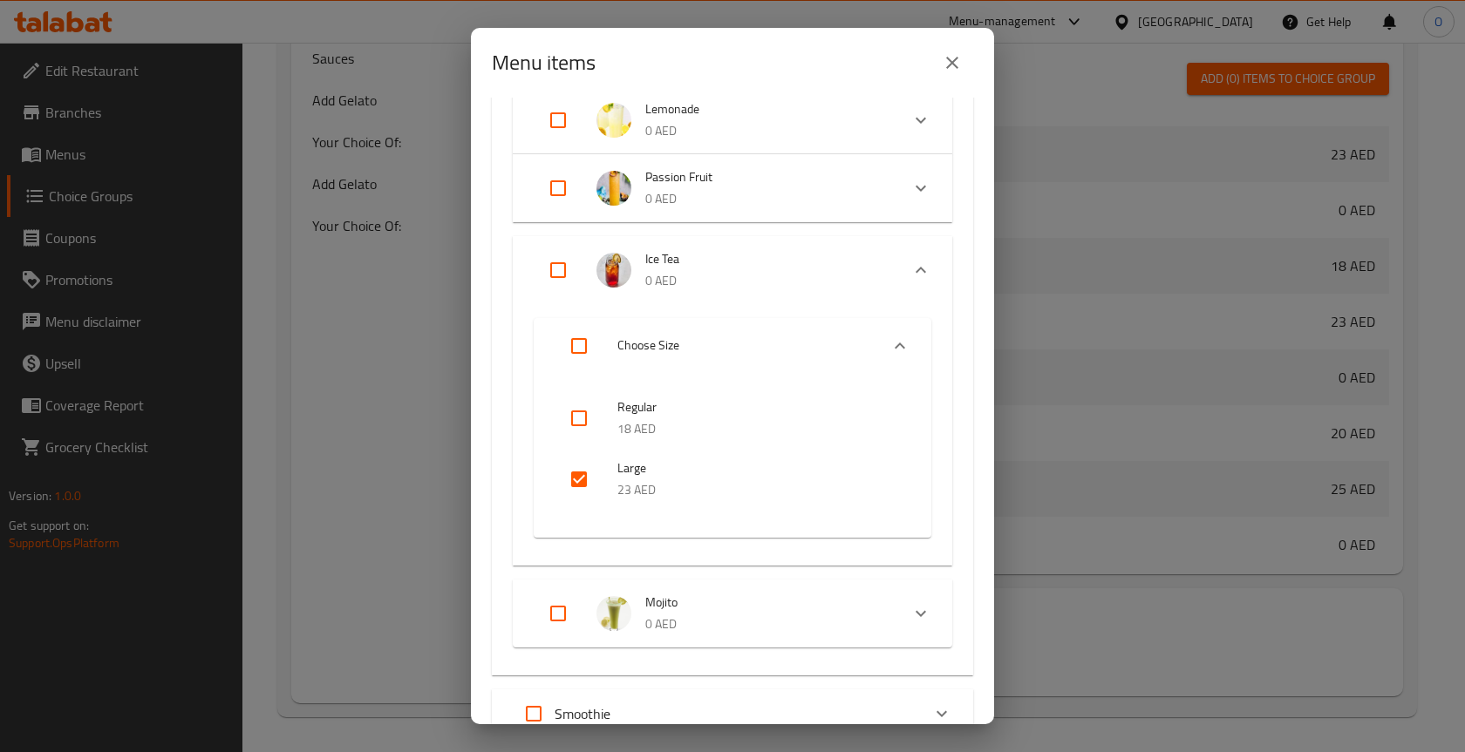
scroll to position [872, 0]
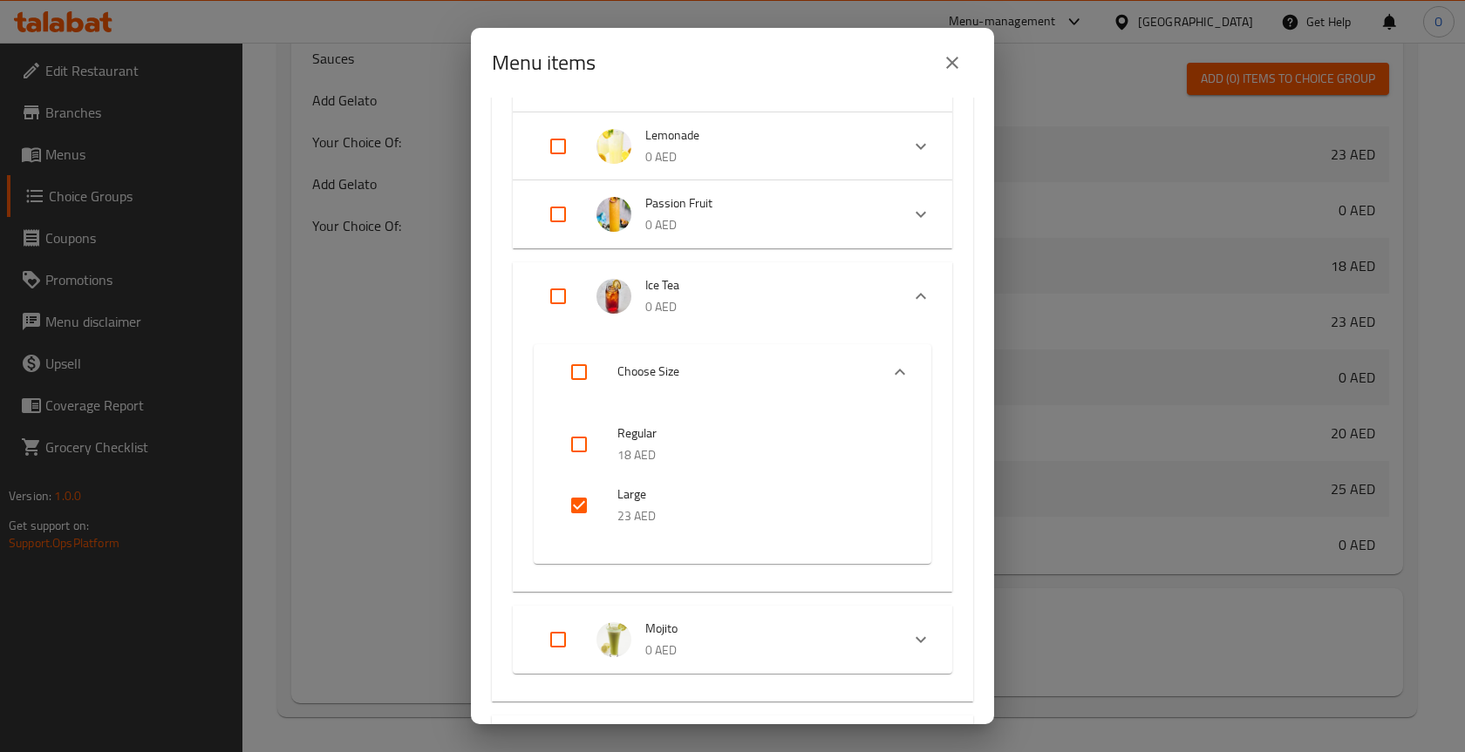
click at [581, 504] on input "checkbox" at bounding box center [579, 506] width 42 height 42
checkbox input "false"
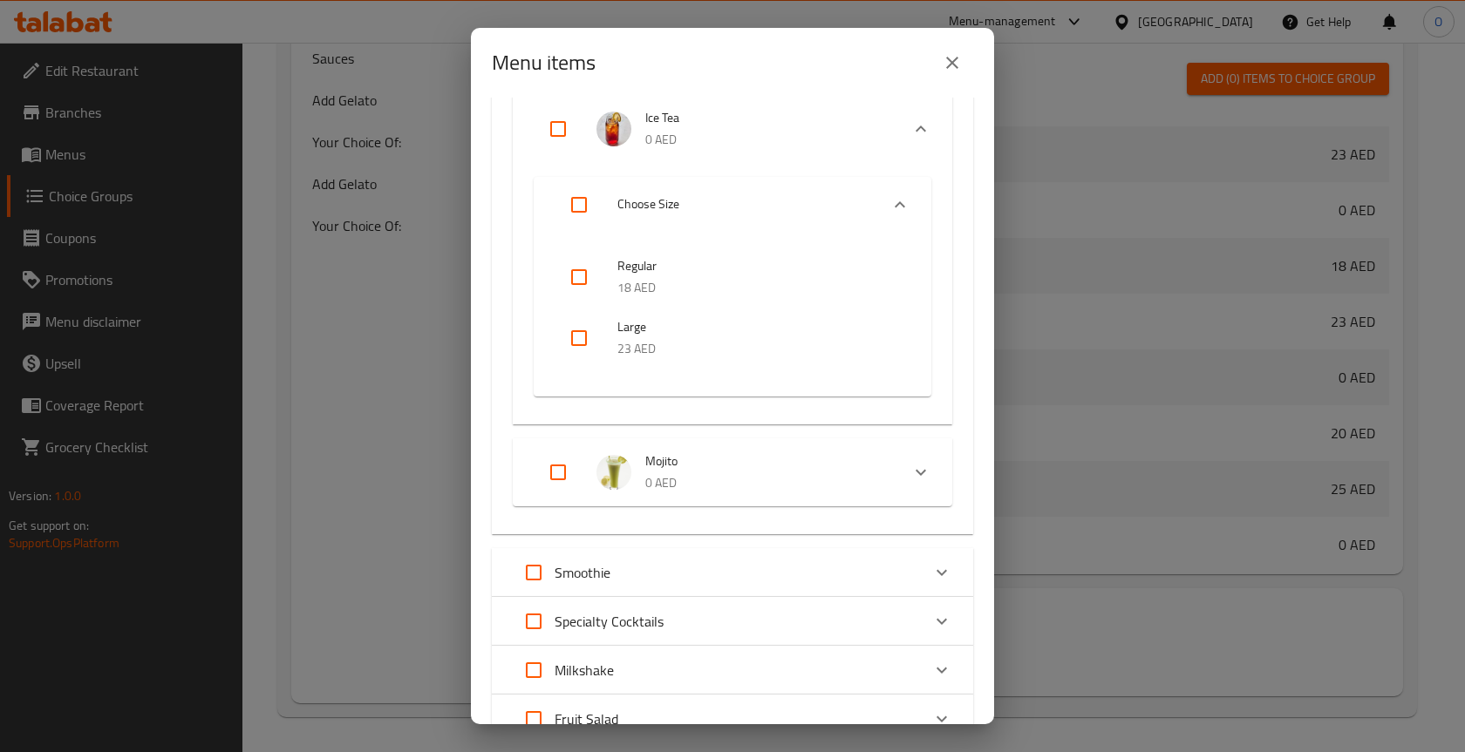
scroll to position [1046, 0]
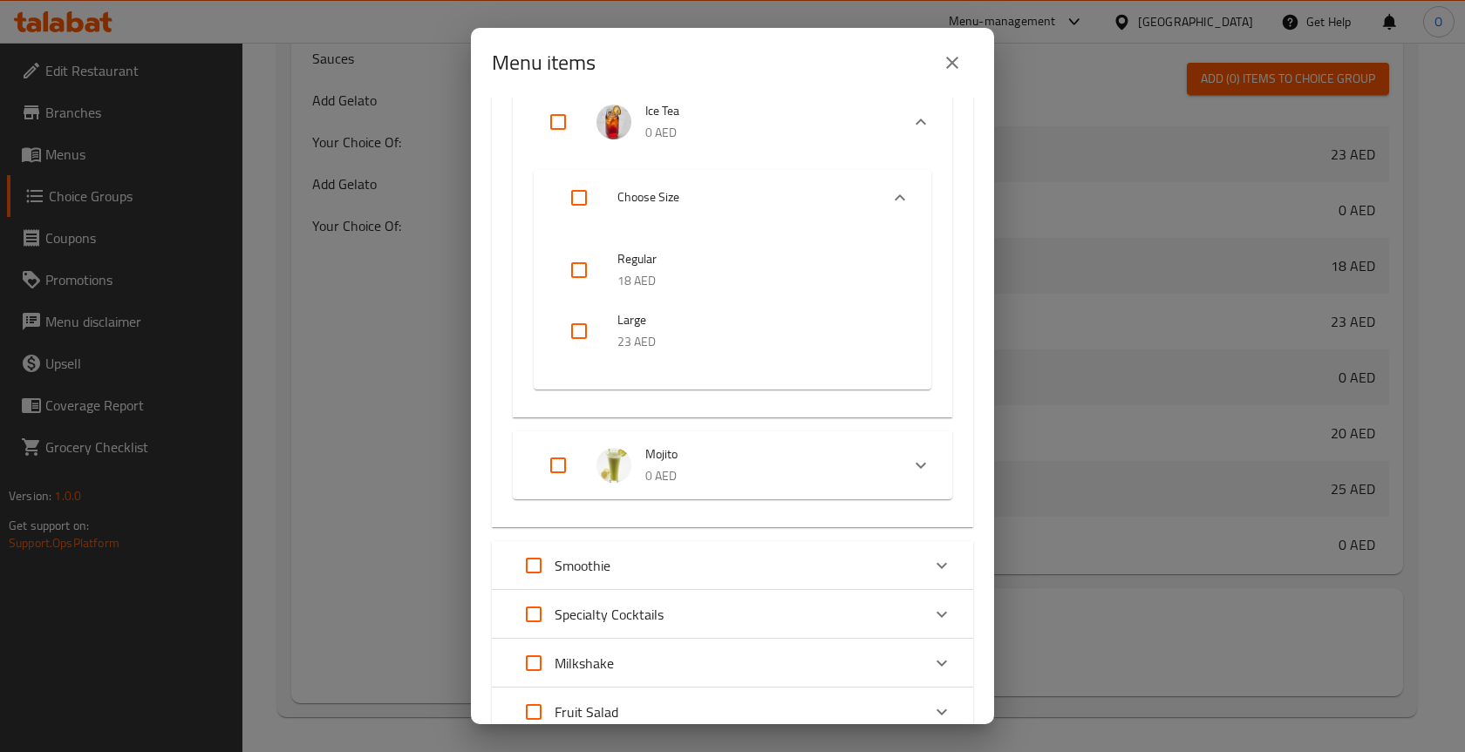
click at [561, 470] on input "Expand" at bounding box center [558, 466] width 42 height 42
checkbox input "true"
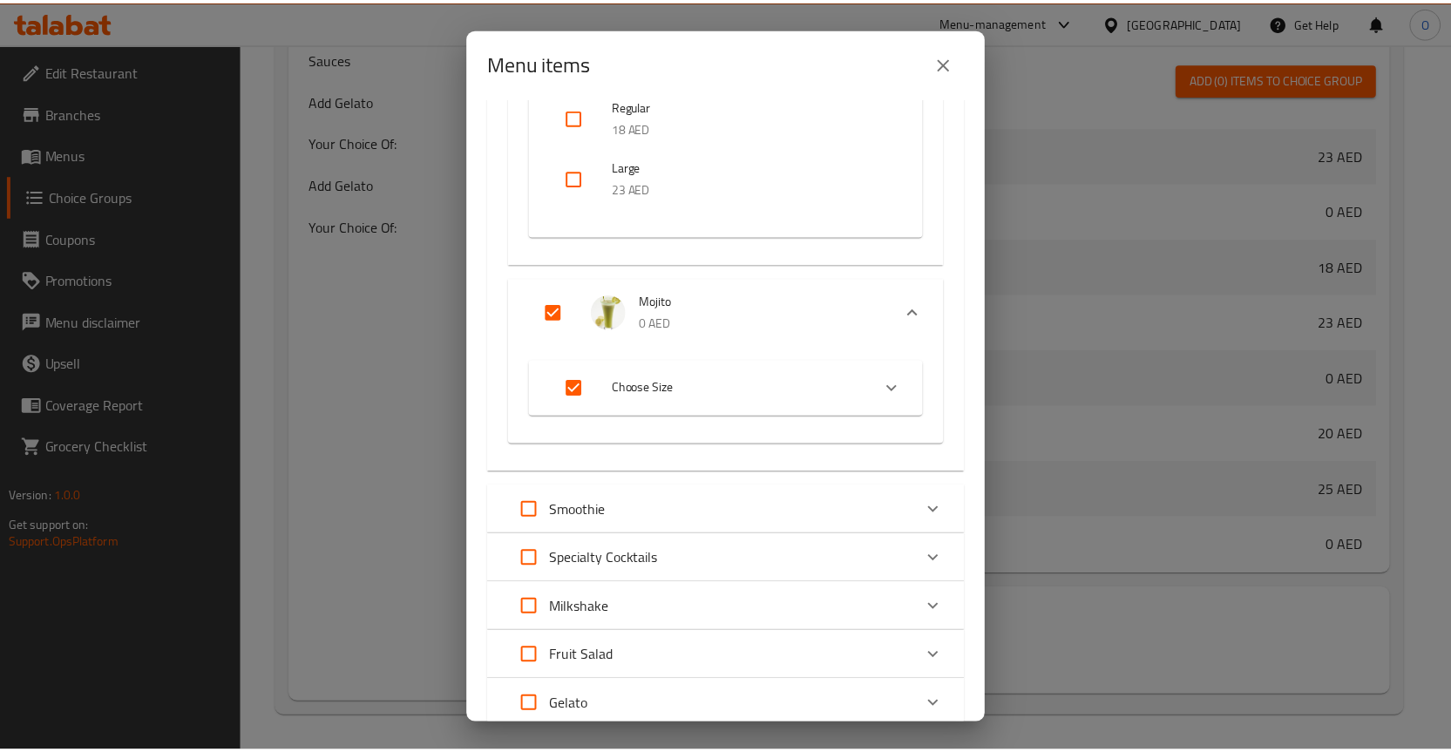
scroll to position [1375, 0]
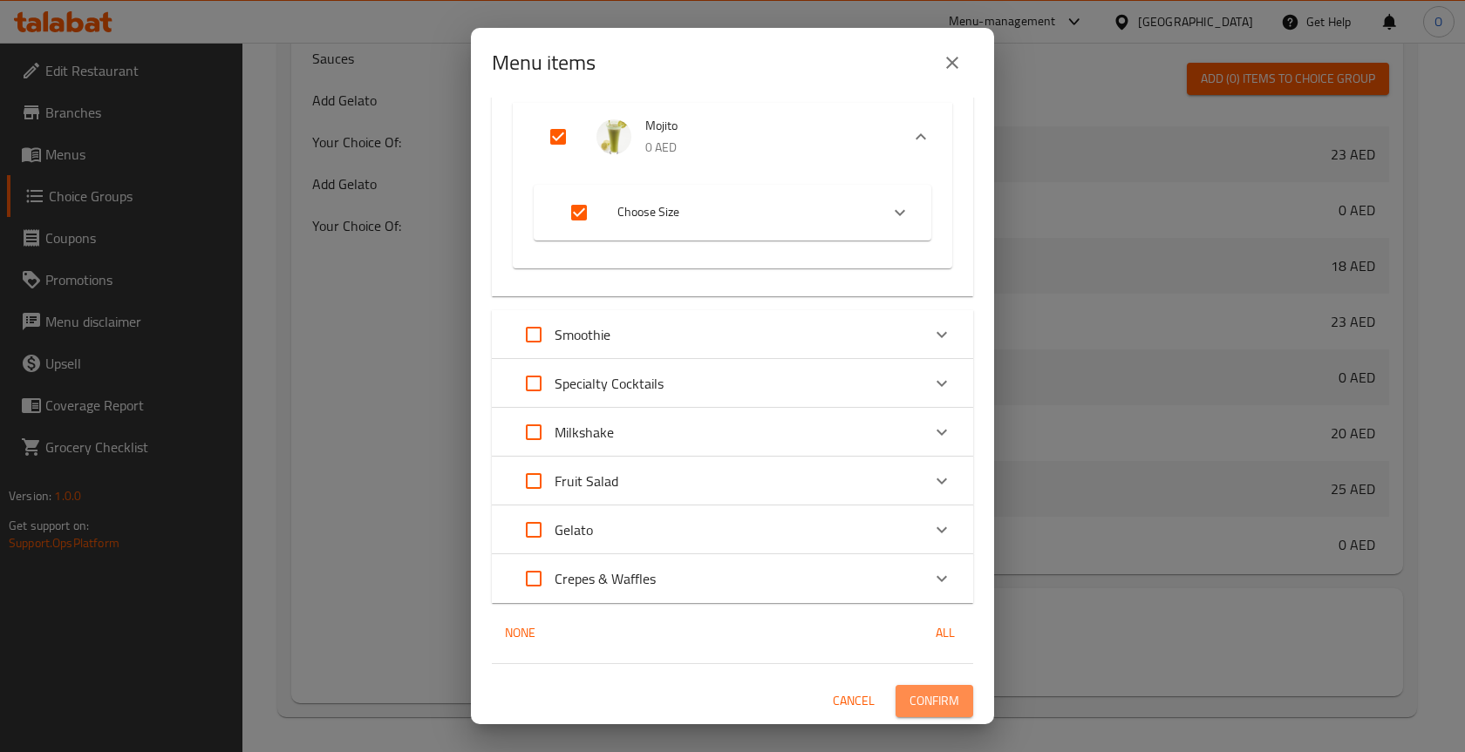
click at [909, 695] on span "Confirm" at bounding box center [934, 701] width 50 height 22
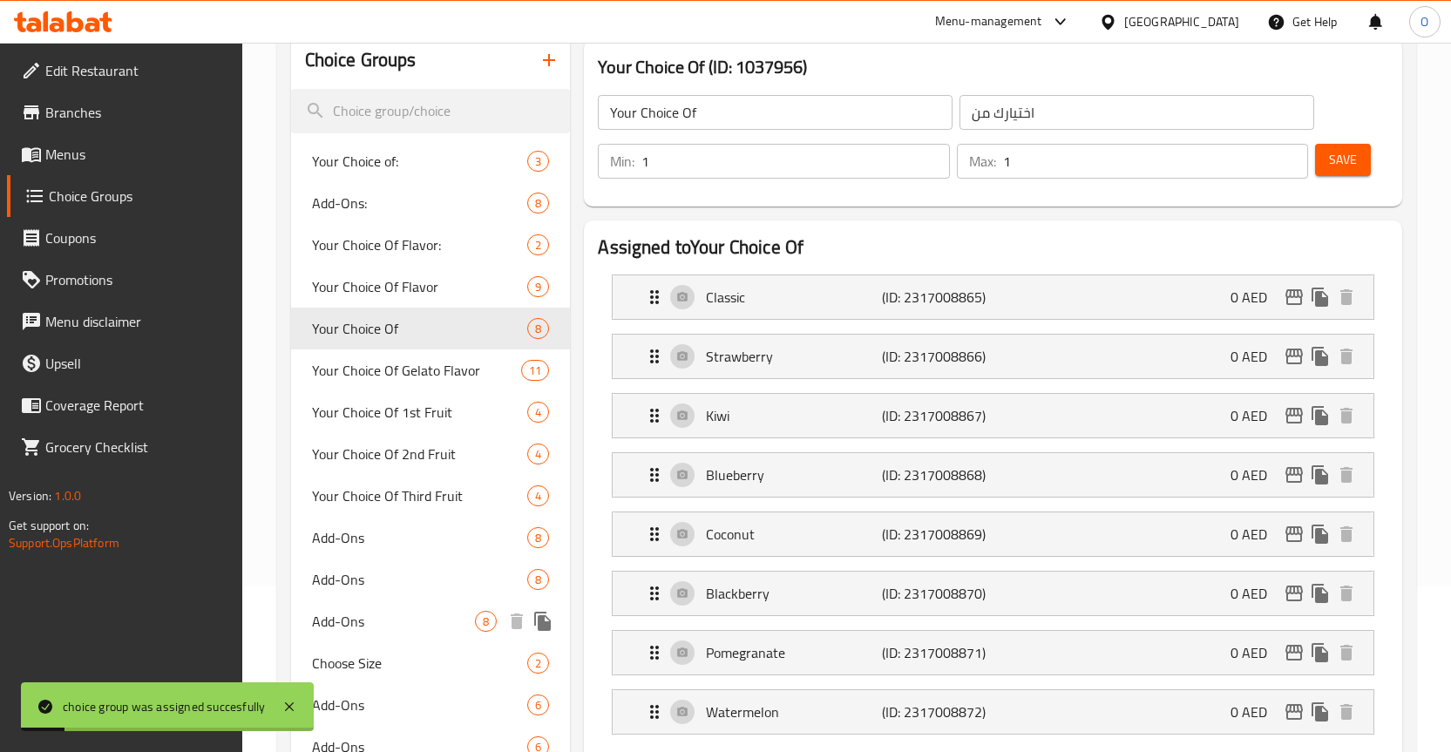
scroll to position [0, 0]
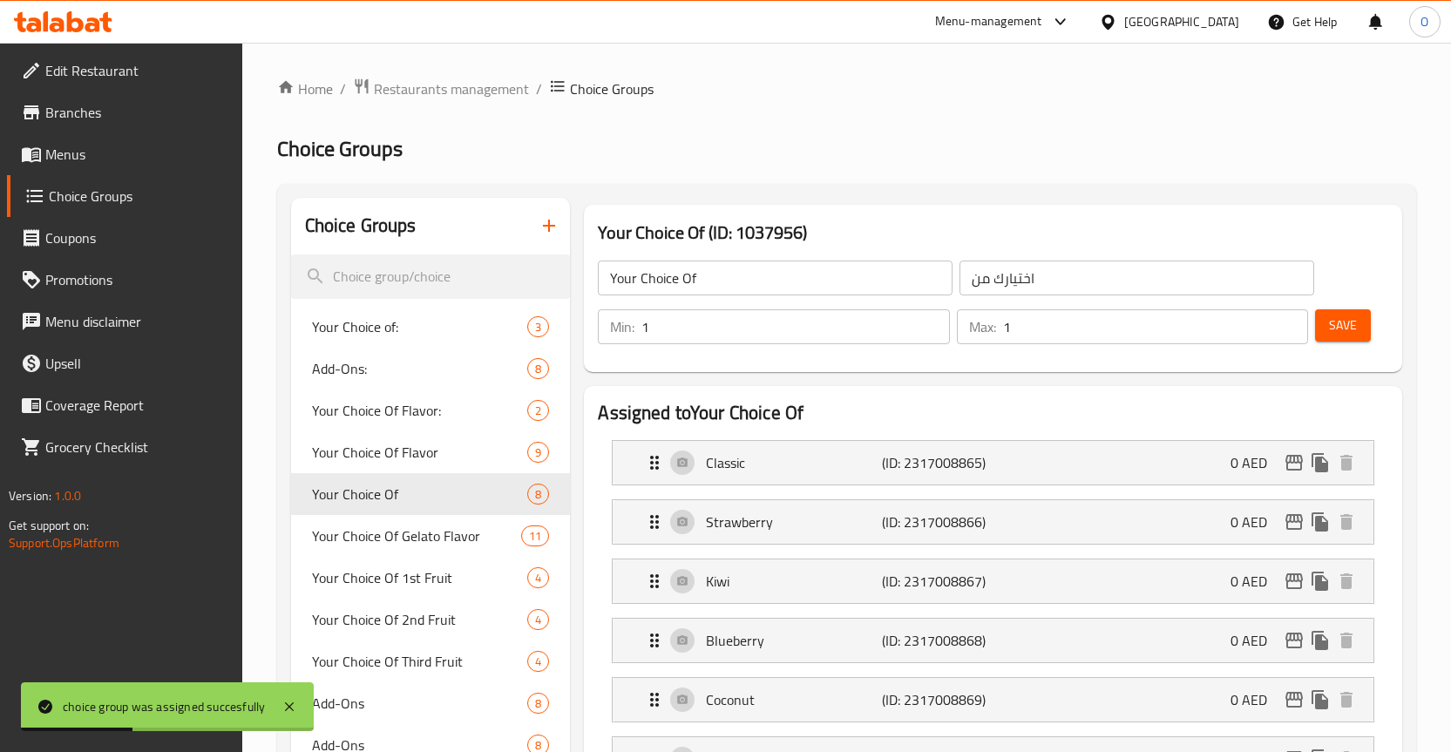
click at [86, 158] on span "Menus" at bounding box center [136, 154] width 183 height 21
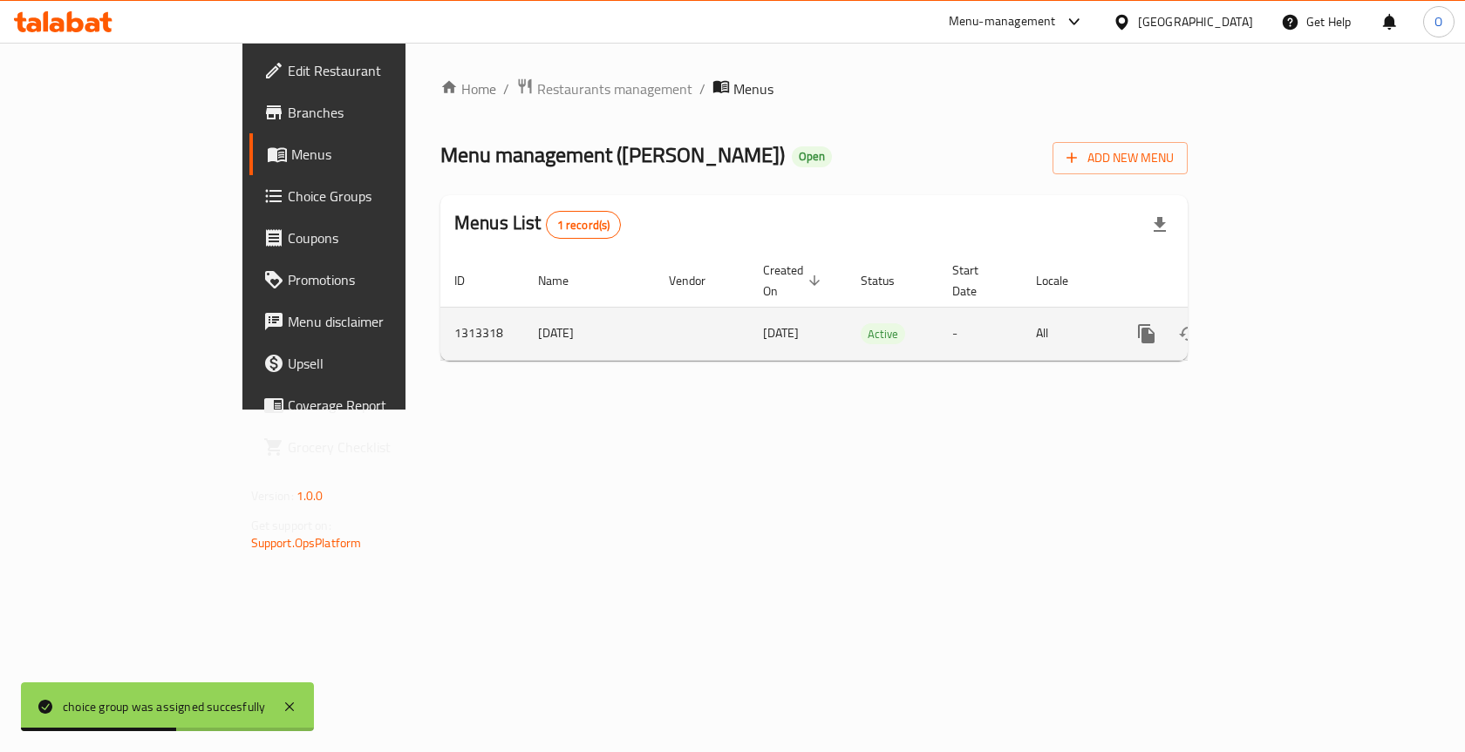
click at [1282, 323] on icon "enhanced table" at bounding box center [1271, 333] width 21 height 21
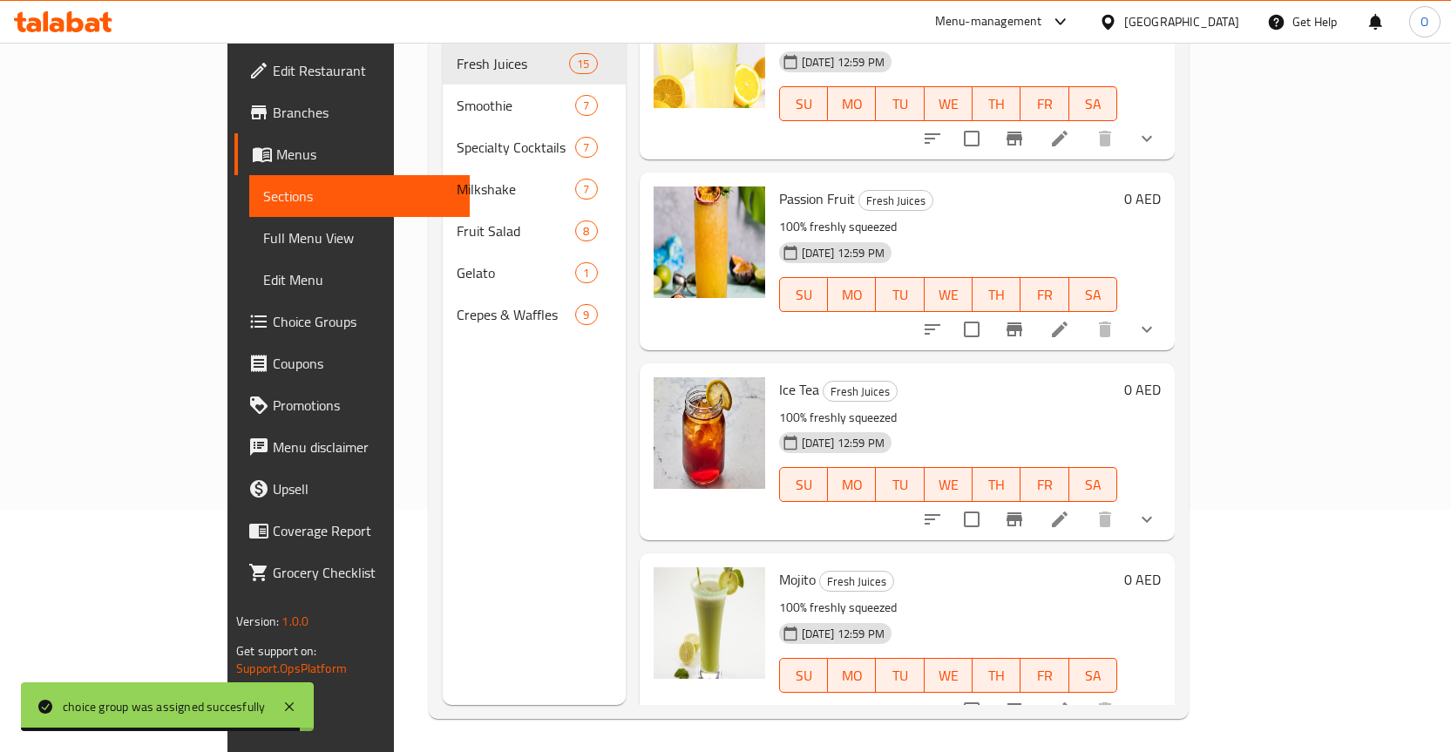
scroll to position [244, 0]
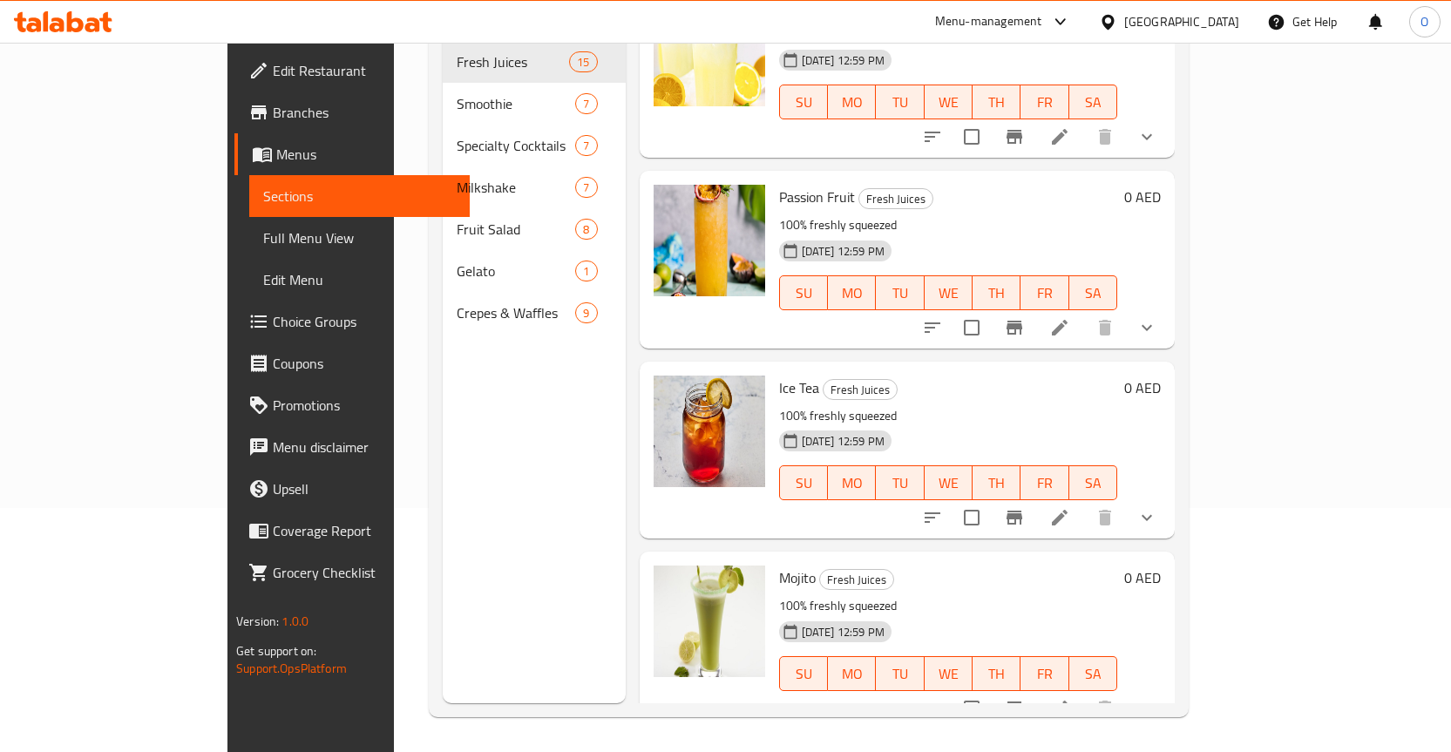
click at [1068, 510] on icon at bounding box center [1060, 518] width 16 height 16
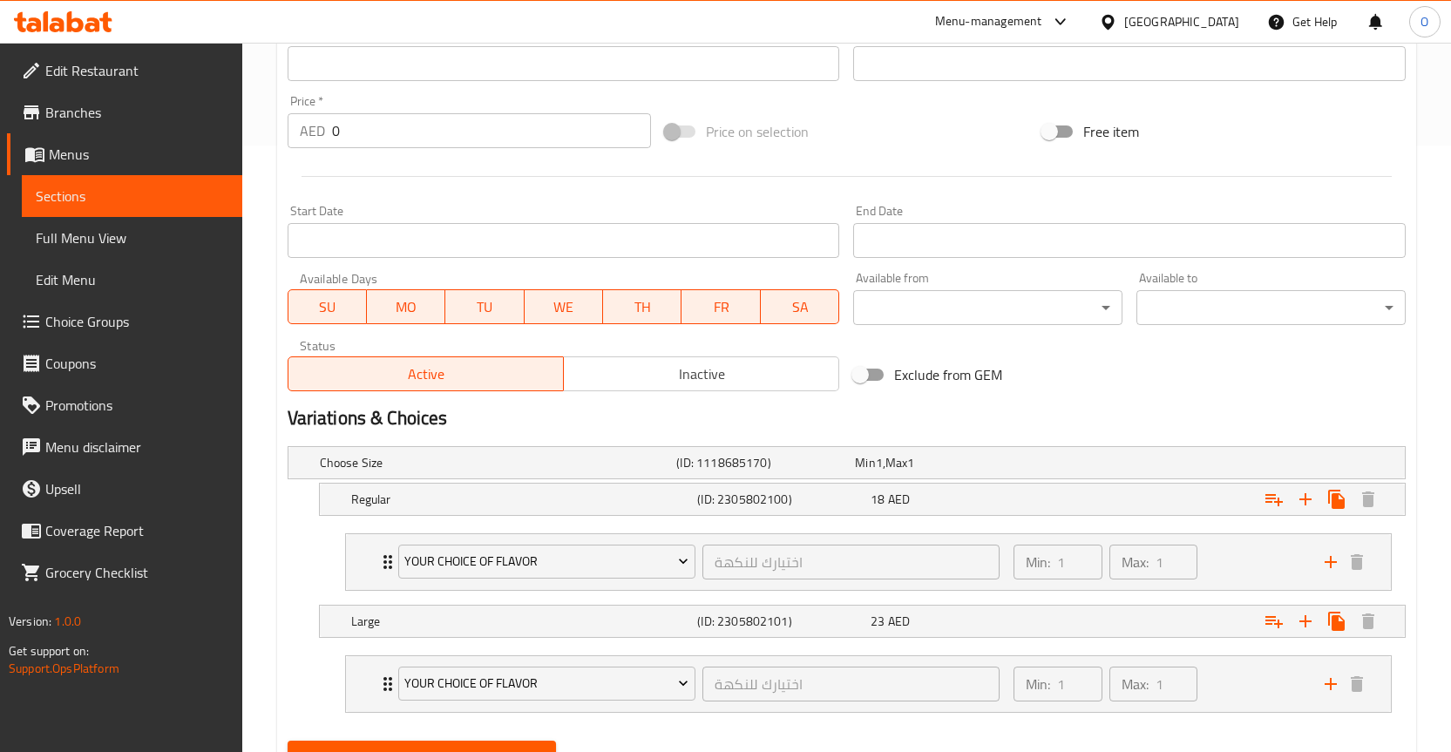
scroll to position [687, 0]
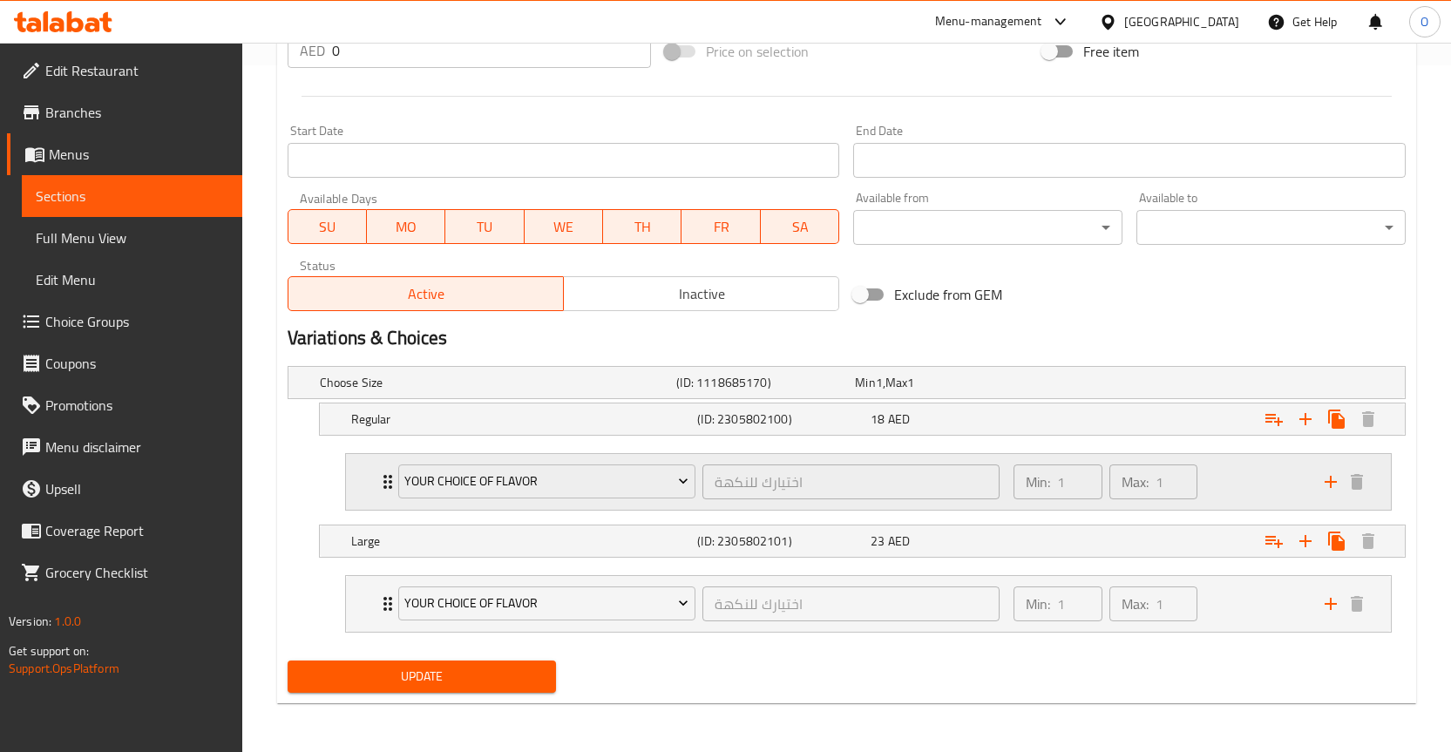
click at [369, 486] on div "Your Choice Of Flavor اختيارك للنكهة ​ Min: 1 ​ Max: 1 ​" at bounding box center [868, 482] width 1045 height 56
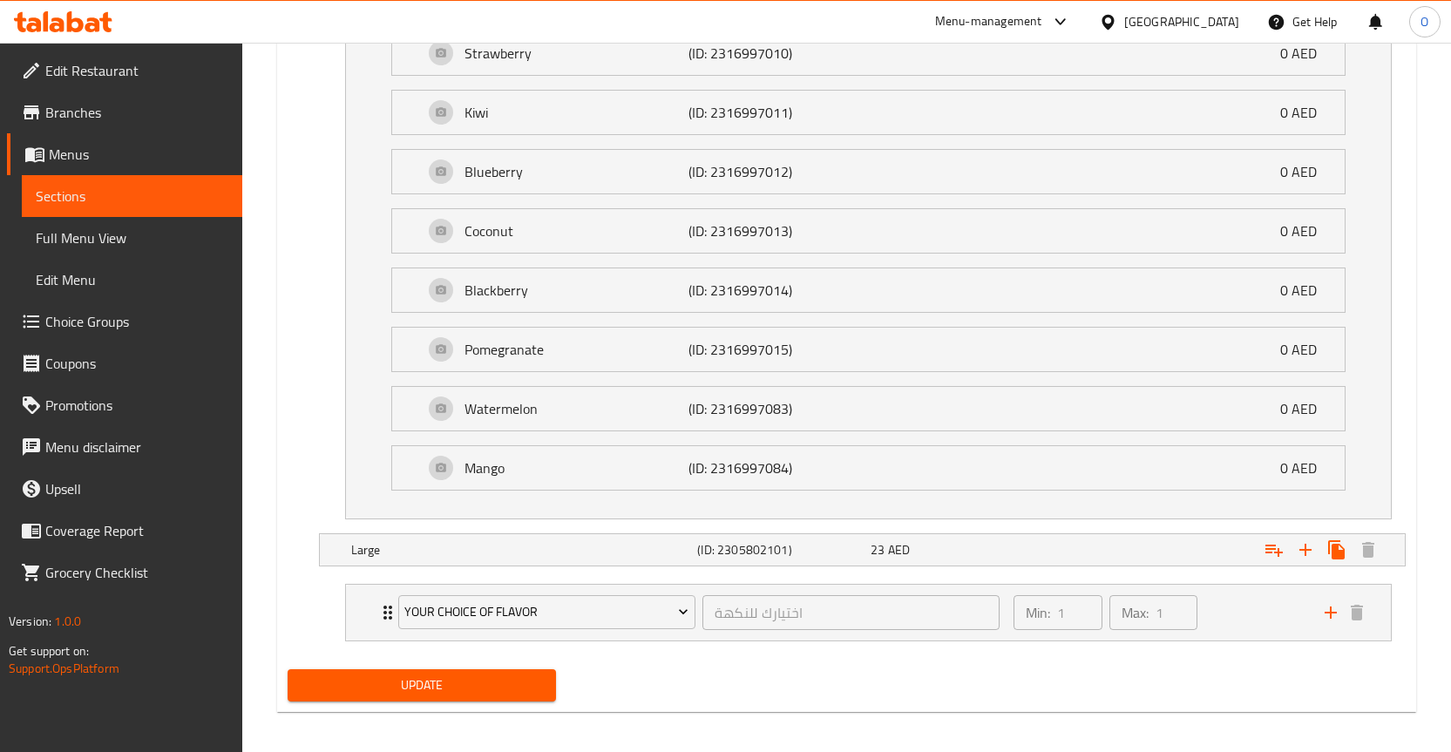
scroll to position [1256, 0]
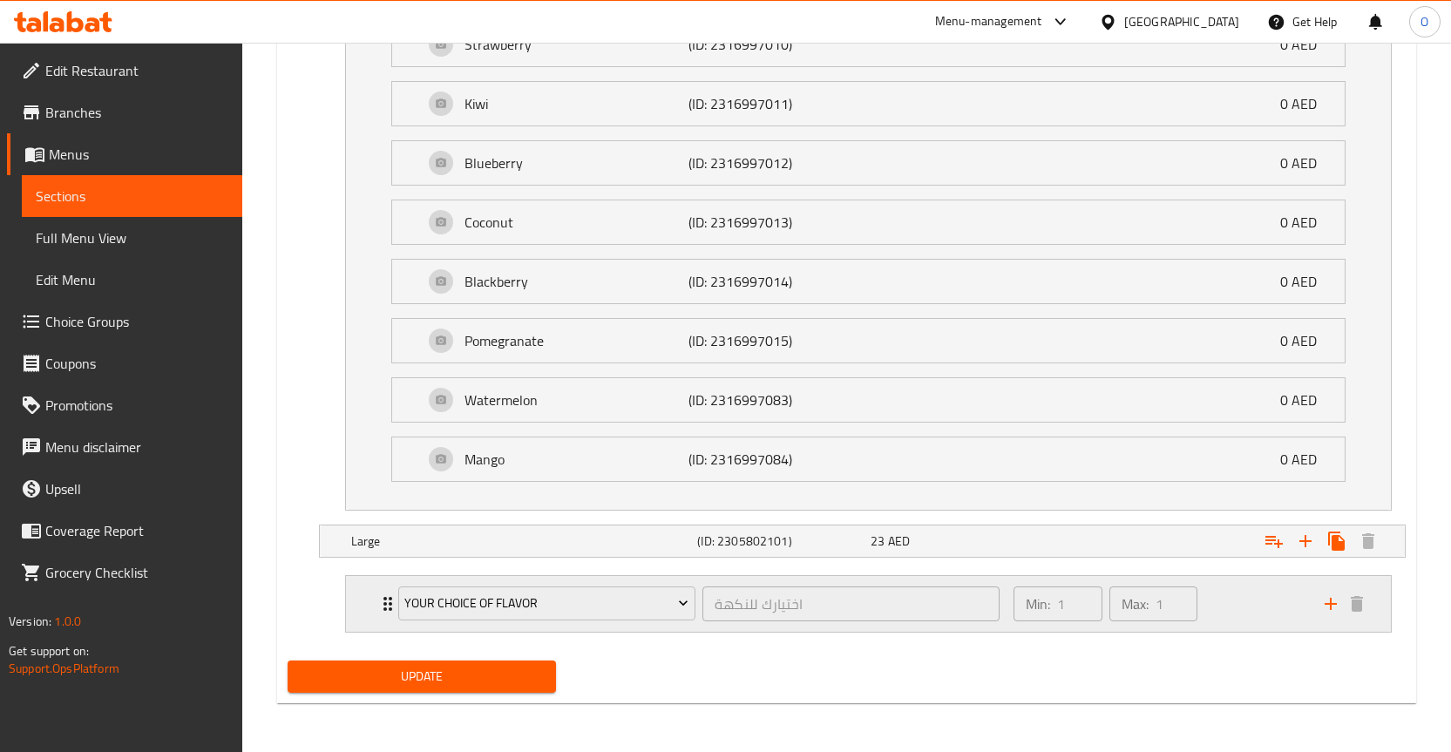
click at [364, 591] on div "Your Choice Of Flavor اختيارك للنكهة ​ Min: 1 ​ Max: 1 ​" at bounding box center [868, 604] width 1045 height 56
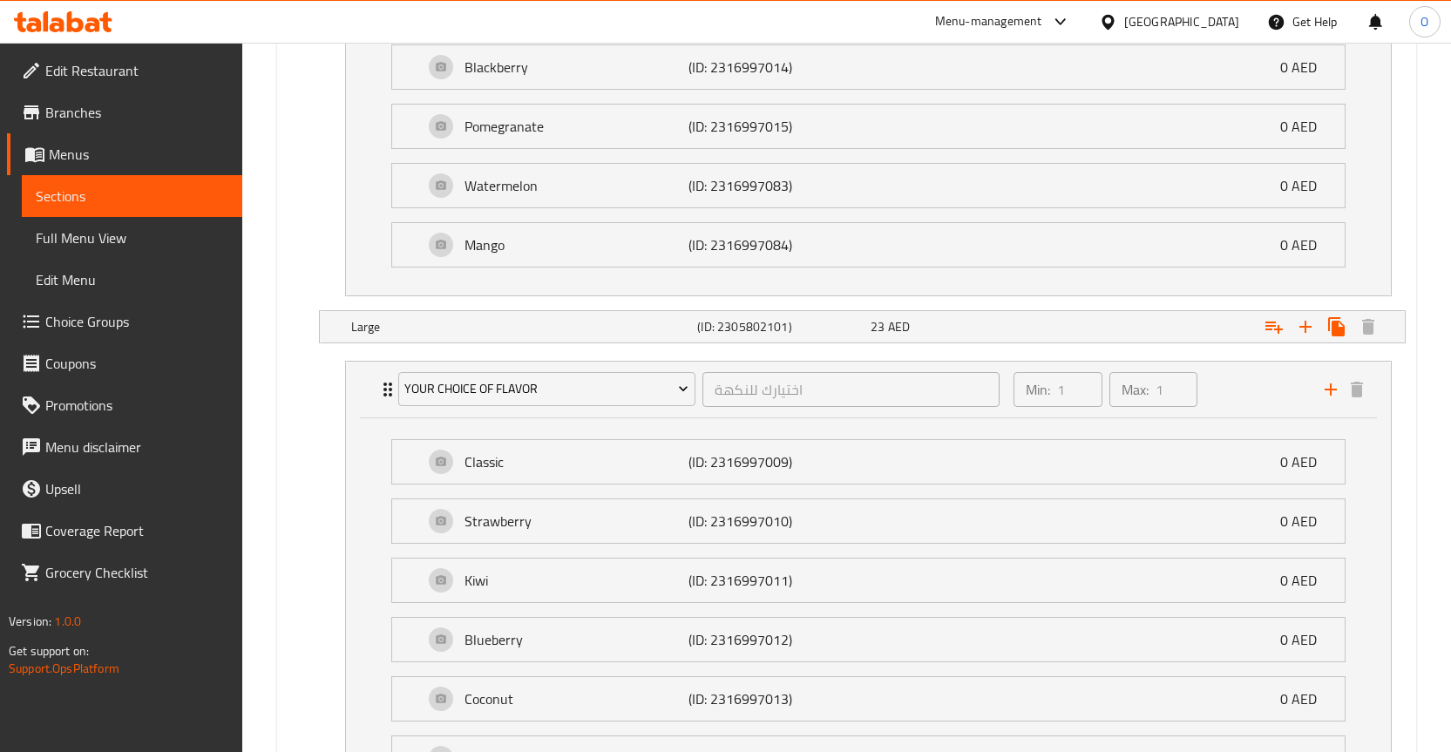
scroll to position [1825, 0]
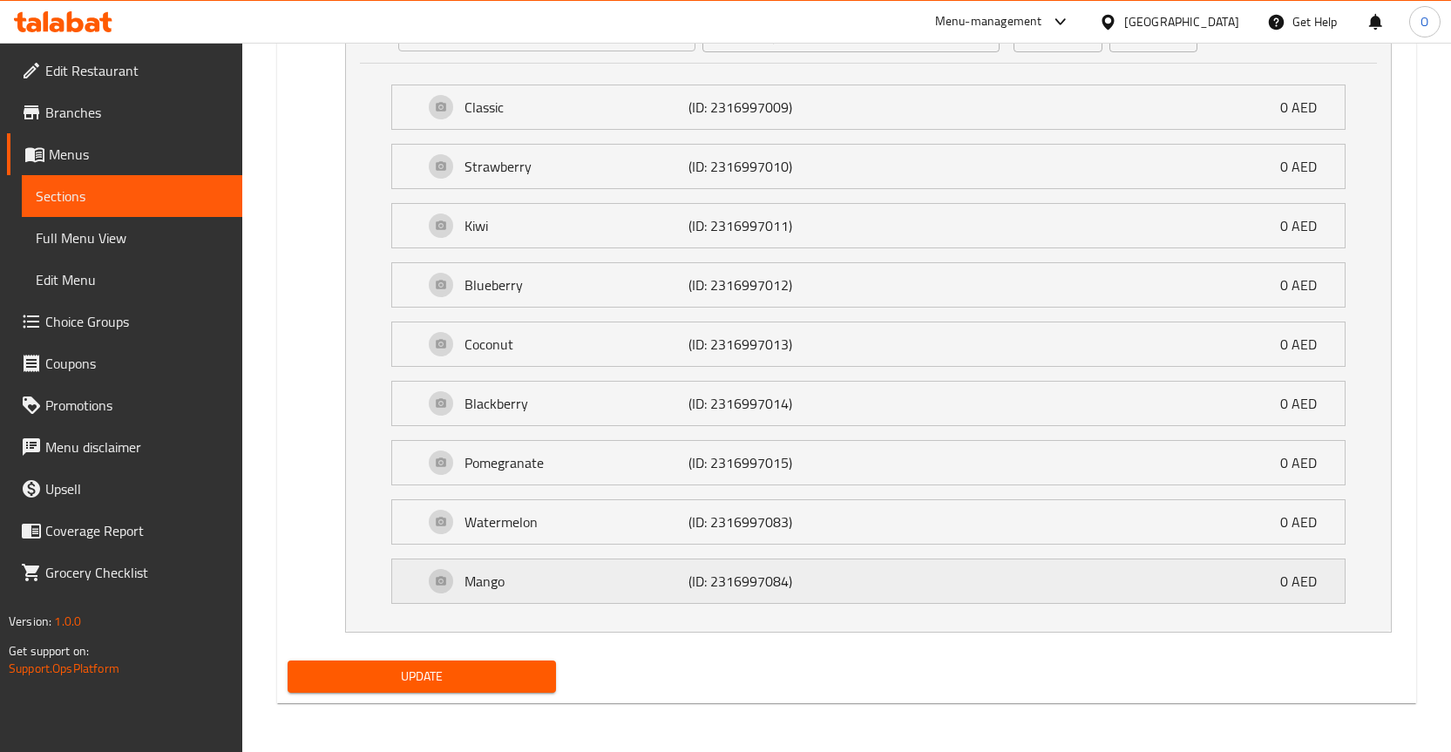
click at [527, 582] on p "Mango" at bounding box center [577, 581] width 224 height 21
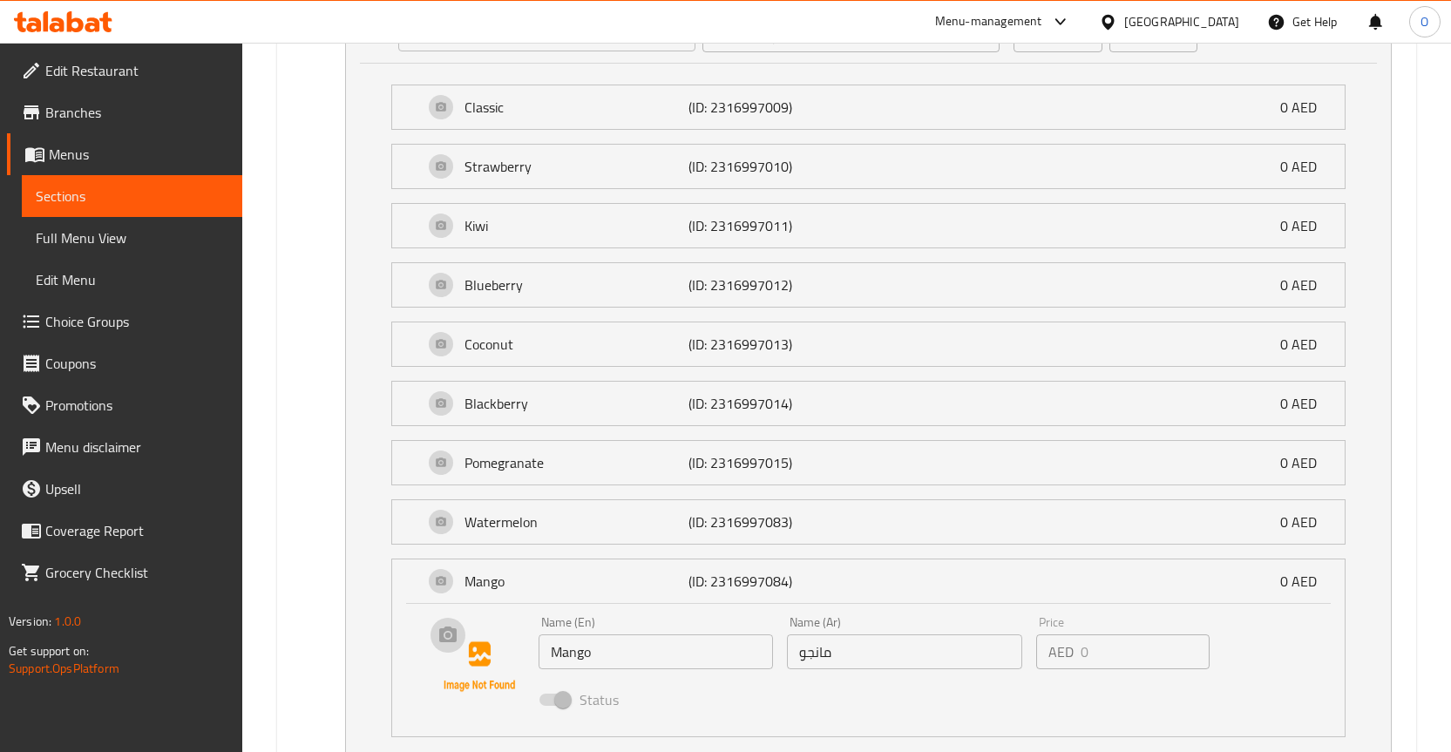
click at [458, 637] on img at bounding box center [480, 667] width 112 height 112
click at [81, 325] on span "Choice Groups" at bounding box center [136, 321] width 183 height 21
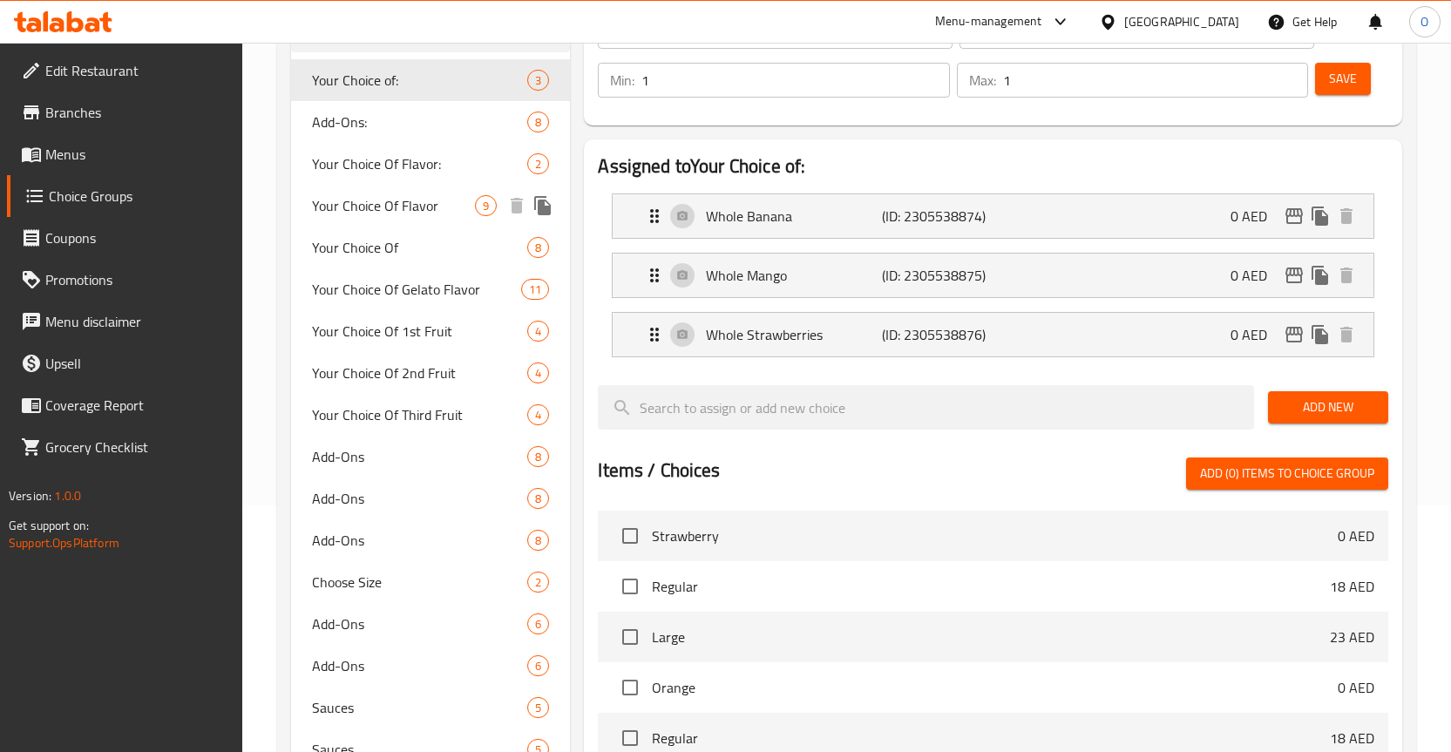
click at [411, 210] on span "Your Choice Of Flavor" at bounding box center [394, 205] width 164 height 21
type input "Your Choice Of Flavor"
type input "اختيارك للنكهة"
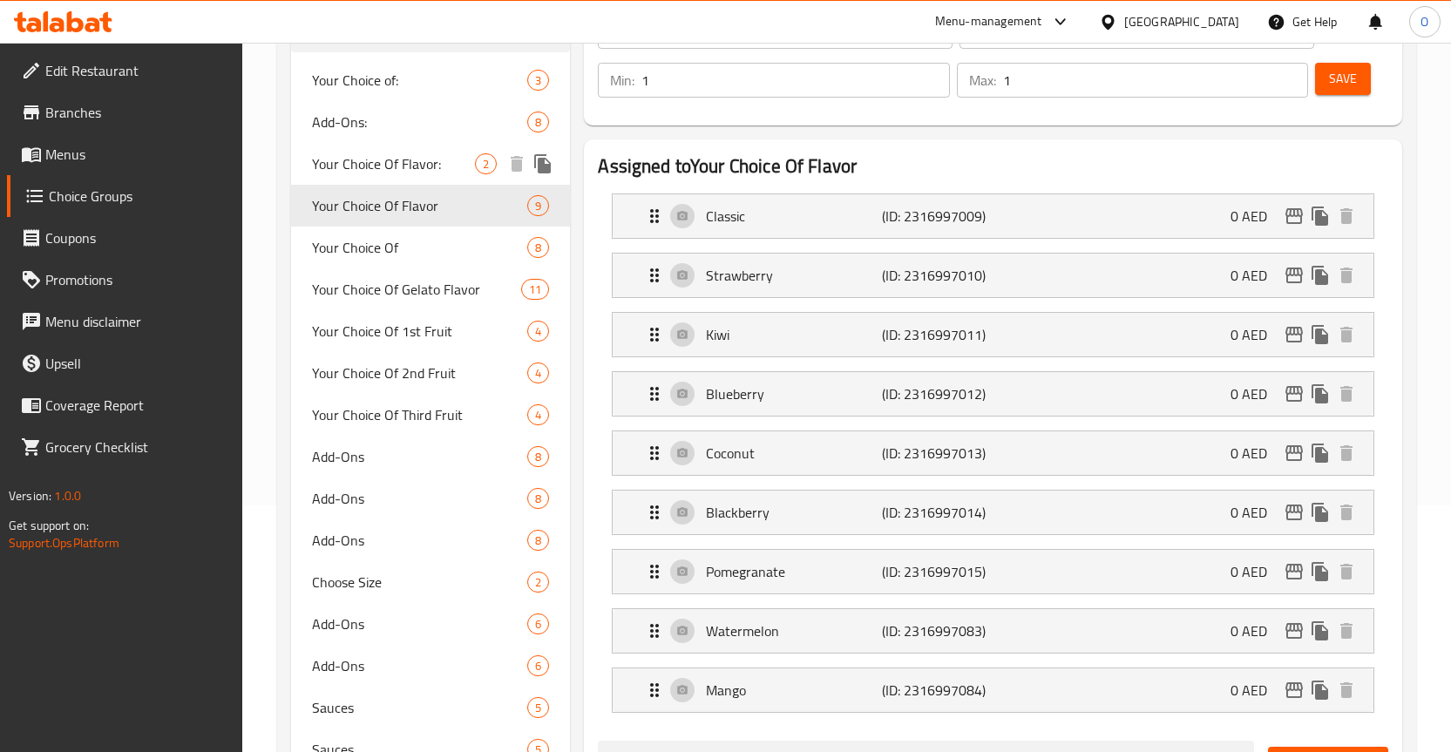
click at [414, 165] on span "Your Choice Of Flavor:" at bounding box center [394, 163] width 164 height 21
type input "Your Choice Of Flavor:"
type input "اختيارك من النكهة:"
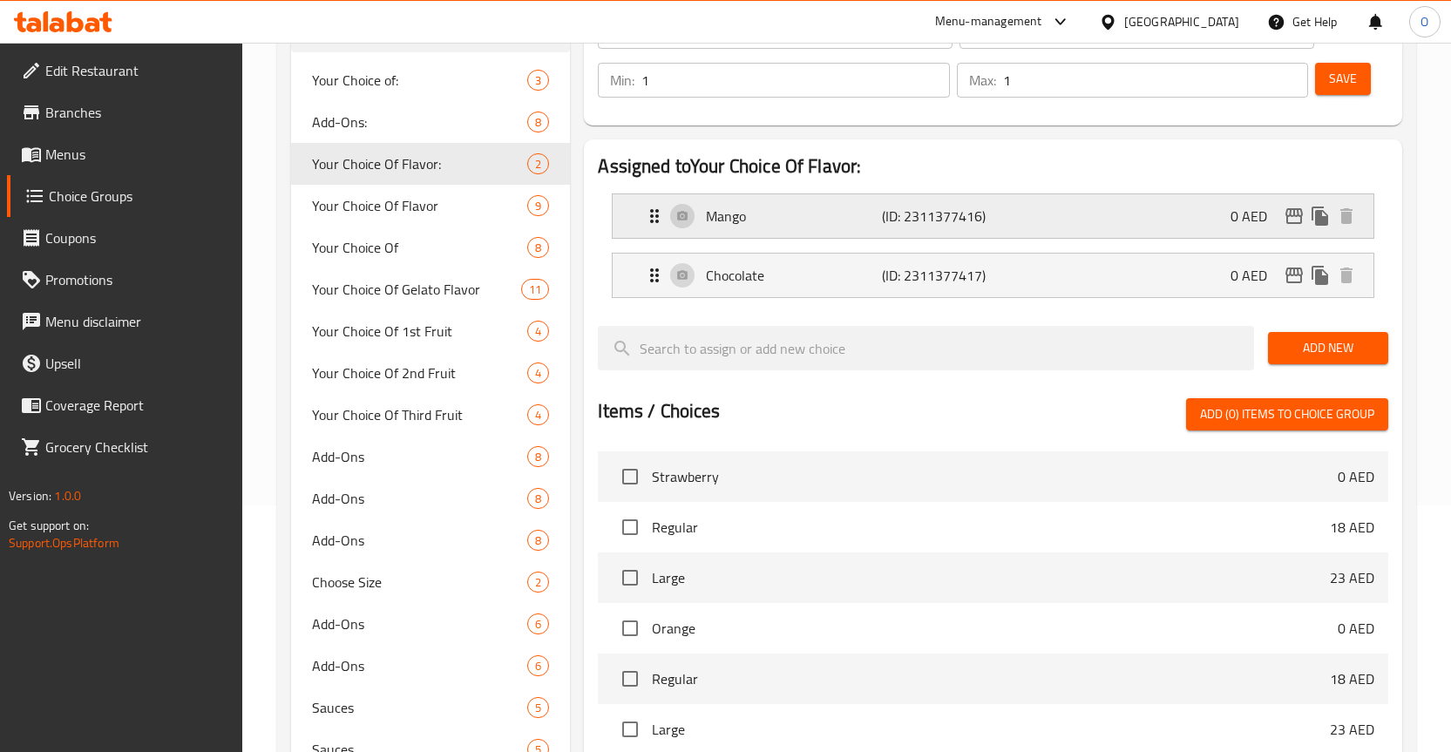
click at [806, 219] on p "Mango" at bounding box center [794, 216] width 176 height 21
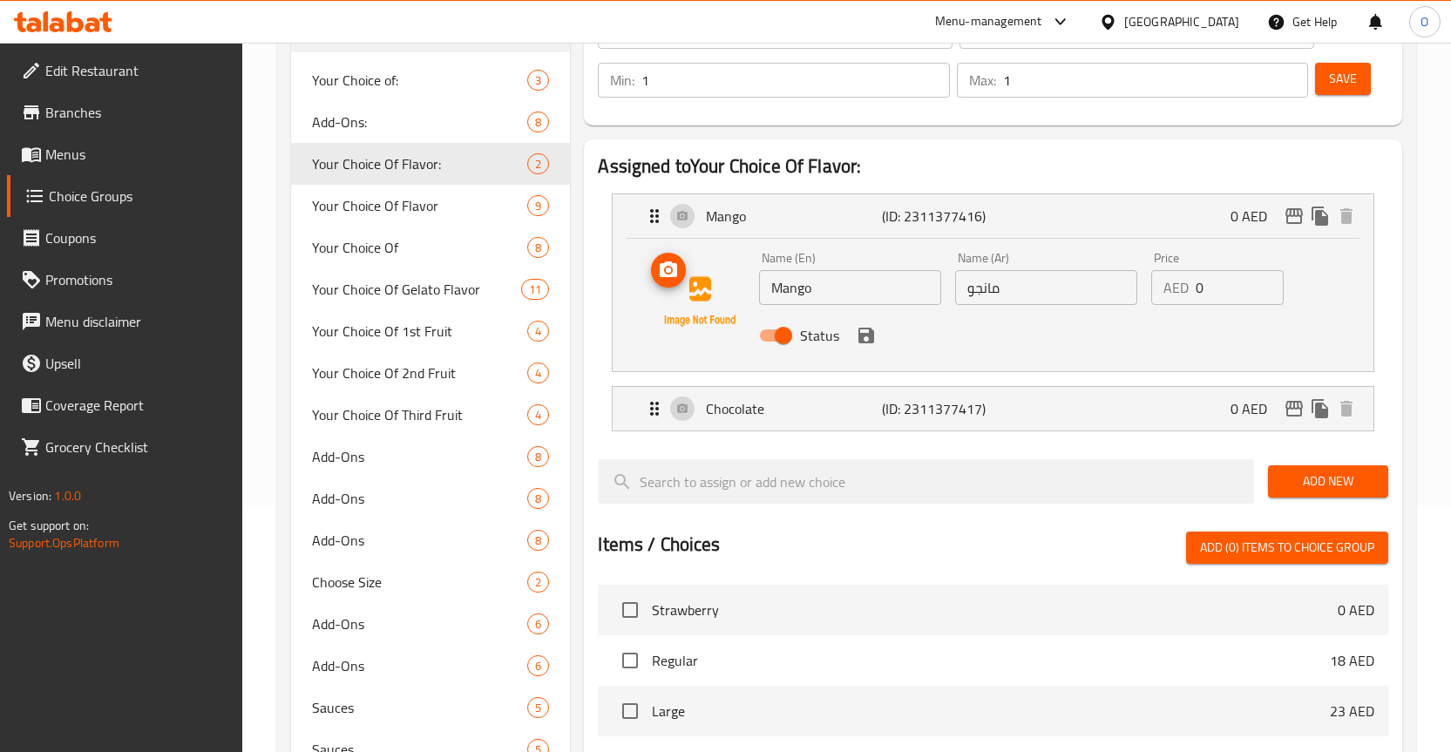
click at [676, 274] on icon "upload picture" at bounding box center [668, 270] width 17 height 16
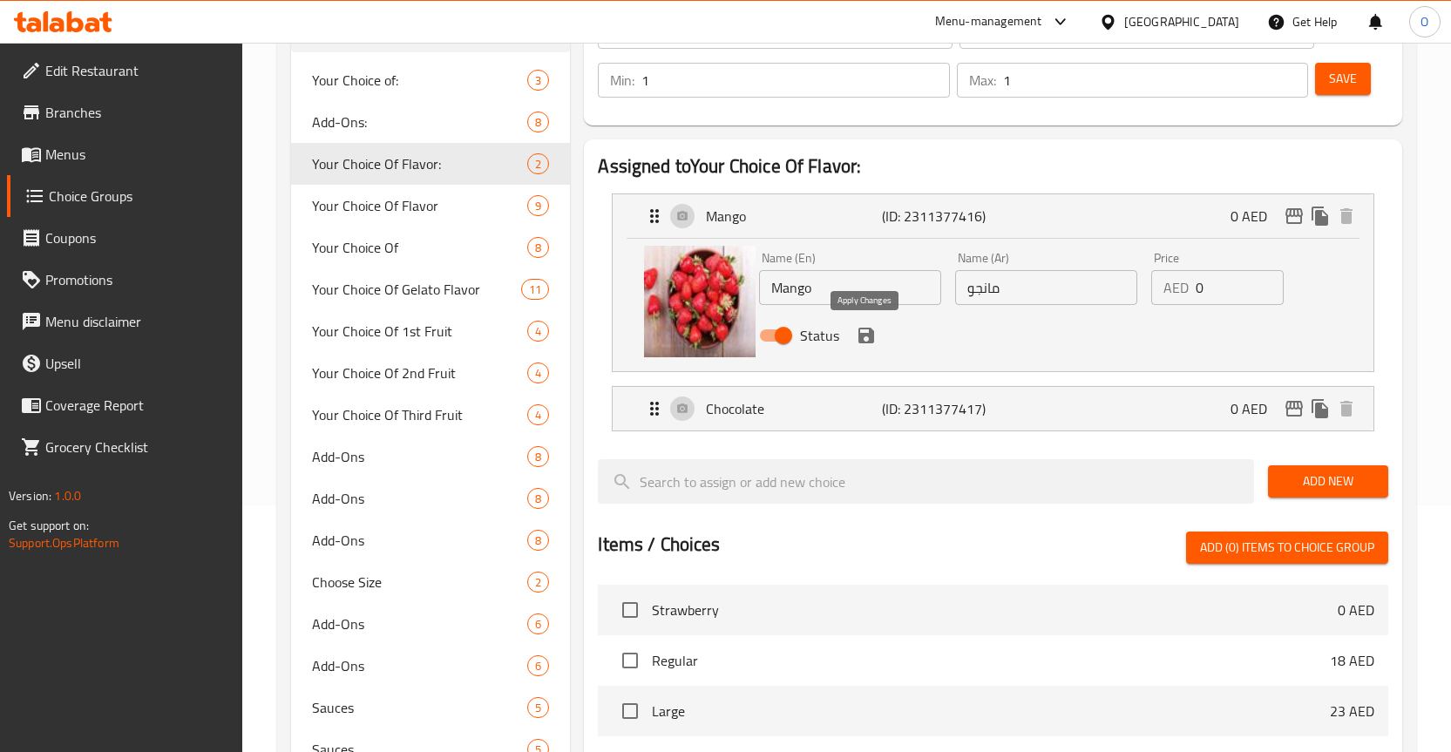
click at [867, 337] on icon "save" at bounding box center [866, 335] width 21 height 21
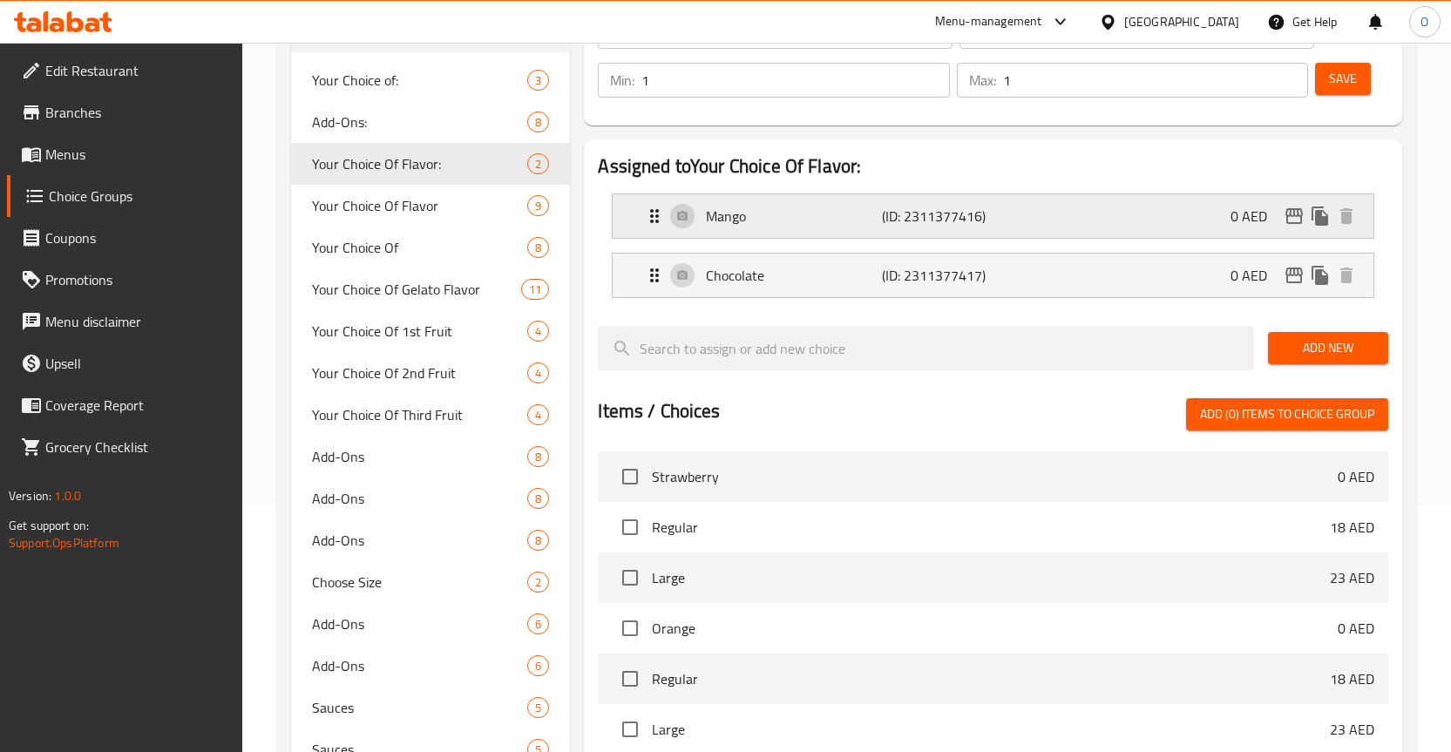
click at [841, 228] on div "Mango (ID: 2311377416) 0 AED" at bounding box center [998, 216] width 709 height 44
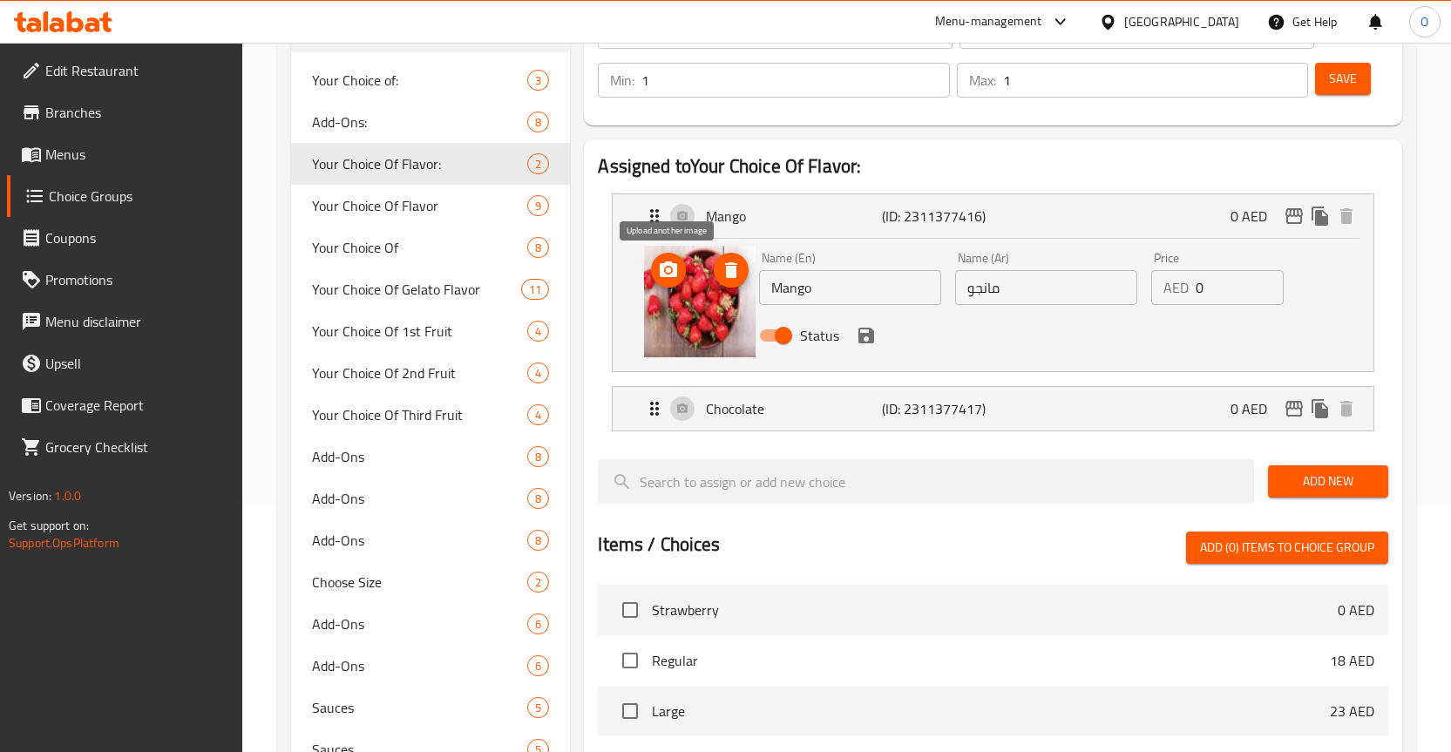
click at [683, 272] on span "upload picture" at bounding box center [668, 270] width 35 height 21
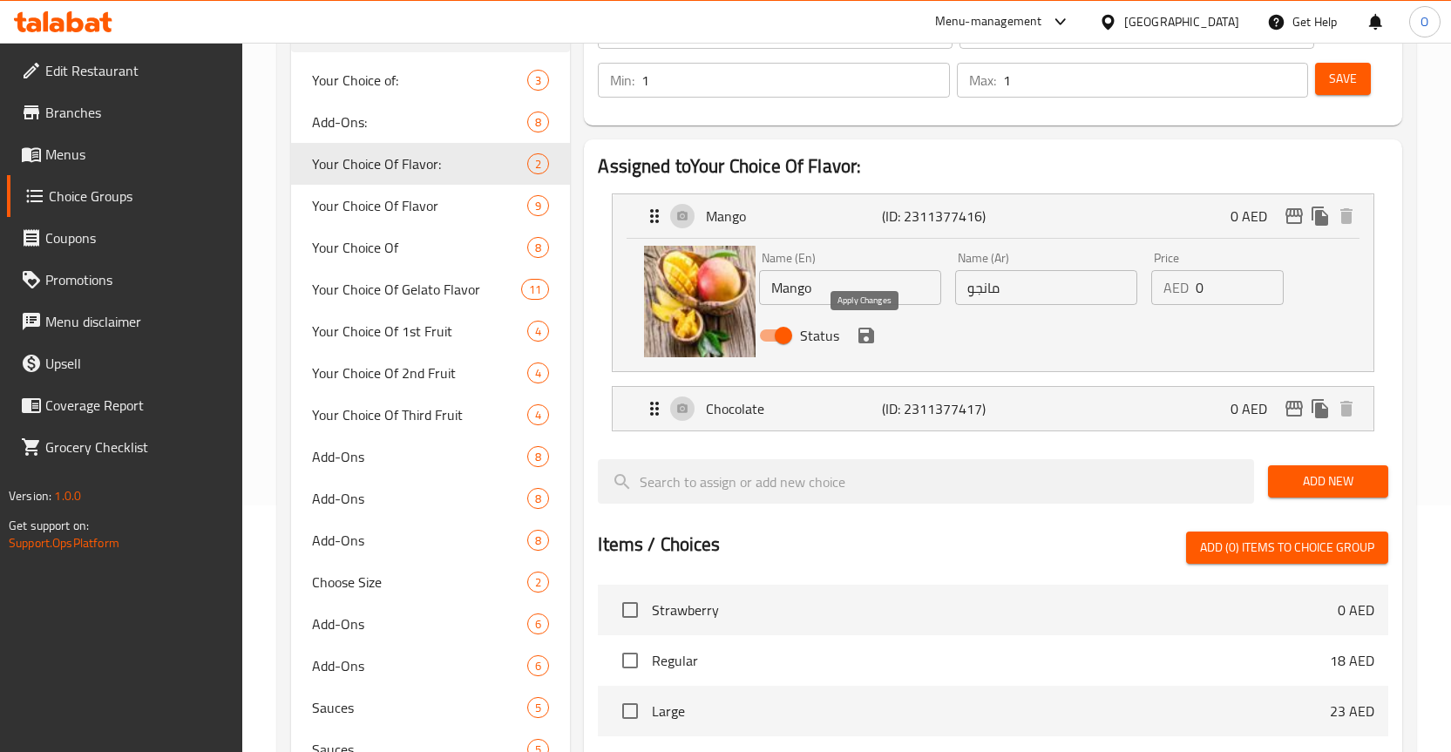
click at [860, 336] on icon "save" at bounding box center [867, 336] width 16 height 16
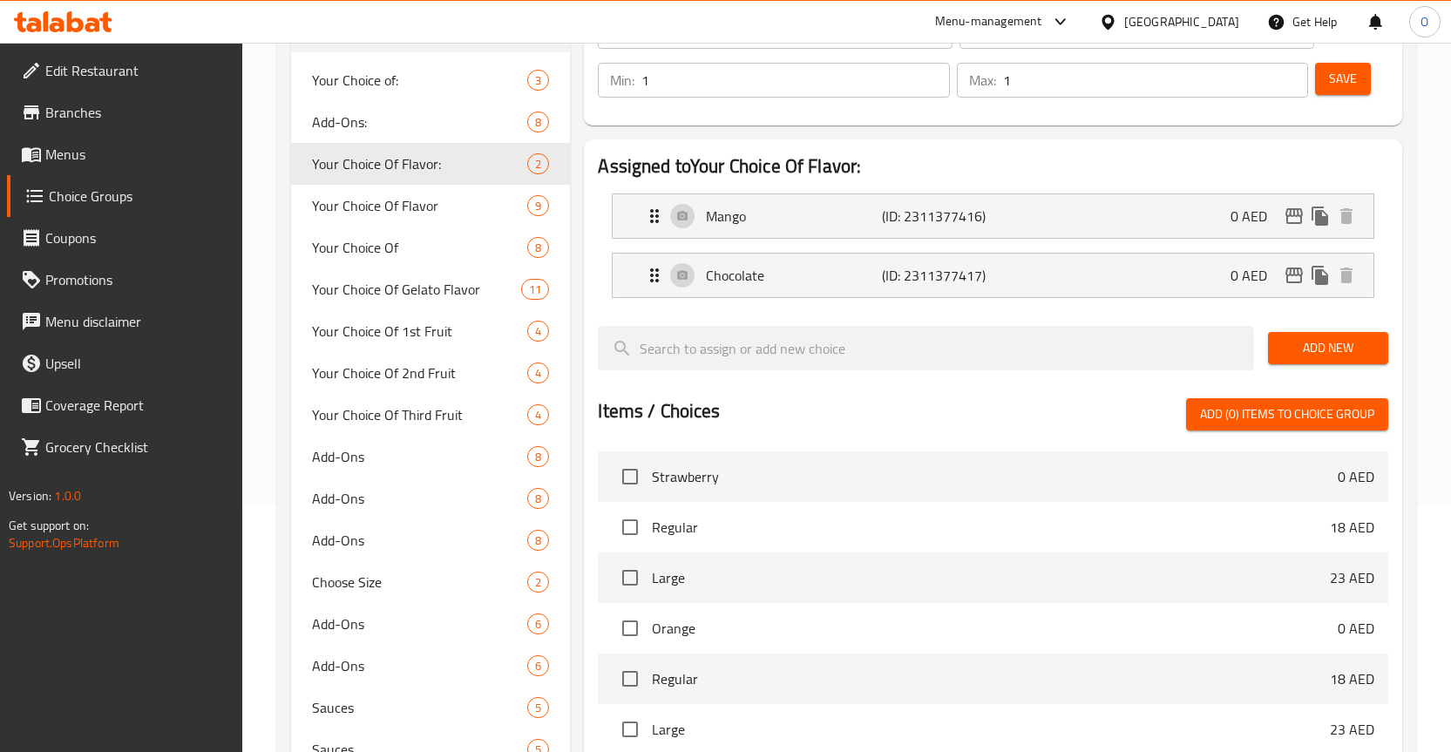
click at [1353, 83] on span "Save" at bounding box center [1343, 79] width 28 height 22
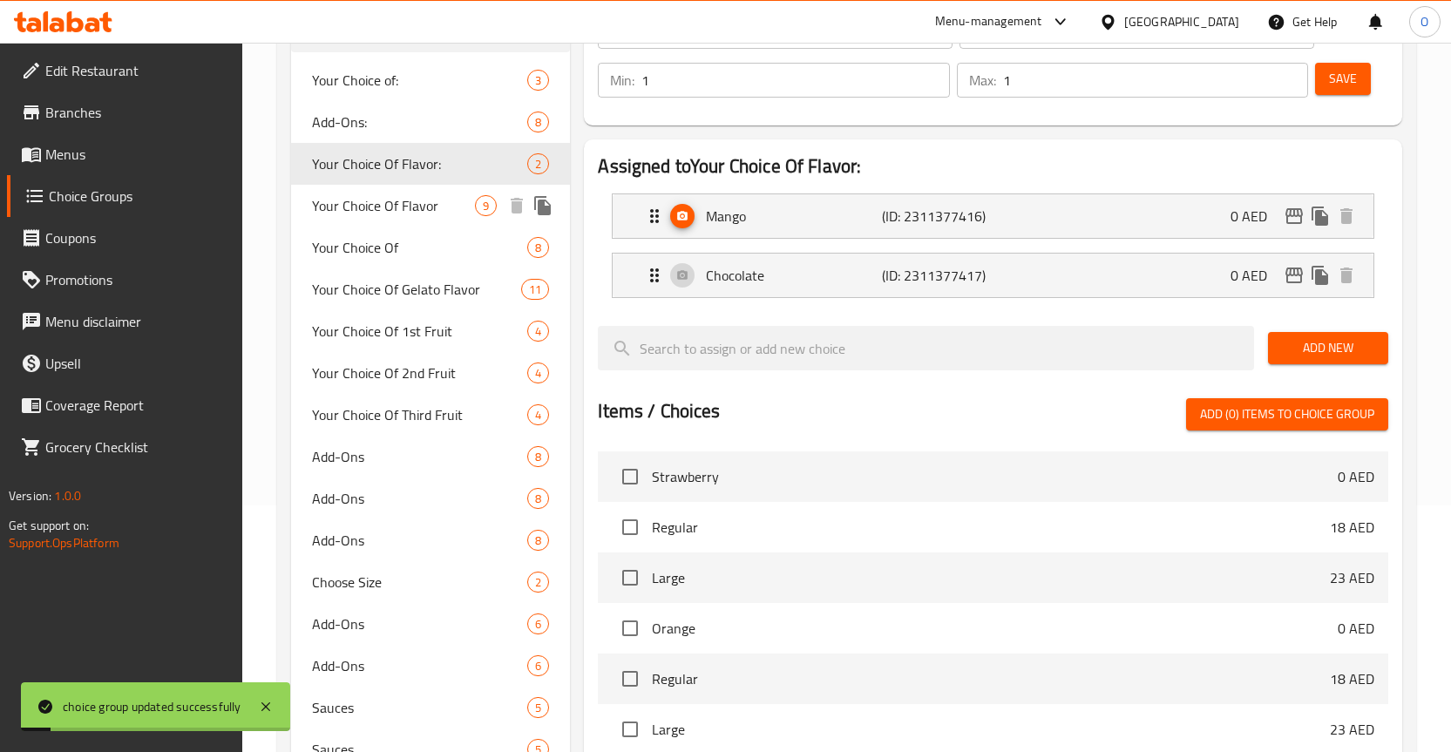
click at [415, 205] on span "Your Choice Of Flavor" at bounding box center [394, 205] width 164 height 21
type input "Your Choice Of Flavor"
type input "اختيارك للنكهة"
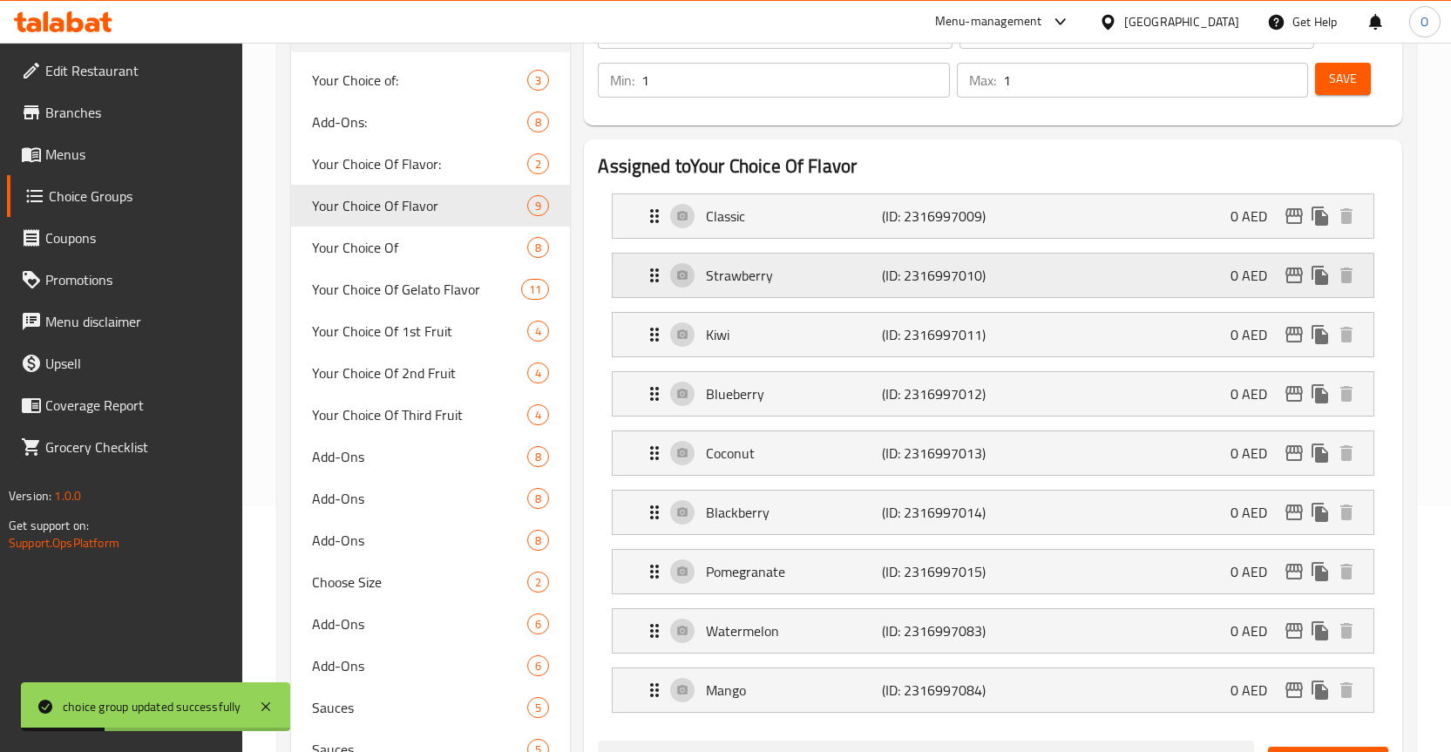
click at [769, 277] on p "Strawberry" at bounding box center [794, 275] width 176 height 21
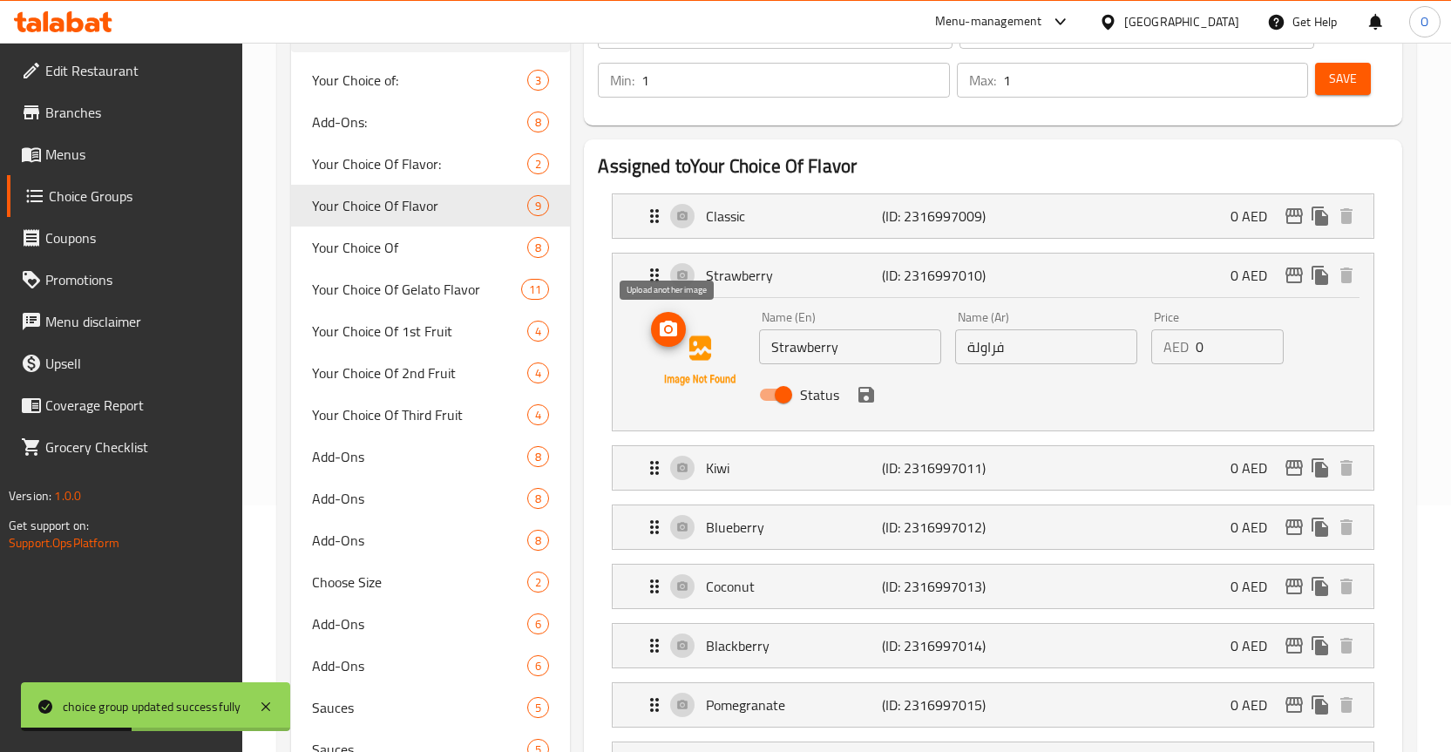
click at [660, 337] on icon "upload picture" at bounding box center [668, 329] width 21 height 21
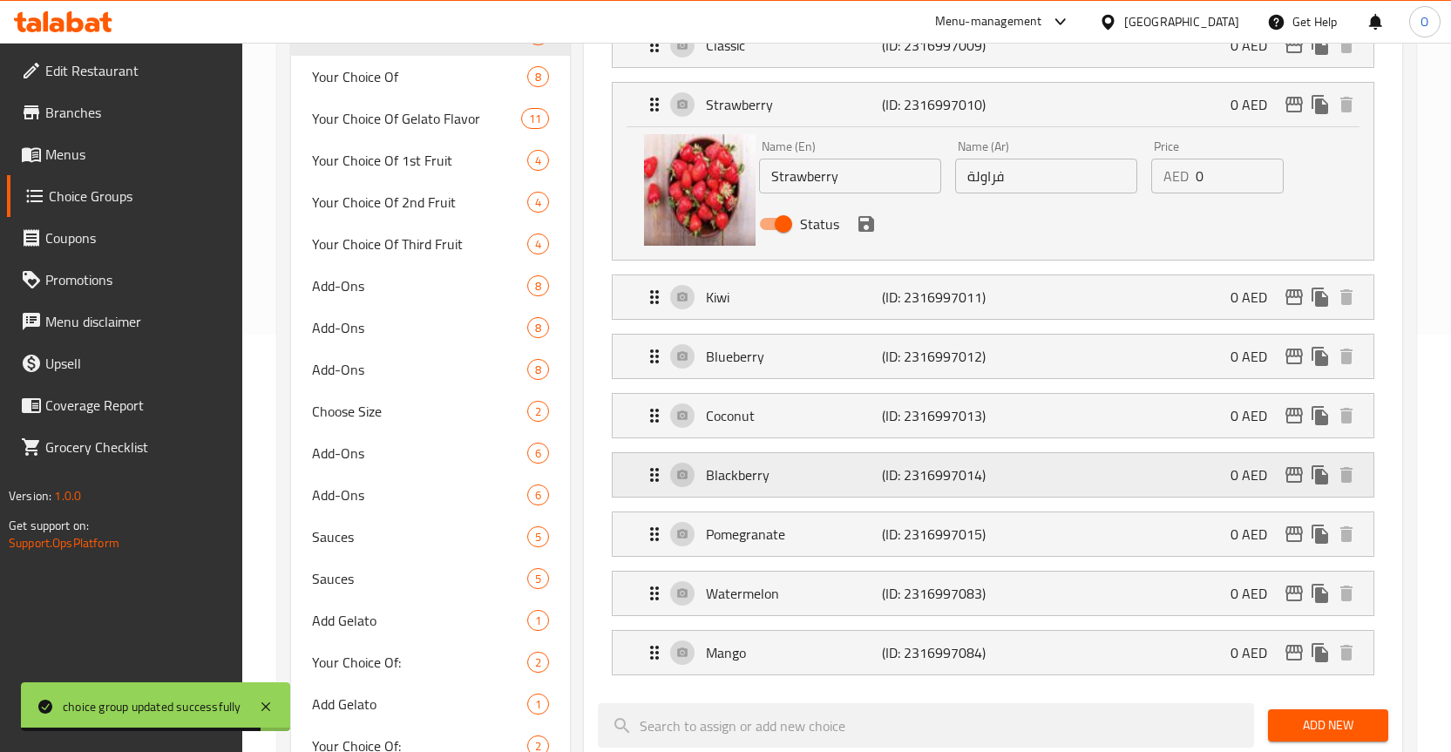
scroll to position [421, 0]
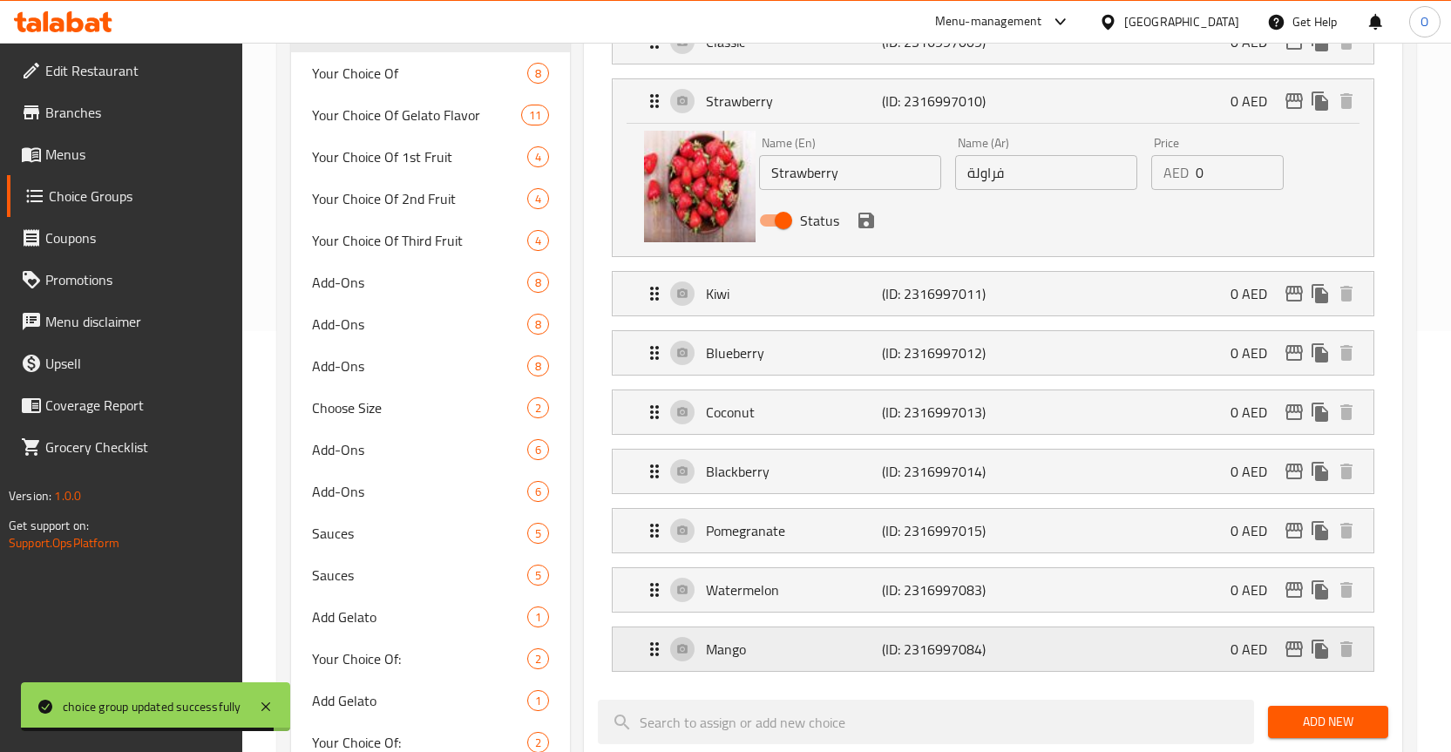
click at [755, 647] on p "Mango" at bounding box center [794, 649] width 176 height 21
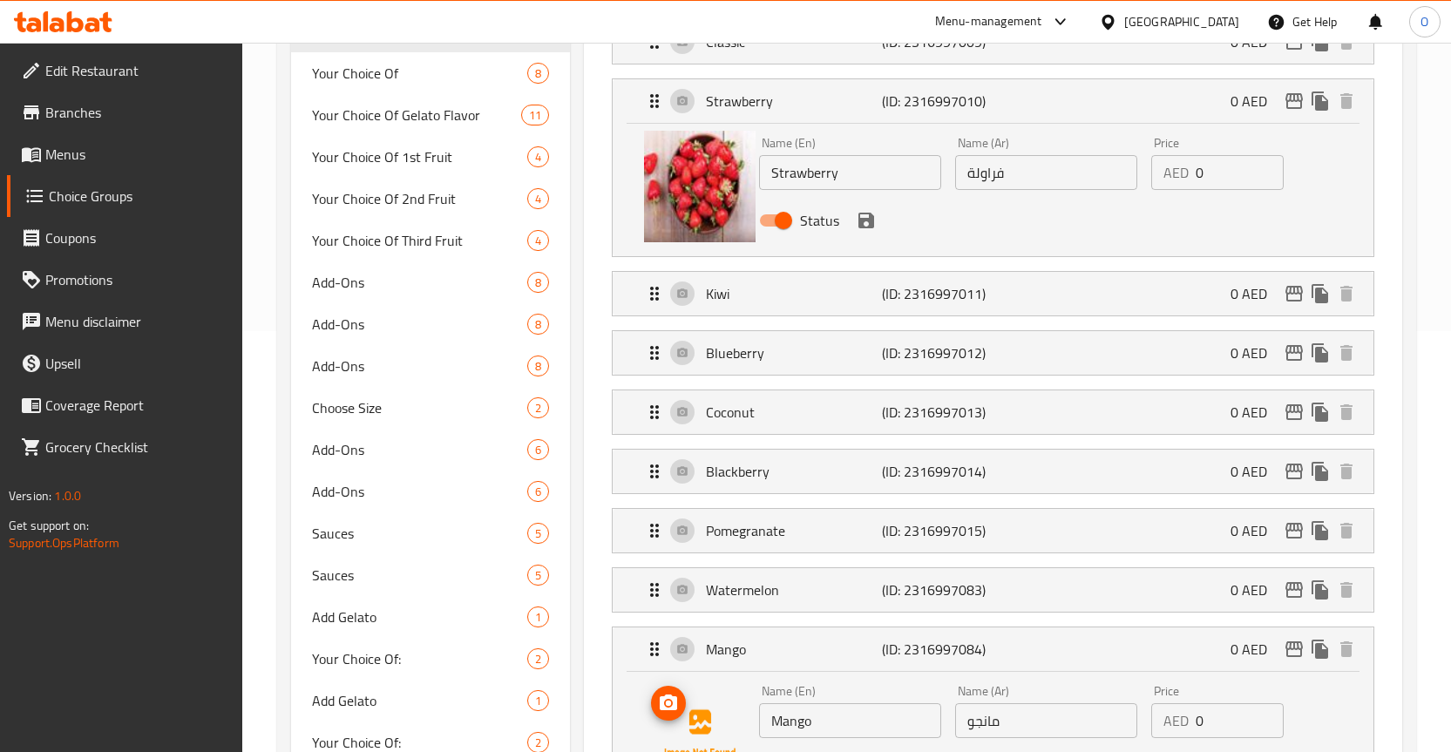
click at [668, 710] on icon "upload picture" at bounding box center [668, 703] width 17 height 16
click at [858, 221] on icon "save" at bounding box center [866, 220] width 21 height 21
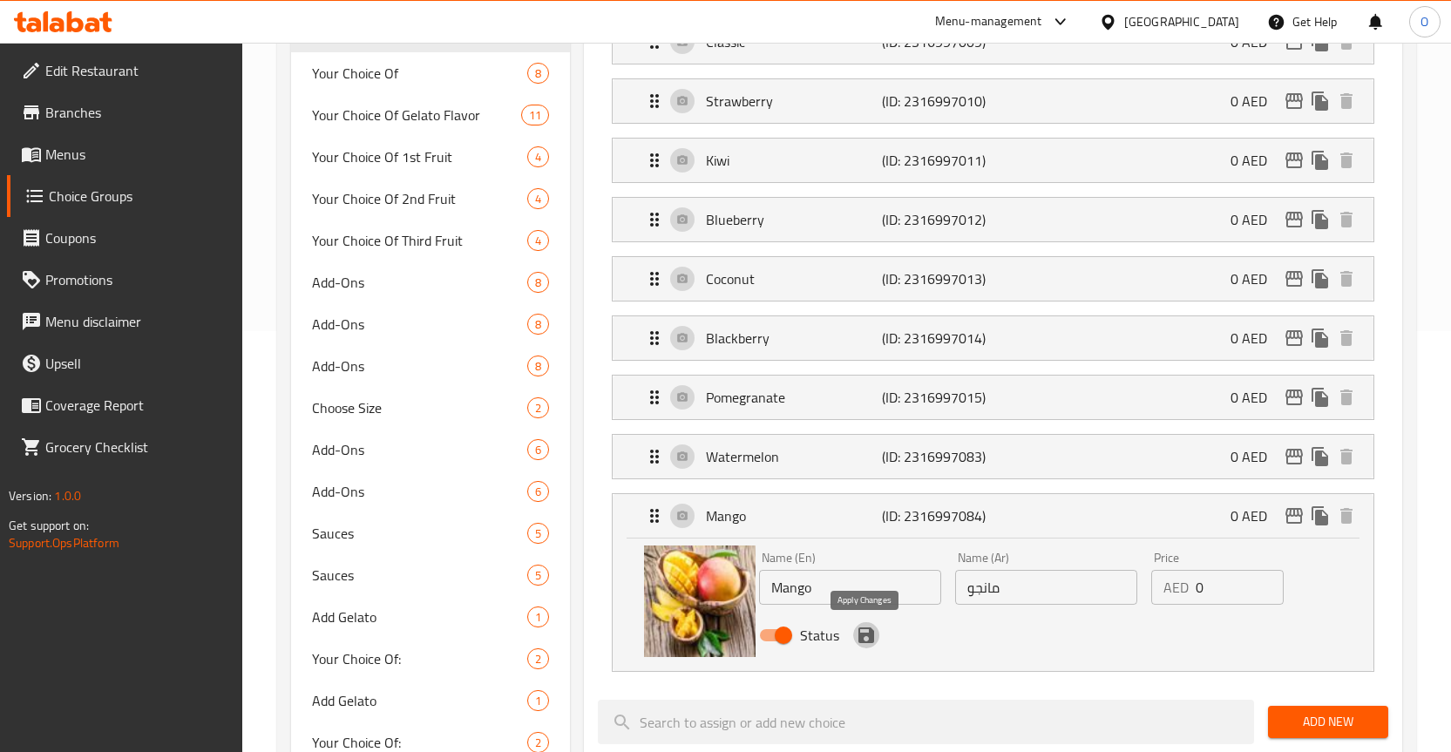
click at [863, 638] on icon "save" at bounding box center [867, 636] width 16 height 16
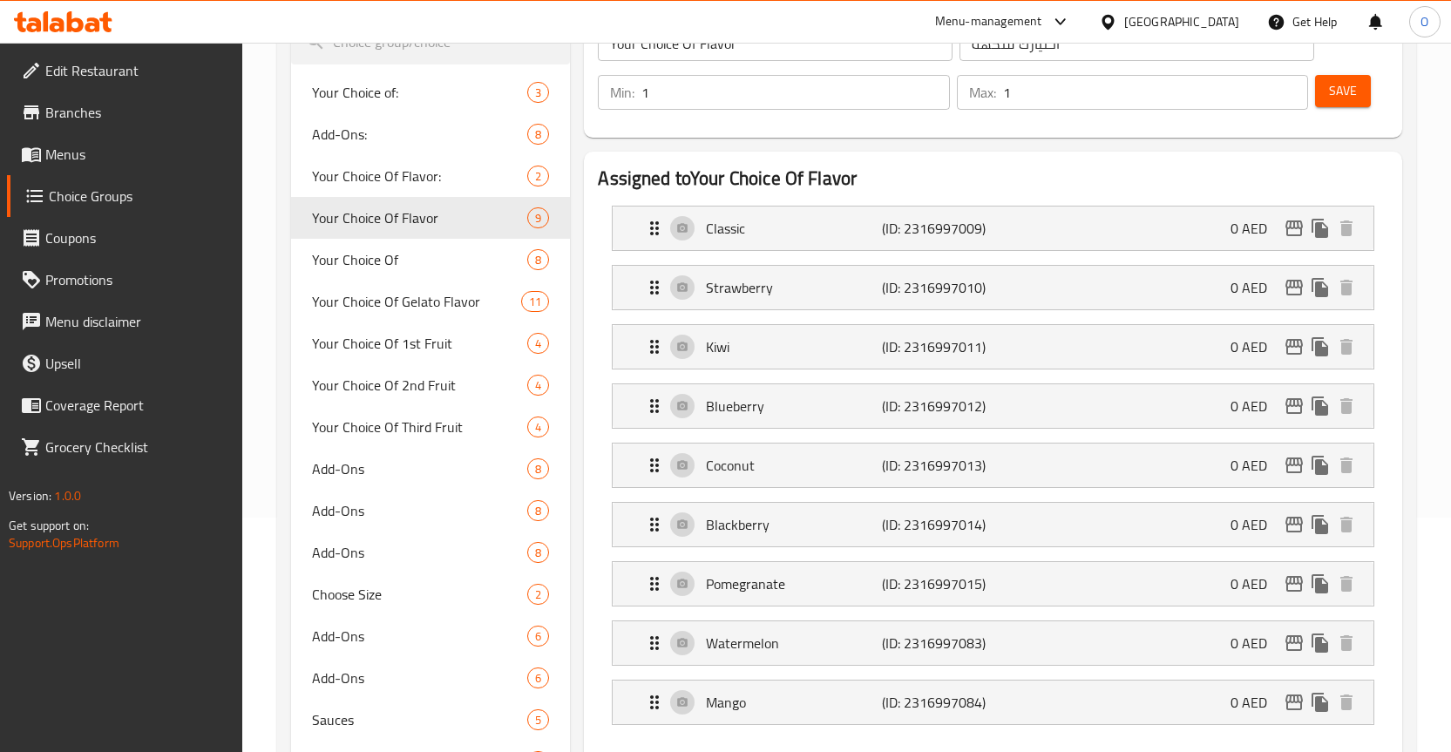
scroll to position [72, 0]
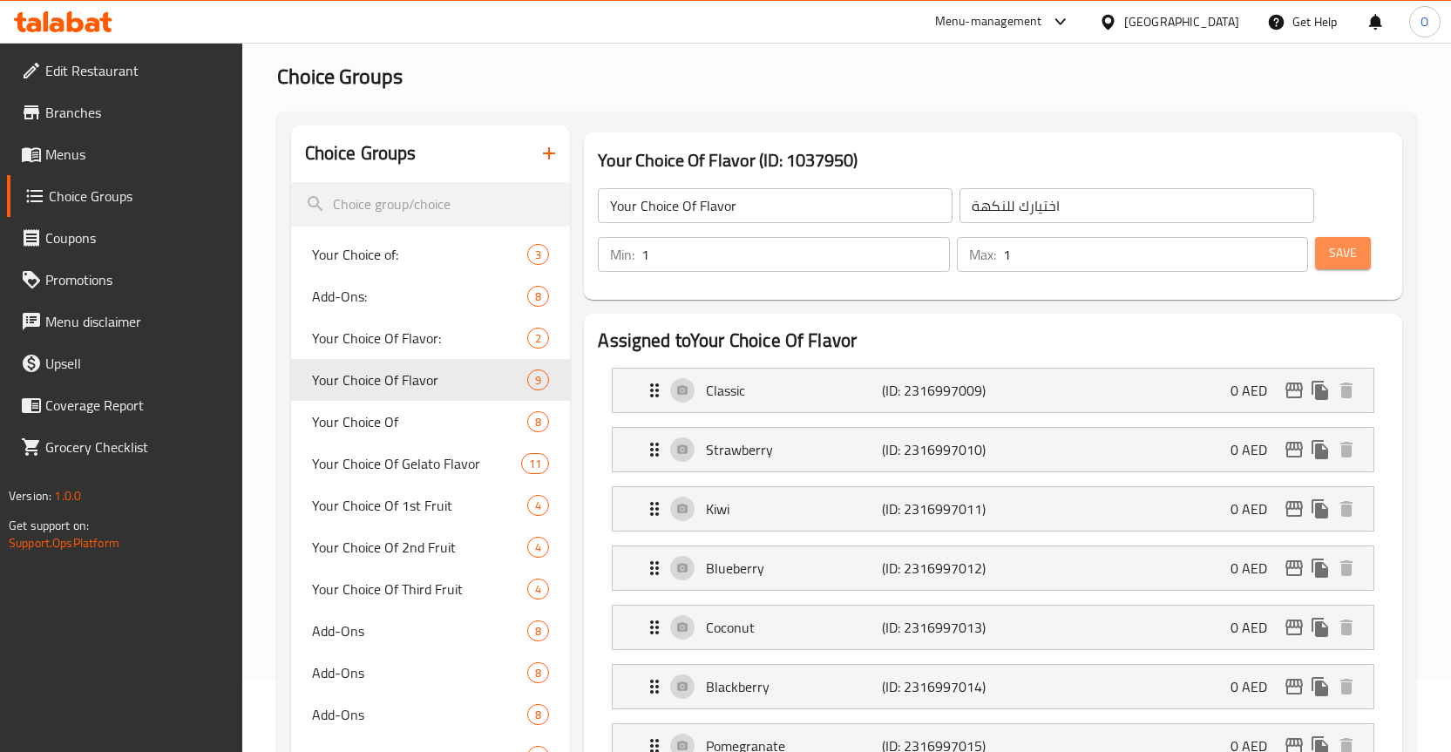
click at [1332, 261] on span "Save" at bounding box center [1343, 253] width 28 height 22
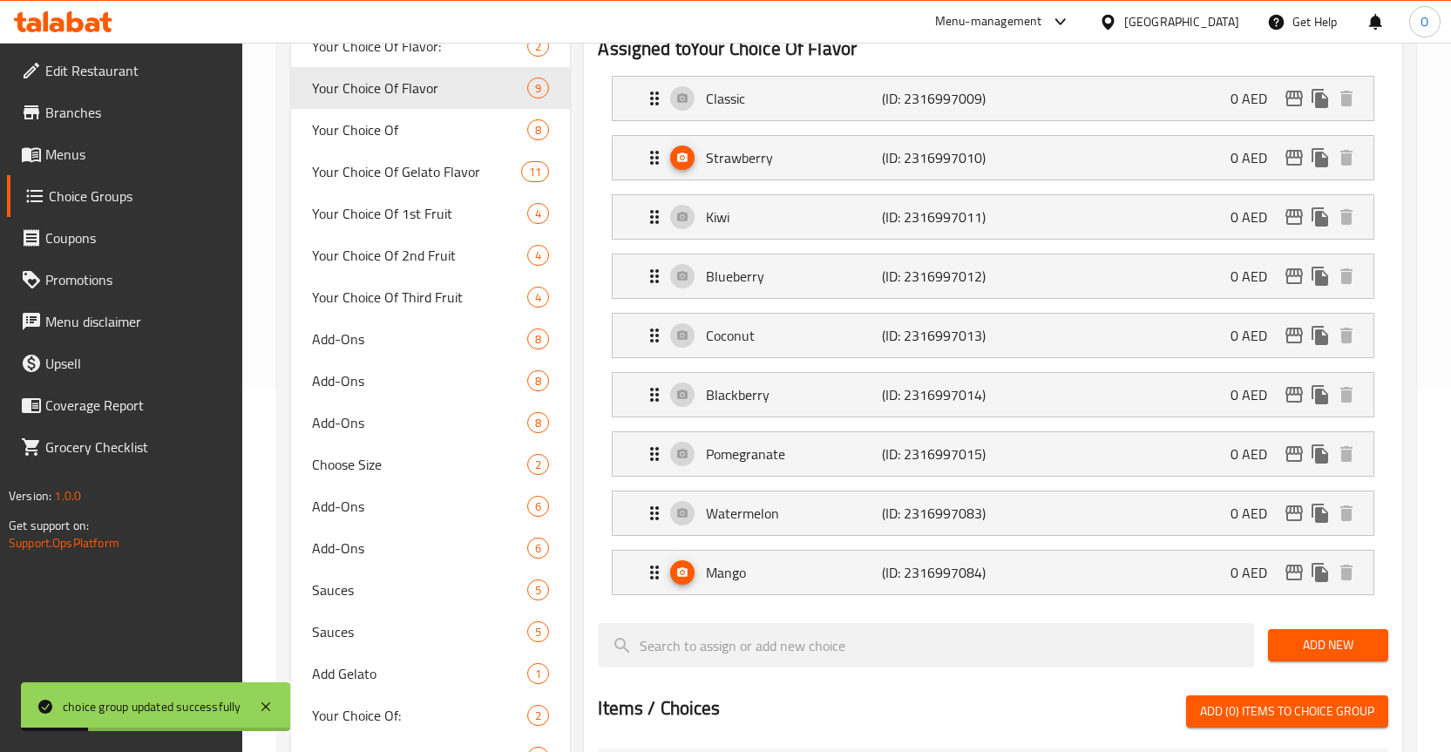
scroll to position [334, 0]
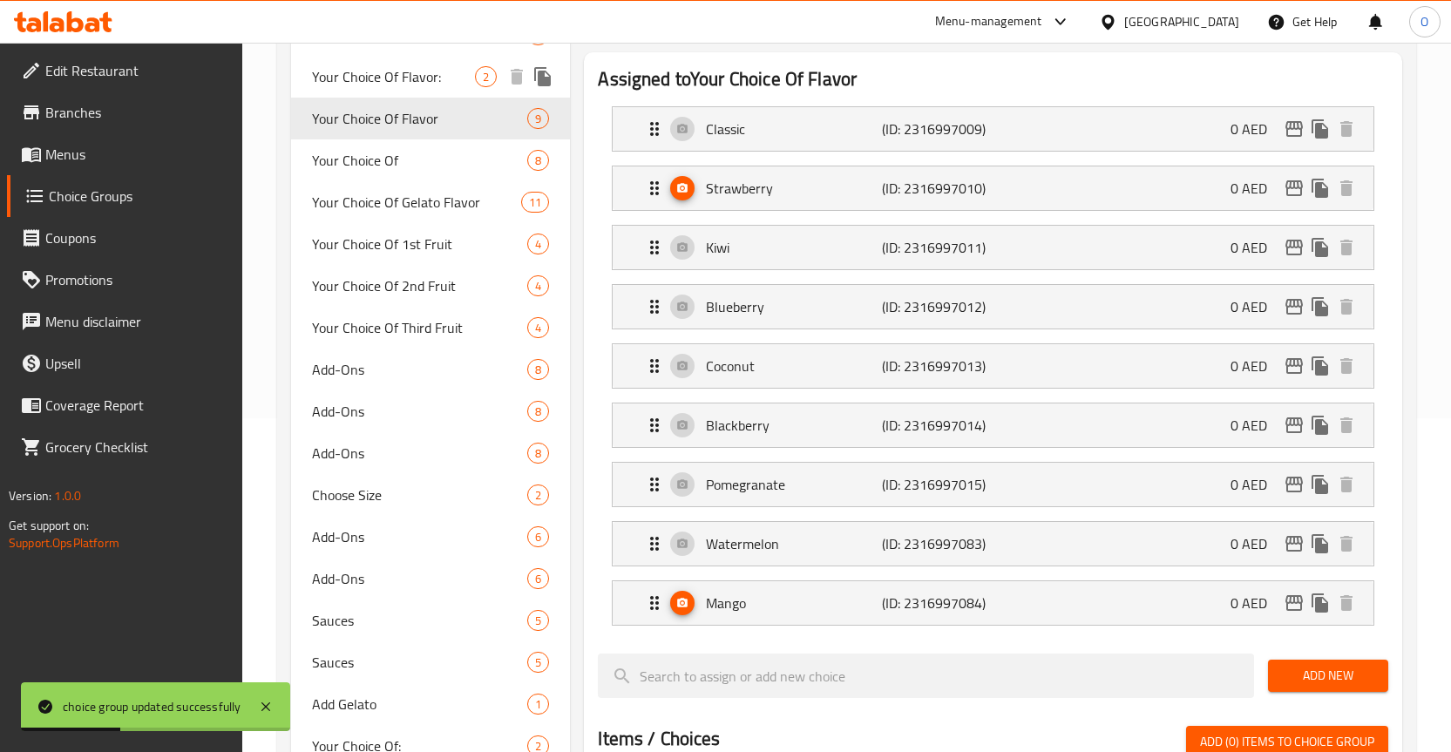
click at [430, 87] on span "Your Choice Of Flavor:" at bounding box center [394, 76] width 164 height 21
type input "Your Choice Of Flavor:"
type input "اختيارك من النكهة:"
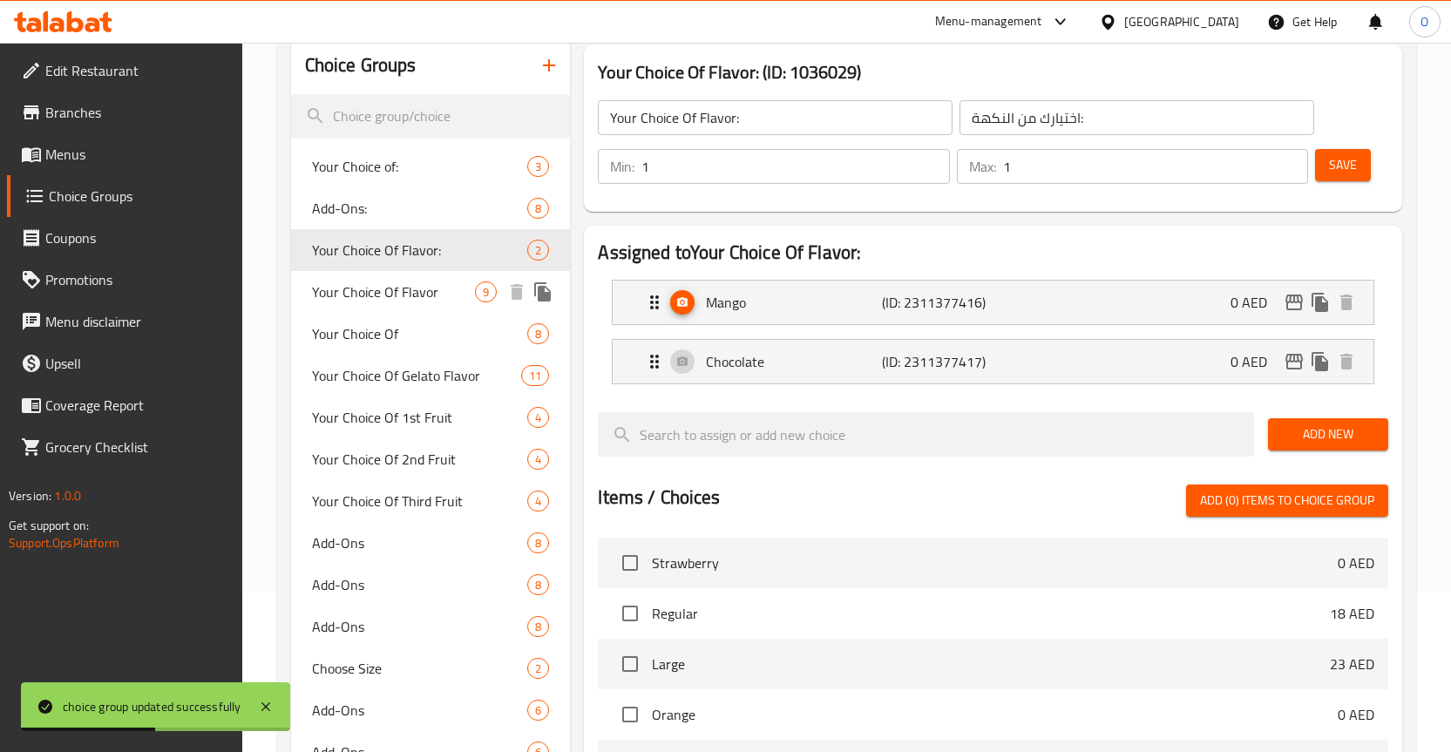
scroll to position [160, 0]
click at [422, 327] on span "Your Choice Of" at bounding box center [394, 334] width 164 height 21
type input "Your Choice Of"
type input "اختيارك من"
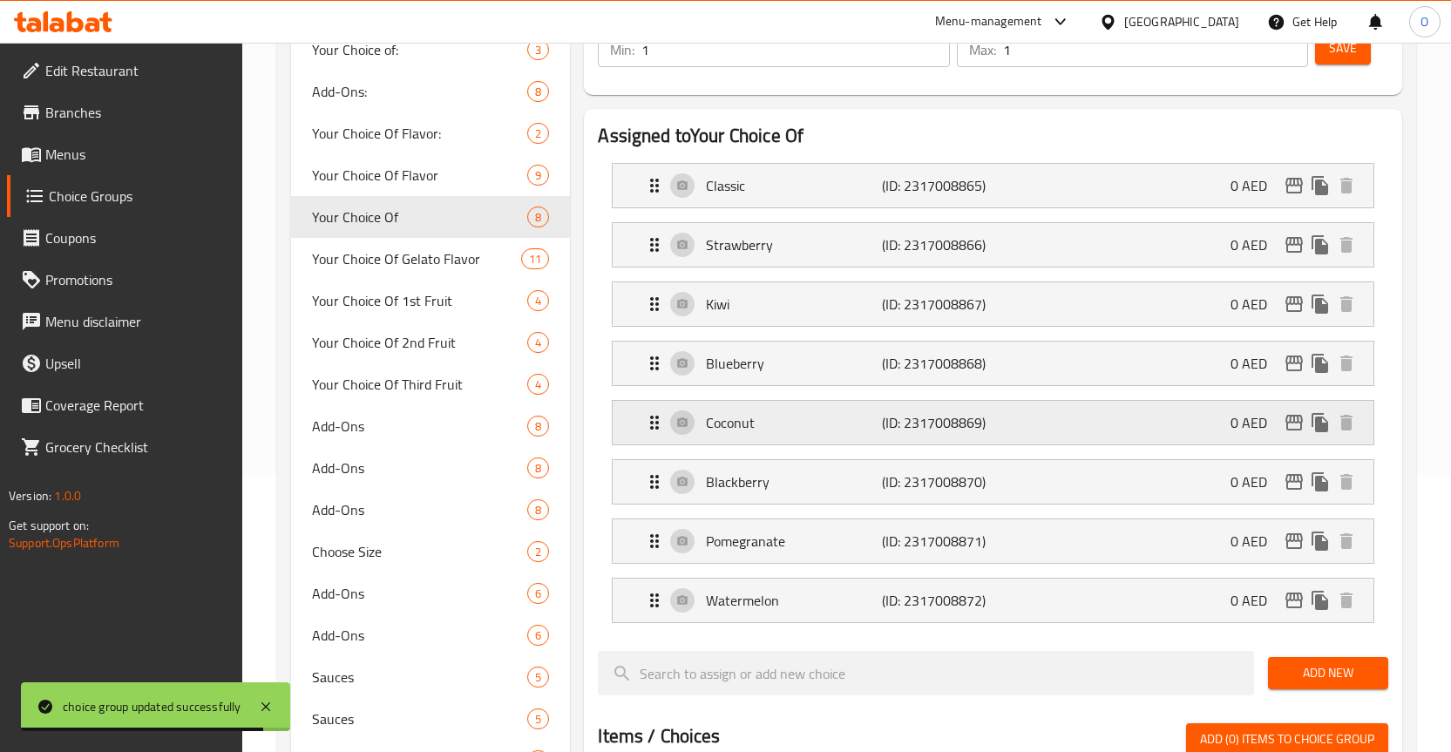
scroll to position [247, 0]
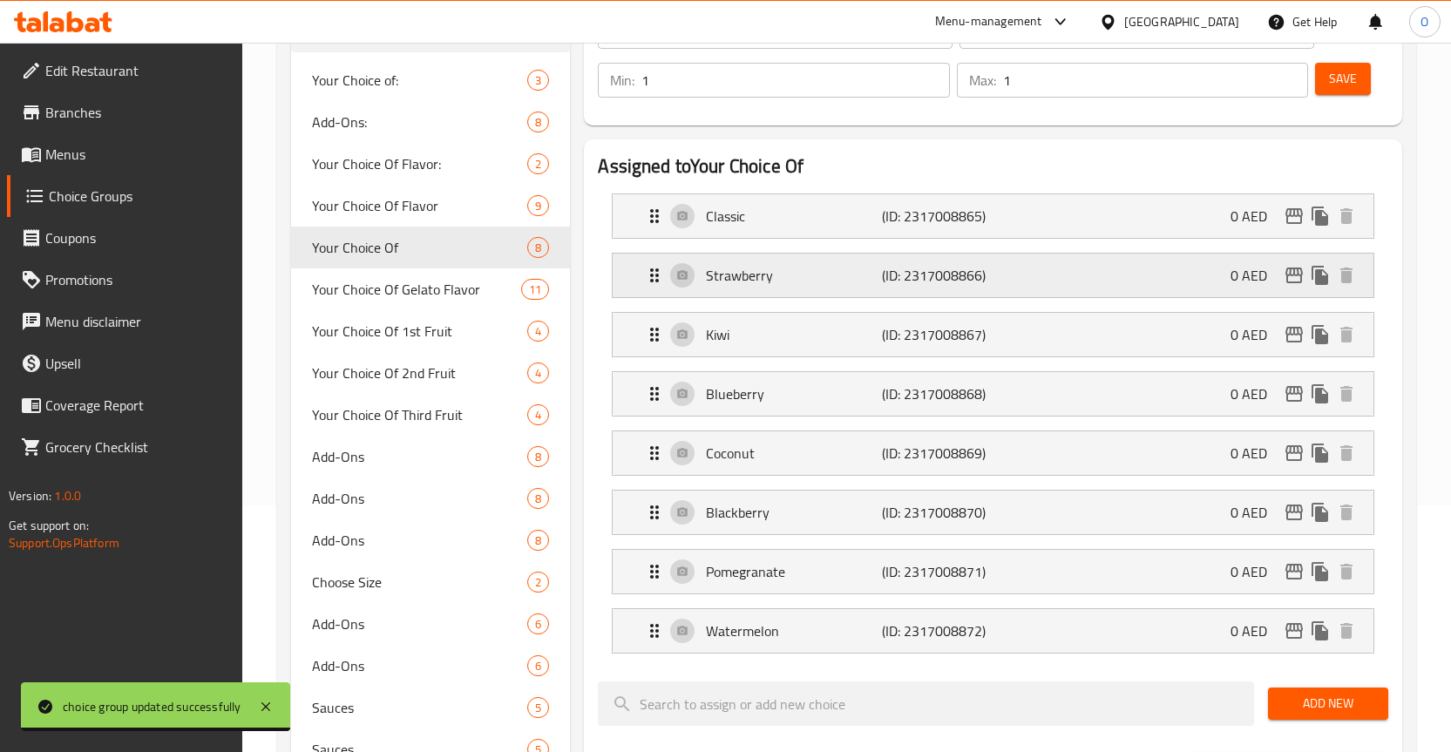
click at [683, 277] on div "Strawberry (ID: 2317008866) 0 AED" at bounding box center [998, 276] width 709 height 44
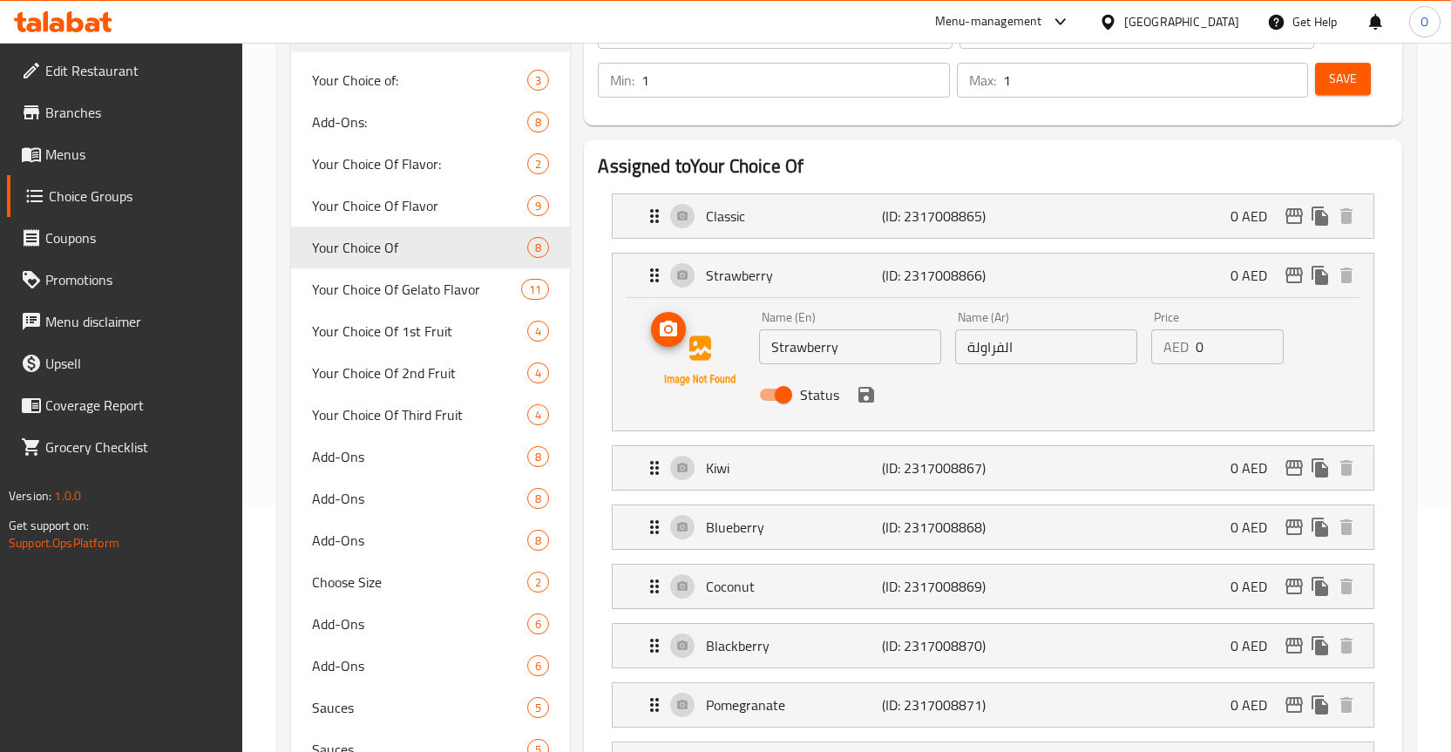
click at [660, 330] on icon "upload picture" at bounding box center [668, 329] width 21 height 21
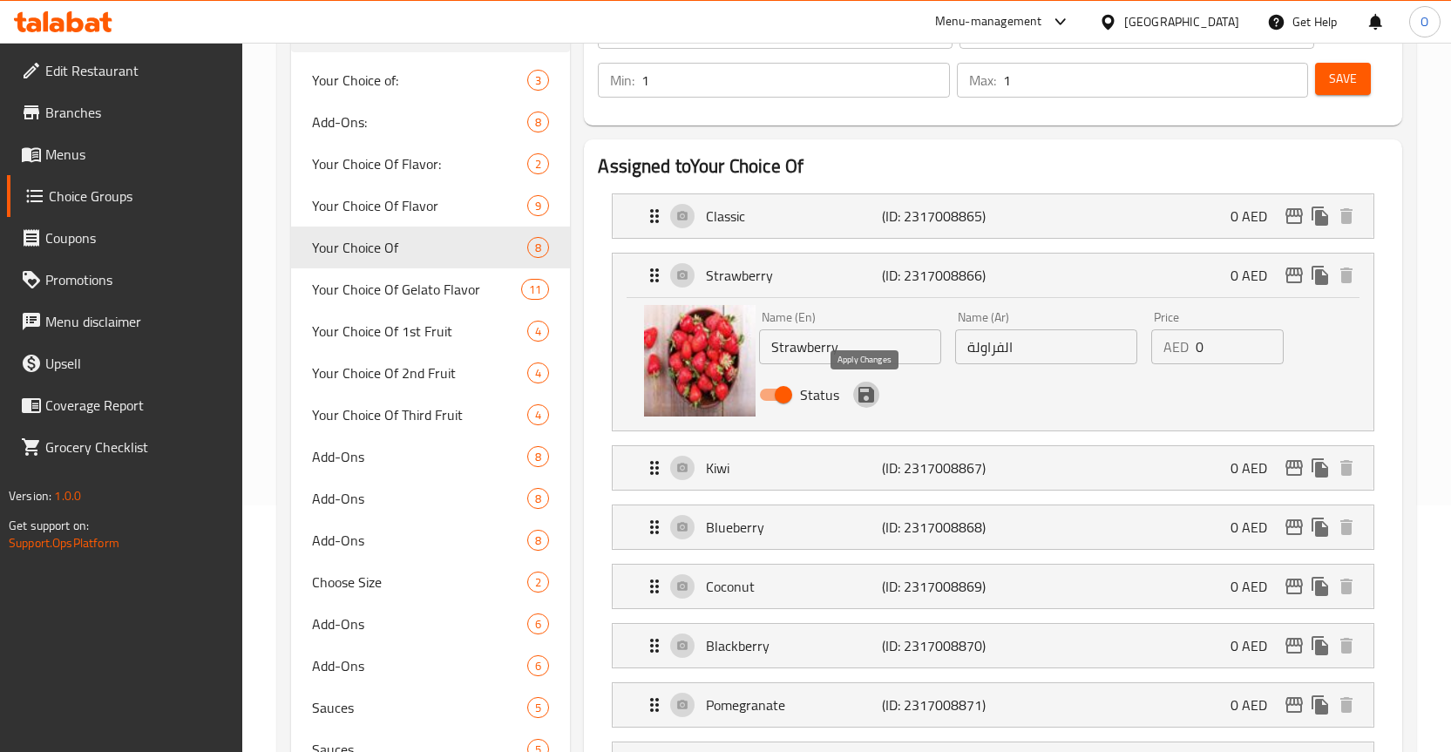
click at [861, 391] on icon "save" at bounding box center [866, 394] width 21 height 21
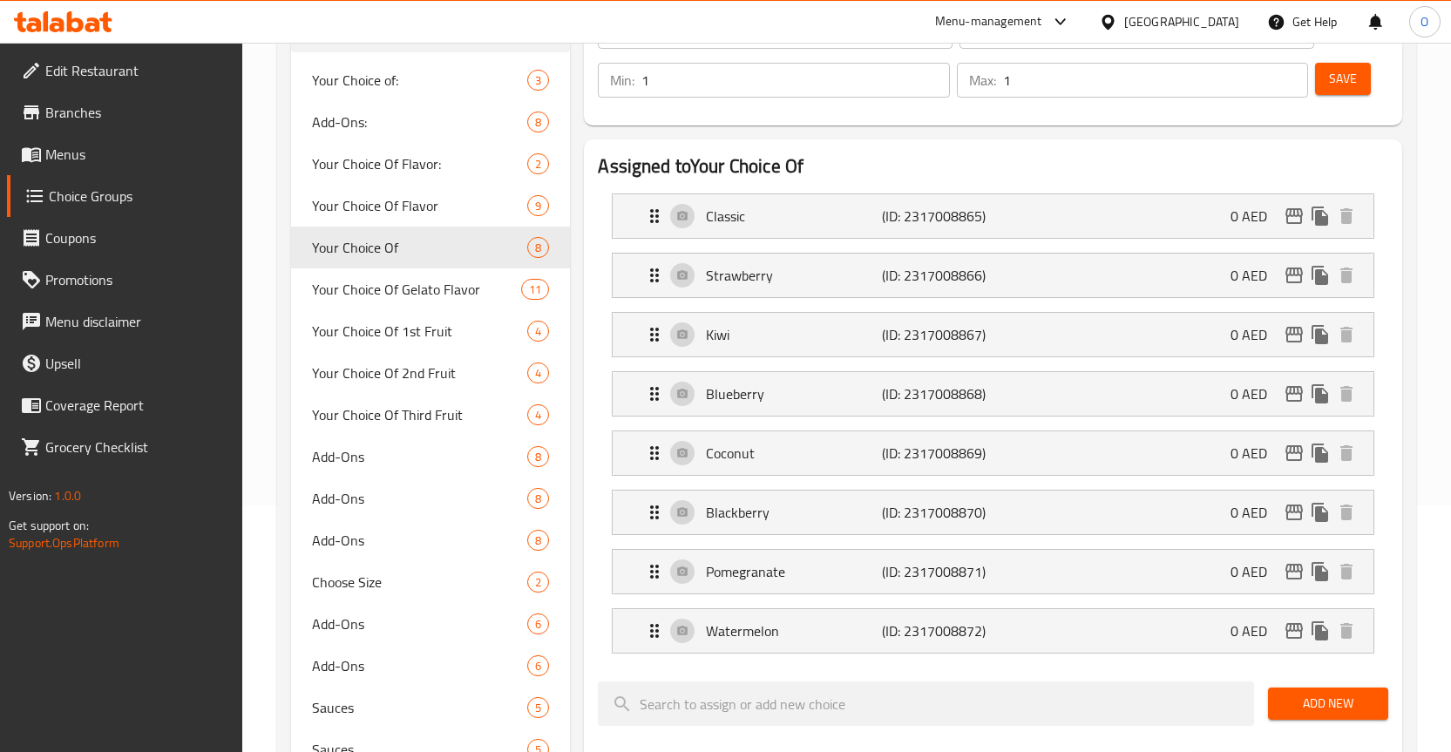
click at [1325, 73] on button "Save" at bounding box center [1343, 79] width 56 height 32
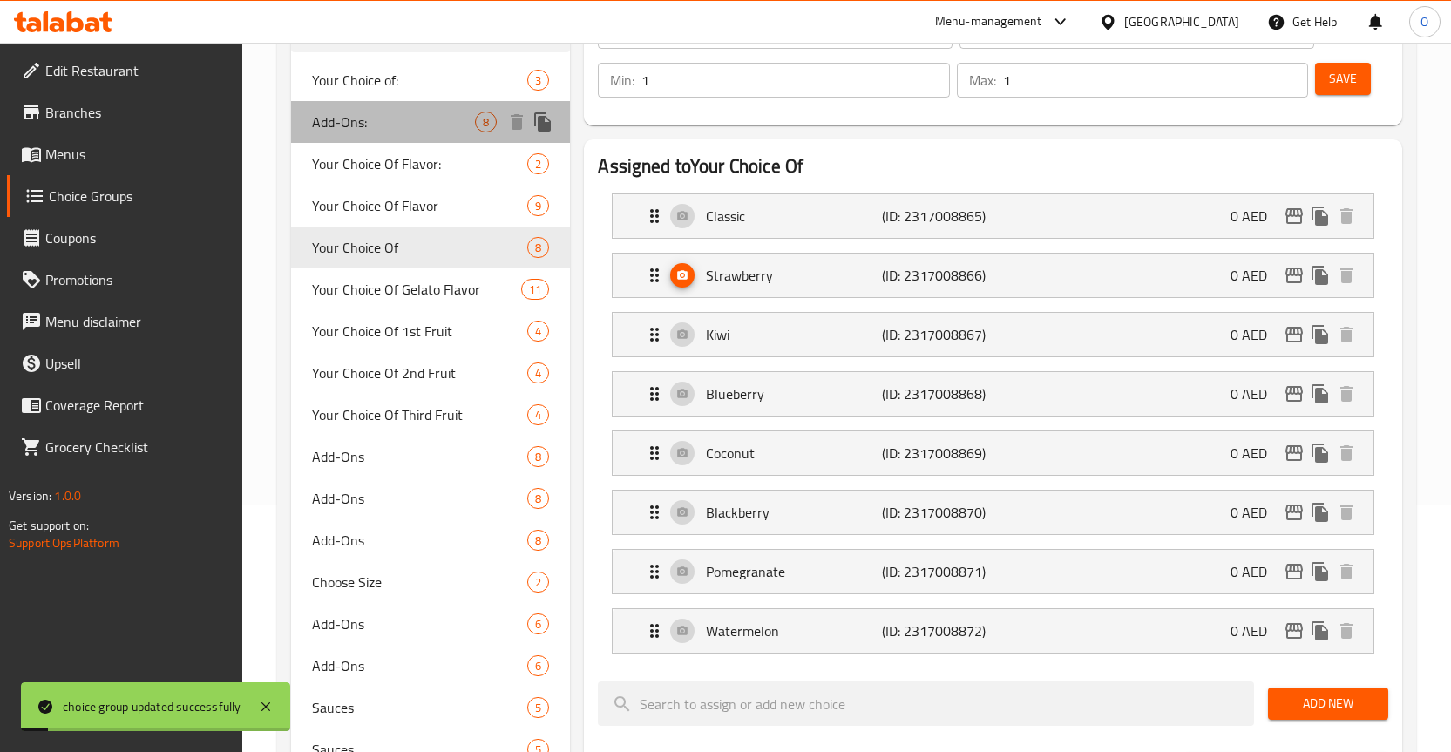
click at [384, 125] on span "Add-Ons:" at bounding box center [394, 122] width 164 height 21
type input "Add-Ons:"
type input "الإضافات"
type input "0"
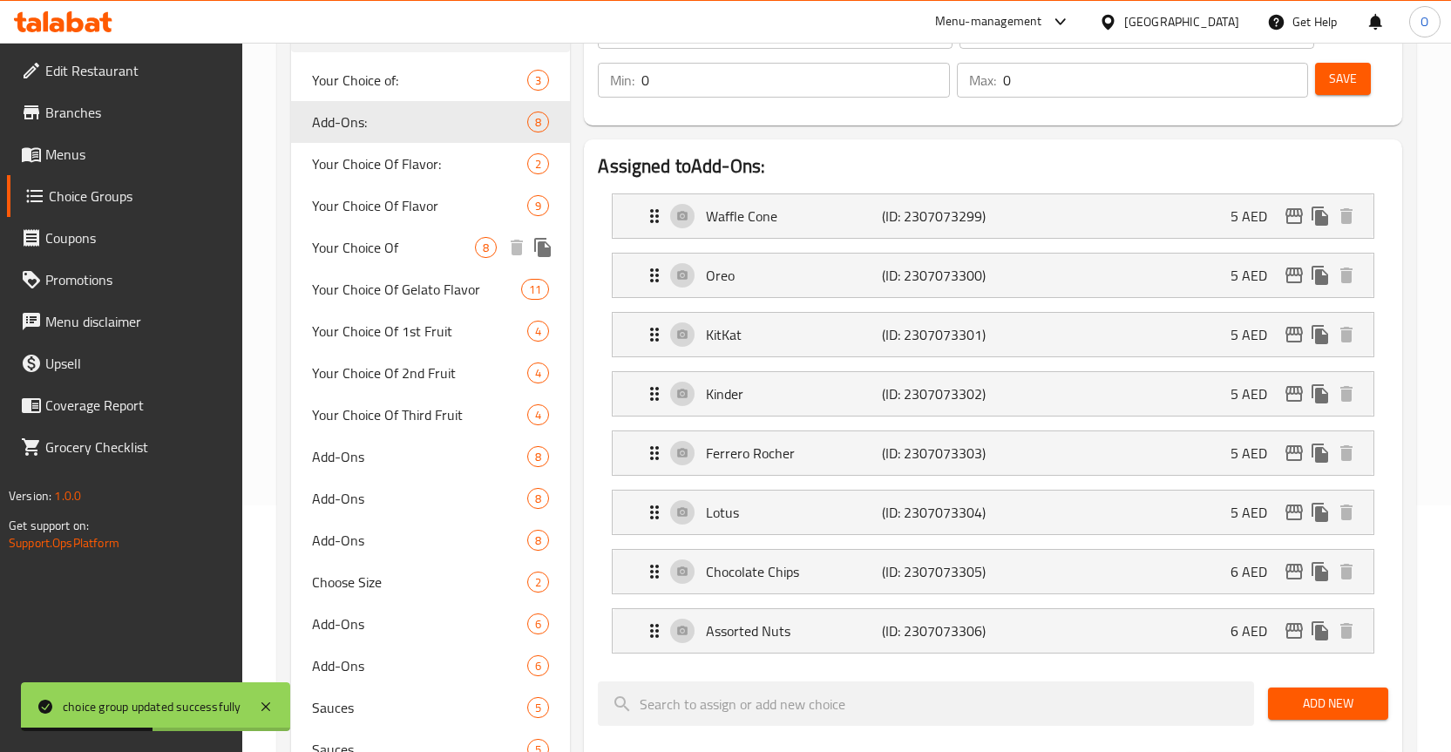
click at [374, 258] on span "Your Choice Of" at bounding box center [394, 247] width 164 height 21
type input "Your Choice Of"
type input "اختيارك من"
type input "1"
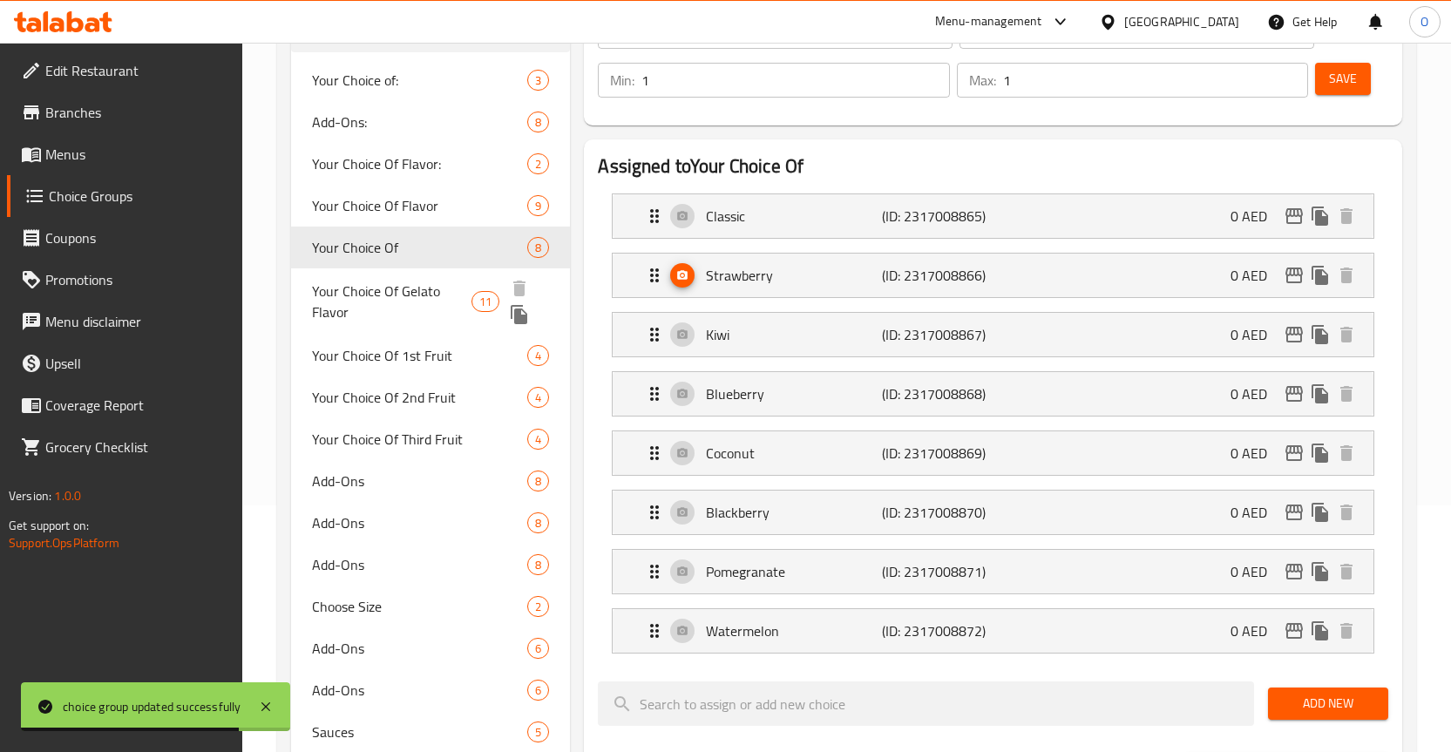
click at [388, 307] on span "Your Choice Of Gelato Flavor" at bounding box center [392, 302] width 160 height 42
type input "Your Choice Of Gelato Flavor"
type input "اختيارك من نكهة الجيلاتو"
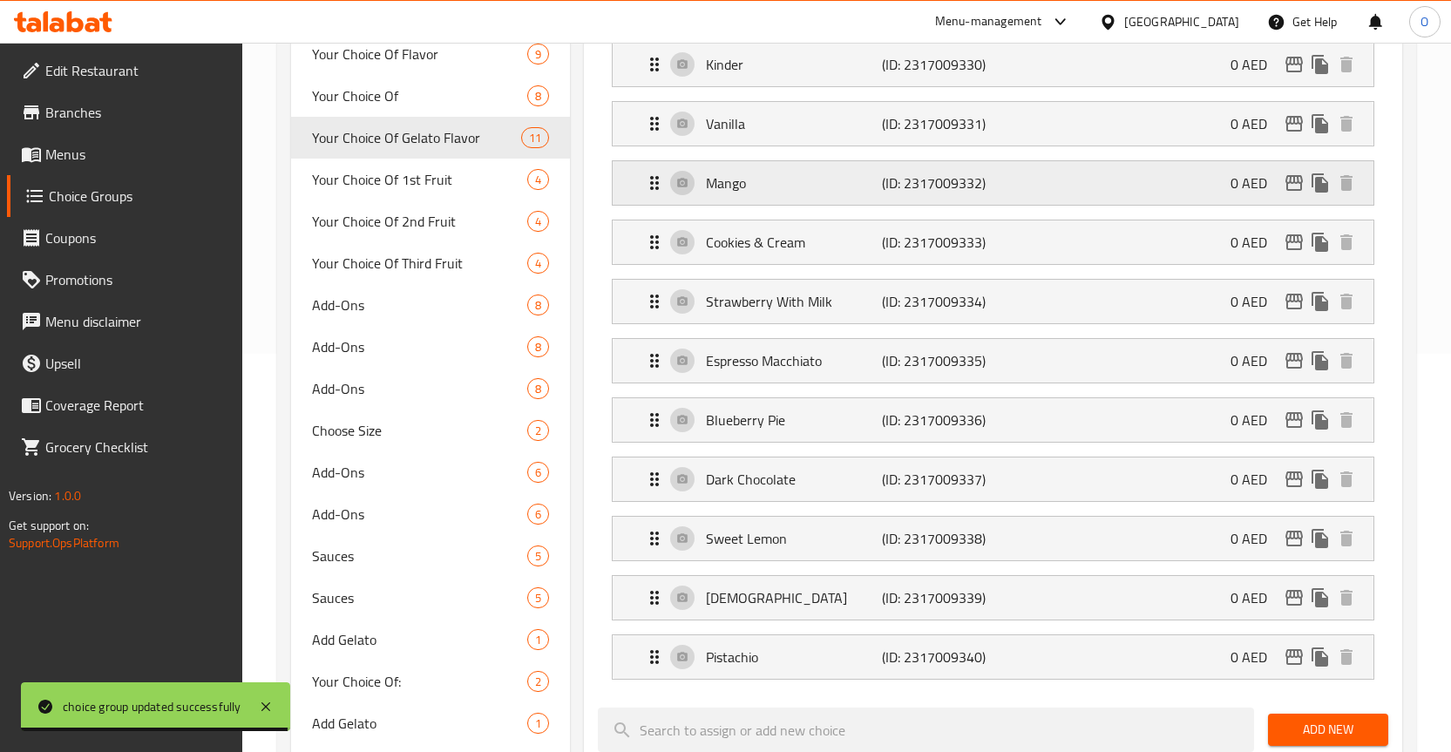
scroll to position [421, 0]
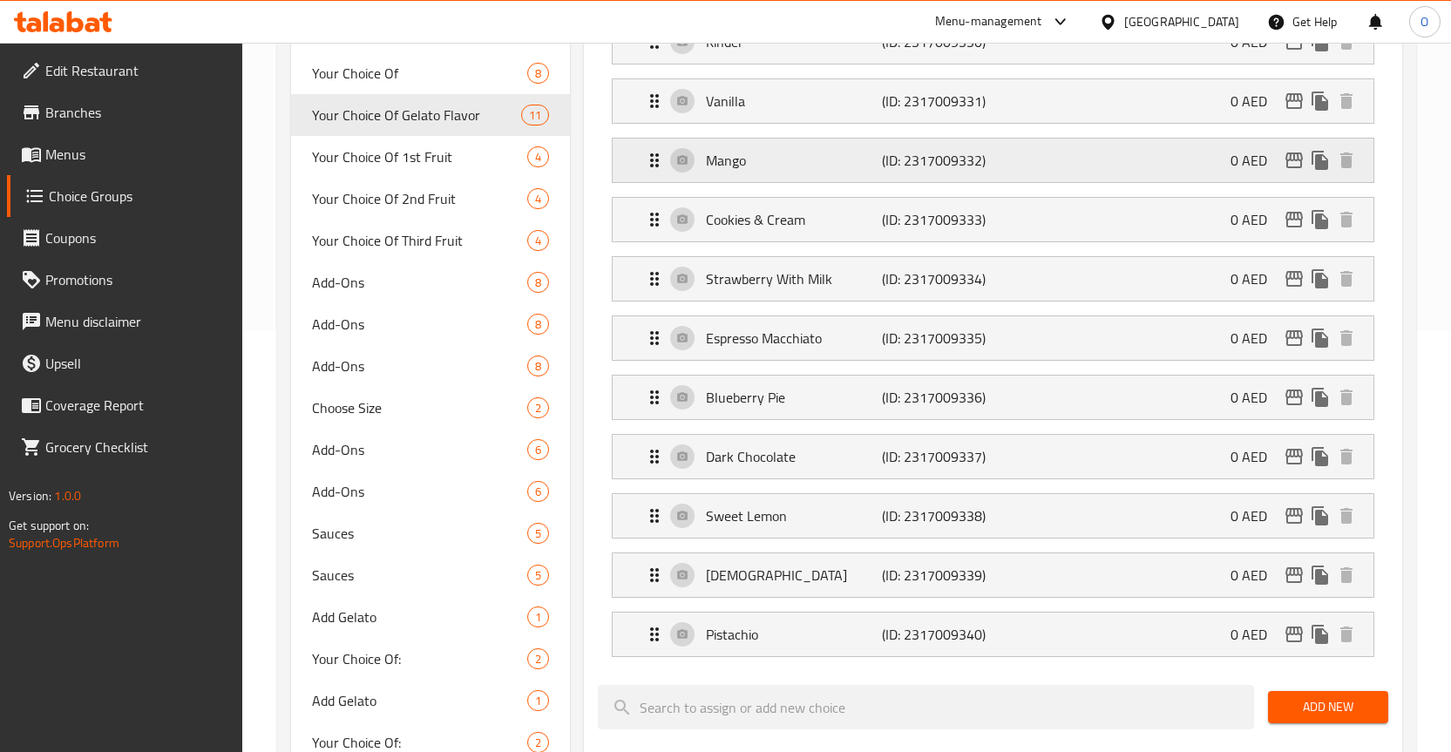
click at [744, 163] on p "Mango" at bounding box center [794, 160] width 176 height 21
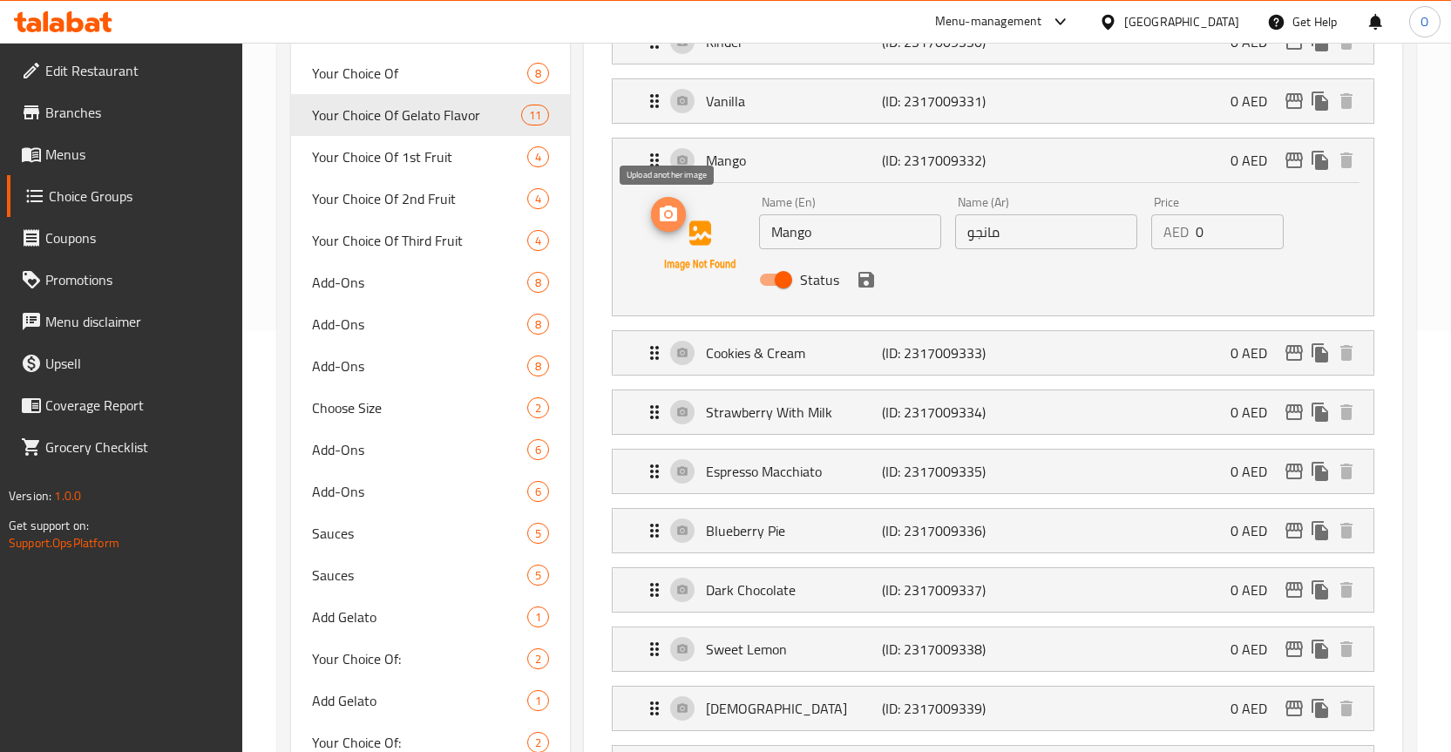
click at [662, 216] on icon "upload picture" at bounding box center [668, 214] width 17 height 16
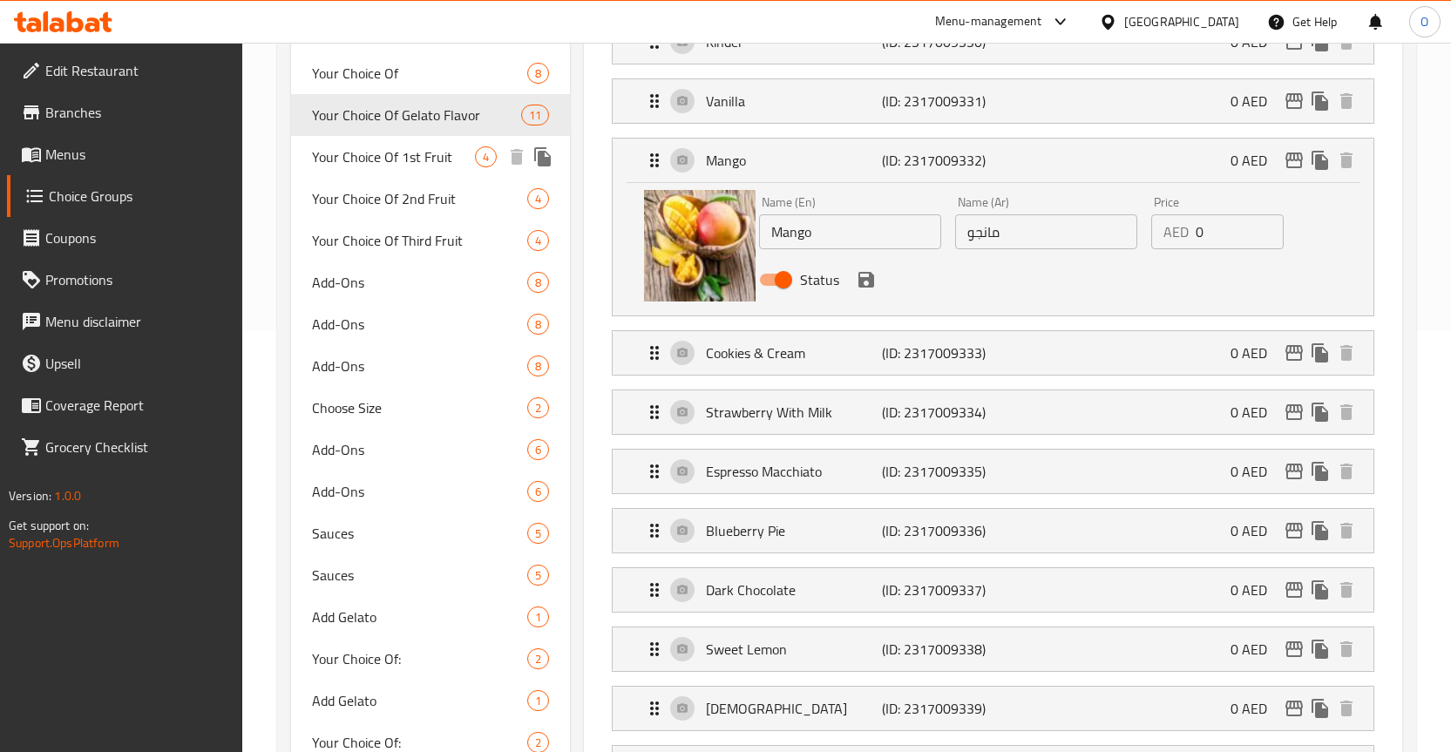
click at [424, 159] on span "Your Choice Of 1st Fruit" at bounding box center [394, 156] width 164 height 21
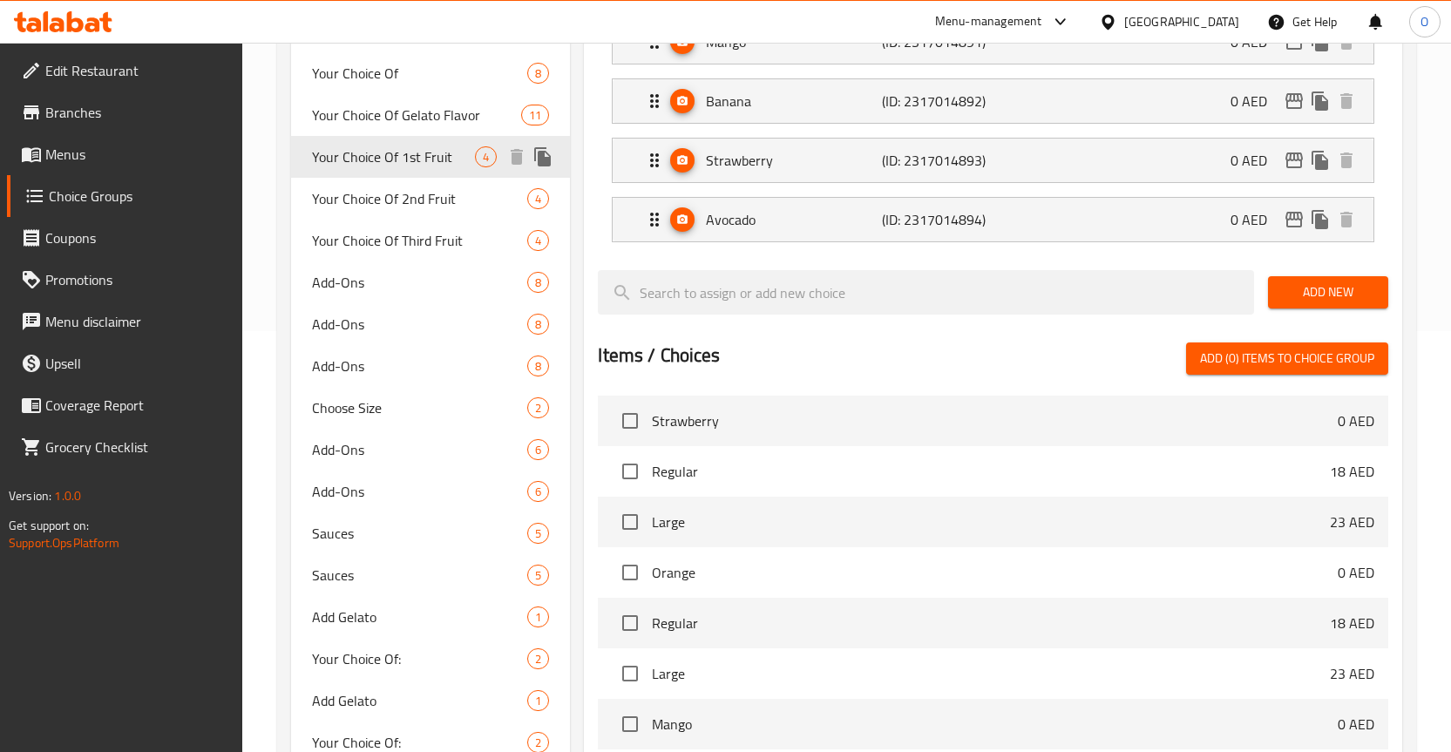
type input "Your Choice Of 1st Fruit"
type input "اختيارك من الفاكهة الأولى"
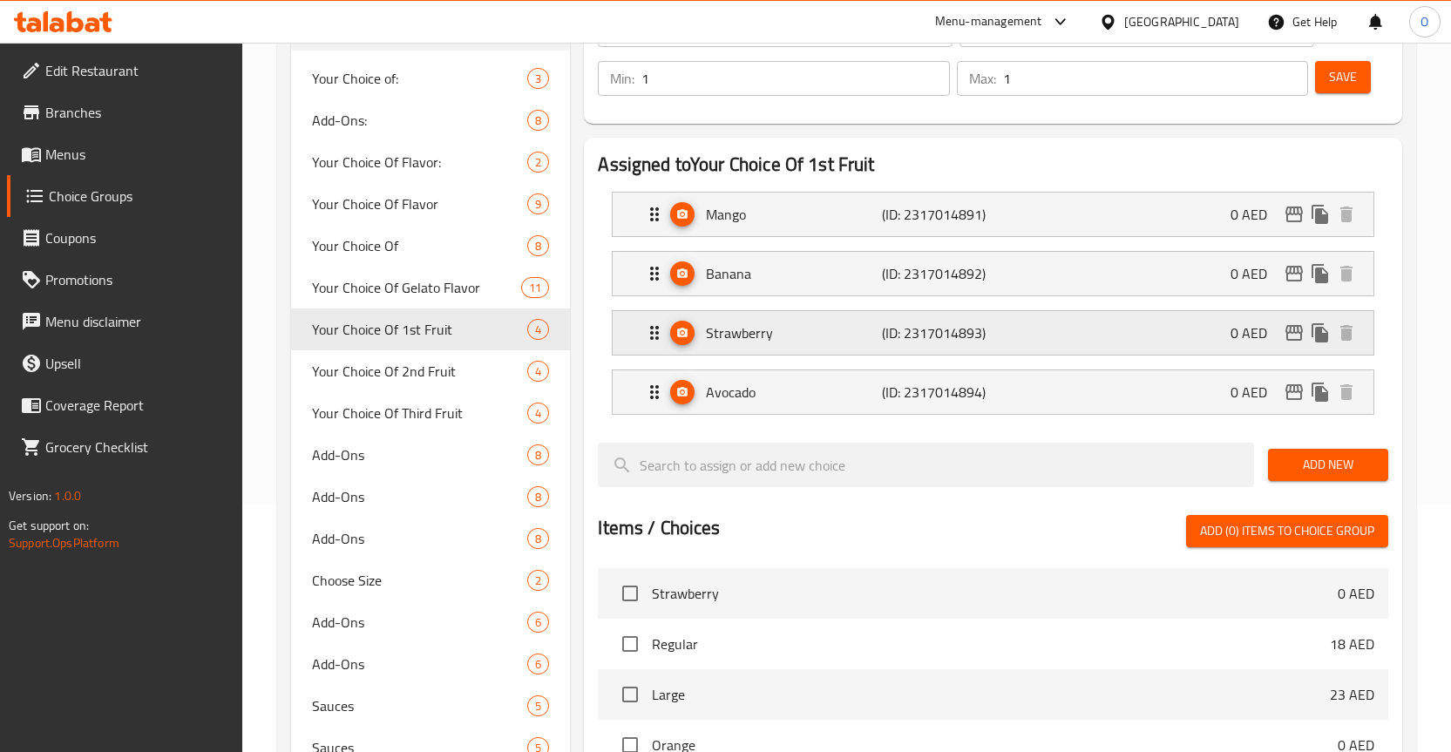
scroll to position [247, 0]
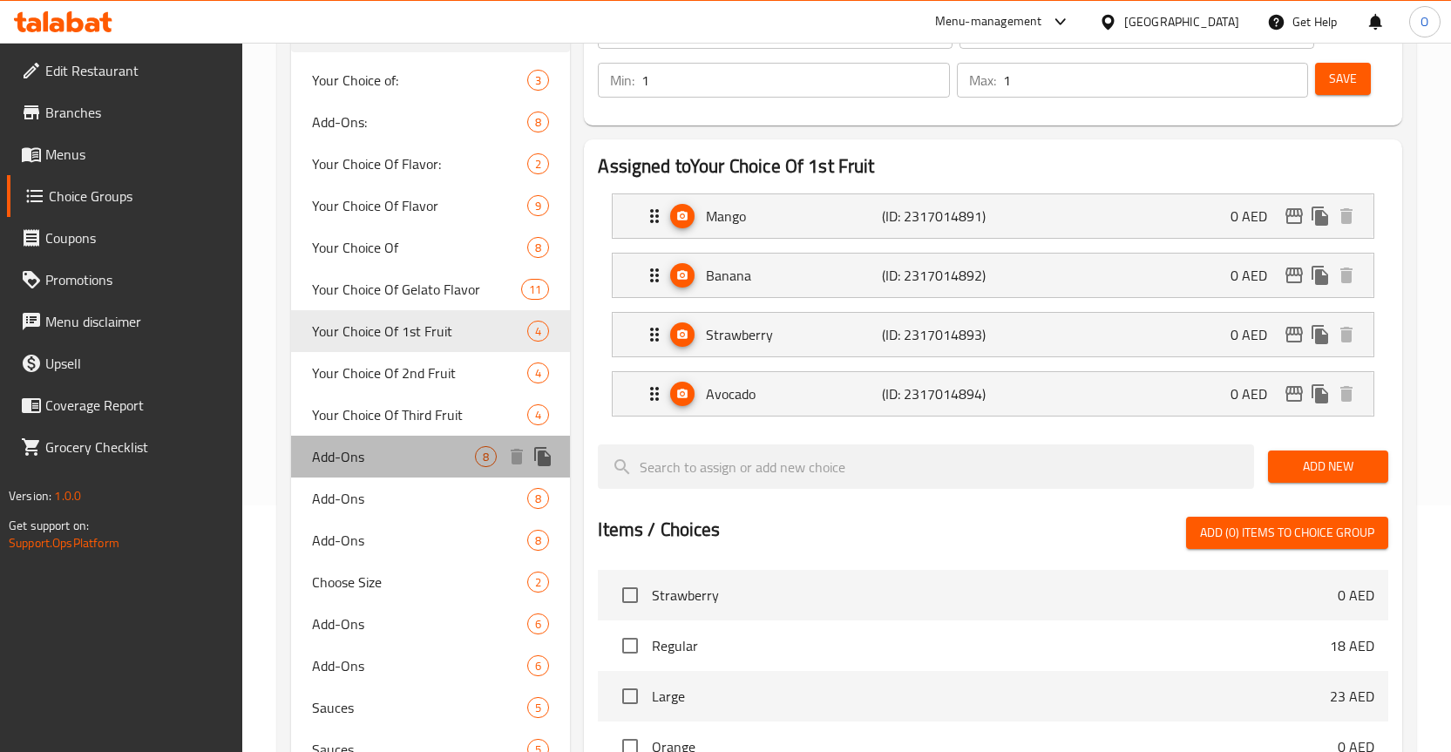
click at [374, 456] on span "Add-Ons" at bounding box center [394, 456] width 164 height 21
type input "Add-Ons"
type input "الإضافات"
type input "0"
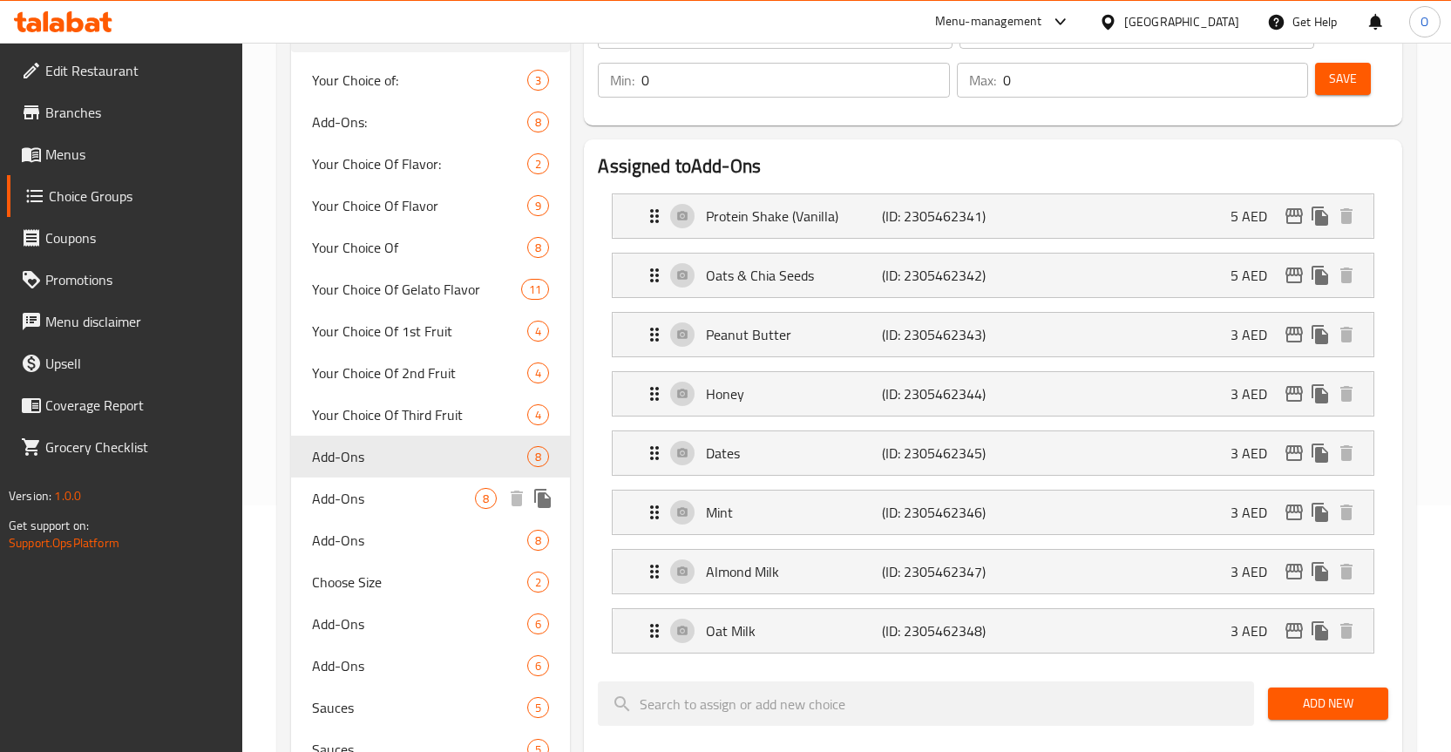
scroll to position [334, 0]
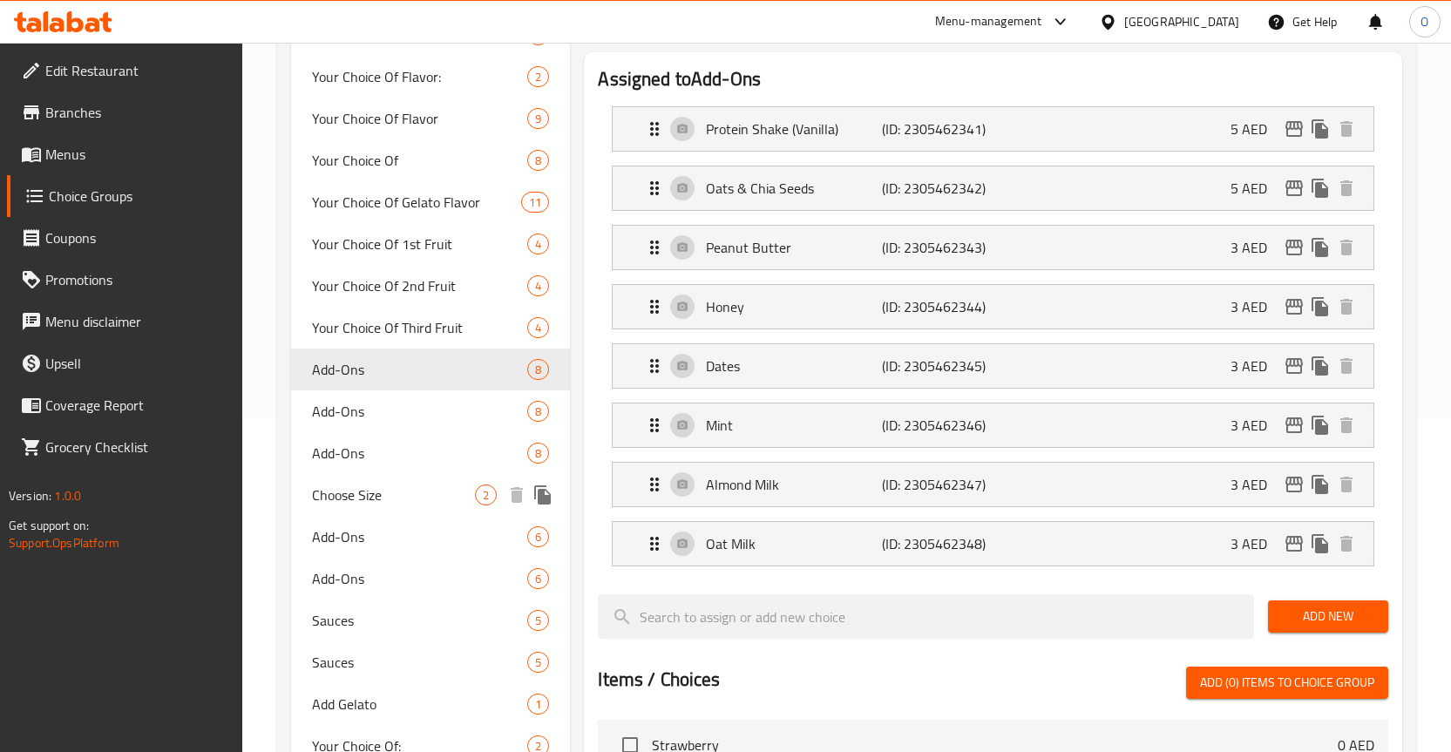
click at [388, 506] on div "Choose Size 2" at bounding box center [431, 495] width 280 height 42
type input "Choose Size"
type input "اختر الحجم"
type input "1"
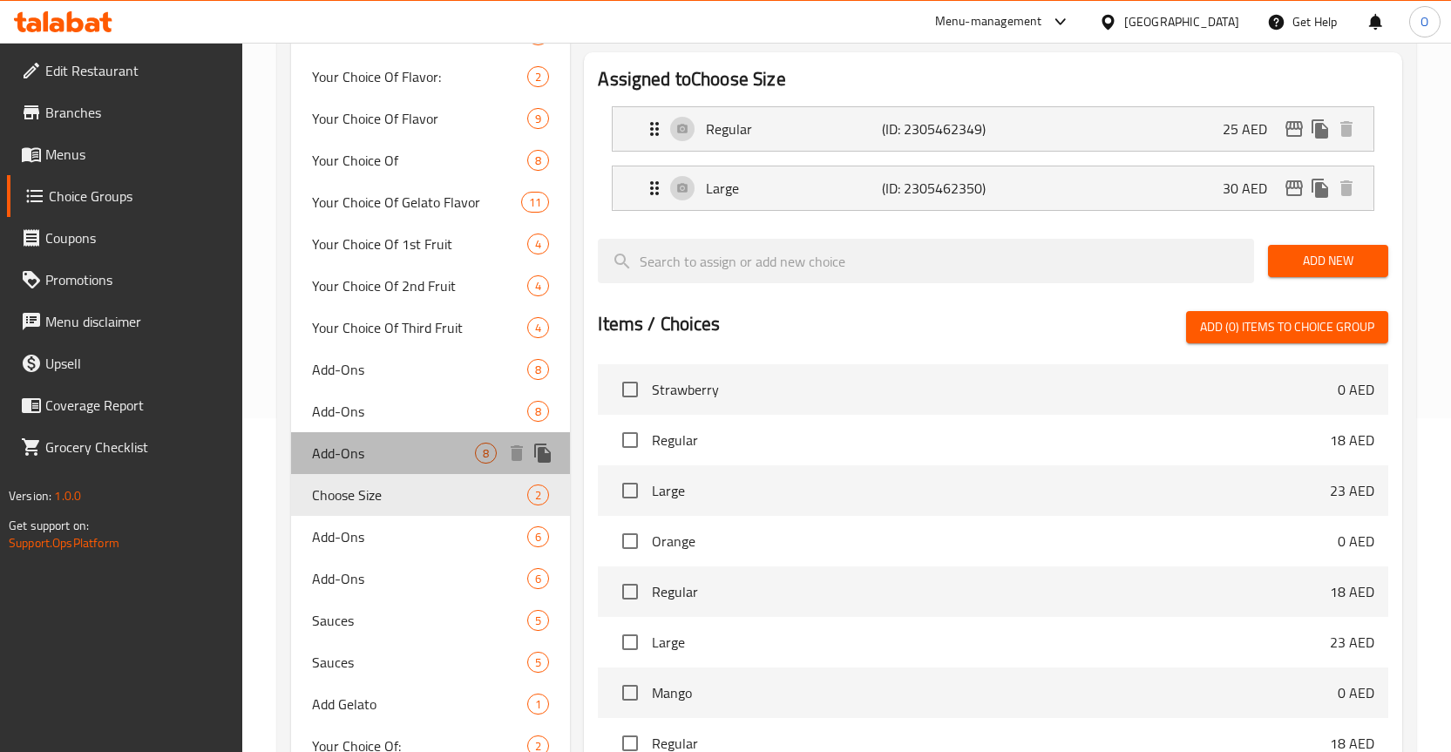
click at [394, 439] on div "Add-Ons 8" at bounding box center [431, 453] width 280 height 42
type input "Add-Ons"
type input "الإضافات"
type input "0"
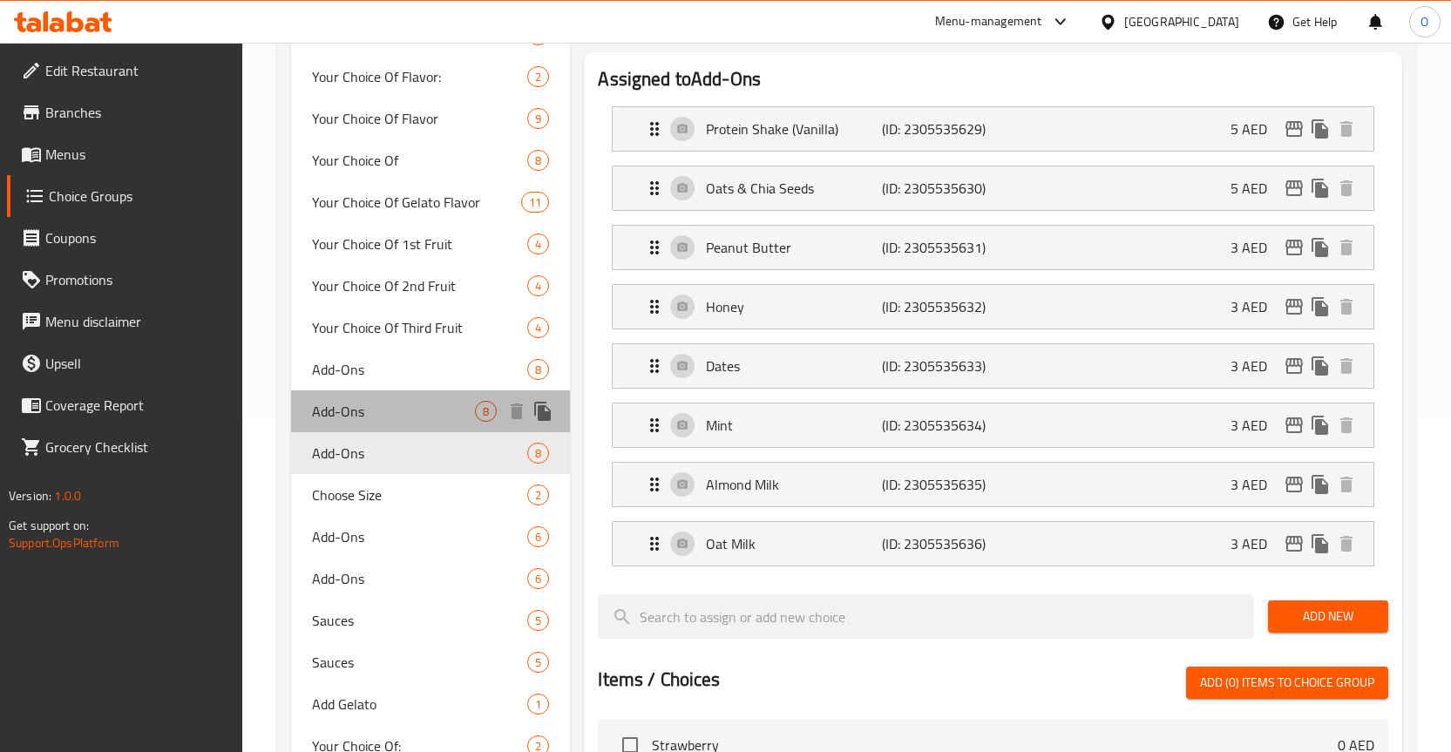
click at [404, 410] on span "Add-Ons" at bounding box center [394, 411] width 164 height 21
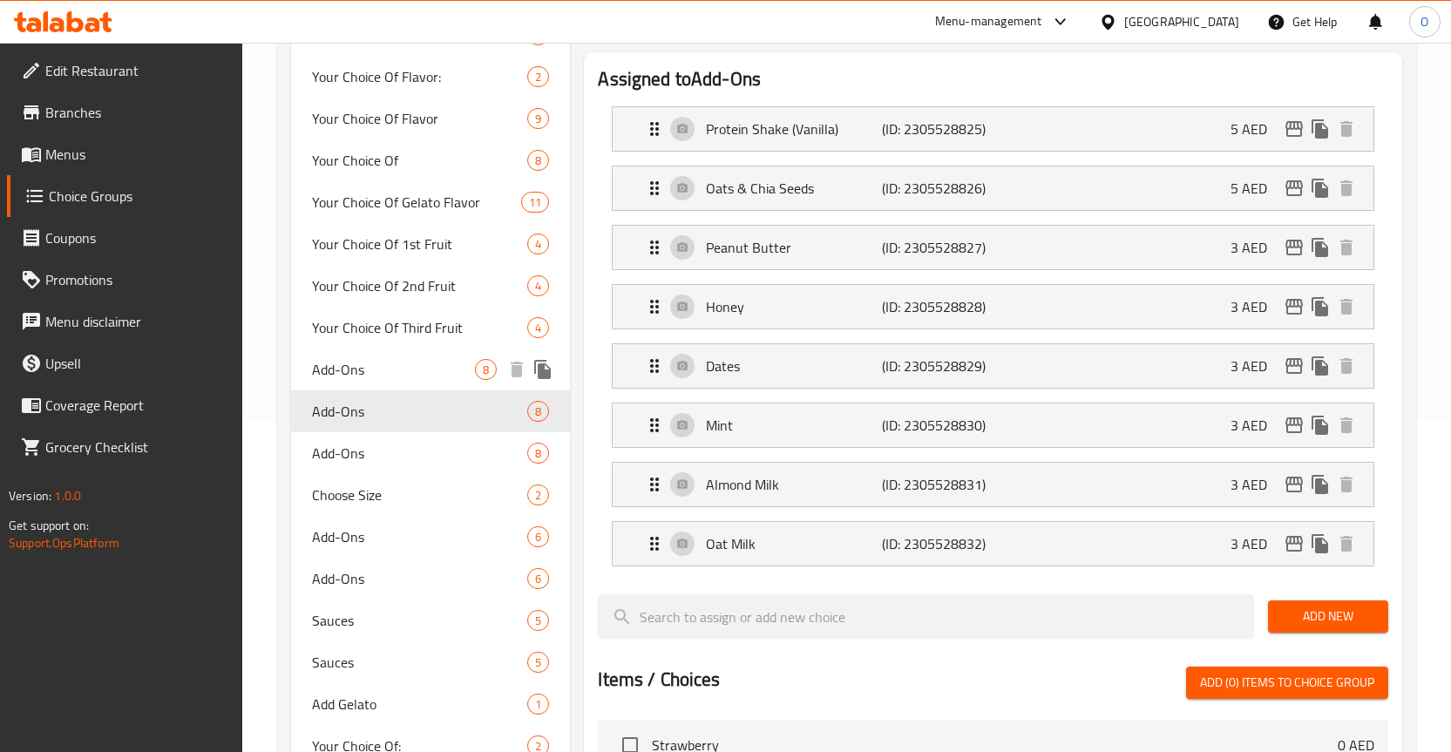
click at [394, 380] on div "Add-Ons 8" at bounding box center [431, 370] width 280 height 42
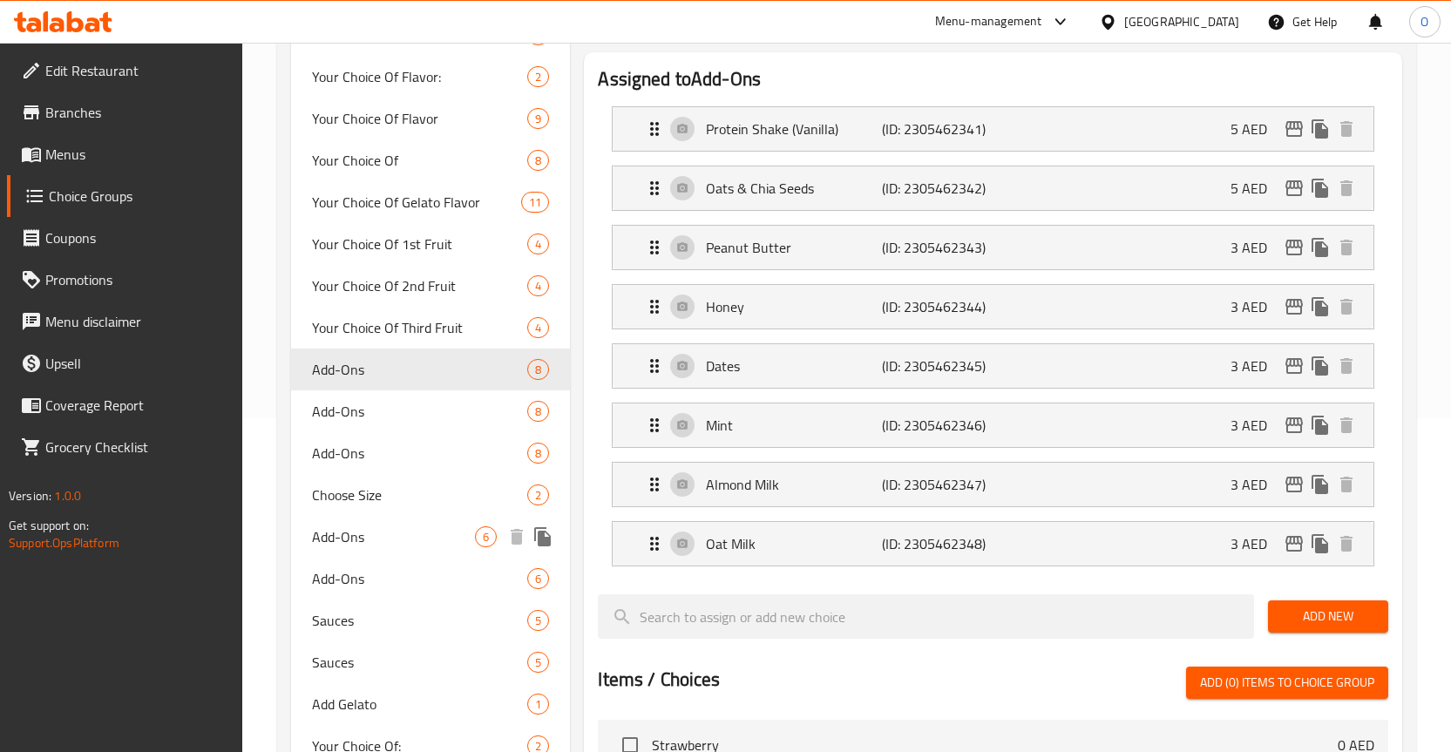
click at [357, 544] on span "Add-Ons" at bounding box center [394, 537] width 164 height 21
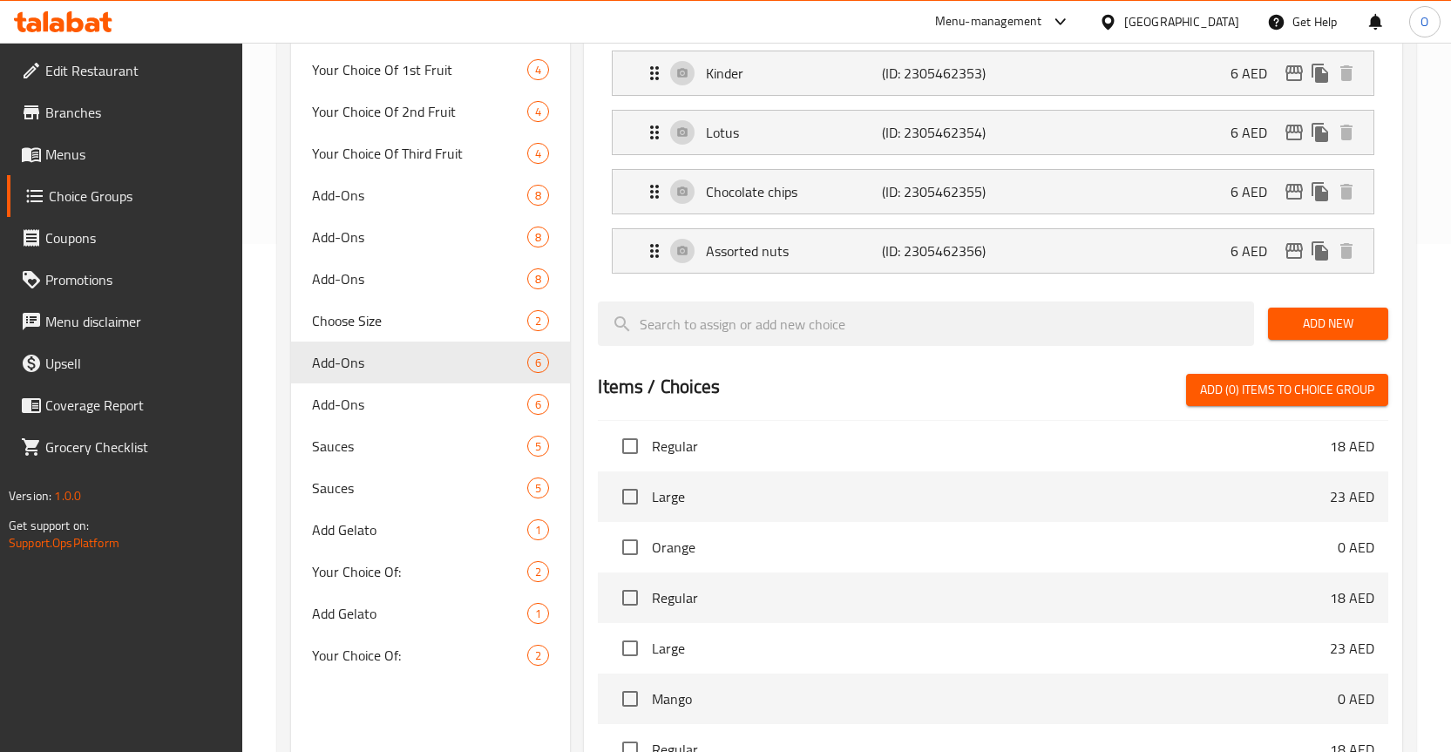
scroll to position [87, 0]
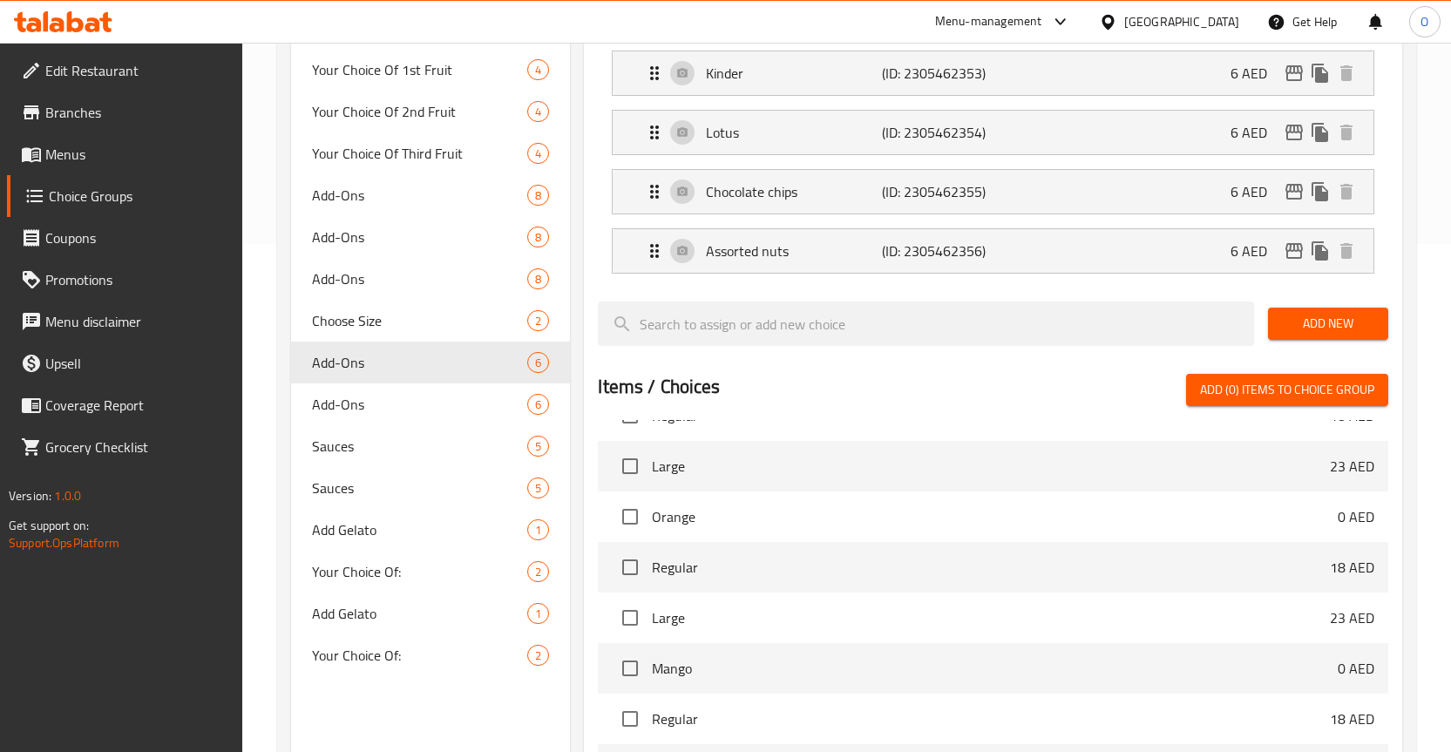
click at [105, 207] on span "Choice Groups" at bounding box center [139, 196] width 180 height 21
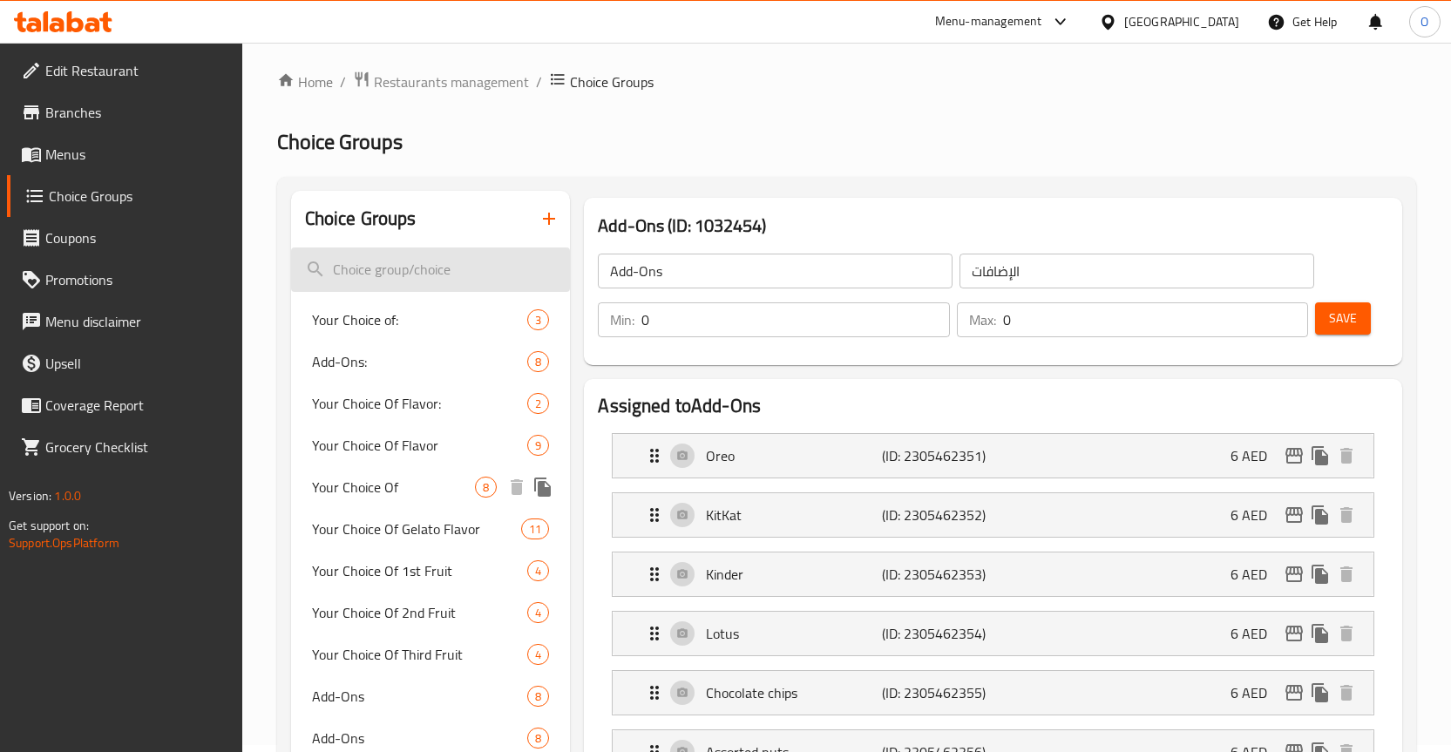
scroll to position [0, 0]
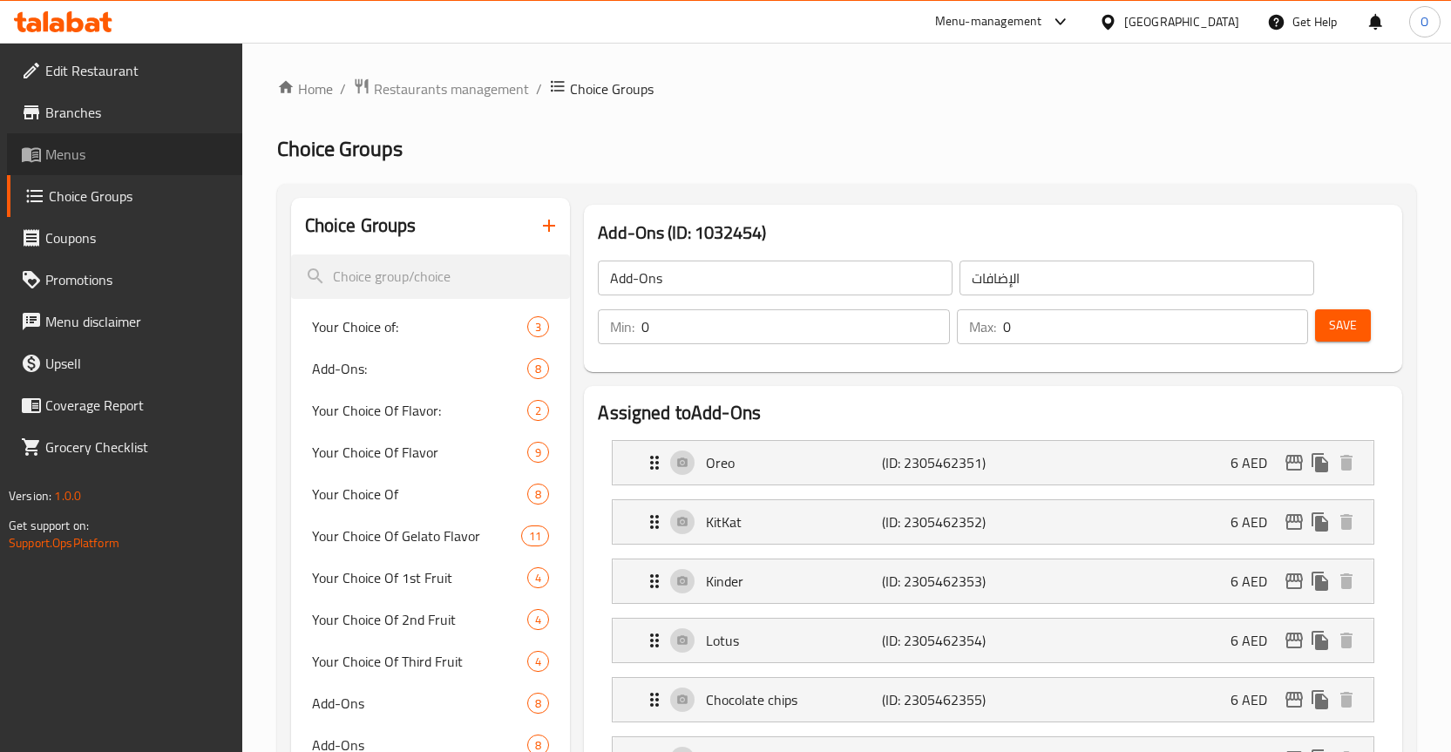
click at [83, 144] on span "Menus" at bounding box center [136, 154] width 183 height 21
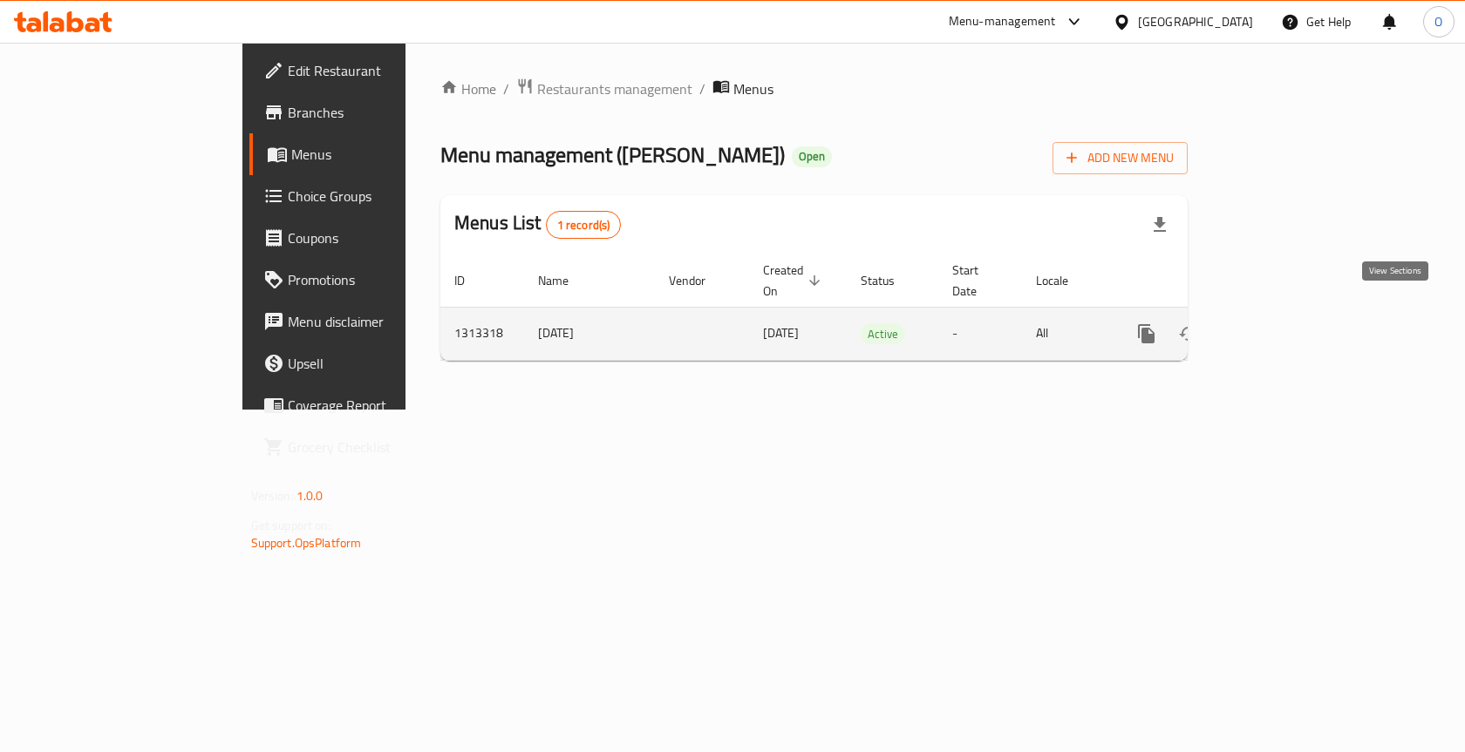
click at [1280, 326] on icon "enhanced table" at bounding box center [1272, 334] width 16 height 16
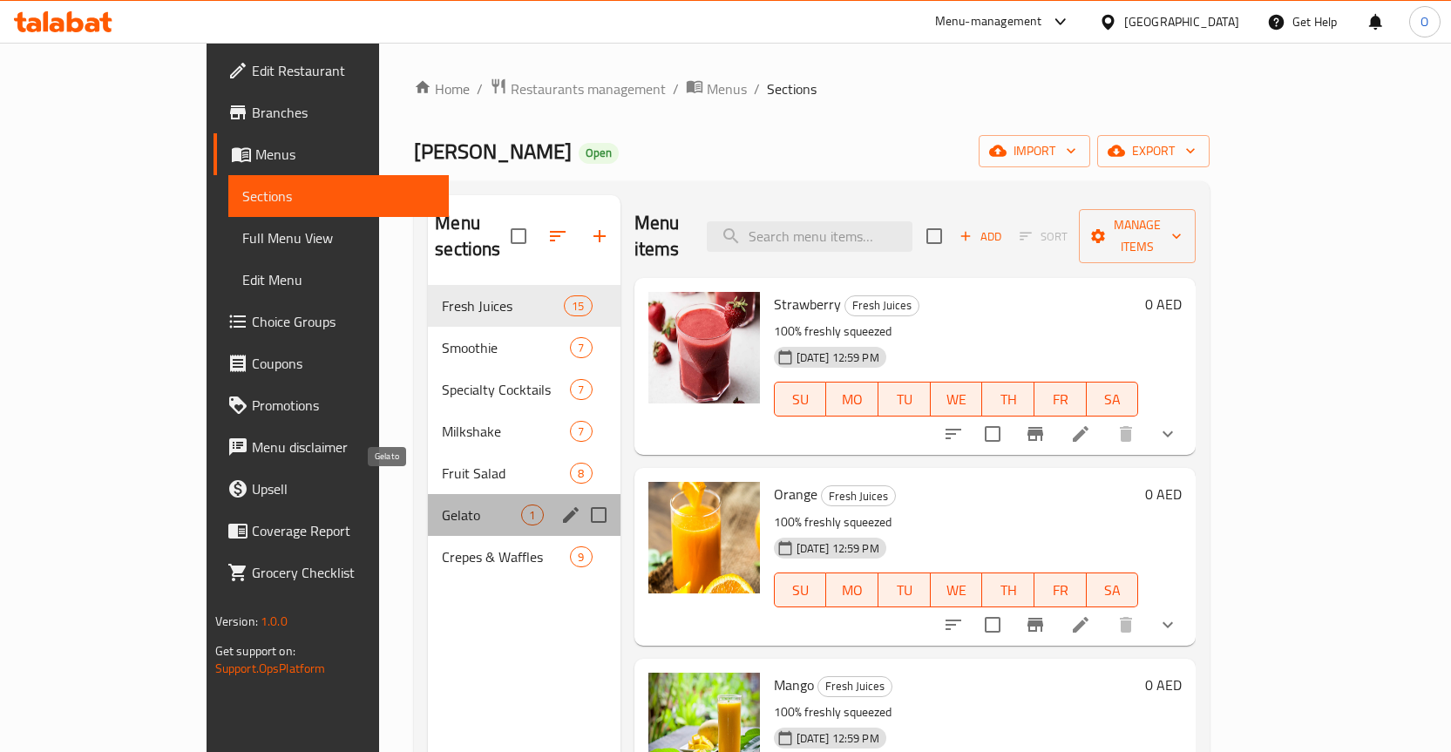
click at [442, 505] on span "Gelato" at bounding box center [481, 515] width 79 height 21
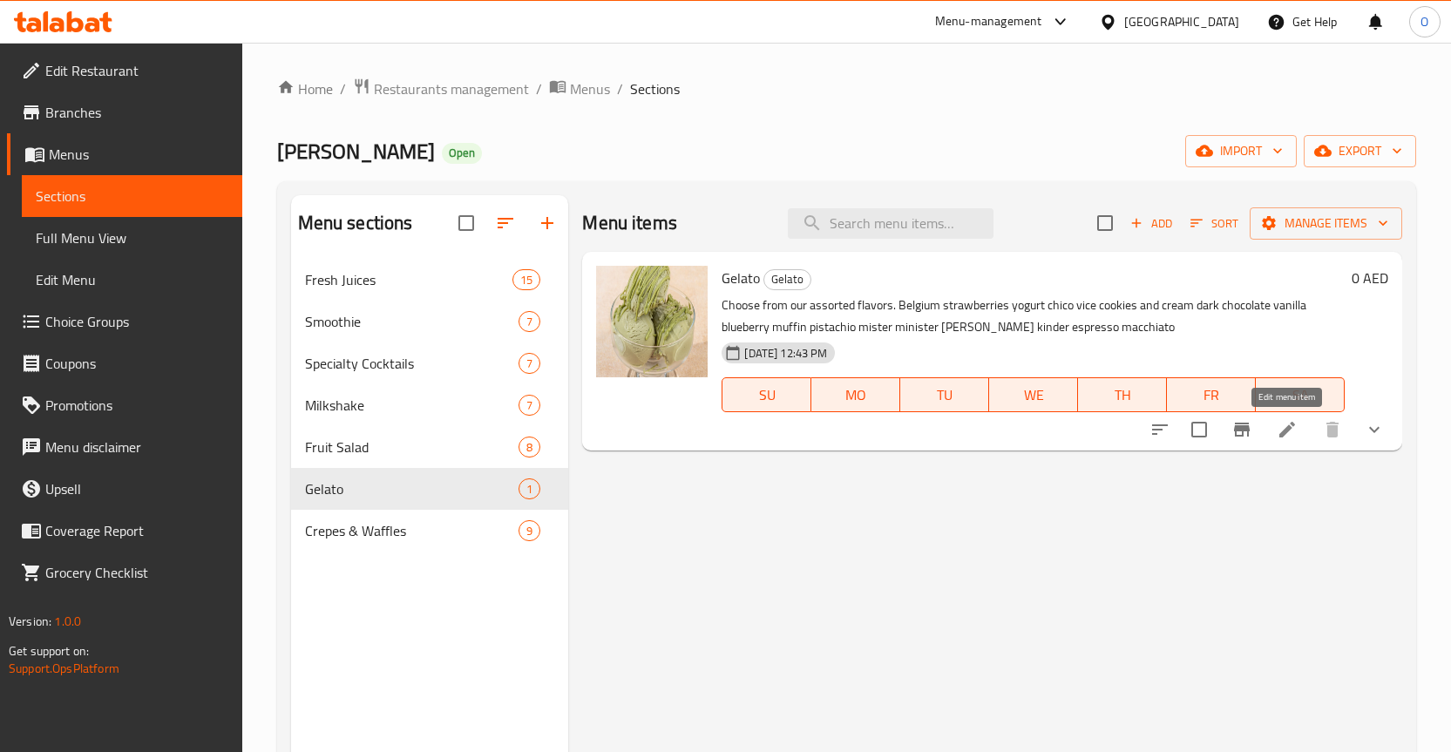
click at [1285, 422] on icon at bounding box center [1287, 429] width 21 height 21
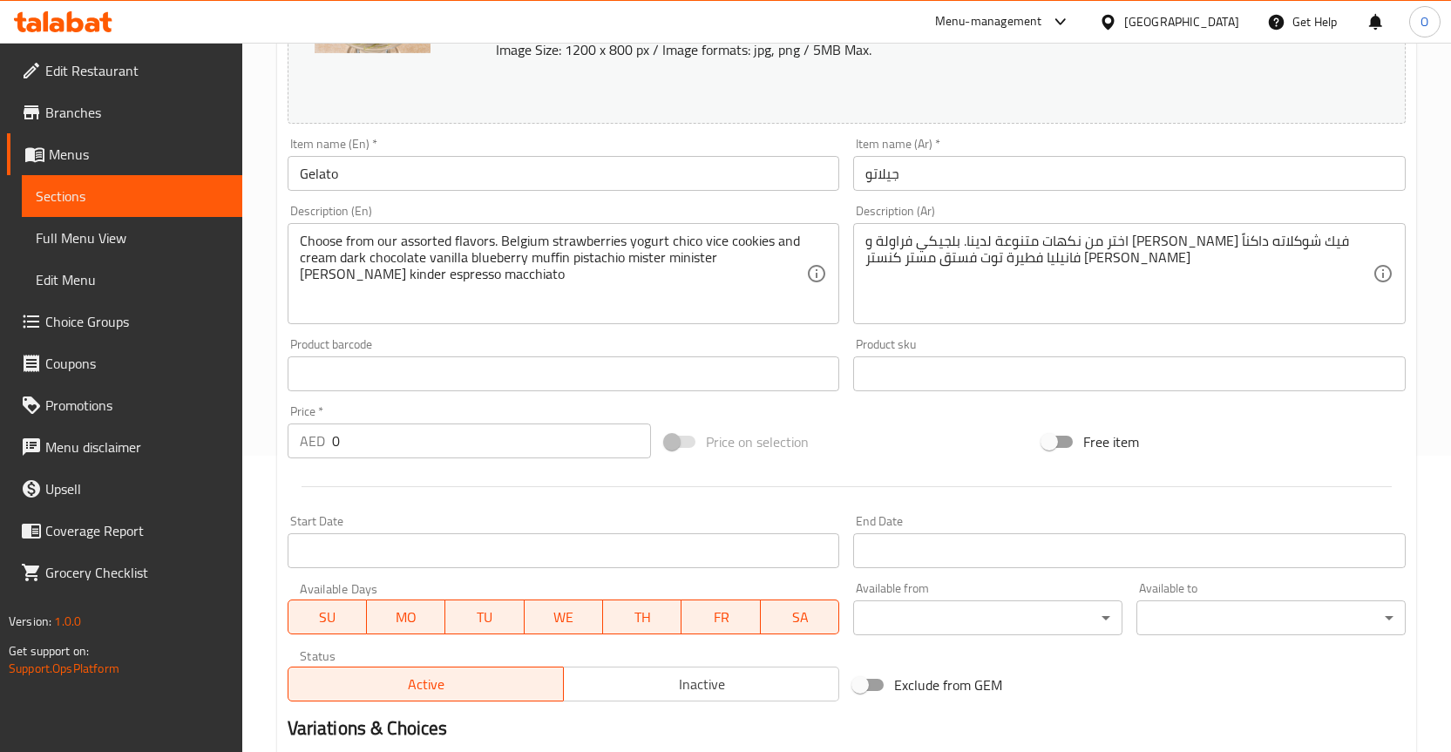
scroll to position [349, 0]
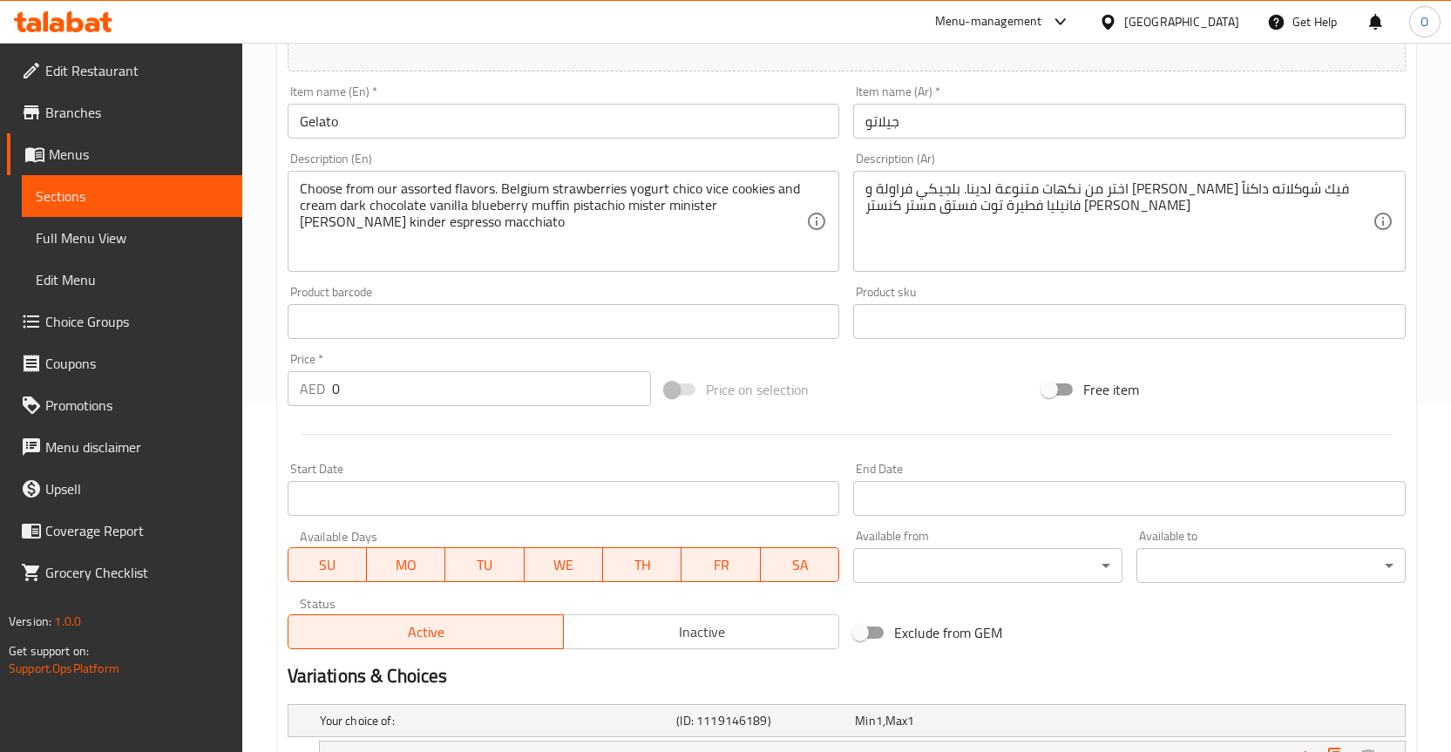
click at [678, 388] on span at bounding box center [681, 390] width 30 height 12
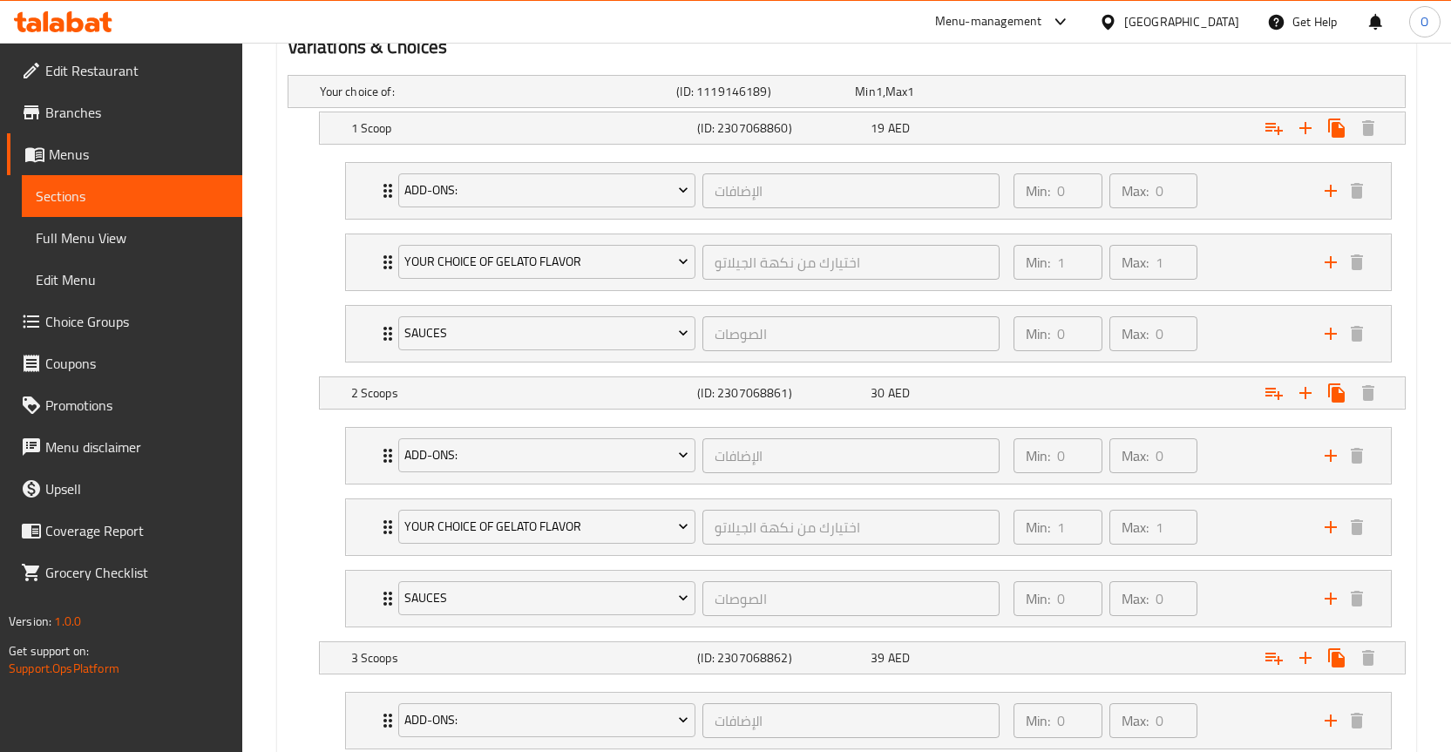
scroll to position [889, 0]
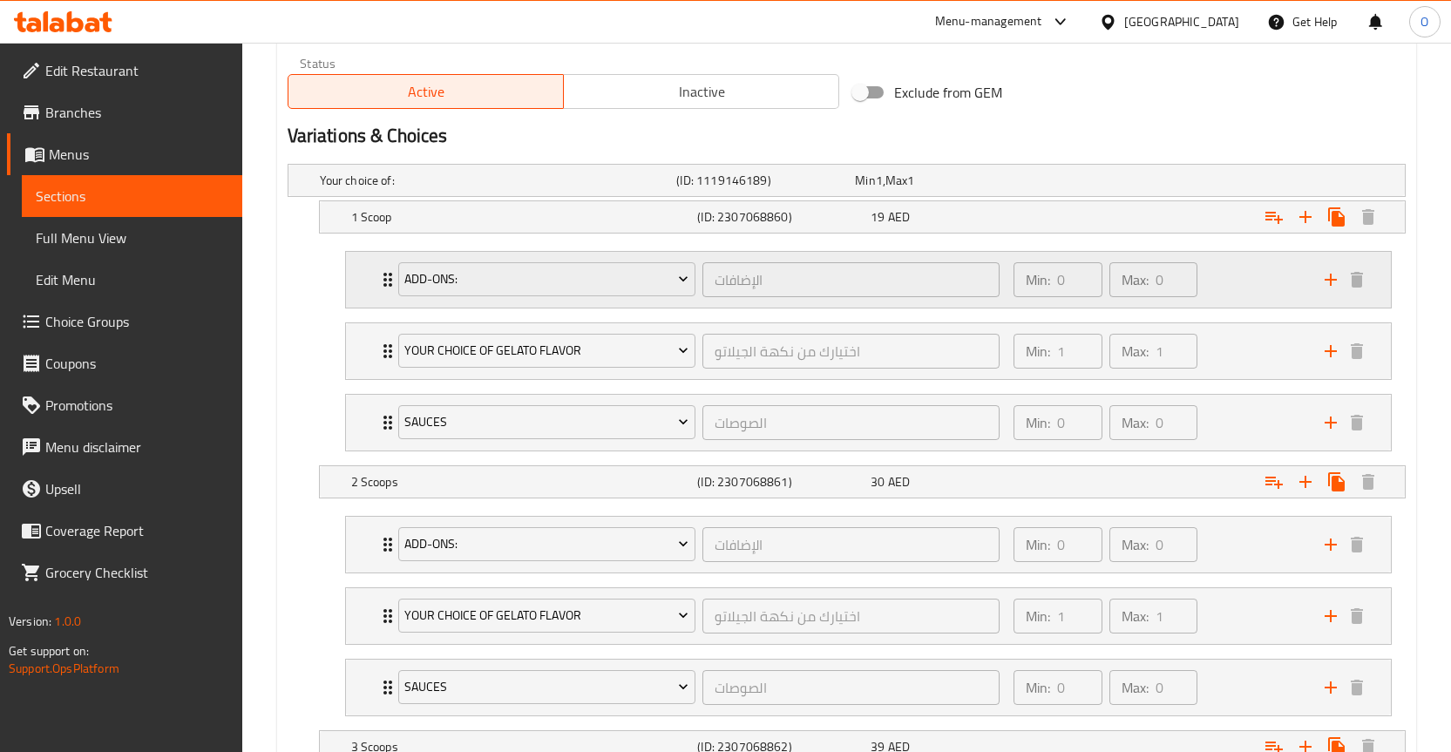
click at [358, 278] on div "Add-Ons: الإضافات ​ Min: 0 ​ Max: 0 ​" at bounding box center [868, 280] width 1045 height 56
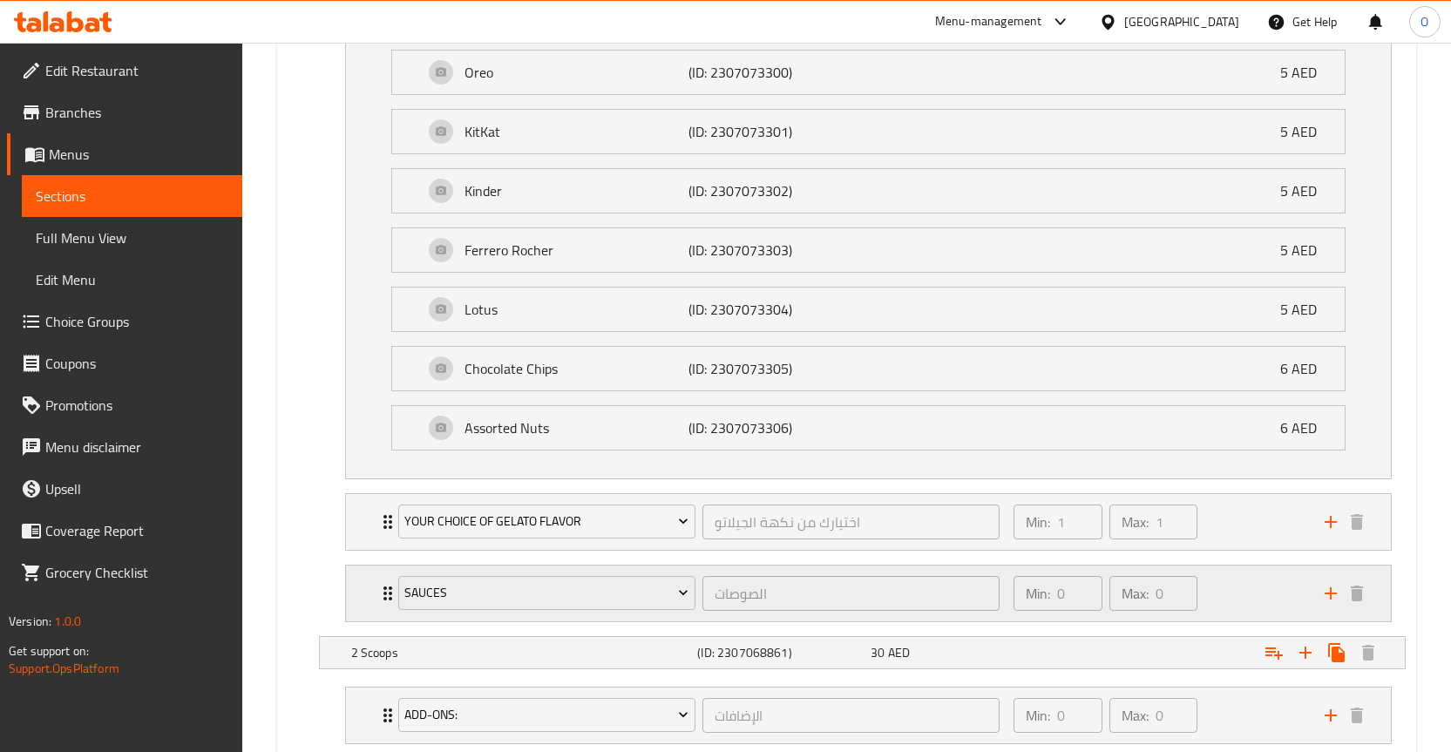
scroll to position [1499, 0]
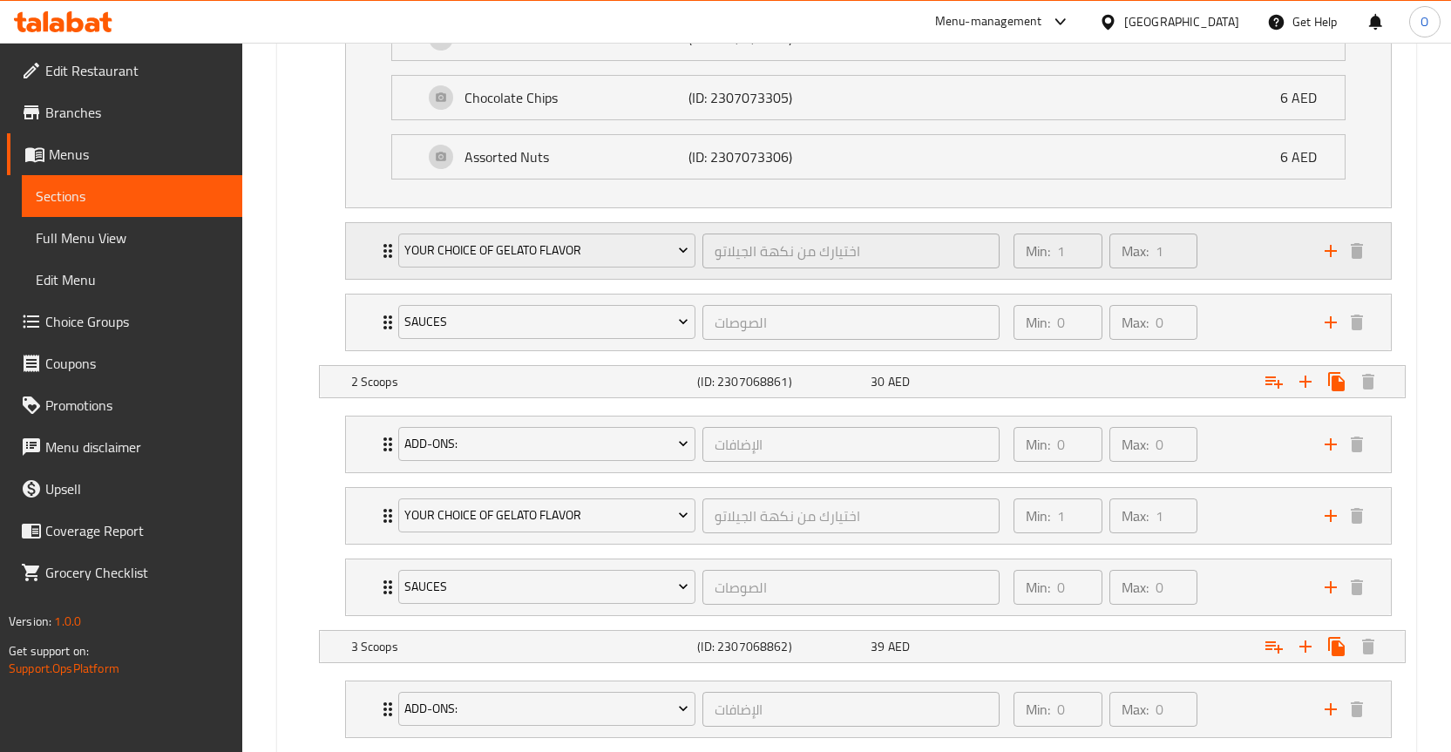
click at [369, 253] on div "Your Choice Of Gelato Flavor اختيارك من نكهة الجيلاتو ​ Min: 1 ​ Max: 1 ​" at bounding box center [868, 251] width 1045 height 56
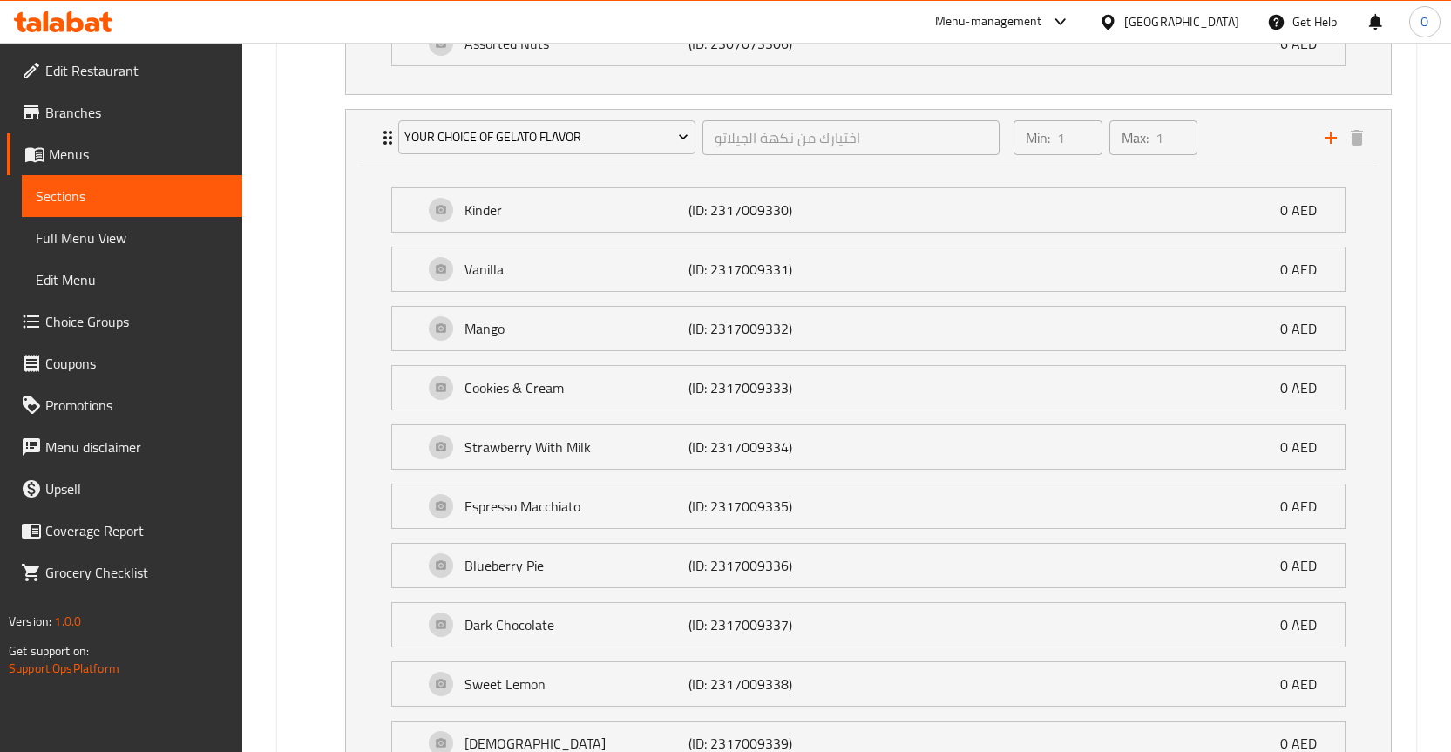
scroll to position [1564, 0]
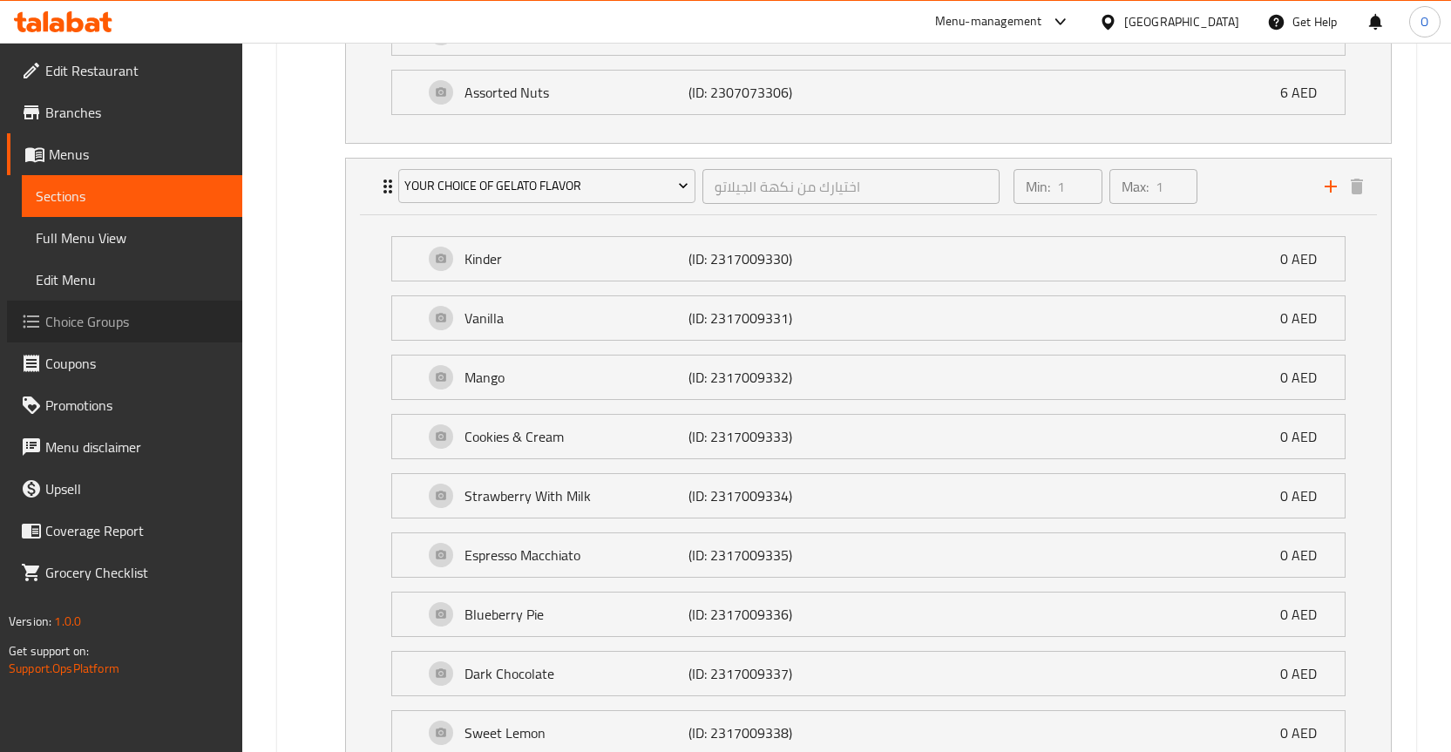
click at [113, 318] on span "Choice Groups" at bounding box center [136, 321] width 183 height 21
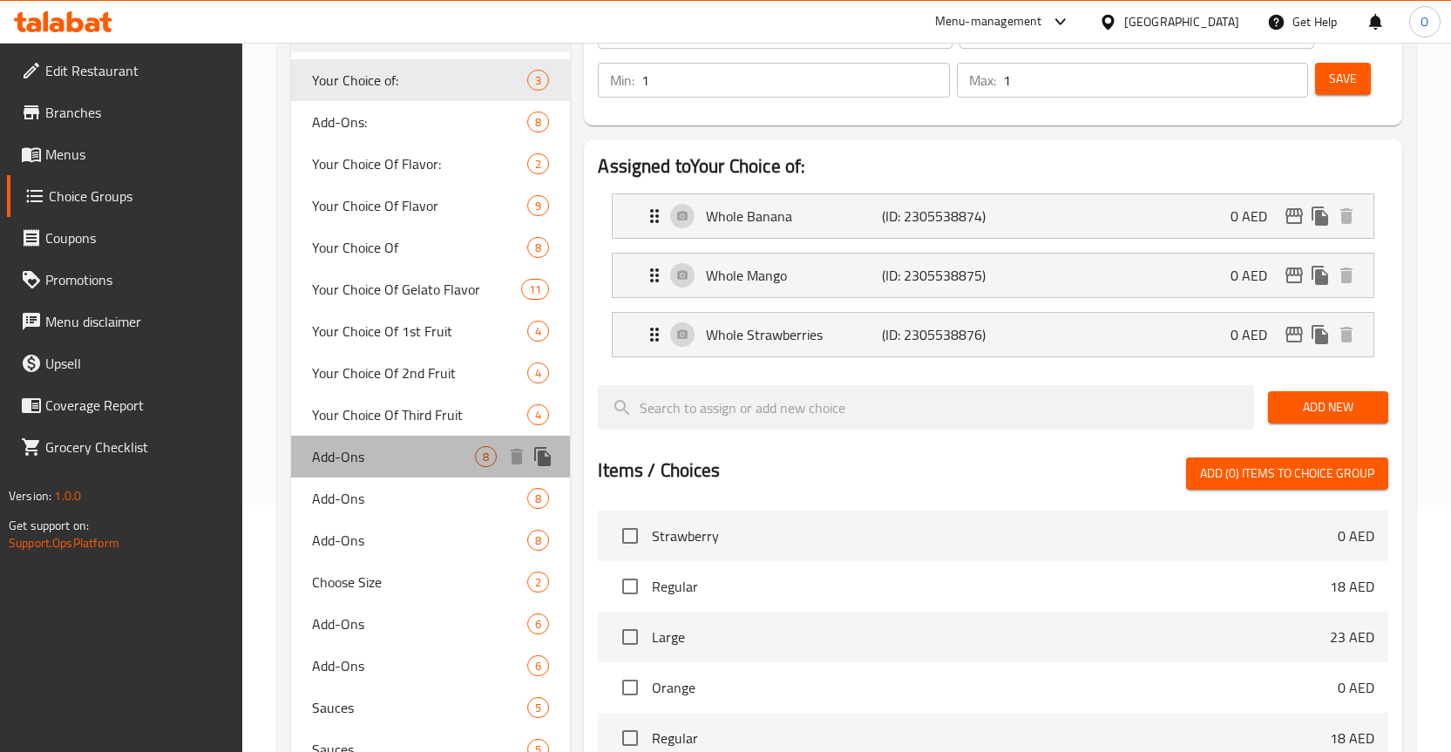
click at [362, 454] on span "Add-Ons" at bounding box center [394, 456] width 164 height 21
type input "Add-Ons"
type input "الإضافات"
type input "0"
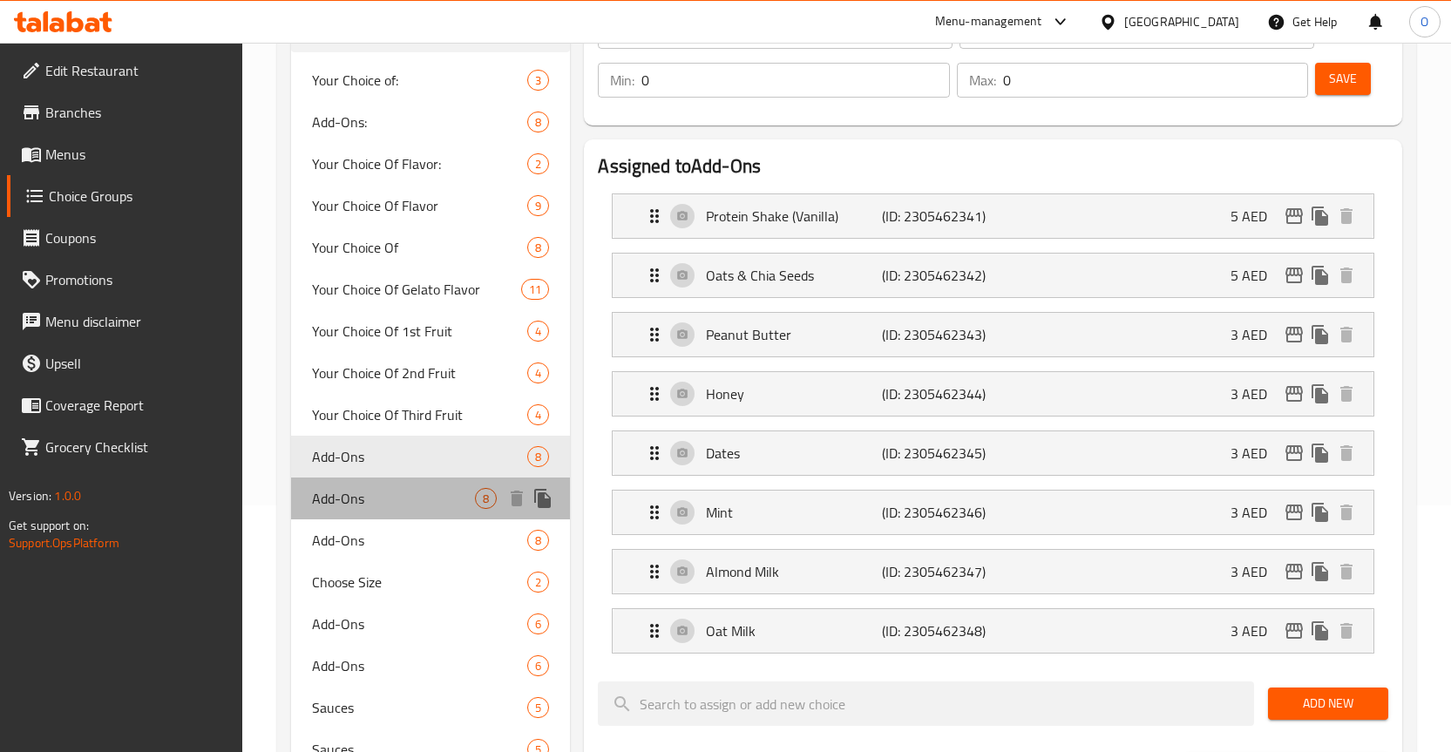
click at [348, 492] on span "Add-Ons" at bounding box center [394, 498] width 164 height 21
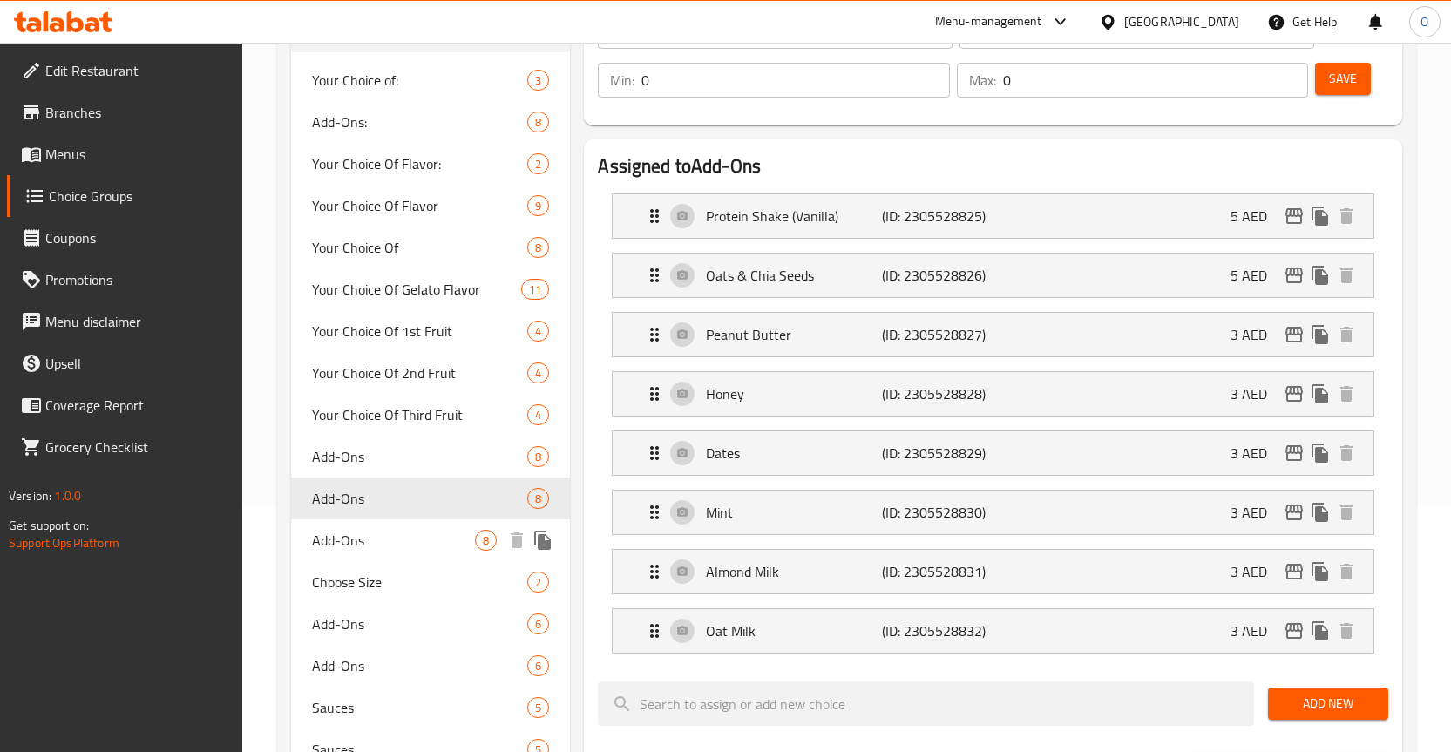
click at [357, 532] on span "Add-Ons" at bounding box center [394, 540] width 164 height 21
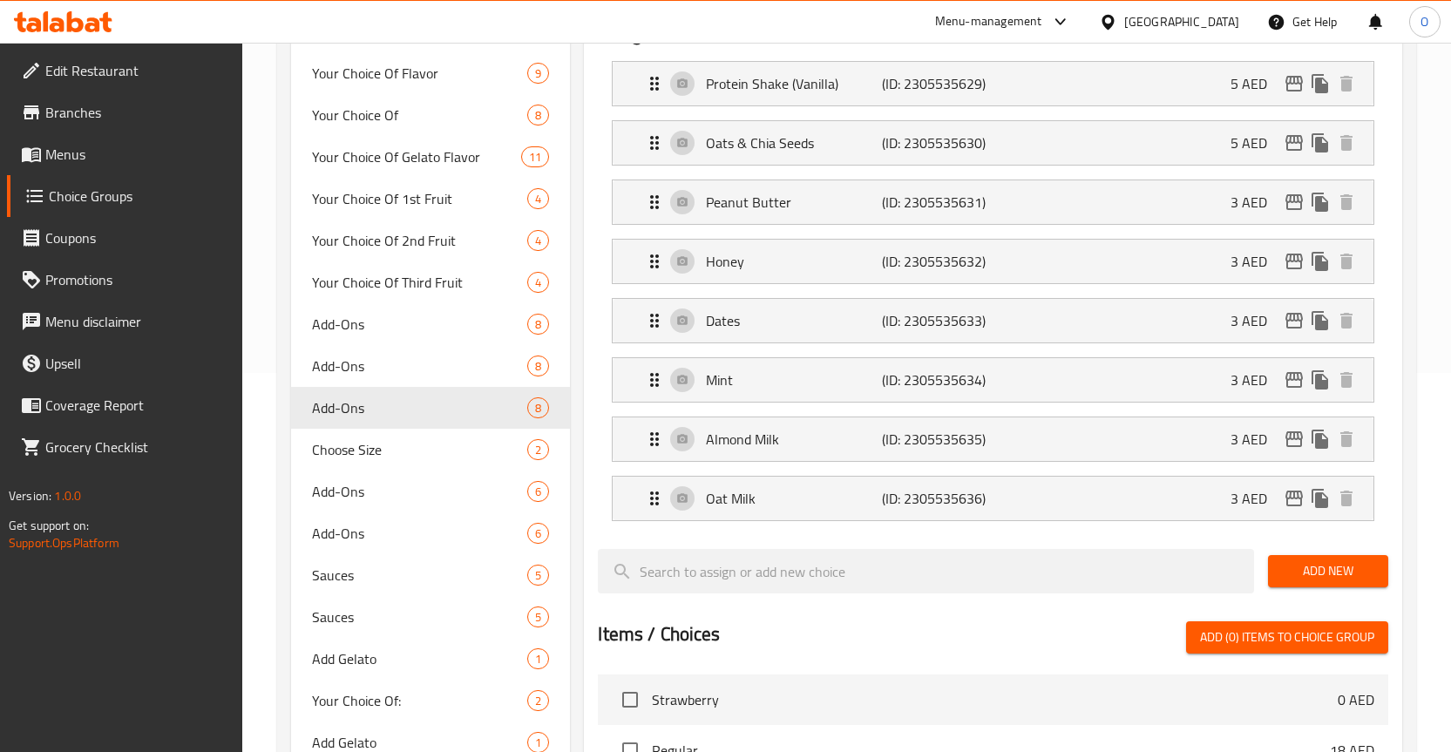
scroll to position [421, 0]
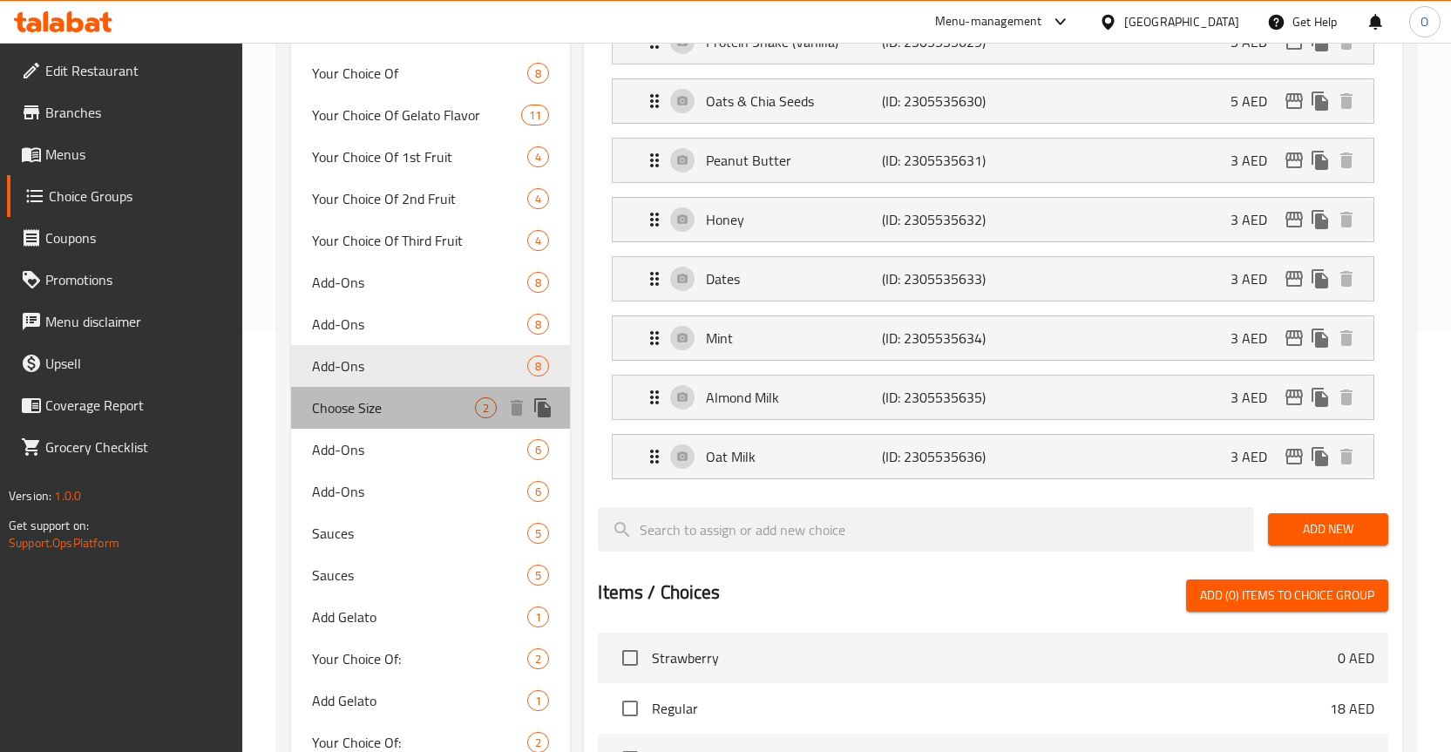
click at [372, 418] on span "Choose Size" at bounding box center [394, 408] width 164 height 21
type input "Choose Size"
type input "اختر الحجم"
type input "1"
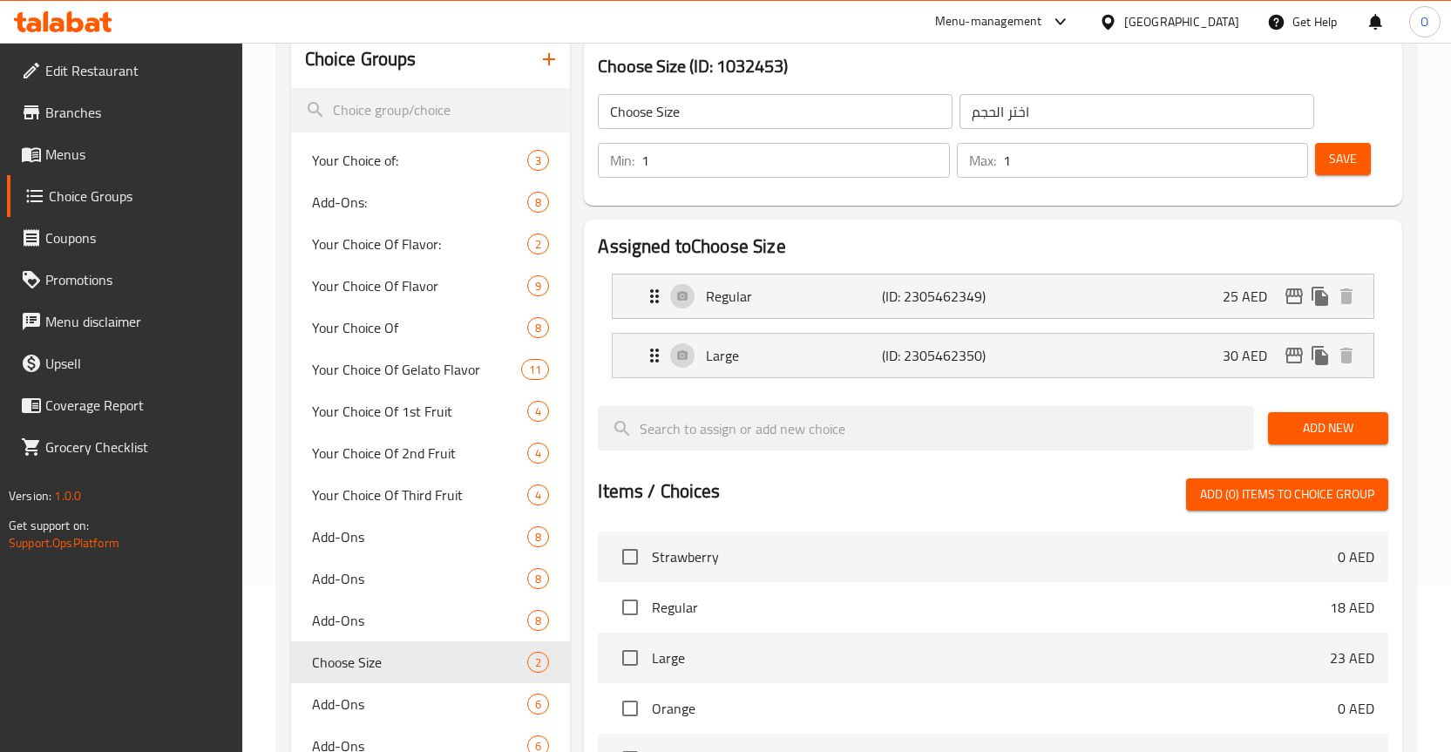
scroll to position [160, 0]
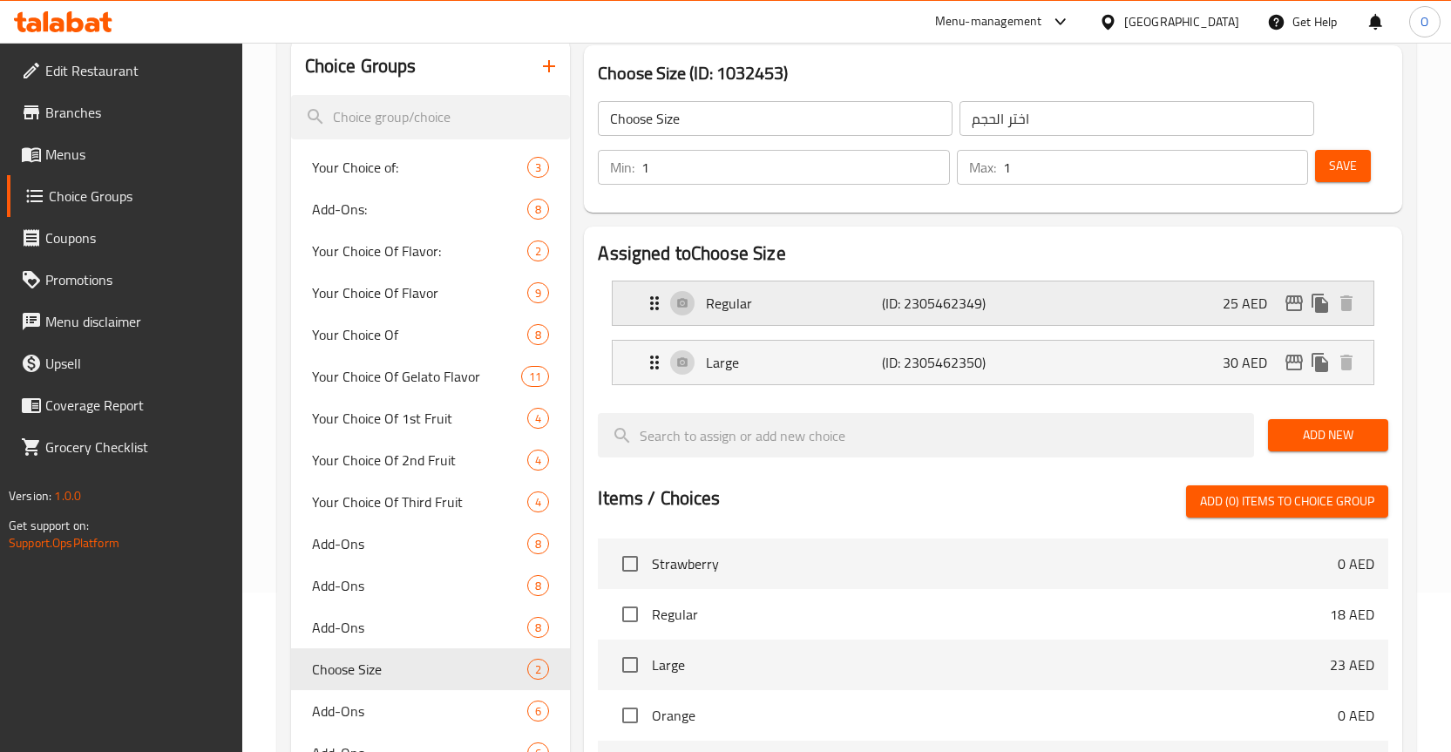
click at [760, 303] on p "Regular" at bounding box center [794, 303] width 176 height 21
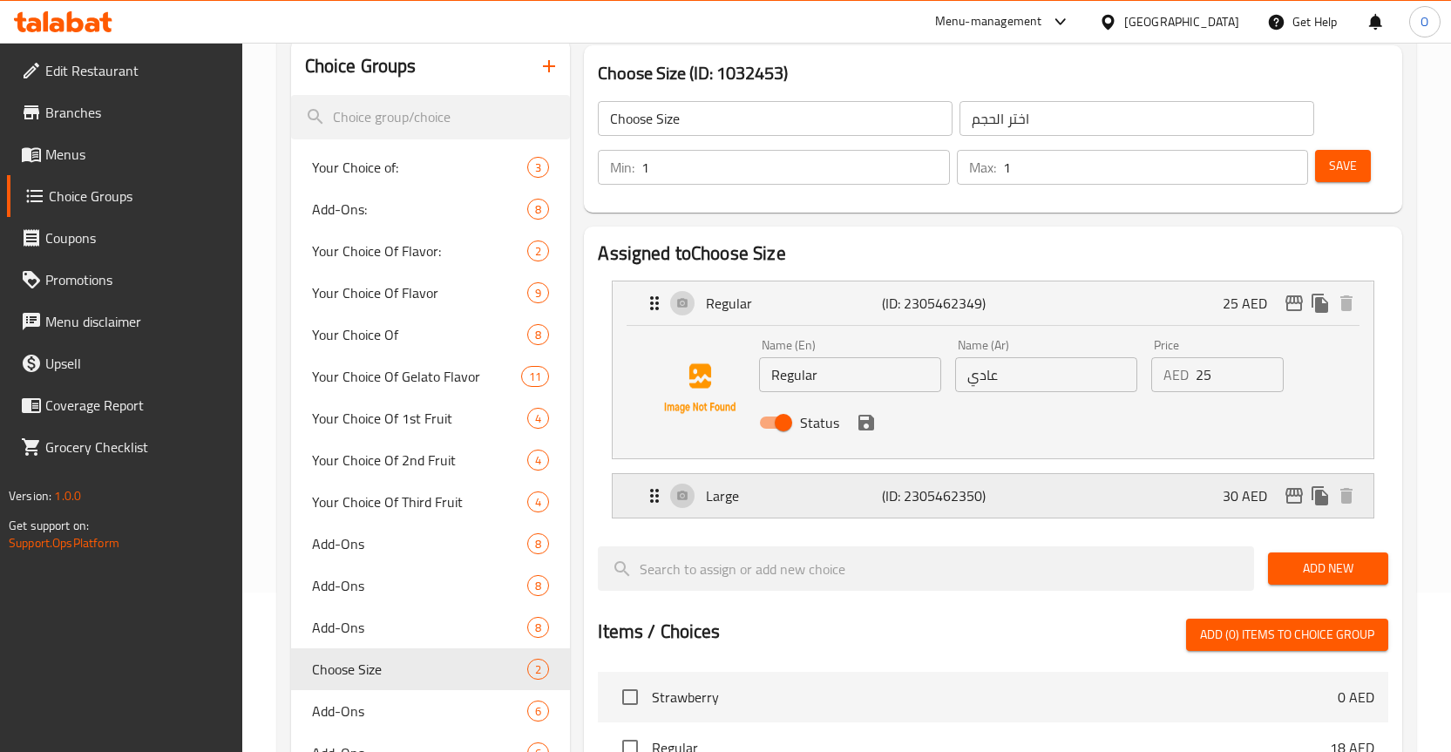
click at [743, 488] on p "Large" at bounding box center [794, 496] width 176 height 21
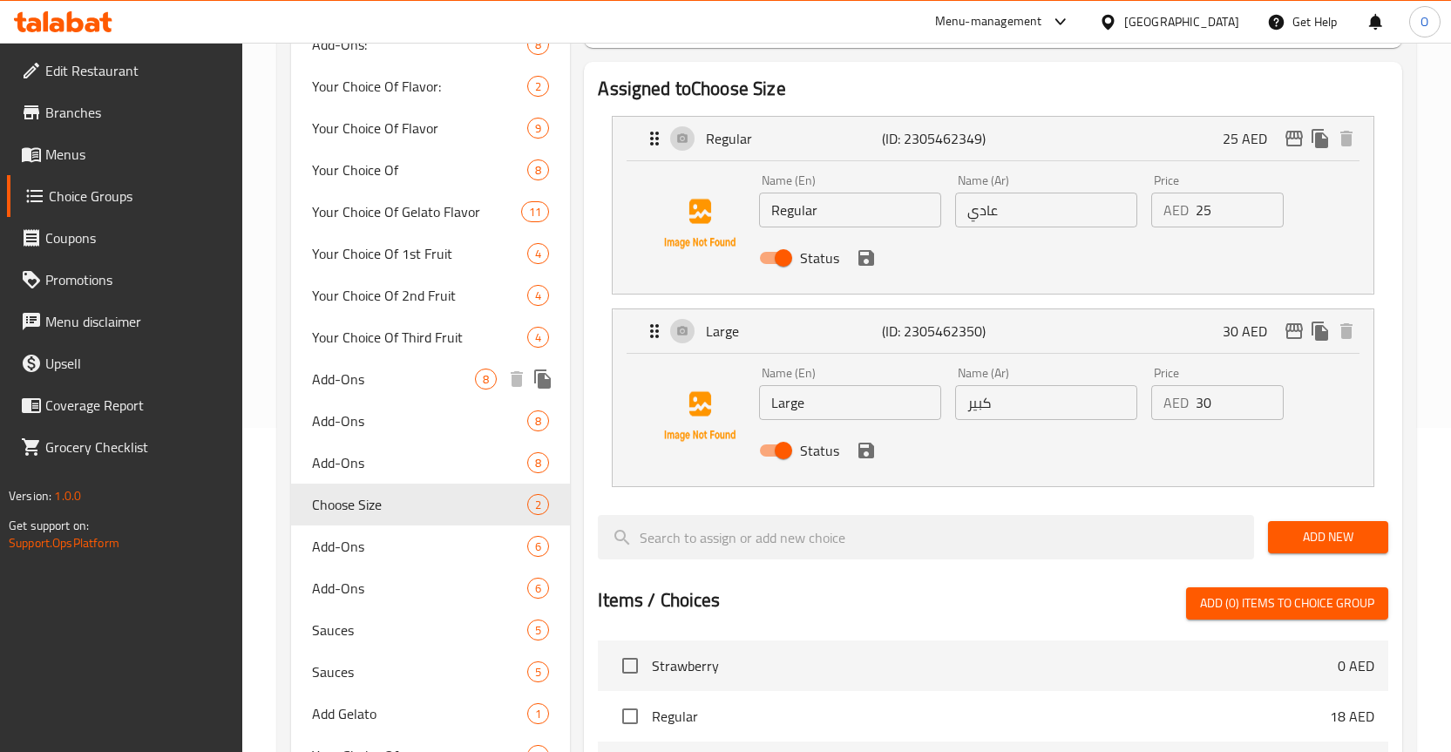
scroll to position [334, 0]
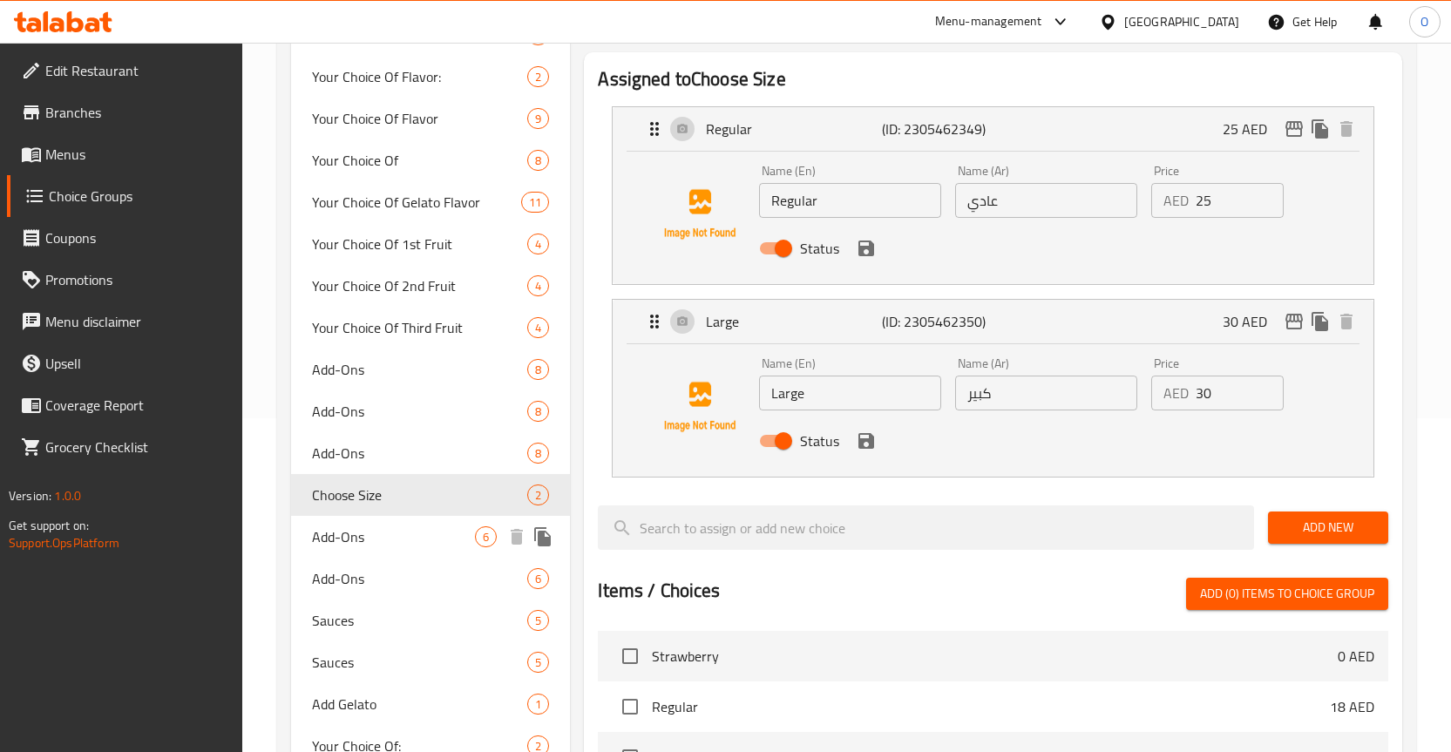
click at [377, 542] on span "Add-Ons" at bounding box center [394, 537] width 164 height 21
type input "Add-Ons"
type input "الإضافات"
type input "0"
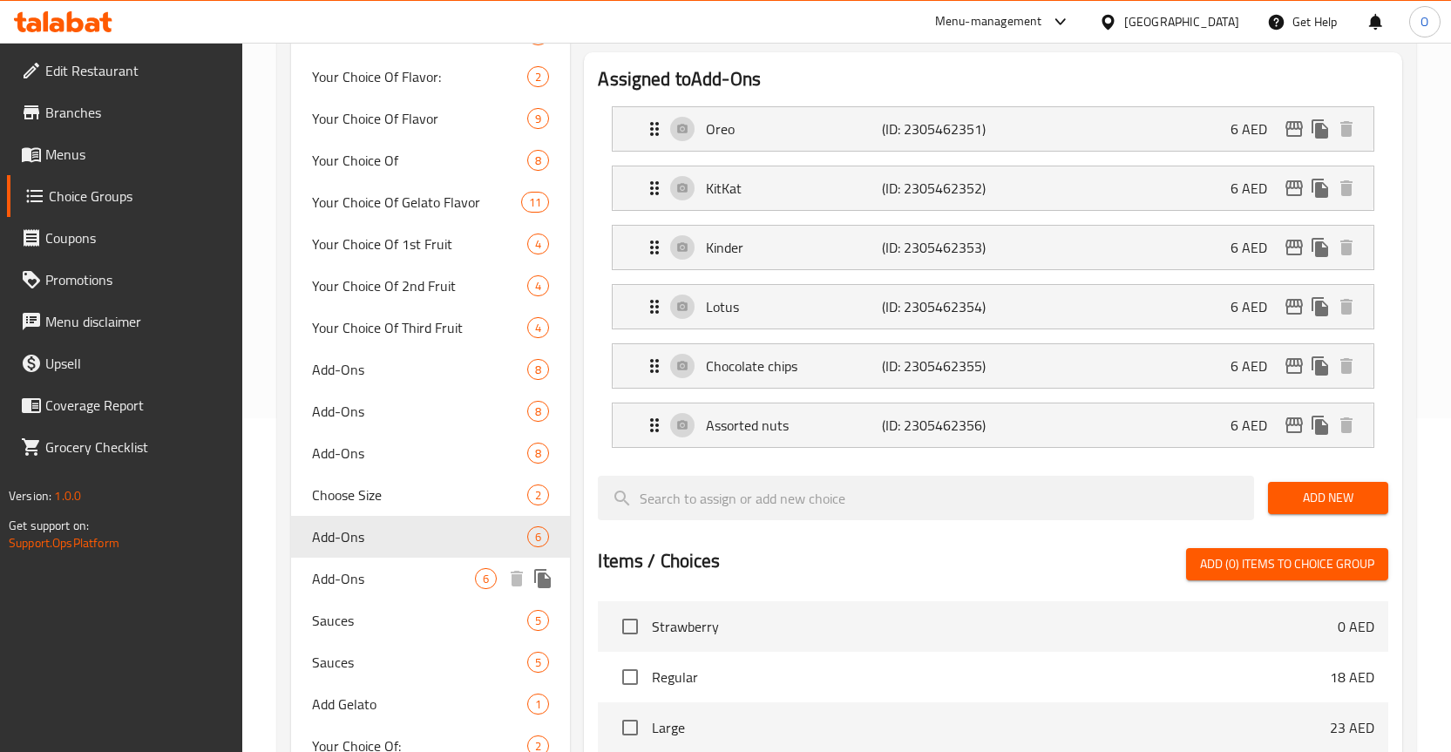
click at [420, 575] on span "Add-Ons" at bounding box center [394, 578] width 164 height 21
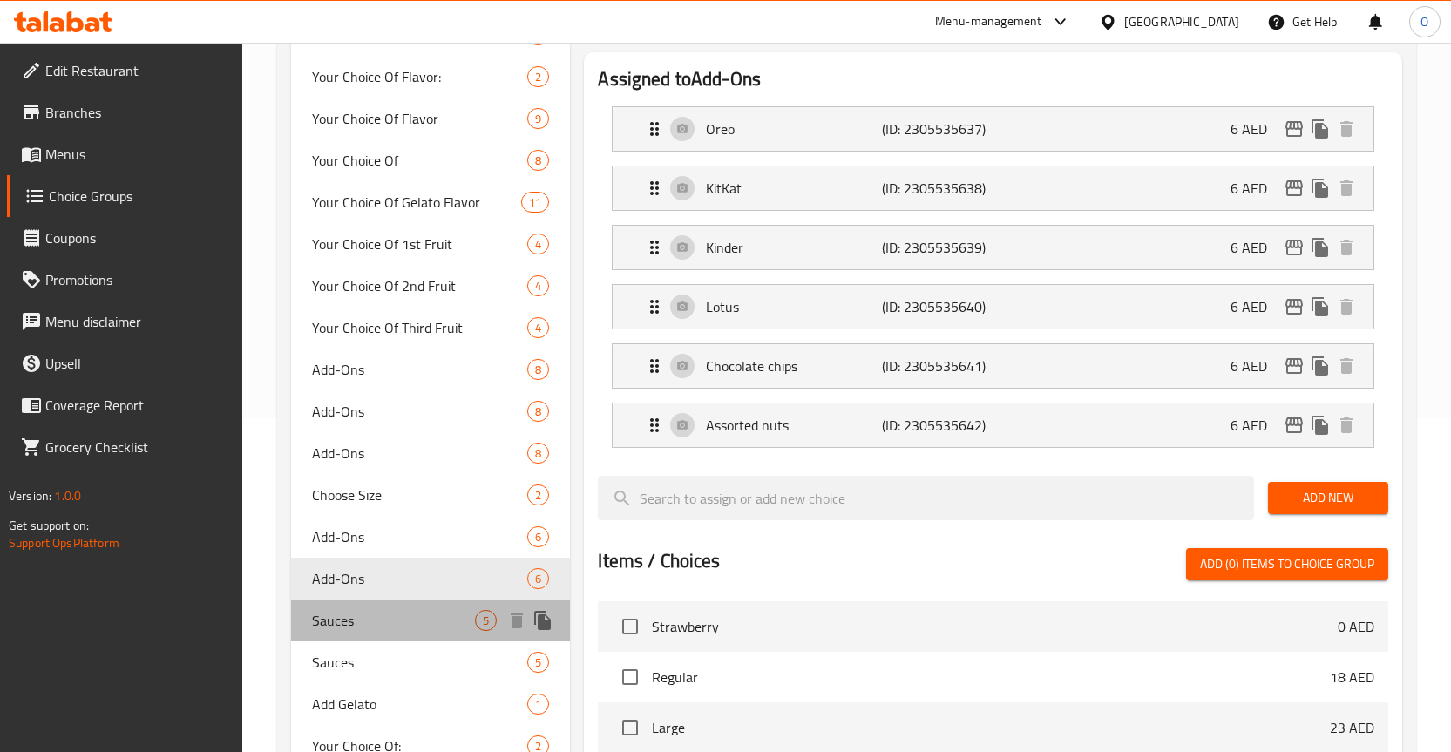
click at [365, 614] on span "Sauces" at bounding box center [394, 620] width 164 height 21
type input "Sauces"
type input "الصوصات"
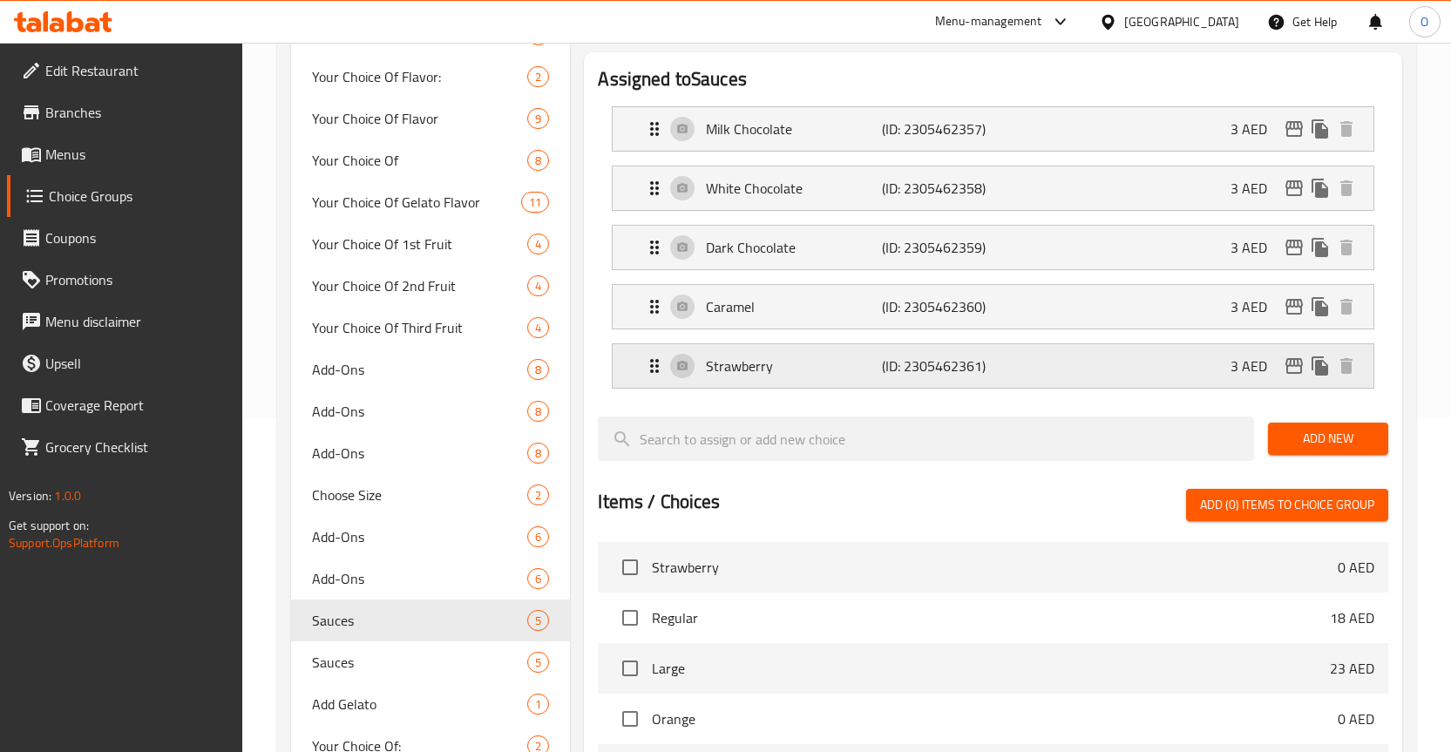
click at [754, 369] on p "Strawberry" at bounding box center [794, 366] width 176 height 21
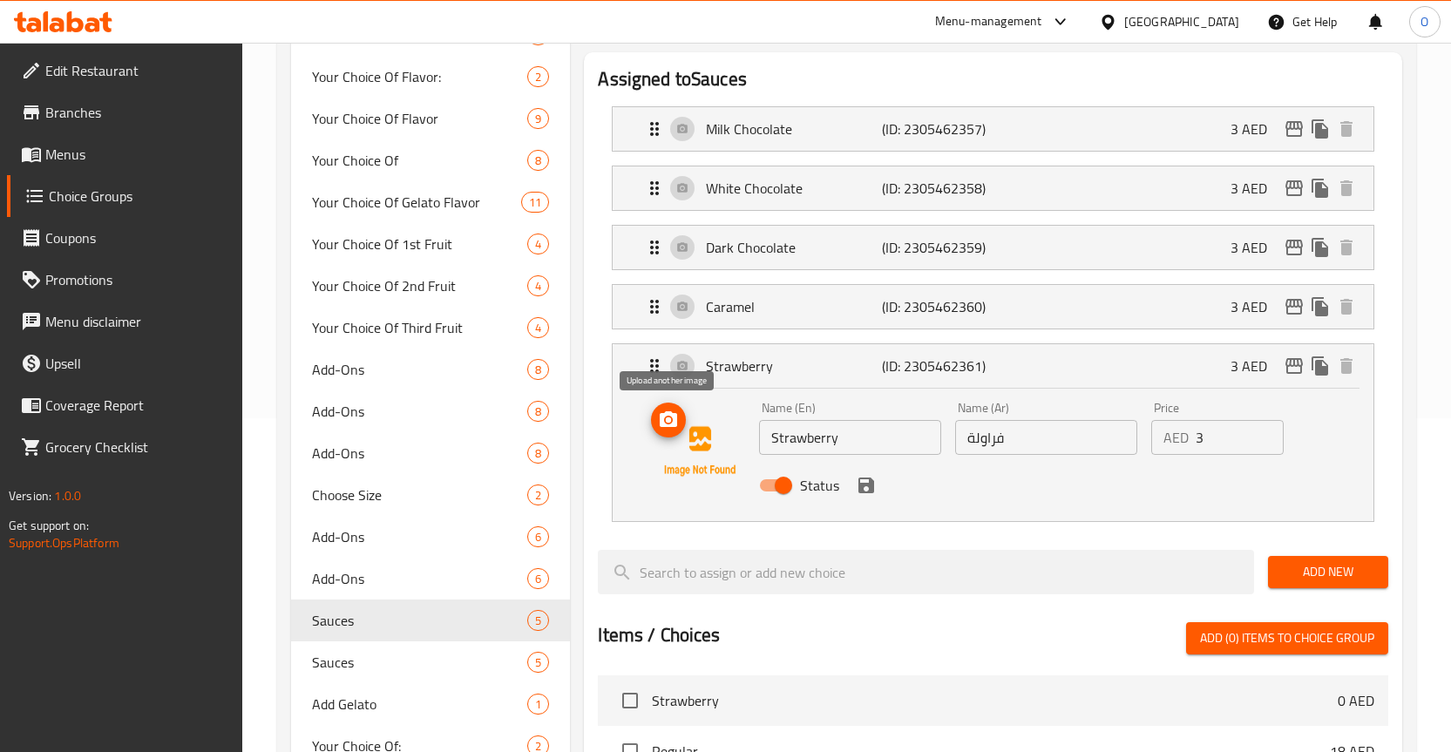
click at [675, 425] on icon "upload picture" at bounding box center [668, 419] width 17 height 16
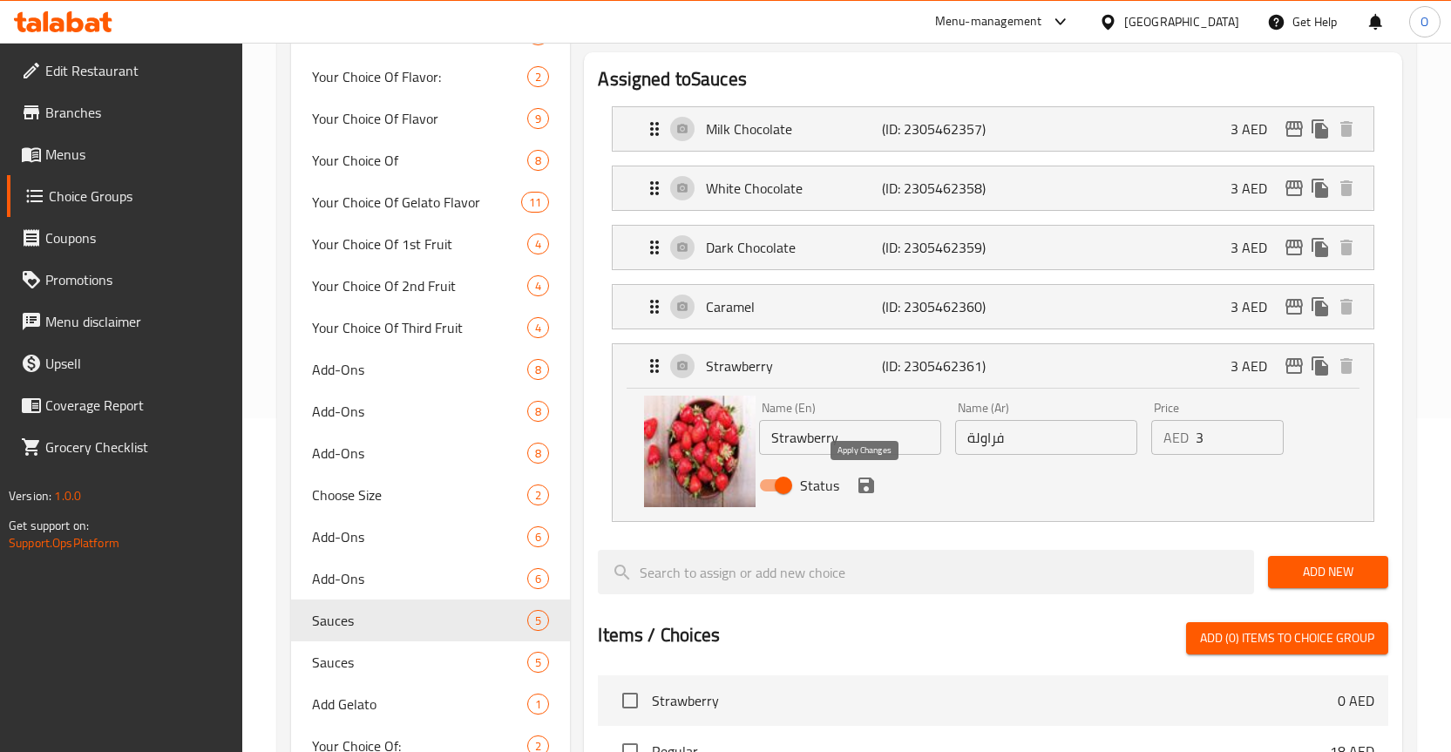
click at [870, 483] on icon "save" at bounding box center [867, 486] width 16 height 16
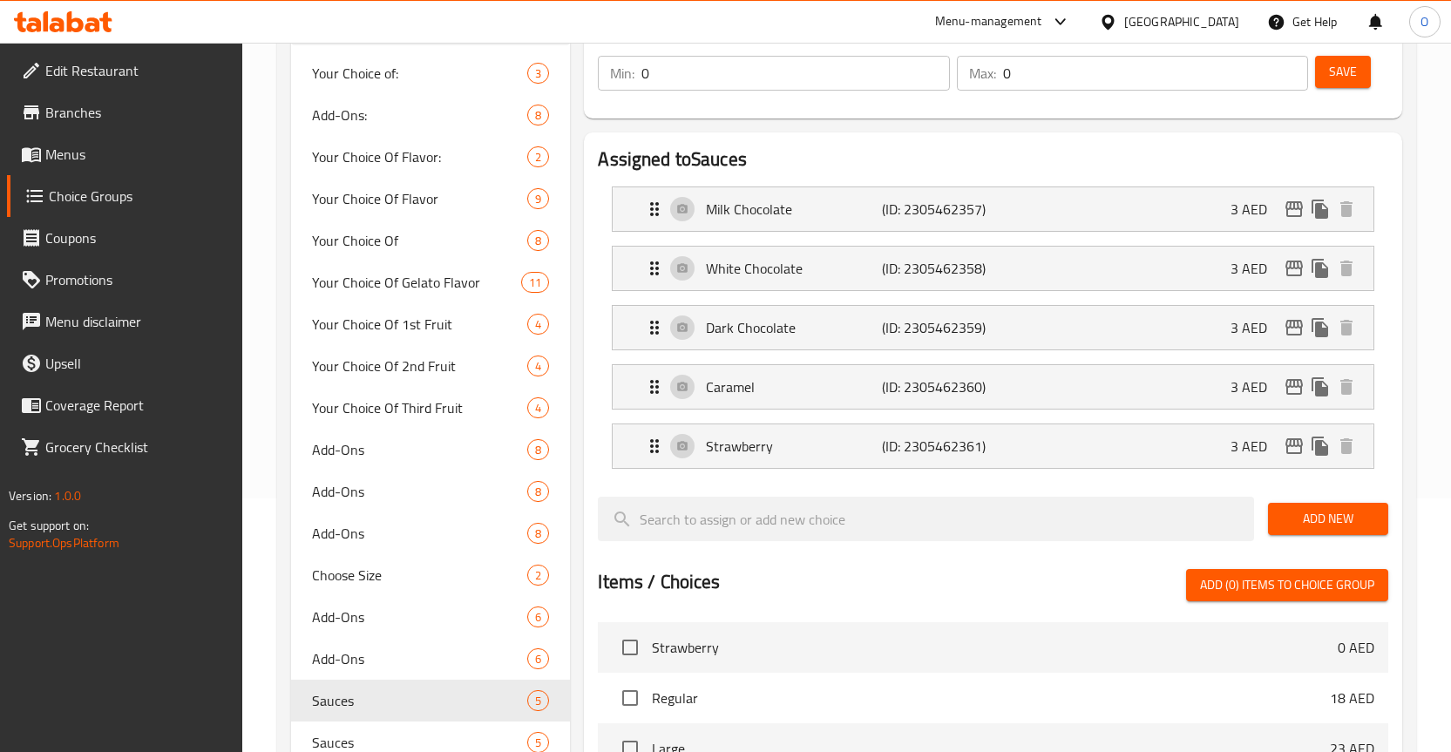
scroll to position [160, 0]
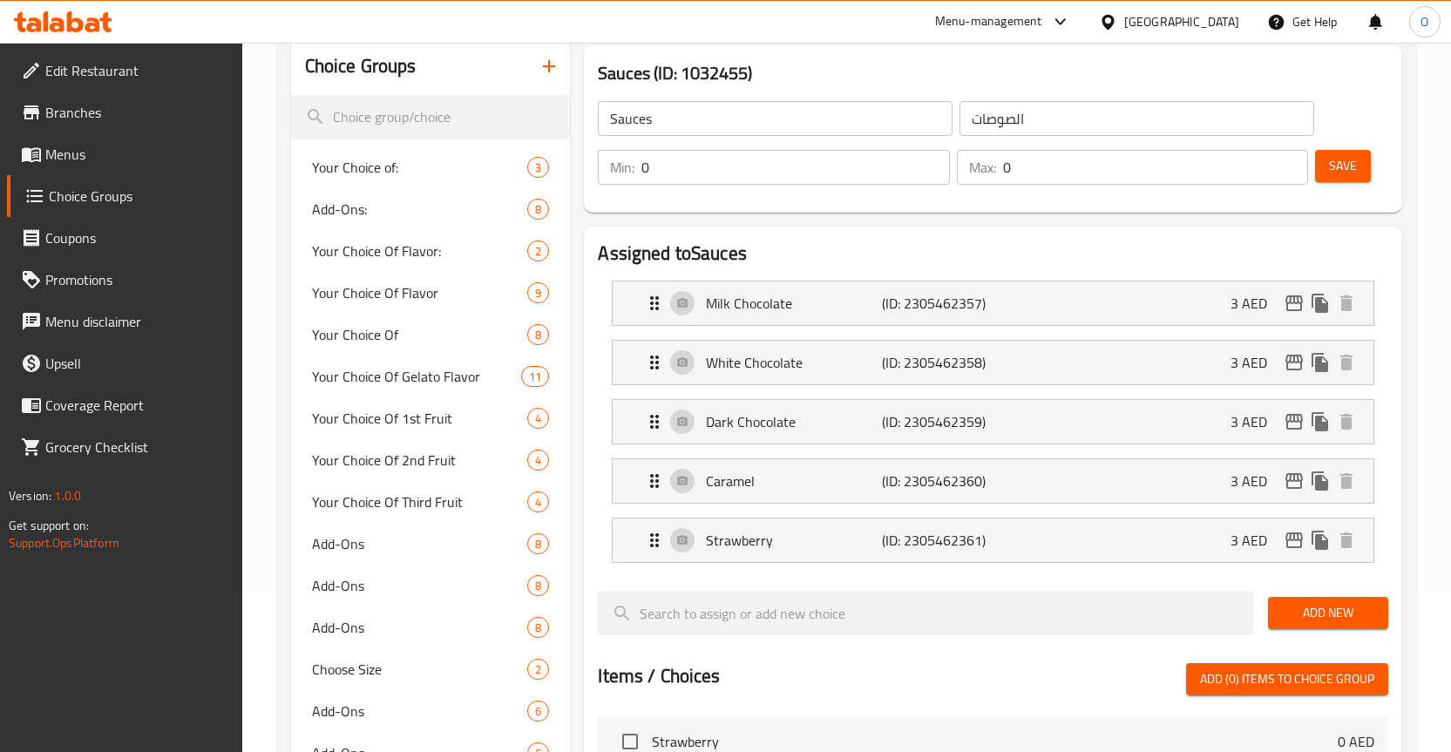
click at [1333, 173] on span "Save" at bounding box center [1343, 166] width 28 height 22
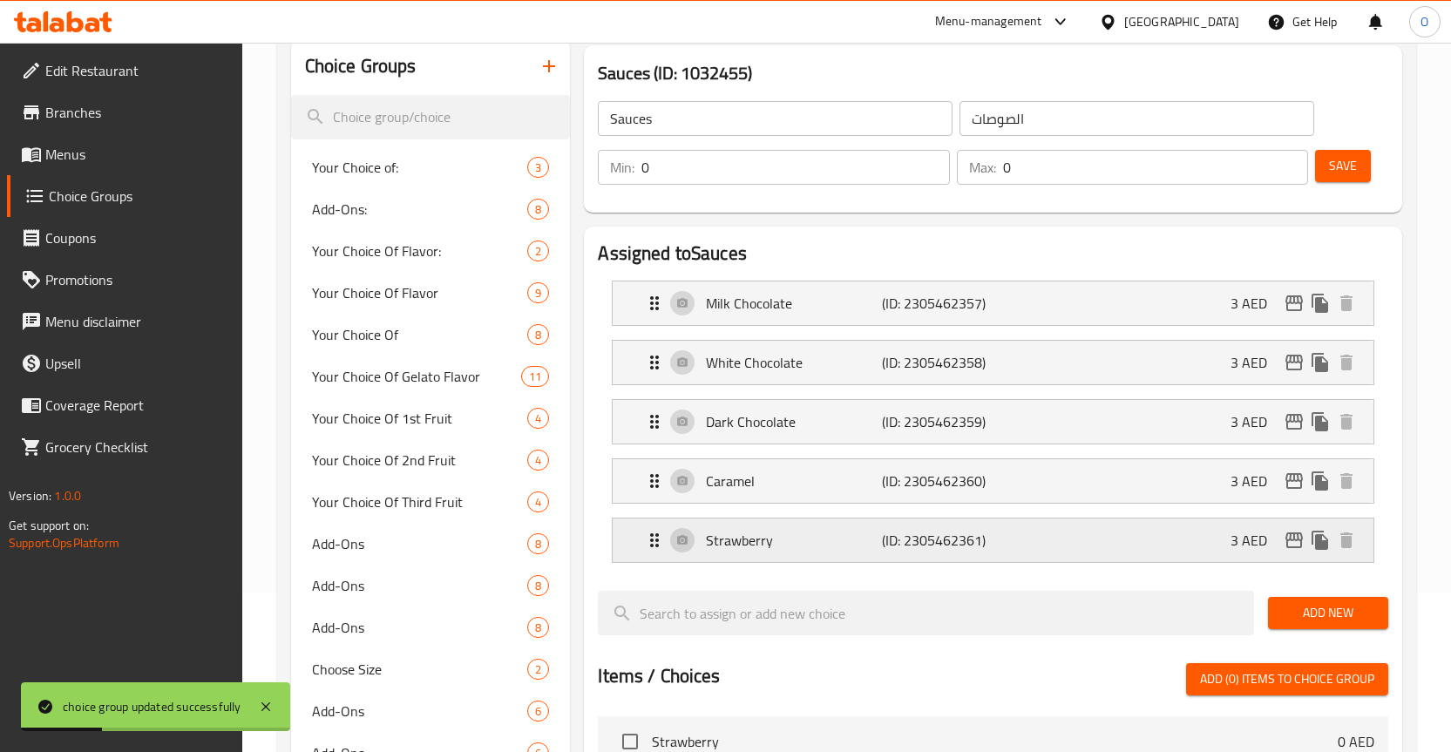
click at [800, 533] on p "Strawberry" at bounding box center [794, 540] width 176 height 21
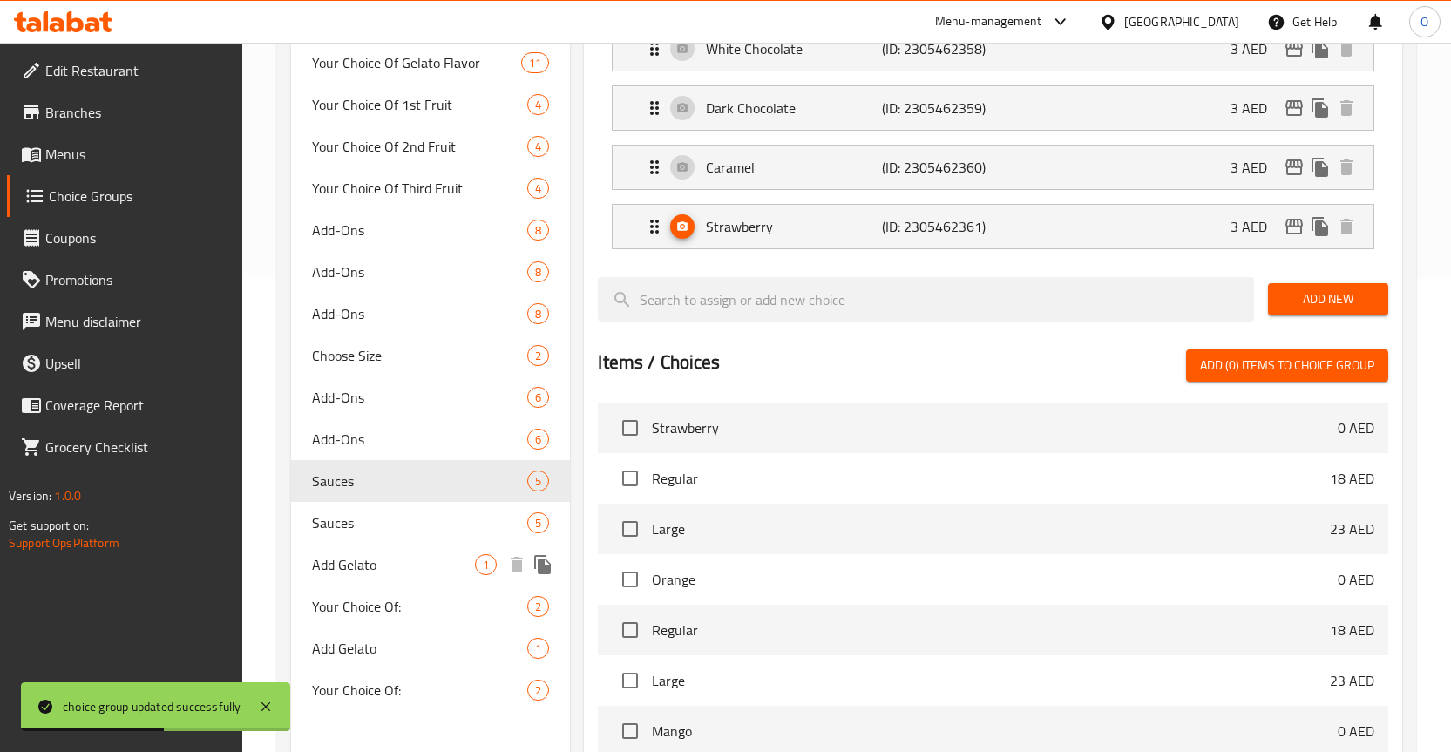
scroll to position [508, 0]
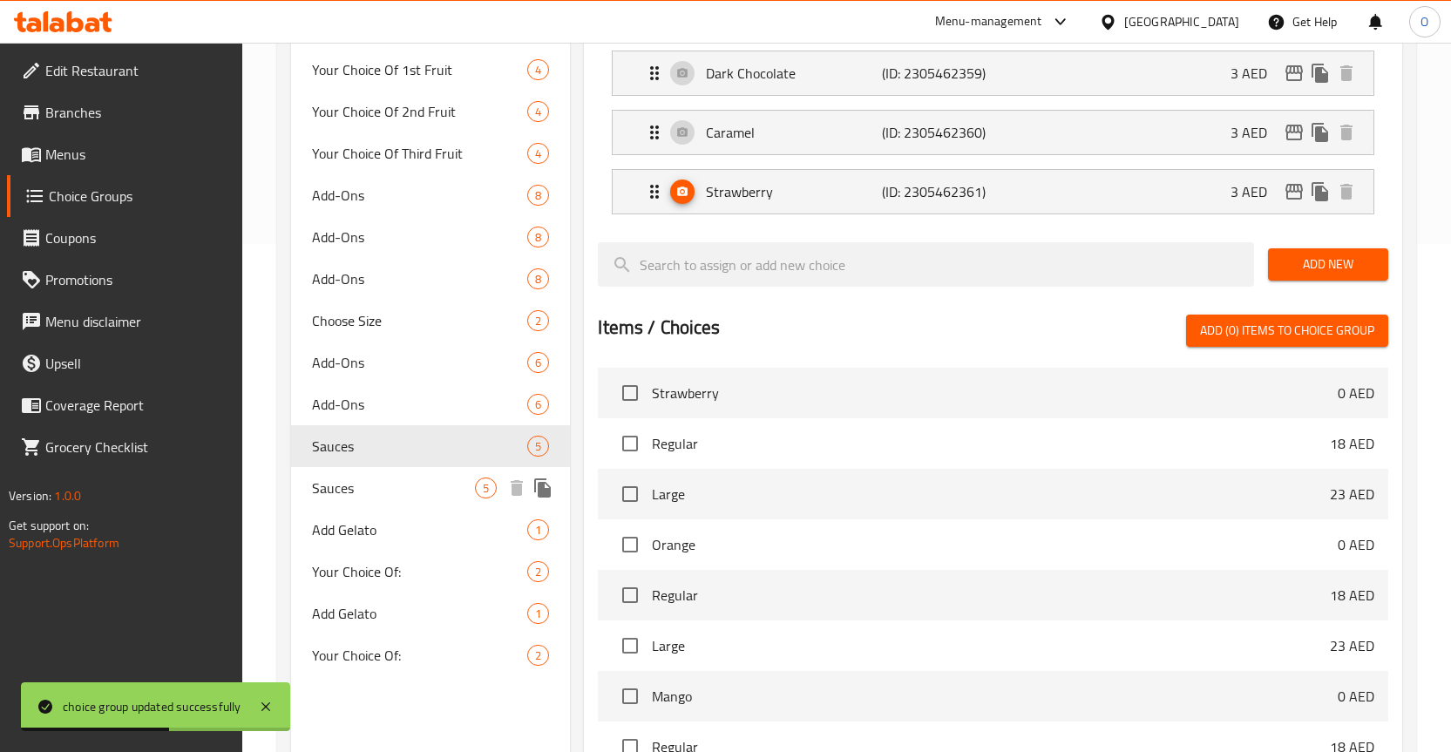
click at [373, 486] on span "Sauces" at bounding box center [394, 488] width 164 height 21
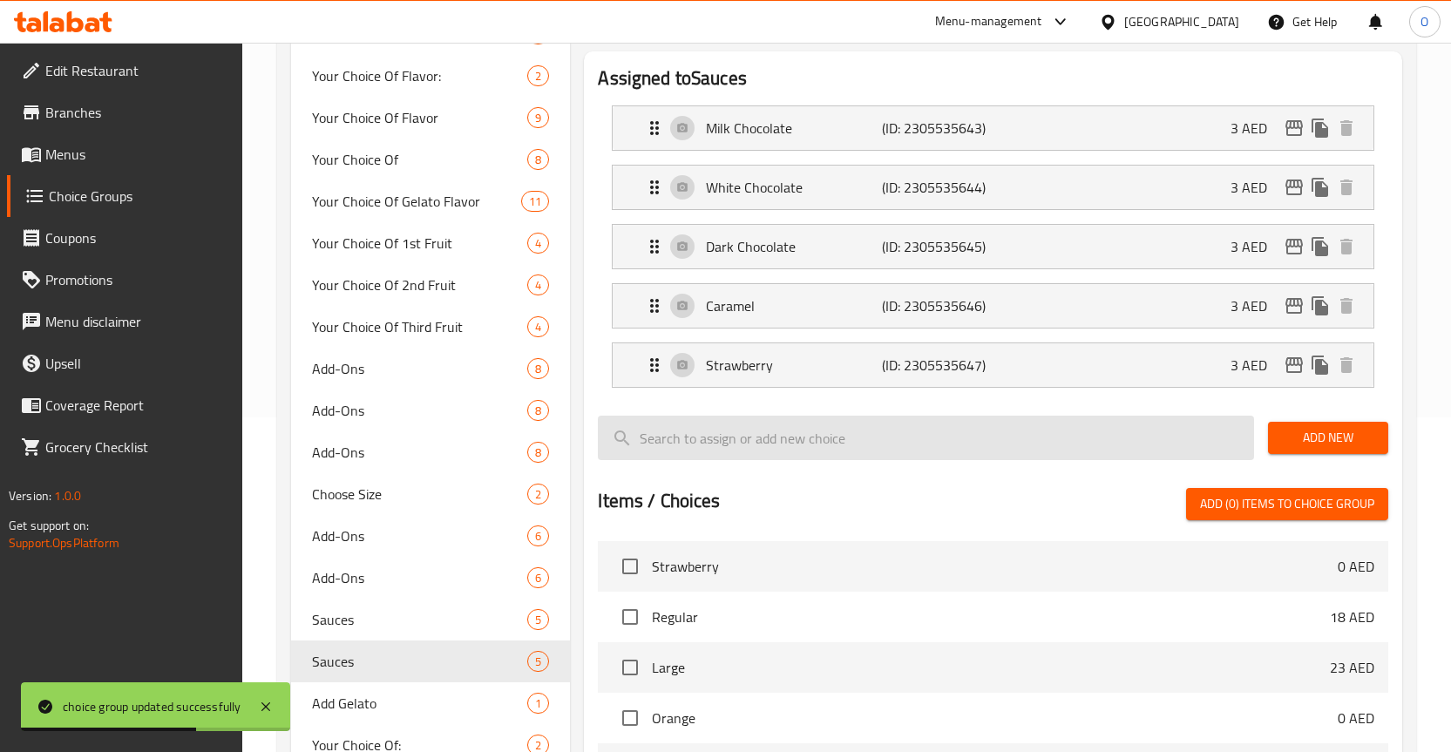
scroll to position [334, 0]
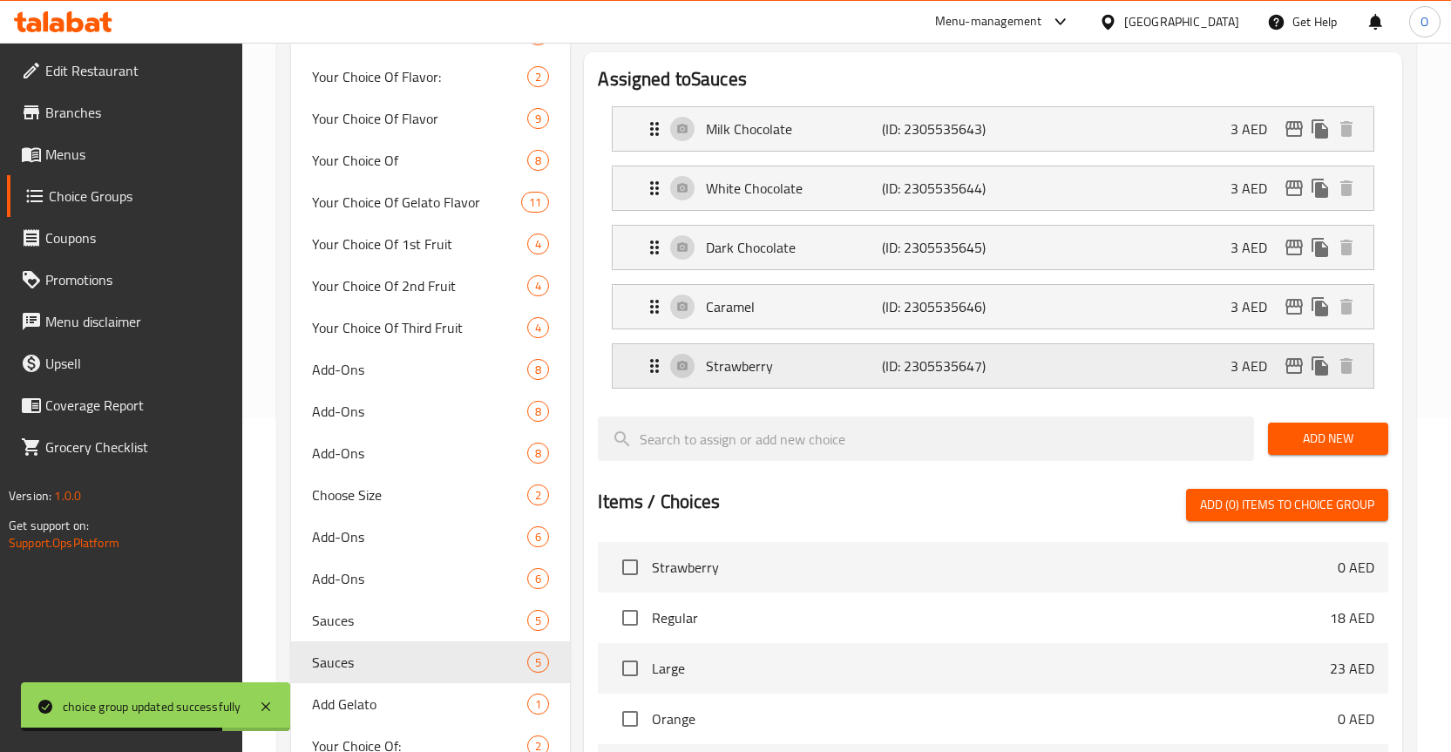
click at [717, 370] on p "Strawberry" at bounding box center [794, 366] width 176 height 21
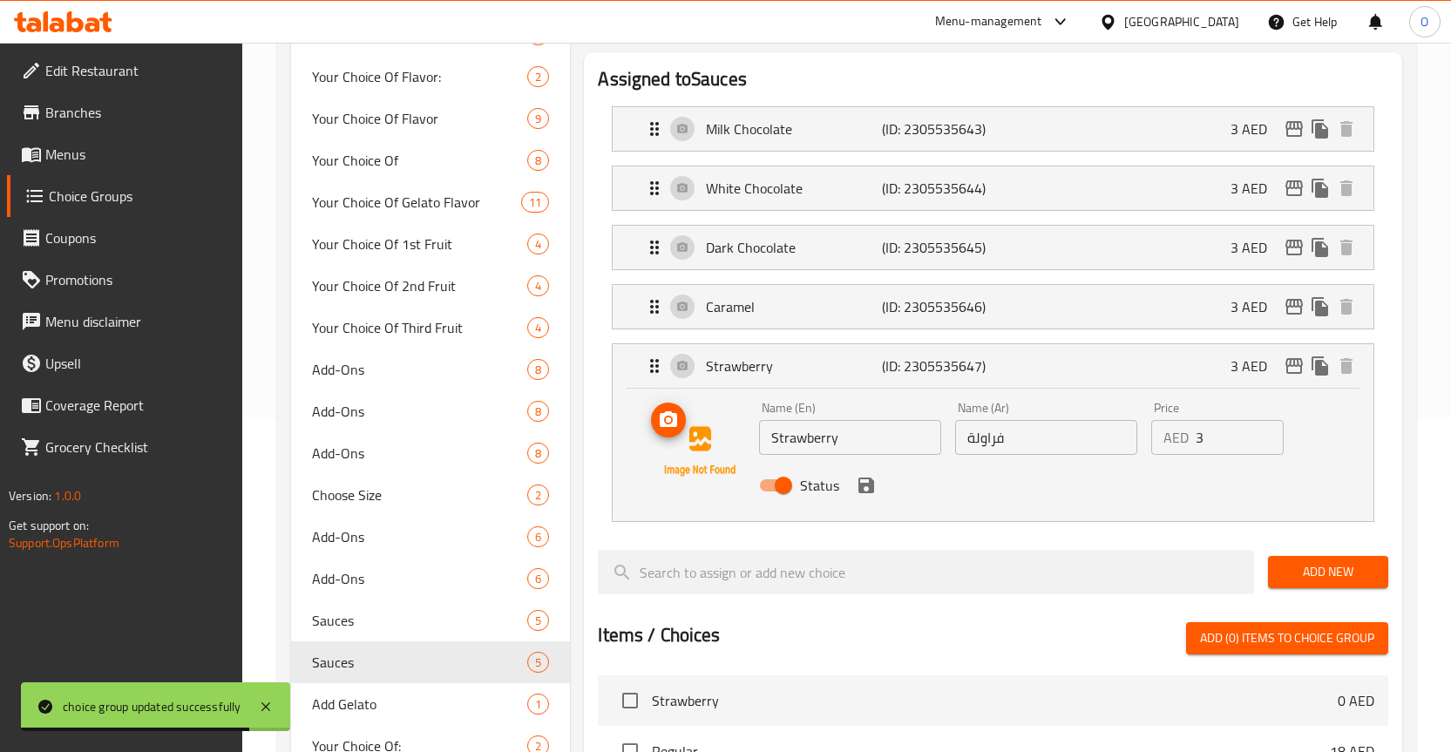
click at [679, 416] on icon "upload picture" at bounding box center [668, 420] width 21 height 21
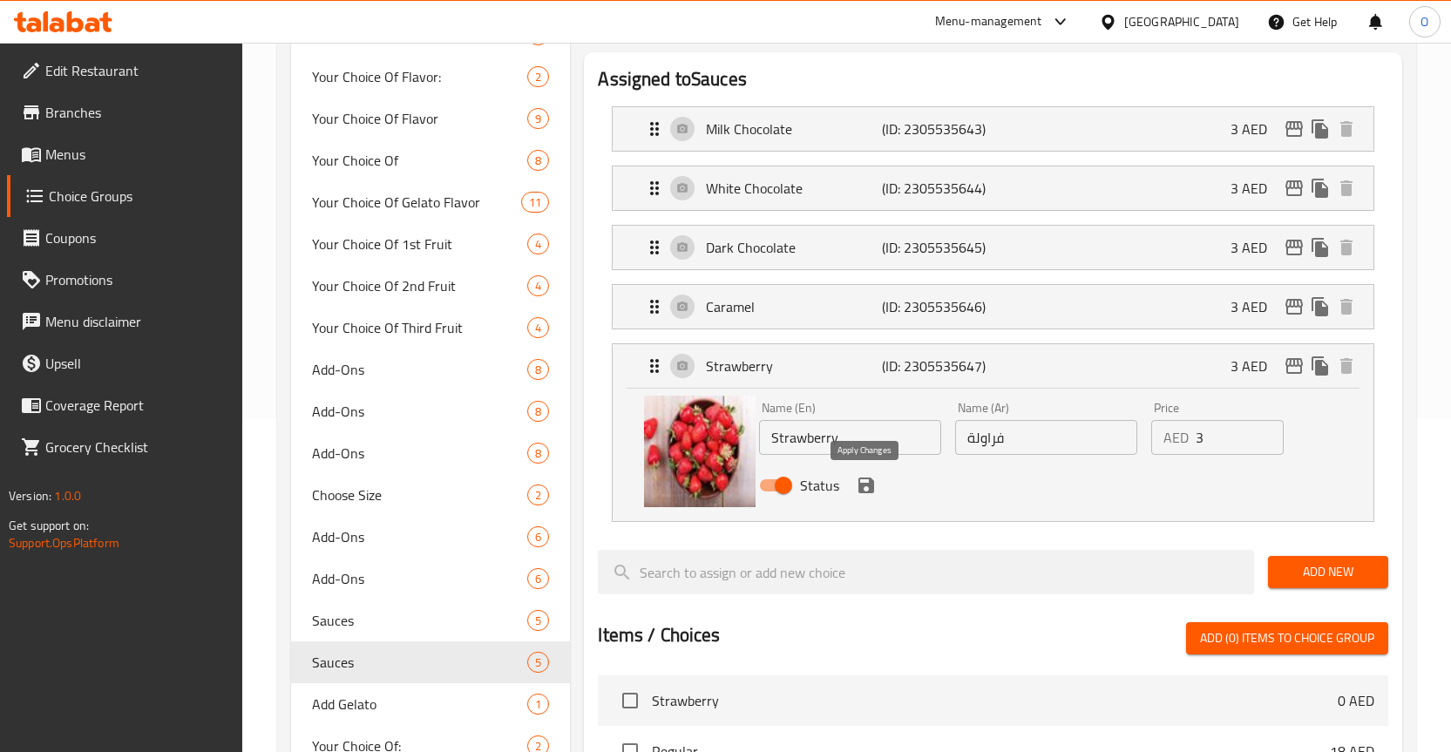
click at [866, 486] on icon "save" at bounding box center [866, 485] width 21 height 21
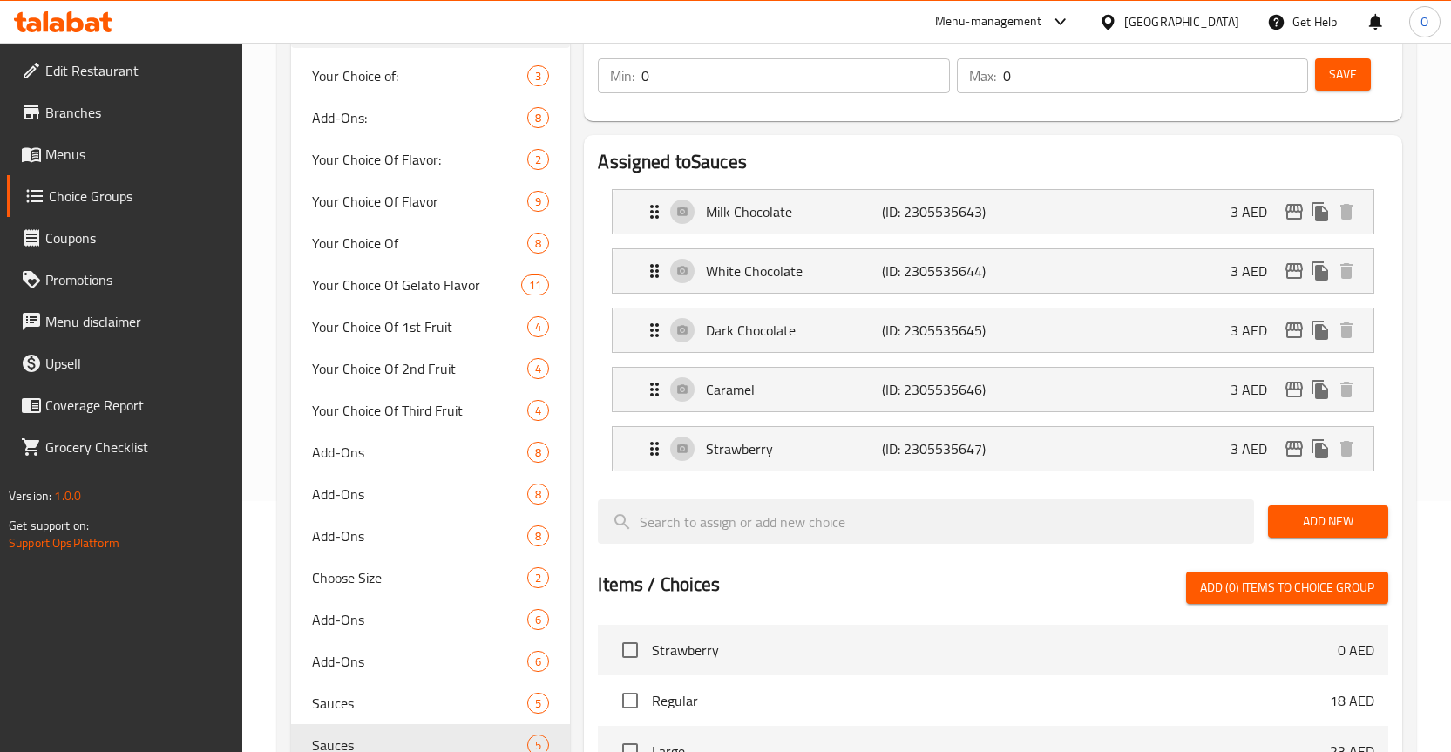
scroll to position [160, 0]
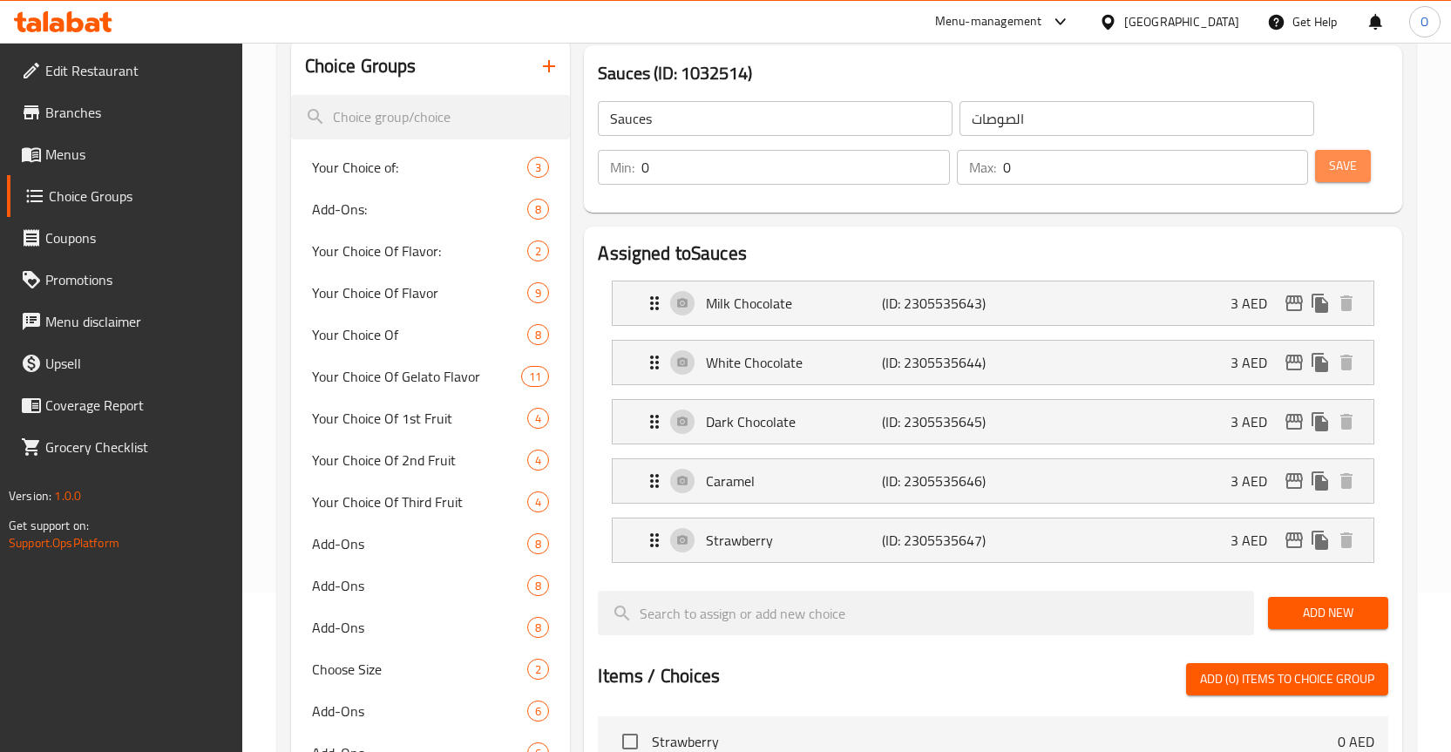
click at [1349, 174] on span "Save" at bounding box center [1343, 166] width 28 height 22
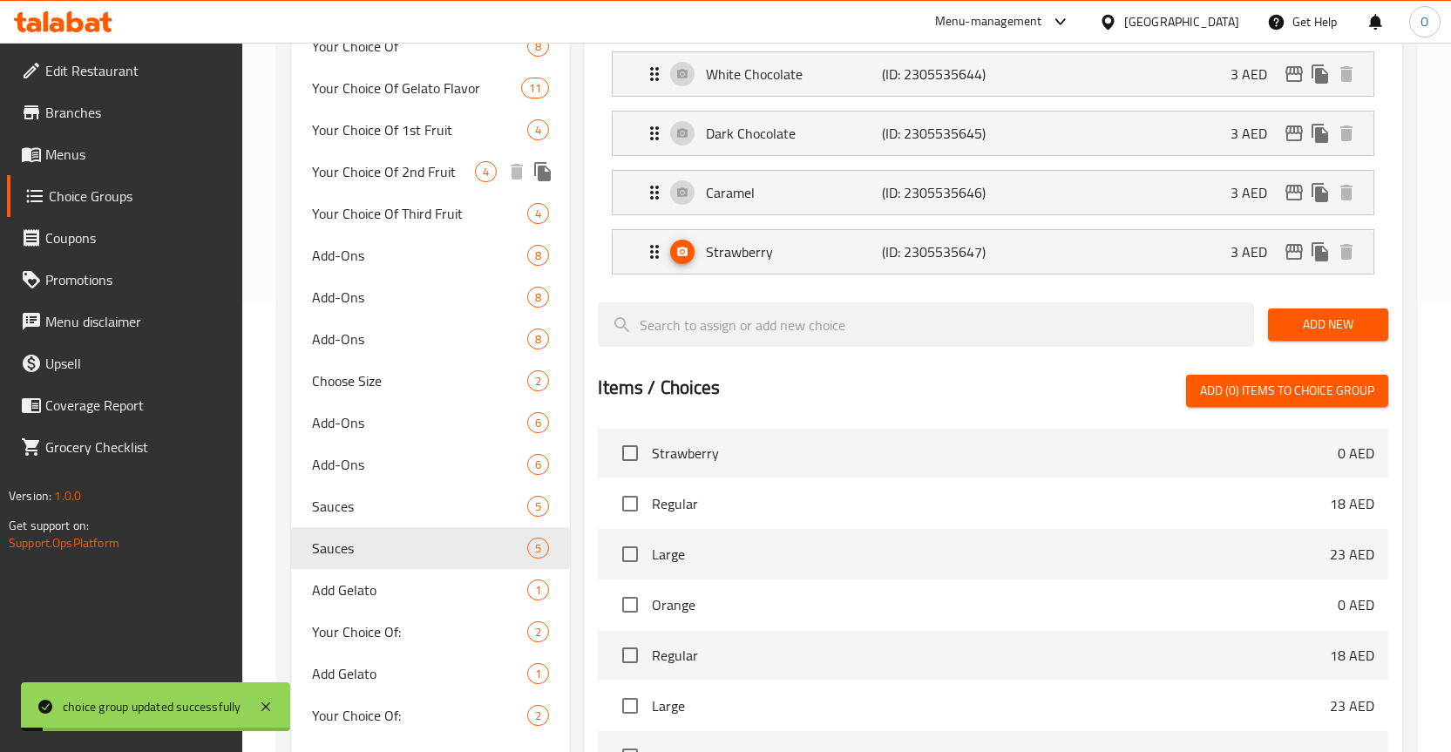
scroll to position [508, 0]
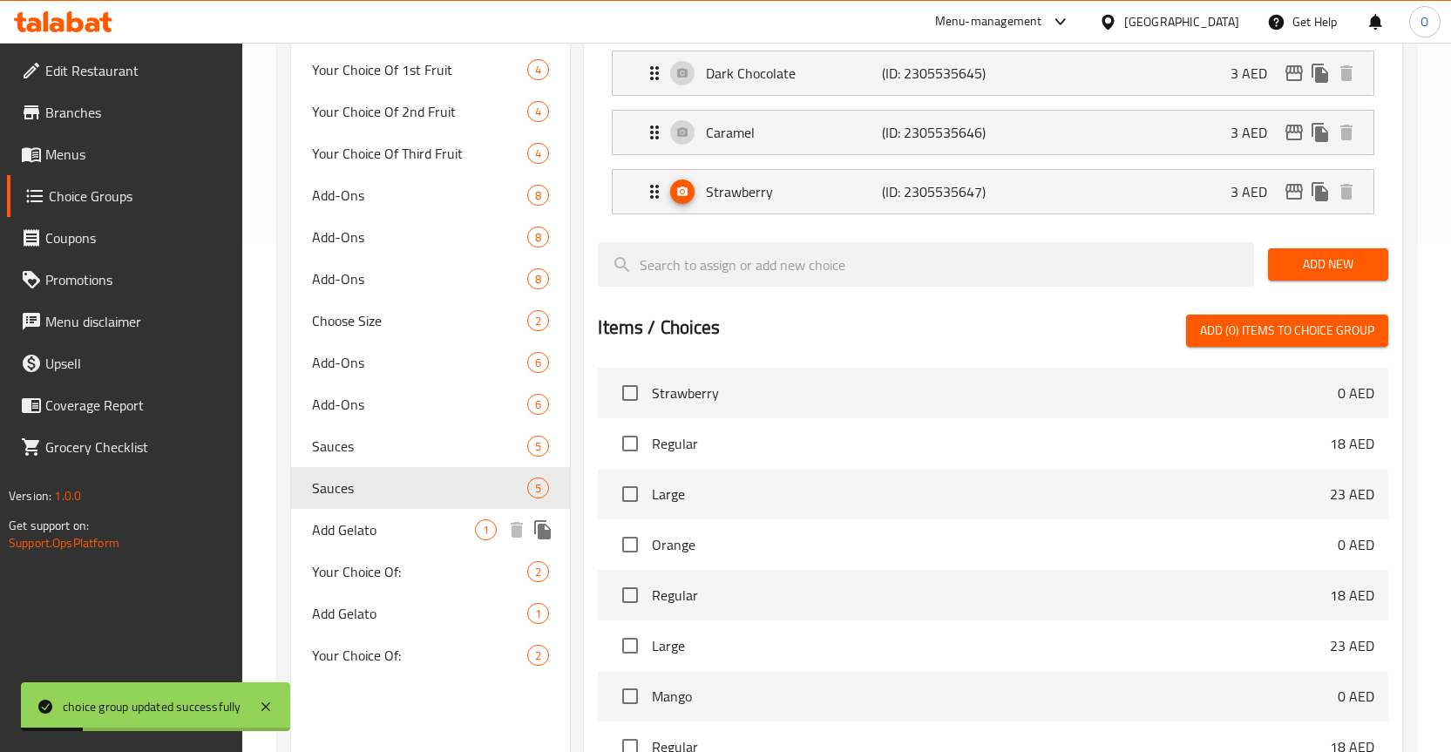
click at [371, 524] on span "Add Gelato" at bounding box center [394, 530] width 164 height 21
type input "Add Gelato"
type input "إضافة جيلاتو"
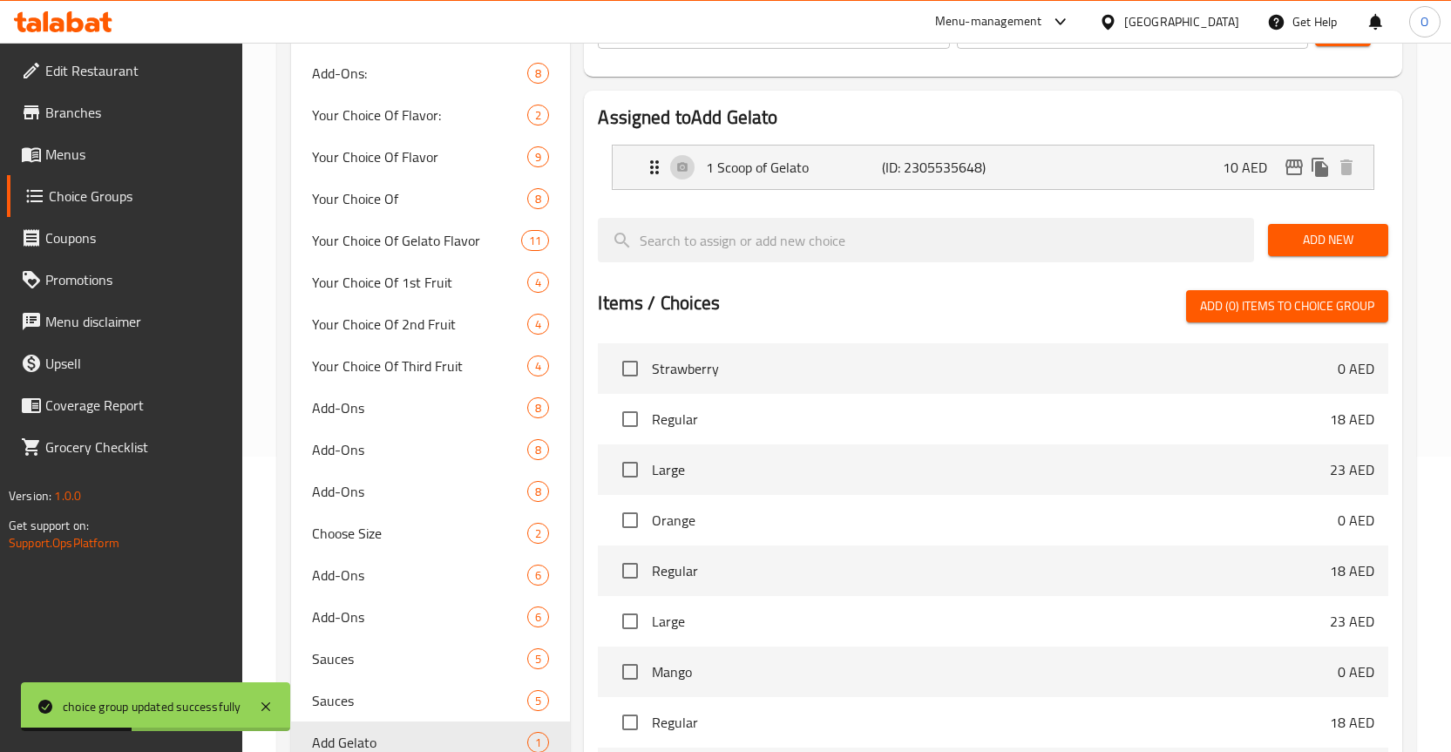
scroll to position [247, 0]
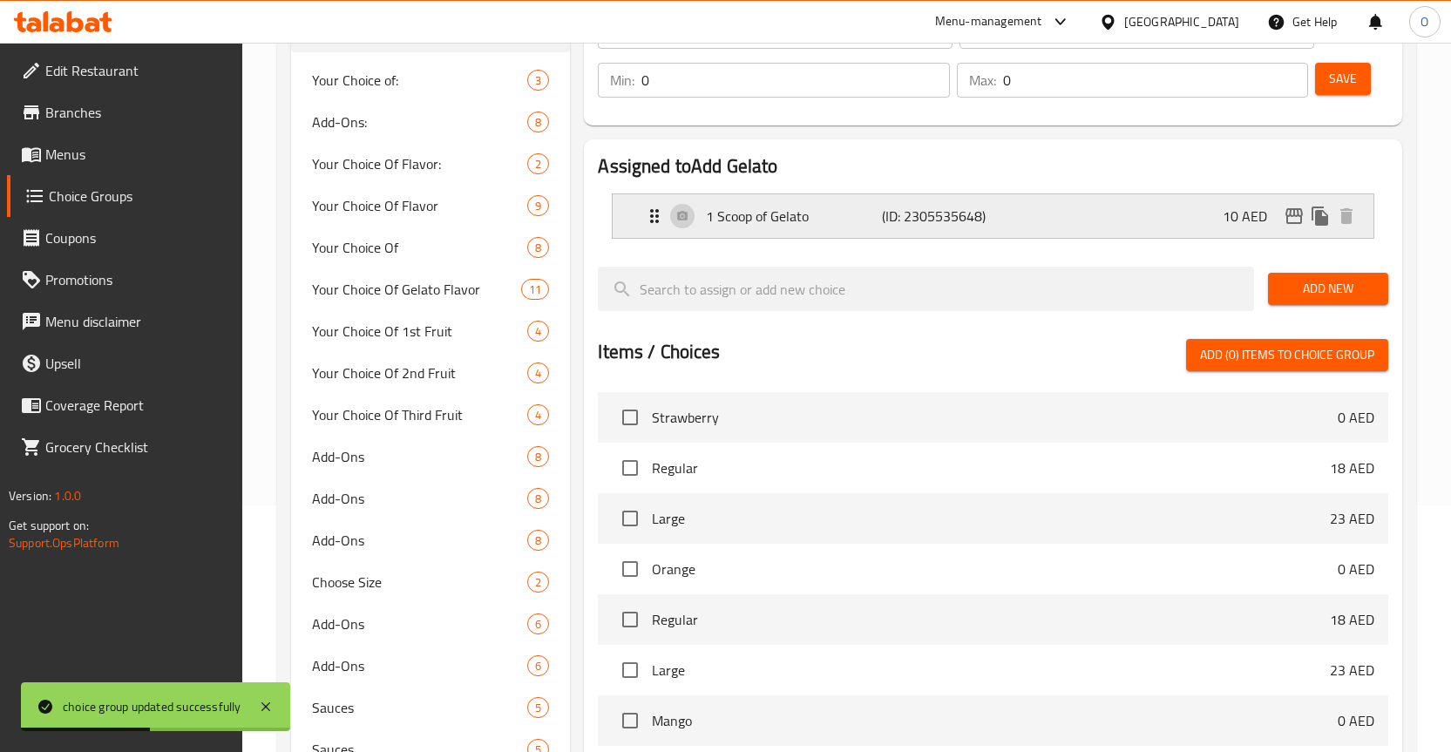
click at [788, 213] on p "1 Scoop of Gelato" at bounding box center [794, 216] width 176 height 21
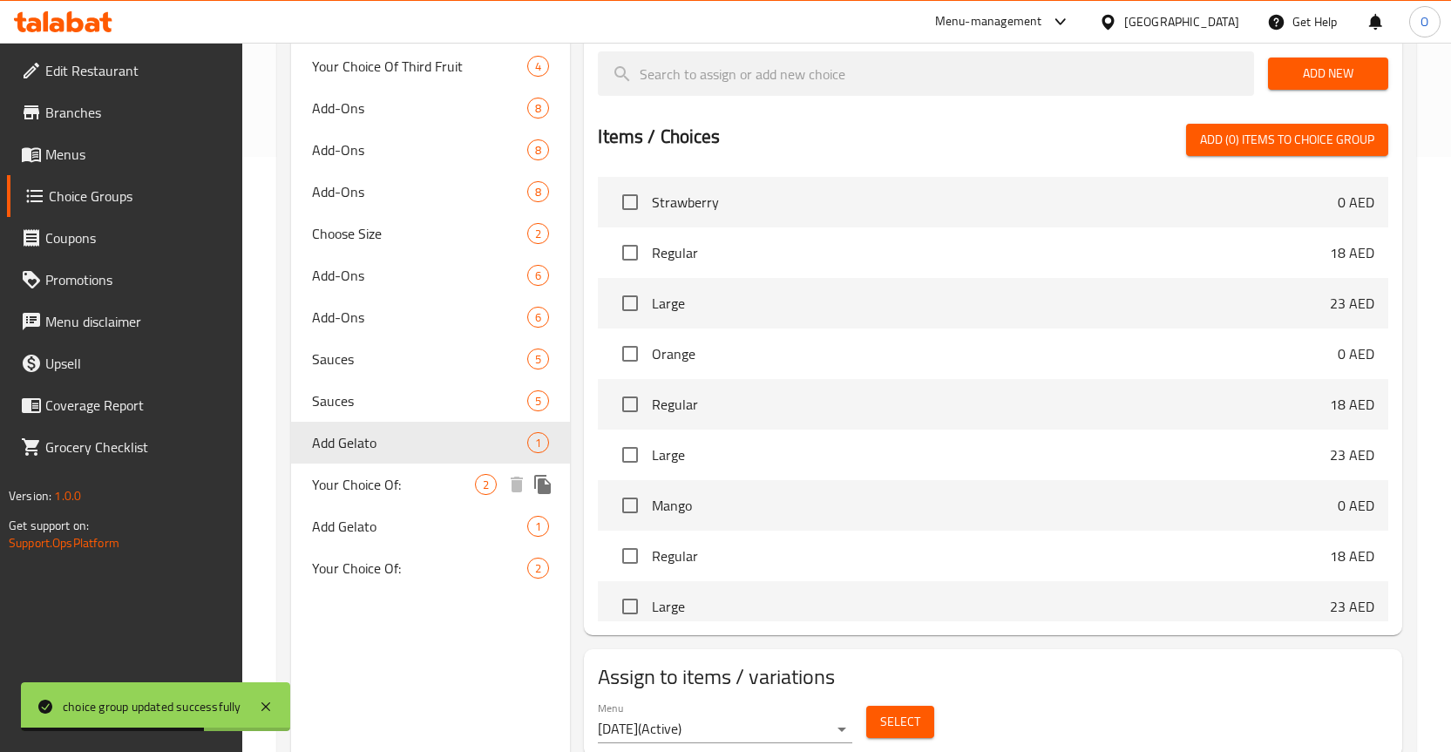
click at [389, 489] on span "Your Choice Of:" at bounding box center [394, 484] width 164 height 21
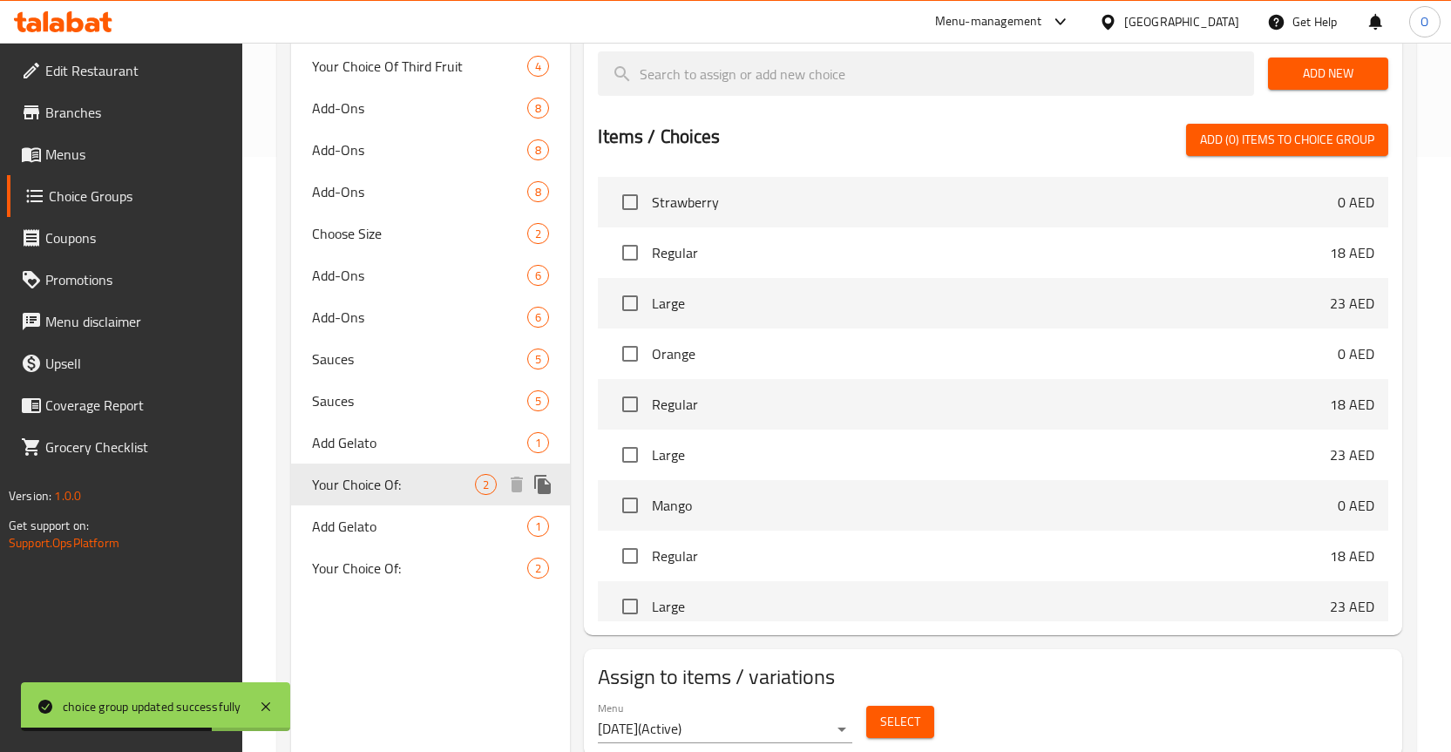
type input "Your Choice Of:"
type input "إختيارك من:"
type input "1"
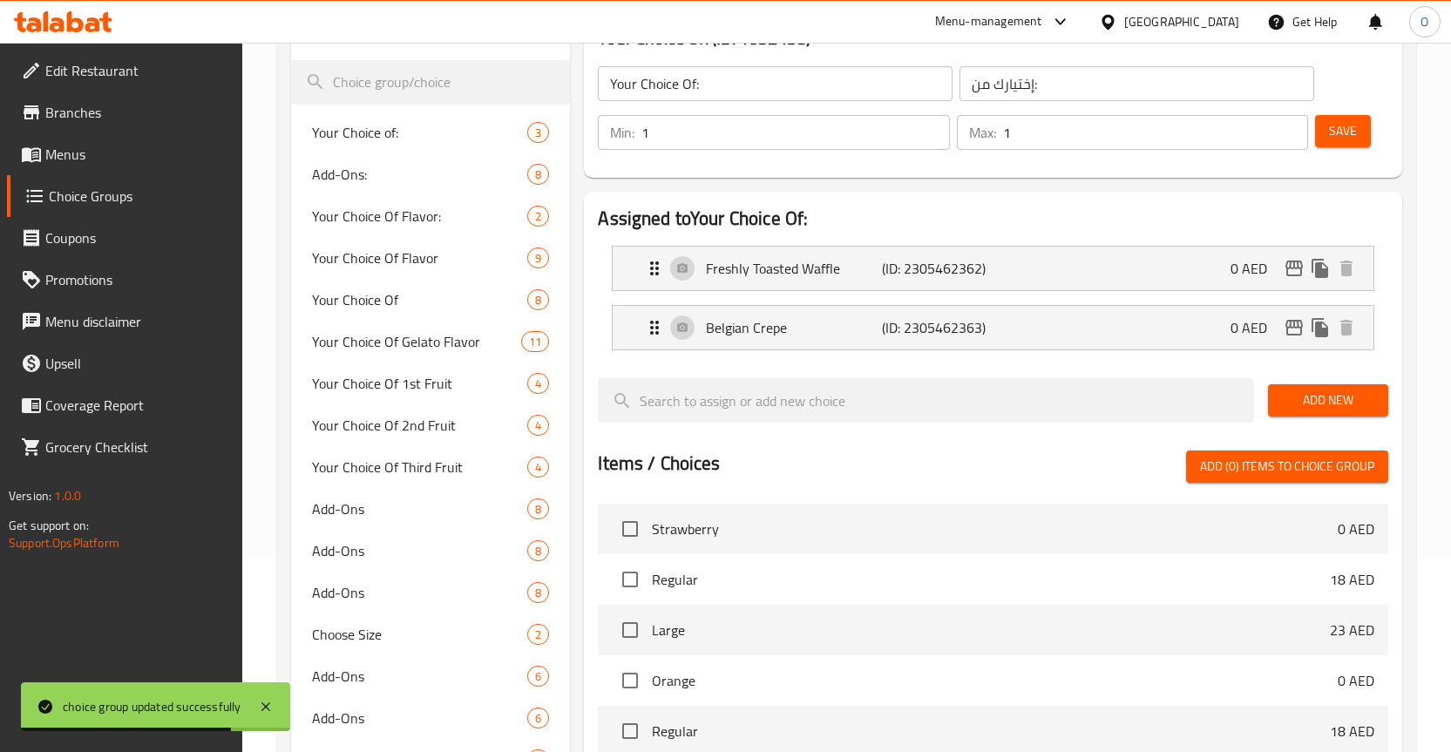
scroll to position [146, 0]
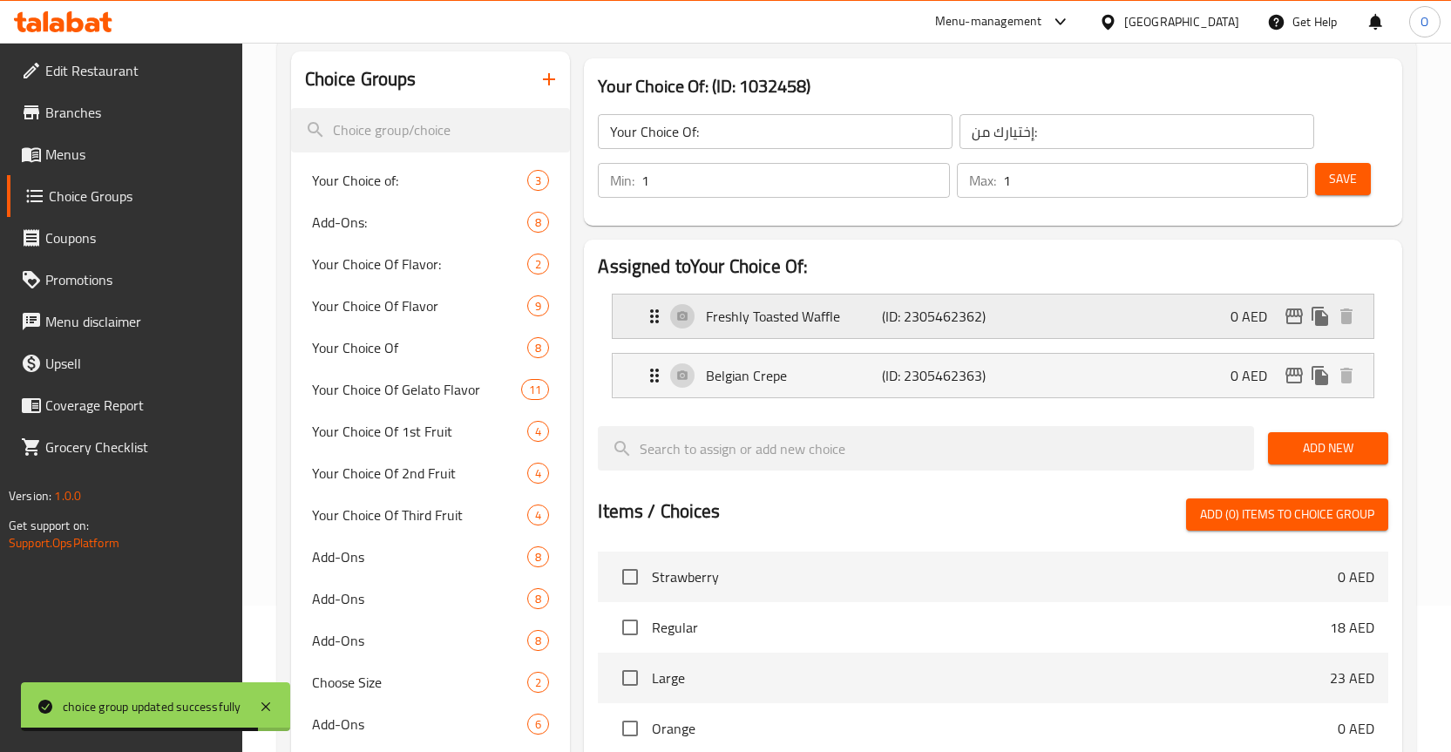
click at [795, 318] on p "Freshly Toasted Waffle" at bounding box center [794, 316] width 176 height 21
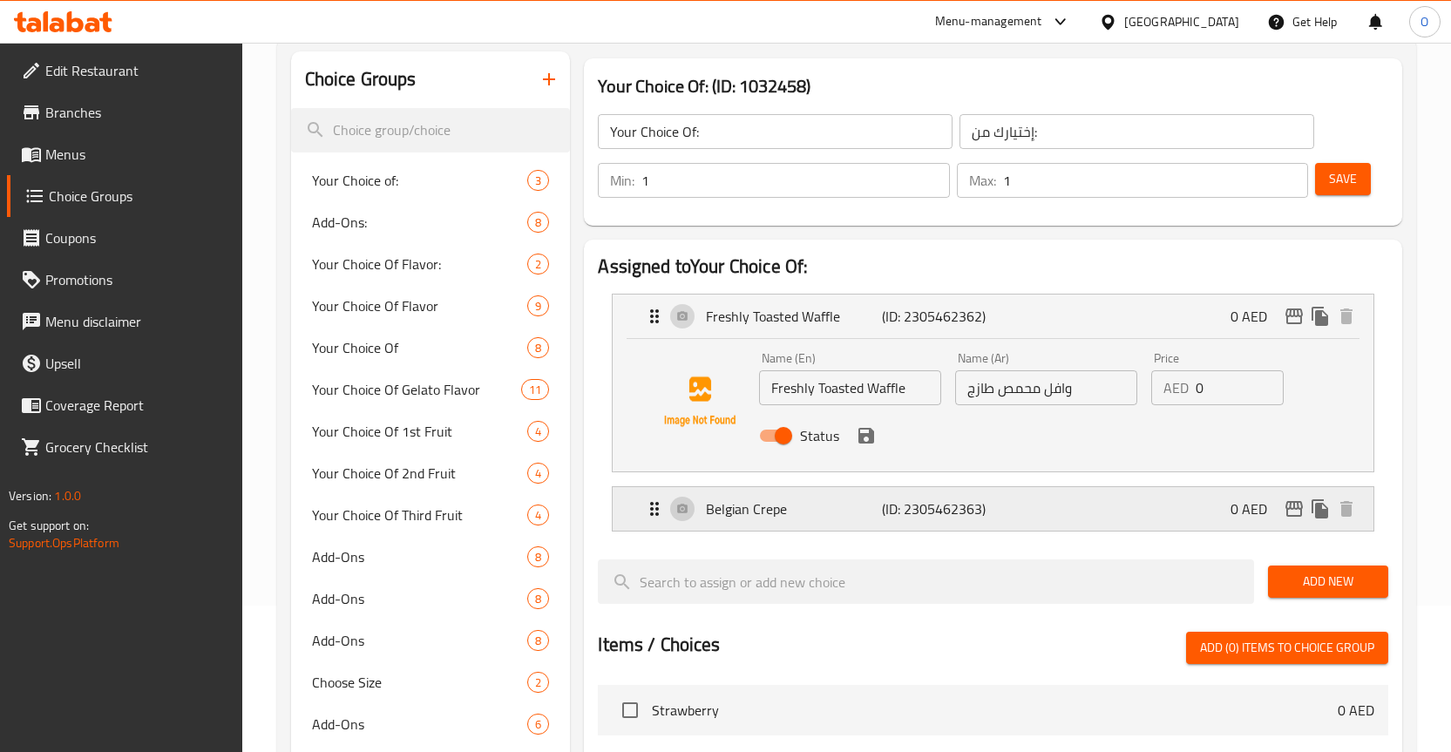
click at [743, 502] on p "Belgian Crepe" at bounding box center [794, 509] width 176 height 21
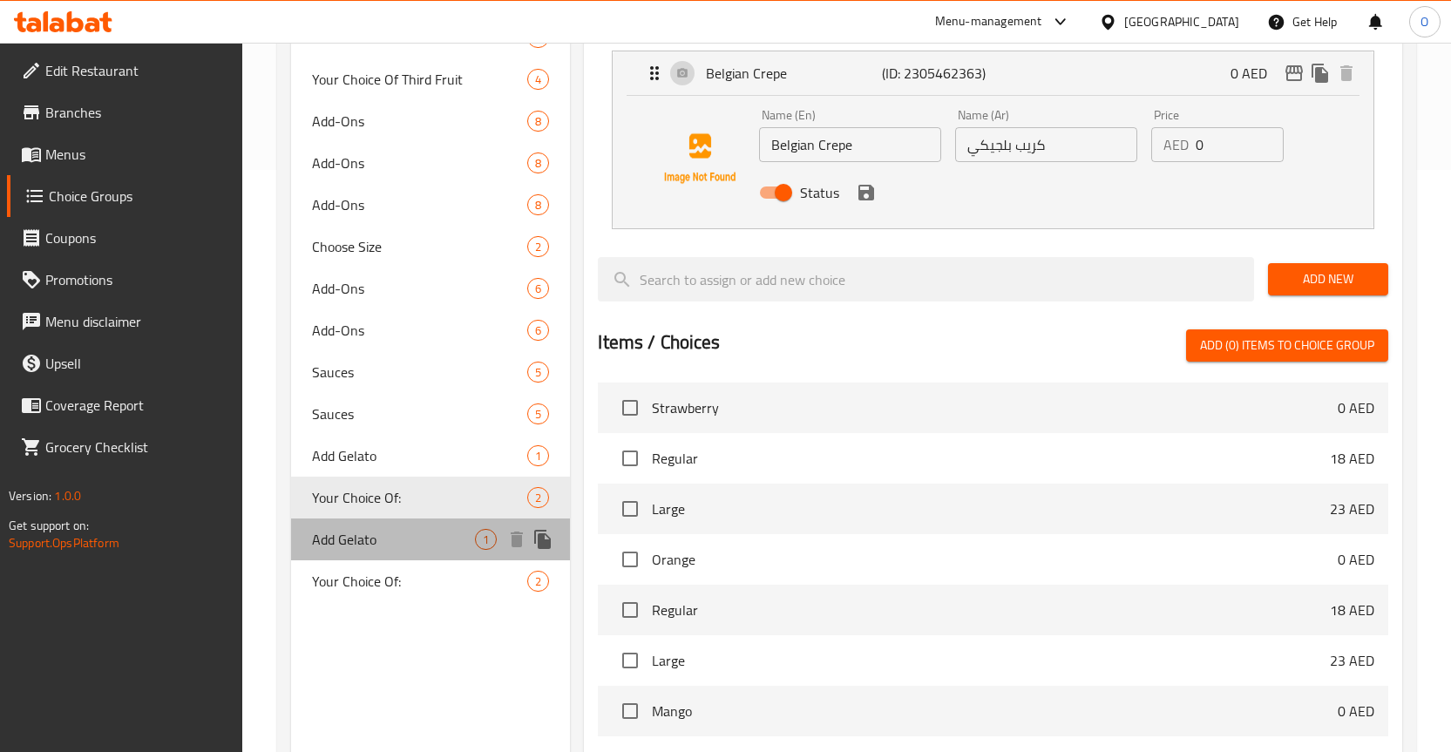
click at [376, 531] on span "Add Gelato" at bounding box center [394, 539] width 164 height 21
type input "Add Gelato"
type input "إضافة جيلاتو"
type input "0"
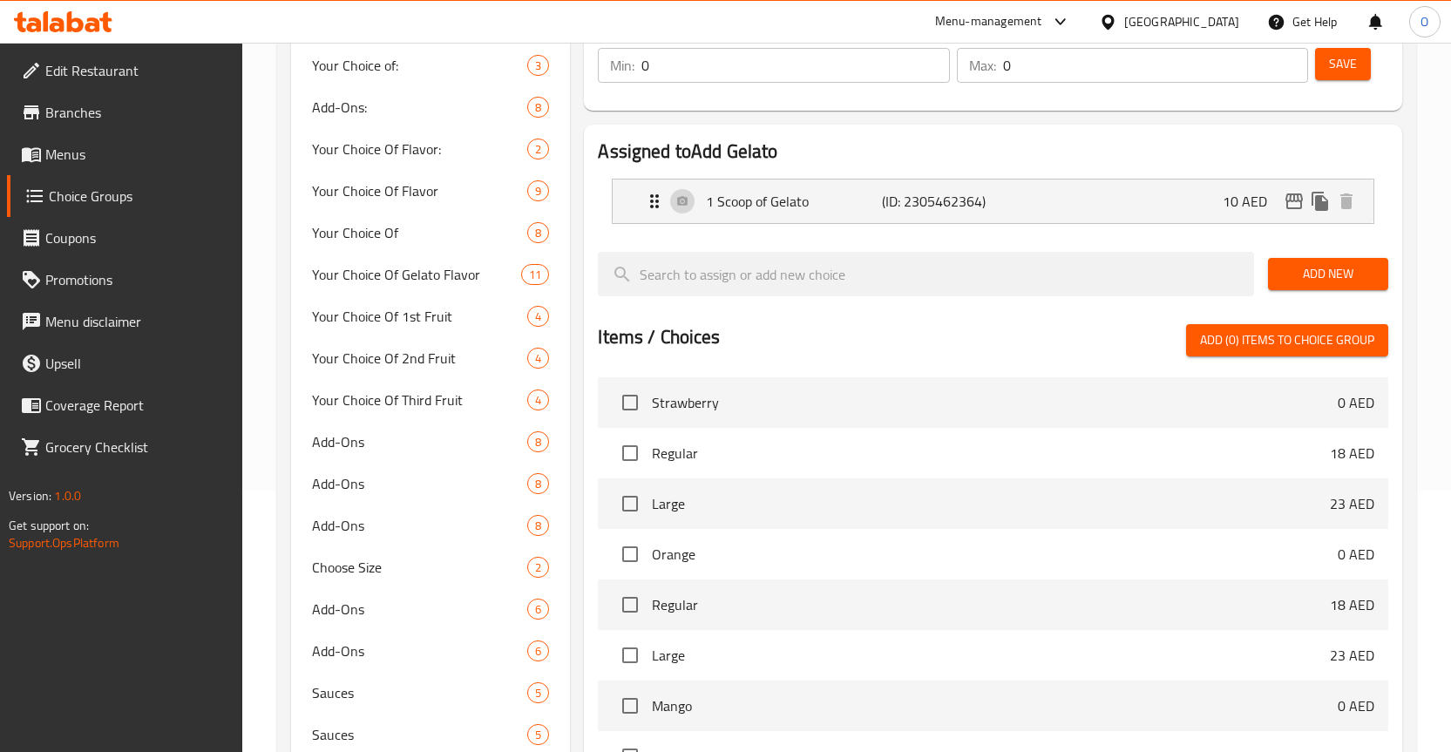
scroll to position [87, 0]
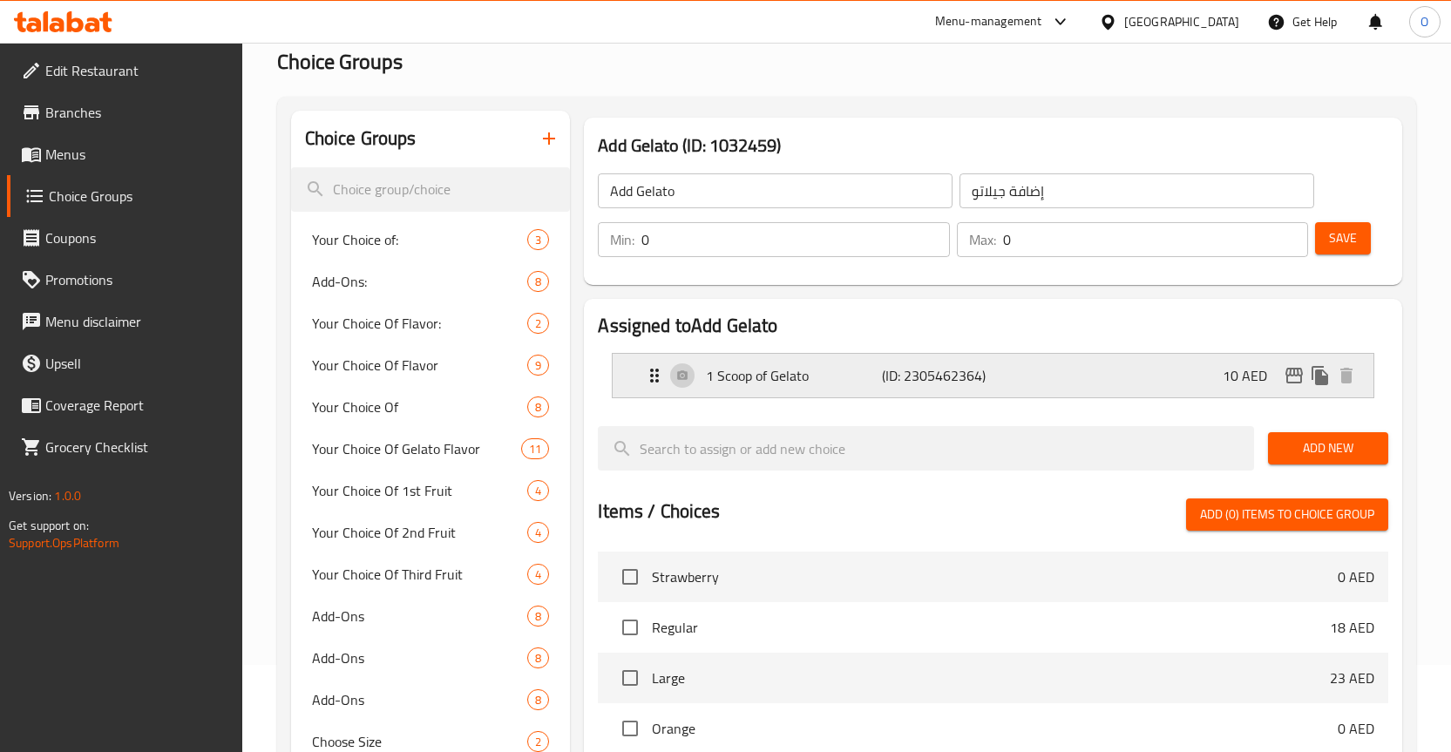
click at [765, 379] on p "1 Scoop of Gelato" at bounding box center [794, 375] width 176 height 21
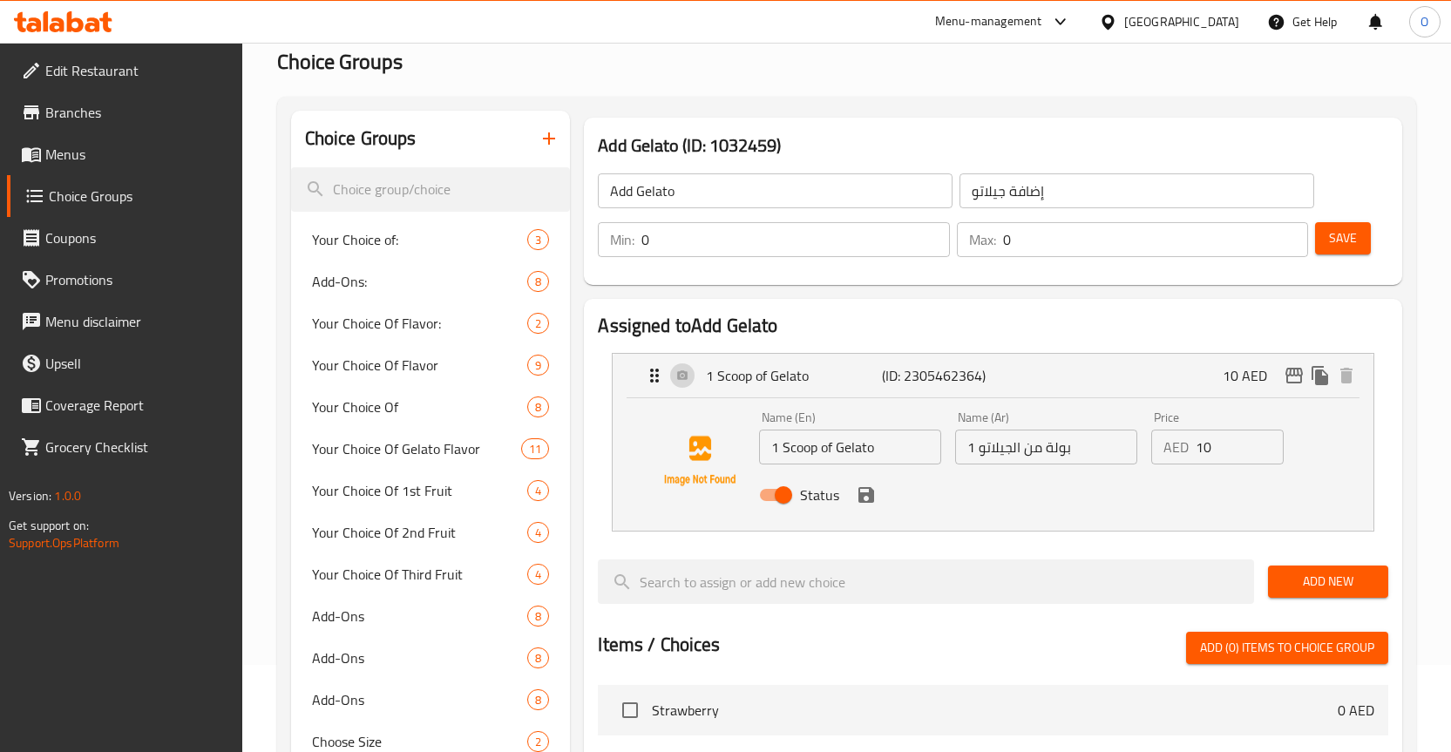
click at [963, 513] on div "Status" at bounding box center [1046, 495] width 588 height 47
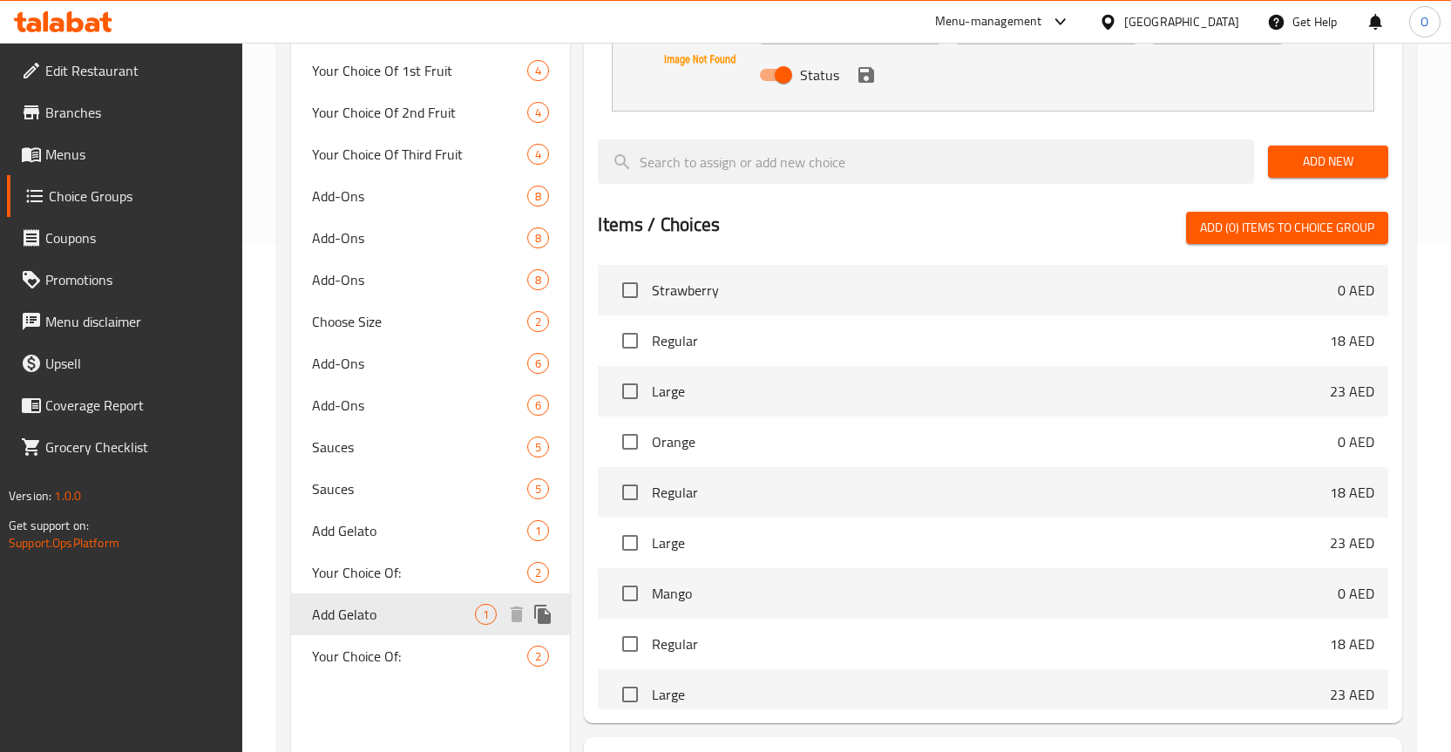
scroll to position [523, 0]
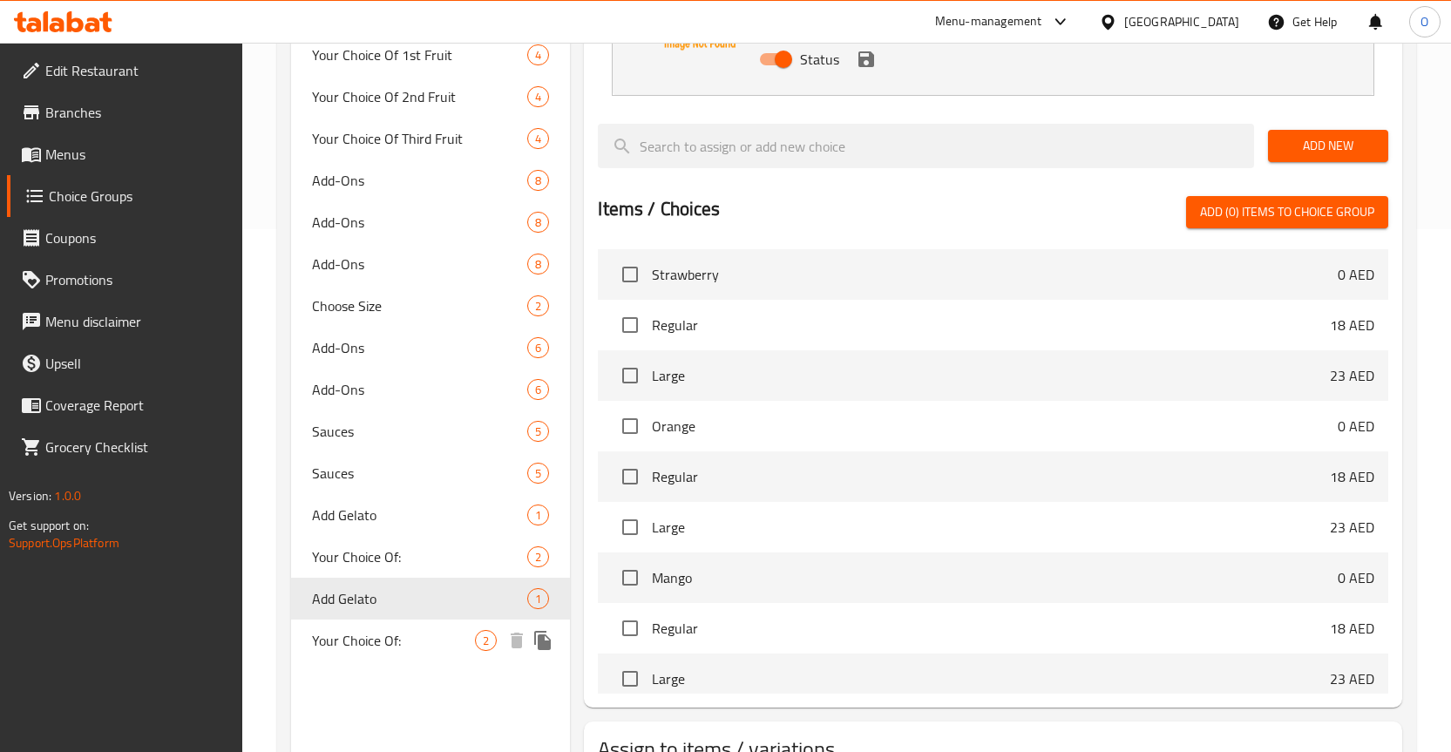
click at [383, 632] on span "Your Choice Of:" at bounding box center [394, 640] width 164 height 21
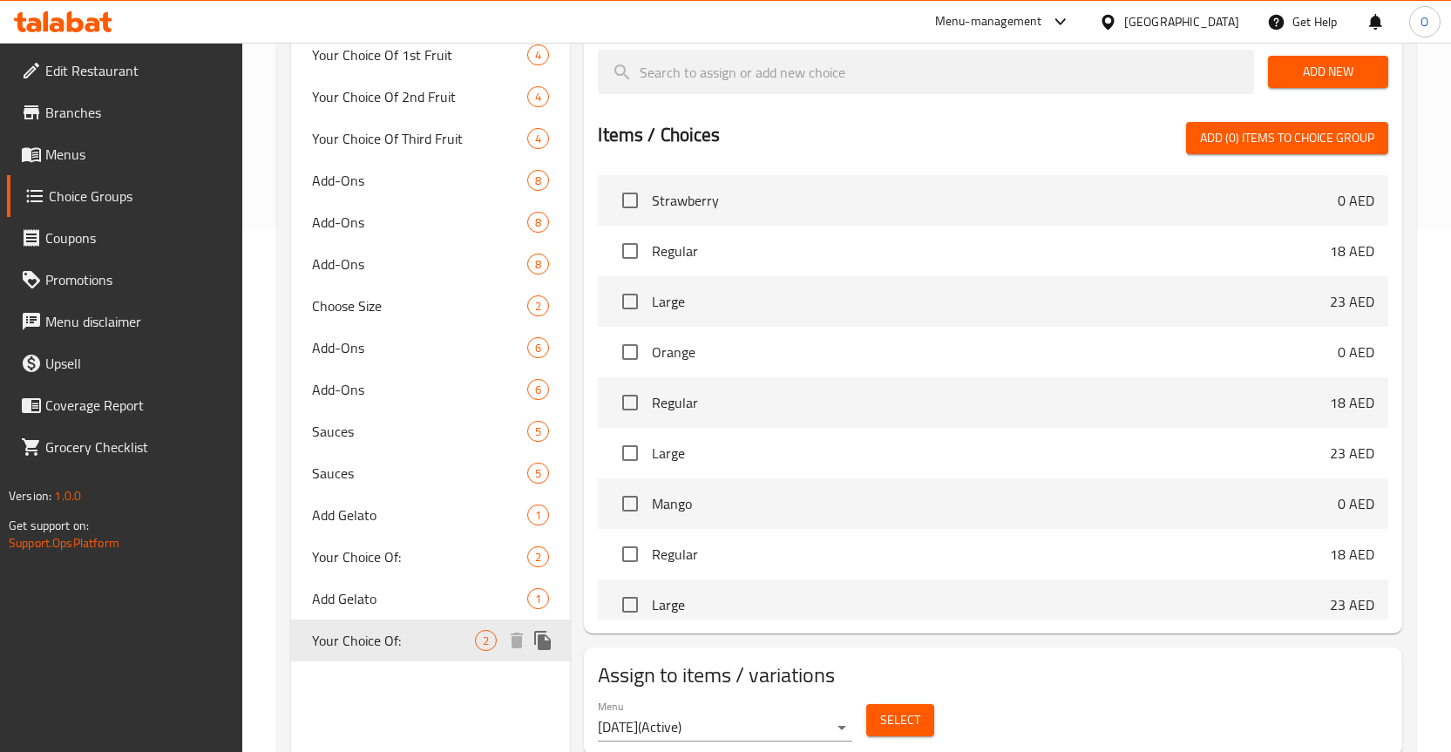
type input "Your Choice Of:"
type input "إختيارك من:"
type input "1"
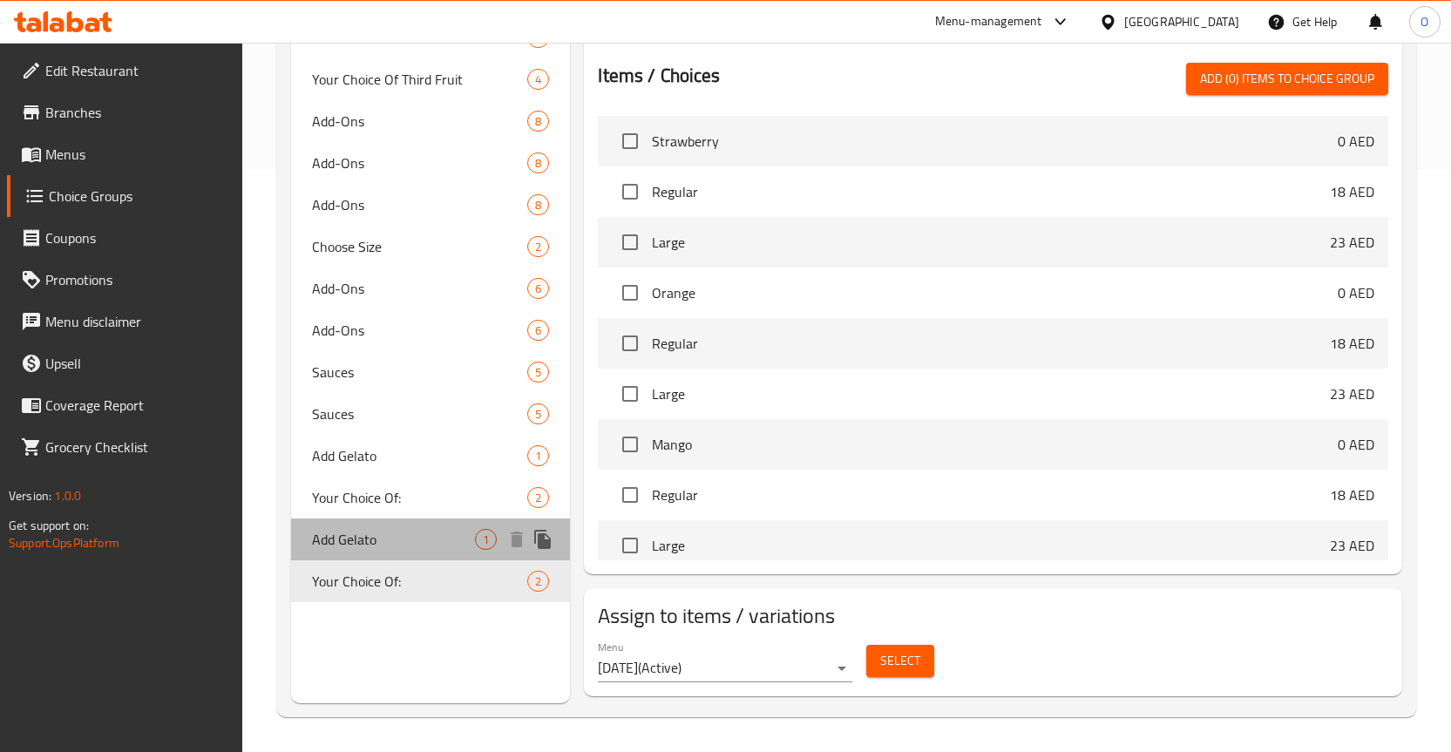
click at [356, 542] on span "Add Gelato" at bounding box center [394, 539] width 164 height 21
type input "Add Gelato"
type input "إضافة جيلاتو"
type input "0"
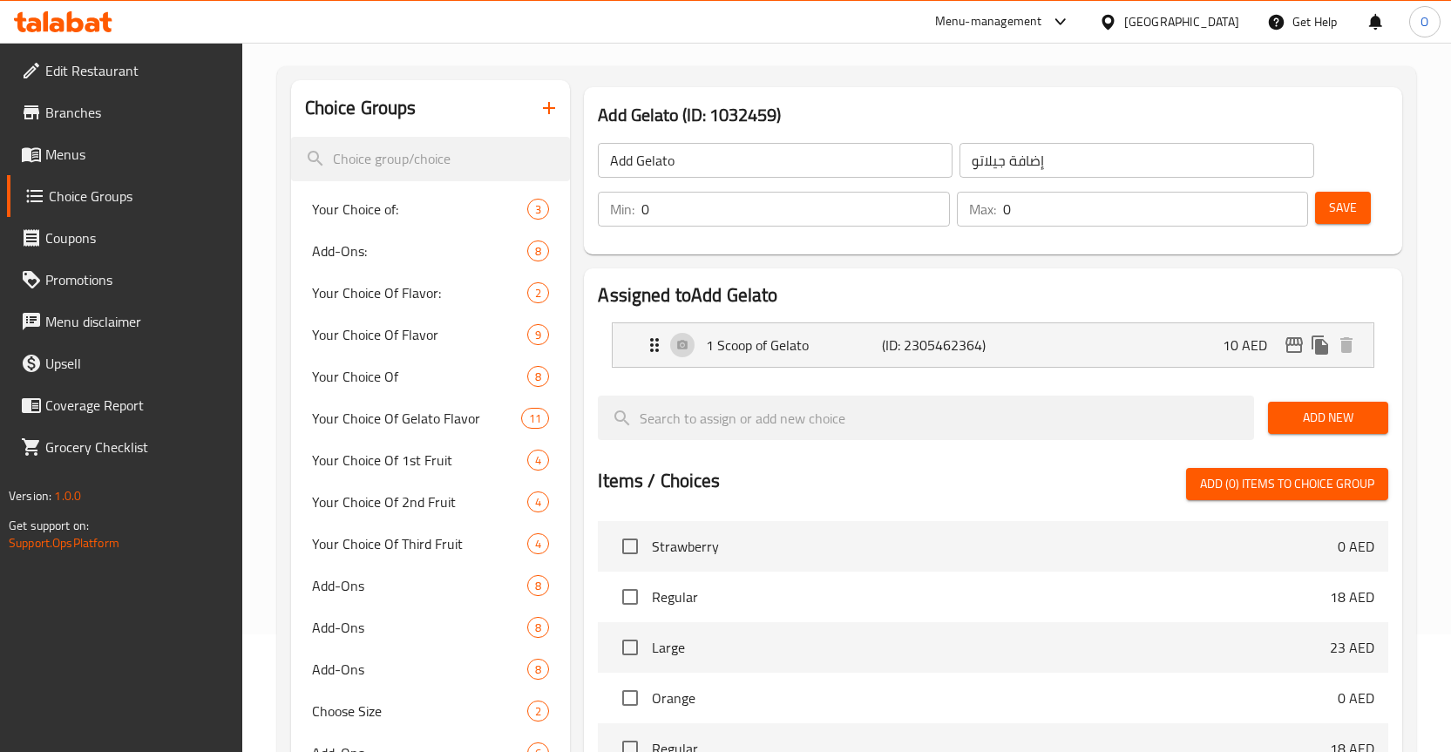
scroll to position [87, 0]
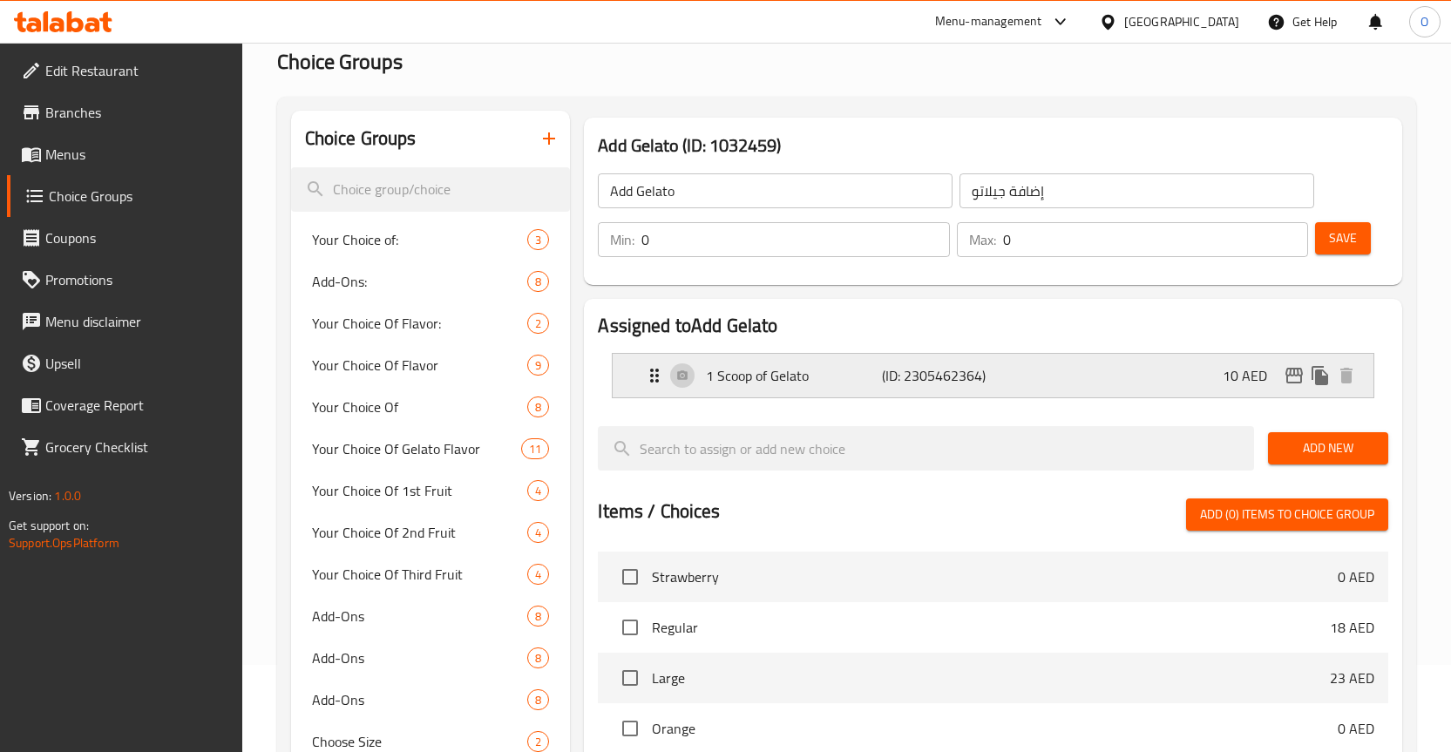
click at [819, 378] on p "1 Scoop of Gelato" at bounding box center [794, 375] width 176 height 21
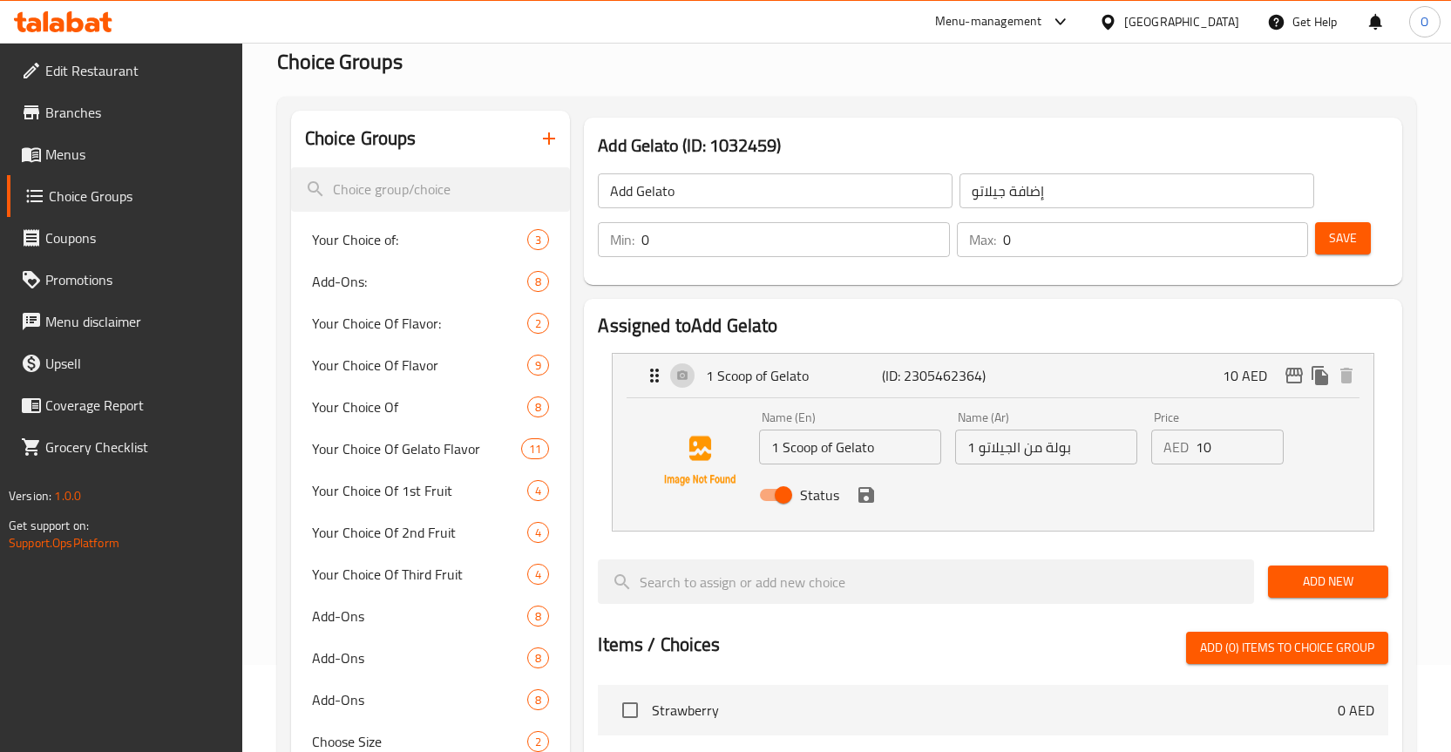
click at [1039, 503] on div "Status" at bounding box center [1046, 495] width 588 height 47
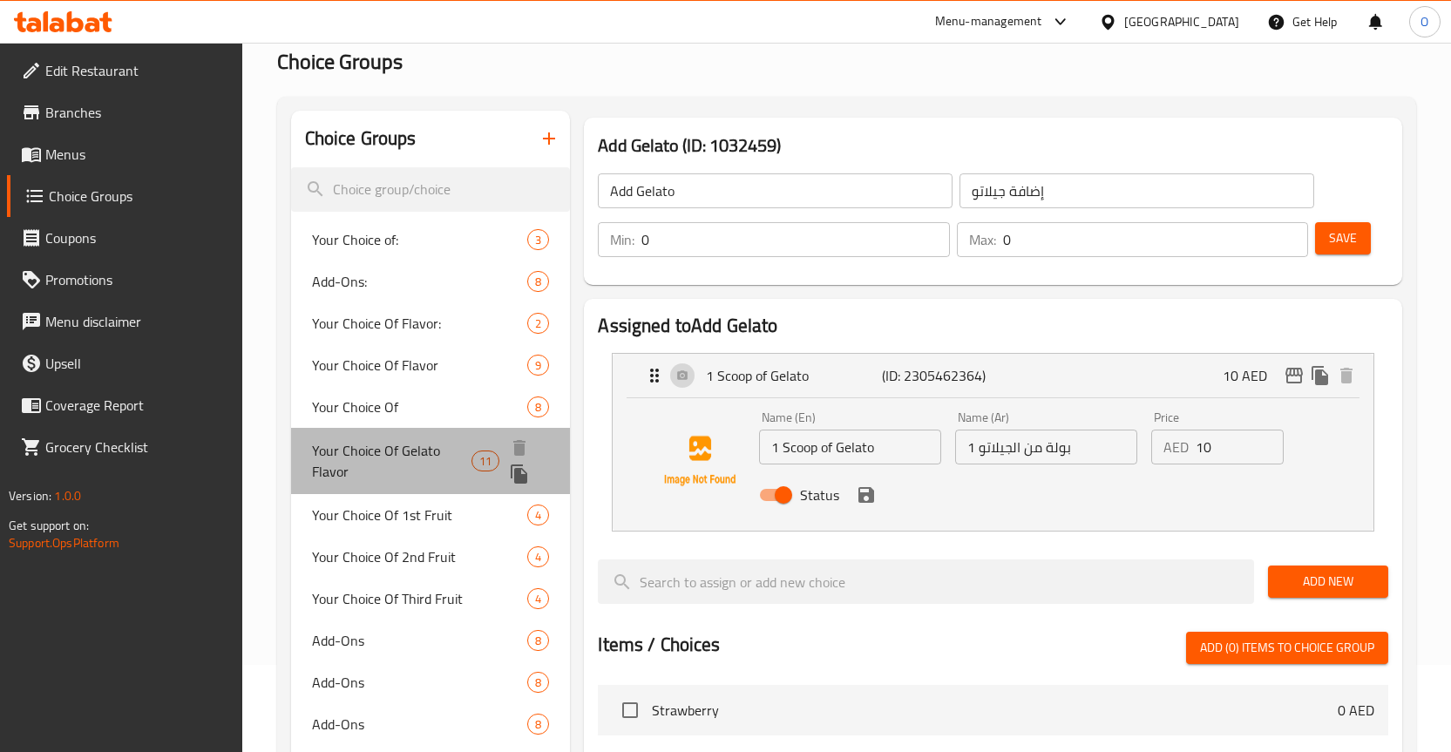
click at [379, 459] on span "Your Choice Of Gelato Flavor" at bounding box center [392, 461] width 160 height 42
type input "Your Choice Of Gelato Flavor"
type input "اختيارك من نكهة الجيلاتو"
type input "1"
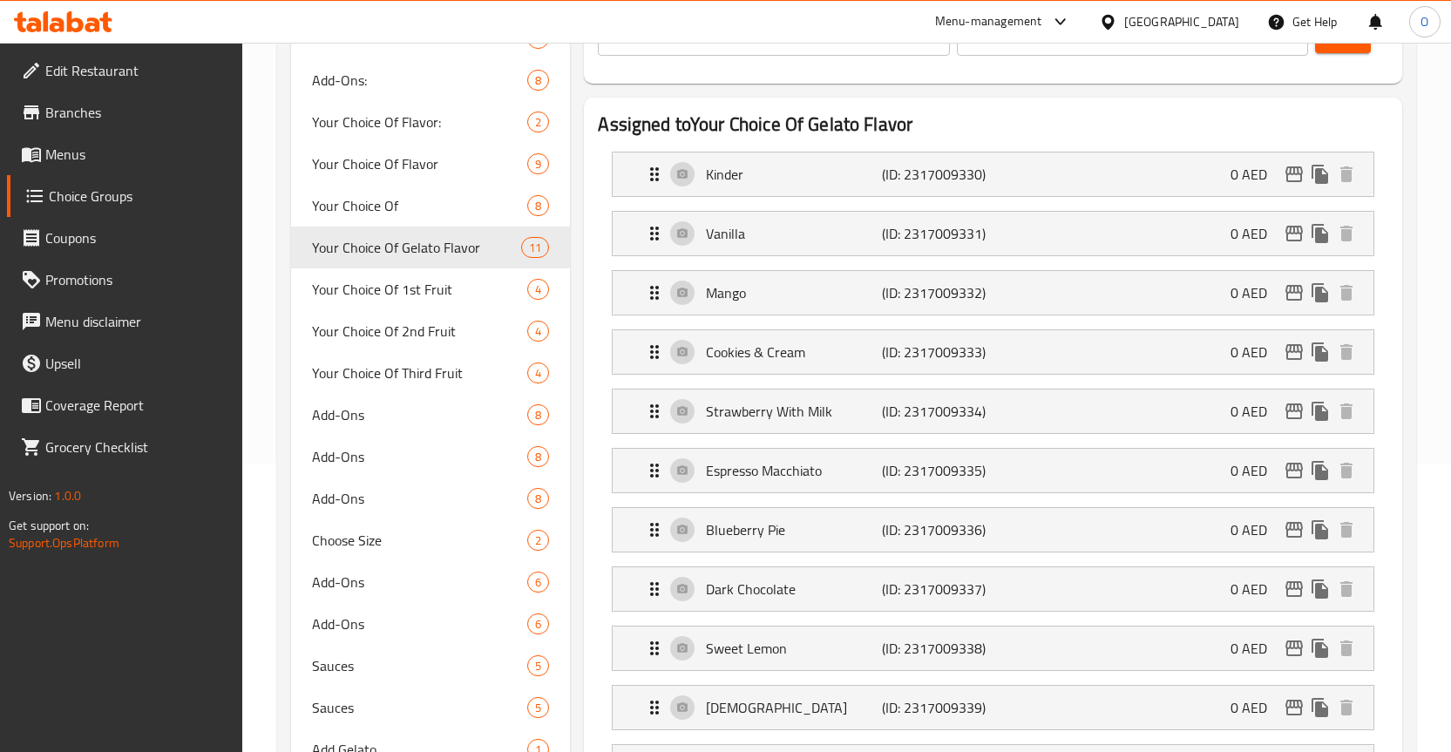
scroll to position [349, 0]
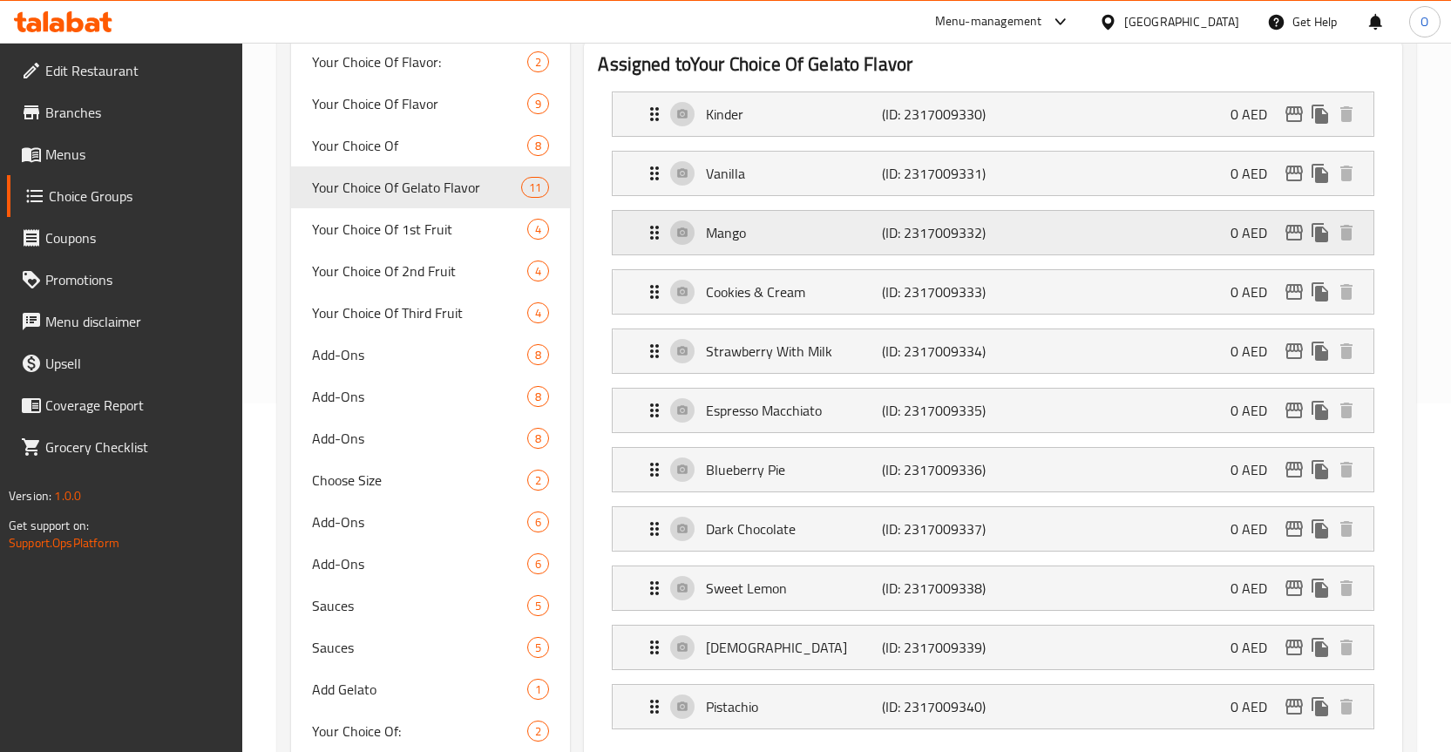
click at [748, 241] on p "Mango" at bounding box center [794, 232] width 176 height 21
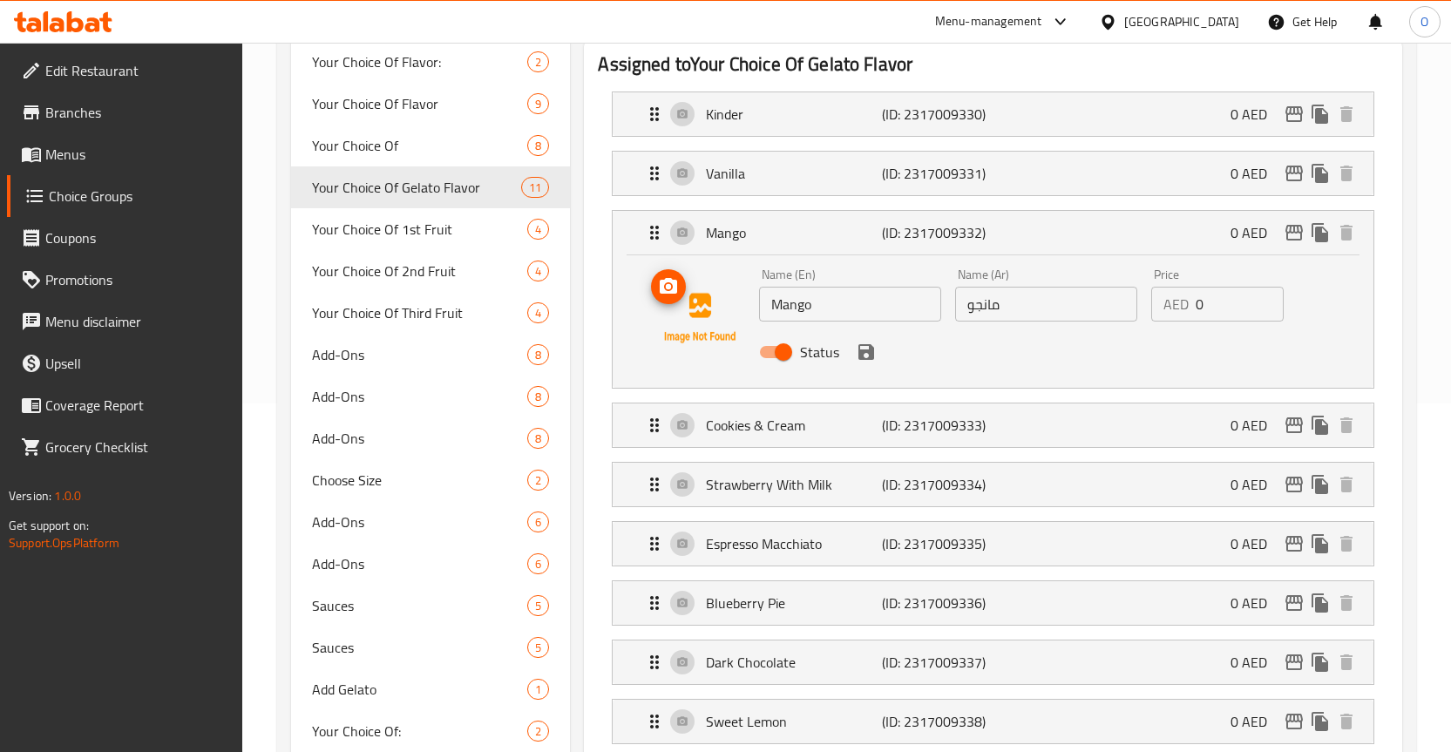
click at [673, 294] on icon "upload picture" at bounding box center [668, 286] width 17 height 16
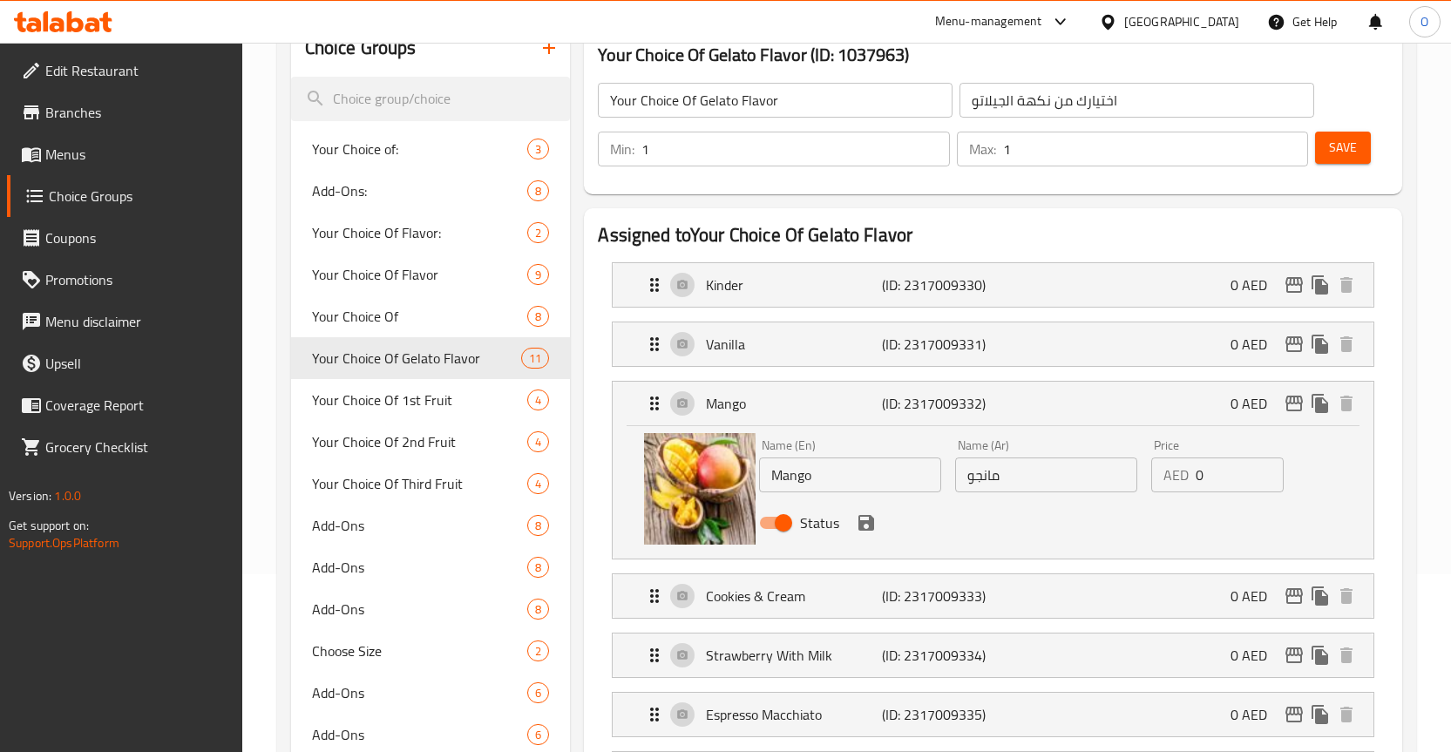
scroll to position [174, 0]
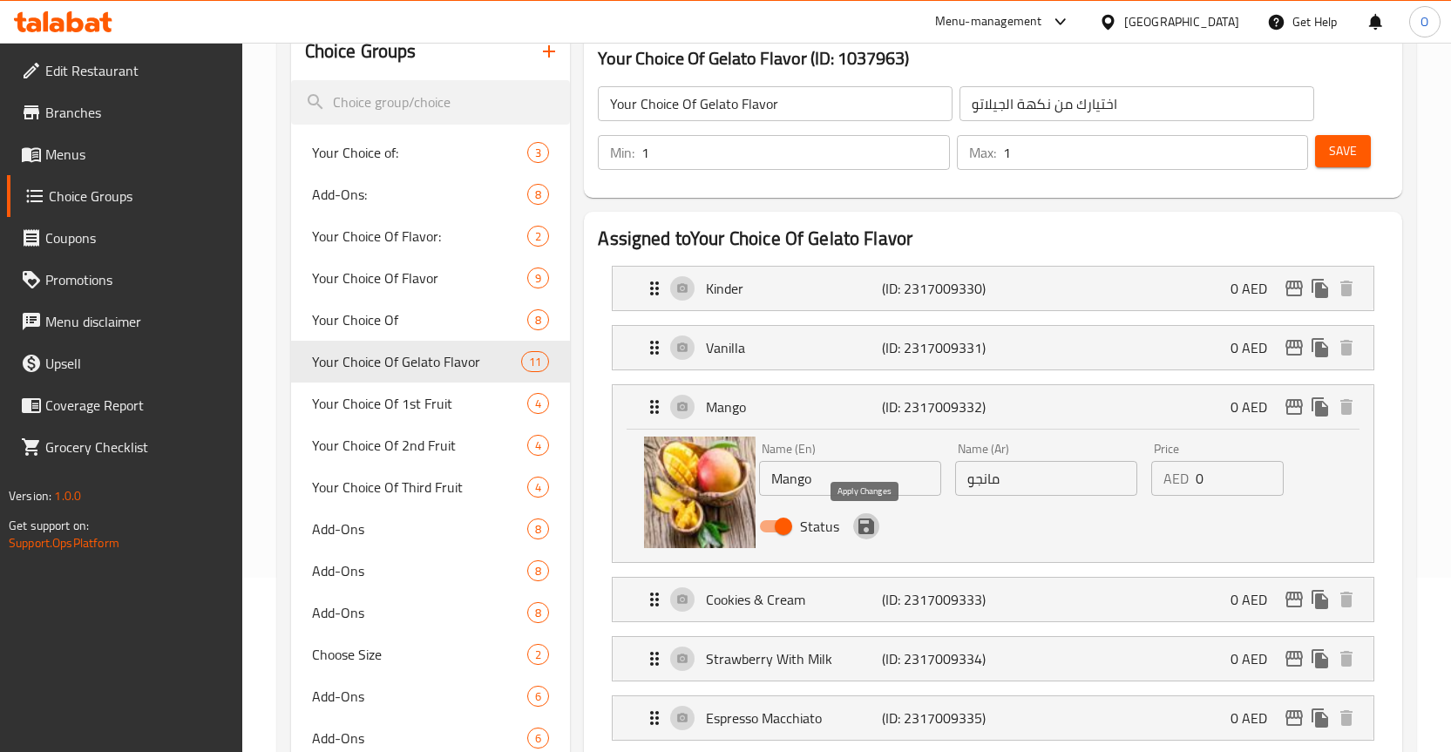
click at [869, 527] on icon "save" at bounding box center [867, 527] width 16 height 16
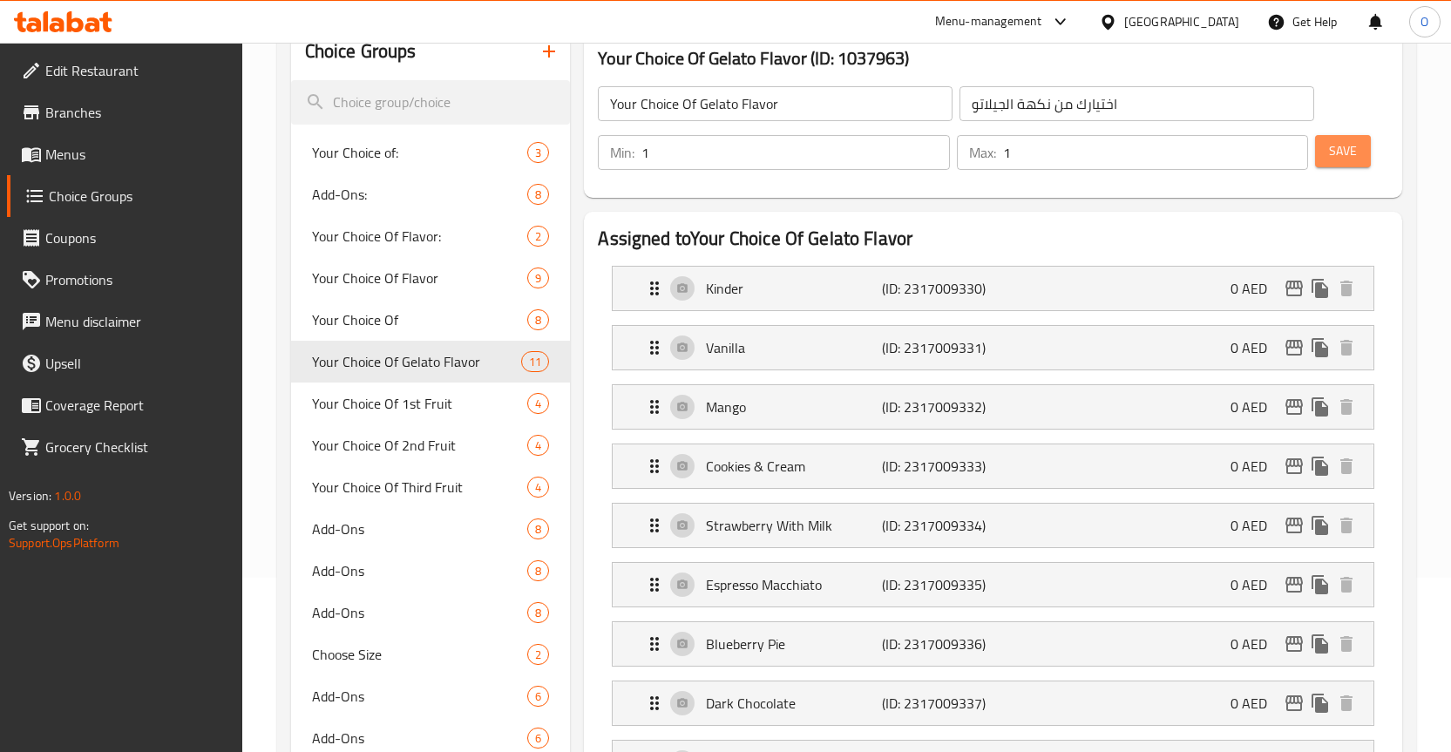
click at [1336, 143] on span "Save" at bounding box center [1343, 151] width 28 height 22
click at [1347, 140] on span "Save" at bounding box center [1343, 151] width 28 height 22
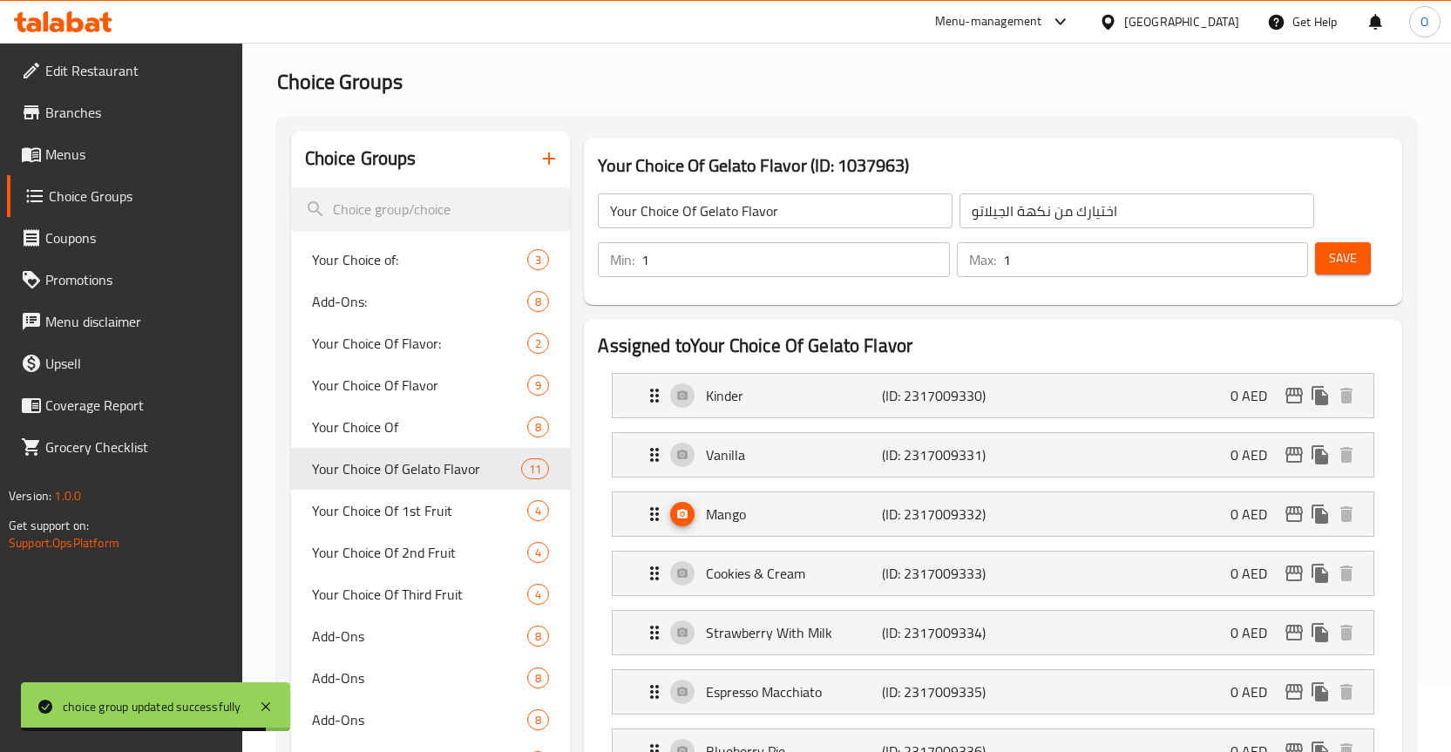
scroll to position [0, 0]
